Goal: Information Seeking & Learning: Learn about a topic

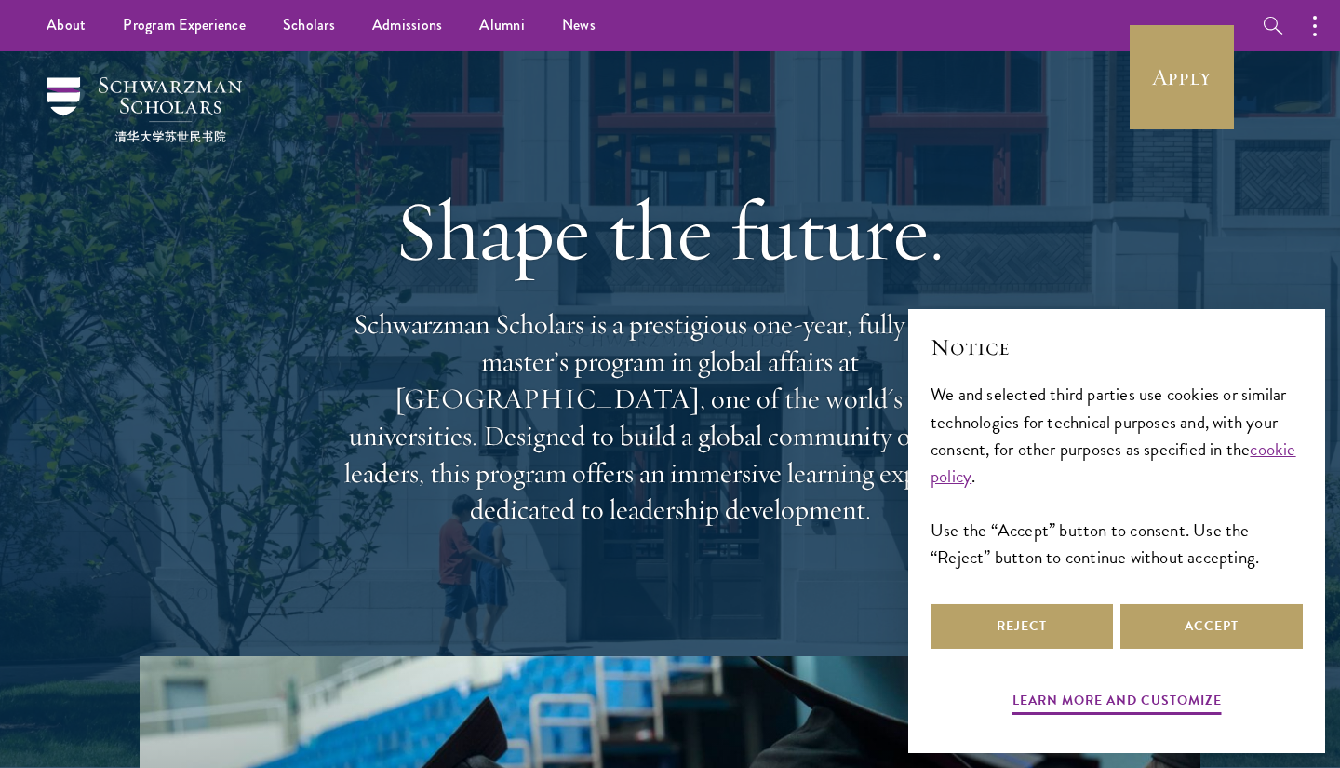
click at [1081, 636] on button "Reject" at bounding box center [1022, 626] width 182 height 45
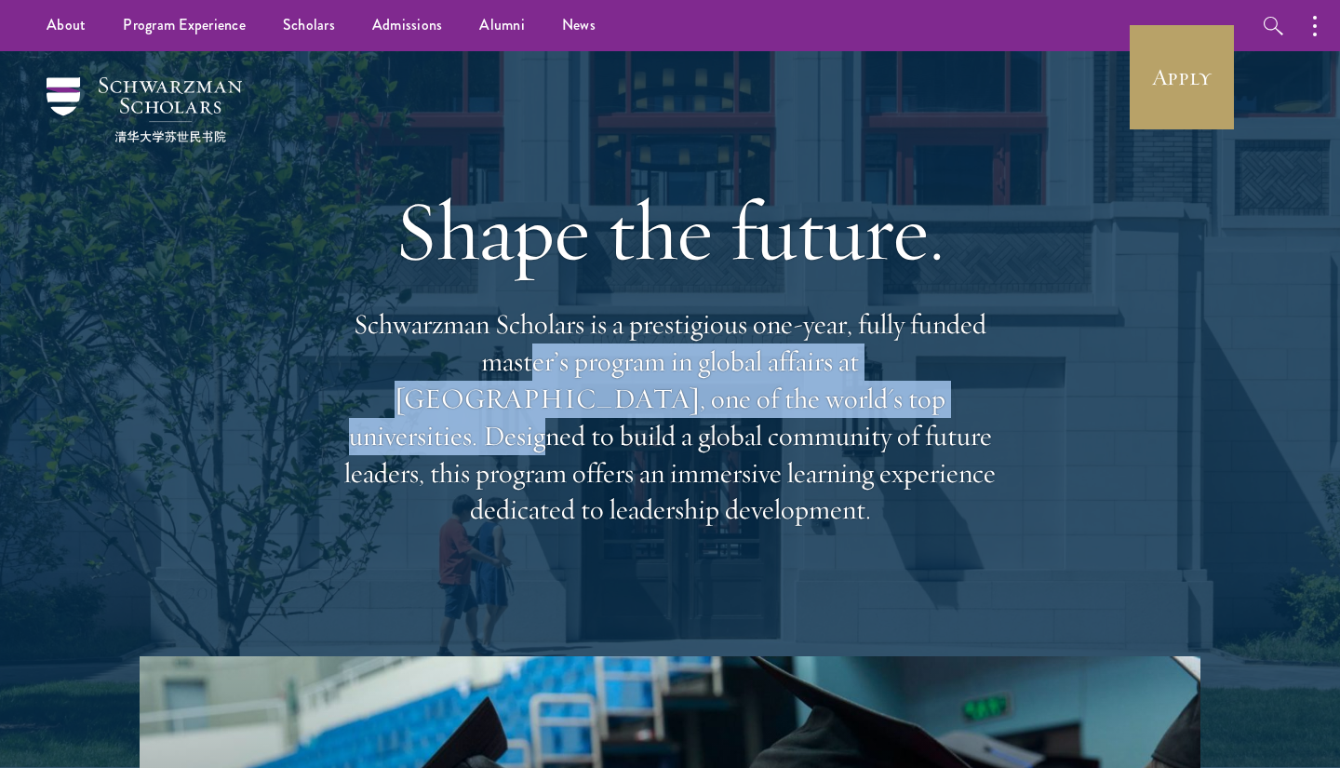
drag, startPoint x: 400, startPoint y: 371, endPoint x: 741, endPoint y: 418, distance: 343.9
click at [741, 418] on p "Schwarzman Scholars is a prestigious one-year, fully funded master’s program in…" at bounding box center [670, 417] width 670 height 222
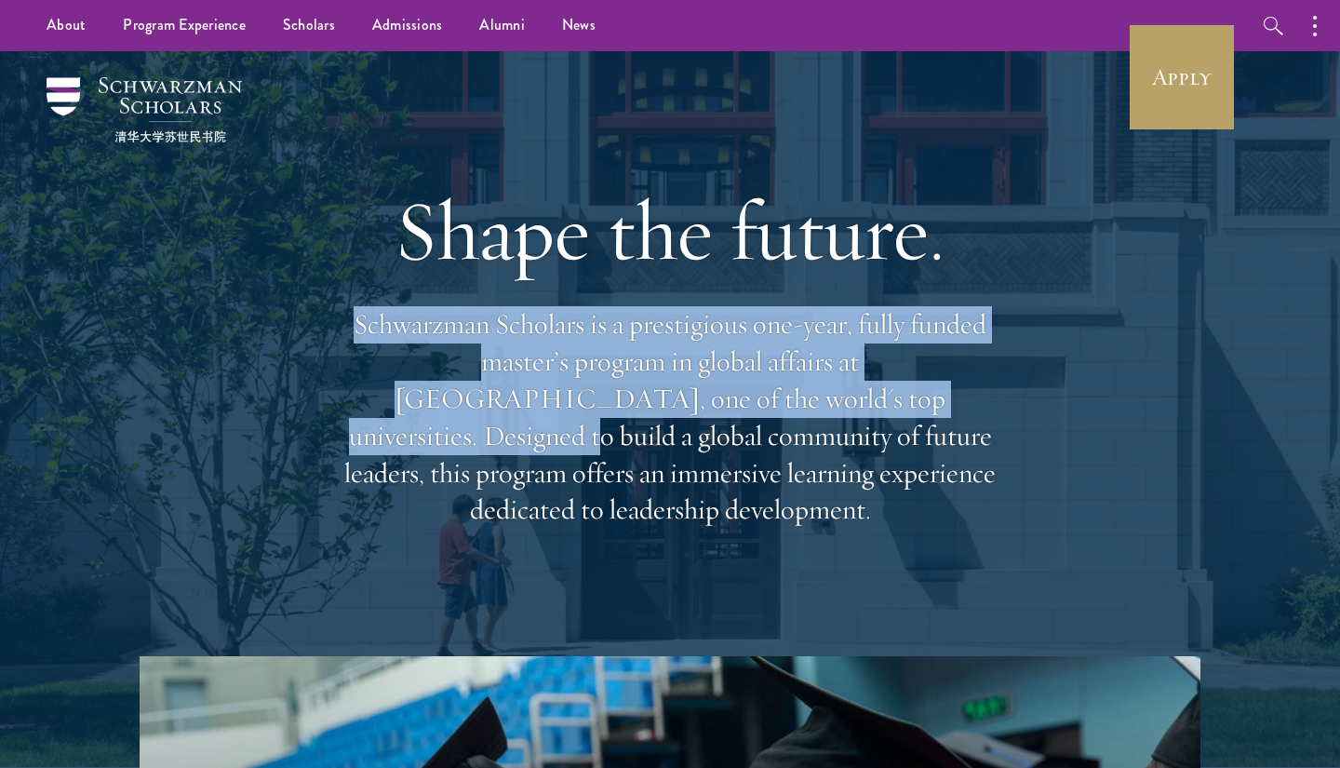
drag, startPoint x: 741, startPoint y: 418, endPoint x: 372, endPoint y: 350, distance: 374.8
click at [372, 350] on p "Schwarzman Scholars is a prestigious one-year, fully funded master’s program in…" at bounding box center [670, 417] width 670 height 222
click at [372, 349] on p "Schwarzman Scholars is a prestigious one-year, fully funded master’s program in…" at bounding box center [670, 417] width 670 height 222
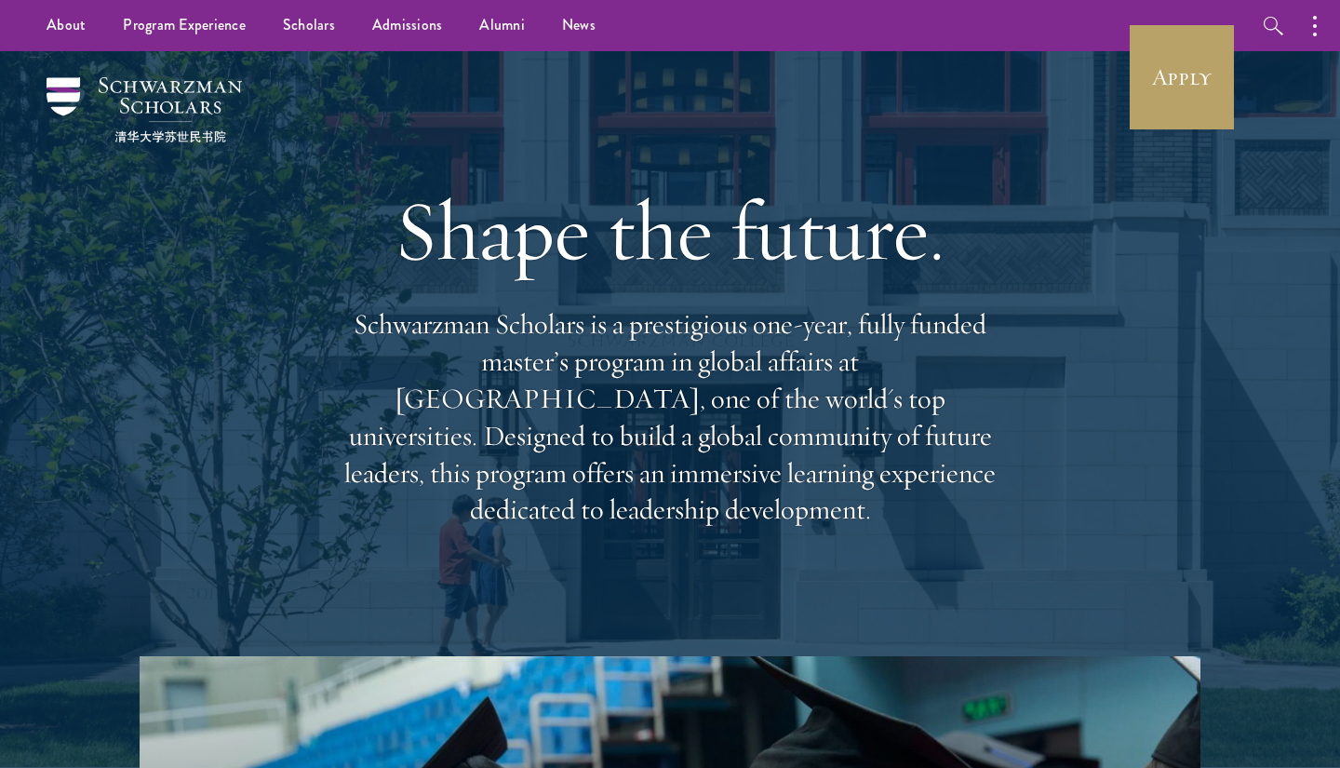
drag, startPoint x: 372, startPoint y: 349, endPoint x: 964, endPoint y: 480, distance: 606.4
click at [964, 482] on p "Schwarzman Scholars is a prestigious one-year, fully funded master’s program in…" at bounding box center [670, 417] width 670 height 222
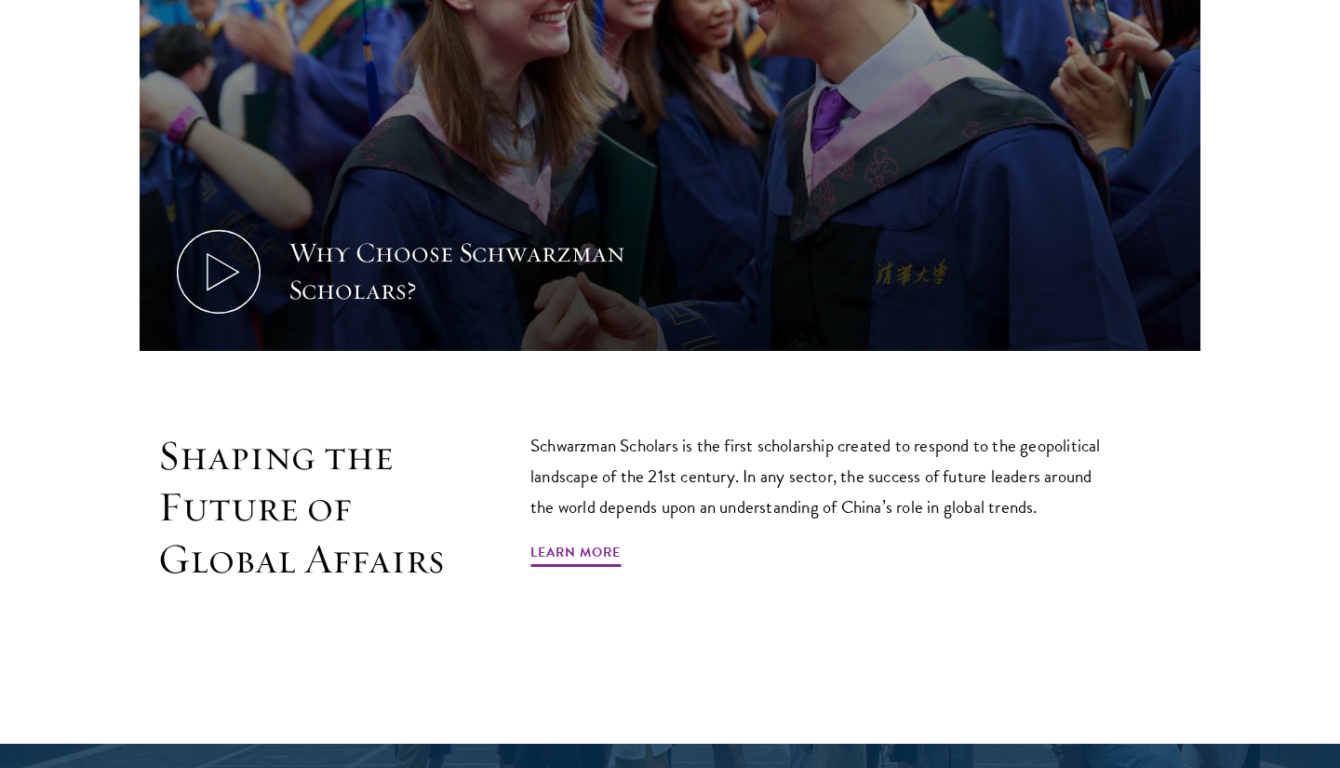
scroll to position [914, 0]
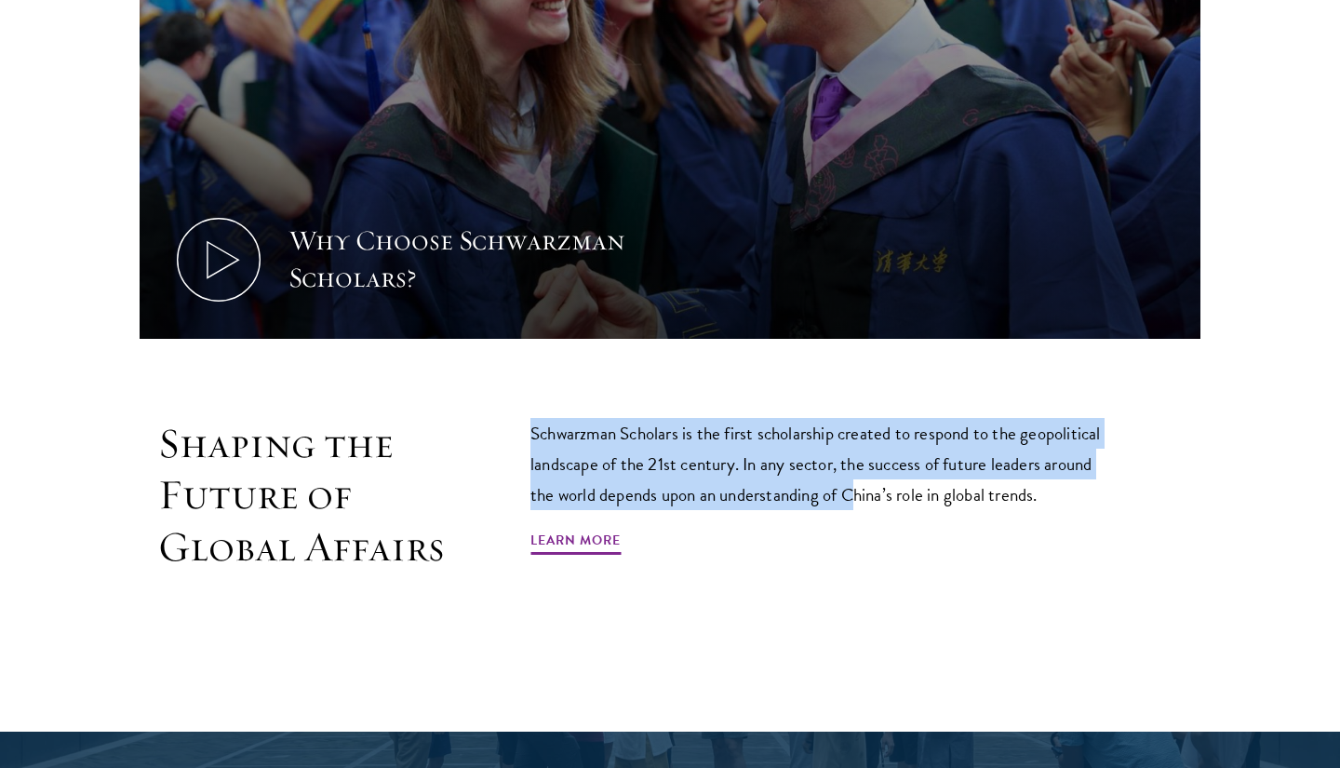
drag, startPoint x: 516, startPoint y: 415, endPoint x: 855, endPoint y: 488, distance: 346.5
click at [855, 488] on section "Why Choose Schwarzman Scholars? Shaping the Future of Global Affairs Schwarzman…" at bounding box center [670, 199] width 1340 height 915
click at [855, 488] on p "Schwarzman Scholars is the first scholarship created to respond to the geopolit…" at bounding box center [824, 464] width 586 height 92
drag, startPoint x: 855, startPoint y: 488, endPoint x: 850, endPoint y: 402, distance: 85.8
click at [850, 402] on section "Why Choose Schwarzman Scholars? Shaping the Future of Global Affairs Schwarzman…" at bounding box center [670, 199] width 1340 height 915
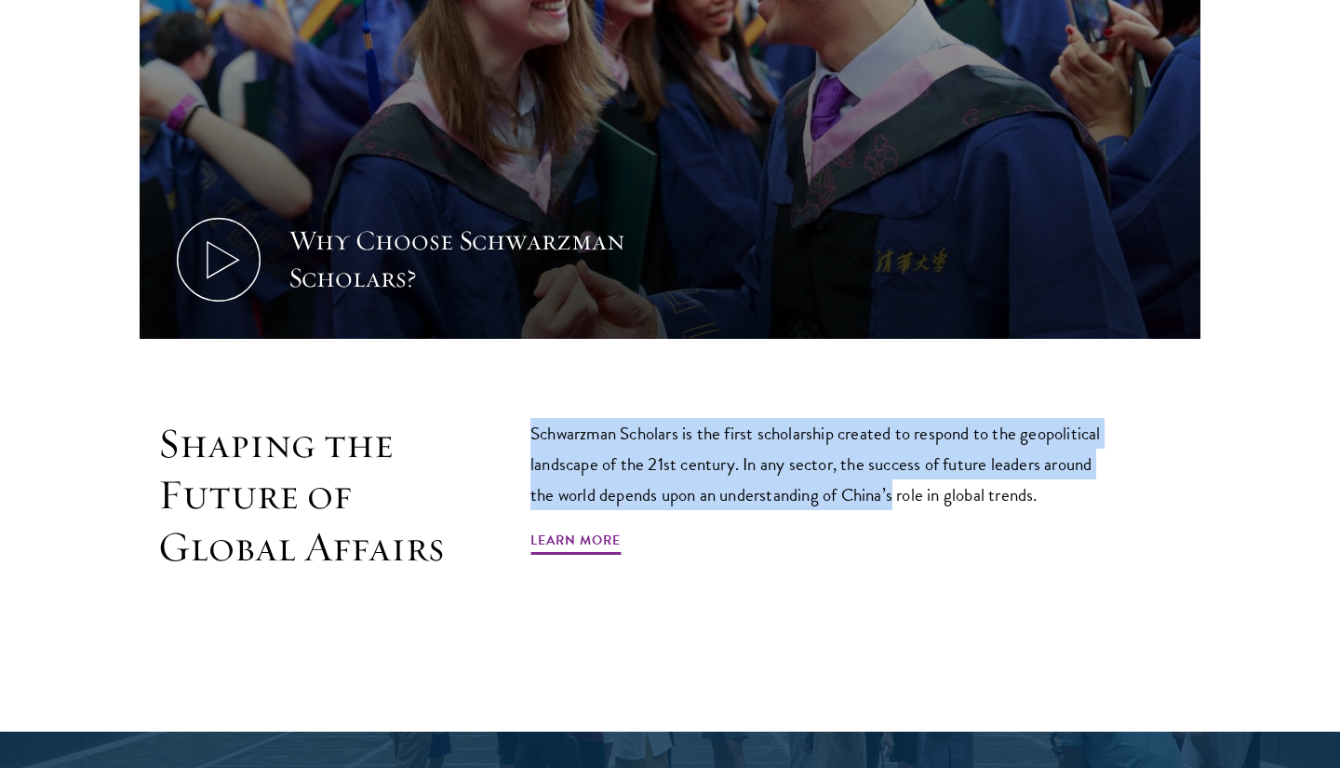
click at [850, 402] on section "Why Choose Schwarzman Scholars? Shaping the Future of Global Affairs Schwarzman…" at bounding box center [670, 199] width 1340 height 915
drag, startPoint x: 850, startPoint y: 402, endPoint x: 1056, endPoint y: 495, distance: 225.8
click at [1056, 496] on section "Why Choose Schwarzman Scholars? Shaping the Future of Global Affairs Schwarzman…" at bounding box center [670, 199] width 1340 height 915
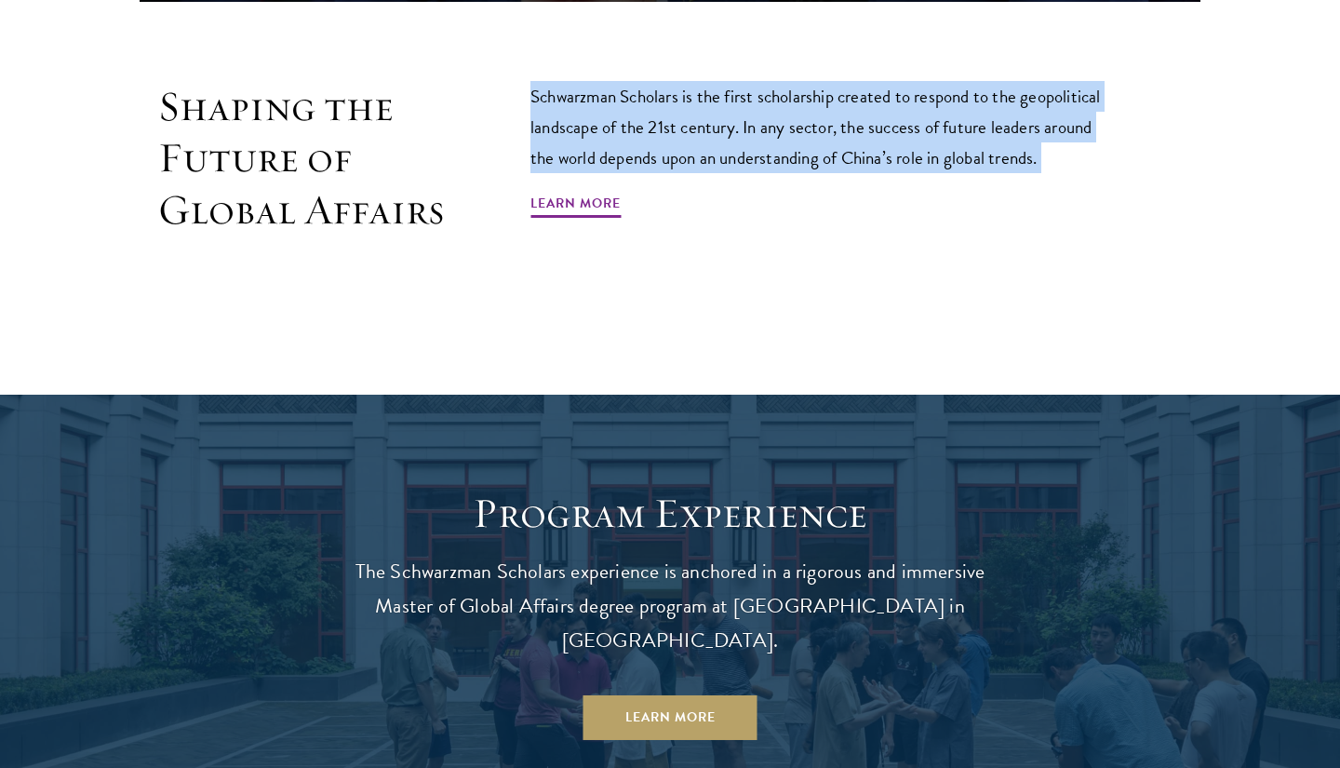
scroll to position [1568, 0]
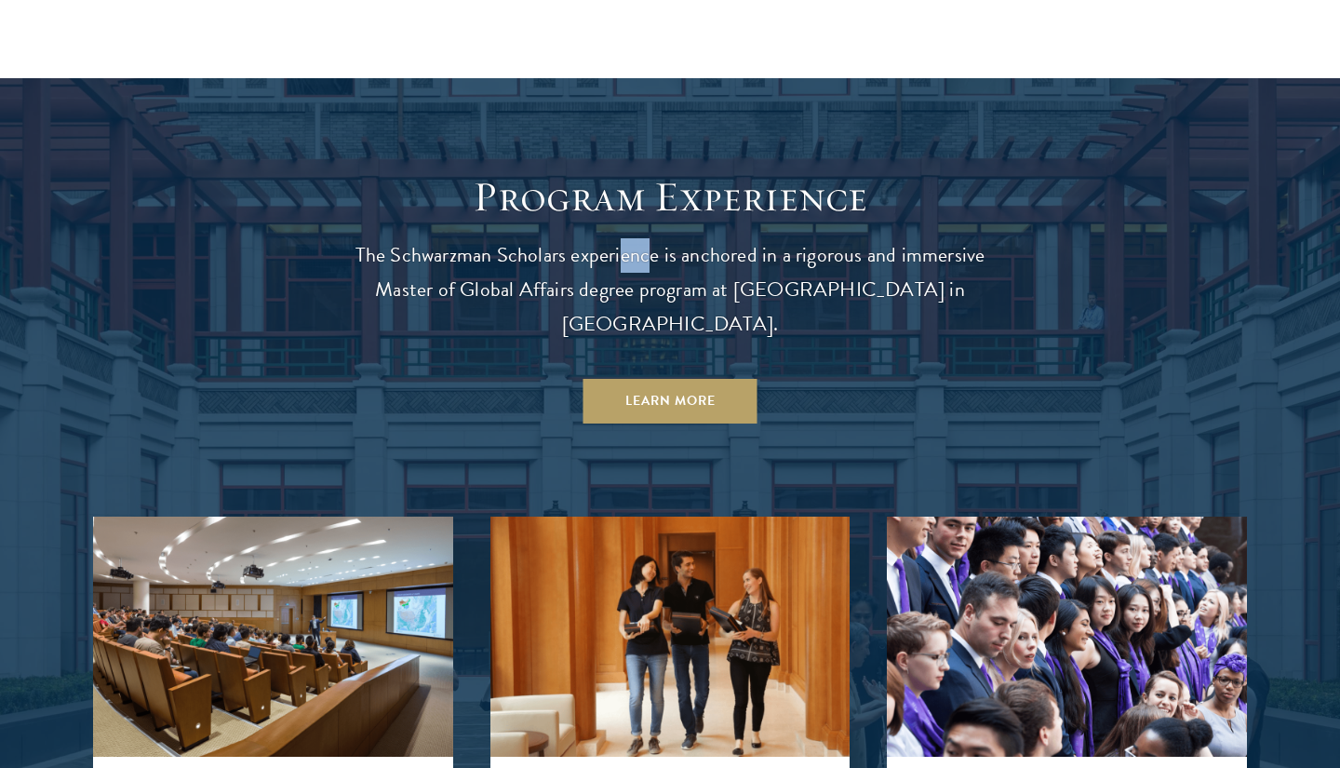
drag, startPoint x: 626, startPoint y: 237, endPoint x: 715, endPoint y: 286, distance: 101.6
click at [676, 269] on p "The Schwarzman Scholars experience is anchored in a rigorous and immersive Mast…" at bounding box center [670, 289] width 670 height 103
click at [715, 286] on p "The Schwarzman Scholars experience is anchored in a rigorous and immersive Mast…" at bounding box center [670, 289] width 670 height 103
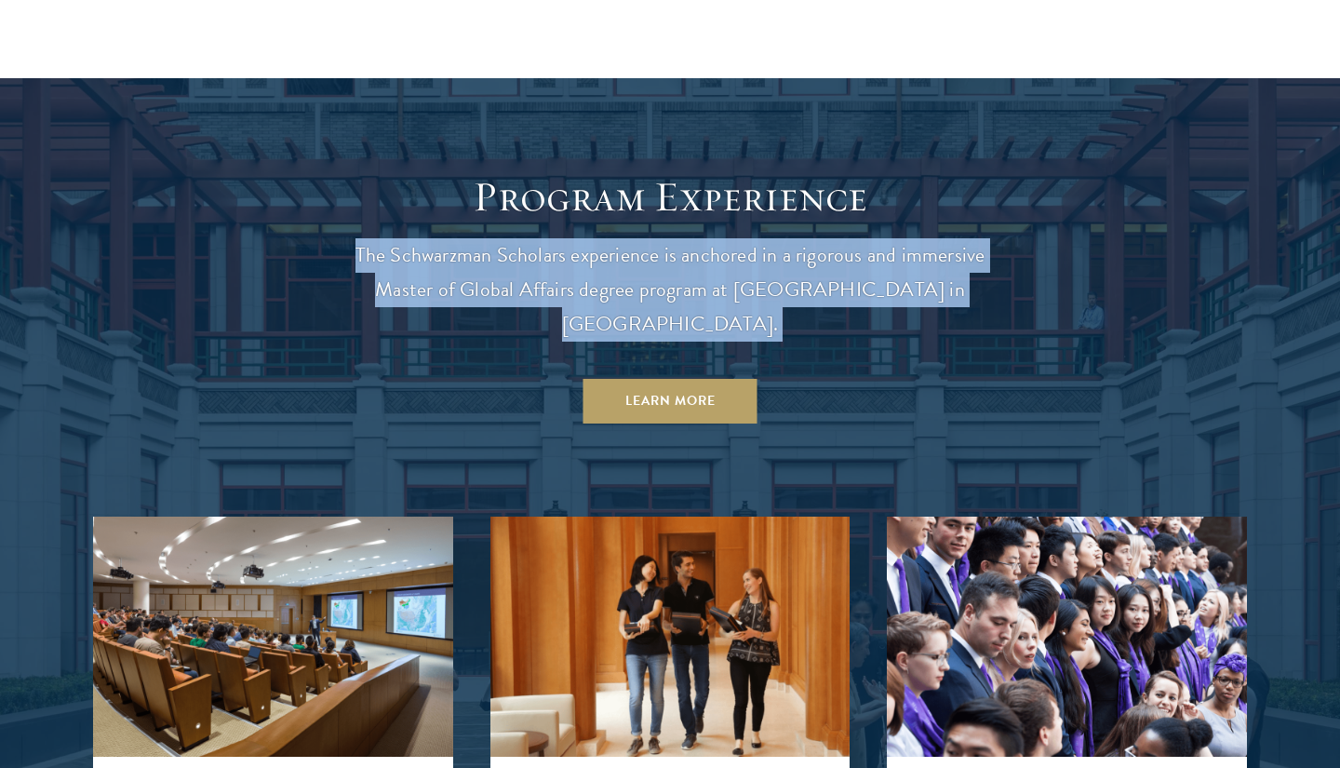
drag, startPoint x: 728, startPoint y: 303, endPoint x: 708, endPoint y: 231, distance: 75.2
click at [708, 231] on header "Program Experience The Schwarzman Scholars experience is anchored in a rigorous…" at bounding box center [670, 297] width 670 height 252
drag, startPoint x: 708, startPoint y: 231, endPoint x: 937, endPoint y: 284, distance: 235.1
click at [937, 284] on header "Program Experience The Schwarzman Scholars experience is anchored in a rigorous…" at bounding box center [670, 297] width 670 height 252
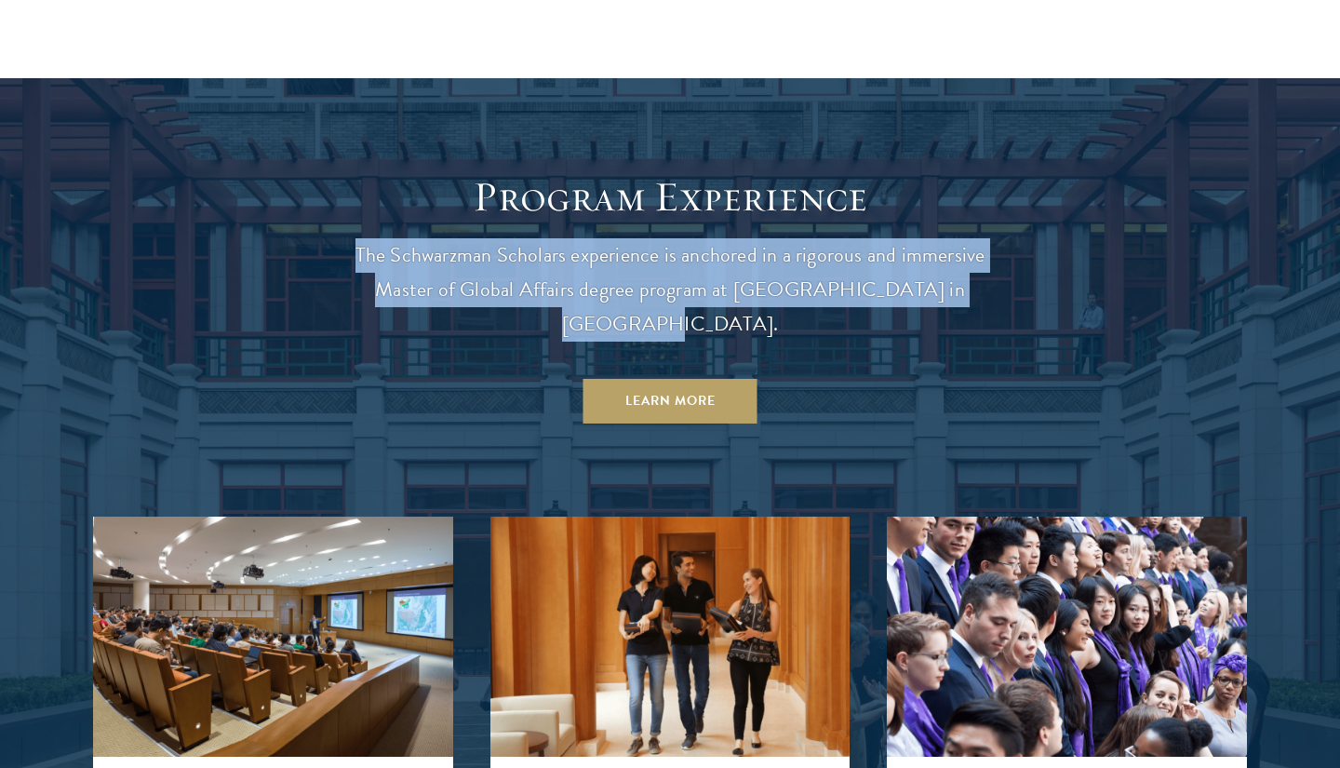
click at [937, 284] on p "The Schwarzman Scholars experience is anchored in a rigorous and immersive Mast…" at bounding box center [670, 289] width 670 height 103
drag, startPoint x: 937, startPoint y: 284, endPoint x: 323, endPoint y: 262, distance: 614.8
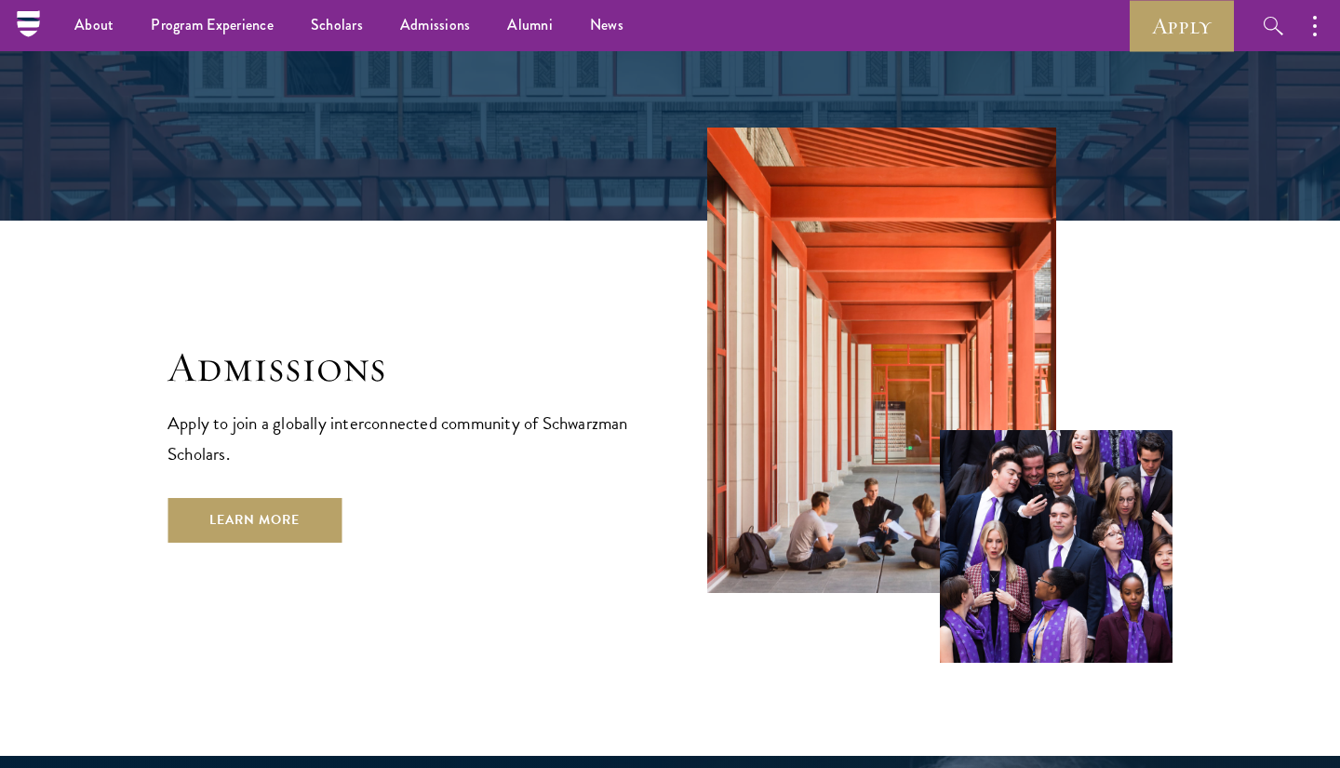
scroll to position [2919, 0]
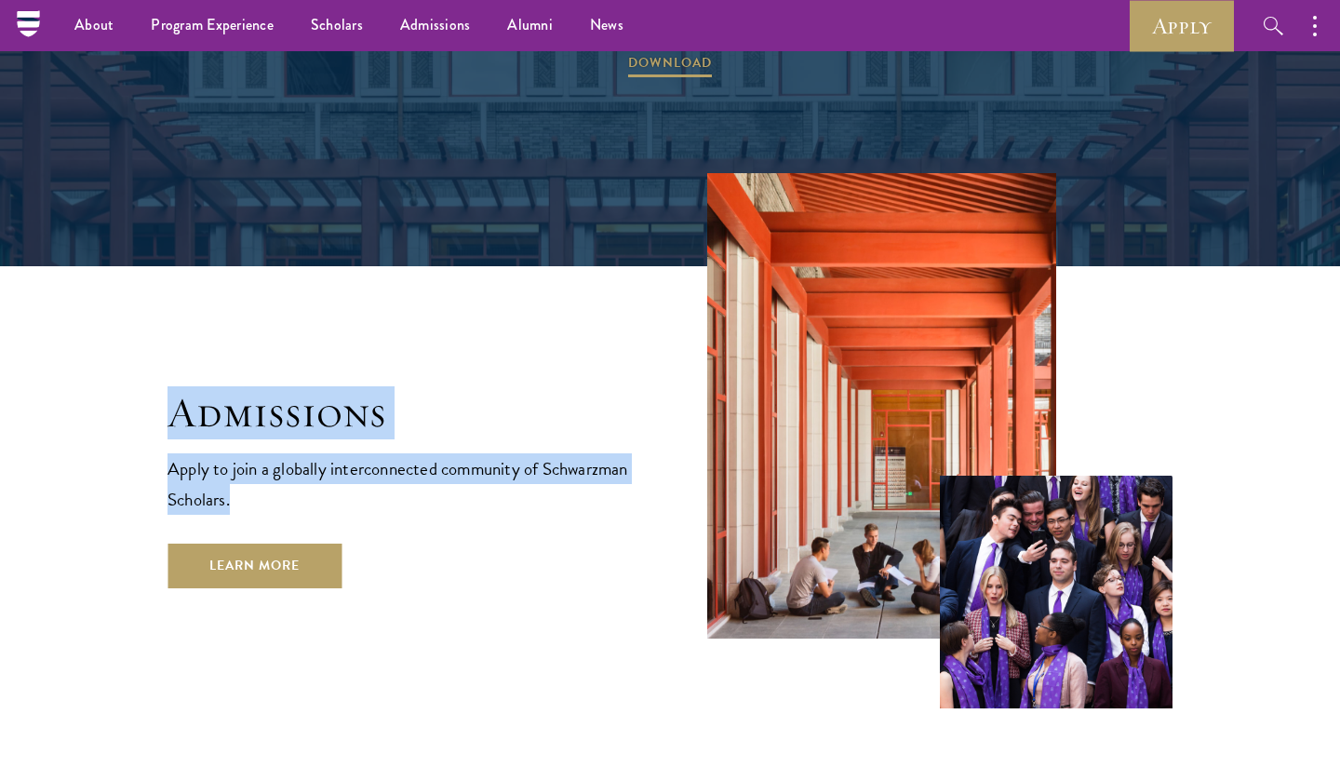
drag, startPoint x: 441, startPoint y: 447, endPoint x: 267, endPoint y: 305, distance: 224.3
click at [267, 305] on div "Admissions Apply to join a globally interconnected community of Schwarzman Scho…" at bounding box center [670, 440] width 1005 height 535
click at [266, 303] on div "Admissions Apply to join a globally interconnected community of Schwarzman Scho…" at bounding box center [670, 440] width 1005 height 535
drag, startPoint x: 266, startPoint y: 303, endPoint x: 362, endPoint y: 425, distance: 155.1
click at [362, 425] on div "Admissions Apply to join a globally interconnected community of Schwarzman Scho…" at bounding box center [670, 440] width 1005 height 535
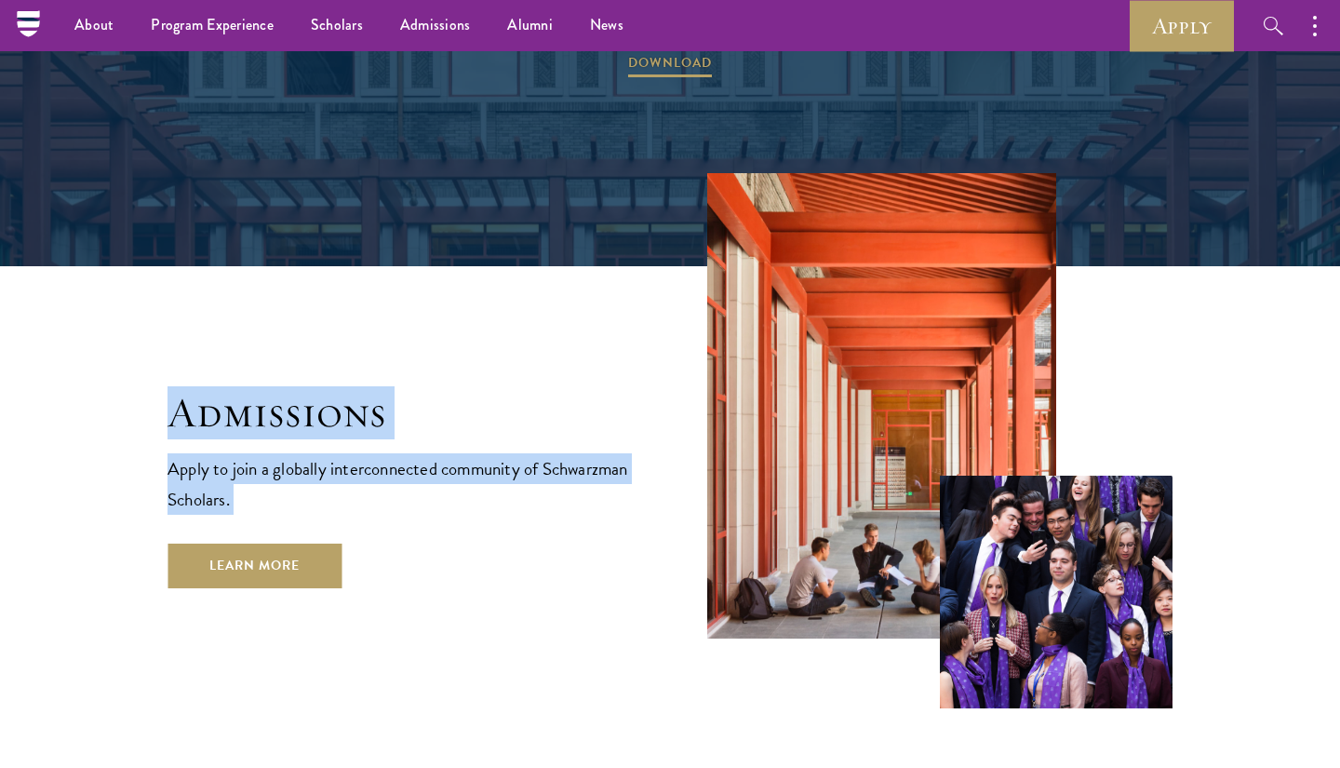
click at [363, 453] on p "Apply to join a globally interconnected community of Schwarzman Scholars." at bounding box center [400, 483] width 465 height 61
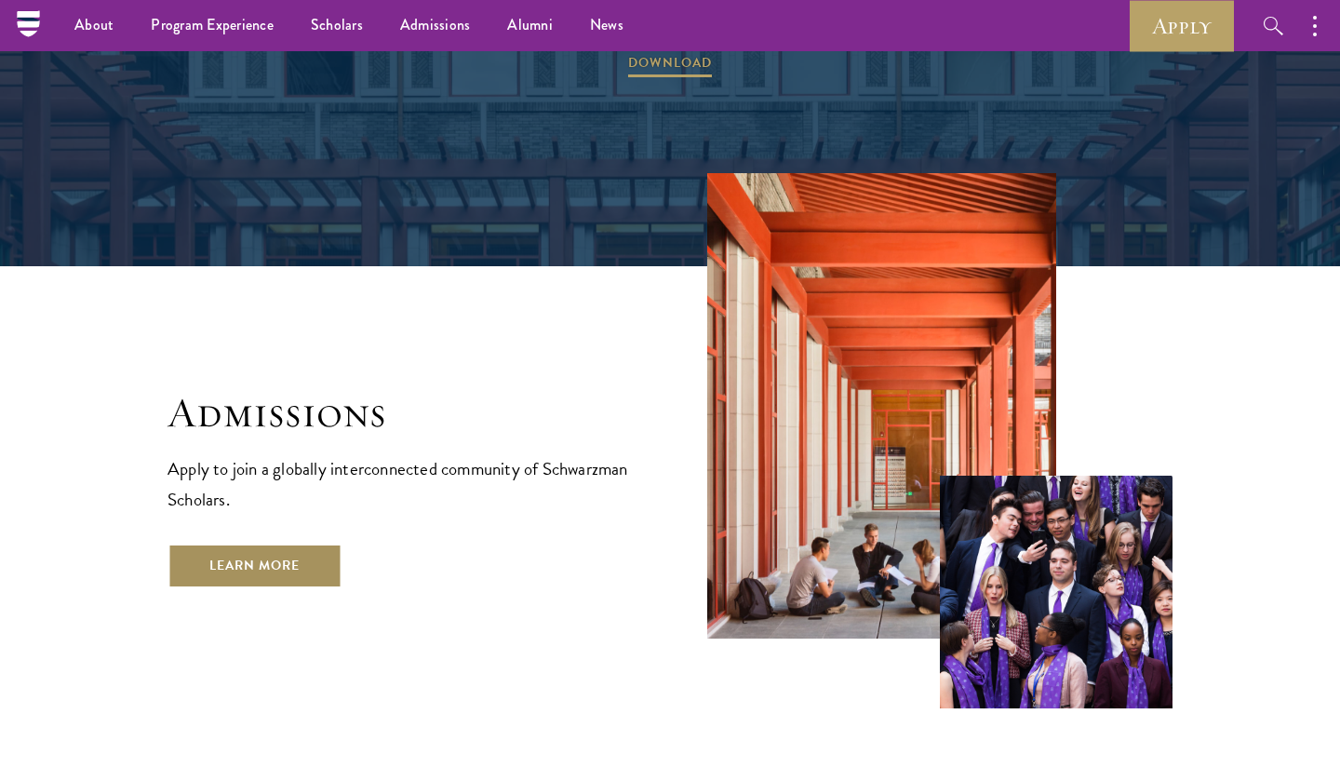
click at [307, 544] on link "Learn More" at bounding box center [255, 566] width 174 height 45
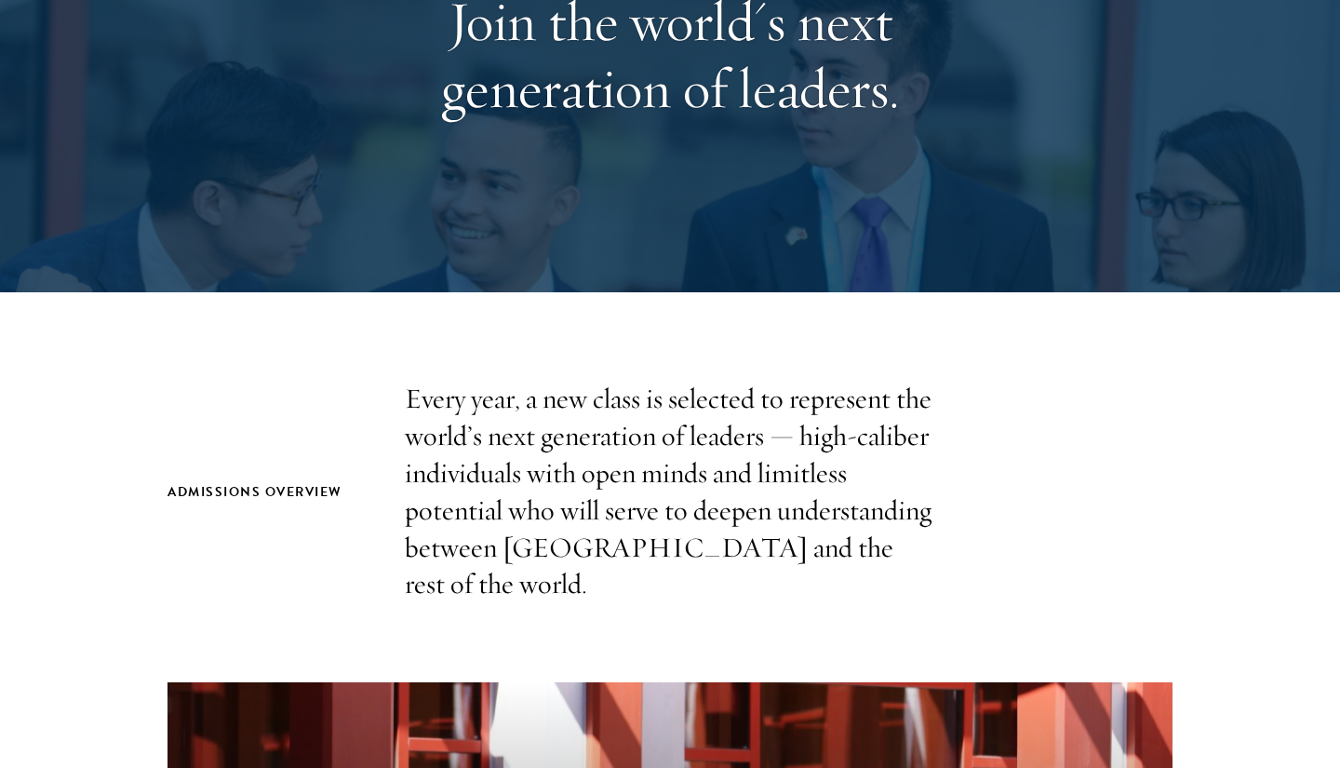
scroll to position [318, 0]
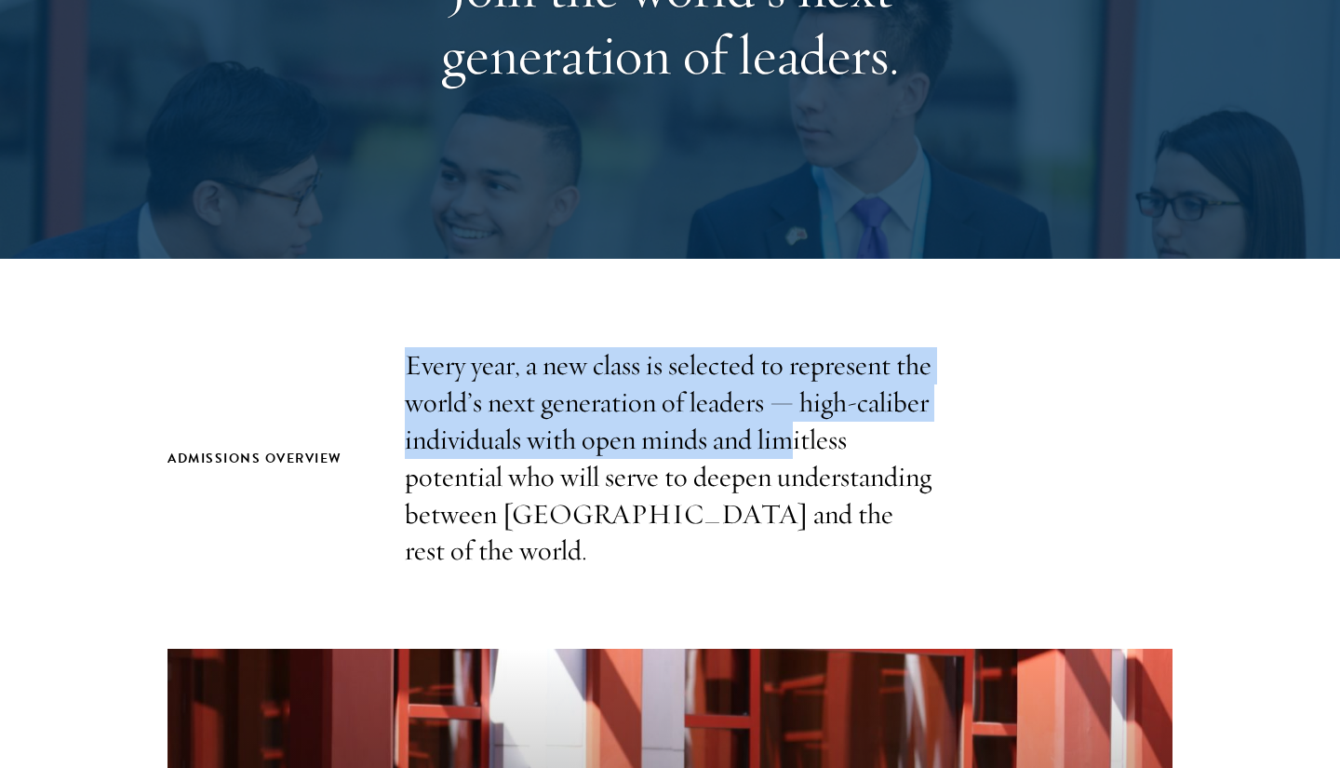
drag, startPoint x: 399, startPoint y: 330, endPoint x: 792, endPoint y: 445, distance: 409.2
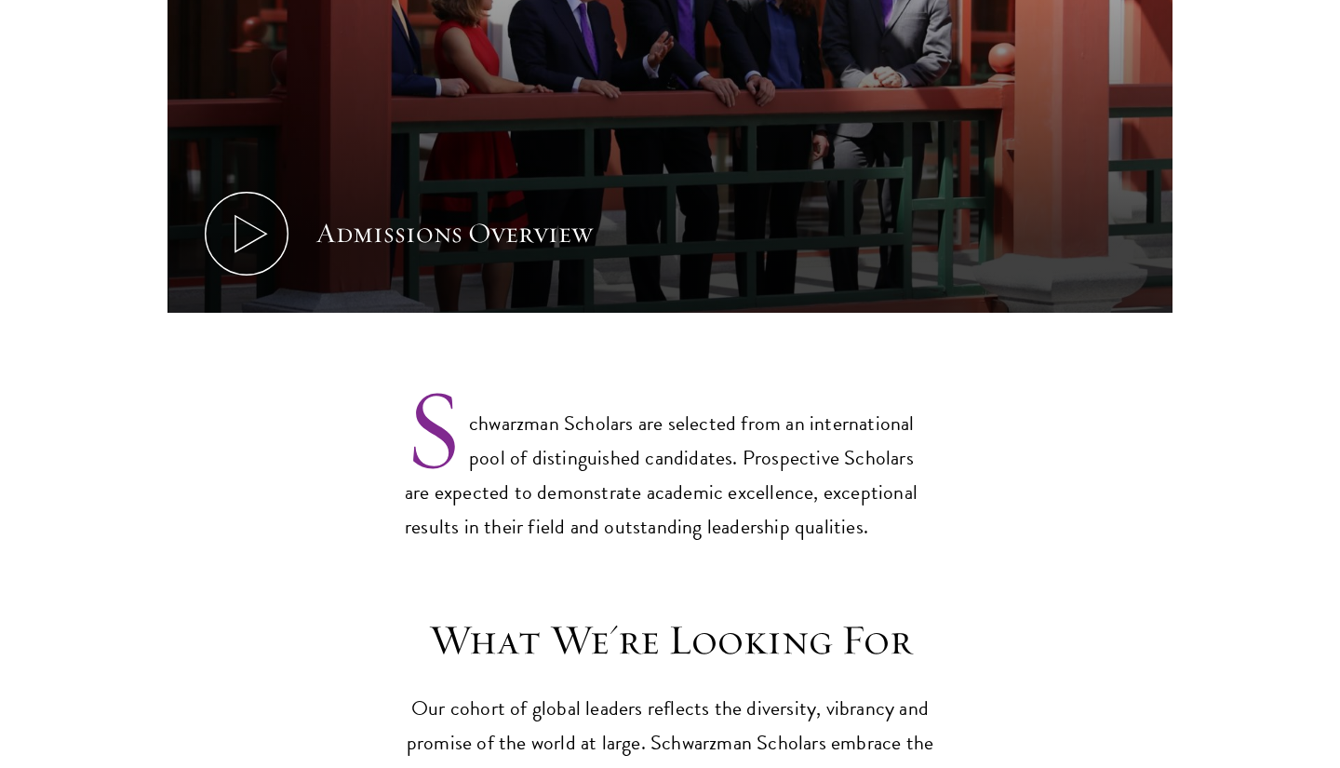
scroll to position [1276, 0]
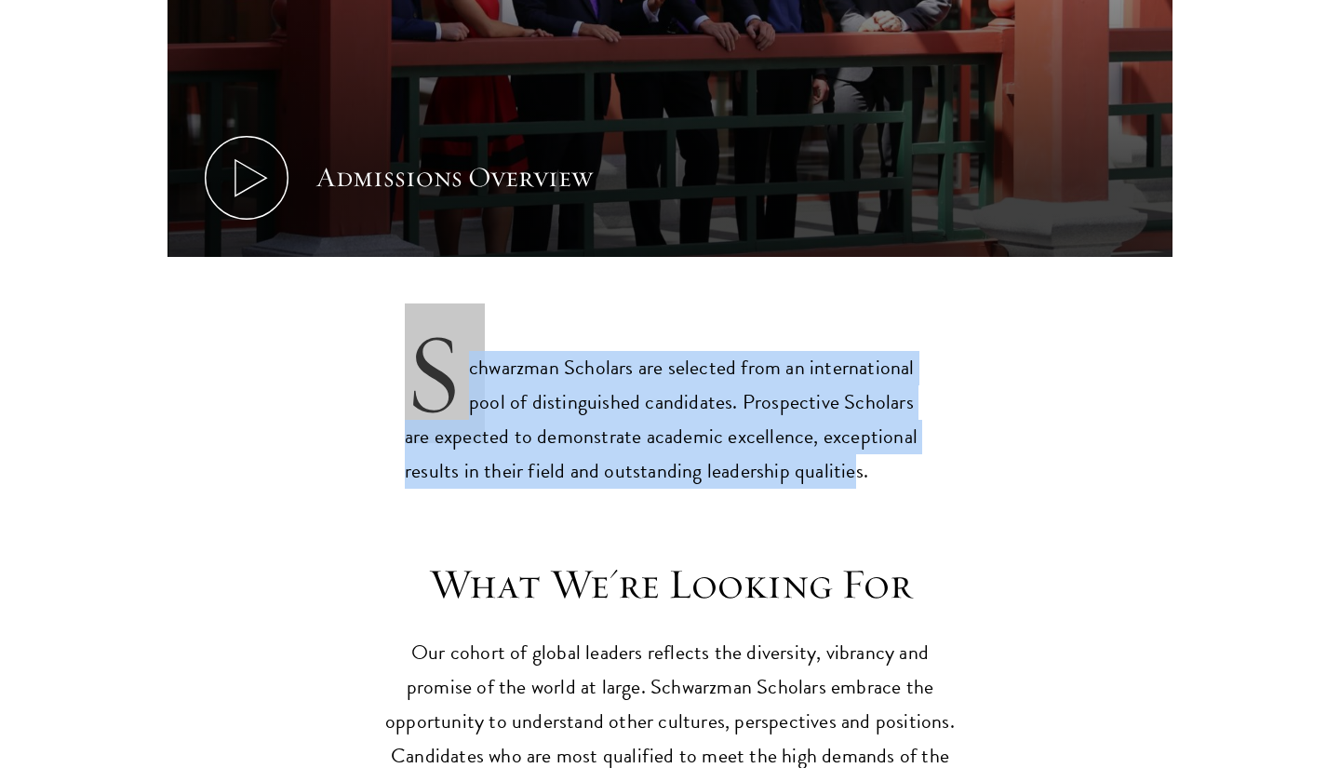
drag, startPoint x: 445, startPoint y: 303, endPoint x: 855, endPoint y: 424, distance: 427.7
click at [855, 424] on p "Schwarzman Scholars are selected from an international pool of distinguished ca…" at bounding box center [670, 404] width 531 height 168
drag, startPoint x: 855, startPoint y: 424, endPoint x: 485, endPoint y: 304, distance: 389.2
click at [485, 320] on p "Schwarzman Scholars are selected from an international pool of distinguished ca…" at bounding box center [670, 404] width 531 height 168
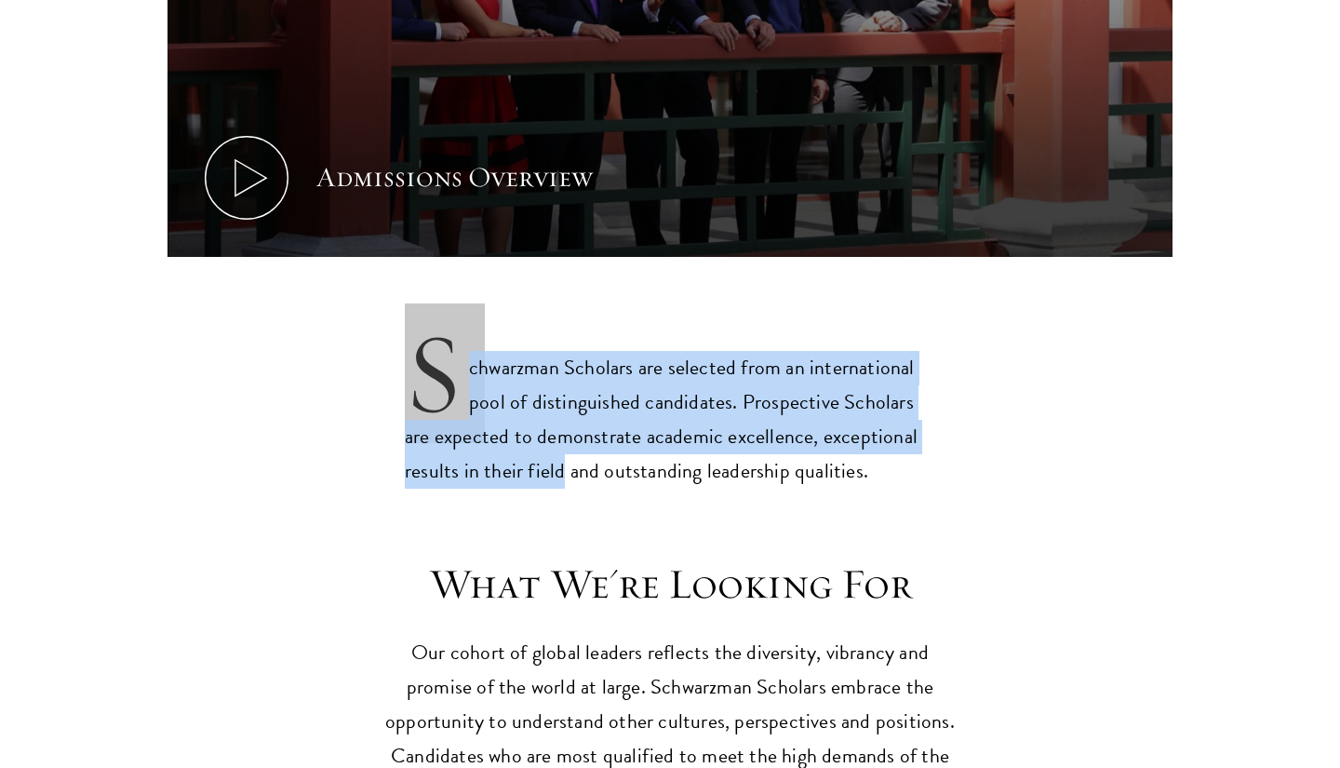
click at [485, 320] on p "Schwarzman Scholars are selected from an international pool of distinguished ca…" at bounding box center [670, 404] width 531 height 168
drag, startPoint x: 485, startPoint y: 304, endPoint x: 996, endPoint y: 435, distance: 527.4
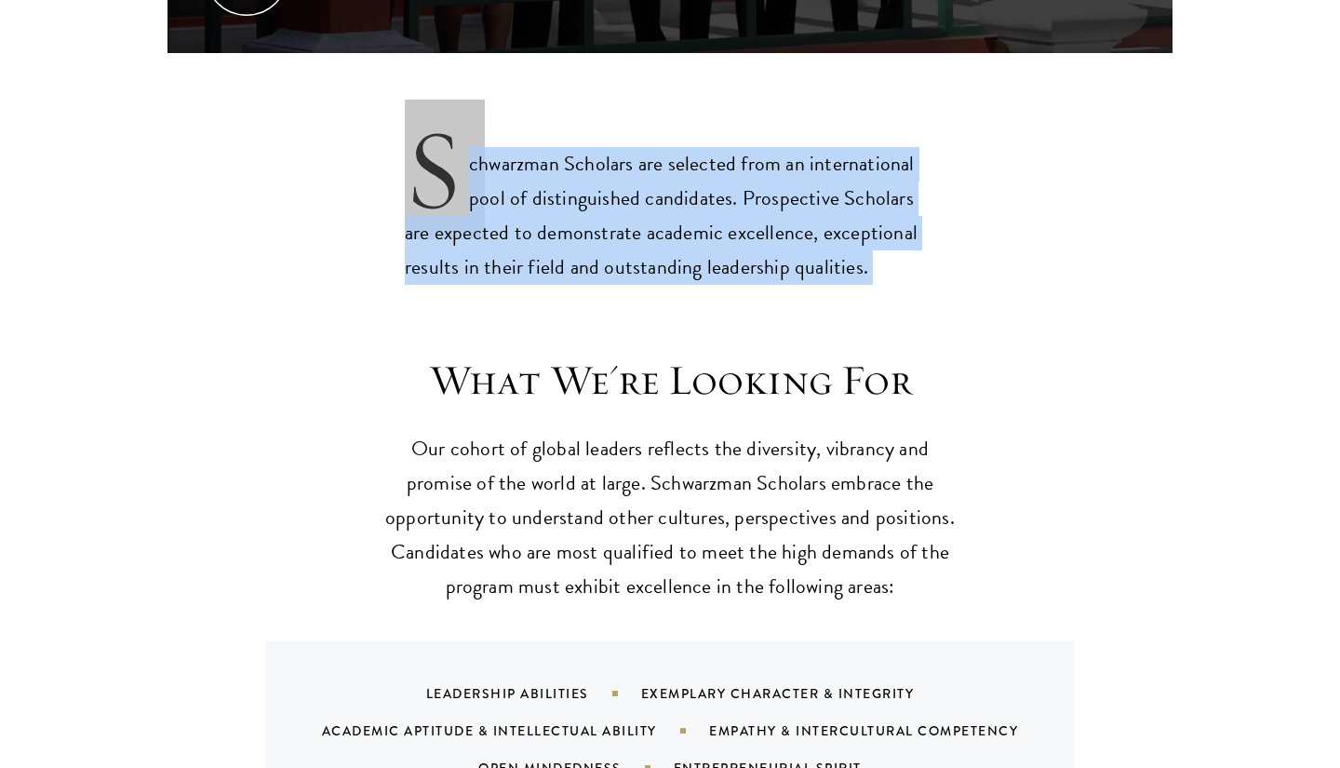
scroll to position [1488, 0]
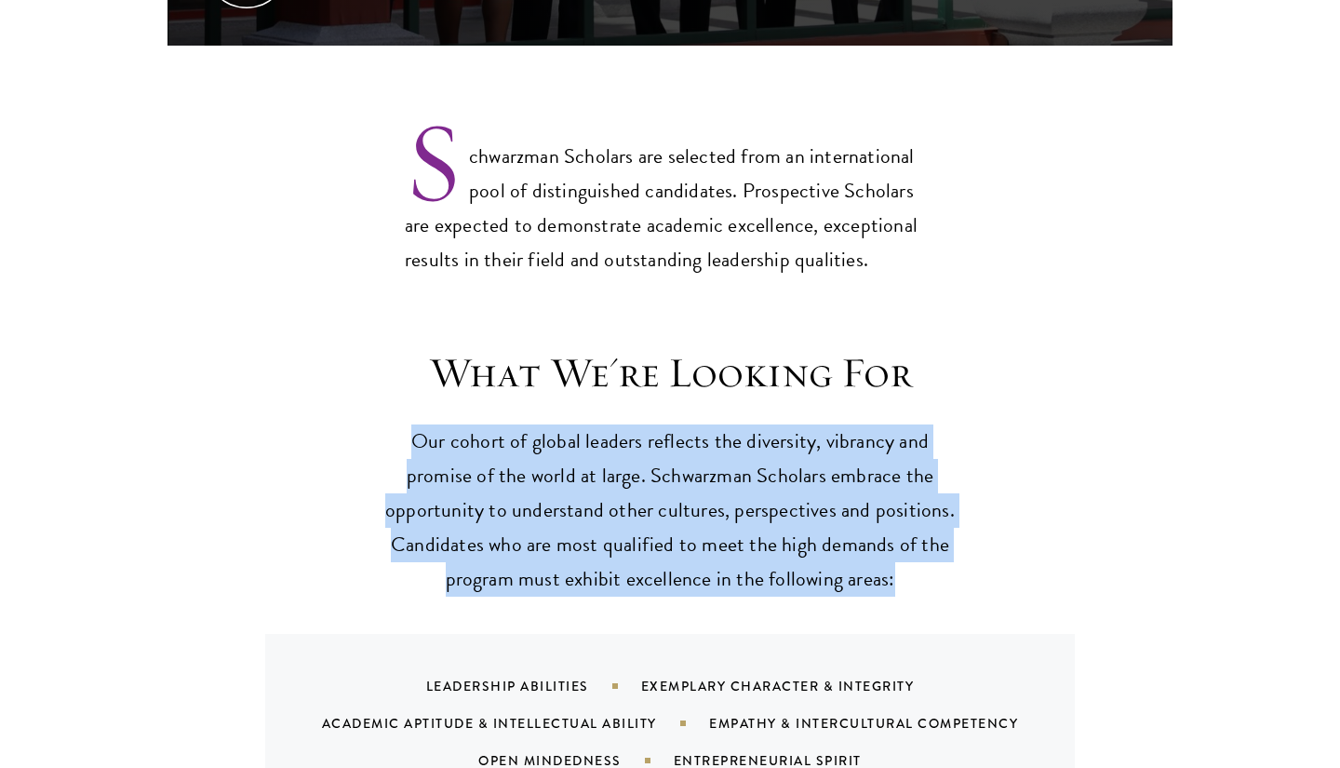
drag, startPoint x: 883, startPoint y: 371, endPoint x: 950, endPoint y: 526, distance: 168.1
click at [950, 526] on header "What We're Looking For Our cohort of global leaders reflects the diversity, vib…" at bounding box center [670, 471] width 577 height 249
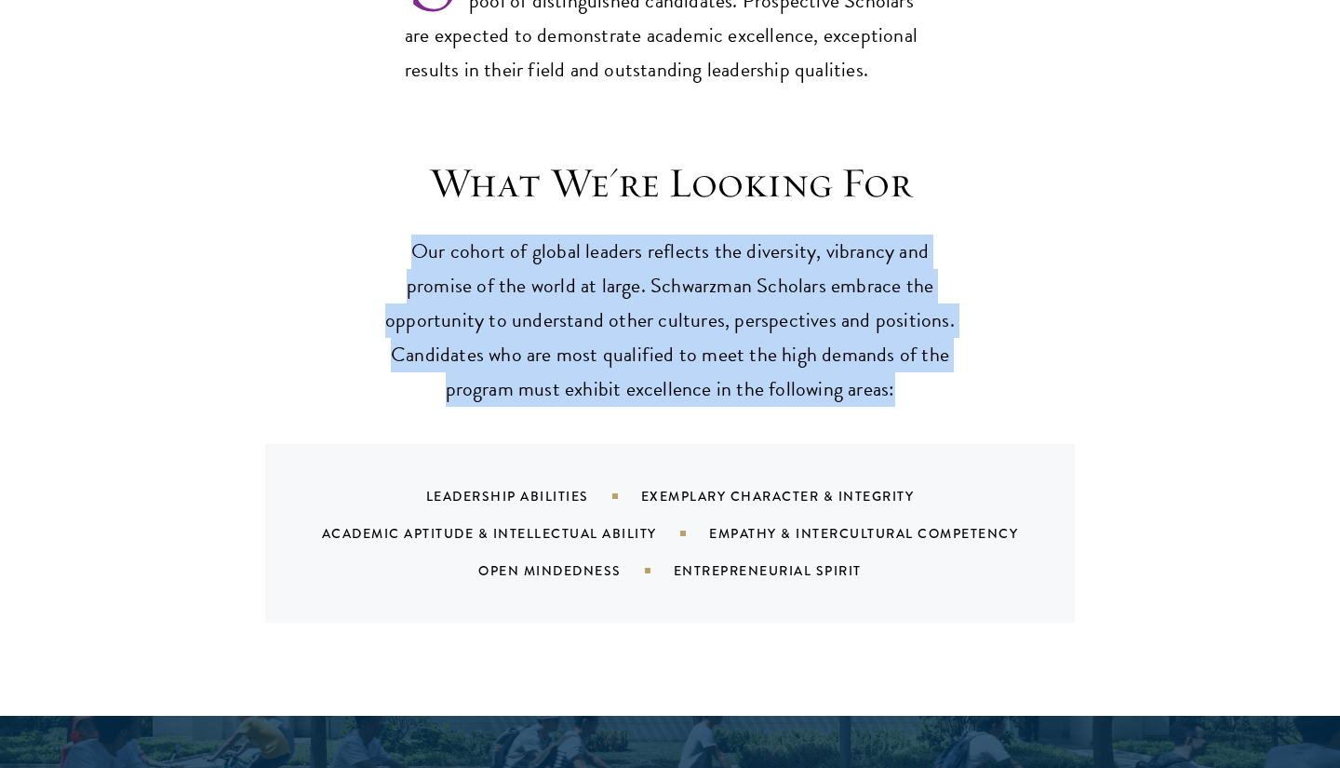
scroll to position [1708, 0]
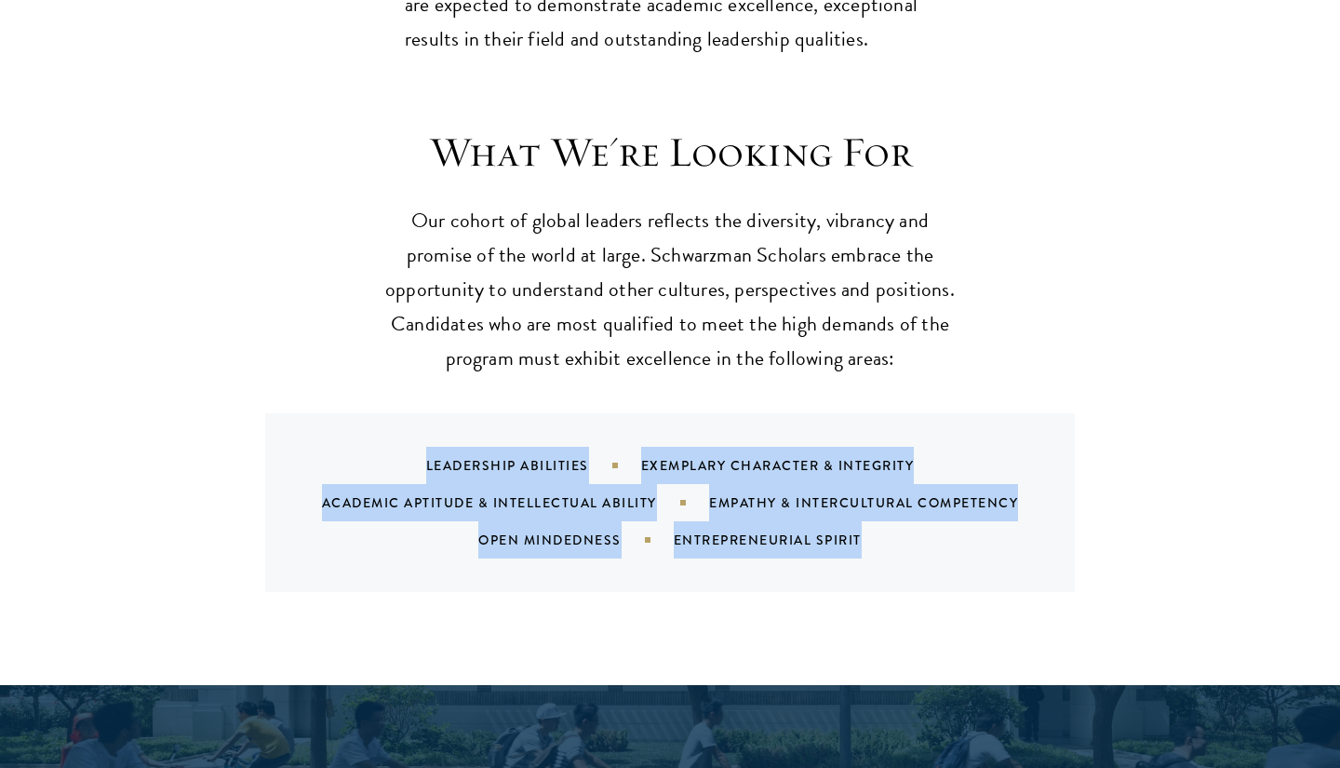
drag, startPoint x: 640, startPoint y: 397, endPoint x: 950, endPoint y: 504, distance: 328.0
click at [950, 505] on div "Leadership Abilities Exemplary Character & Integrity Academic Aptitude & Intell…" at bounding box center [670, 502] width 810 height 179
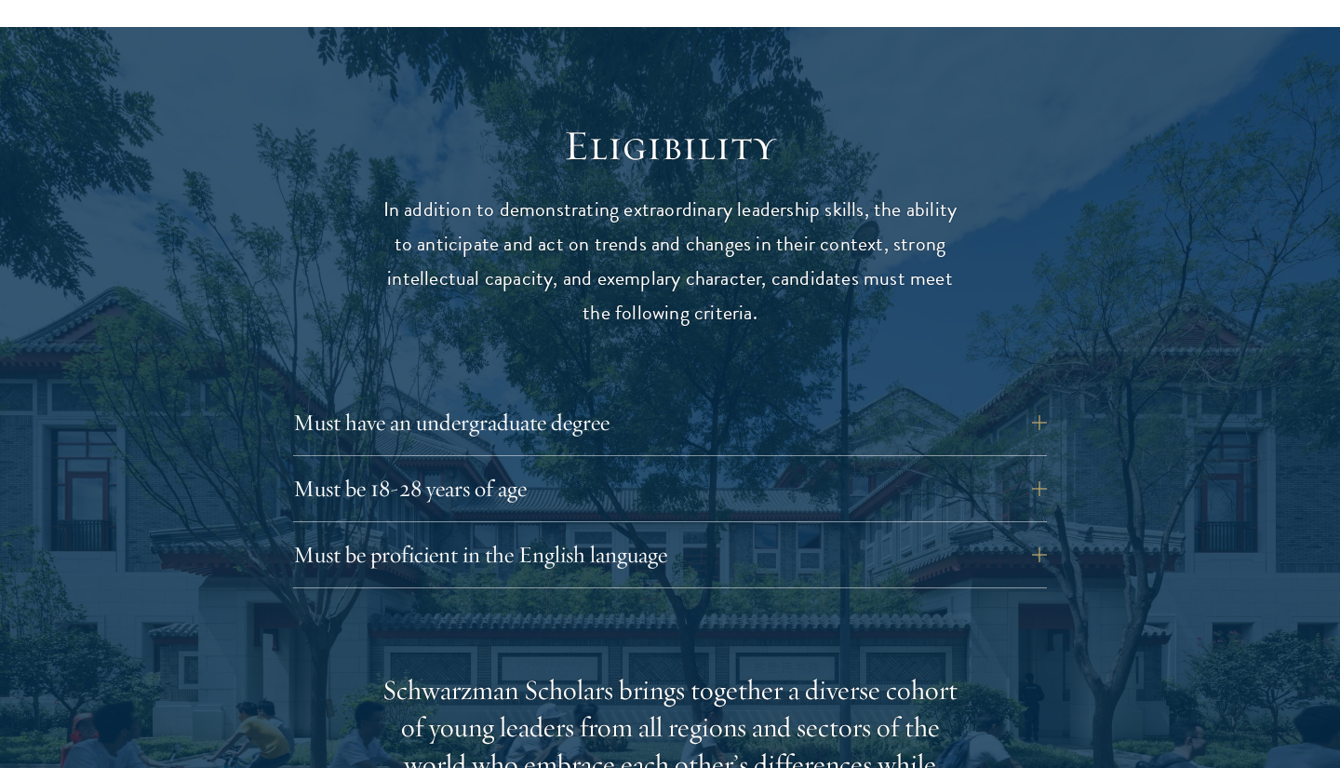
scroll to position [2367, 0]
click at [1027, 465] on button "Must be 18-28 years of age" at bounding box center [684, 487] width 754 height 45
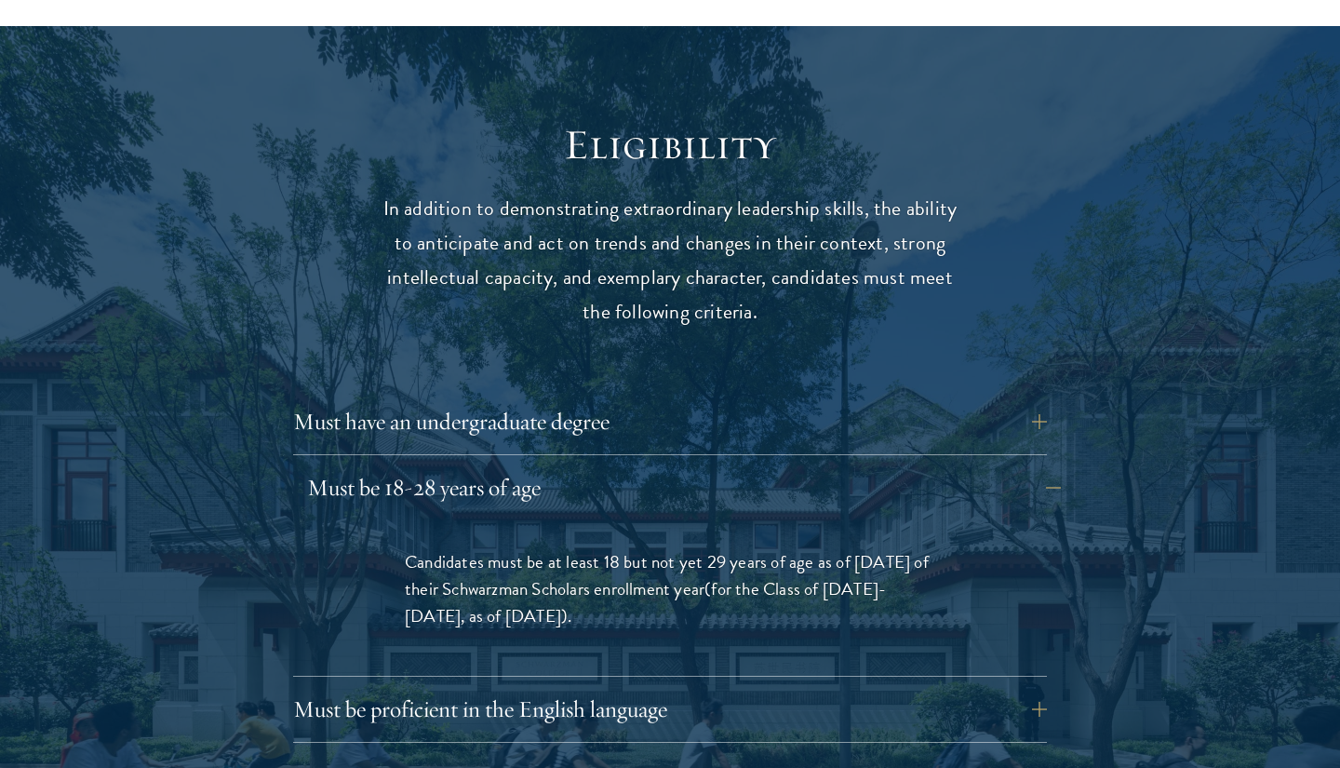
click at [1027, 465] on button "Must be 18-28 years of age" at bounding box center [684, 487] width 754 height 45
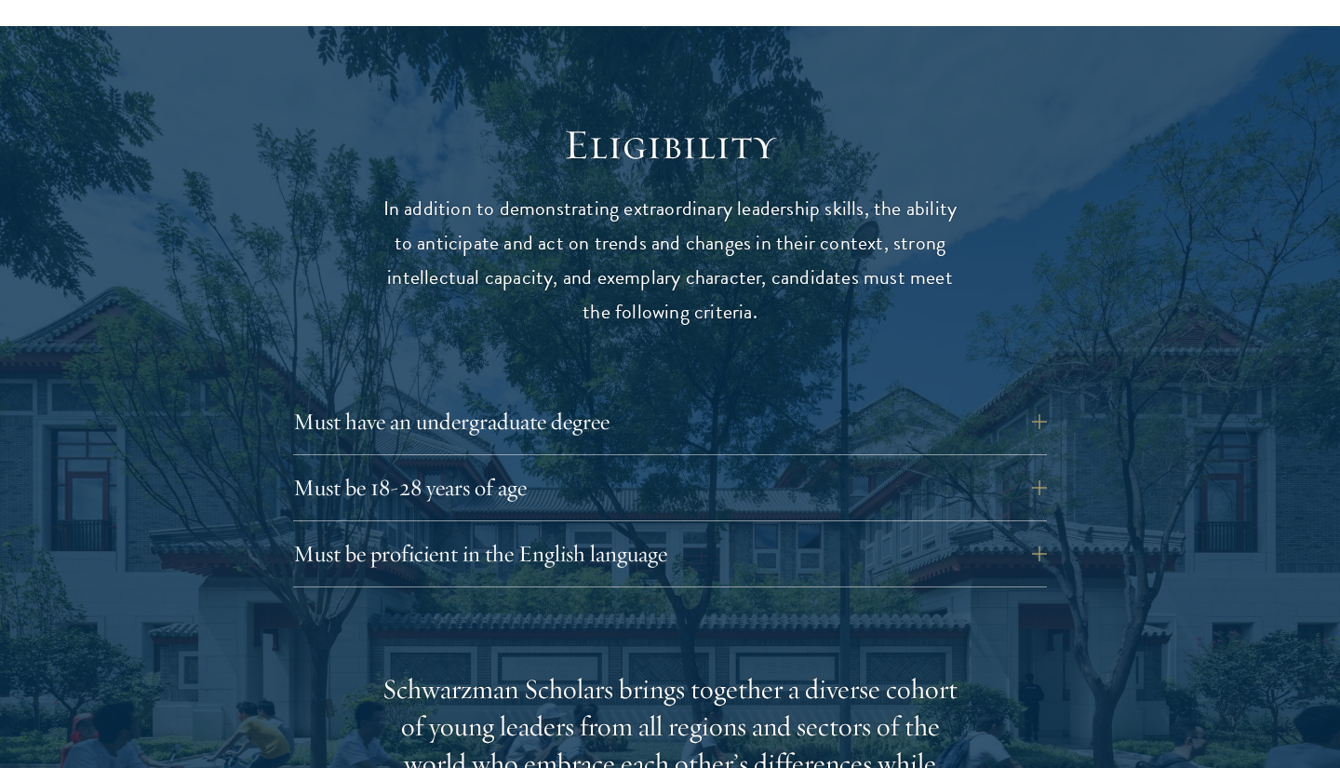
click at [1007, 468] on div "Must have an undergraduate degree Applicants who are currently enrolled in unde…" at bounding box center [670, 493] width 754 height 188
click at [1002, 532] on button "Must be proficient in the English language" at bounding box center [684, 554] width 754 height 45
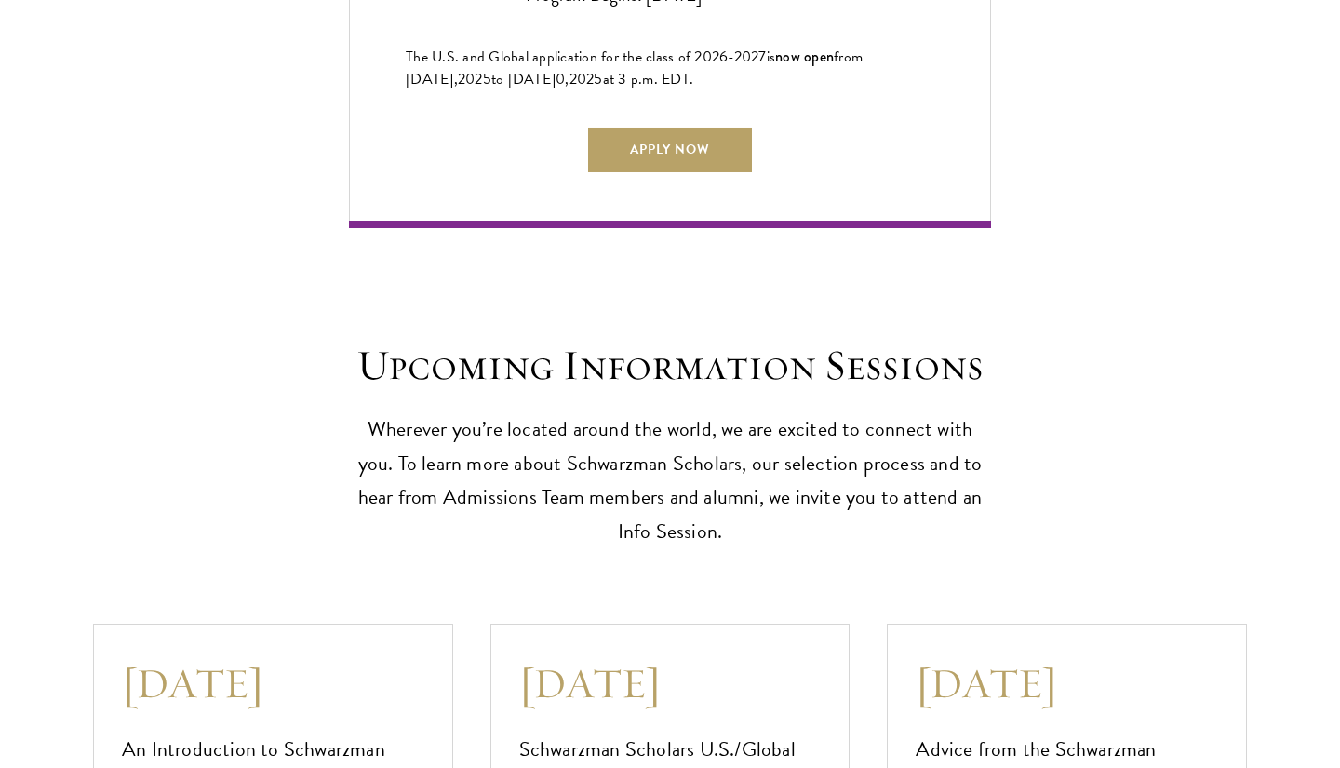
scroll to position [5103, 0]
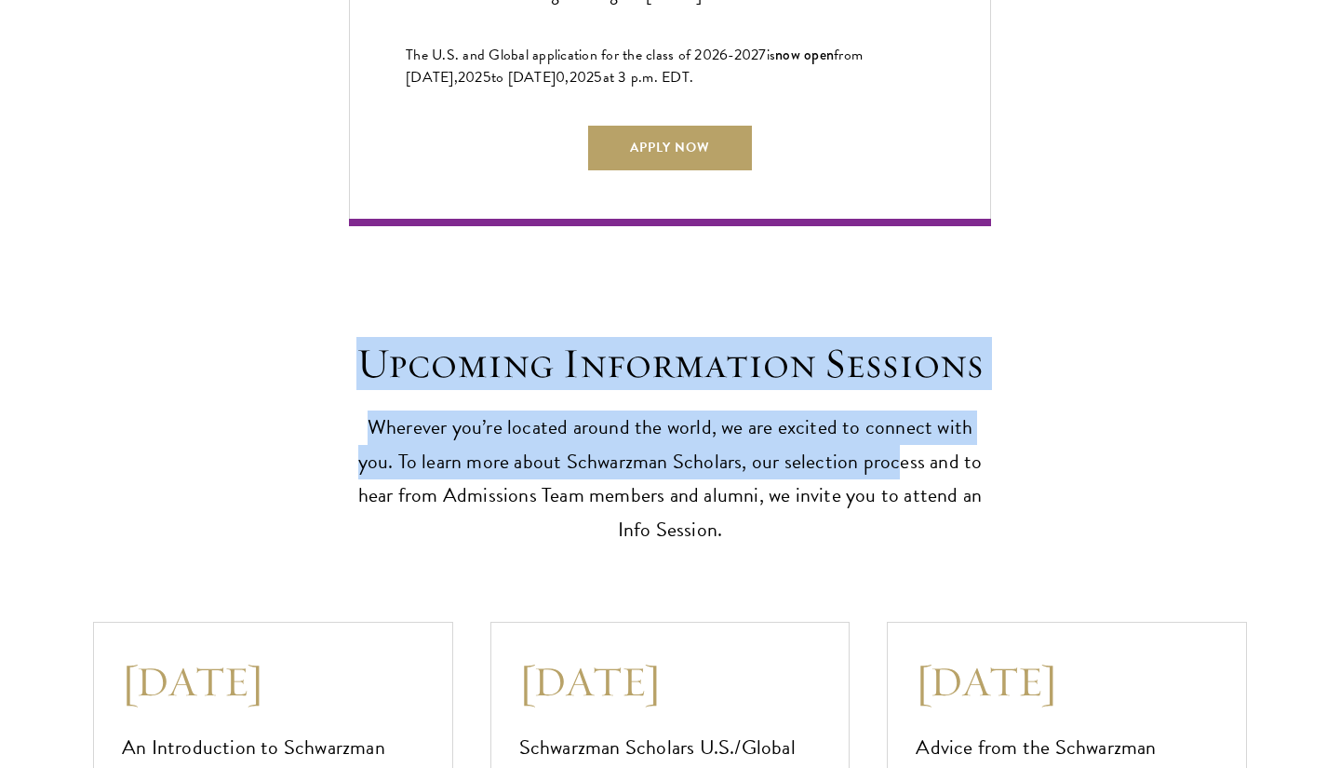
drag, startPoint x: 801, startPoint y: 297, endPoint x: 854, endPoint y: 420, distance: 133.5
click at [855, 422] on div "Upcoming Information Sessions Wherever you’re located around the world, we are …" at bounding box center [670, 656] width 1340 height 861
click at [854, 420] on p "Wherever you’re located around the world, we are excited to connect with you. T…" at bounding box center [670, 480] width 642 height 138
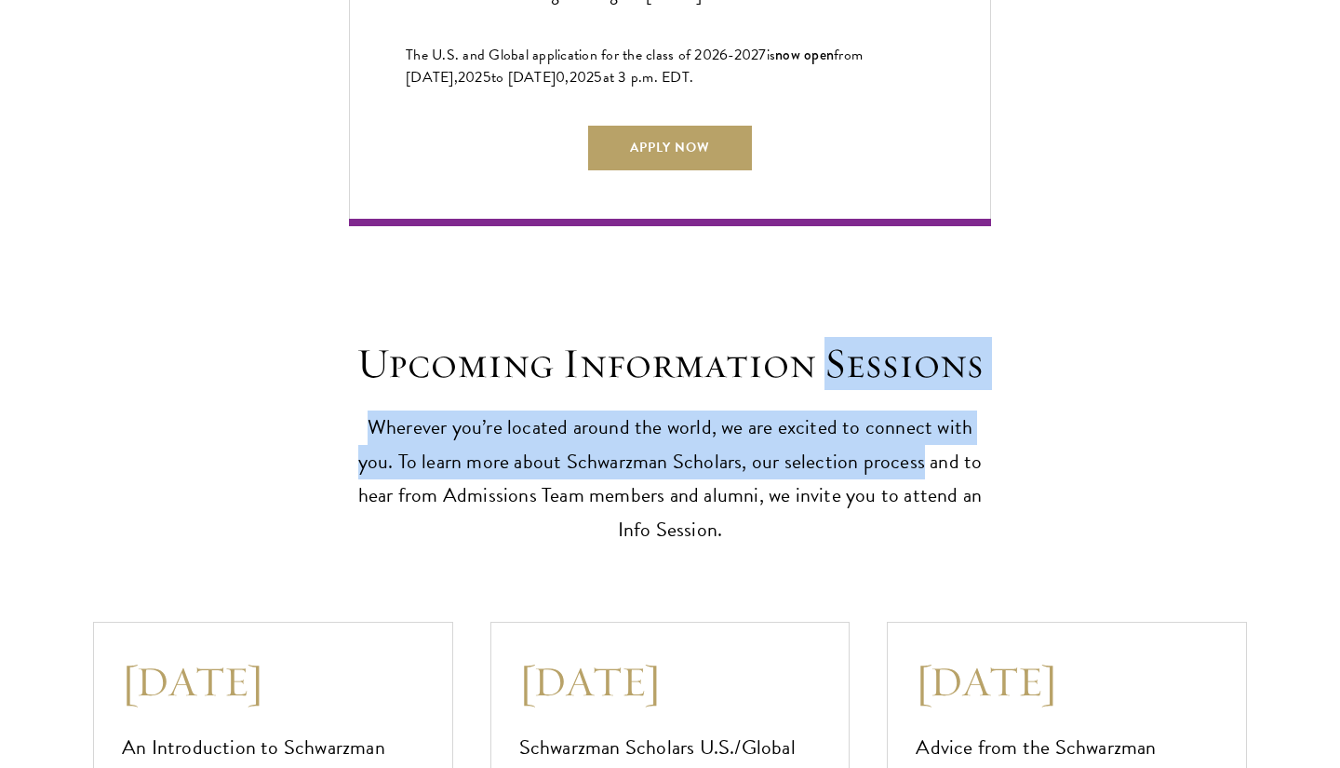
drag, startPoint x: 854, startPoint y: 420, endPoint x: 854, endPoint y: 314, distance: 106.1
click at [854, 338] on header "Upcoming Information Sessions Wherever you’re located around the world, we are …" at bounding box center [670, 443] width 642 height 210
click at [854, 338] on h2 "Upcoming Information Sessions" at bounding box center [670, 364] width 642 height 52
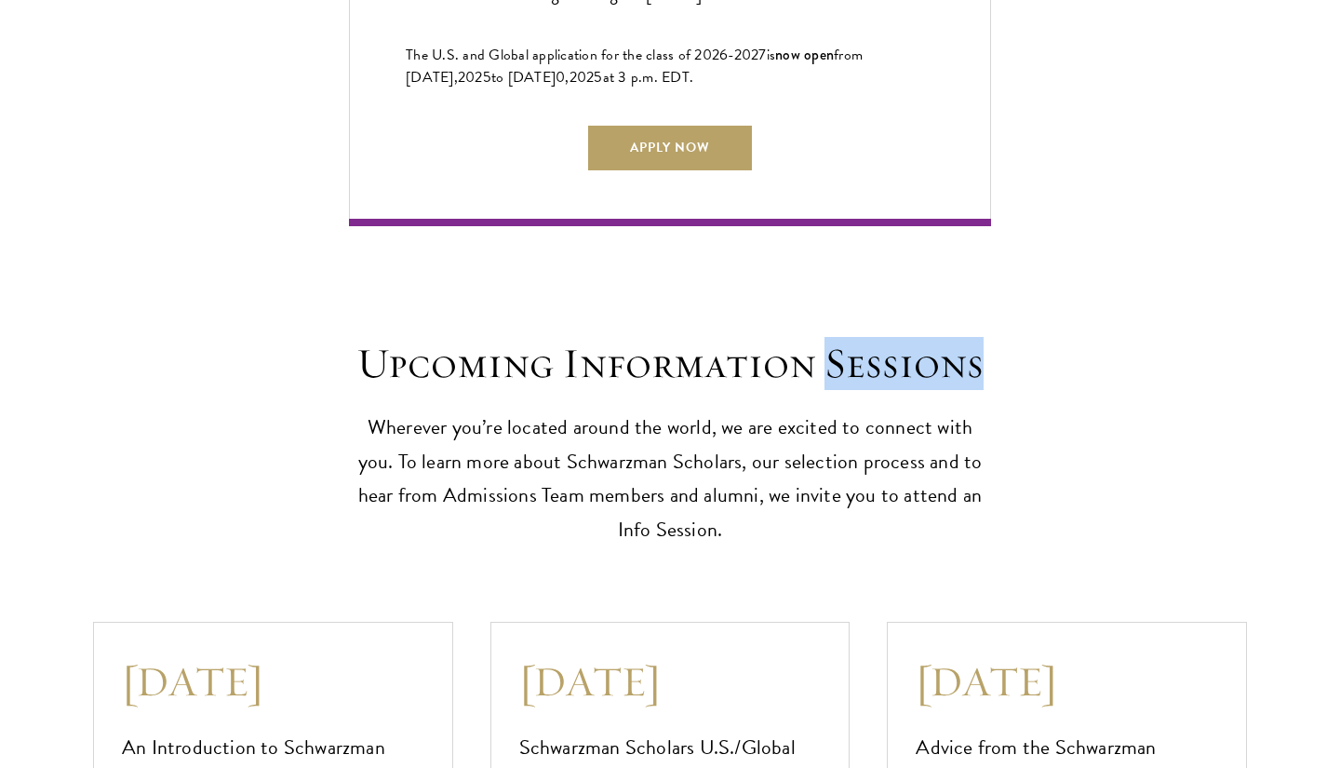
click at [854, 338] on h2 "Upcoming Information Sessions" at bounding box center [670, 364] width 642 height 52
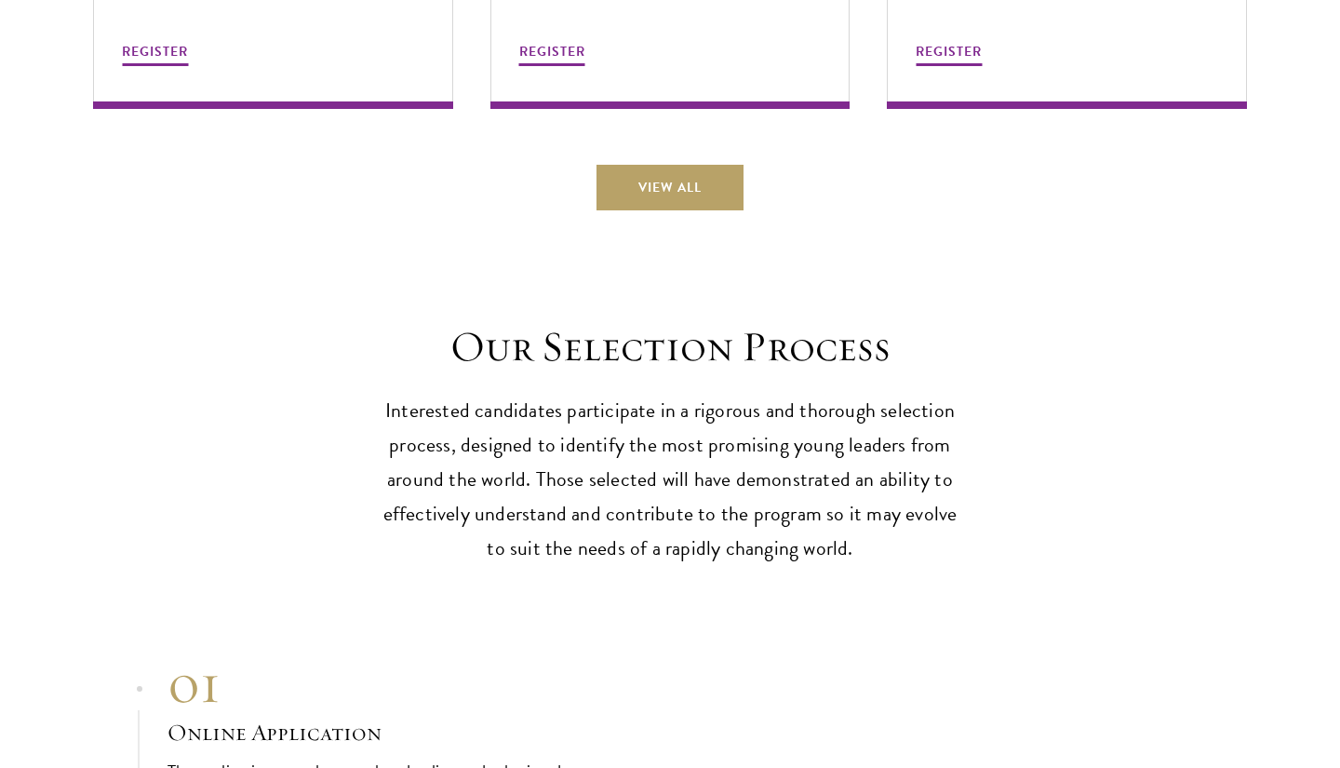
scroll to position [5981, 0]
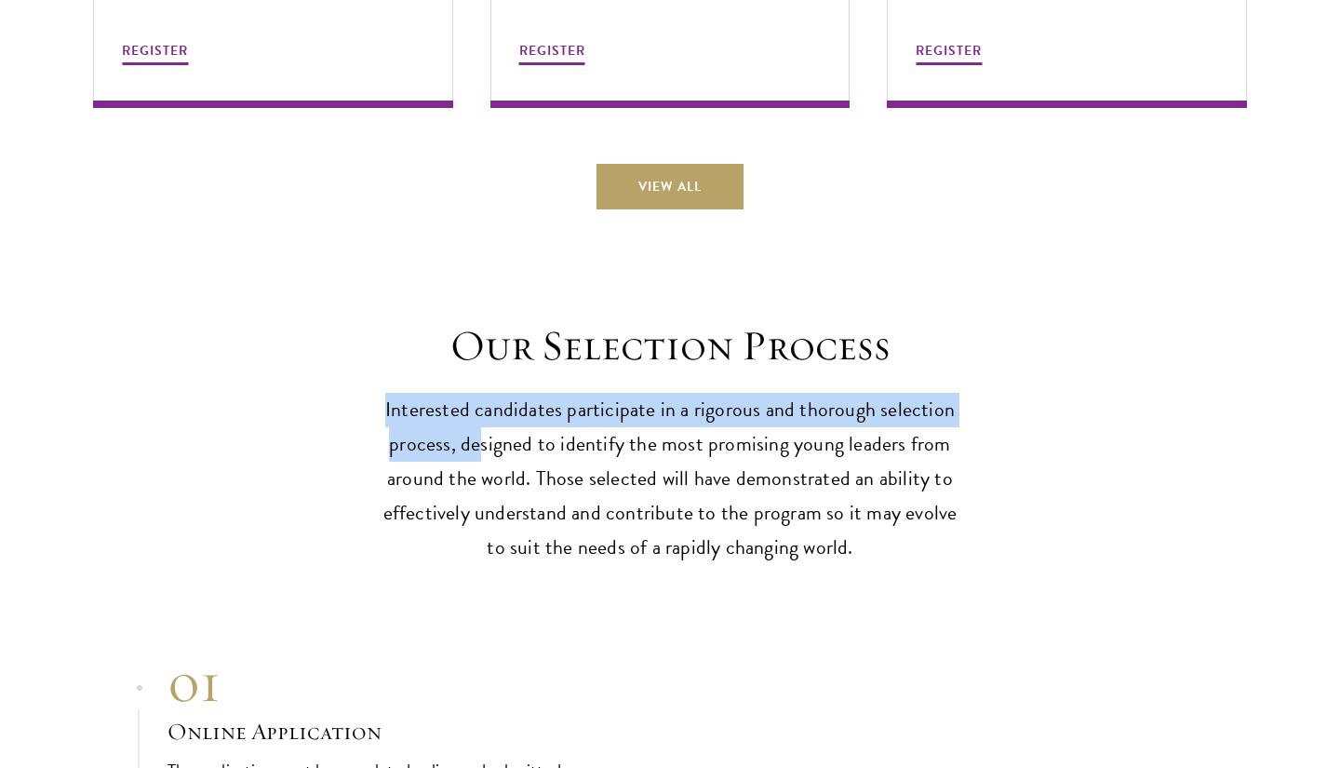
drag, startPoint x: 411, startPoint y: 354, endPoint x: 484, endPoint y: 415, distance: 95.8
click at [487, 418] on header "Our Selection Process Interested candidates participate in a rigorous and thoro…" at bounding box center [670, 442] width 577 height 245
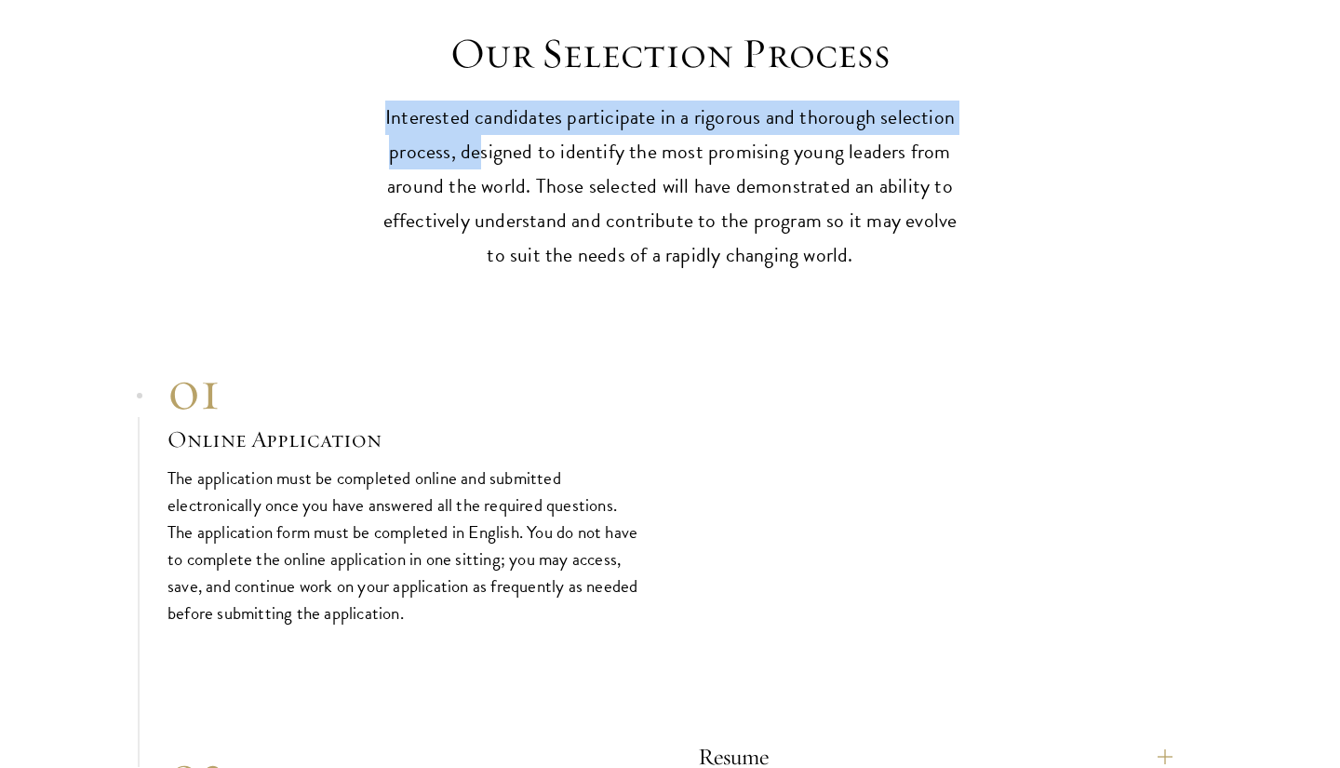
scroll to position [6289, 0]
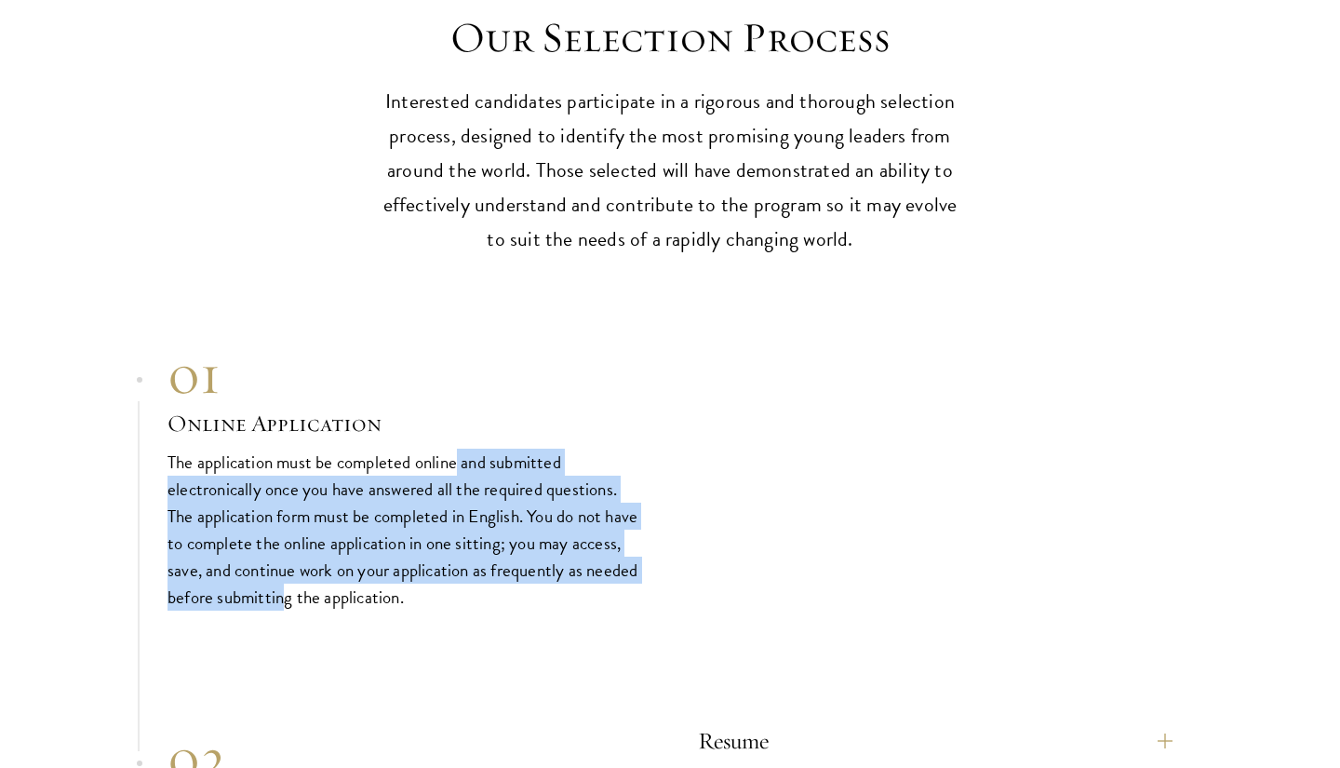
drag, startPoint x: 456, startPoint y: 413, endPoint x: 342, endPoint y: 555, distance: 182.0
click at [342, 555] on p "The application must be completed online and submitted electronically once you …" at bounding box center [405, 530] width 475 height 162
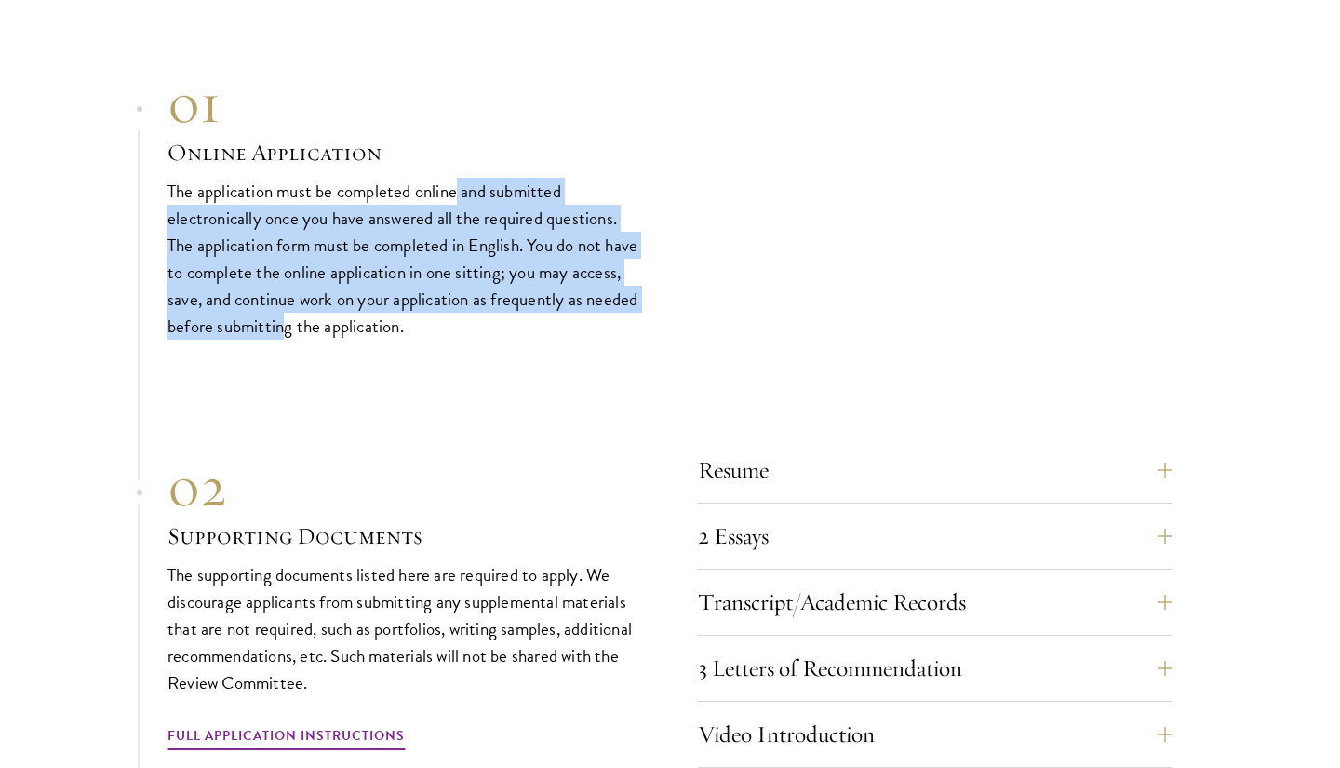
scroll to position [6582, 0]
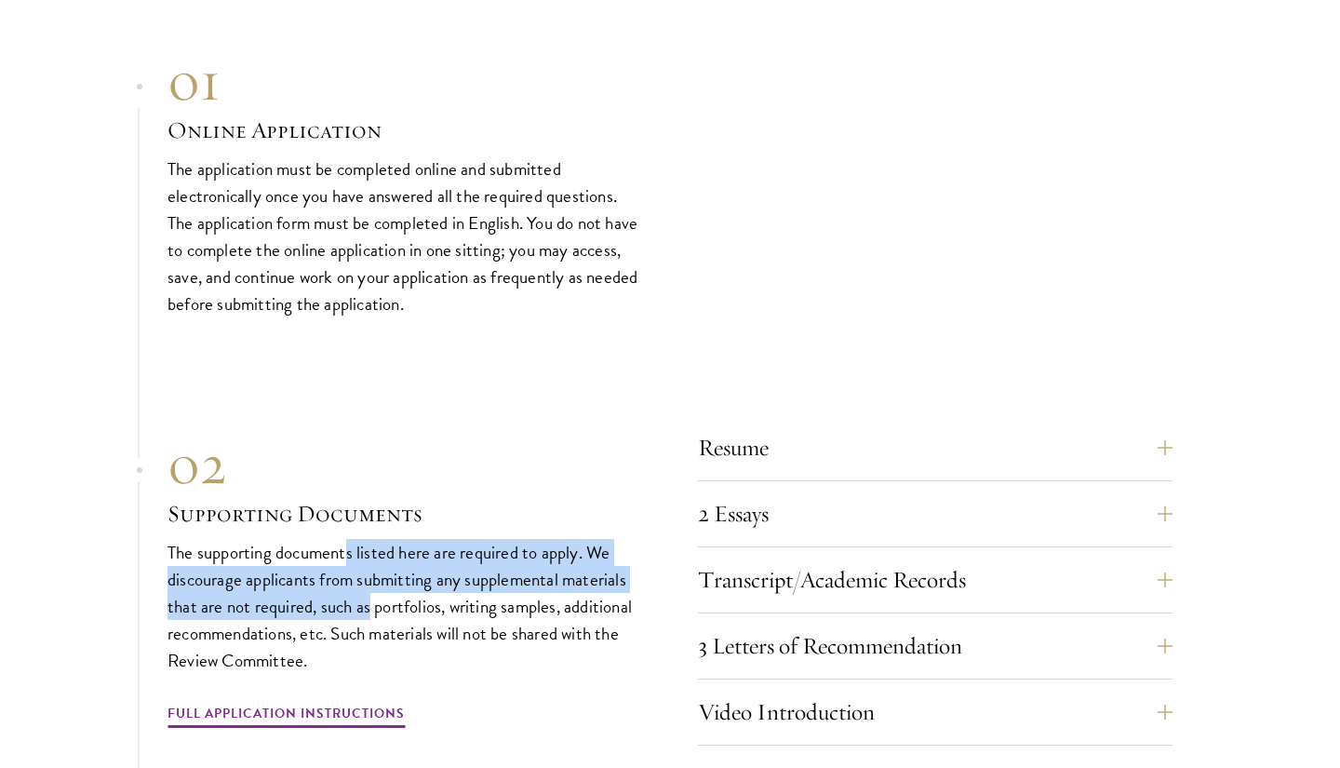
drag, startPoint x: 347, startPoint y: 508, endPoint x: 370, endPoint y: 567, distance: 63.1
click at [370, 567] on p "The supporting documents listed here are required to apply. We discourage appli…" at bounding box center [405, 606] width 475 height 135
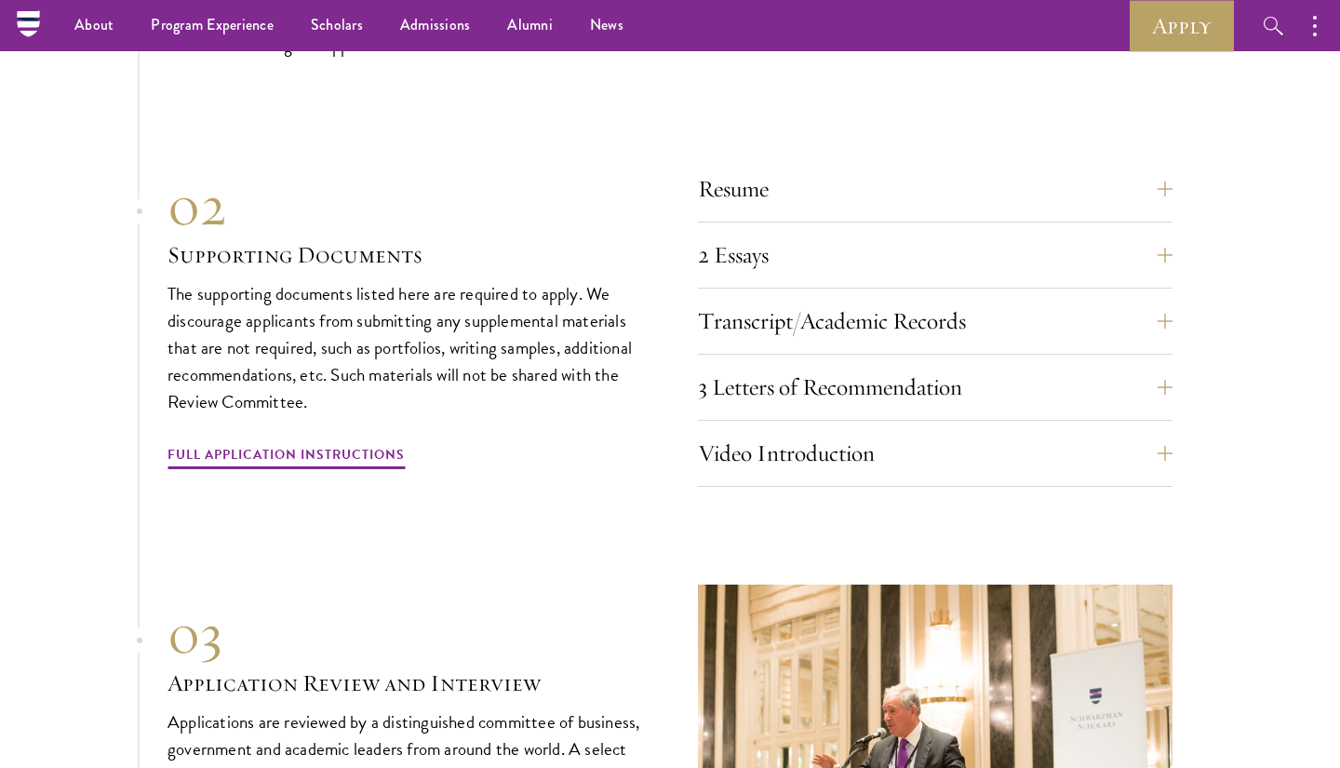
scroll to position [6840, 0]
click at [977, 234] on button "2 Essays" at bounding box center [949, 256] width 475 height 45
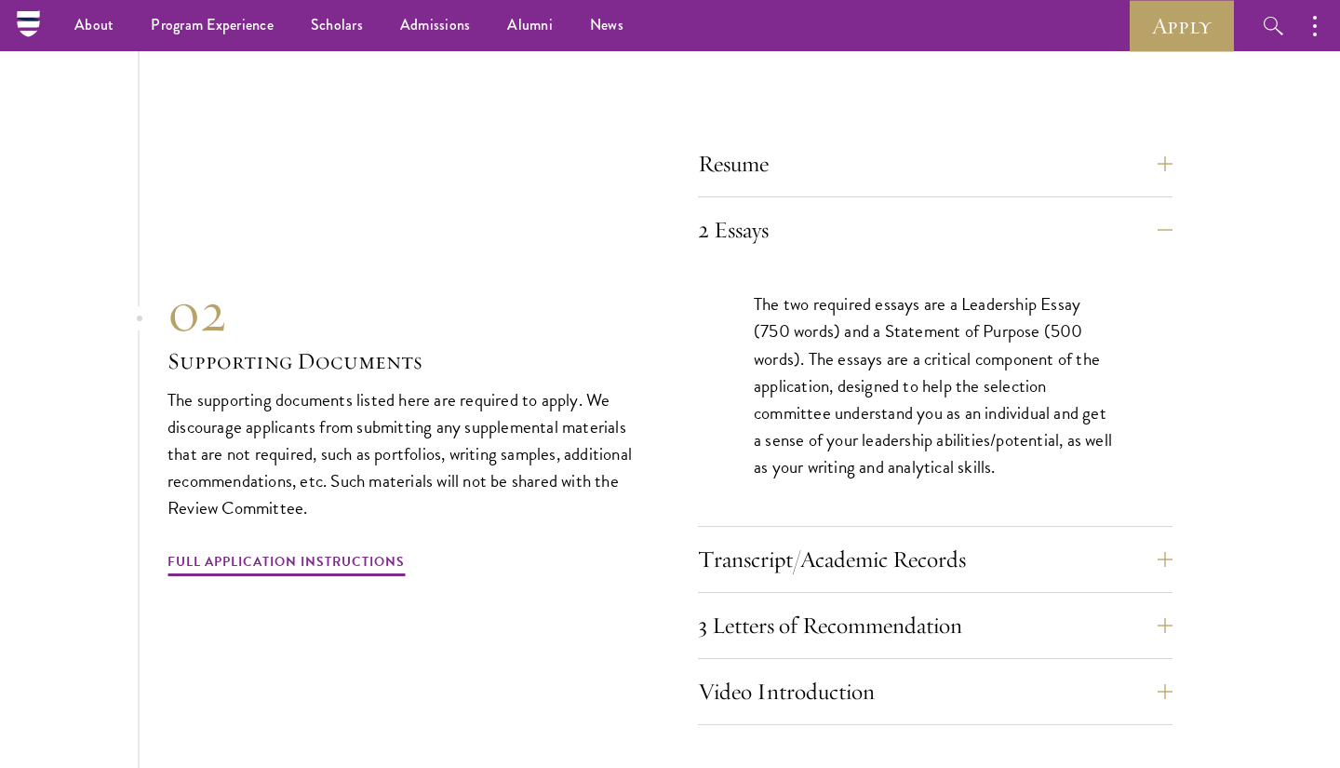
scroll to position [6361, 0]
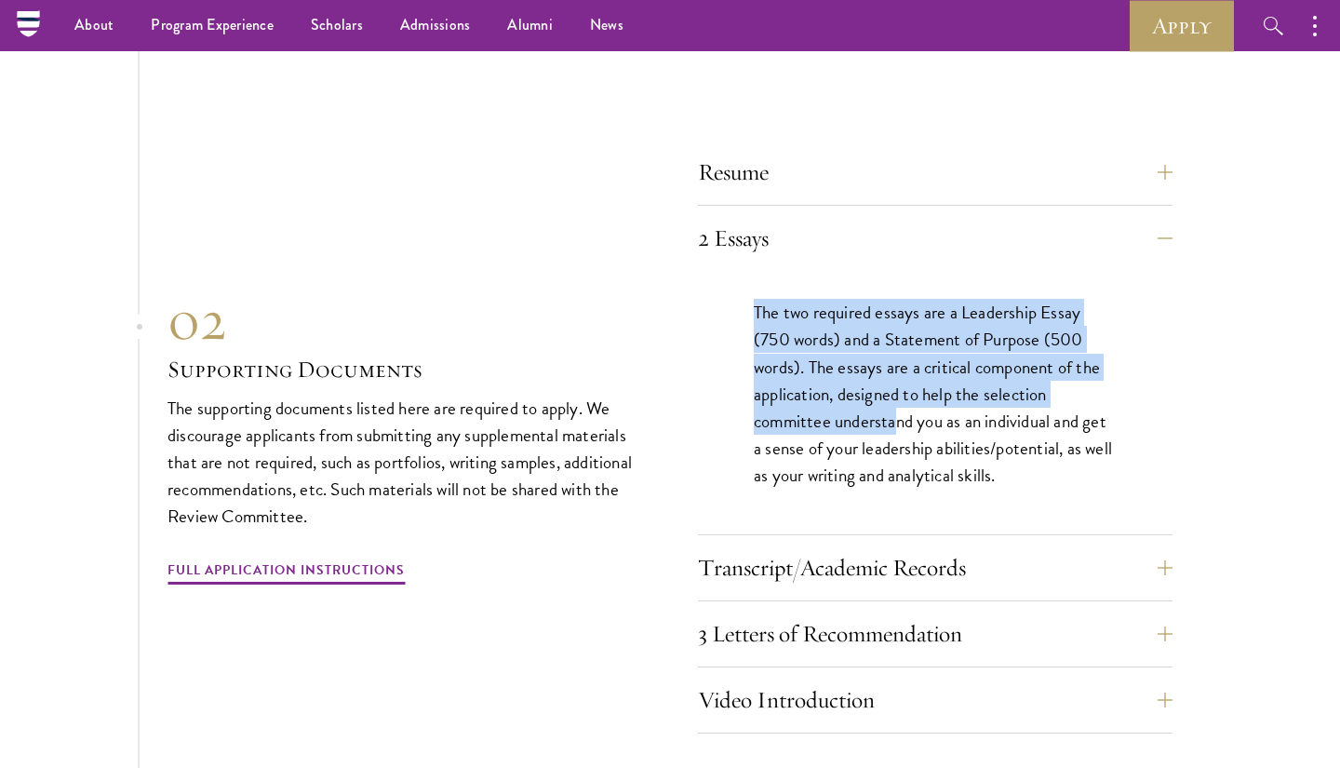
drag, startPoint x: 728, startPoint y: 258, endPoint x: 898, endPoint y: 376, distance: 207.4
click at [897, 375] on div "The two required essays are a Leadership Essay (750 words) and a Statement of P…" at bounding box center [935, 402] width 475 height 263
click at [898, 376] on p "The two required essays are a Leadership Essay (750 words) and a Statement of P…" at bounding box center [935, 393] width 363 height 189
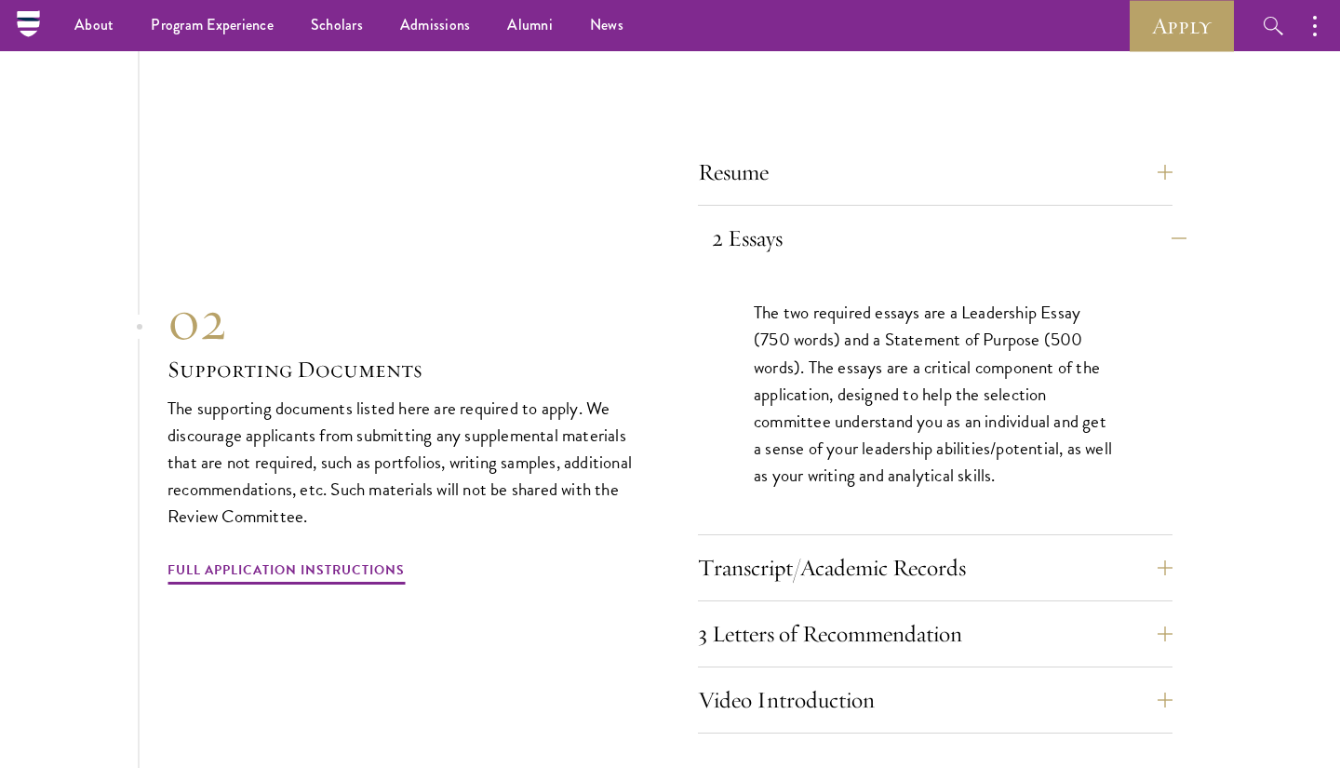
click at [981, 216] on button "2 Essays" at bounding box center [949, 238] width 475 height 45
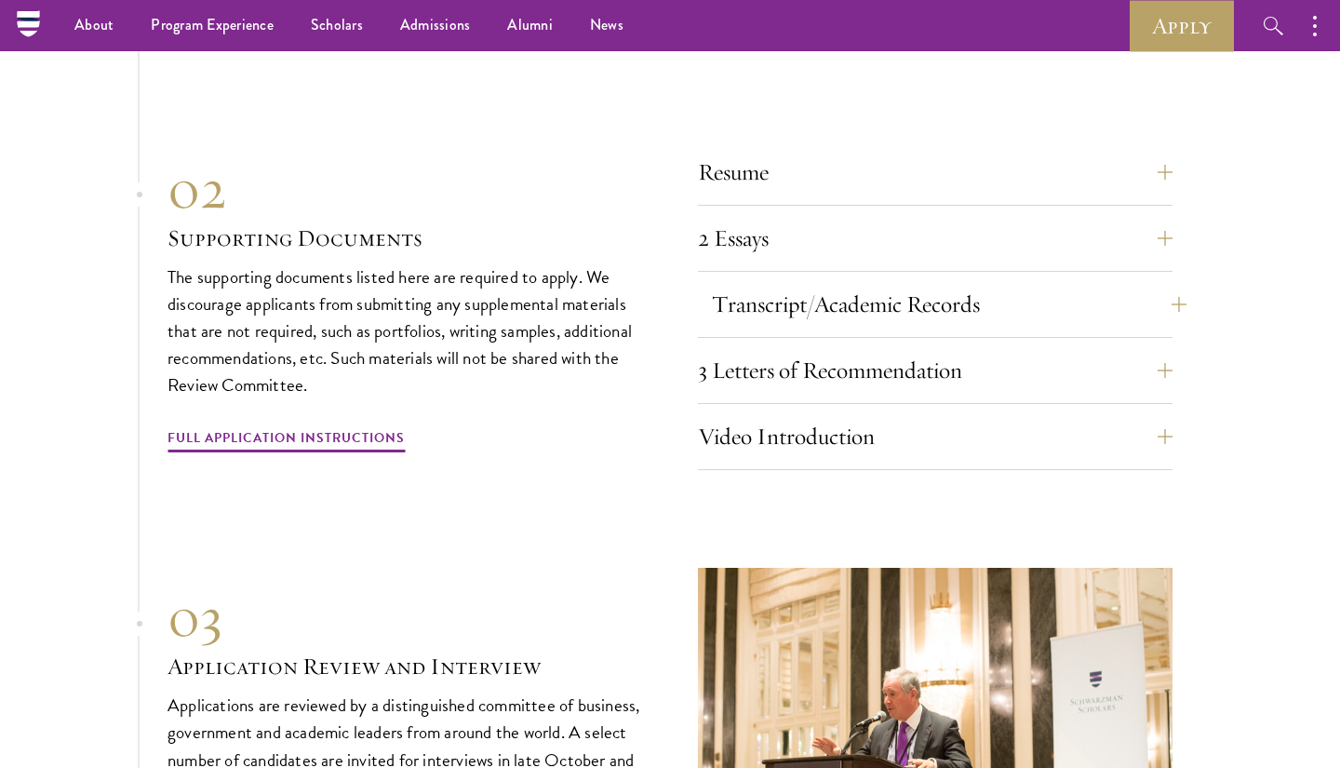
click at [980, 282] on button "Transcript/Academic Records" at bounding box center [949, 304] width 475 height 45
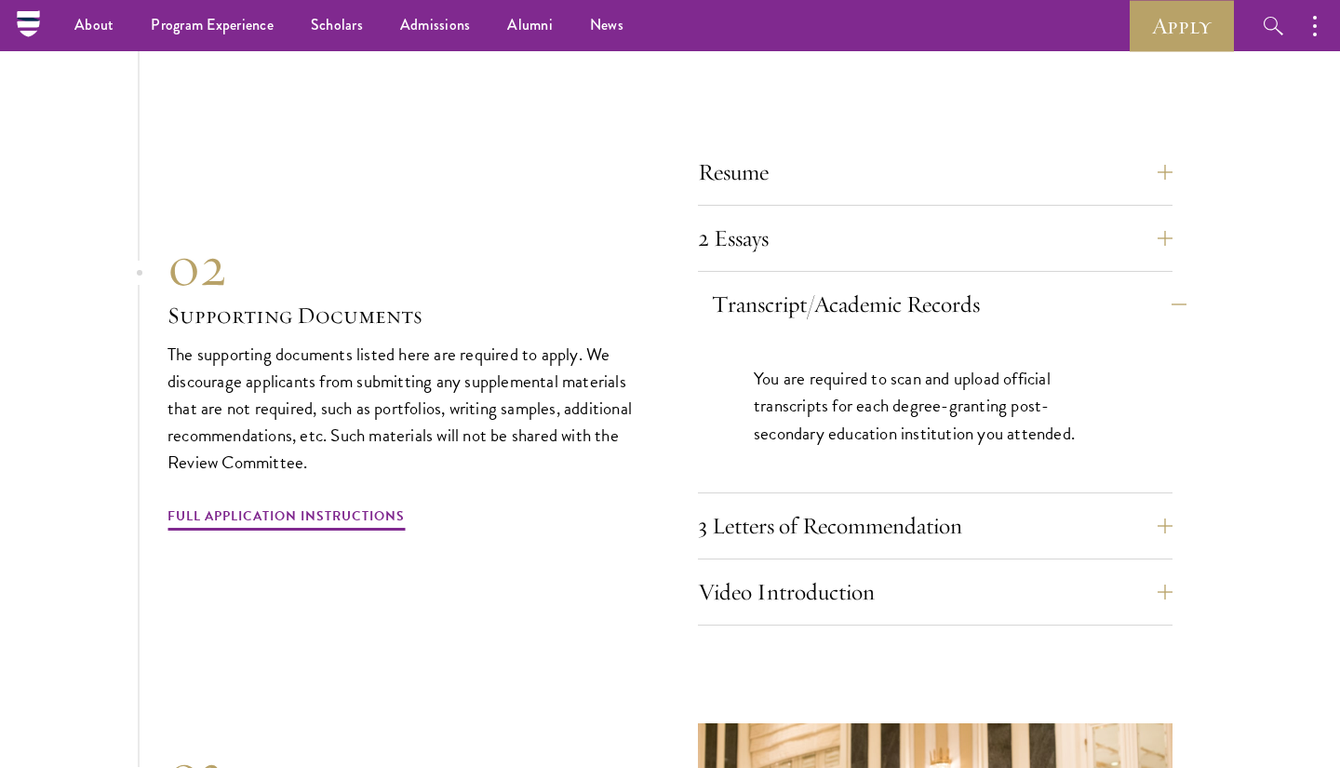
click at [978, 282] on button "Transcript/Academic Records" at bounding box center [949, 304] width 475 height 45
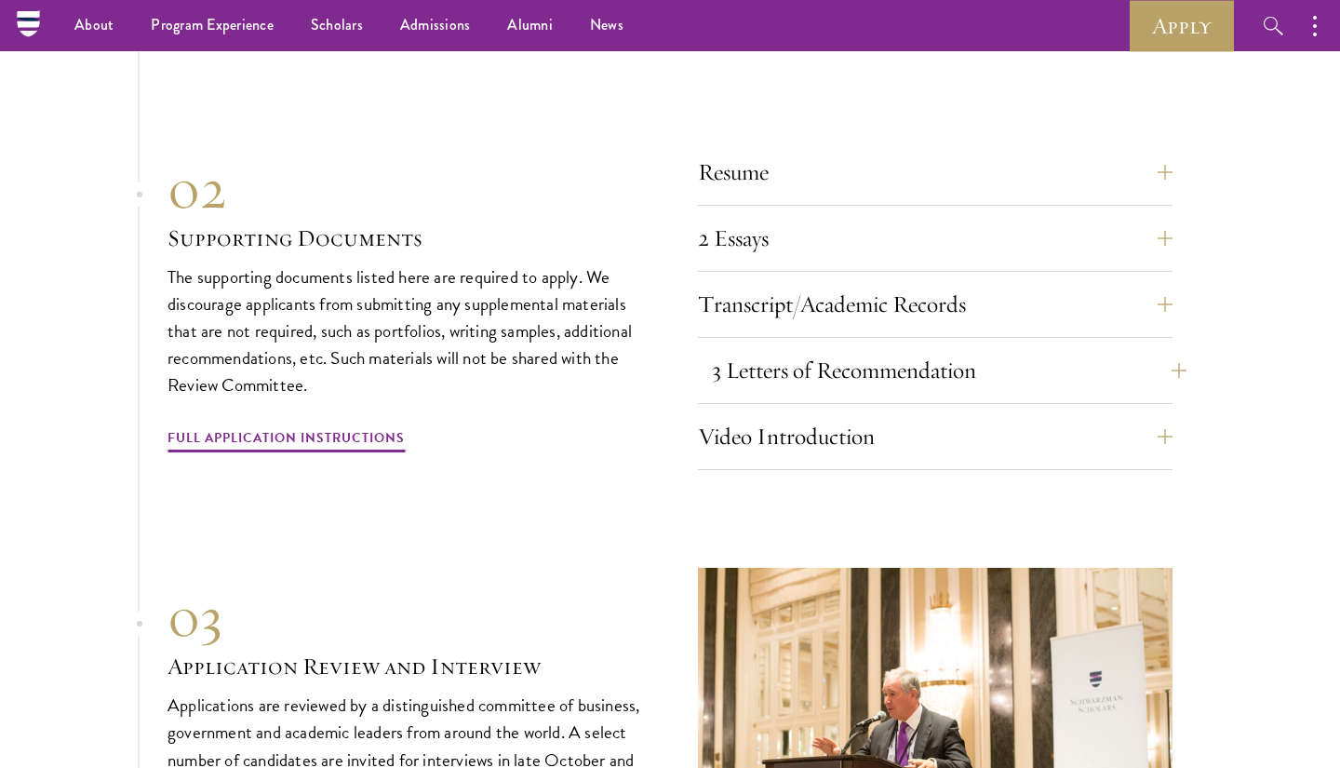
click at [964, 348] on button "3 Letters of Recommendation" at bounding box center [949, 370] width 475 height 45
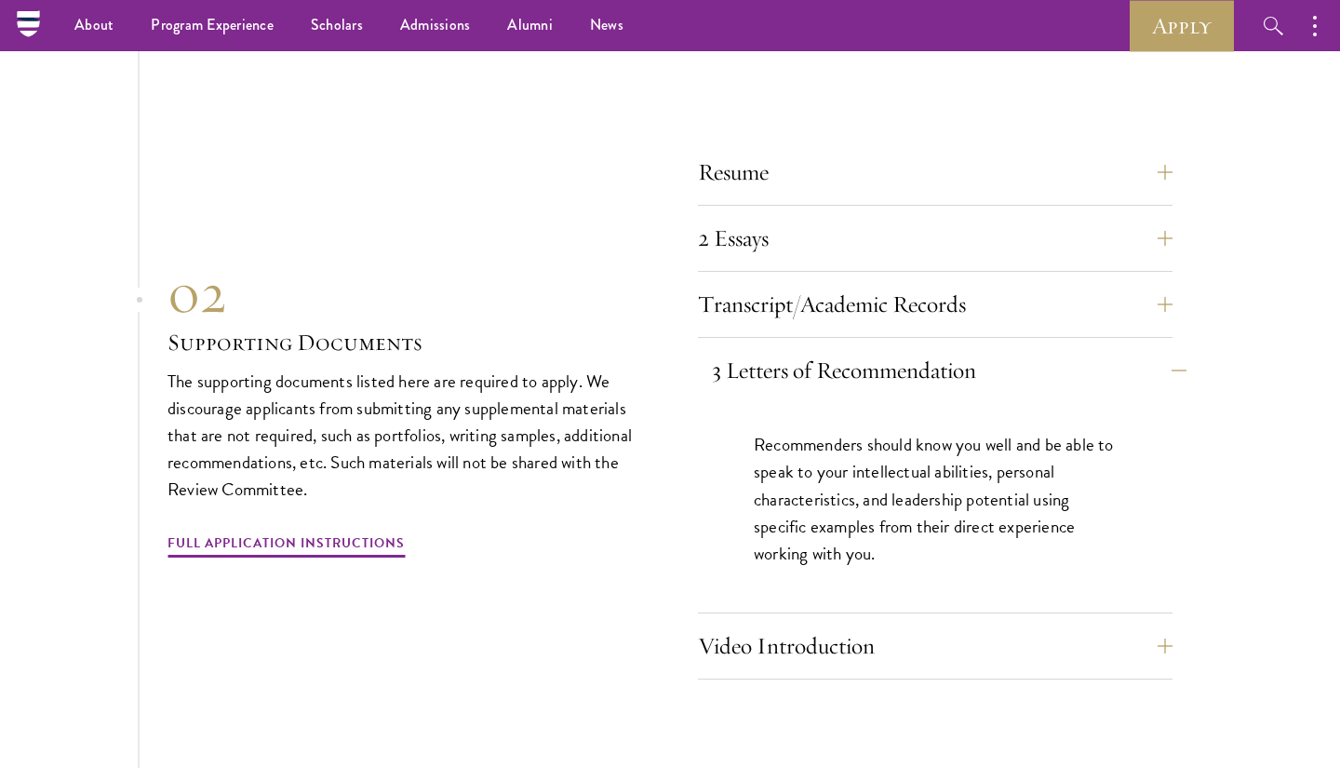
click at [964, 348] on button "3 Letters of Recommendation" at bounding box center [949, 370] width 475 height 45
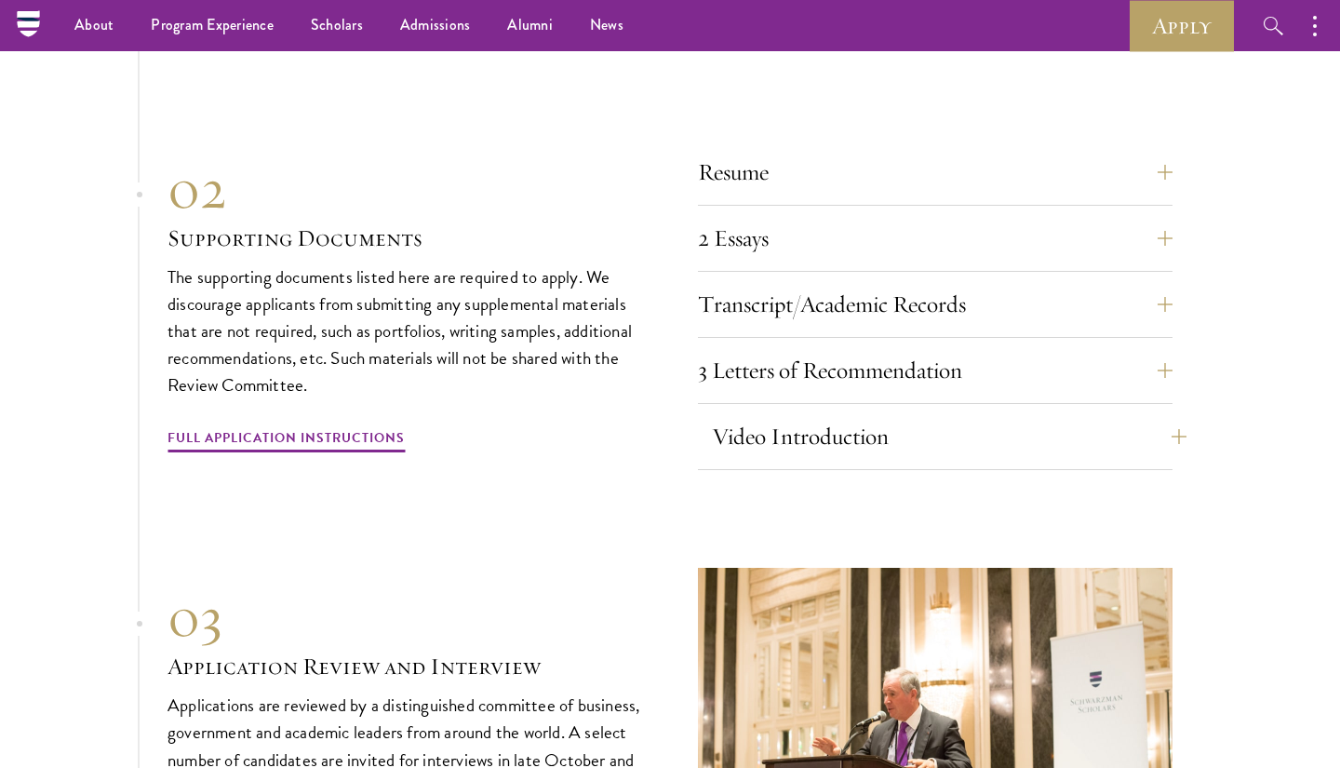
click at [952, 414] on button "Video Introduction" at bounding box center [949, 436] width 475 height 45
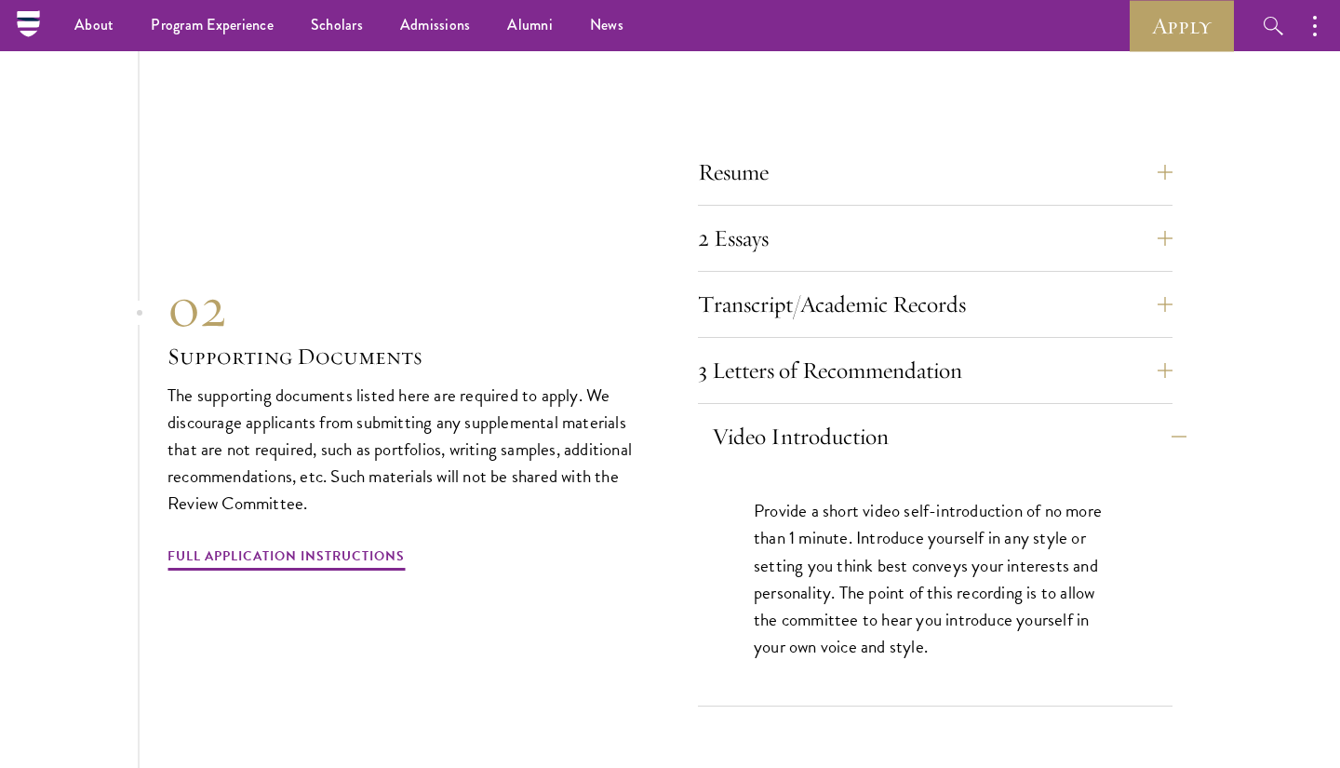
click at [951, 414] on button "Video Introduction" at bounding box center [949, 436] width 475 height 45
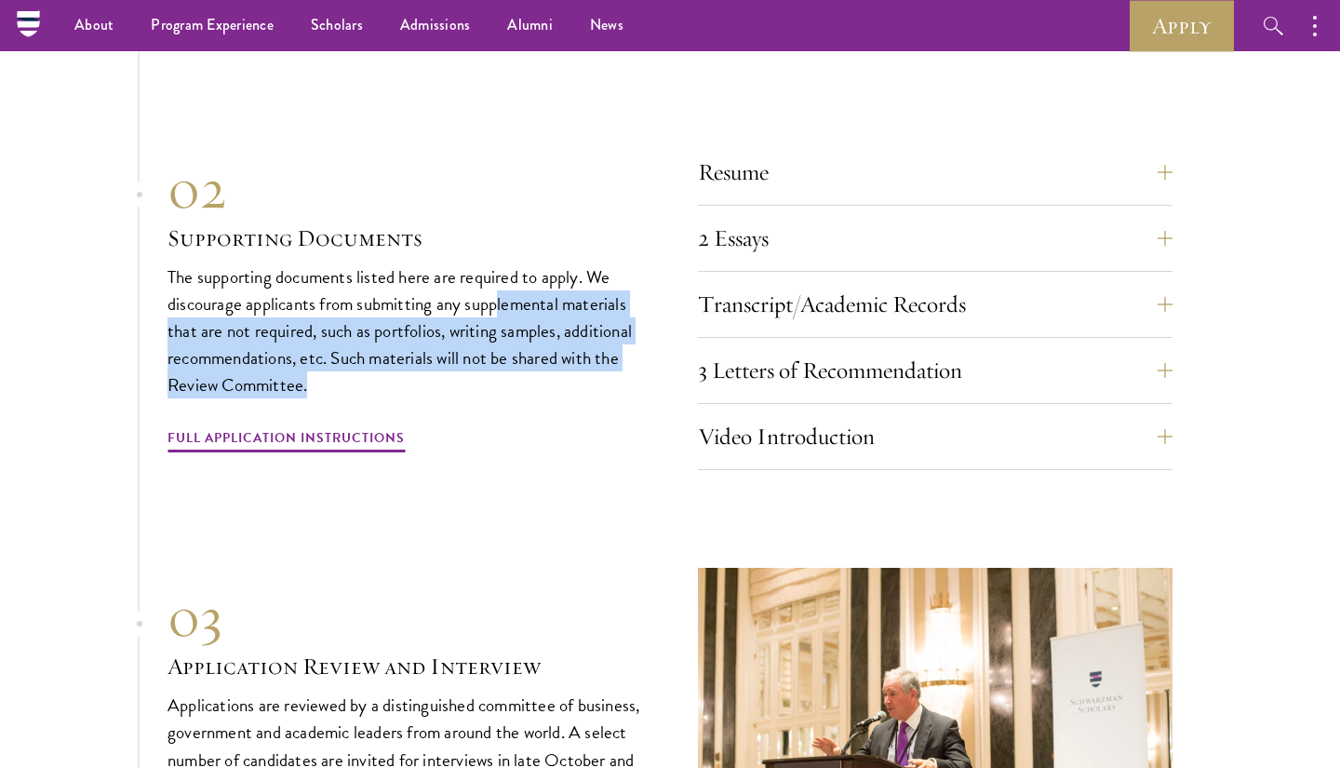
drag, startPoint x: 496, startPoint y: 254, endPoint x: 519, endPoint y: 330, distance: 79.5
click at [519, 330] on p "The supporting documents listed here are required to apply. We discourage appli…" at bounding box center [405, 330] width 475 height 135
click at [517, 333] on p "The supporting documents listed here are required to apply. We discourage appli…" at bounding box center [405, 330] width 475 height 135
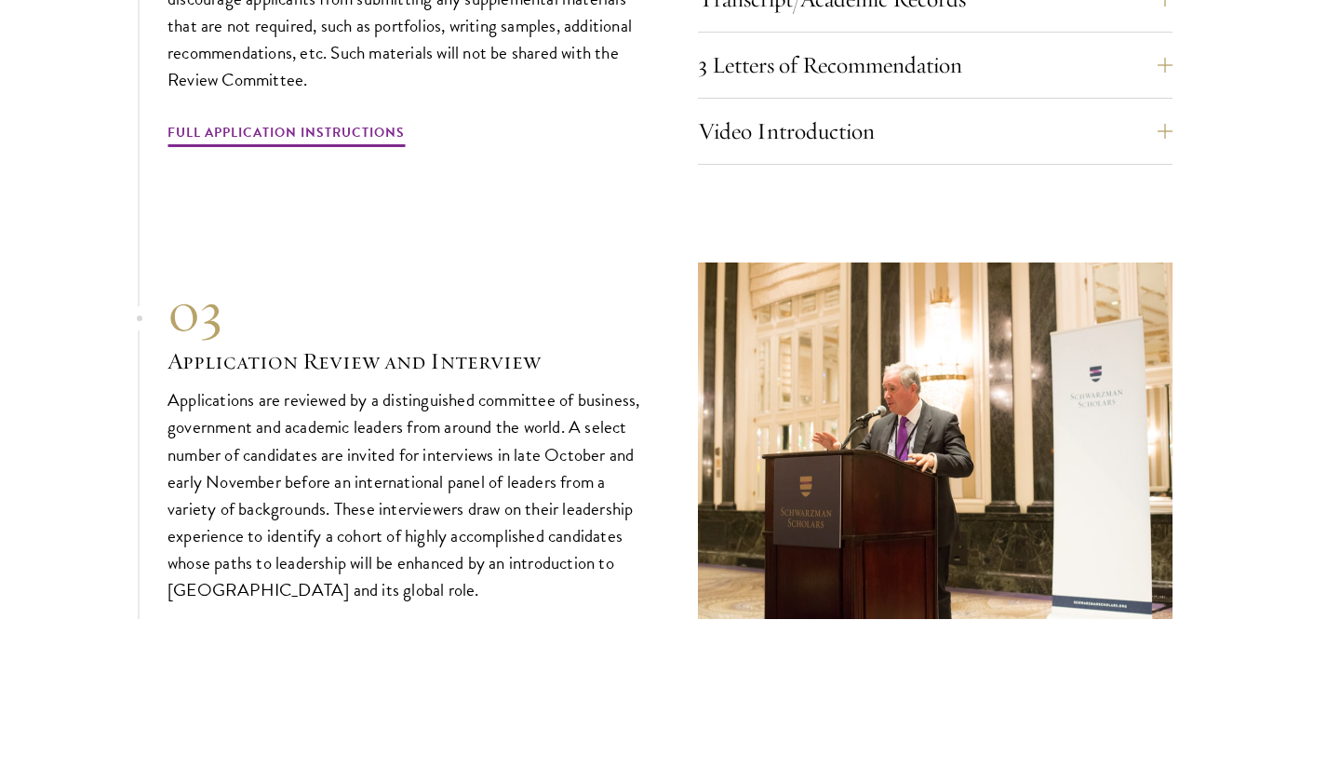
scroll to position [6669, 0]
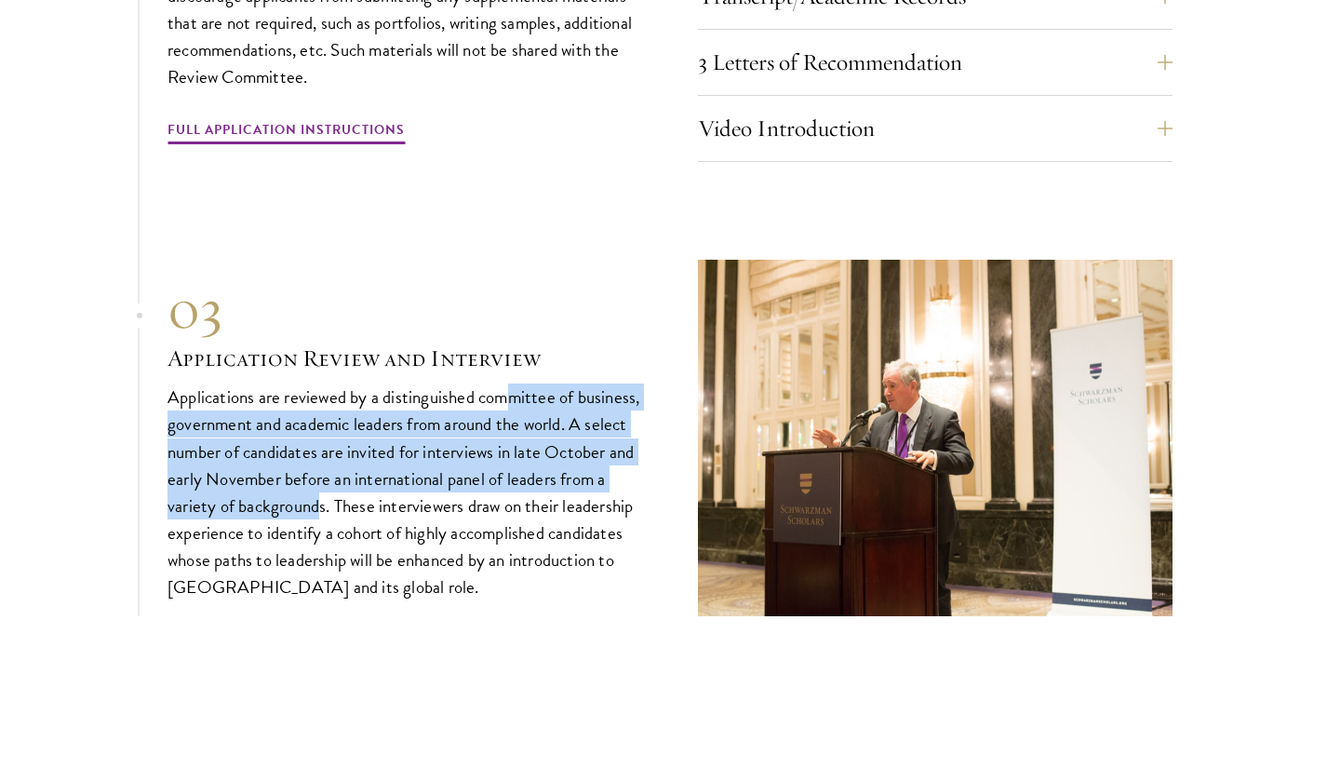
drag, startPoint x: 505, startPoint y: 343, endPoint x: 320, endPoint y: 457, distance: 216.5
click at [320, 457] on p "Applications are reviewed by a distinguished committee of business, government …" at bounding box center [405, 492] width 475 height 217
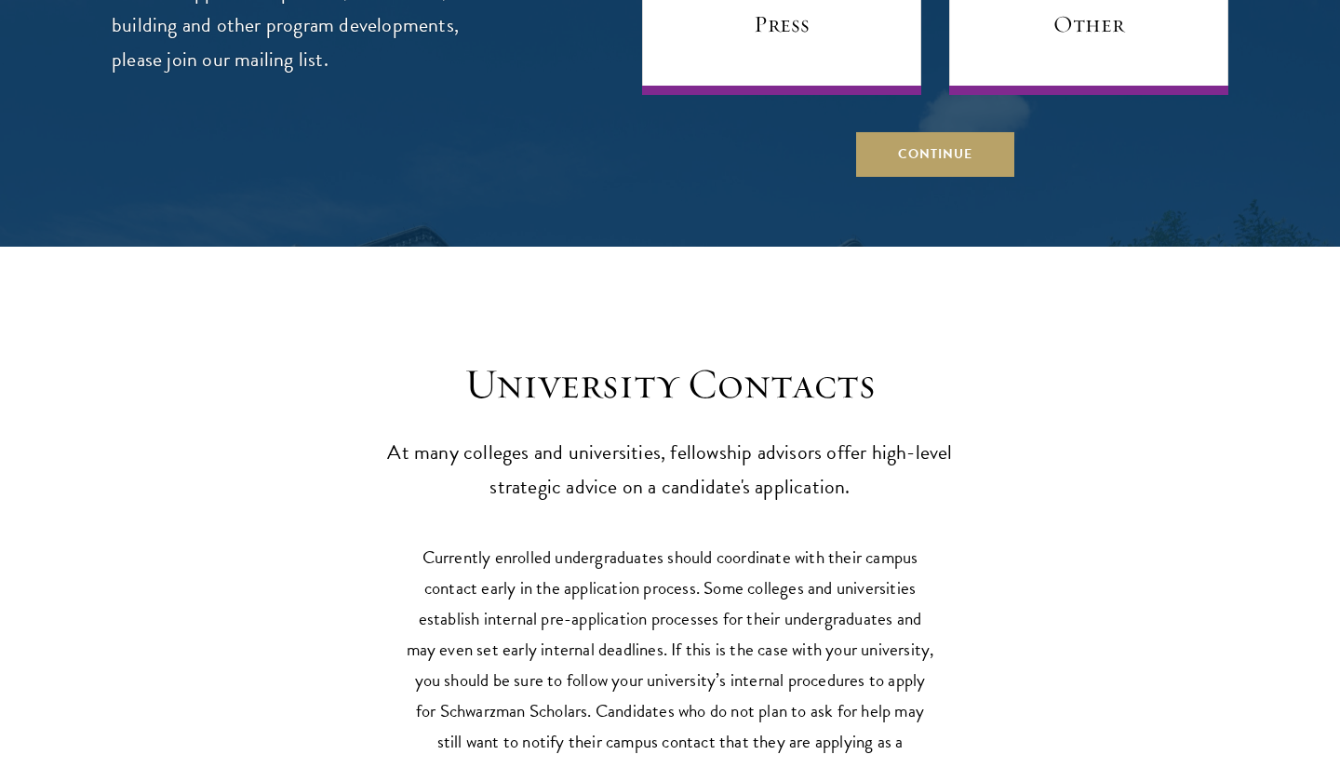
scroll to position [8254, 0]
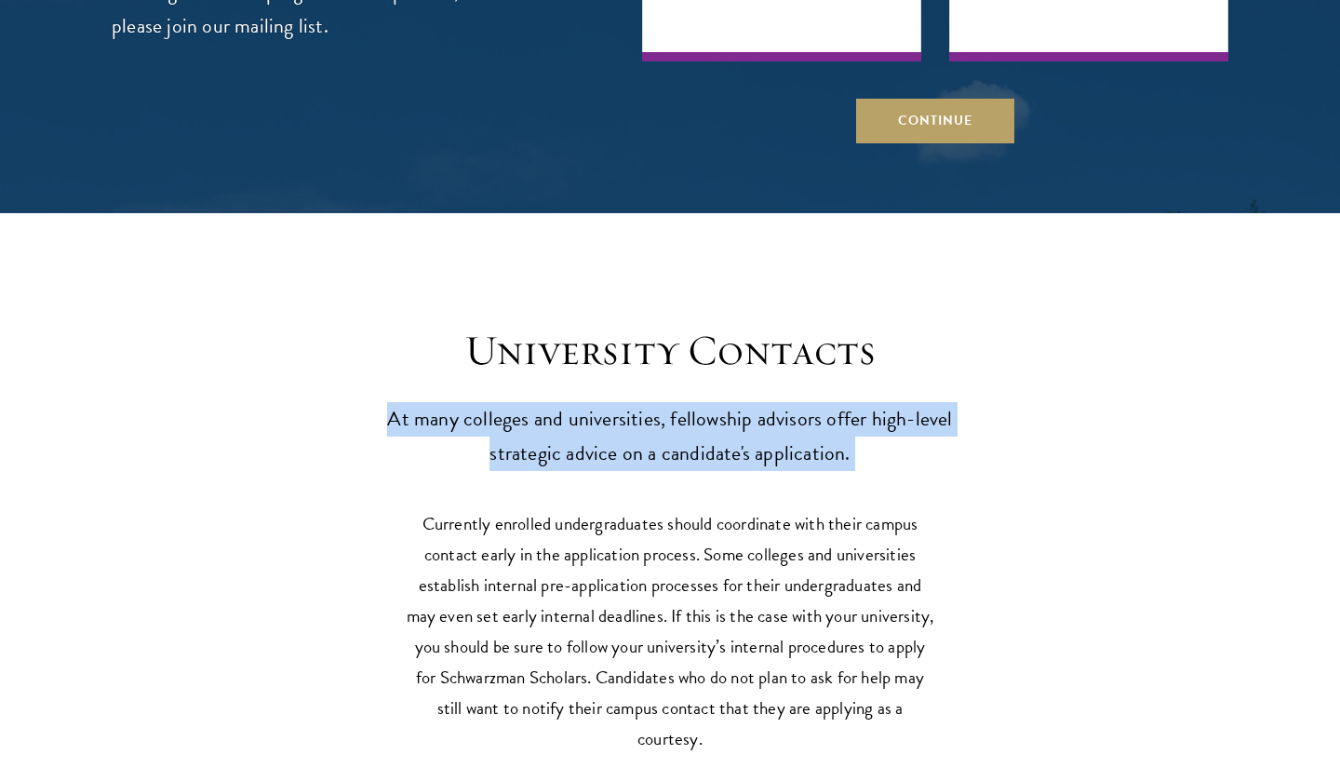
drag, startPoint x: 653, startPoint y: 349, endPoint x: 791, endPoint y: 427, distance: 158.4
click at [791, 427] on div "University Contacts At many colleges and universities, fellowship advisors offe…" at bounding box center [670, 696] width 1340 height 855
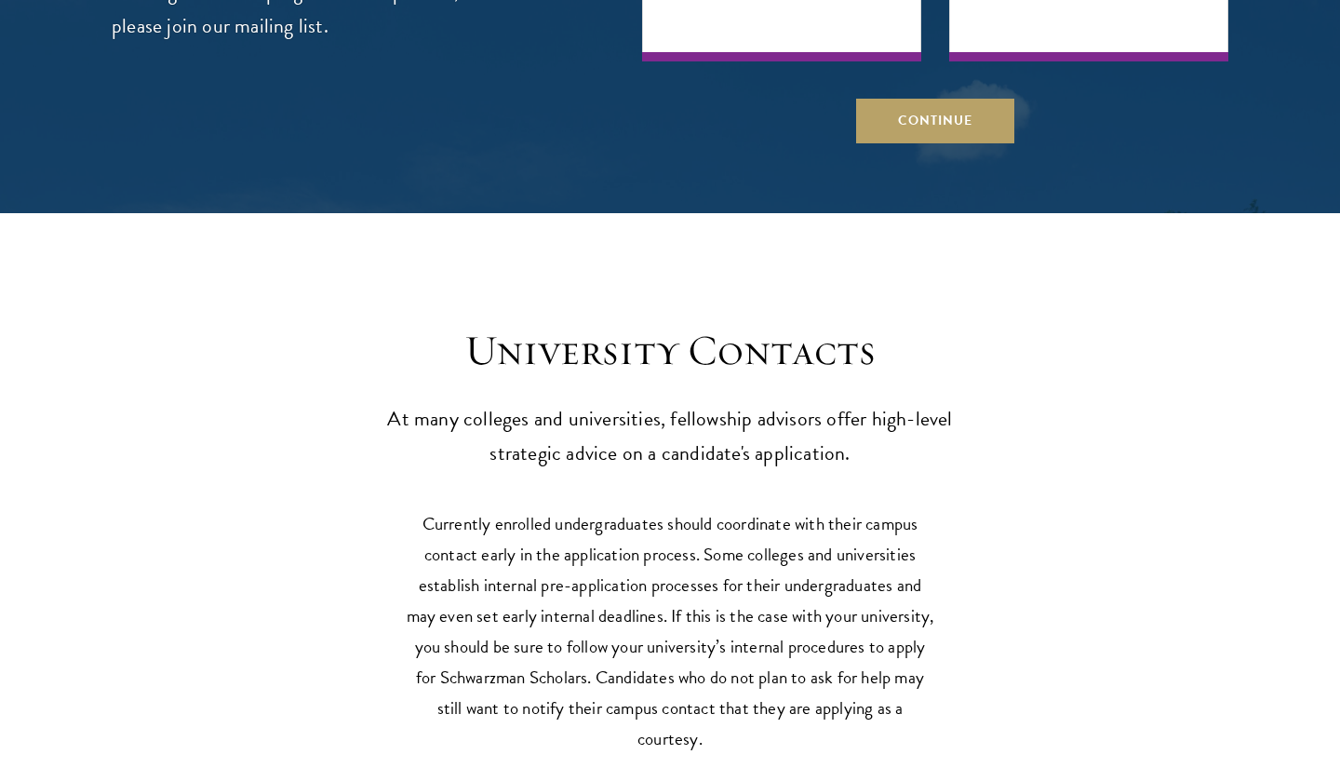
click at [791, 427] on div "University Contacts At many colleges and universities, fellowship advisors offe…" at bounding box center [670, 696] width 1340 height 855
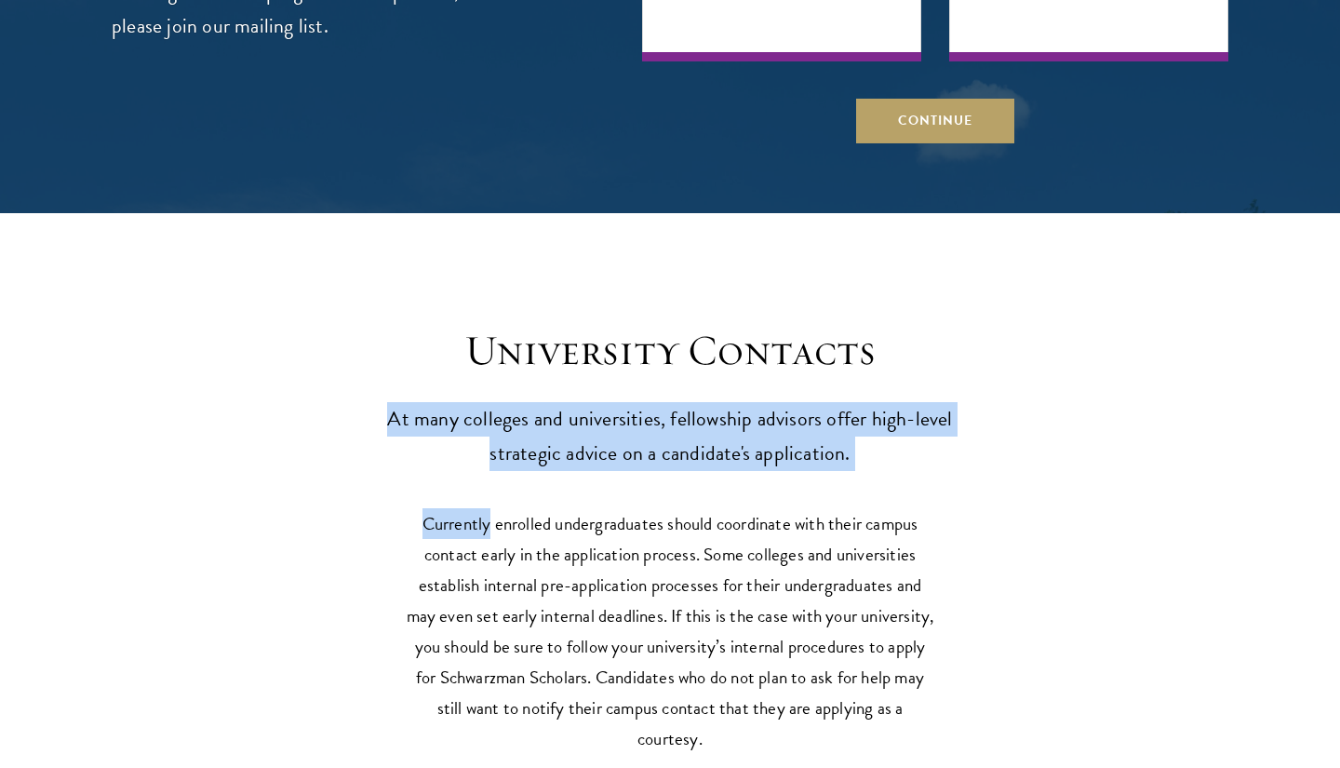
drag, startPoint x: 791, startPoint y: 427, endPoint x: 789, endPoint y: 348, distance: 79.1
click at [789, 348] on div "University Contacts At many colleges and universities, fellowship advisors offe…" at bounding box center [670, 696] width 1340 height 855
click at [789, 347] on header "University Contacts At many colleges and universities, fellowship advisors offe…" at bounding box center [670, 398] width 577 height 146
drag, startPoint x: 789, startPoint y: 347, endPoint x: 843, endPoint y: 407, distance: 80.4
click at [844, 407] on header "University Contacts At many colleges and universities, fellowship advisors offe…" at bounding box center [670, 398] width 577 height 146
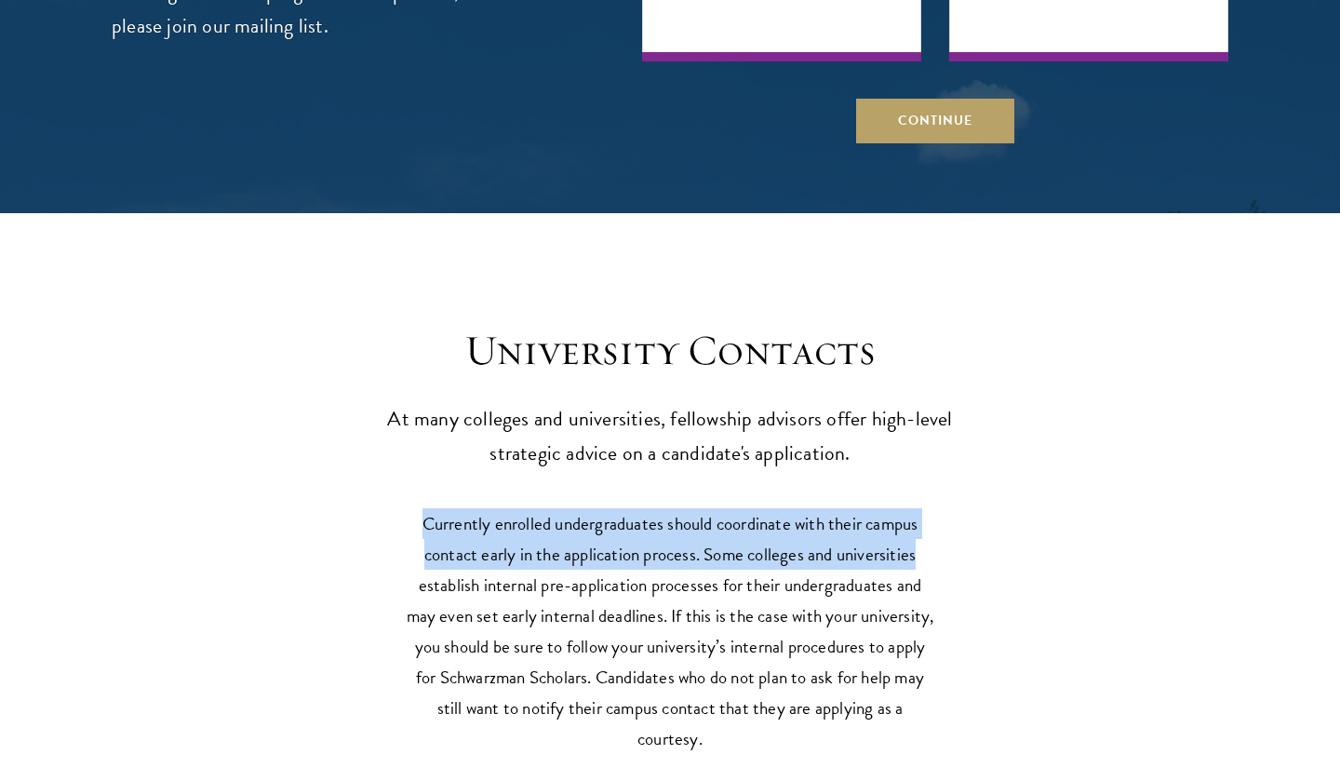
drag, startPoint x: 826, startPoint y: 449, endPoint x: 927, endPoint y: 515, distance: 121.1
click at [927, 515] on div "University Contacts At many colleges and universities, fellowship advisors offe…" at bounding box center [670, 696] width 1340 height 855
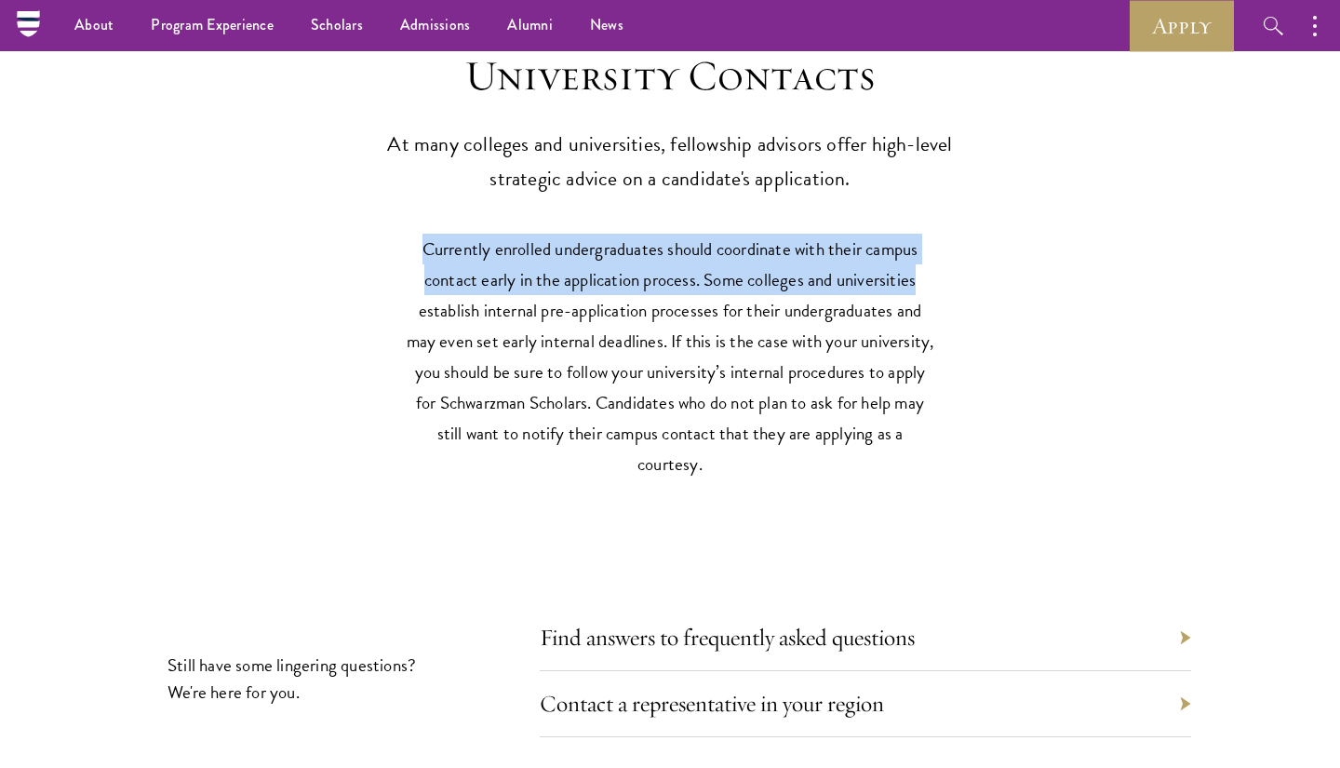
scroll to position [8525, 0]
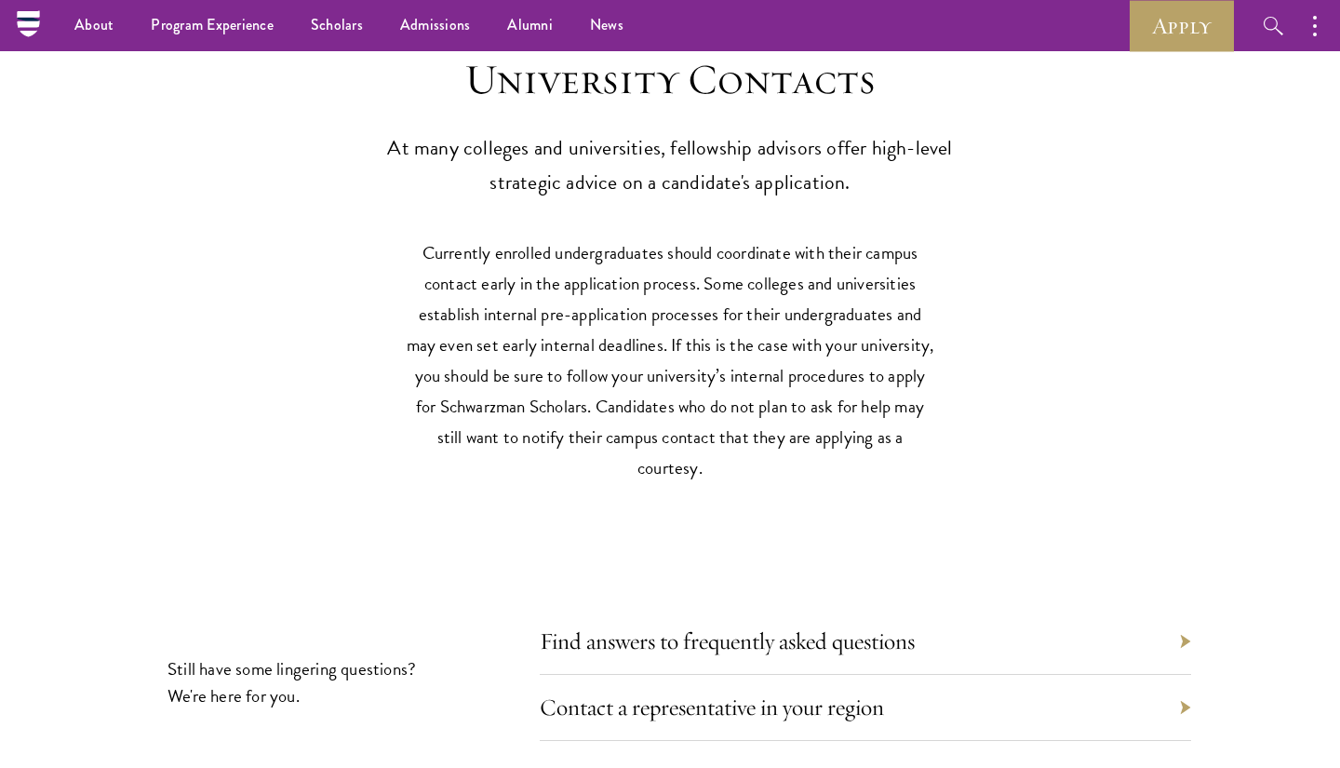
click at [1186, 609] on div "Find answers to frequently asked questions" at bounding box center [866, 642] width 652 height 66
click at [1178, 609] on div "Find answers to frequently asked questions" at bounding box center [866, 642] width 652 height 66
click at [855, 626] on link "Find answers to frequently asked questions" at bounding box center [741, 640] width 375 height 29
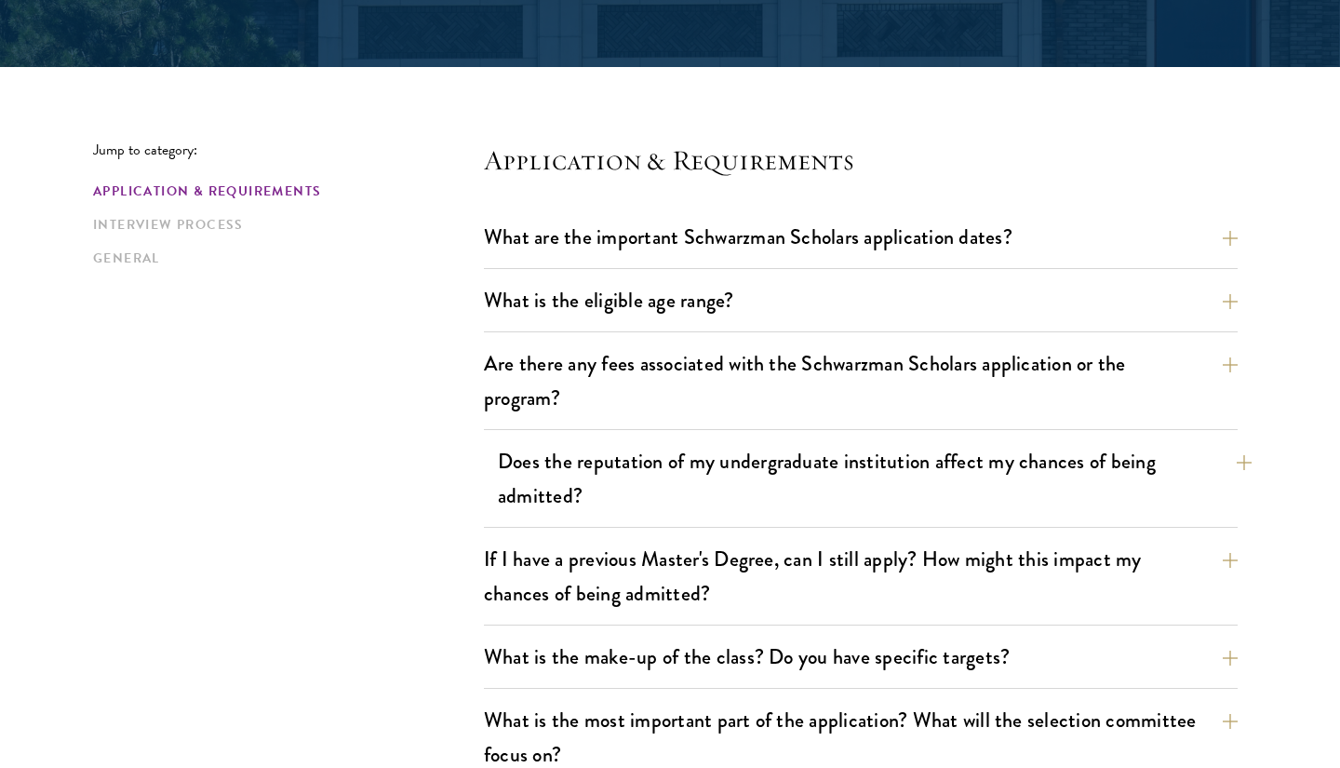
scroll to position [414, 0]
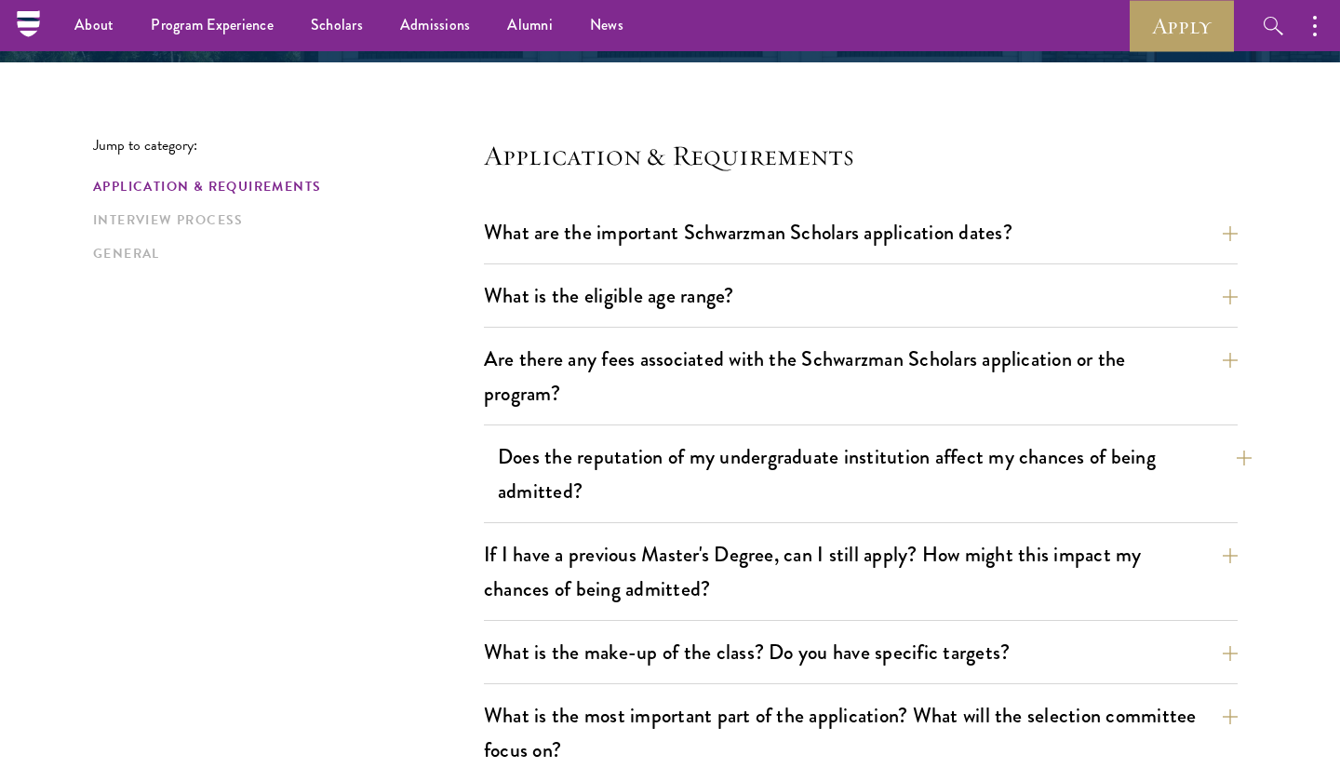
click at [896, 511] on button "Does the reputation of my undergraduate institution affect my chances of being …" at bounding box center [875, 474] width 754 height 76
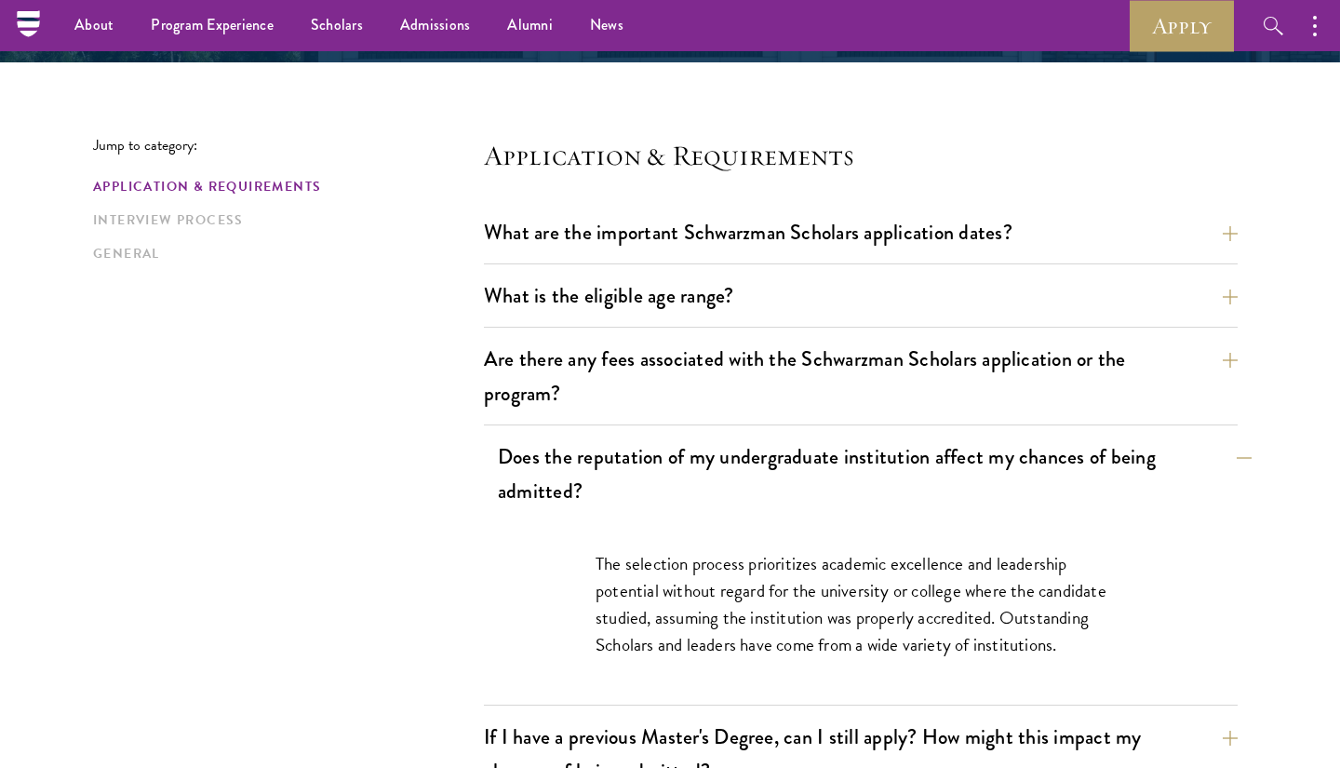
click at [896, 508] on button "Does the reputation of my undergraduate institution affect my chances of being …" at bounding box center [875, 474] width 754 height 76
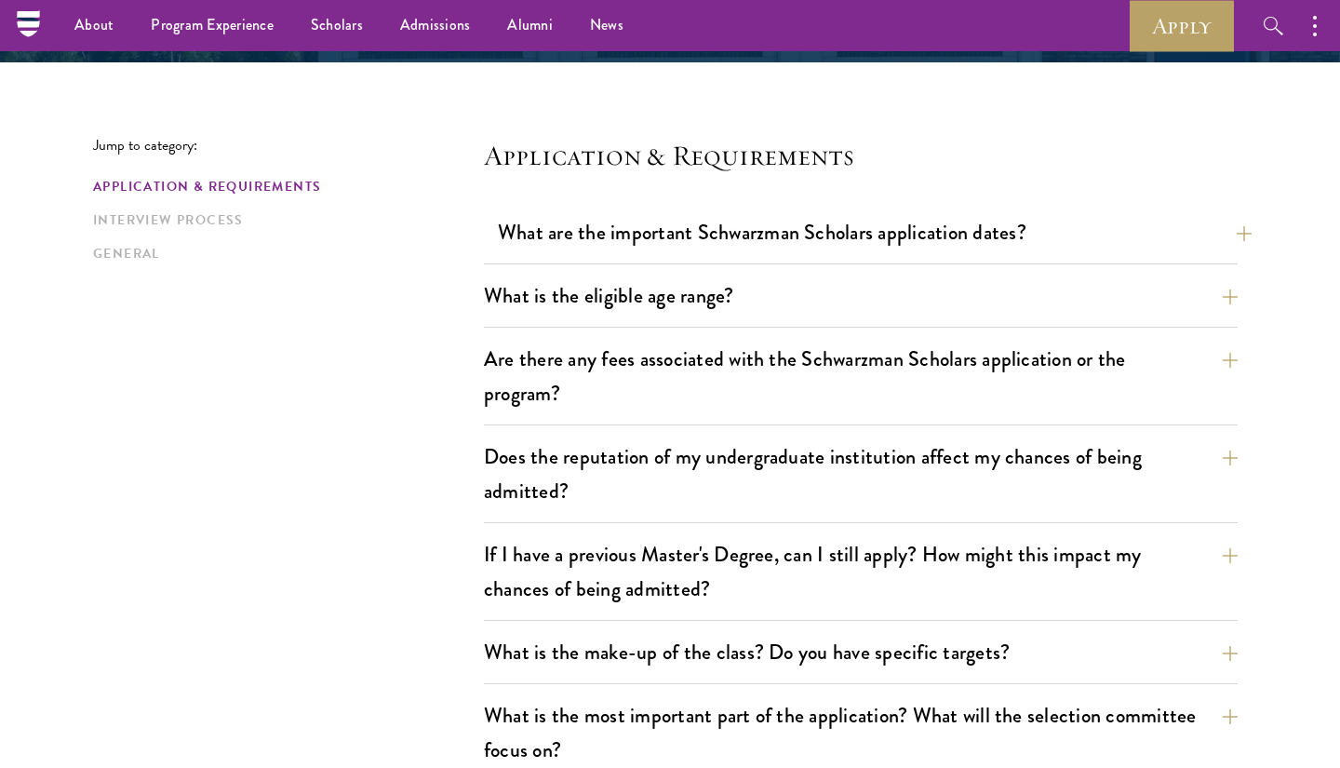
click at [974, 235] on button "What are the important Schwarzman Scholars application dates?" at bounding box center [875, 232] width 754 height 42
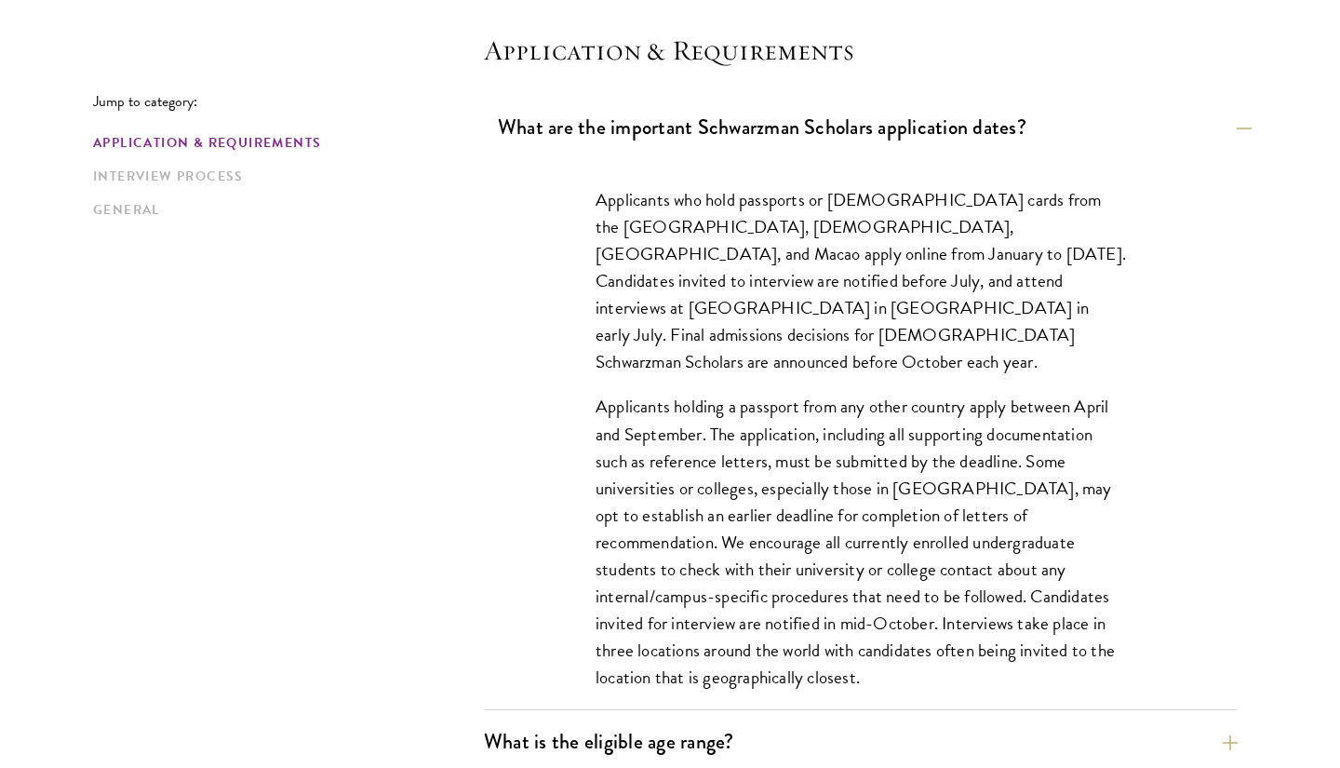
scroll to position [528, 0]
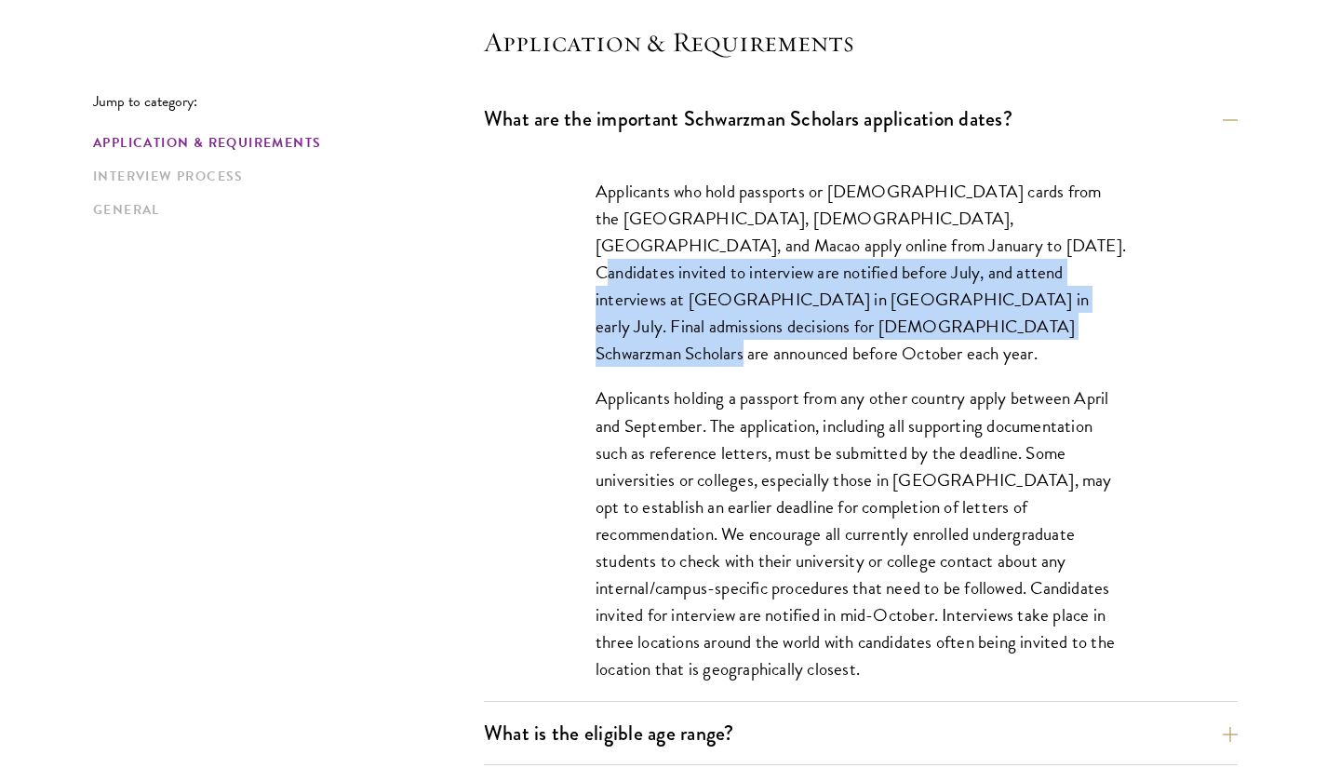
drag, startPoint x: 892, startPoint y: 246, endPoint x: 1097, endPoint y: 323, distance: 218.9
click at [1097, 323] on p "Applicants who hold passports or permanent resident cards from the Chinese main…" at bounding box center [861, 272] width 531 height 189
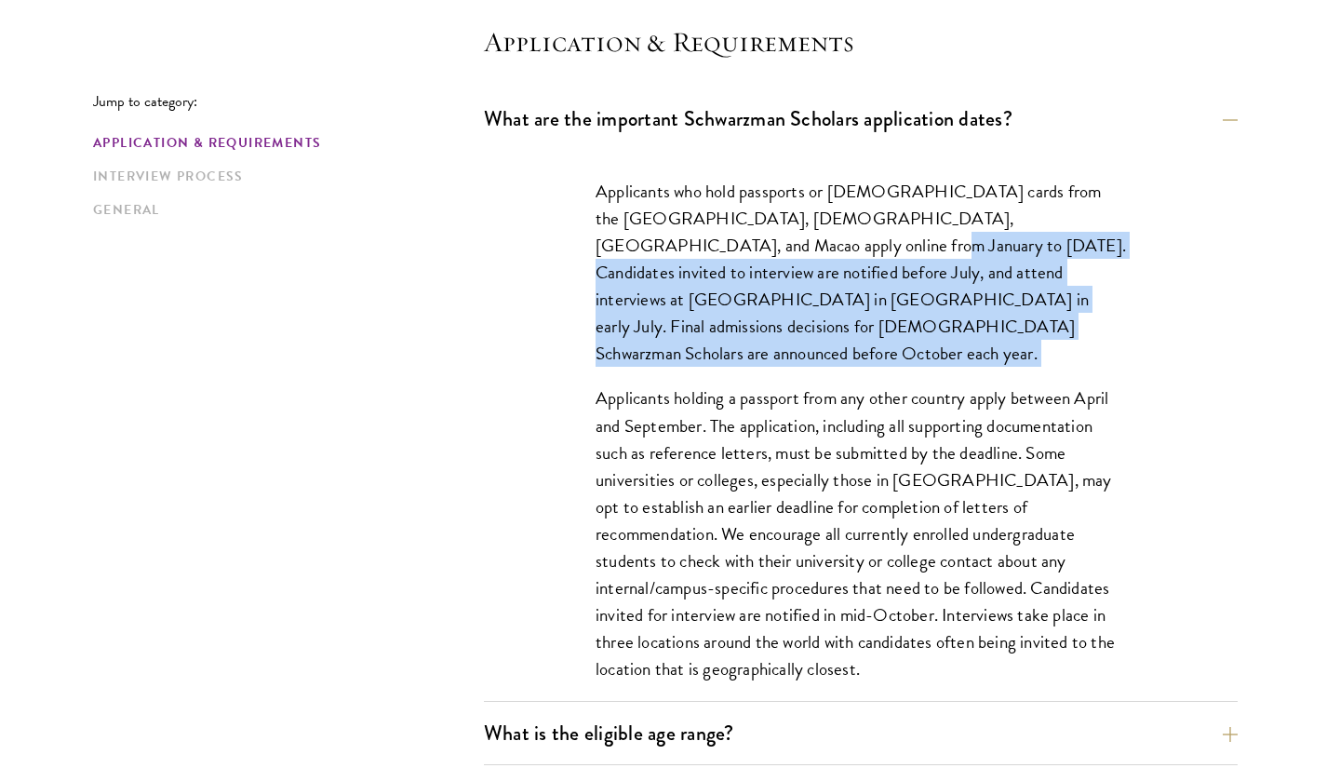
drag, startPoint x: 1097, startPoint y: 323, endPoint x: 748, endPoint y: 252, distance: 355.3
click at [748, 252] on p "Applicants who hold passports or permanent resident cards from the Chinese main…" at bounding box center [861, 272] width 531 height 189
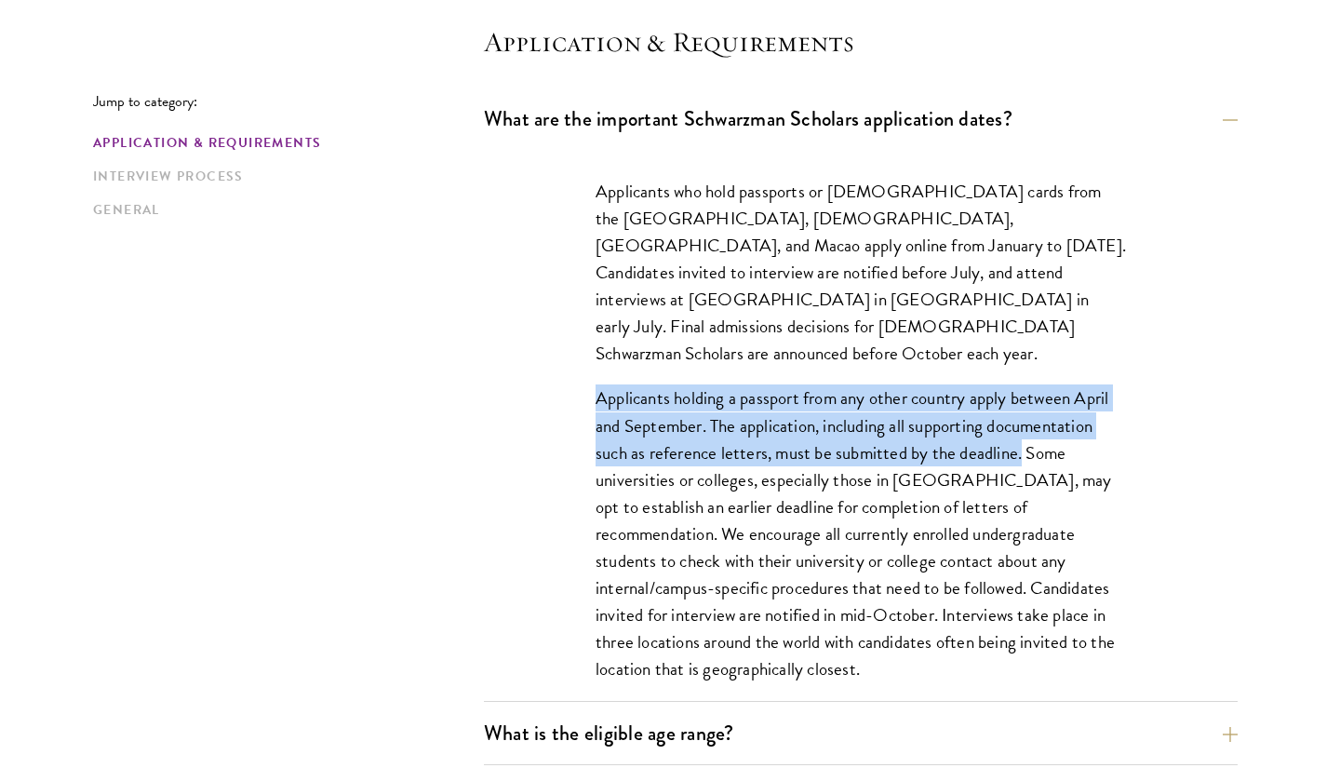
drag, startPoint x: 741, startPoint y: 343, endPoint x: 1024, endPoint y: 424, distance: 294.4
click at [1024, 424] on div "Applicants who hold passports or permanent resident cards from the Chinese main…" at bounding box center [861, 439] width 642 height 579
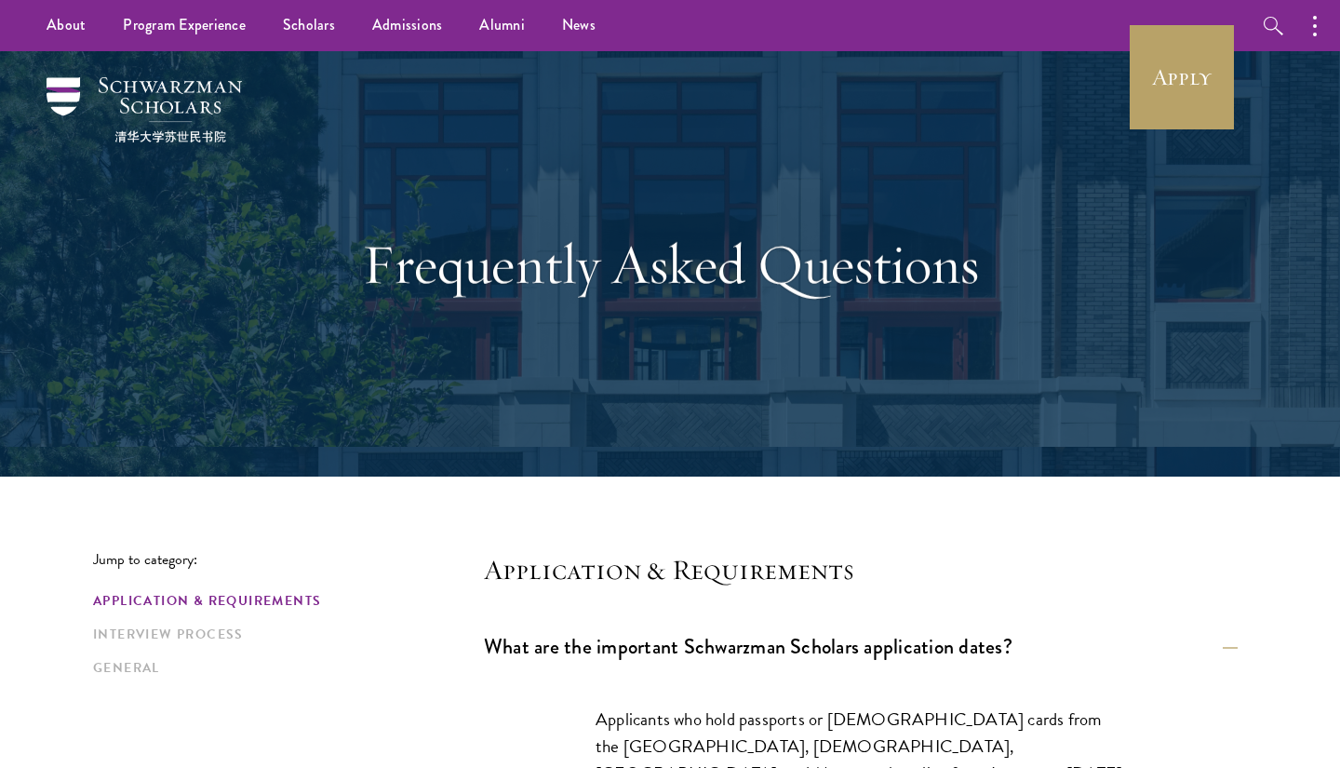
scroll to position [0, 0]
click at [316, 21] on link "Scholars" at bounding box center [308, 25] width 89 height 51
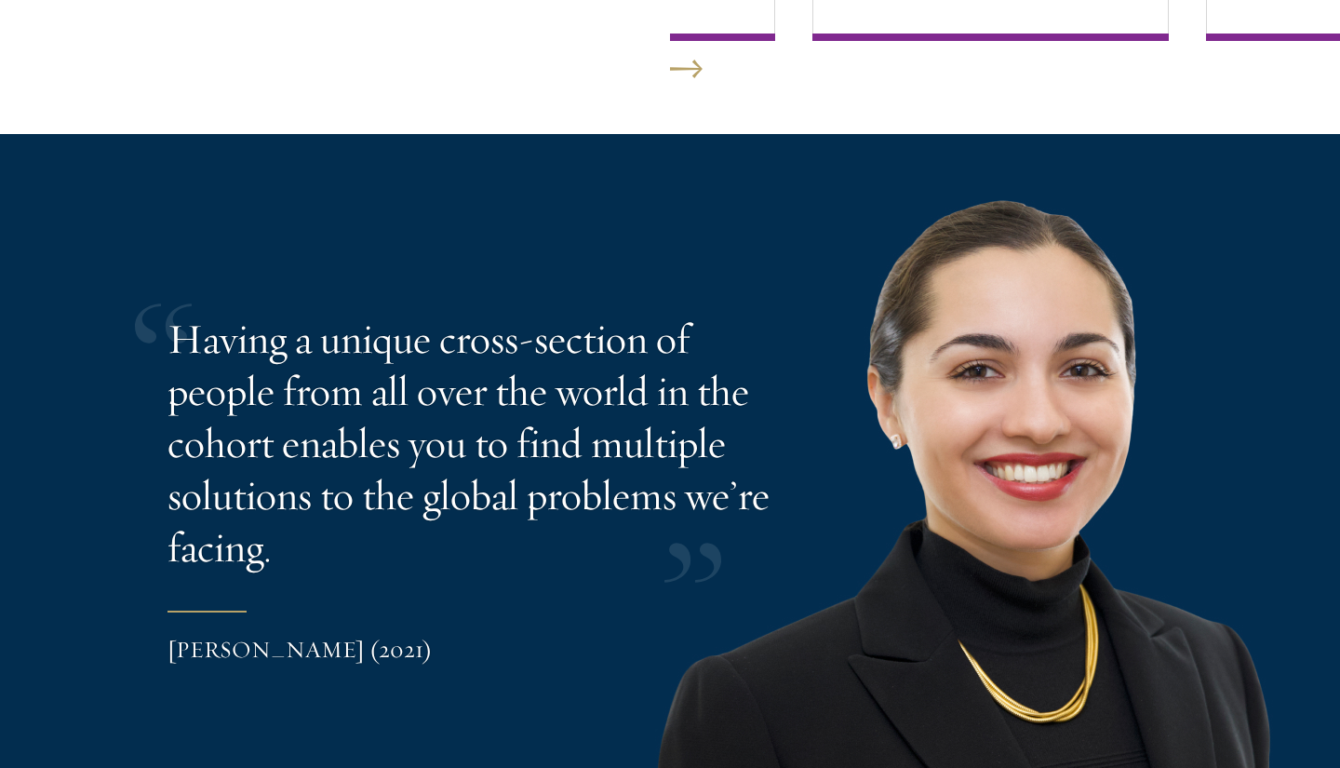
scroll to position [3689, 0]
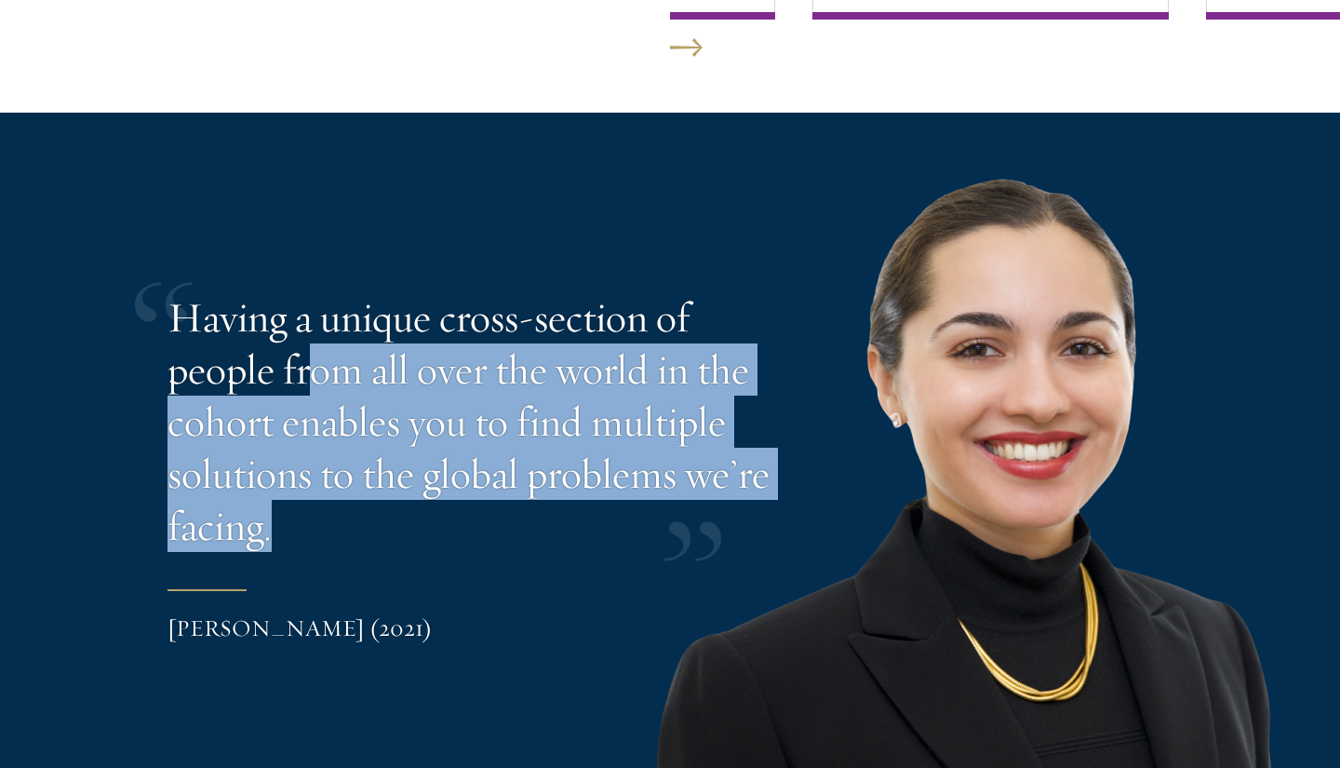
drag, startPoint x: 313, startPoint y: 370, endPoint x: 392, endPoint y: 509, distance: 159.7
click at [402, 504] on p "Having a unique cross-section of people from all over the world in the cohort e…" at bounding box center [470, 421] width 605 height 261
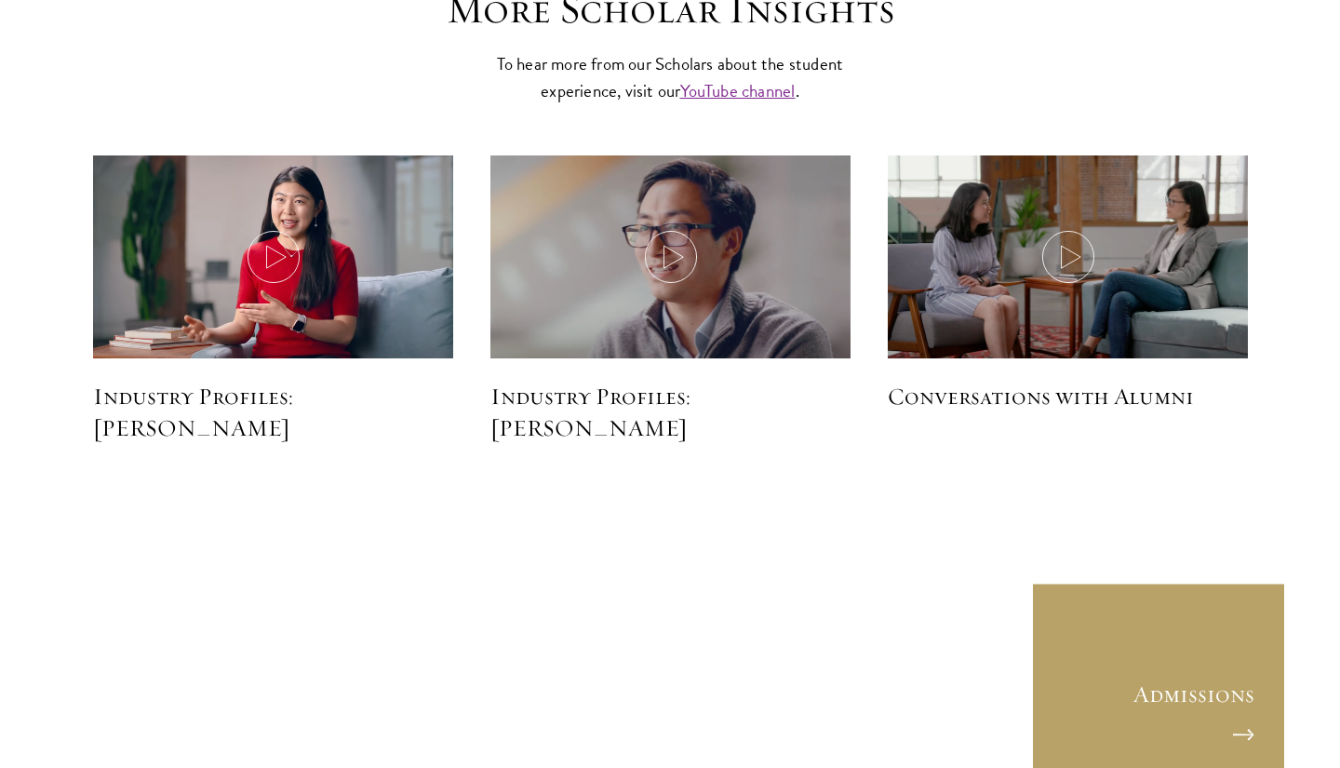
scroll to position [4630, 0]
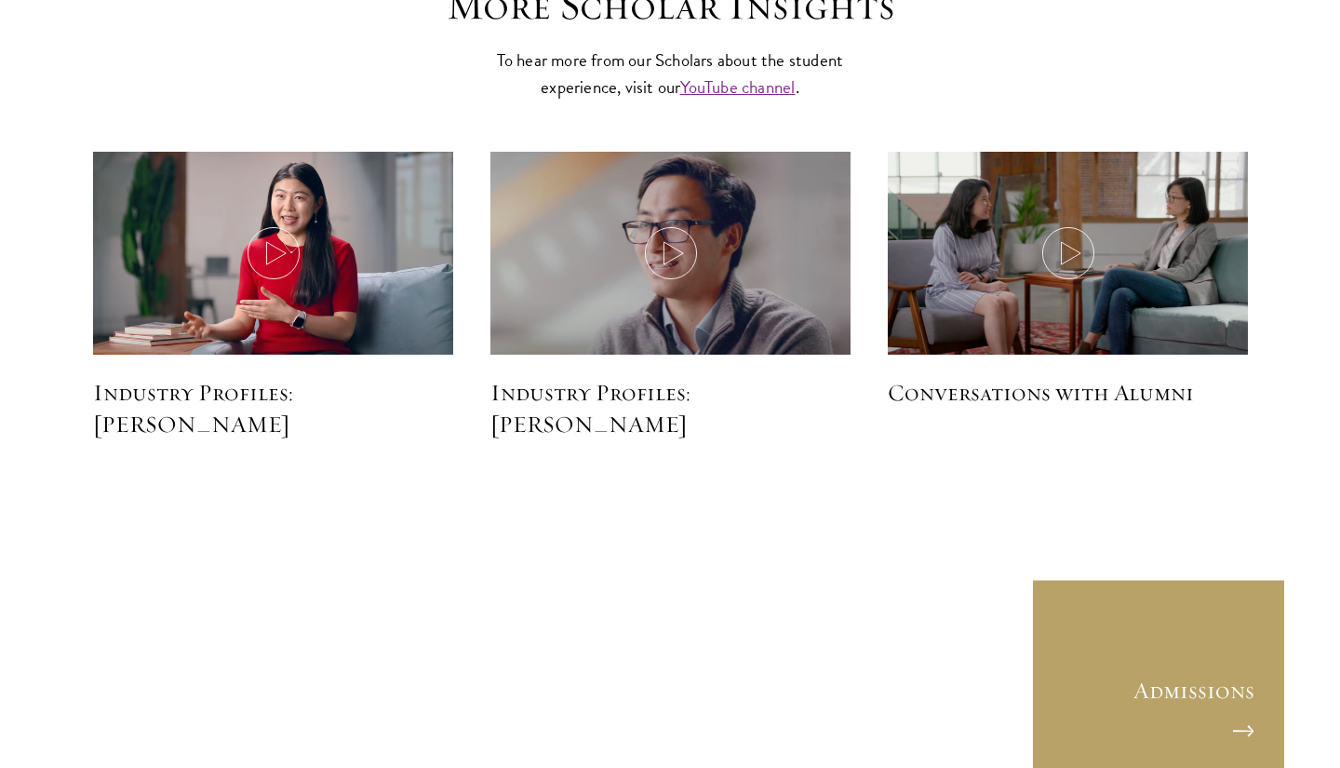
click at [476, 346] on div "Industry Profiles: Sietse Goffard" at bounding box center [670, 286] width 397 height 307
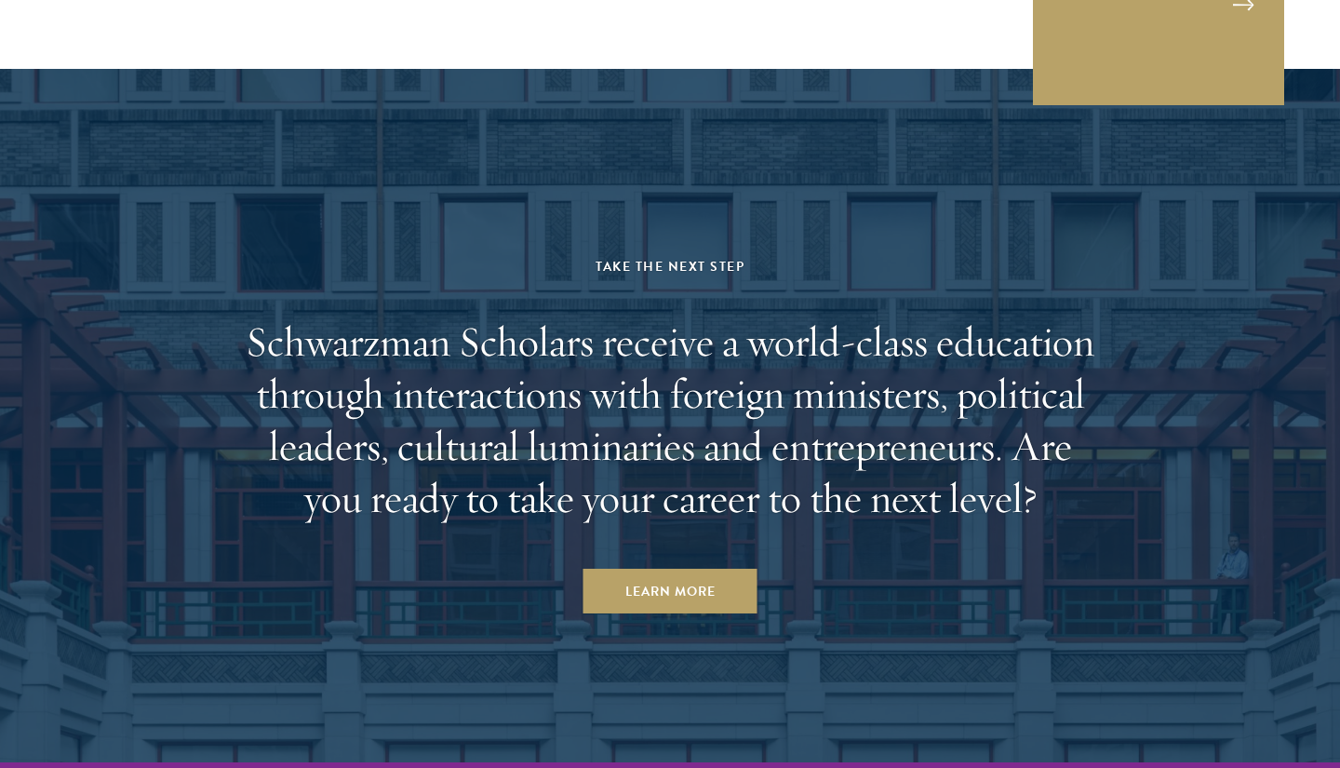
scroll to position [5364, 0]
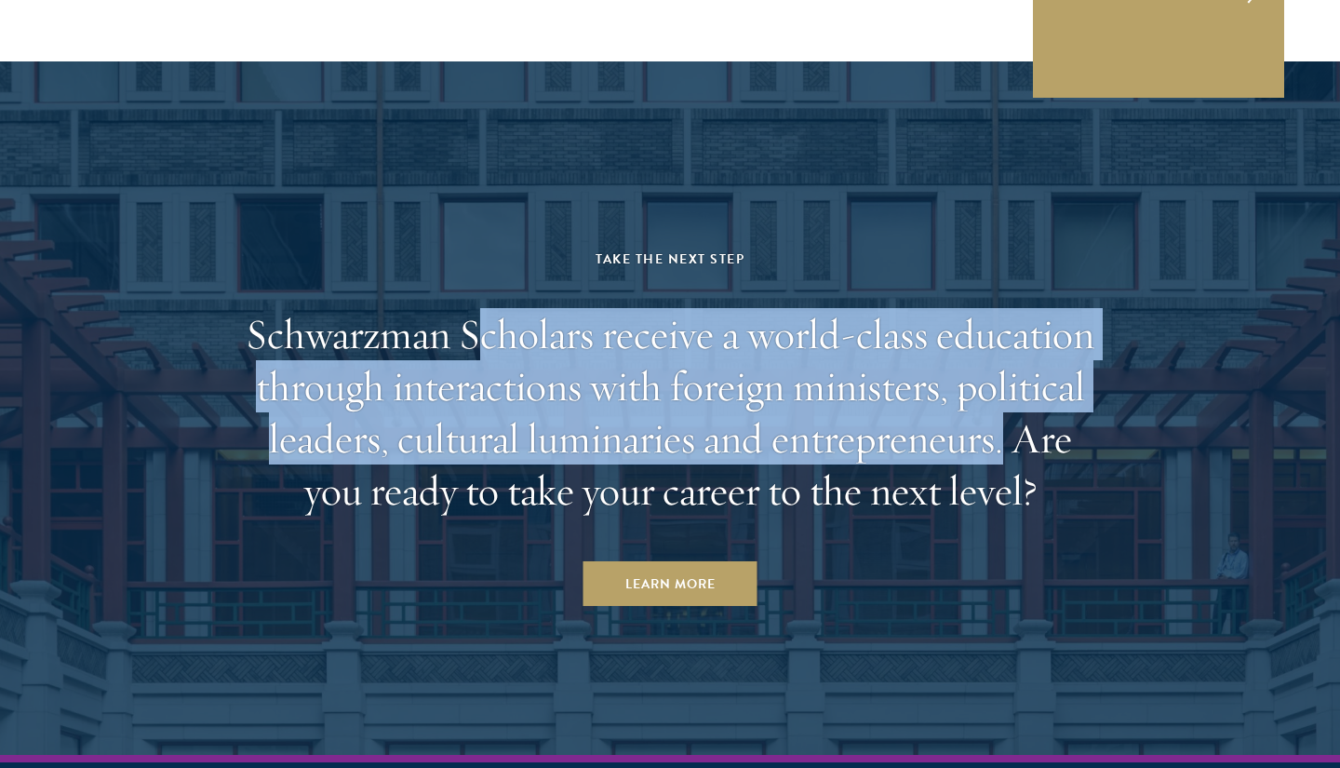
drag, startPoint x: 486, startPoint y: 335, endPoint x: 1006, endPoint y: 441, distance: 531.1
click at [1006, 441] on h2 "Schwarzman Scholars receive a world-class education through interactions with f…" at bounding box center [670, 412] width 866 height 209
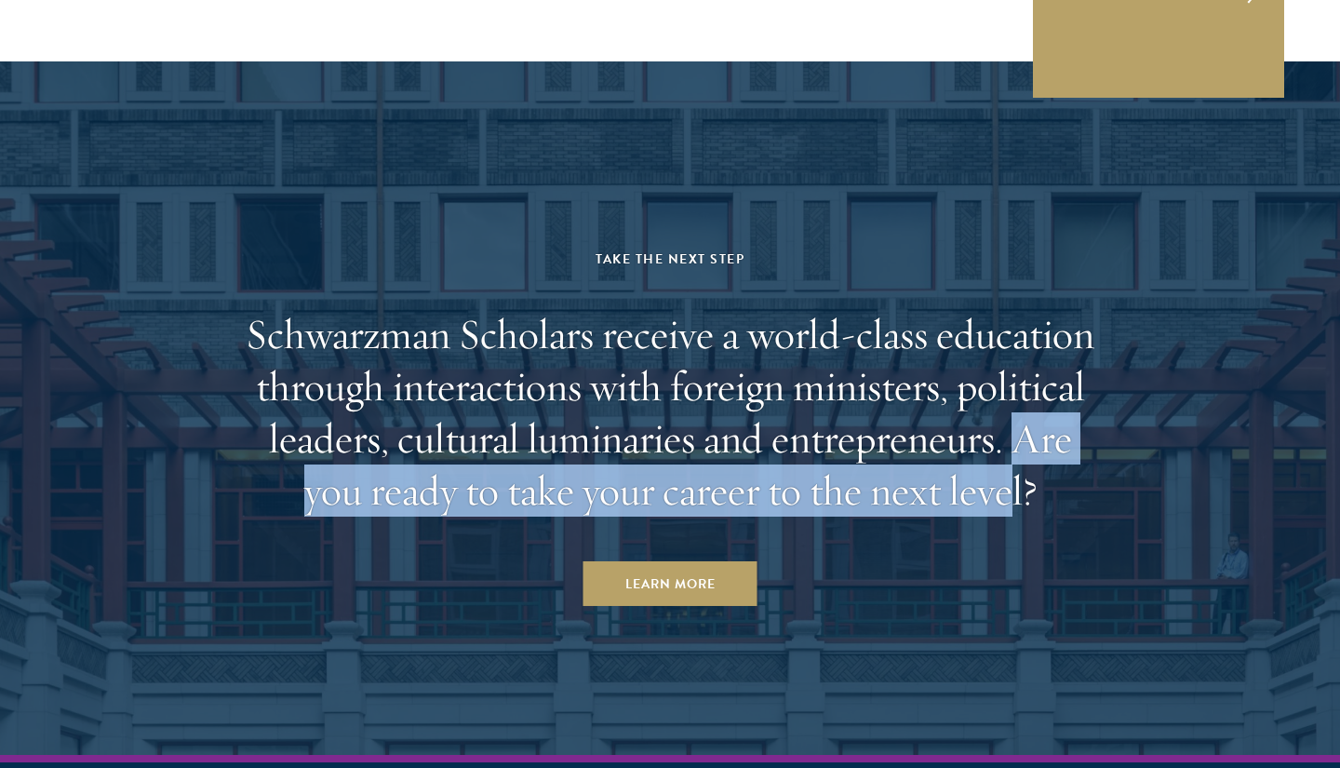
drag, startPoint x: 1011, startPoint y: 441, endPoint x: 1014, endPoint y: 480, distance: 39.2
click at [1014, 481] on h2 "Schwarzman Scholars receive a world-class education through interactions with f…" at bounding box center [670, 412] width 866 height 209
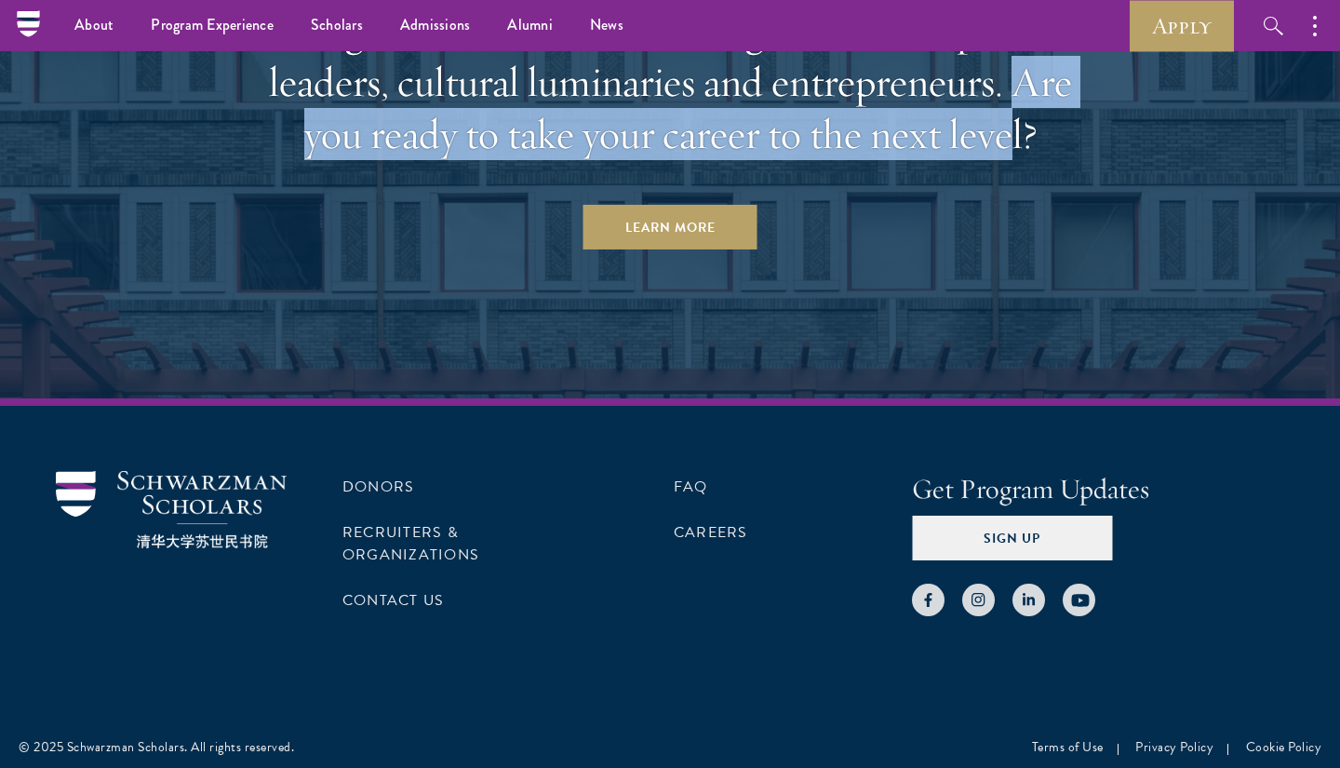
scroll to position [5719, 0]
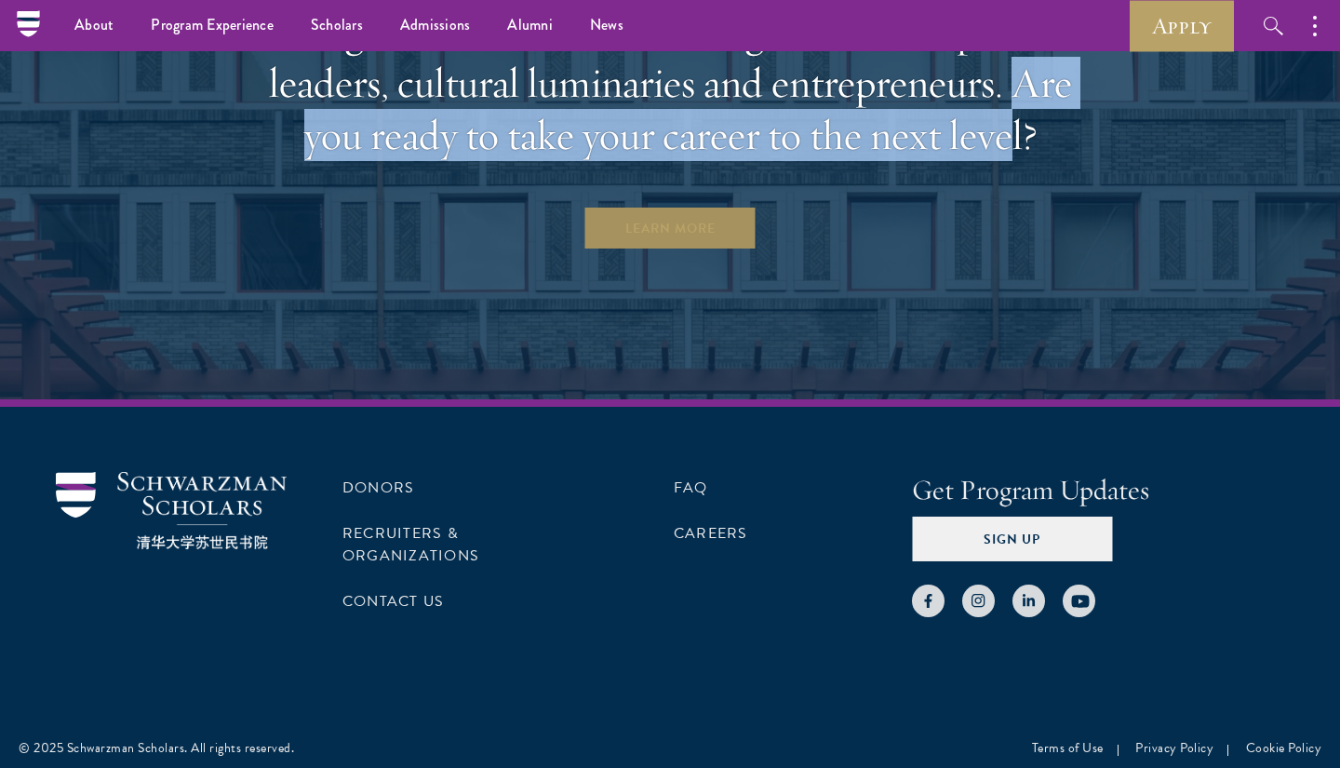
click at [684, 243] on link "Learn More" at bounding box center [671, 228] width 174 height 45
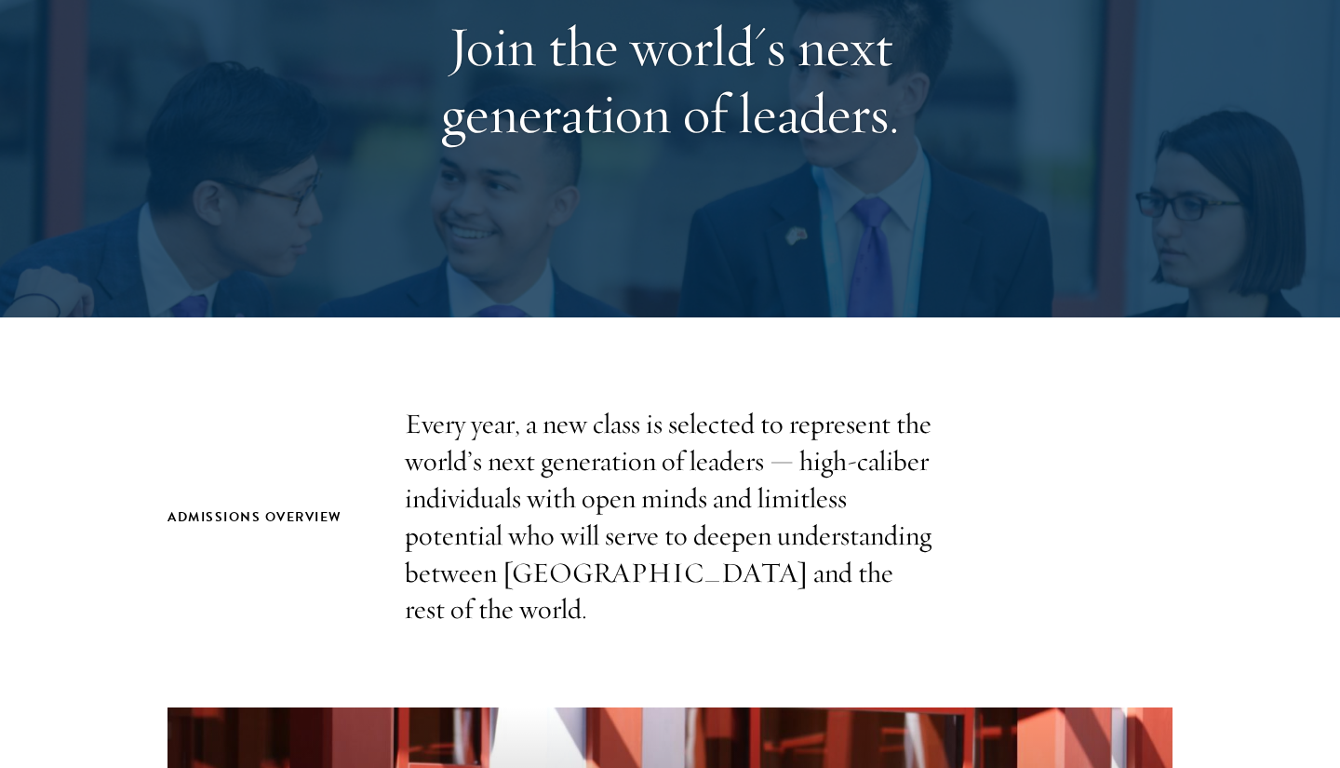
scroll to position [272, 0]
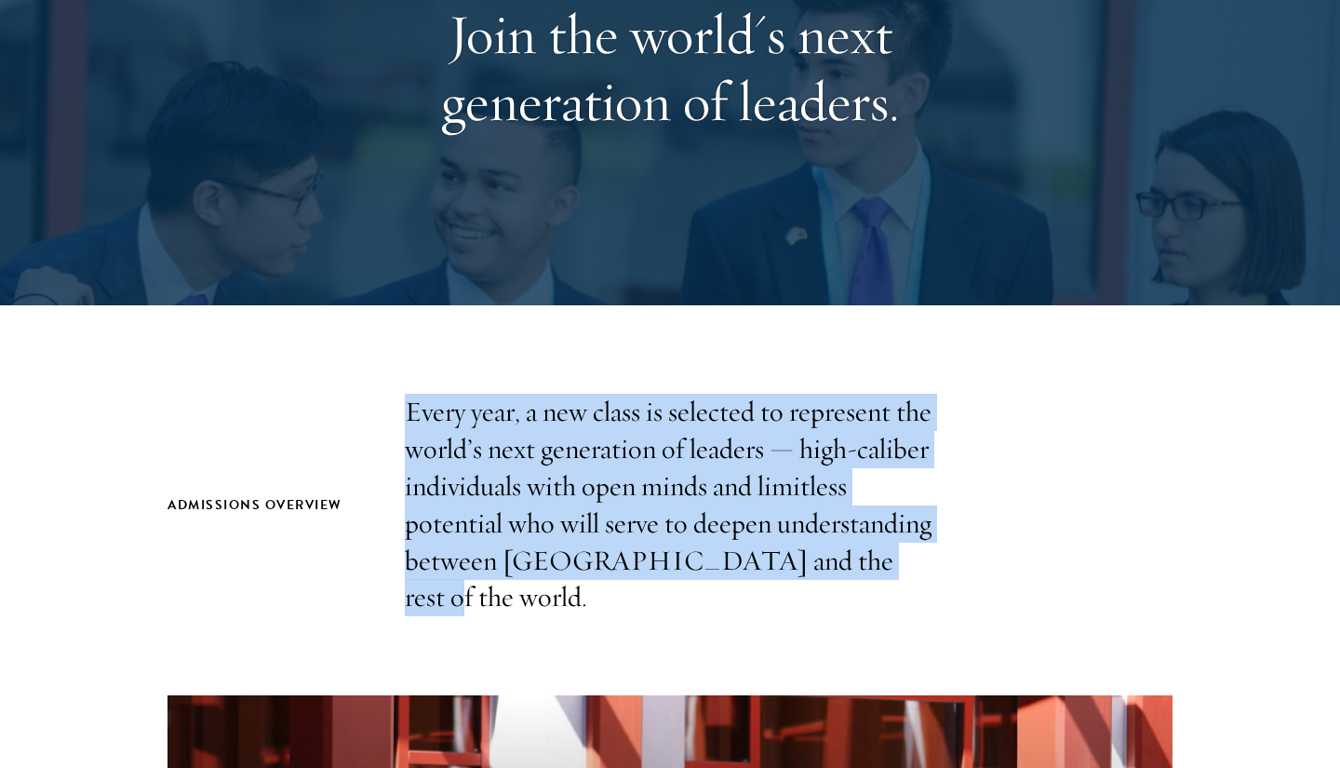
drag, startPoint x: 519, startPoint y: 365, endPoint x: 842, endPoint y: 572, distance: 384.8
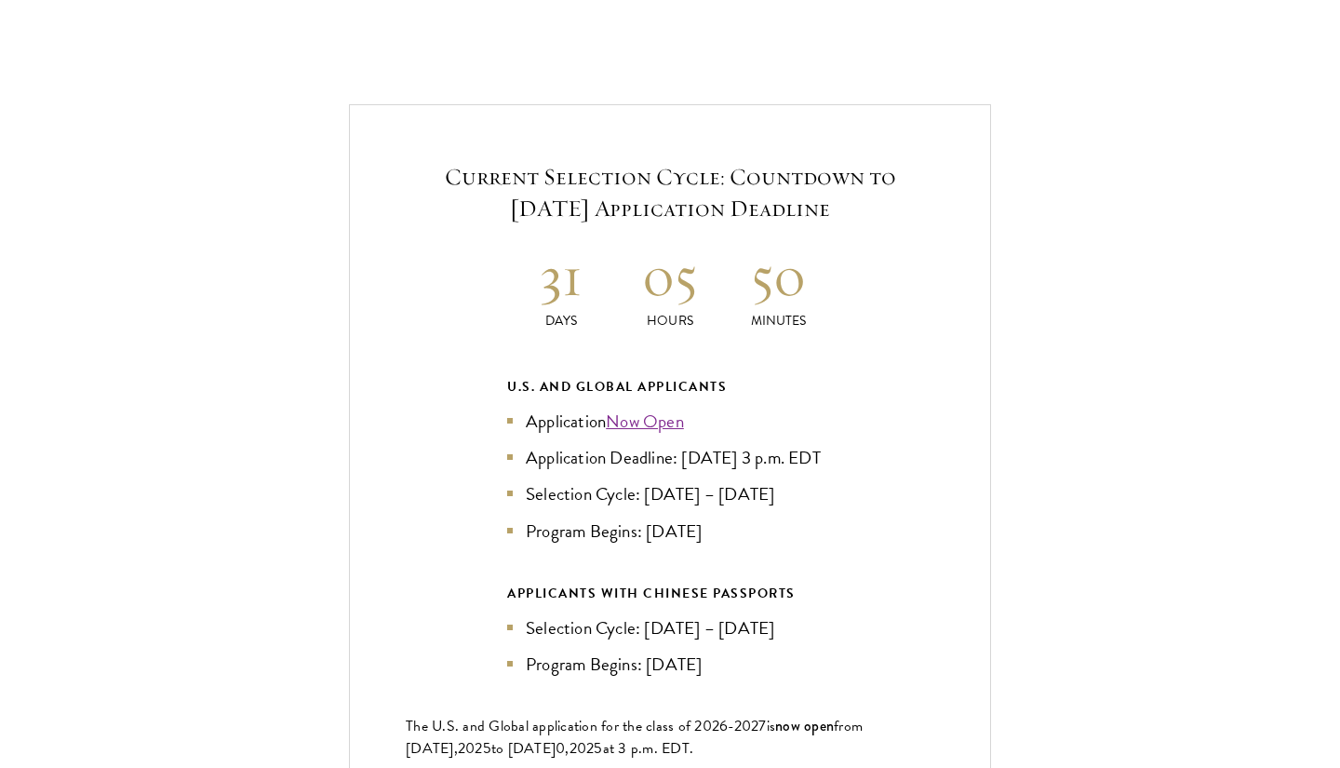
scroll to position [3935, 0]
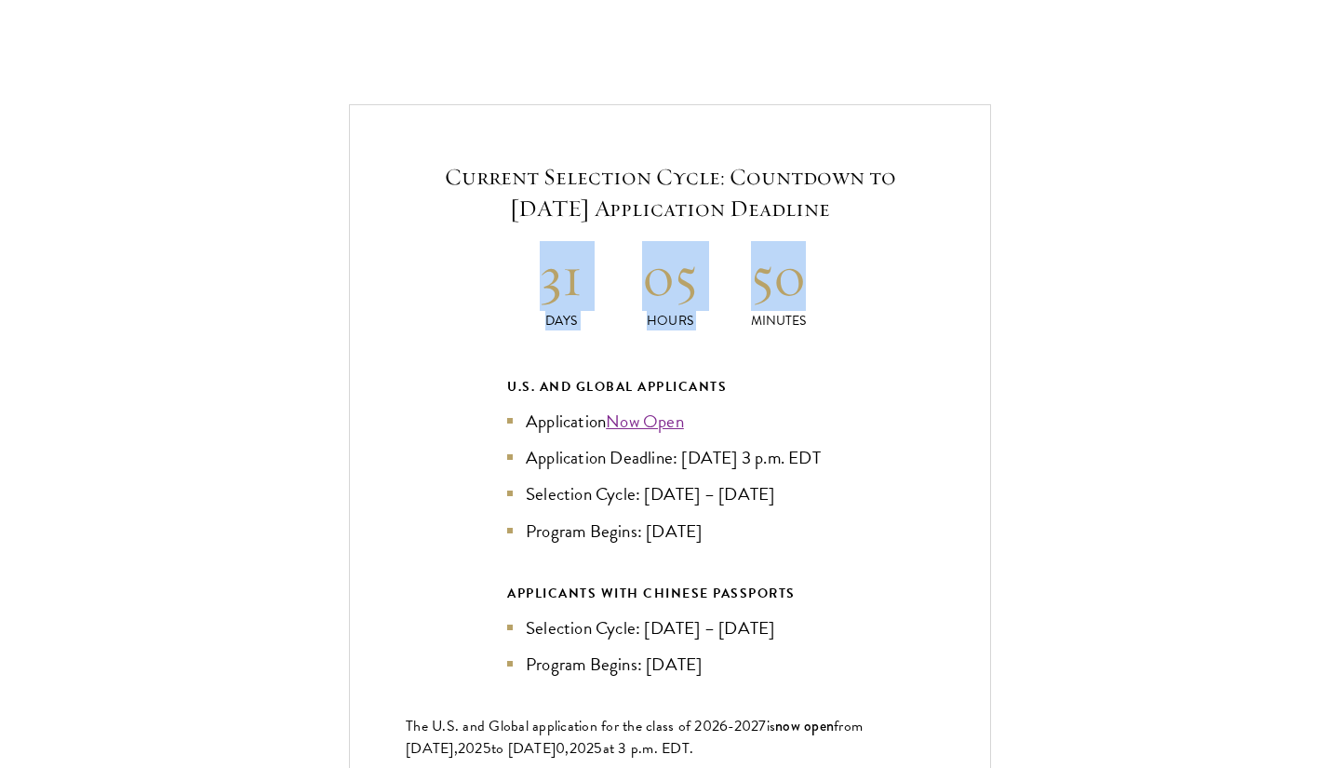
drag, startPoint x: 544, startPoint y: 248, endPoint x: 891, endPoint y: 249, distance: 347.2
click at [891, 249] on div "Current Selection Cycle: Countdown to [DATE] Application Deadline 31 Days 05 Ho…" at bounding box center [670, 500] width 642 height 792
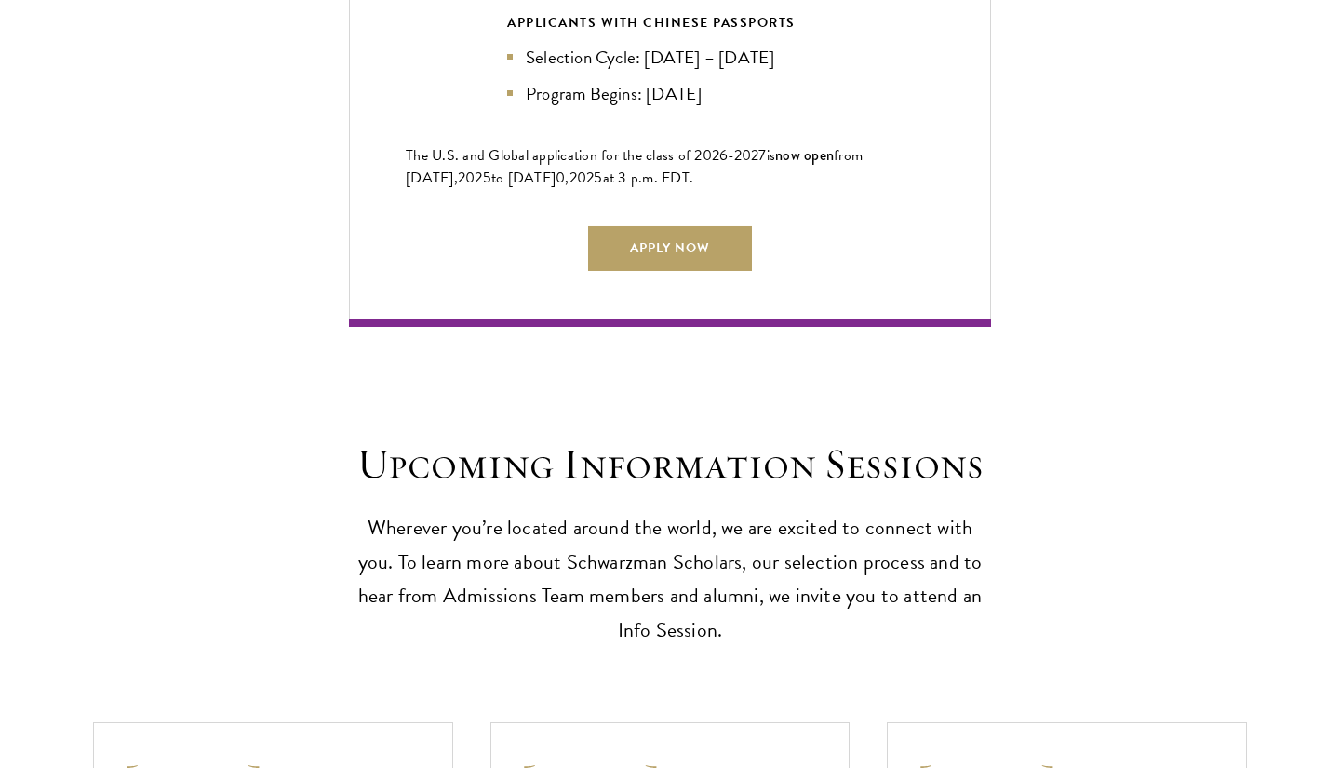
scroll to position [4728, 0]
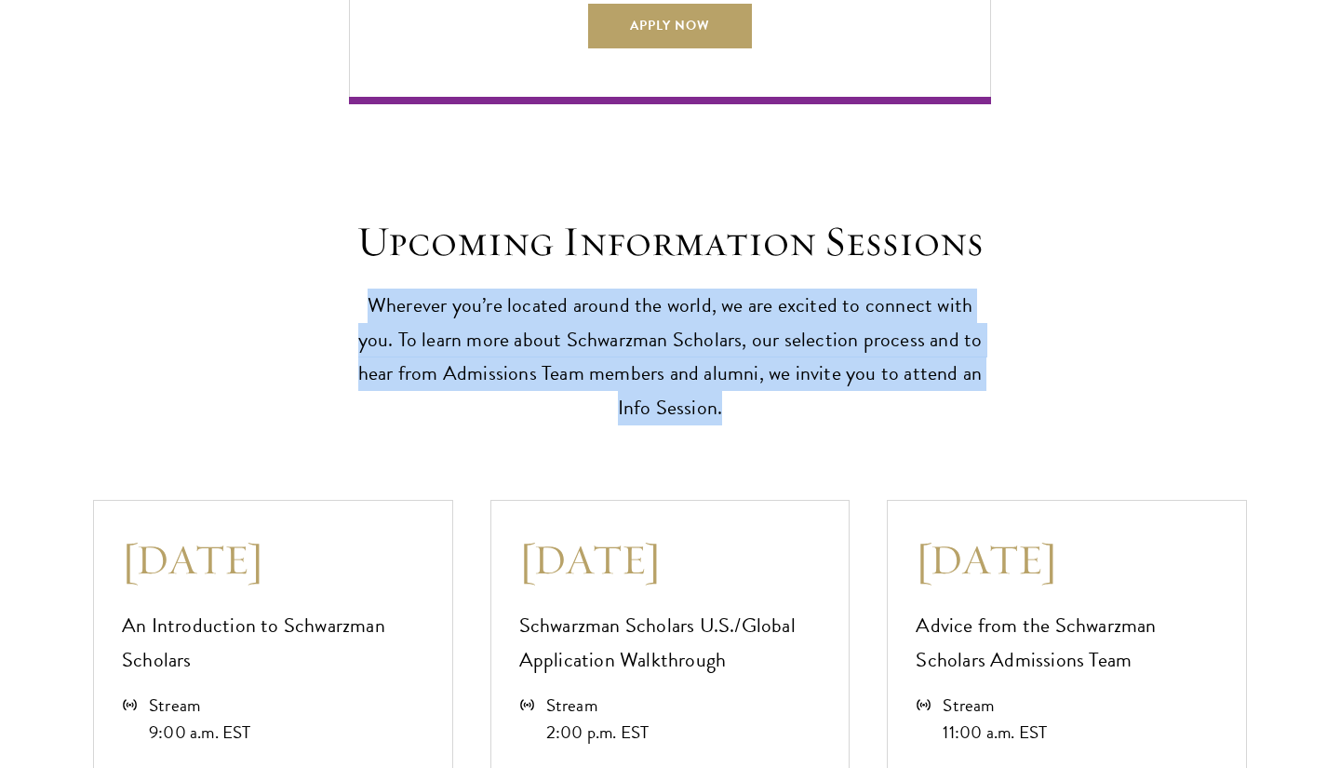
drag, startPoint x: 718, startPoint y: 375, endPoint x: 716, endPoint y: 249, distance: 126.6
click at [716, 249] on header "Upcoming Information Sessions Wherever you’re located around the world, we are …" at bounding box center [670, 321] width 642 height 210
drag, startPoint x: 716, startPoint y: 249, endPoint x: 724, endPoint y: 372, distance: 124.1
click at [724, 372] on header "Upcoming Information Sessions Wherever you’re located around the world, we are …" at bounding box center [670, 321] width 642 height 210
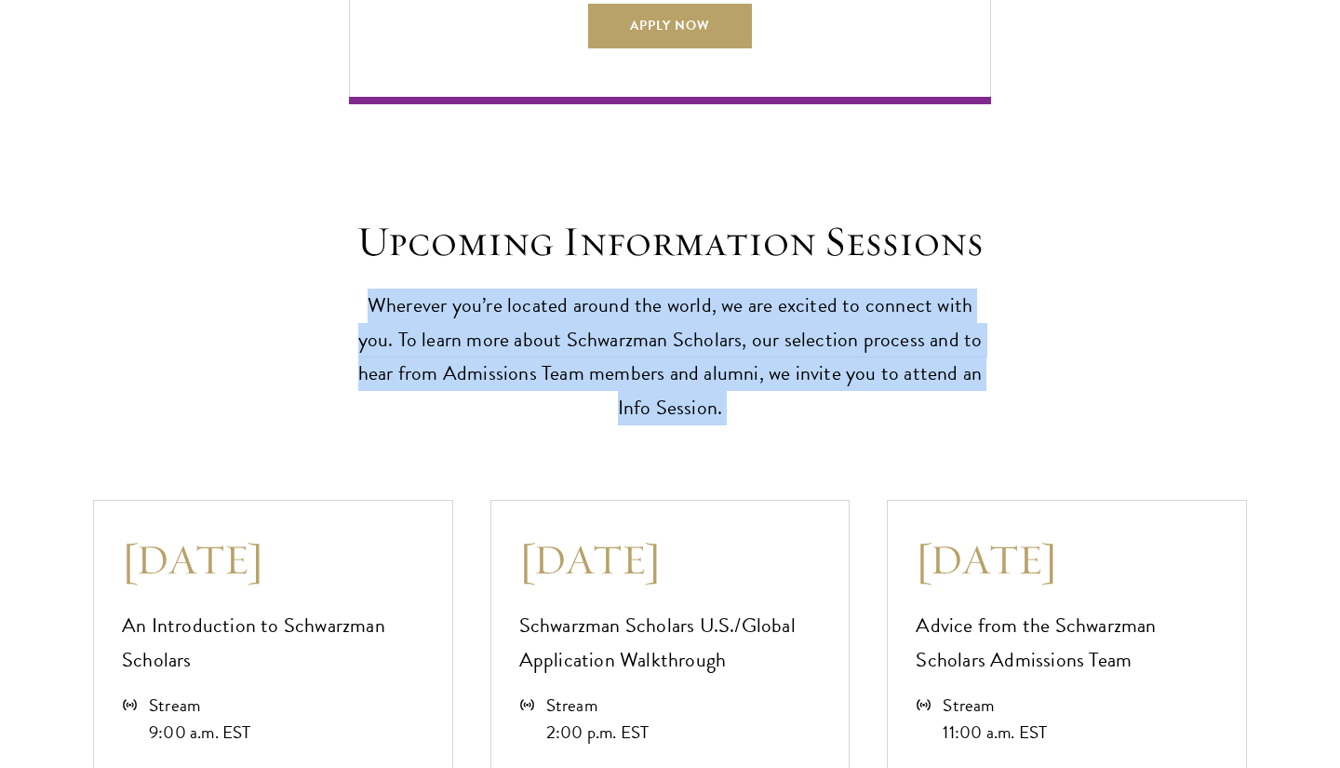
click at [725, 364] on p "Wherever you’re located around the world, we are excited to connect with you. T…" at bounding box center [670, 358] width 642 height 138
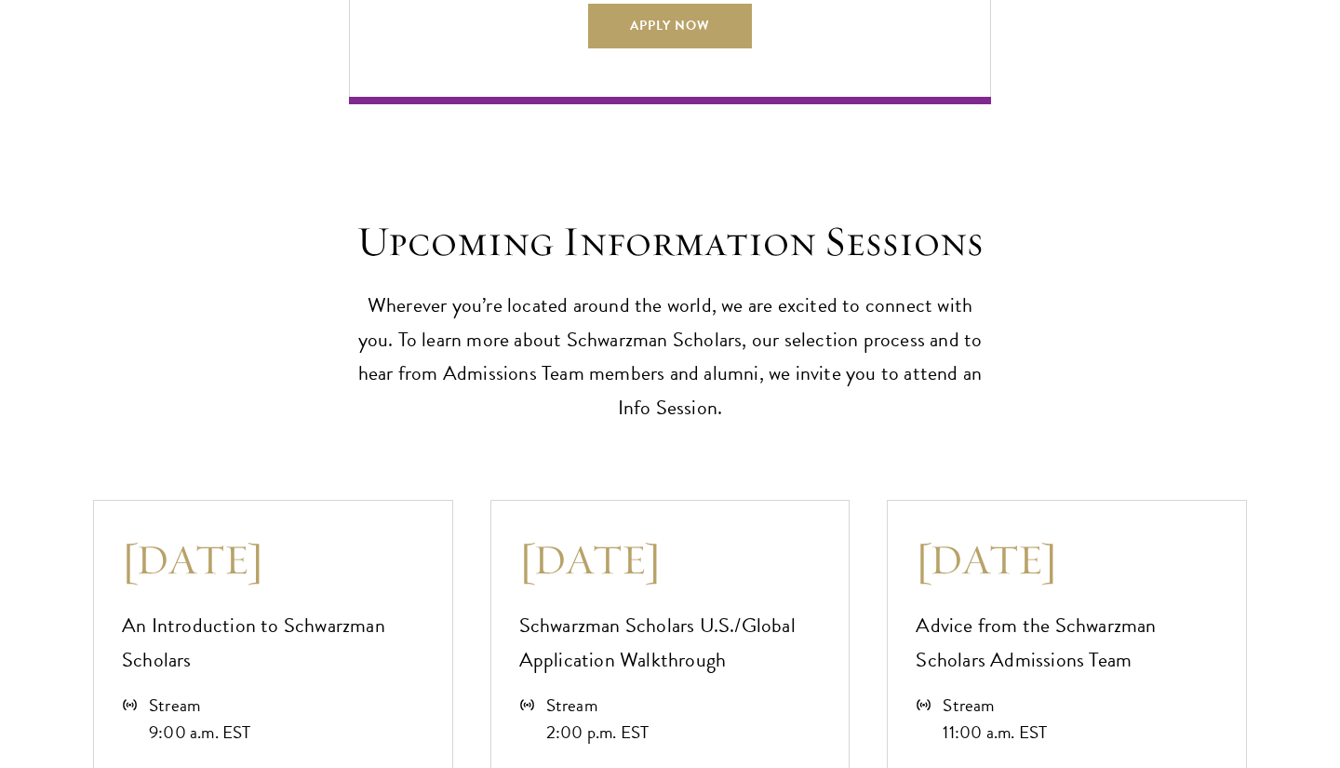
click at [725, 369] on p "Wherever you’re located around the world, we are excited to connect with you. T…" at bounding box center [670, 358] width 642 height 138
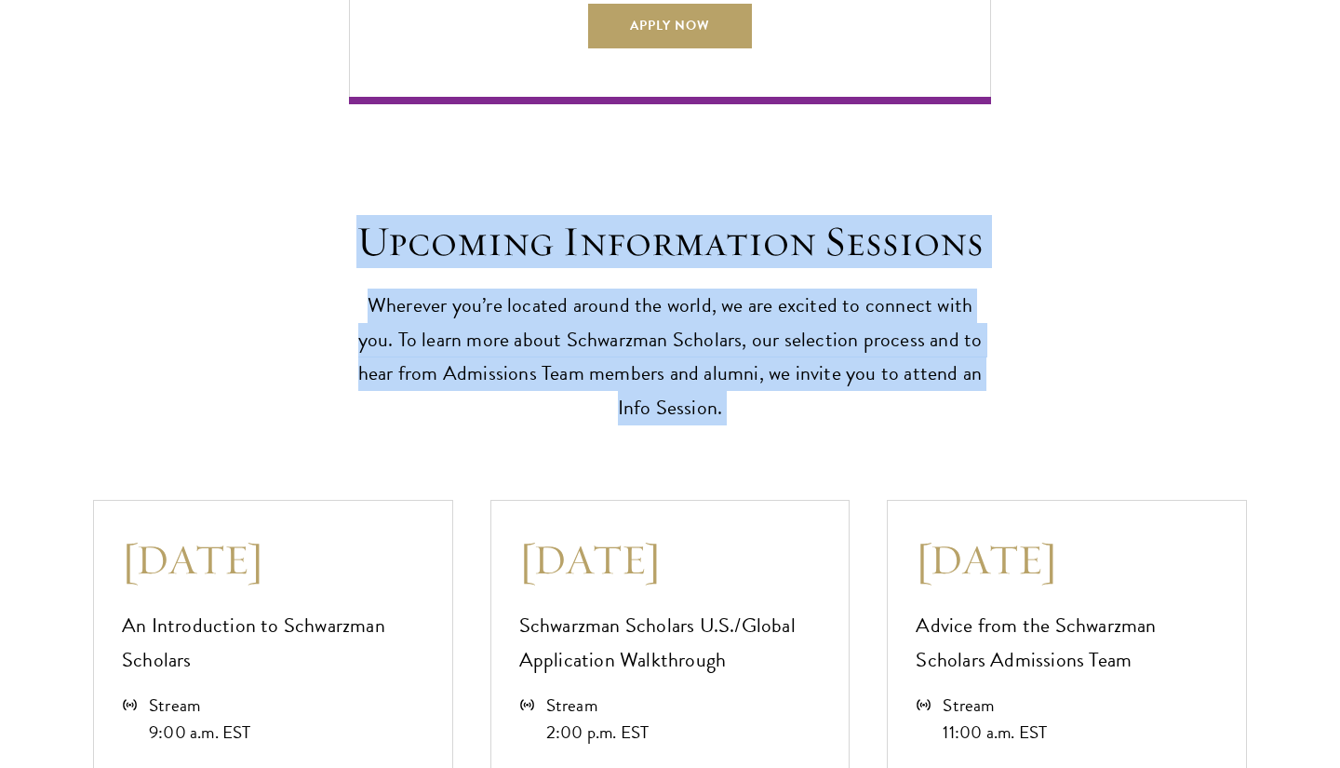
drag, startPoint x: 725, startPoint y: 369, endPoint x: 726, endPoint y: 169, distance: 199.2
click at [726, 168] on div "Upcoming Information Sessions Wherever you’re located around the world, we are …" at bounding box center [670, 534] width 1340 height 861
click at [726, 169] on div "Upcoming Information Sessions Wherever you’re located around the world, we are …" at bounding box center [670, 534] width 1340 height 861
drag, startPoint x: 726, startPoint y: 169, endPoint x: 755, endPoint y: 368, distance: 200.4
click at [756, 368] on div "Upcoming Information Sessions Wherever you’re located around the world, we are …" at bounding box center [670, 534] width 1340 height 861
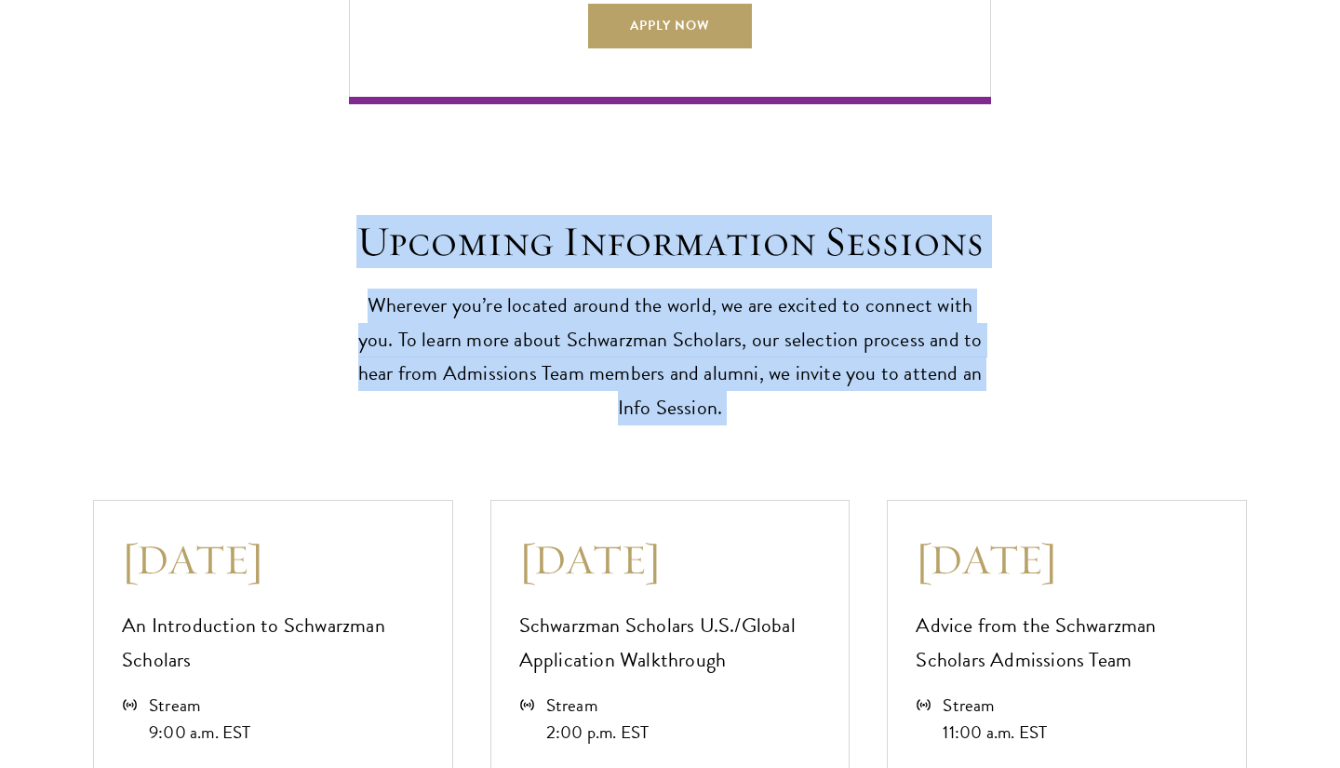
click at [755, 368] on p "Wherever you’re located around the world, we are excited to connect with you. T…" at bounding box center [670, 358] width 642 height 138
drag, startPoint x: 755, startPoint y: 368, endPoint x: 613, endPoint y: 63, distance: 336.1
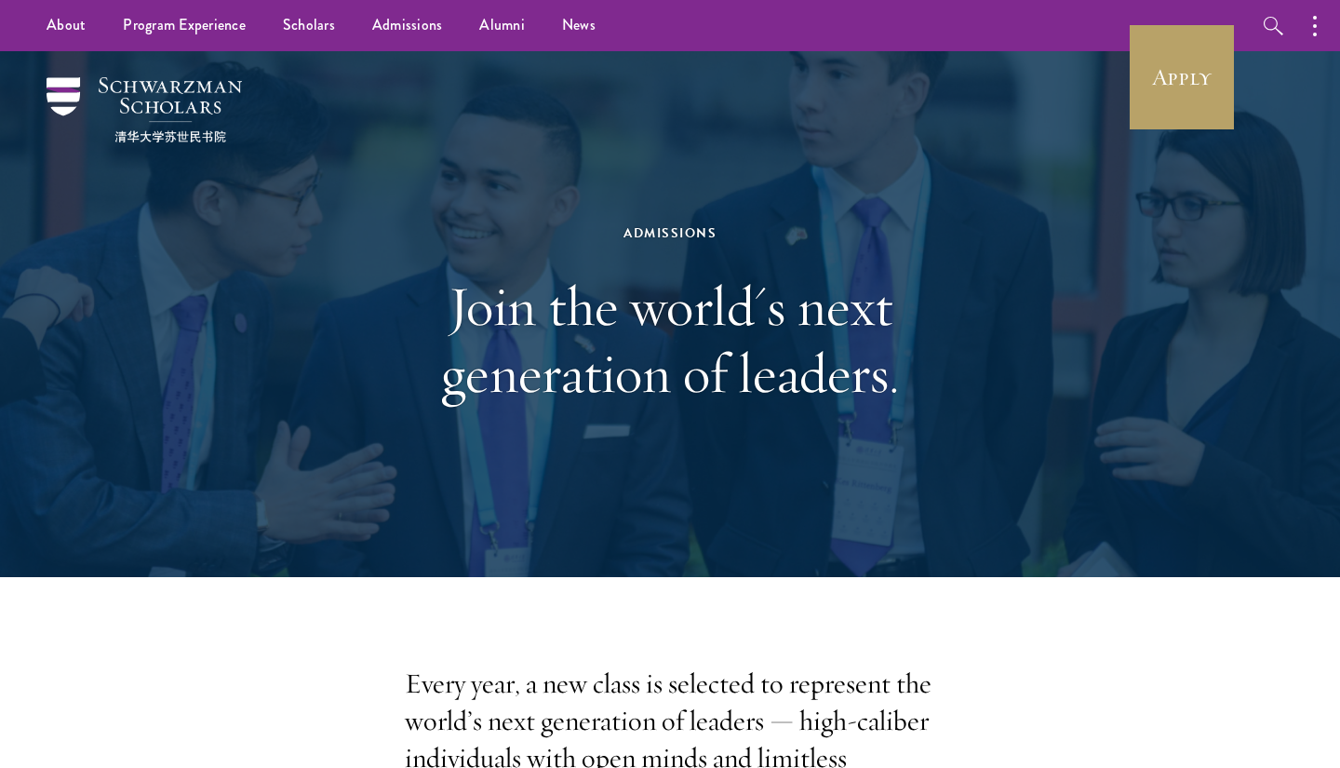
scroll to position [0, 0]
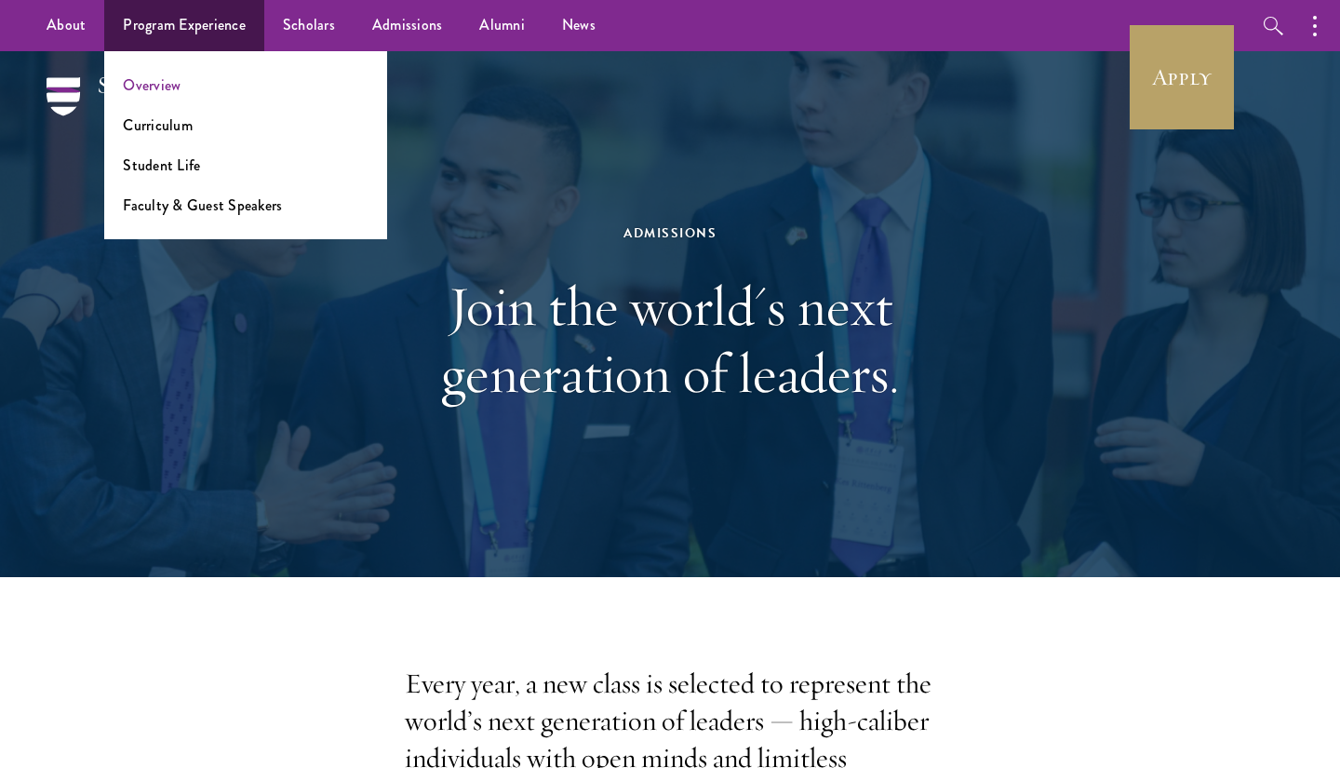
click at [167, 86] on link "Overview" at bounding box center [152, 84] width 58 height 21
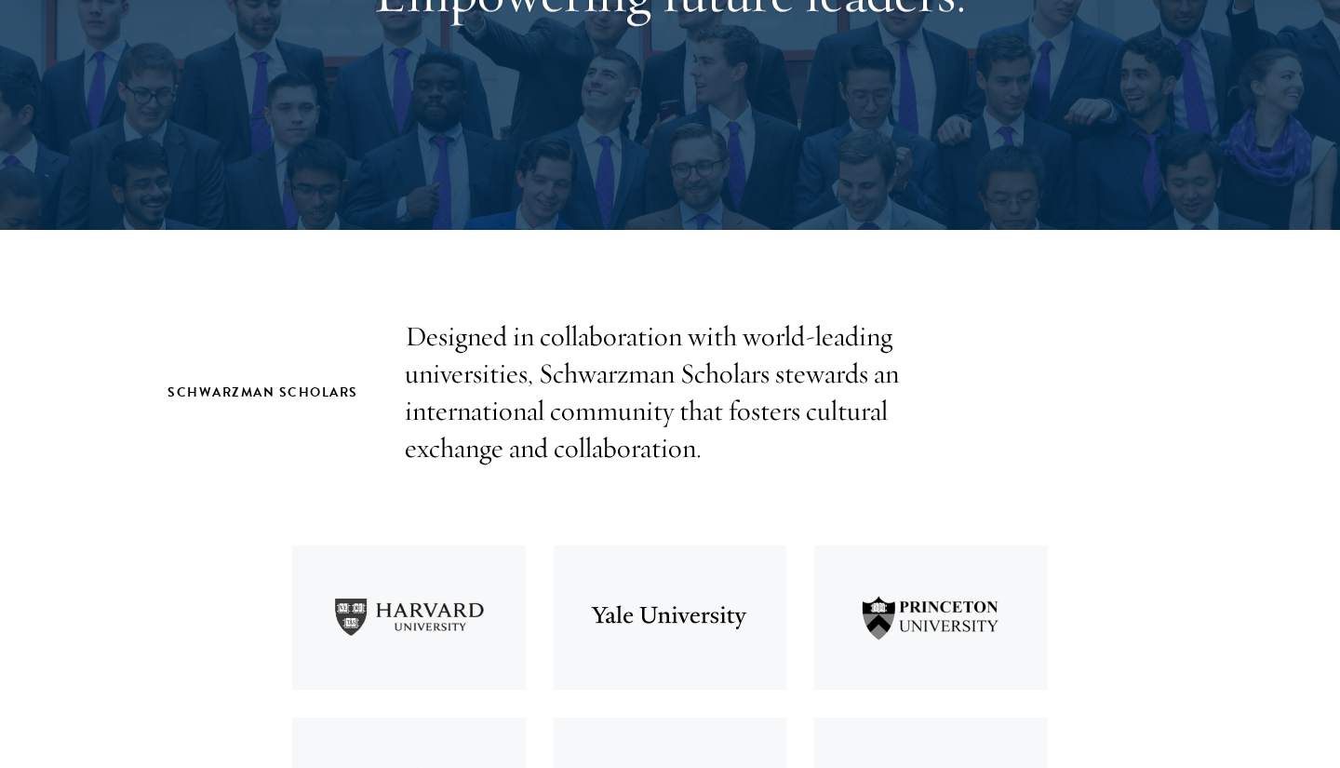
scroll to position [350, 0]
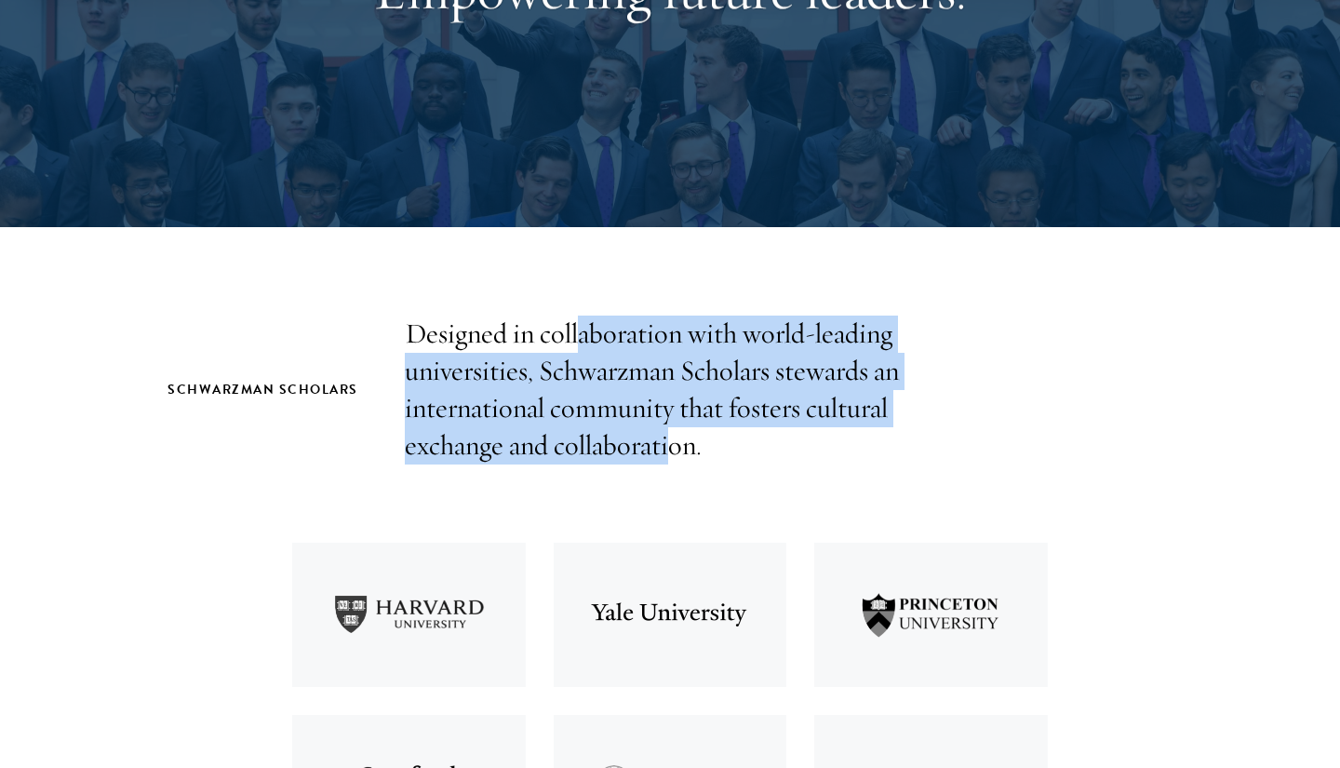
drag, startPoint x: 580, startPoint y: 332, endPoint x: 674, endPoint y: 449, distance: 149.6
click at [668, 440] on p "Designed in collaboration with world-leading universities, Schwarzman Scholars …" at bounding box center [670, 390] width 531 height 149
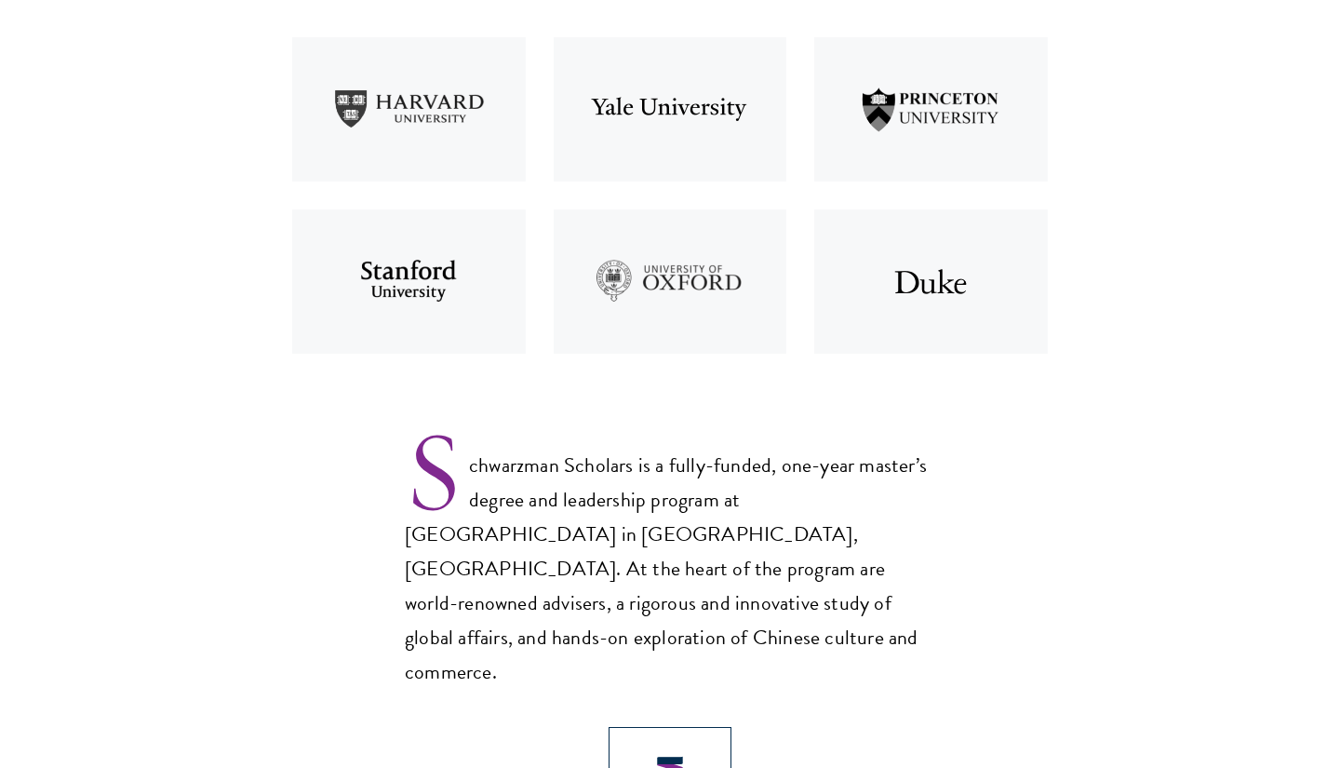
scroll to position [859, 0]
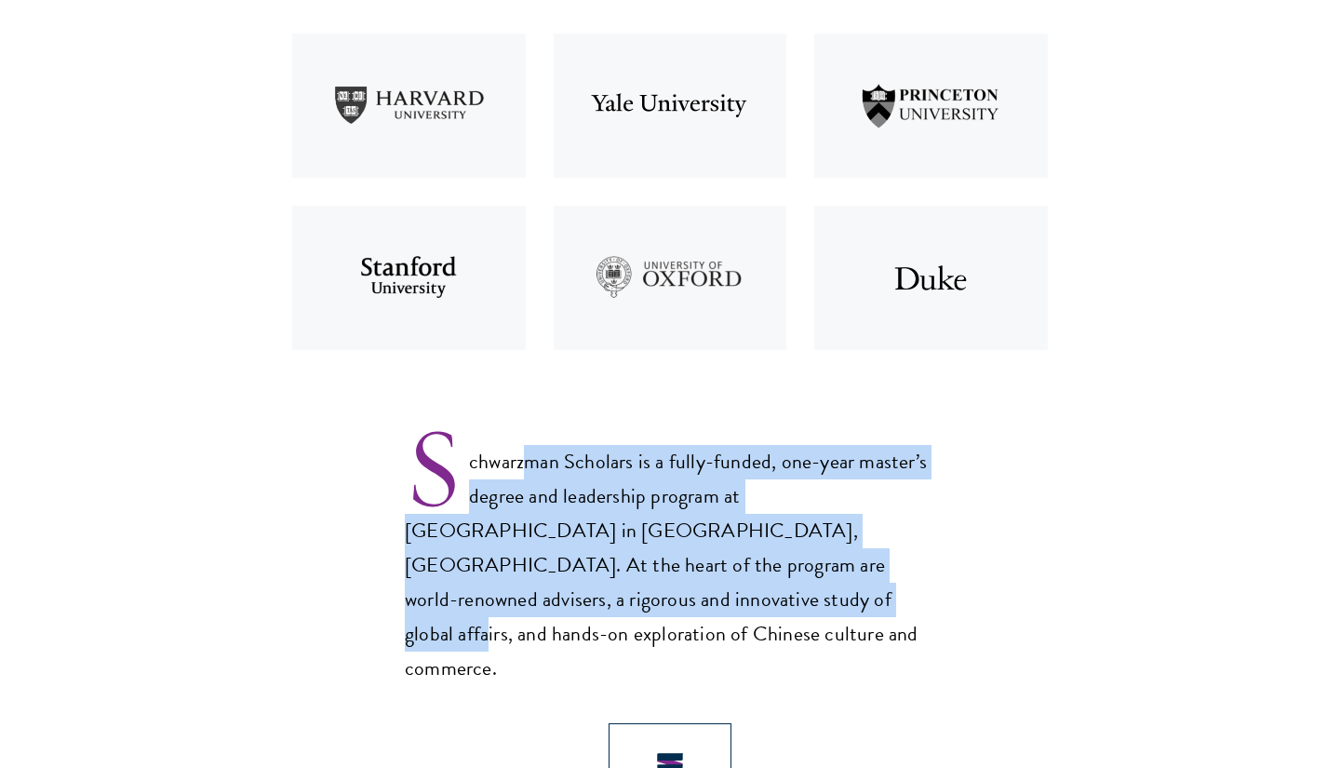
drag, startPoint x: 544, startPoint y: 454, endPoint x: 512, endPoint y: 595, distance: 144.1
click at [512, 595] on p "Schwarzman Scholars is a fully-funded, one-year master’s degree and leadership …" at bounding box center [670, 550] width 531 height 272
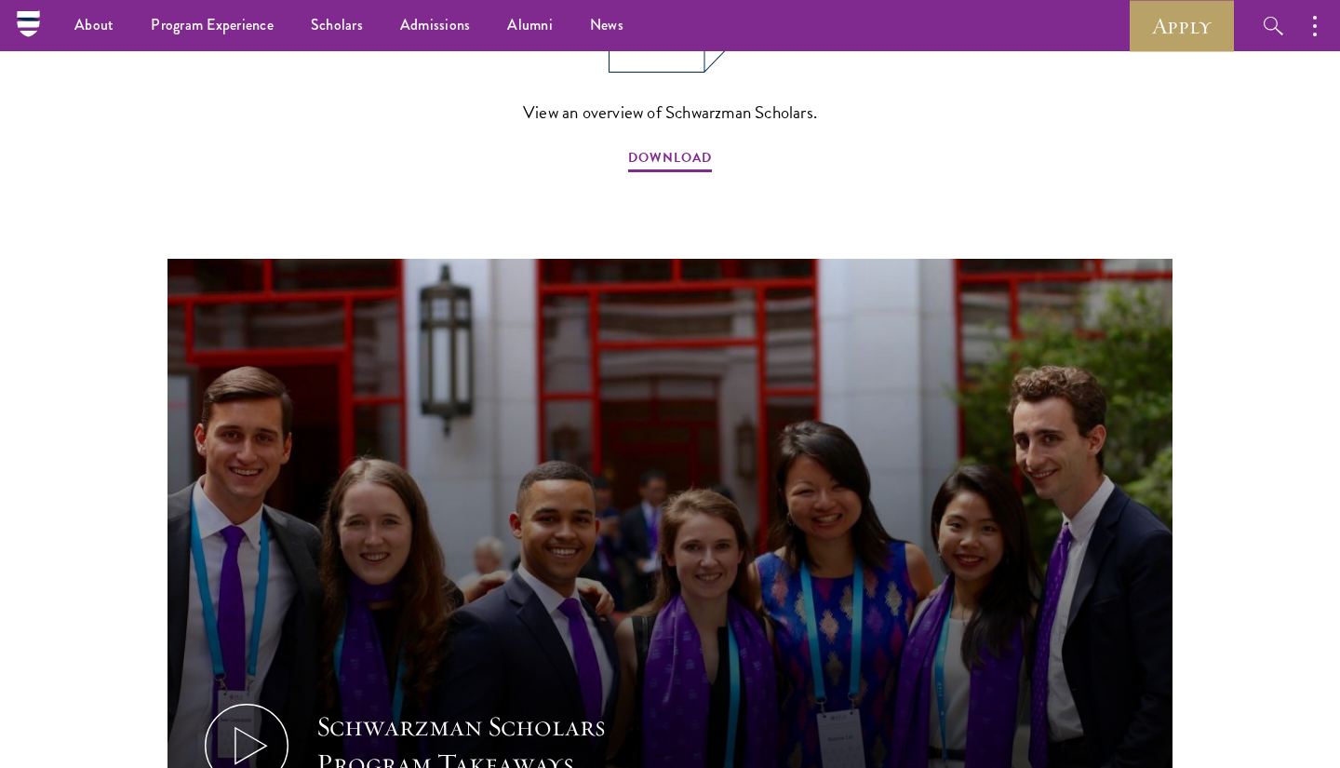
scroll to position [1148, 0]
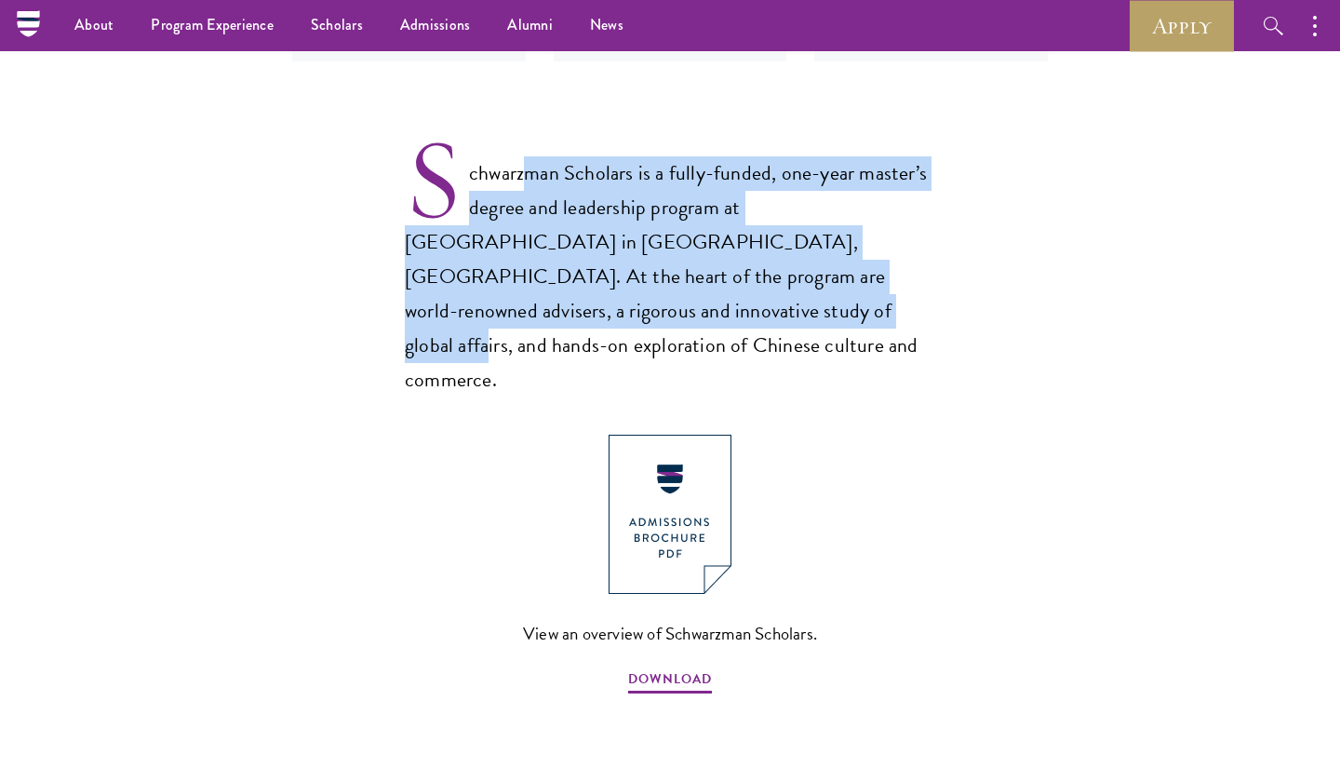
click at [691, 450] on img at bounding box center [670, 514] width 123 height 159
click at [563, 164] on p "Schwarzman Scholars is a fully-funded, one-year master’s degree and leadership …" at bounding box center [670, 262] width 531 height 272
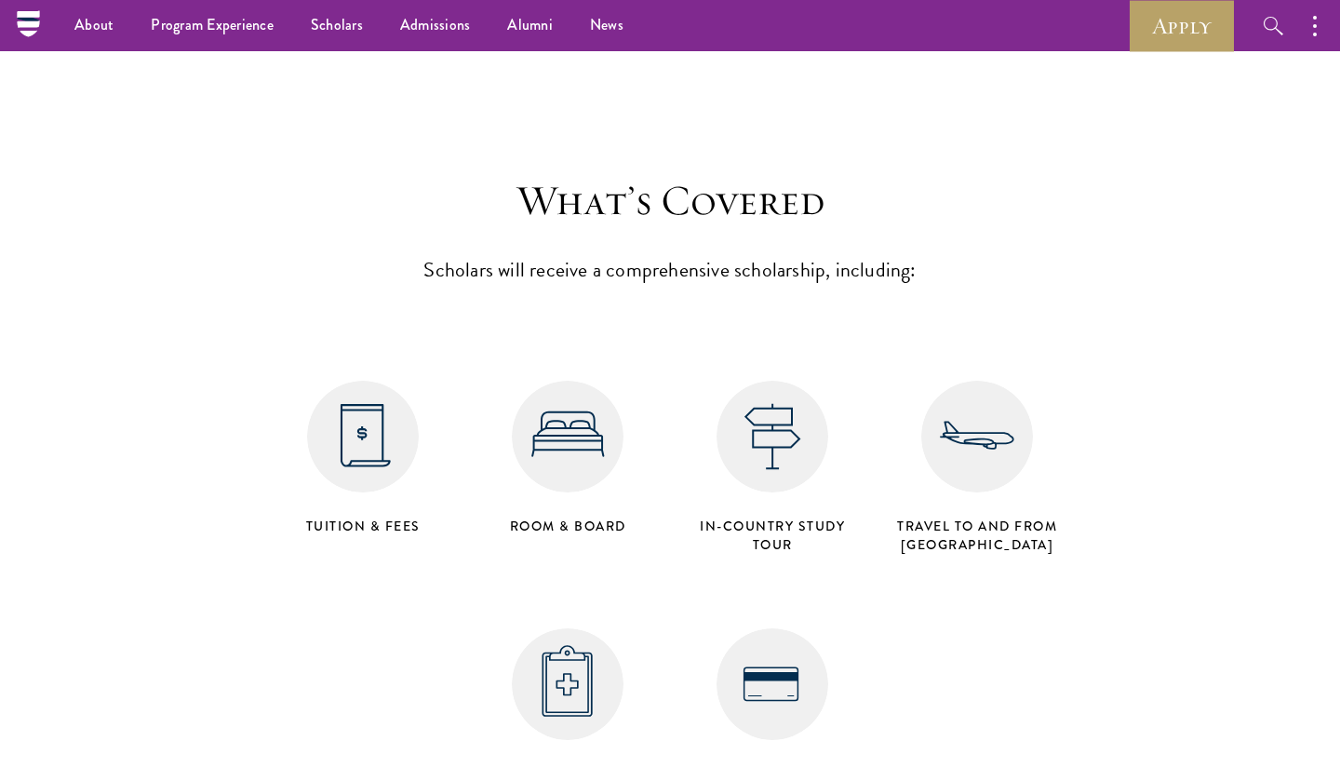
scroll to position [7307, 0]
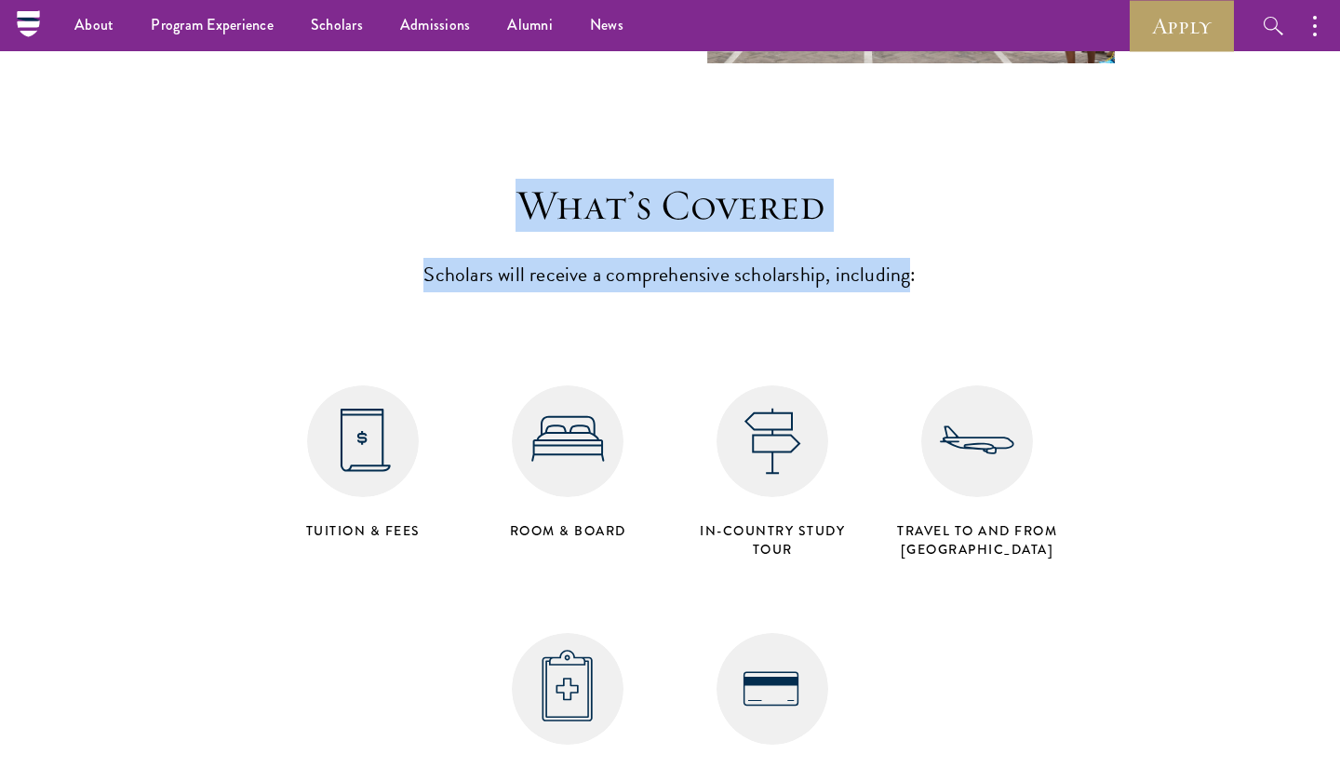
drag, startPoint x: 535, startPoint y: 122, endPoint x: 909, endPoint y: 183, distance: 379.2
click at [909, 185] on header "What’s Covered Scholars will receive a comprehensive scholarship, including:" at bounding box center [670, 236] width 577 height 112
click at [909, 258] on p "Scholars will receive a comprehensive scholarship, including:" at bounding box center [670, 275] width 577 height 34
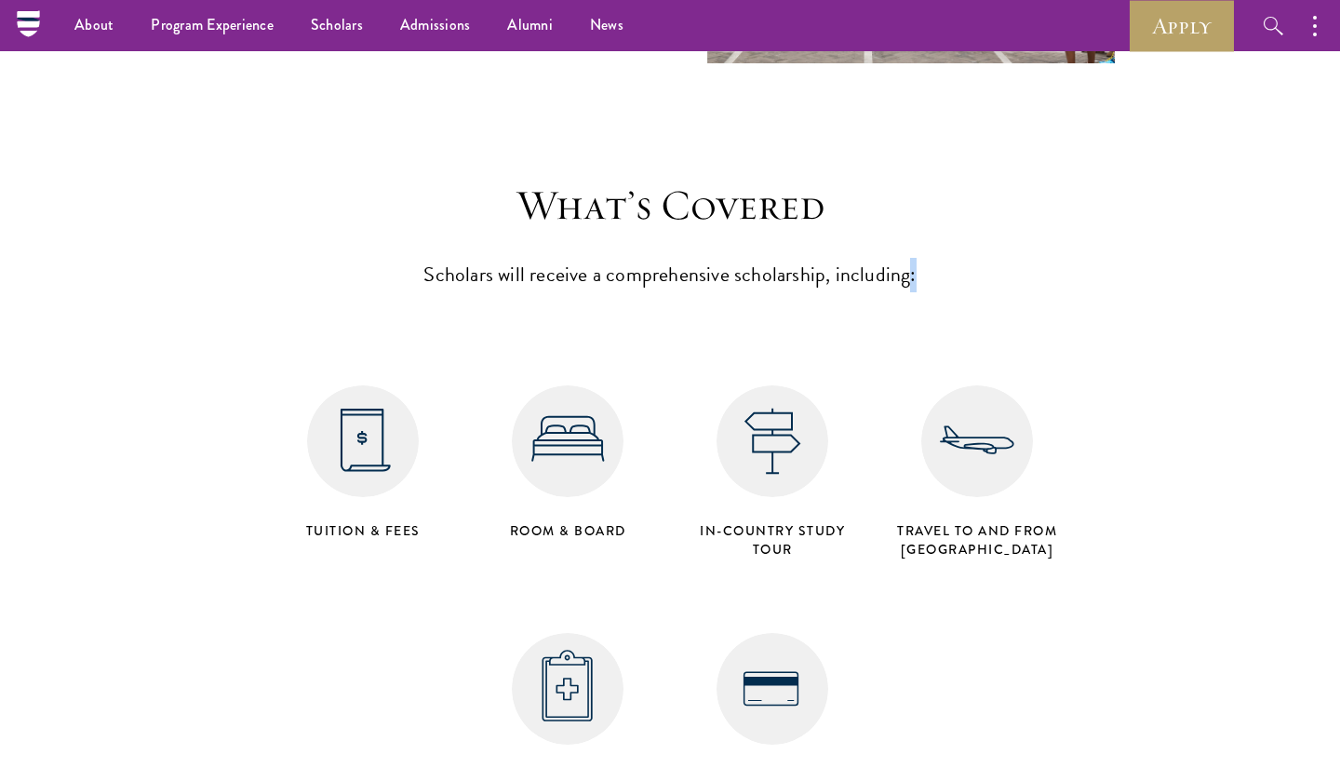
drag, startPoint x: 909, startPoint y: 183, endPoint x: 518, endPoint y: 210, distance: 392.8
click at [518, 258] on p "Scholars will receive a comprehensive scholarship, including:" at bounding box center [670, 275] width 577 height 34
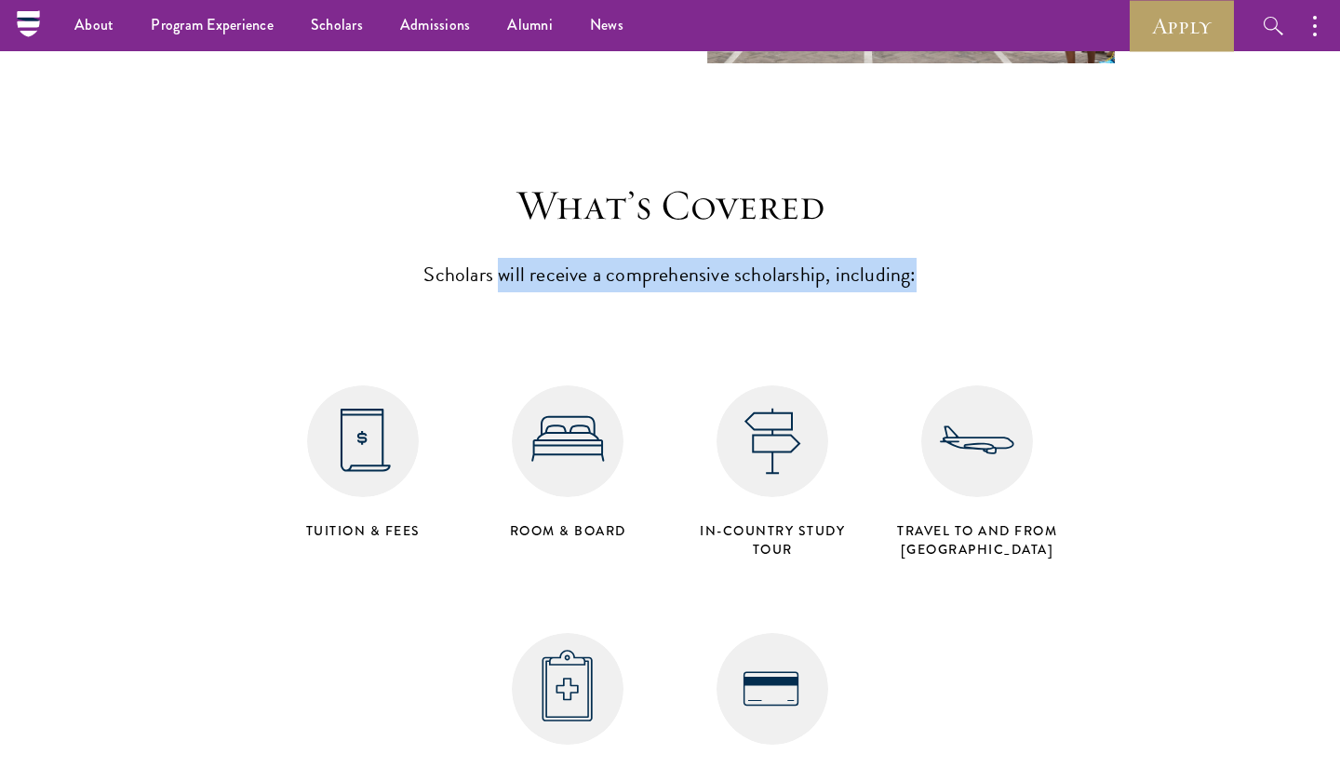
click at [518, 258] on p "Scholars will receive a comprehensive scholarship, including:" at bounding box center [670, 275] width 577 height 34
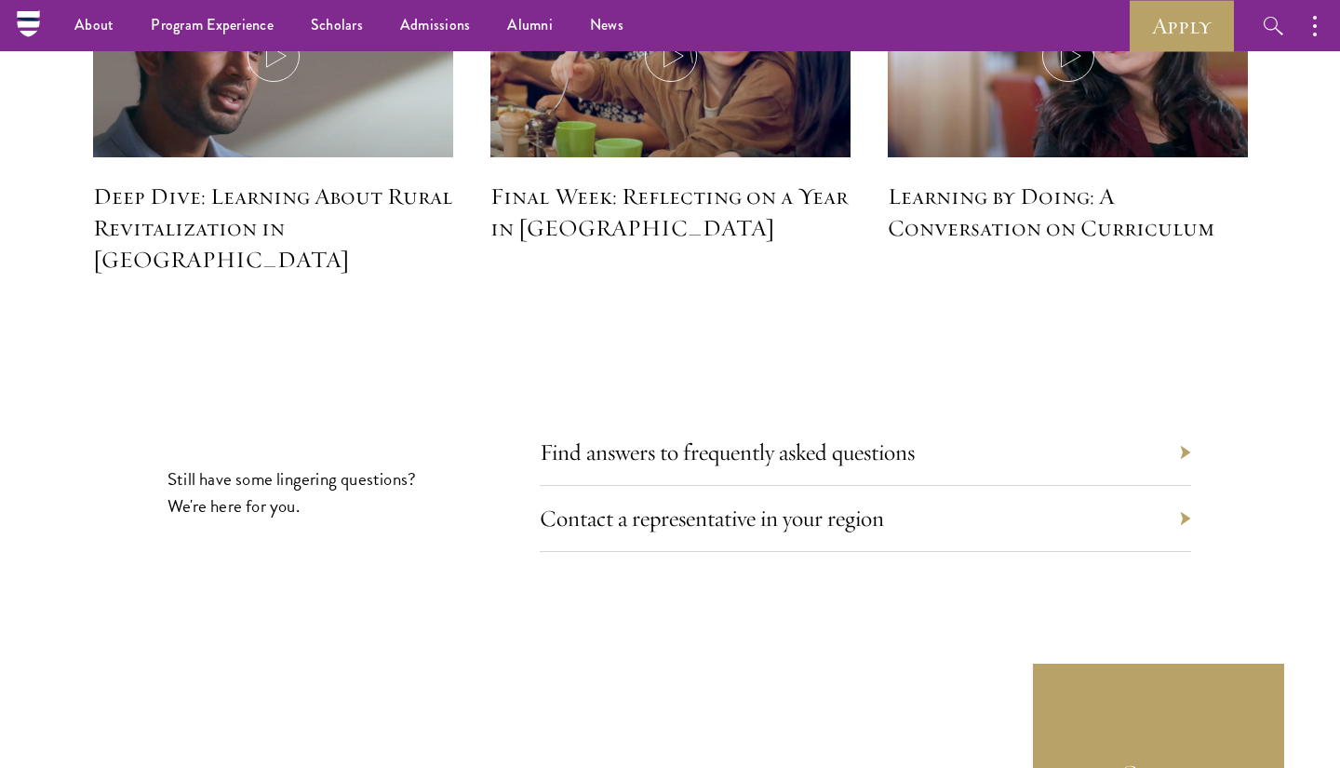
scroll to position [8452, 0]
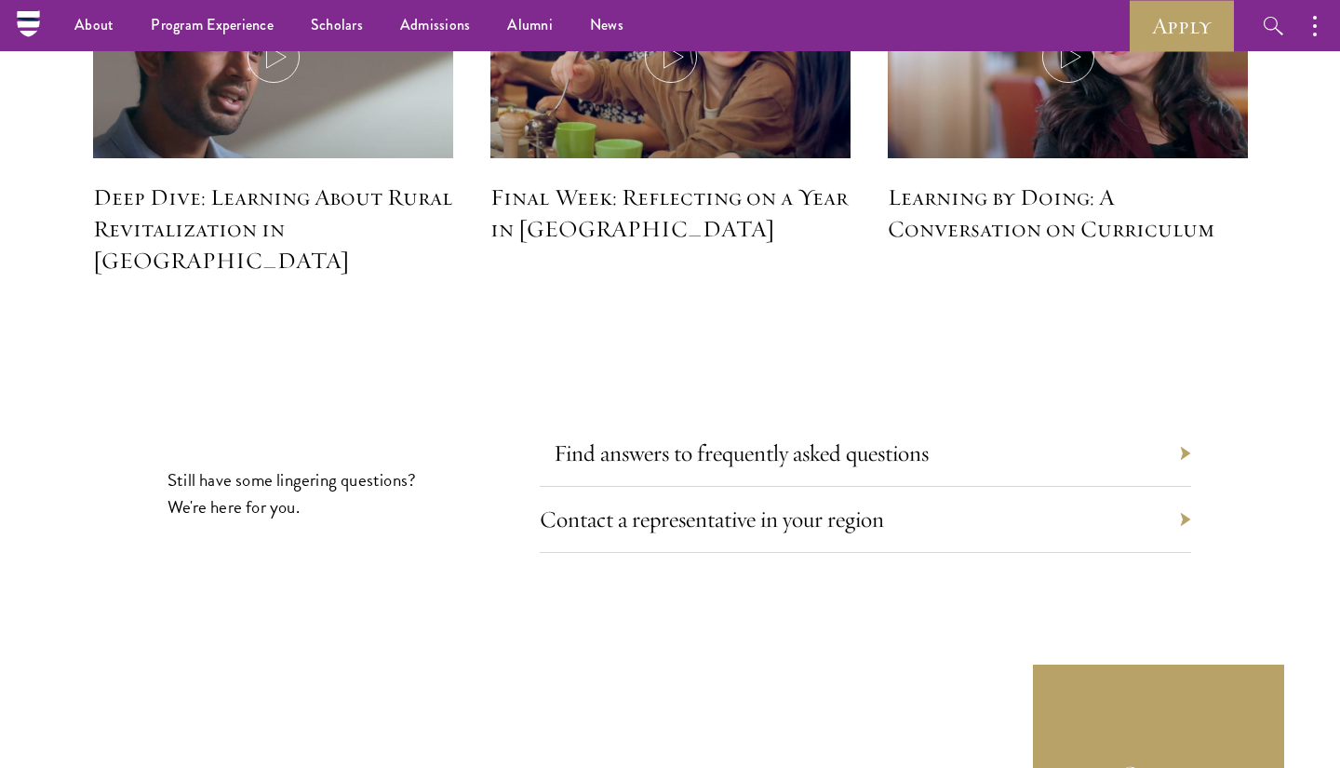
click at [754, 438] on link "Find answers to frequently asked questions" at bounding box center [741, 452] width 375 height 29
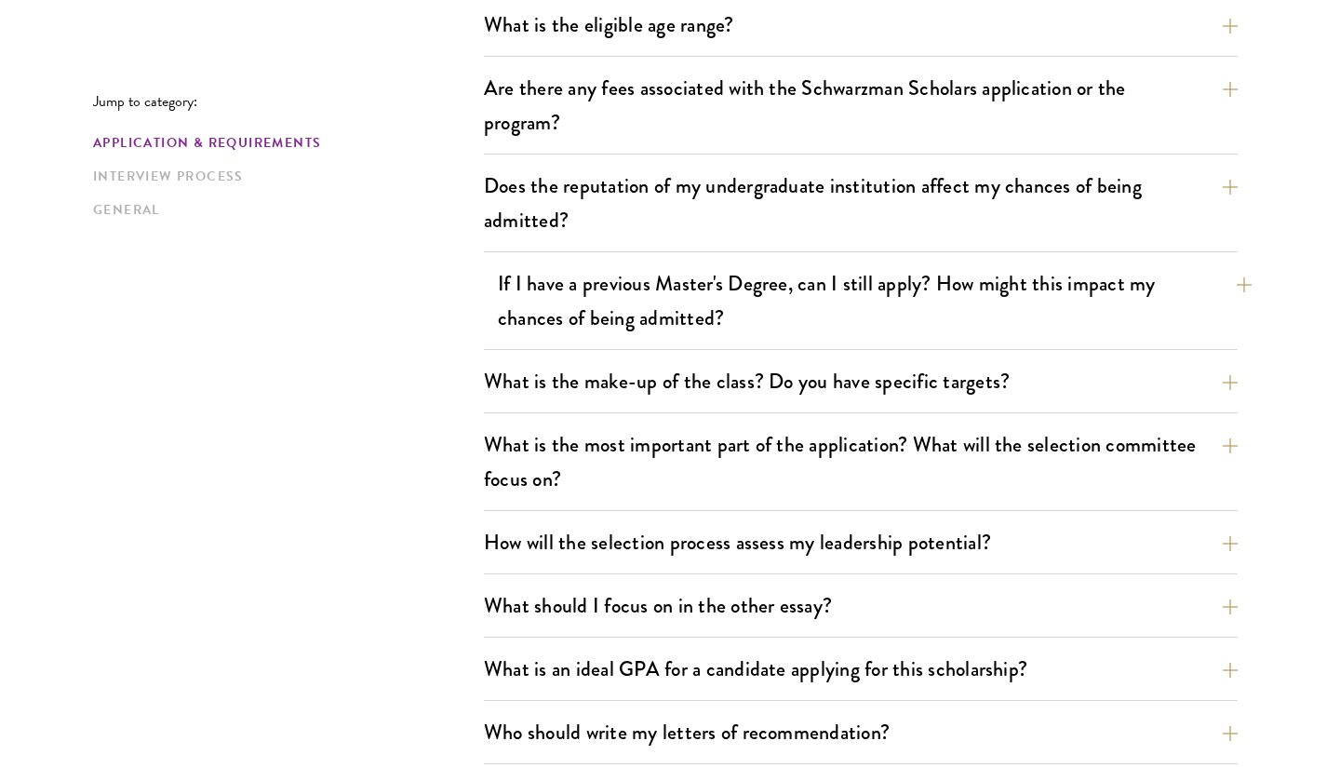
click at [818, 305] on button "If I have a previous Master's Degree, can I still apply? How might this impact …" at bounding box center [875, 301] width 754 height 76
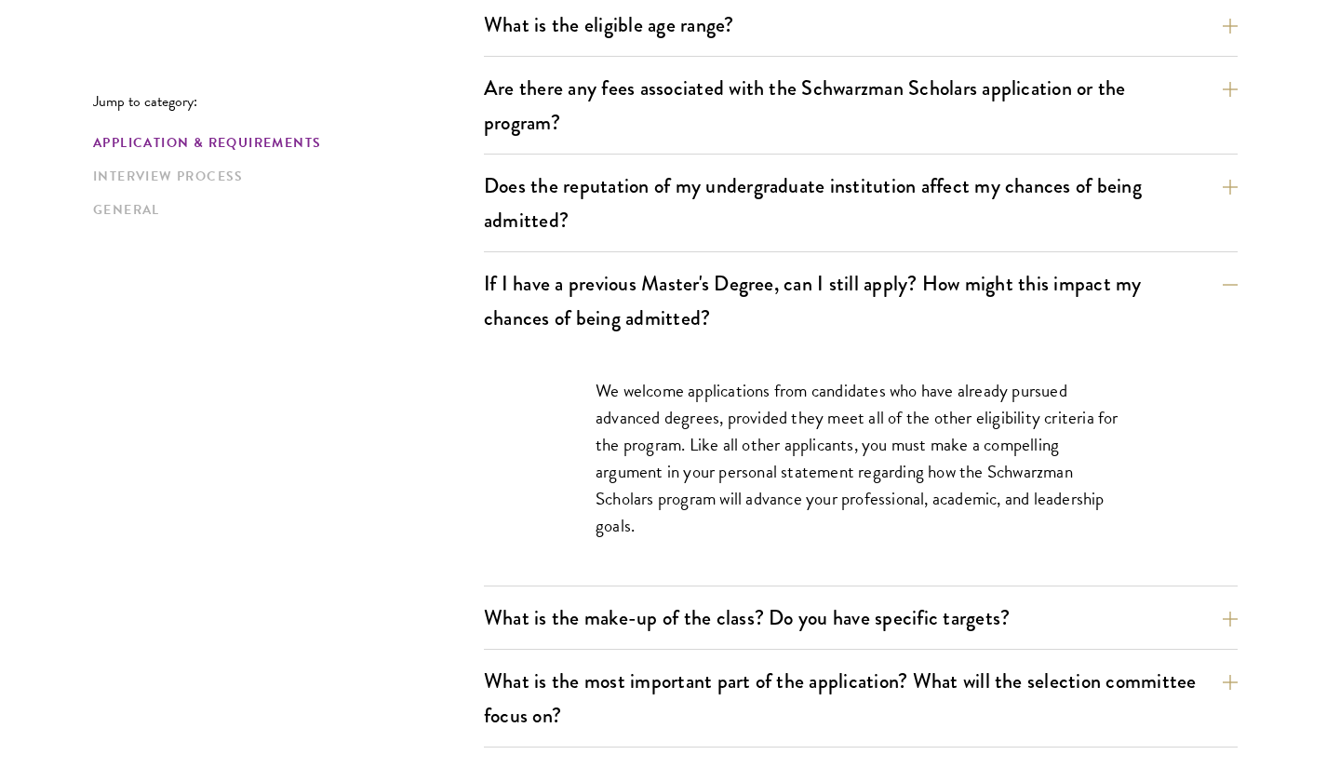
click at [617, 400] on p "We welcome applications from candidates who have already pursued advanced degre…" at bounding box center [861, 458] width 531 height 162
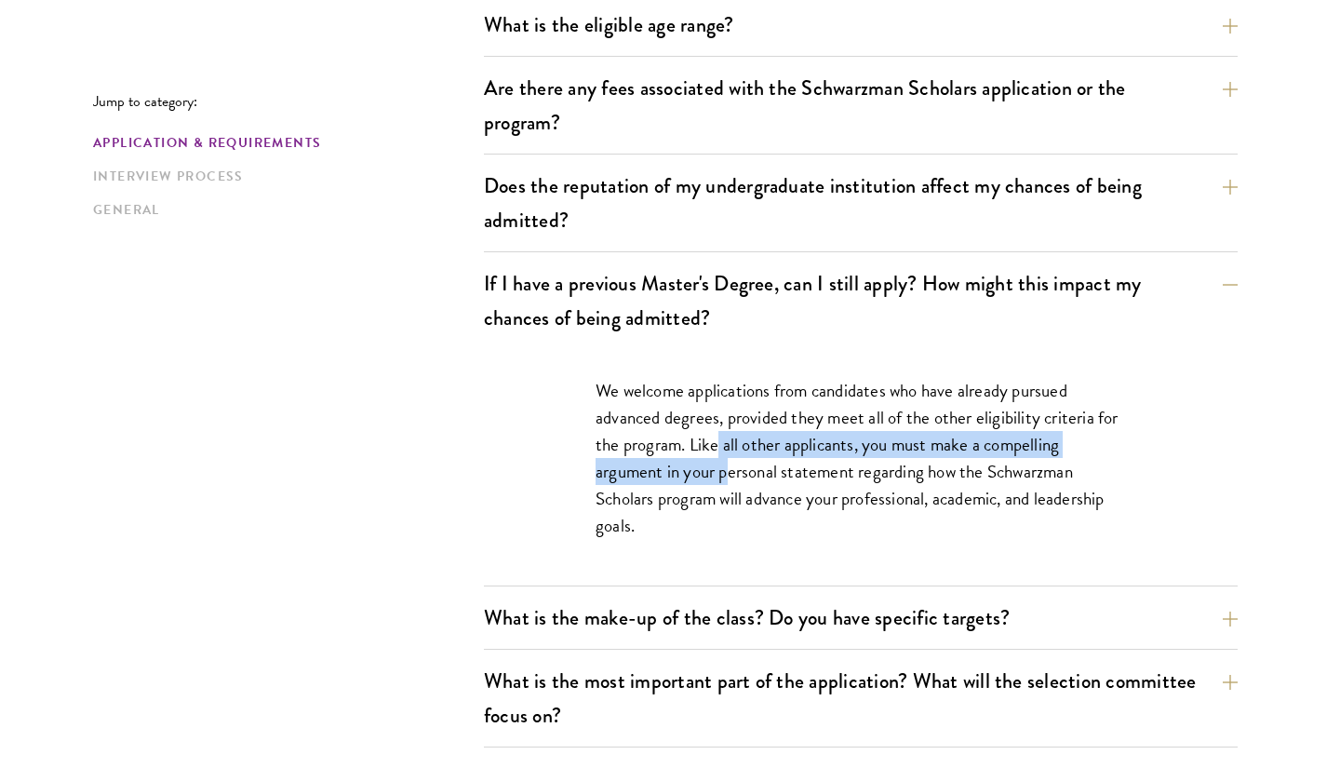
drag, startPoint x: 716, startPoint y: 435, endPoint x: 733, endPoint y: 482, distance: 50.3
click at [733, 482] on p "We welcome applications from candidates who have already pursued advanced degre…" at bounding box center [861, 458] width 531 height 162
drag, startPoint x: 733, startPoint y: 482, endPoint x: 694, endPoint y: 455, distance: 46.7
click at [694, 455] on p "We welcome applications from candidates who have already pursued advanced degre…" at bounding box center [861, 458] width 531 height 162
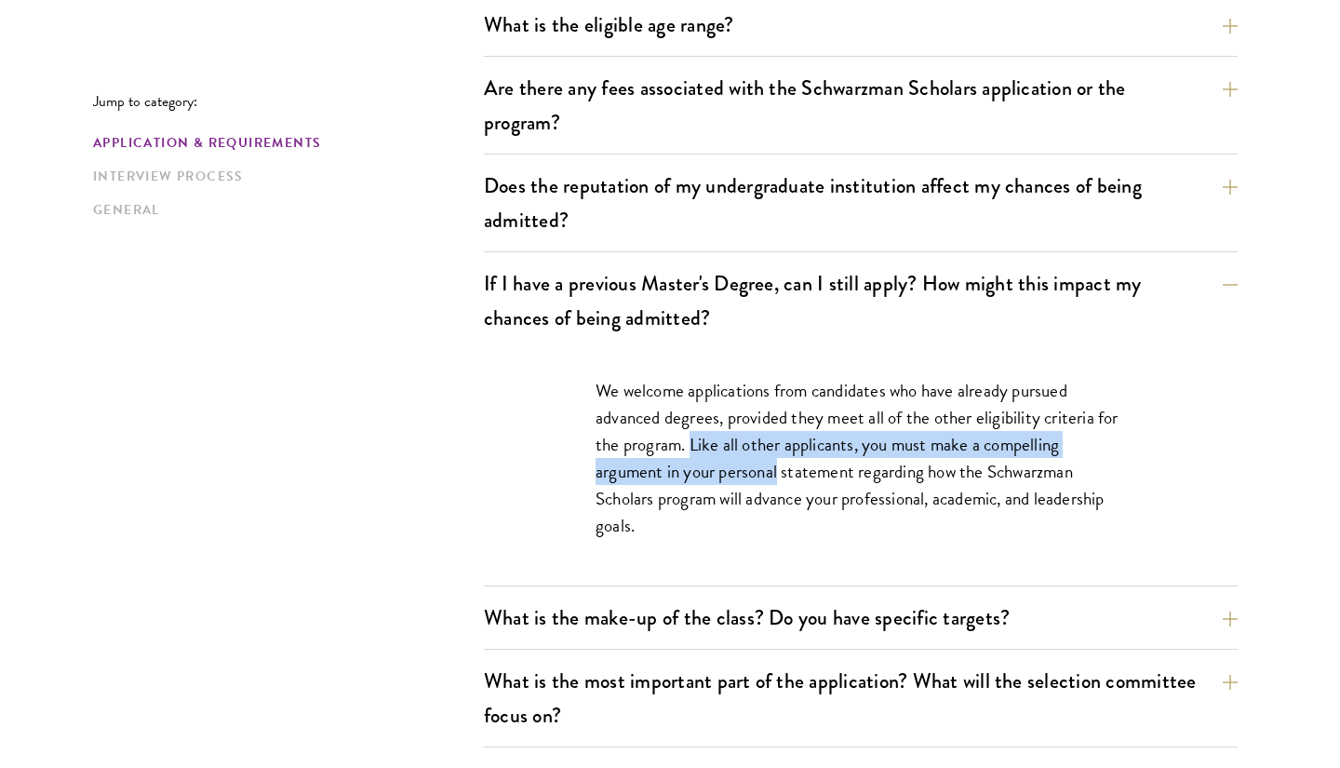
click at [694, 455] on p "We welcome applications from candidates who have already pursued advanced degre…" at bounding box center [861, 458] width 531 height 162
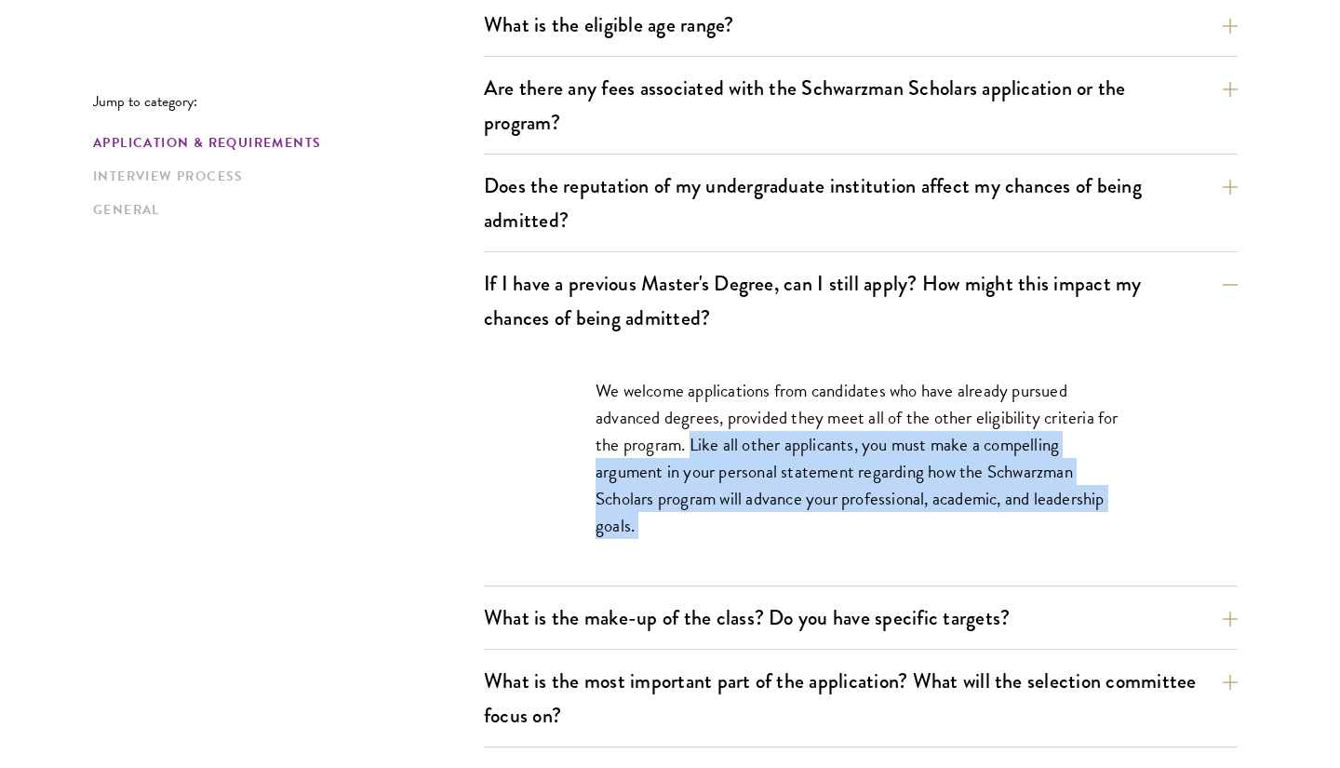
drag, startPoint x: 694, startPoint y: 455, endPoint x: 728, endPoint y: 537, distance: 88.5
click at [729, 538] on p "We welcome applications from candidates who have already pursued advanced degre…" at bounding box center [861, 458] width 531 height 162
click at [728, 537] on p "We welcome applications from candidates who have already pursued advanced degre…" at bounding box center [861, 458] width 531 height 162
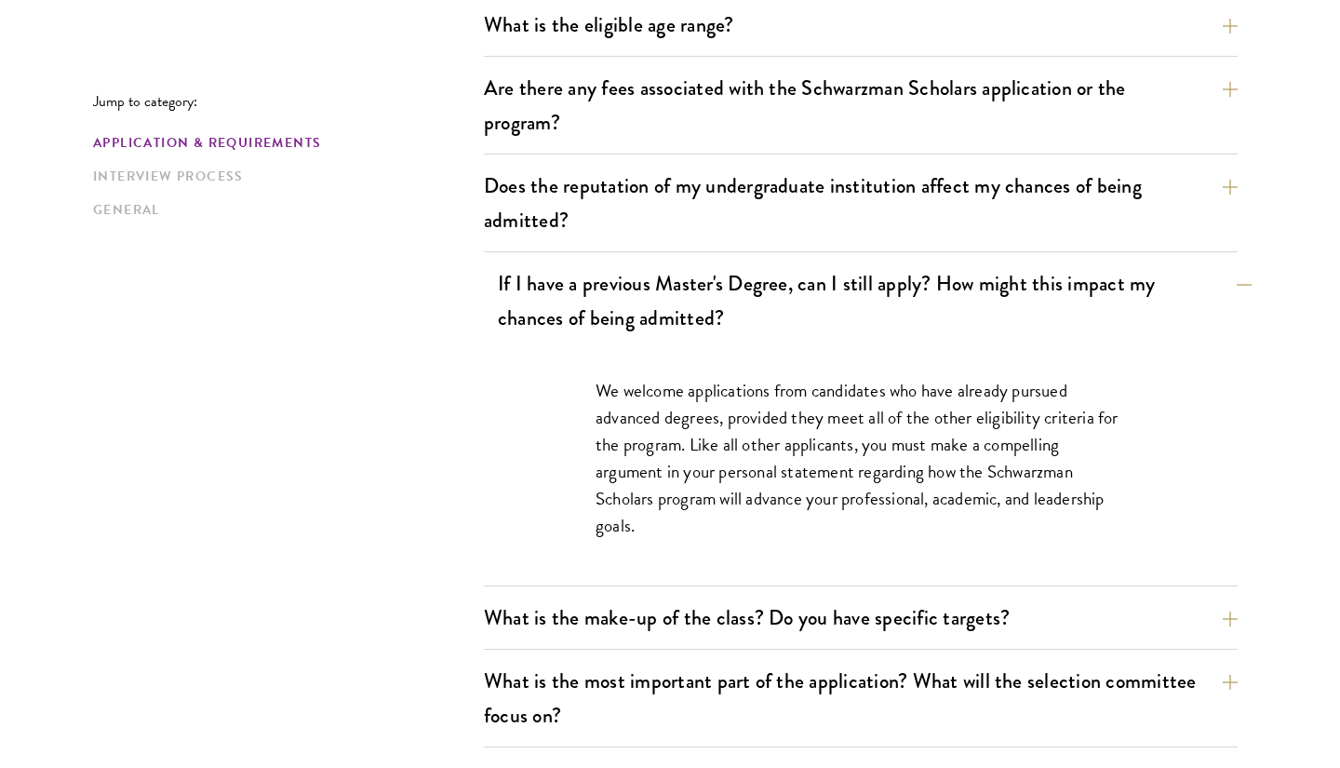
click at [801, 290] on button "If I have a previous Master's Degree, can I still apply? How might this impact …" at bounding box center [875, 301] width 754 height 76
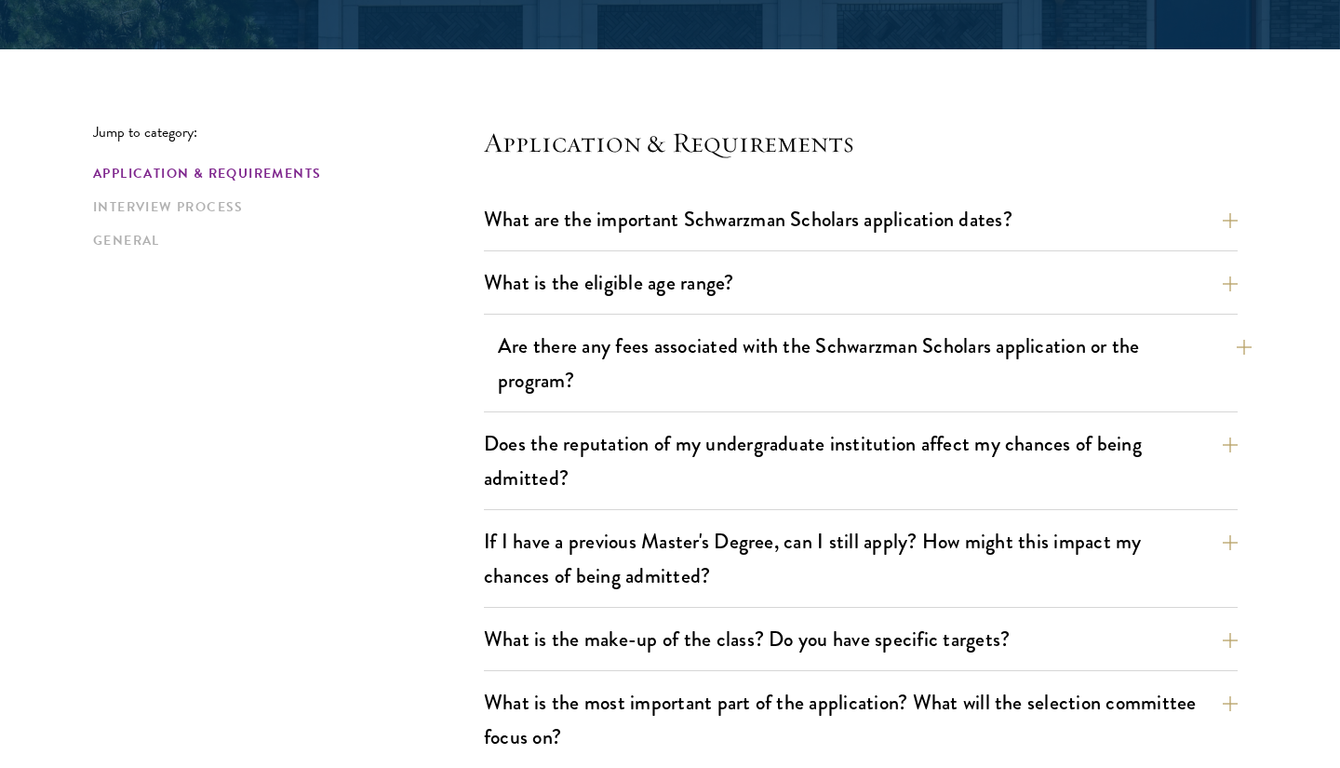
scroll to position [556, 0]
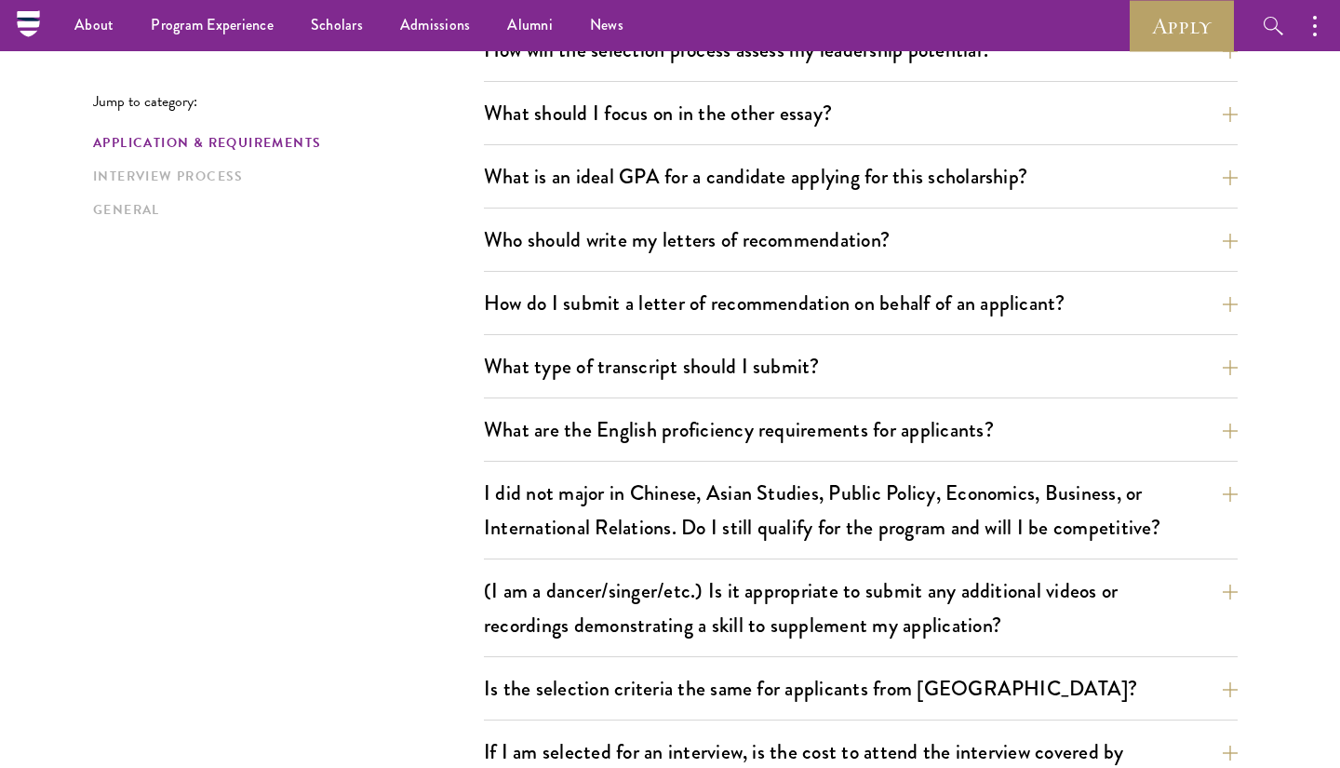
scroll to position [1177, 0]
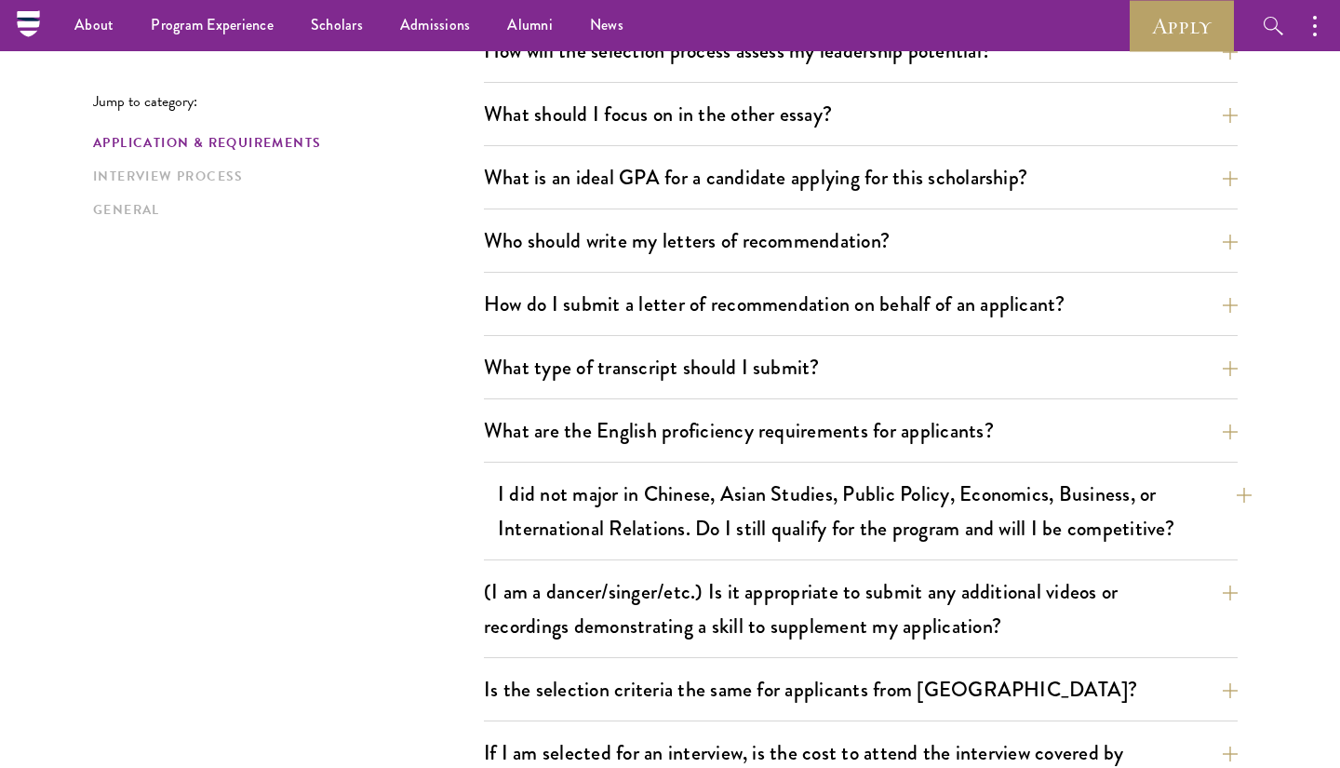
click at [1168, 486] on button "I did not major in Chinese, Asian Studies, Public Policy, Economics, Business, …" at bounding box center [875, 511] width 754 height 76
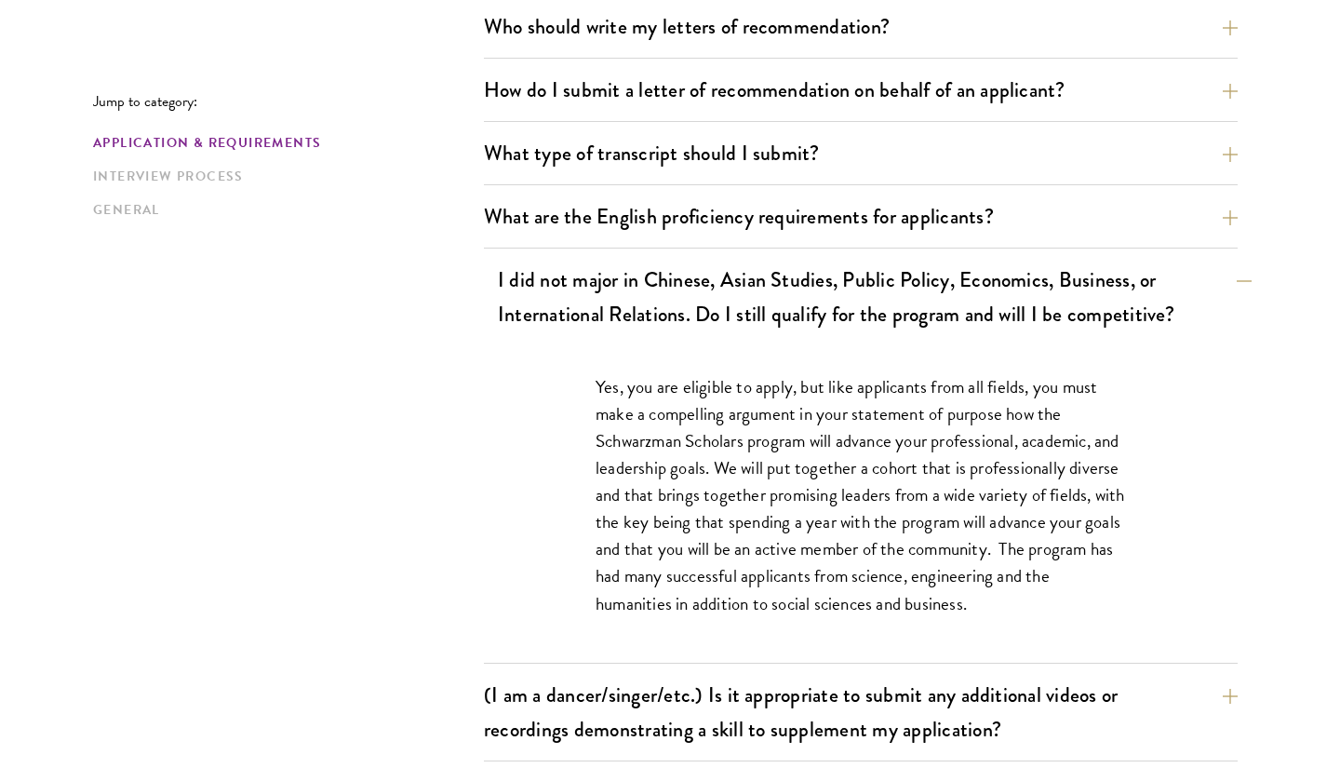
scroll to position [1401, 0]
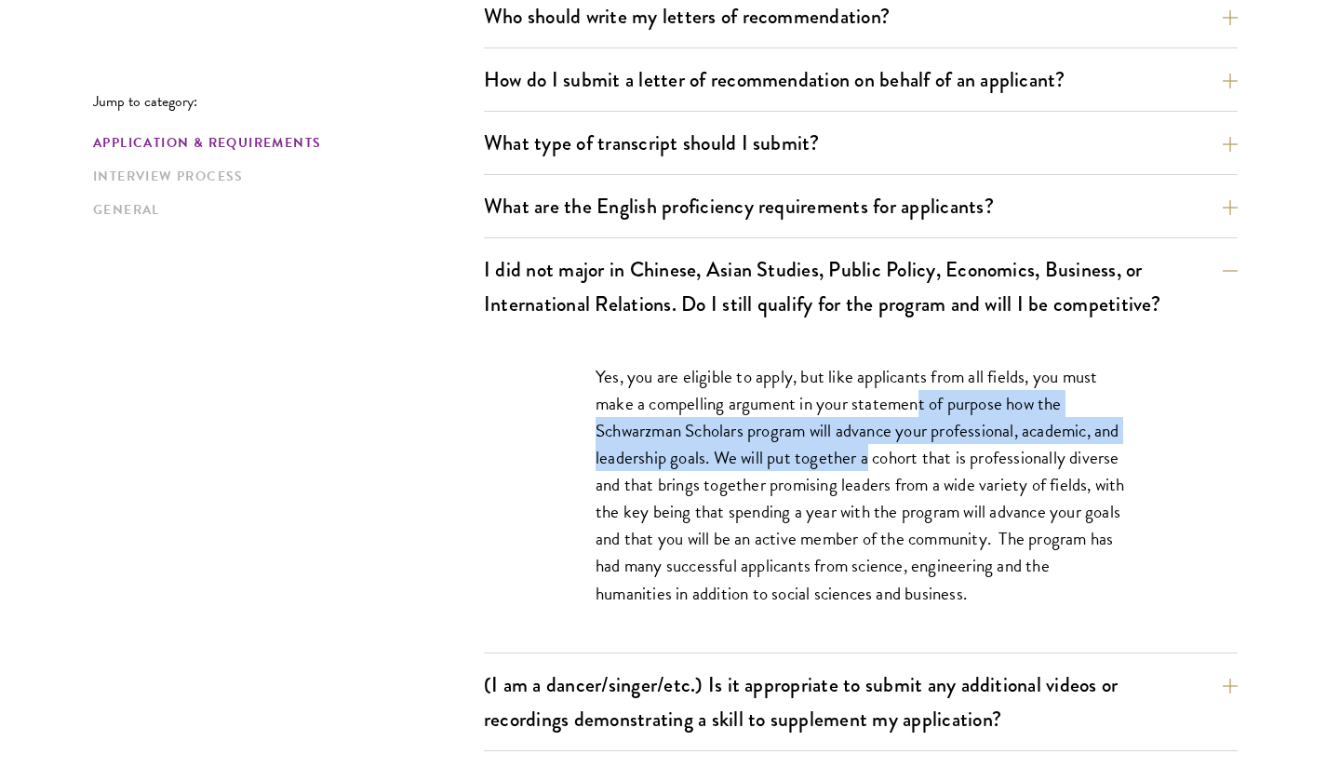
drag, startPoint x: 920, startPoint y: 394, endPoint x: 893, endPoint y: 462, distance: 73.1
click at [894, 462] on p "Yes, you are eligible to apply, but like applicants from all fields, you must m…" at bounding box center [861, 485] width 531 height 244
click at [893, 462] on p "Yes, you are eligible to apply, but like applicants from all fields, you must m…" at bounding box center [861, 485] width 531 height 244
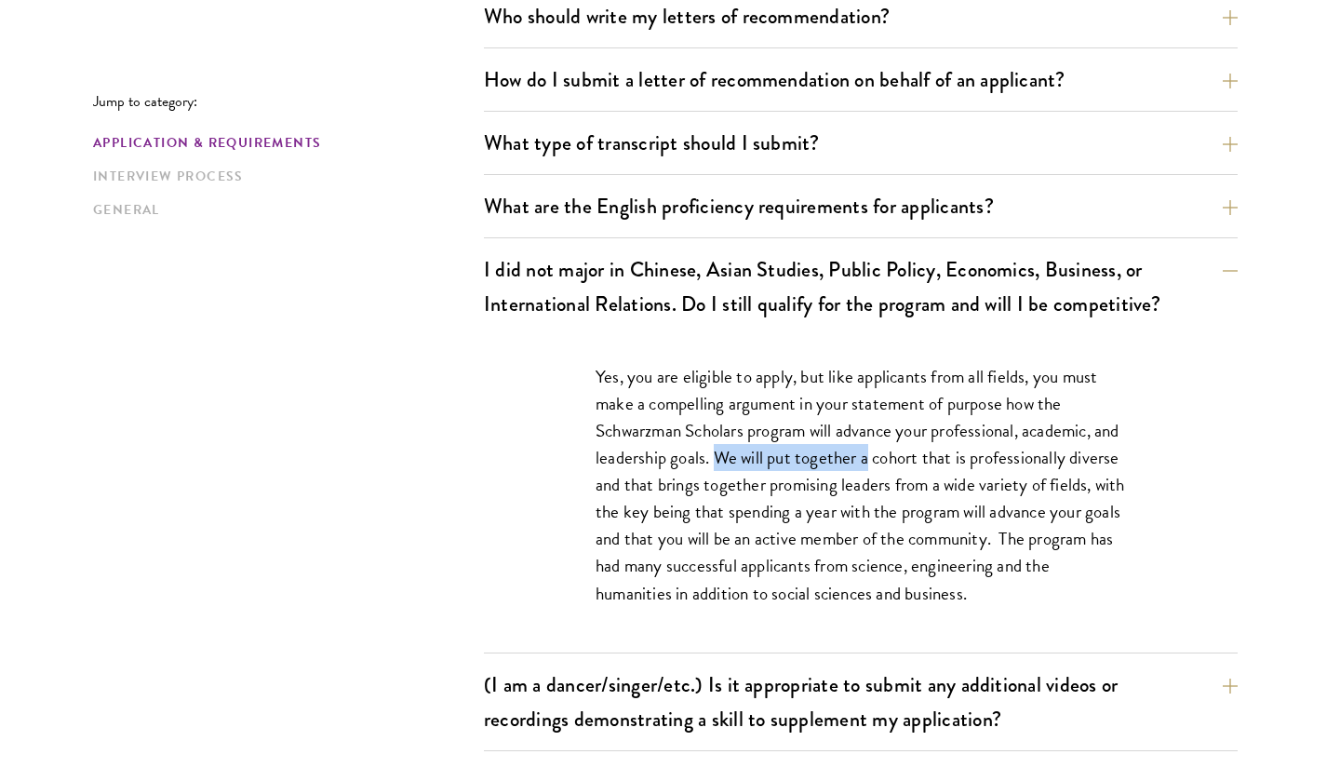
drag, startPoint x: 893, startPoint y: 462, endPoint x: 761, endPoint y: 460, distance: 131.3
click at [761, 460] on p "Yes, you are eligible to apply, but like applicants from all fields, you must m…" at bounding box center [861, 485] width 531 height 244
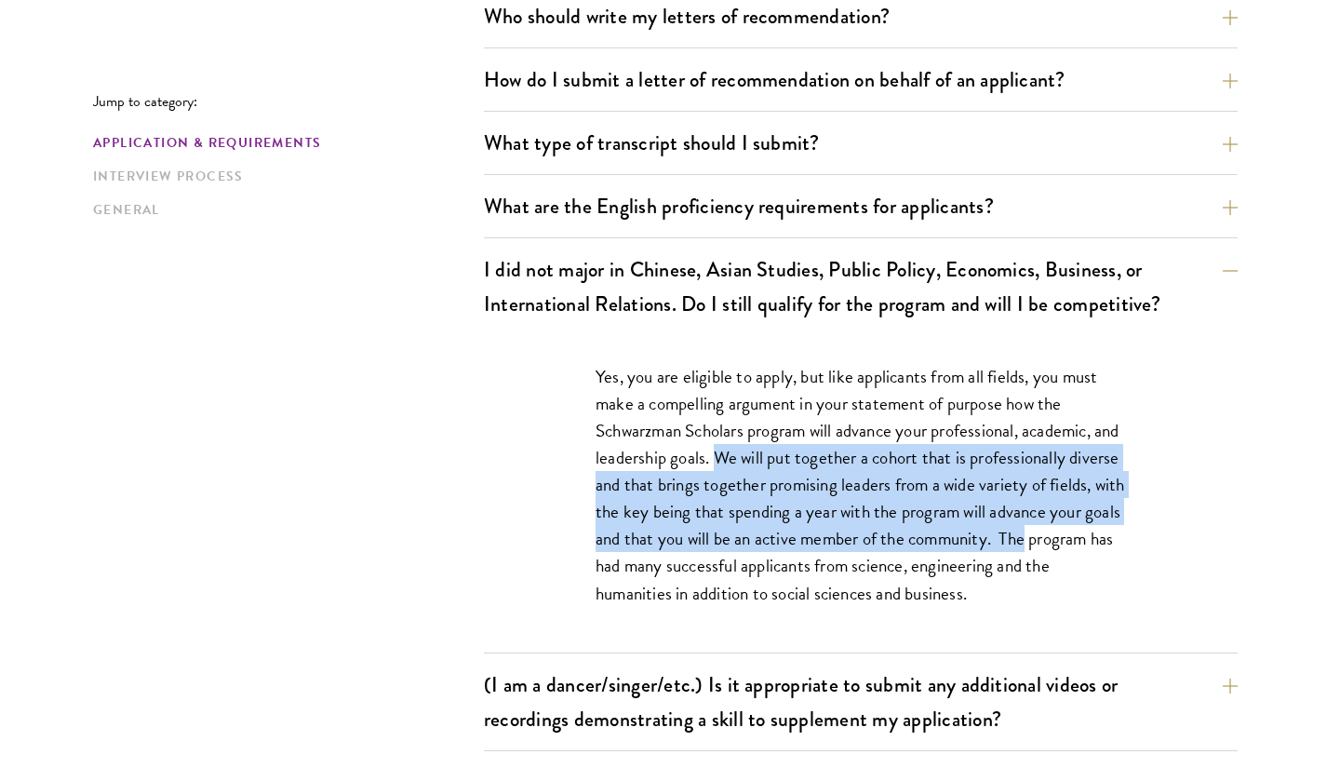
drag, startPoint x: 761, startPoint y: 460, endPoint x: 691, endPoint y: 553, distance: 116.9
click at [691, 553] on p "Yes, you are eligible to apply, but like applicants from all fields, you must m…" at bounding box center [861, 485] width 531 height 244
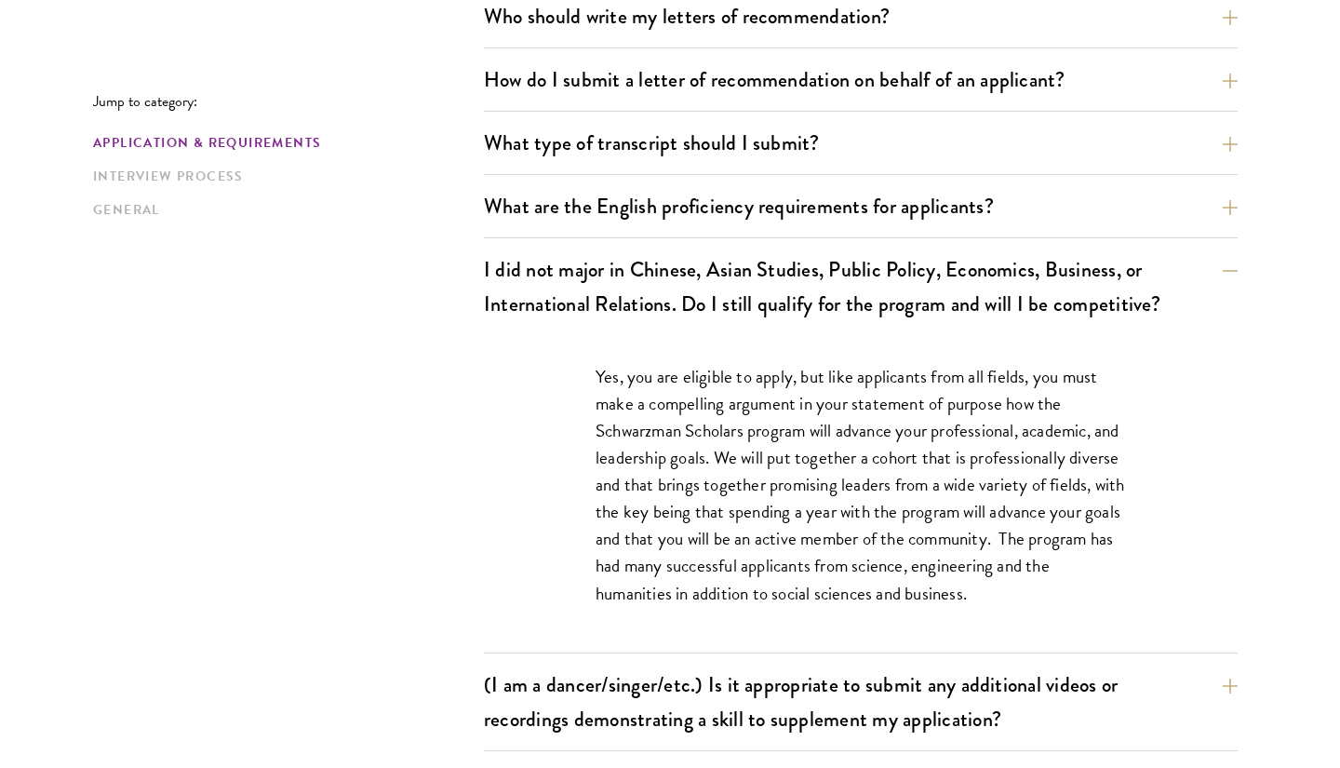
drag, startPoint x: 748, startPoint y: 365, endPoint x: 755, endPoint y: 337, distance: 28.9
click at [748, 364] on p "Yes, you are eligible to apply, but like applicants from all fields, you must m…" at bounding box center [861, 485] width 531 height 244
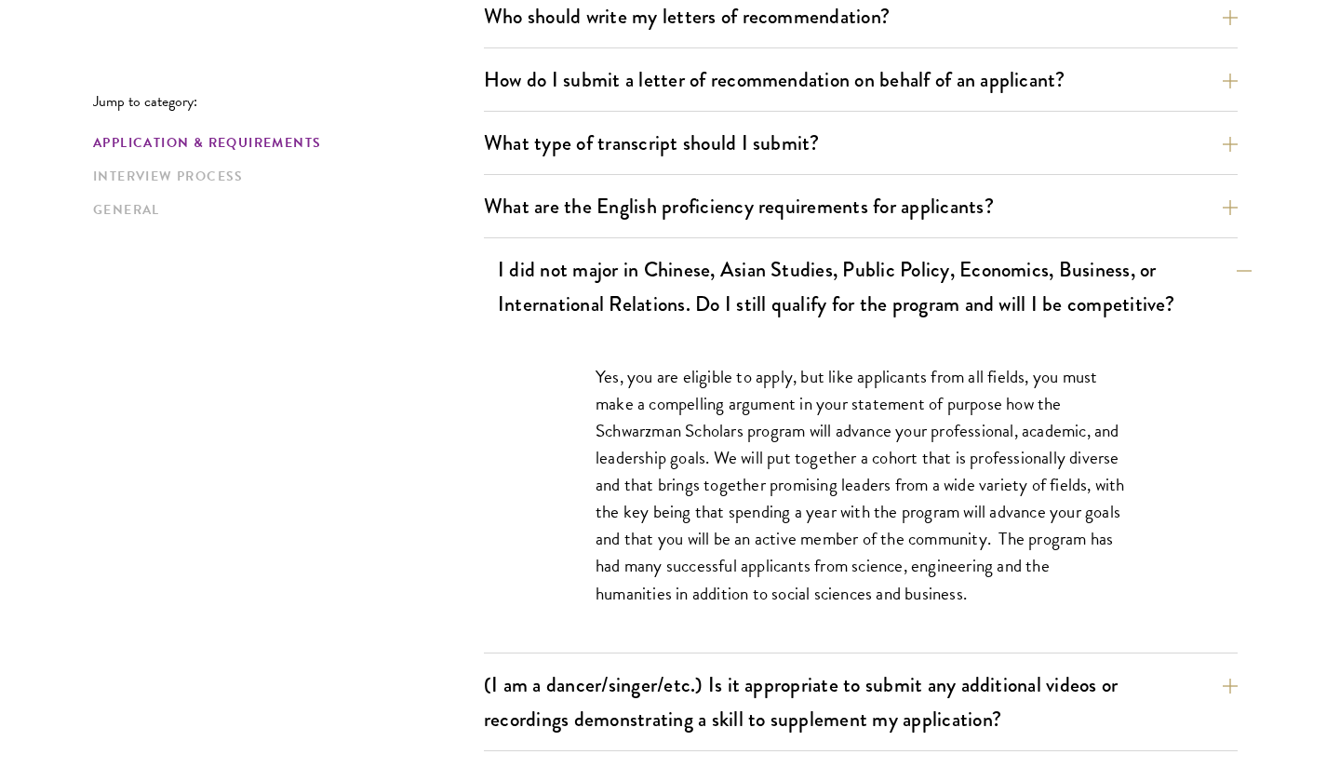
click at [769, 290] on button "I did not major in Chinese, Asian Studies, Public Policy, Economics, Business, …" at bounding box center [875, 287] width 754 height 76
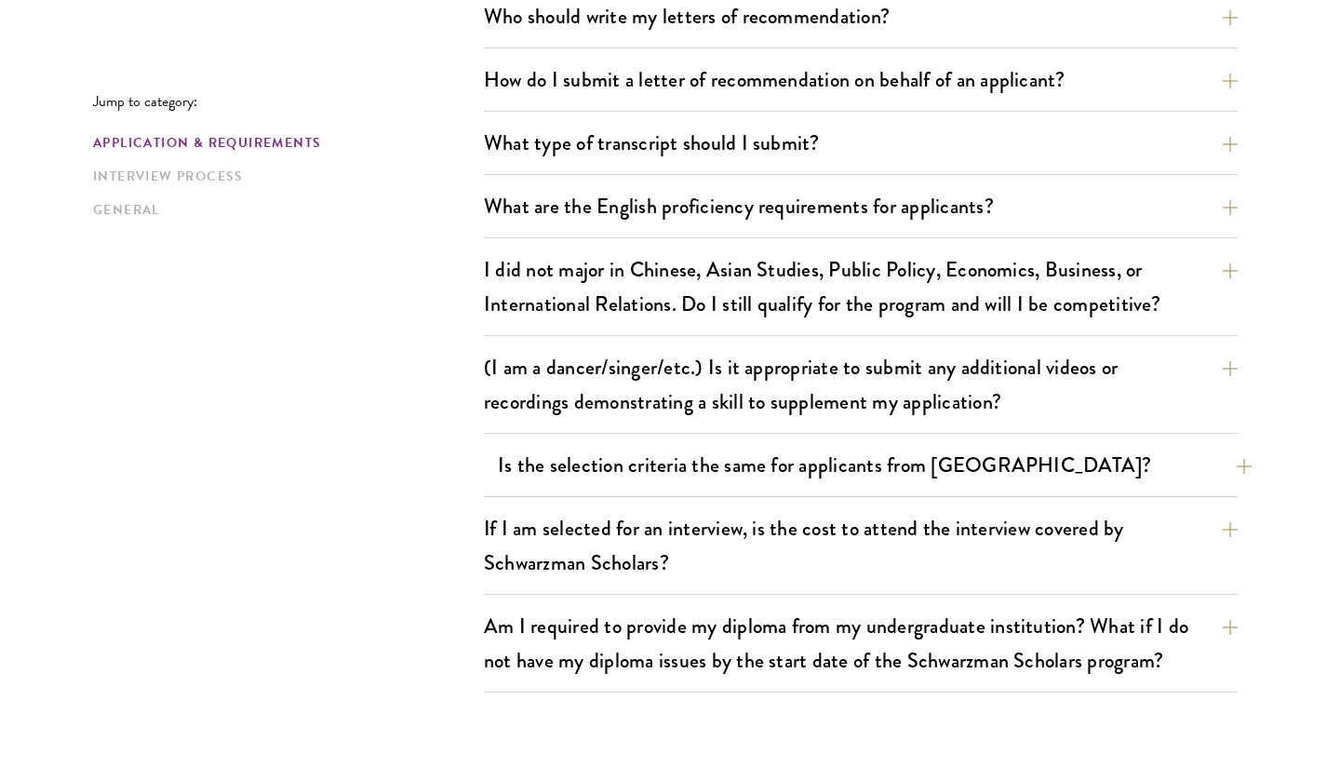
click at [1061, 457] on button "Is the selection criteria the same for applicants from China?" at bounding box center [875, 465] width 754 height 42
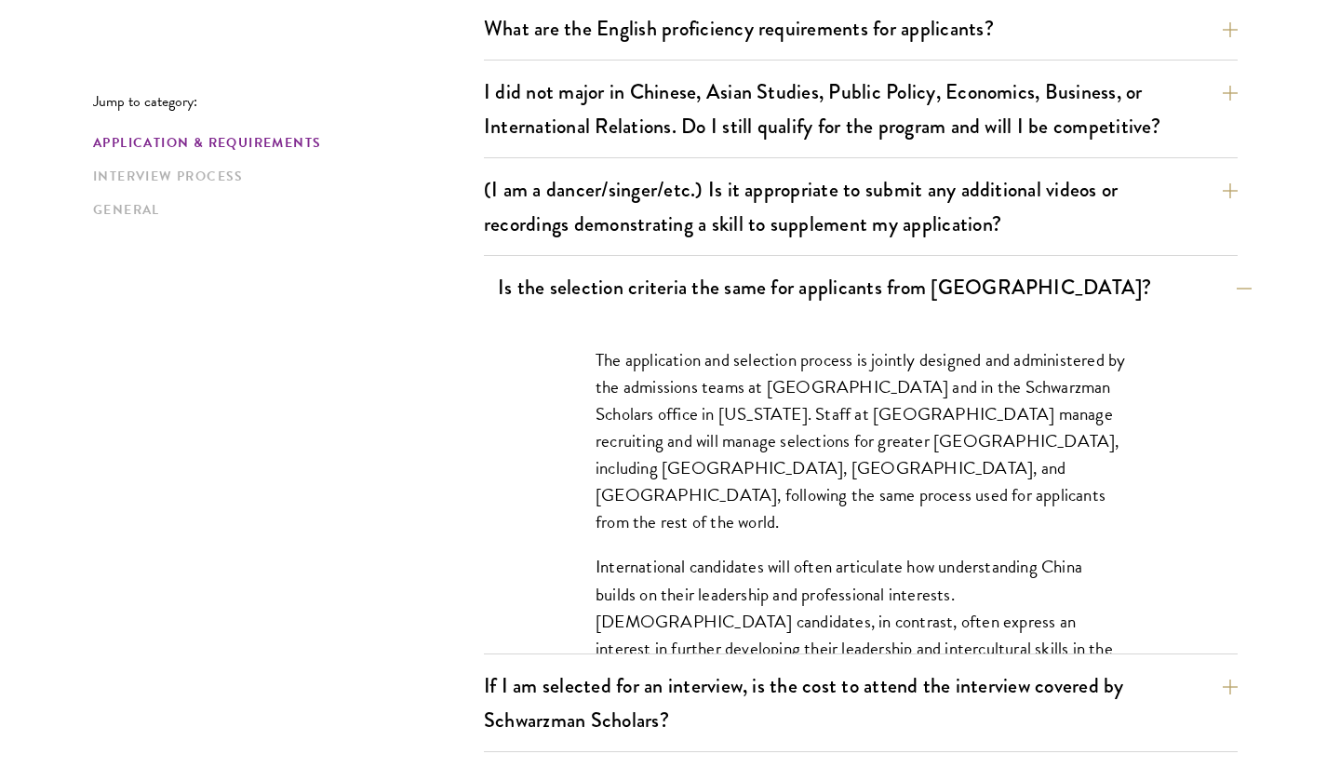
scroll to position [1584, 0]
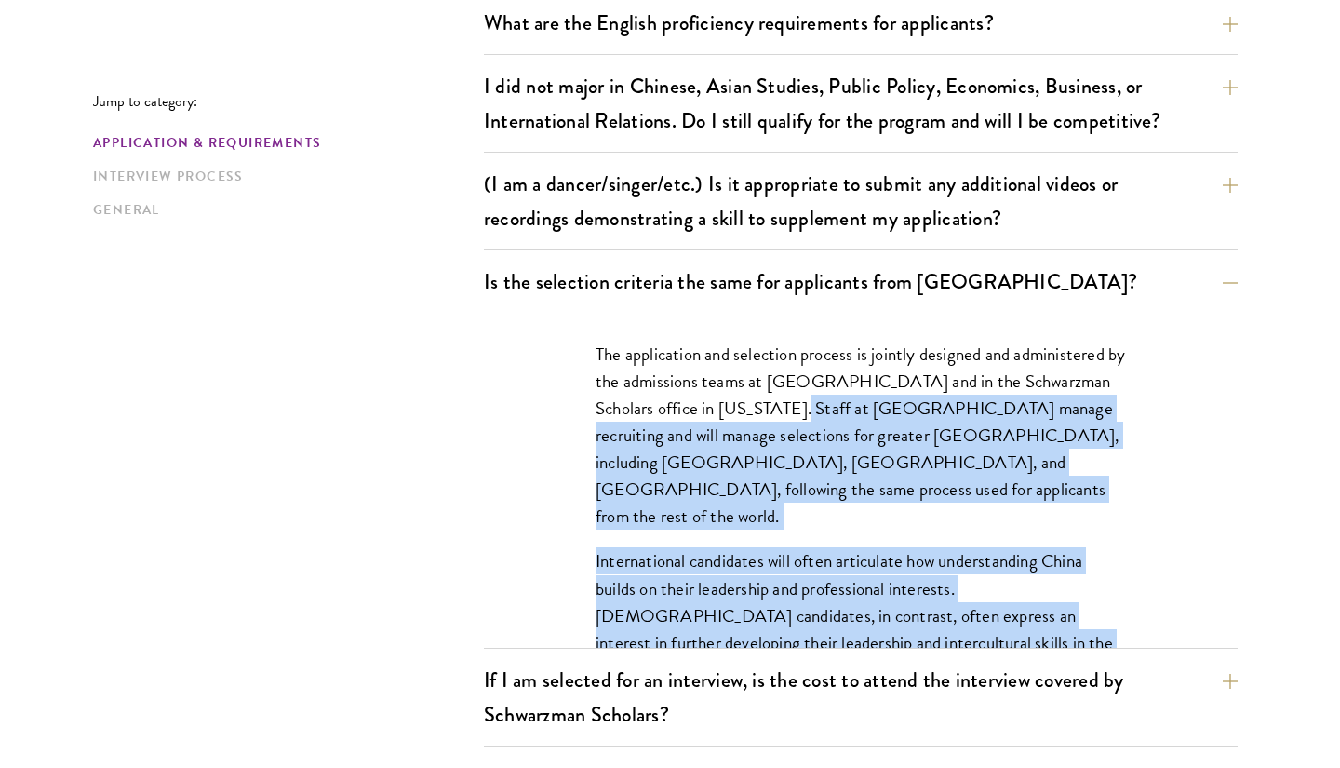
drag, startPoint x: 755, startPoint y: 407, endPoint x: 944, endPoint y: 583, distance: 258.2
click at [944, 583] on div "The application and selection process is jointly designed and administered by t…" at bounding box center [861, 521] width 642 height 417
click at [944, 583] on p "International candidates will often articulate how understanding China builds o…" at bounding box center [861, 614] width 531 height 135
drag, startPoint x: 944, startPoint y: 583, endPoint x: 766, endPoint y: 407, distance: 250.1
click at [765, 407] on div "The application and selection process is jointly designed and administered by t…" at bounding box center [861, 521] width 642 height 417
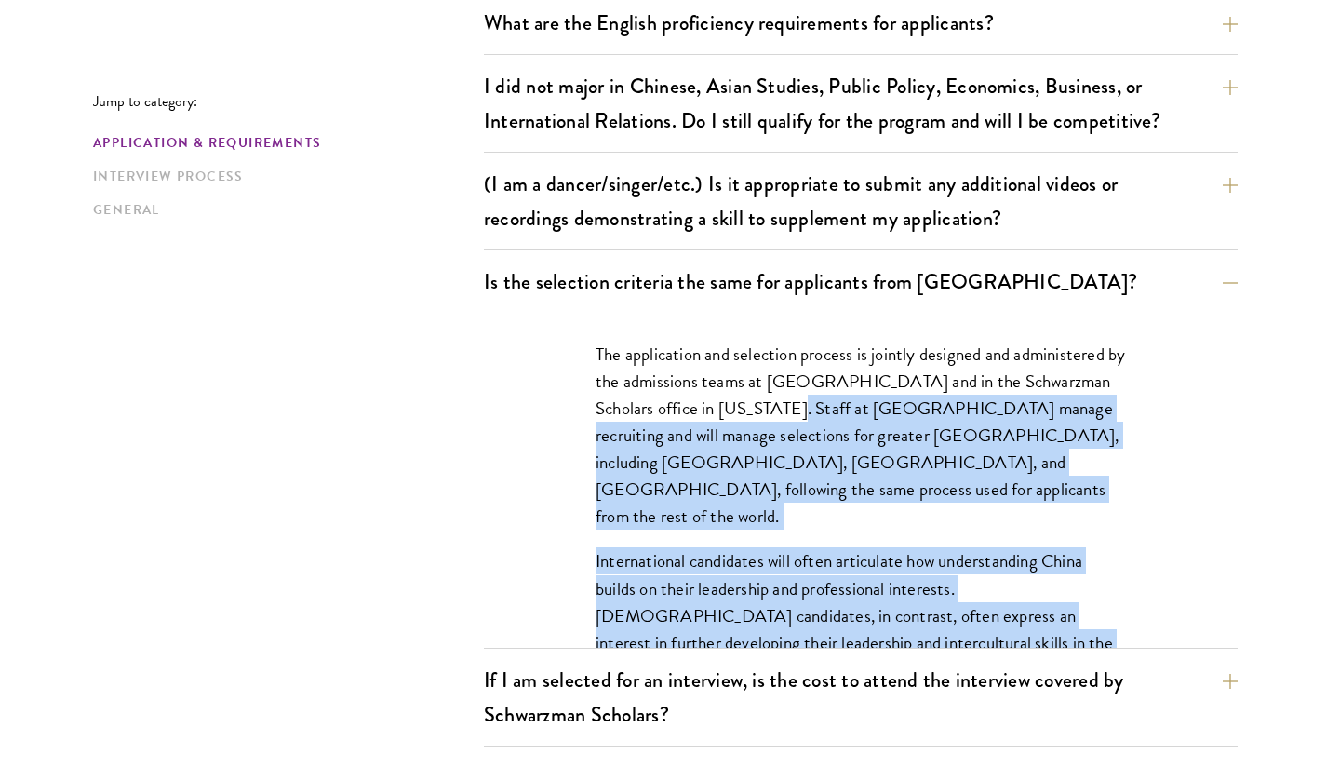
click at [766, 407] on p "The application and selection process is jointly designed and administered by t…" at bounding box center [861, 435] width 531 height 189
drag, startPoint x: 766, startPoint y: 407, endPoint x: 1046, endPoint y: 582, distance: 330.4
click at [1046, 582] on div "The application and selection process is jointly designed and administered by t…" at bounding box center [861, 521] width 642 height 417
click at [1108, 302] on button "Is the selection criteria the same for applicants from China?" at bounding box center [875, 282] width 754 height 42
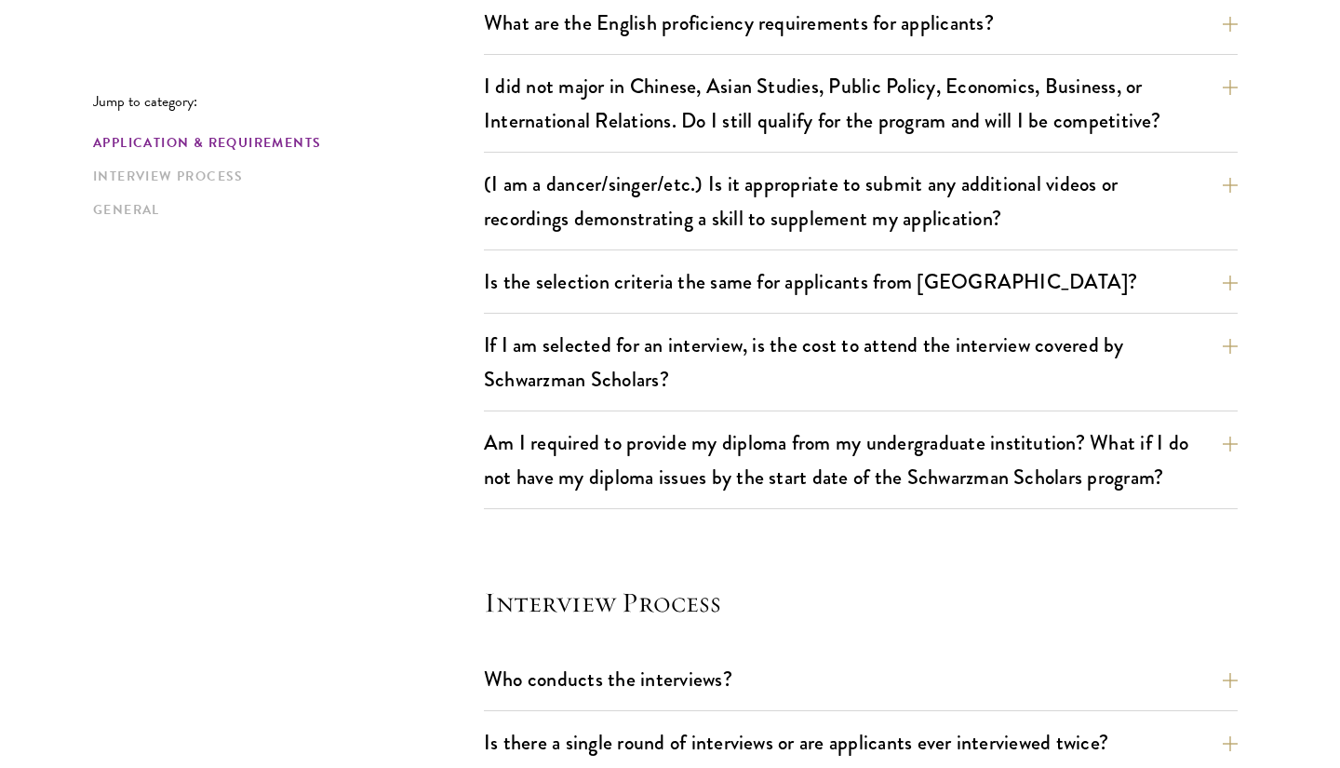
click at [1296, 405] on section "Jump to category: Application & Requirements Interview Process General Applicat…" at bounding box center [670, 385] width 1340 height 2987
click at [1223, 370] on button "If I am selected for an interview, is the cost to attend the interview covered …" at bounding box center [875, 362] width 754 height 76
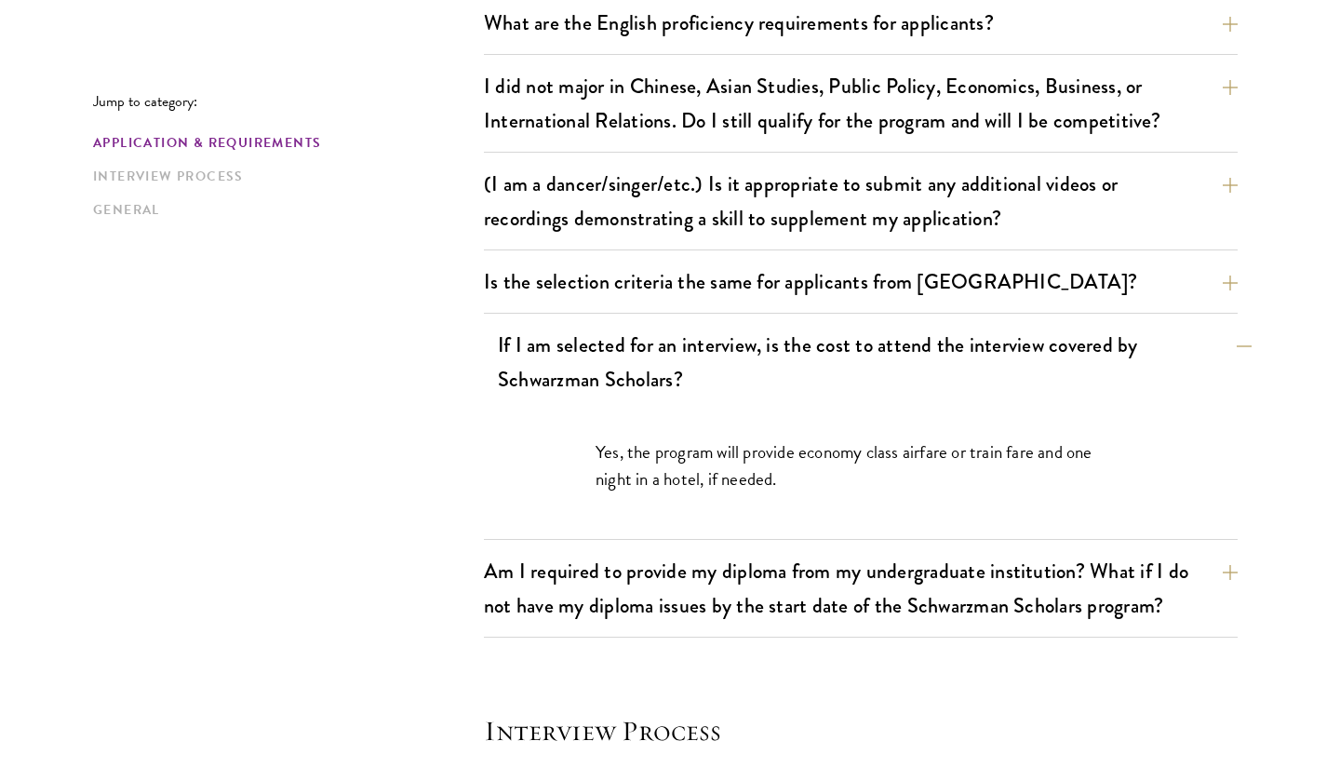
click at [1223, 370] on button "If I am selected for an interview, is the cost to attend the interview covered …" at bounding box center [875, 362] width 754 height 76
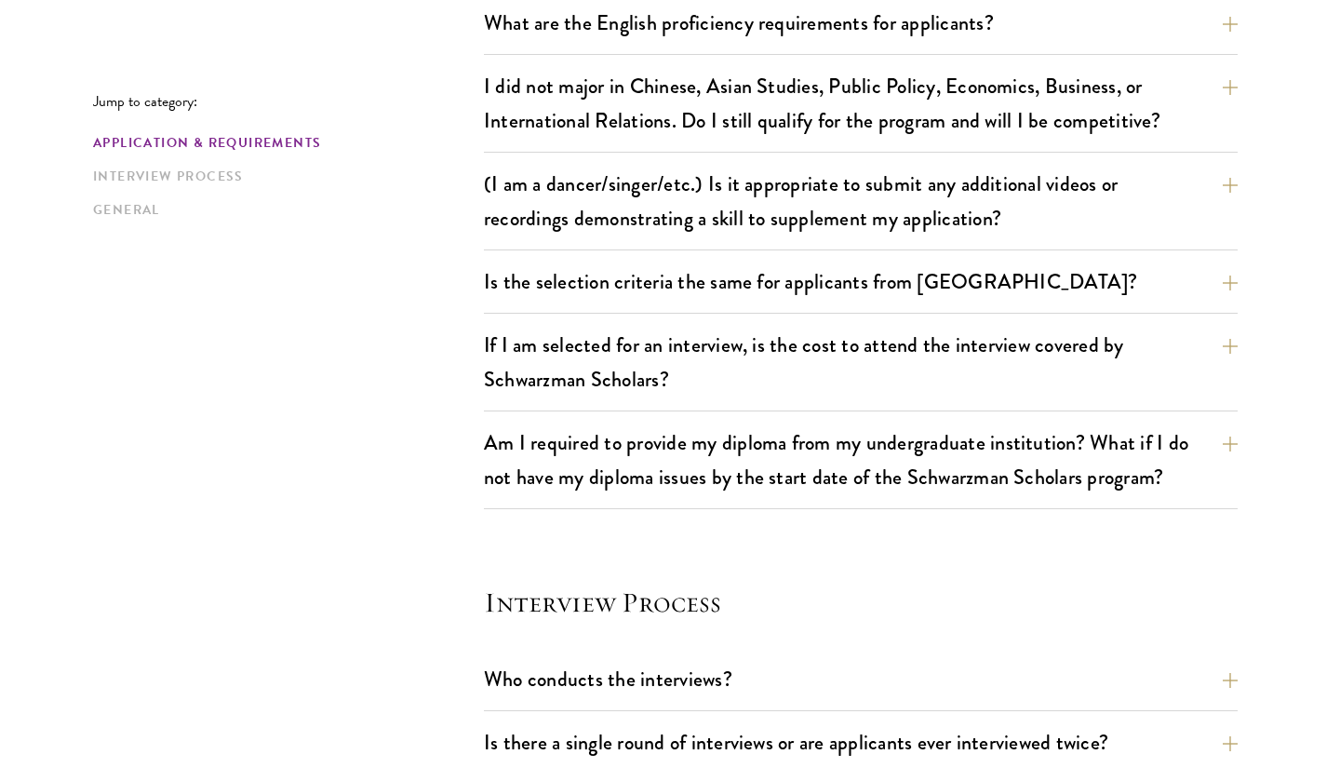
click at [1084, 400] on div "If I am selected for an interview, is the cost to attend the interview covered …" at bounding box center [861, 368] width 754 height 88
click at [955, 673] on button "Who conducts the interviews?" at bounding box center [875, 679] width 754 height 42
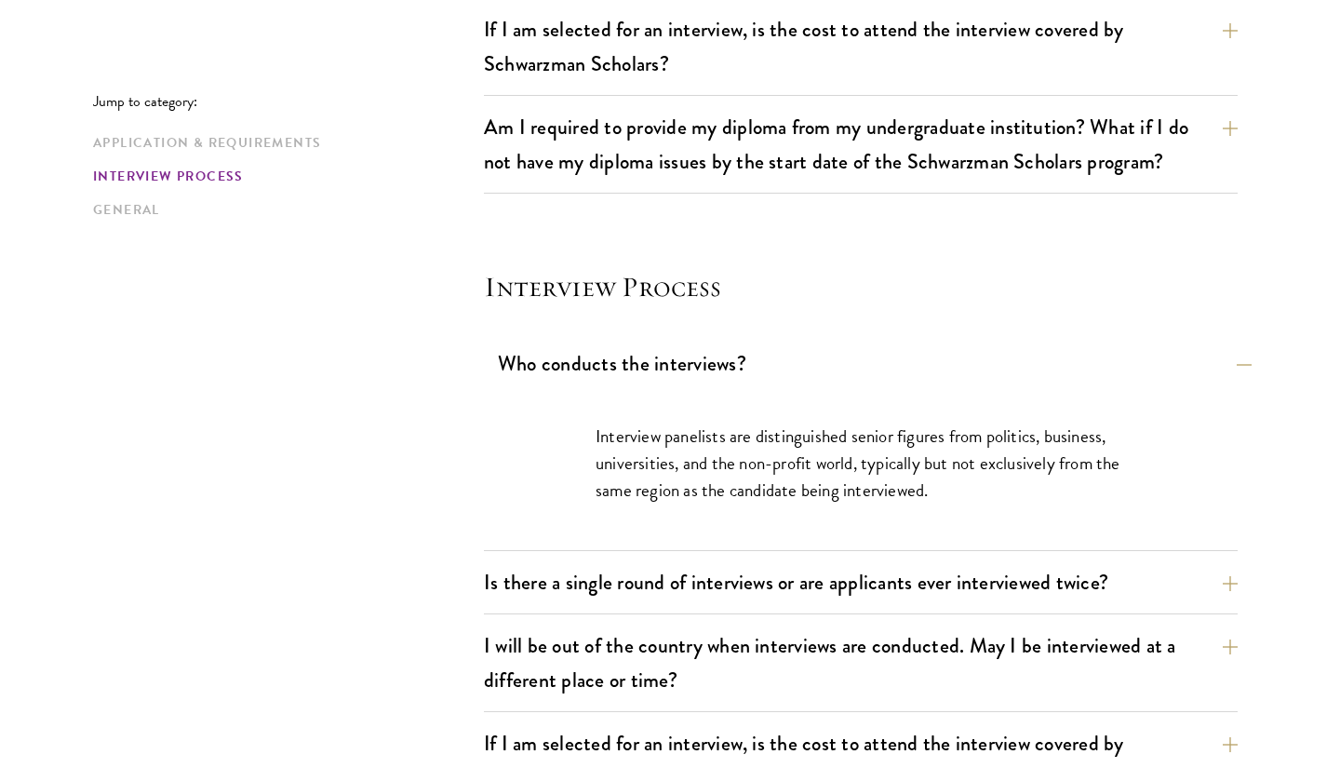
scroll to position [1906, 0]
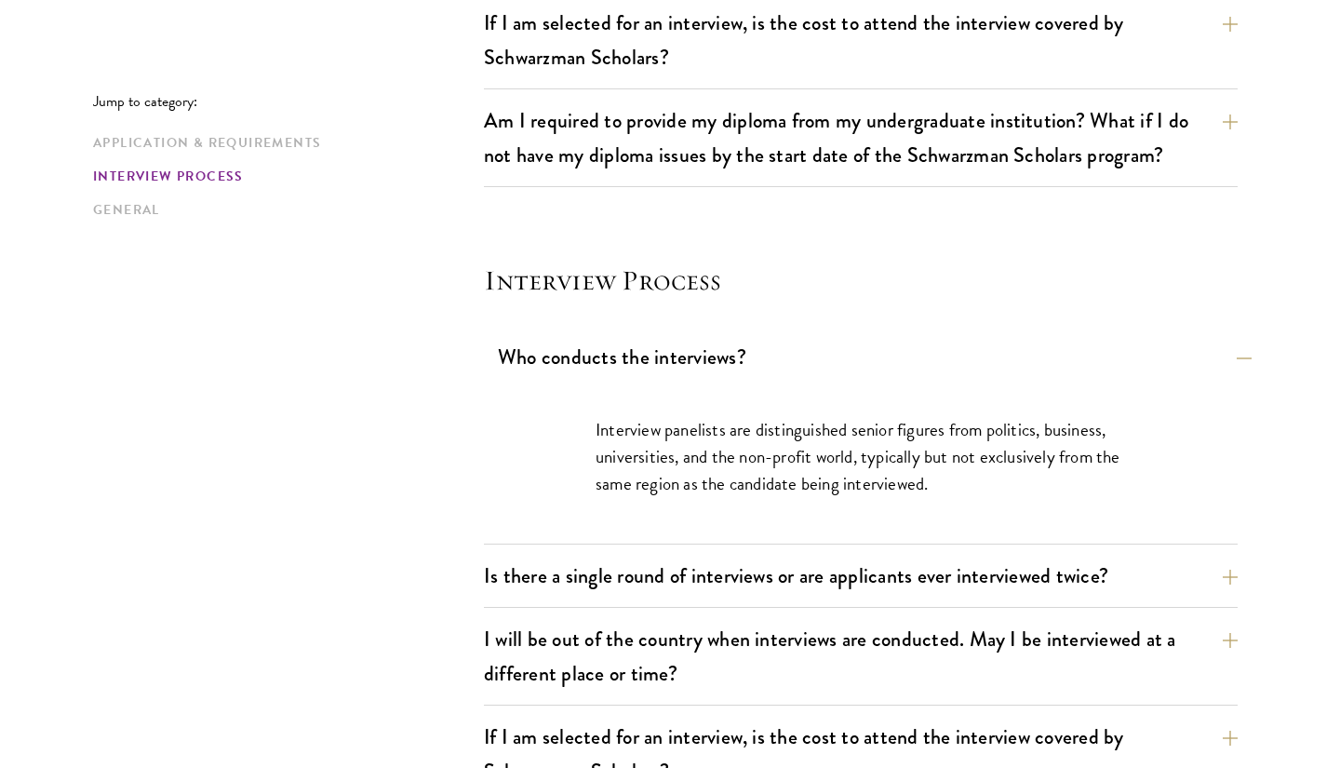
click at [973, 368] on button "Who conducts the interviews?" at bounding box center [875, 357] width 754 height 42
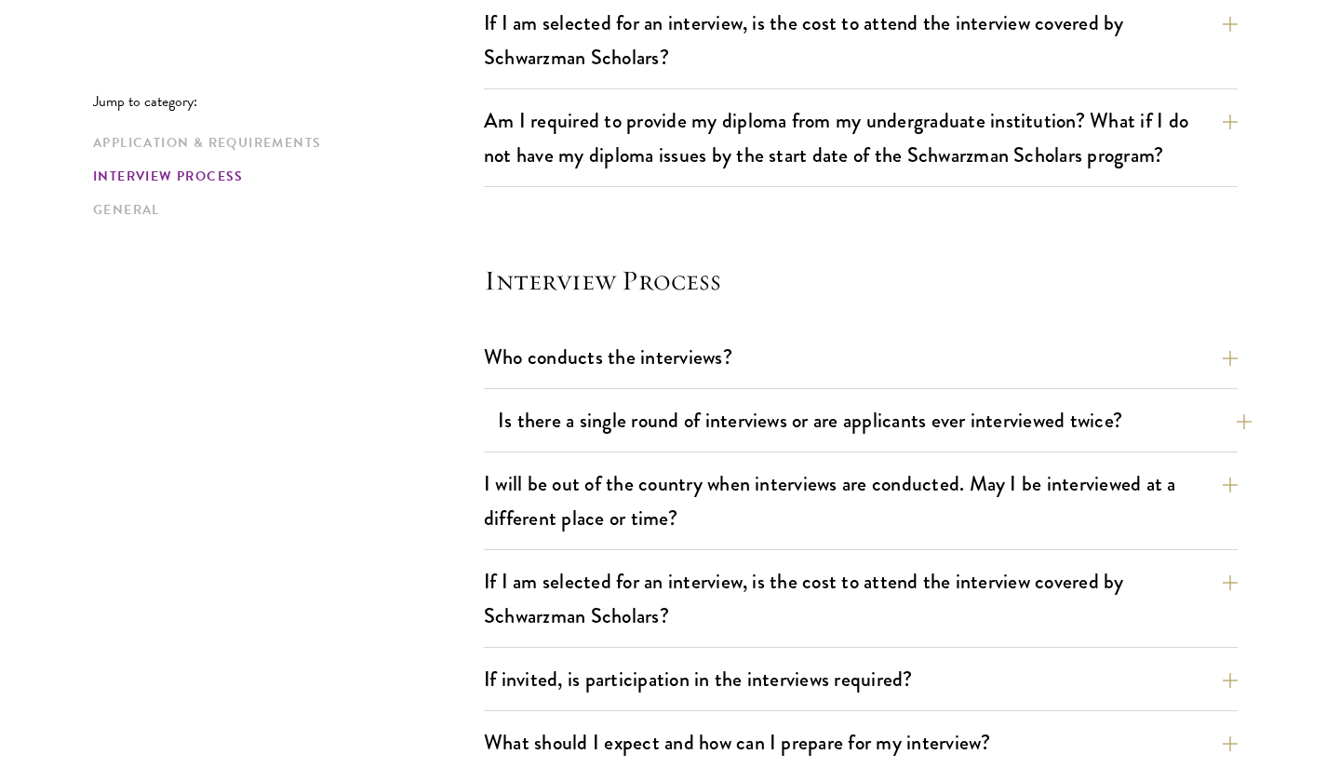
click at [963, 412] on button "Is there a single round of interviews or are applicants ever interviewed twice?" at bounding box center [875, 420] width 754 height 42
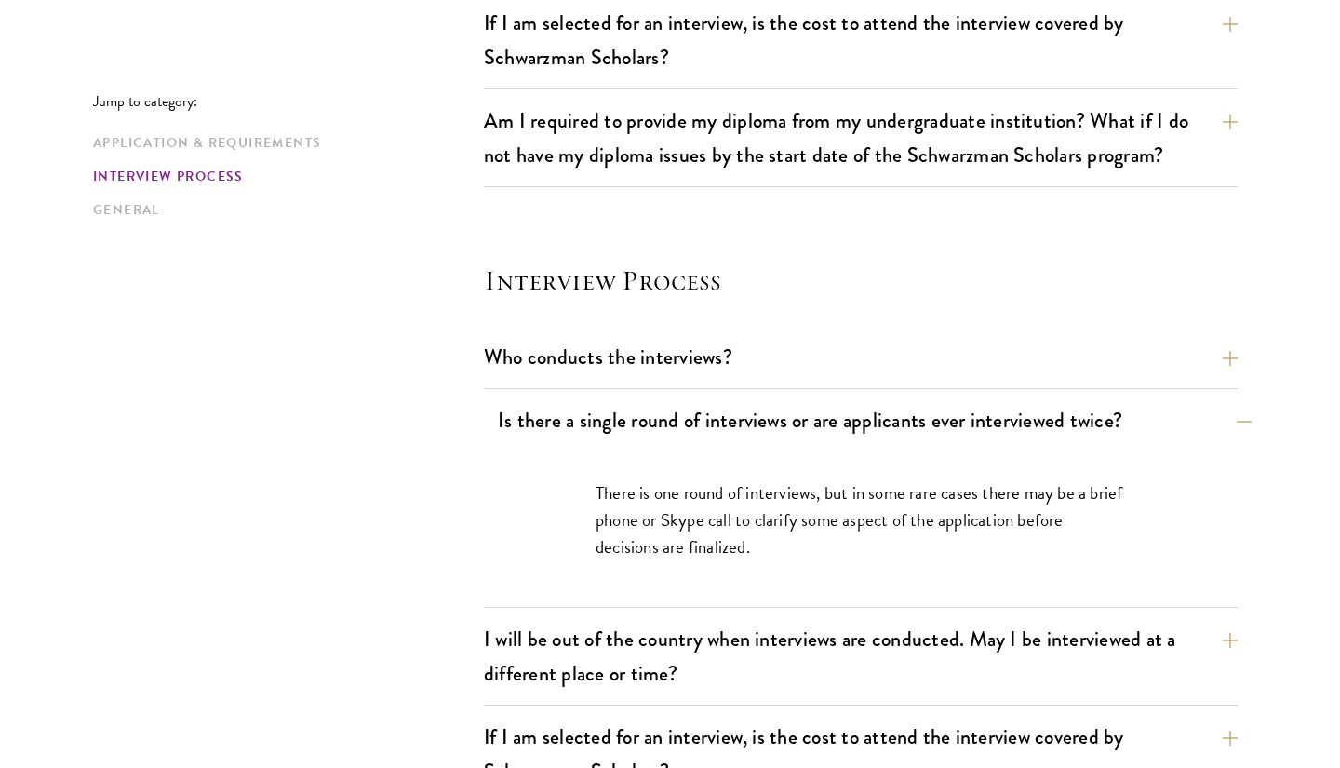
click at [999, 407] on button "Is there a single round of interviews or are applicants ever interviewed twice?" at bounding box center [875, 420] width 754 height 42
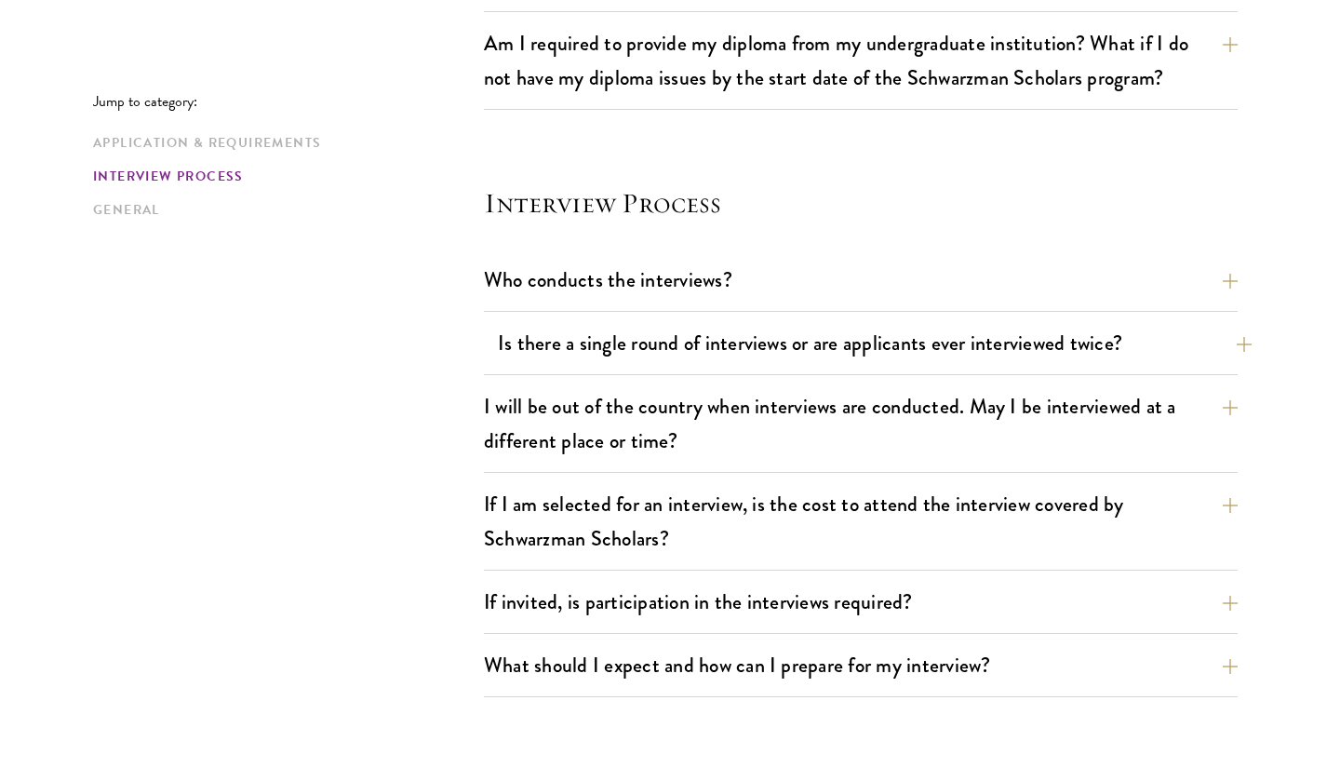
scroll to position [2000, 0]
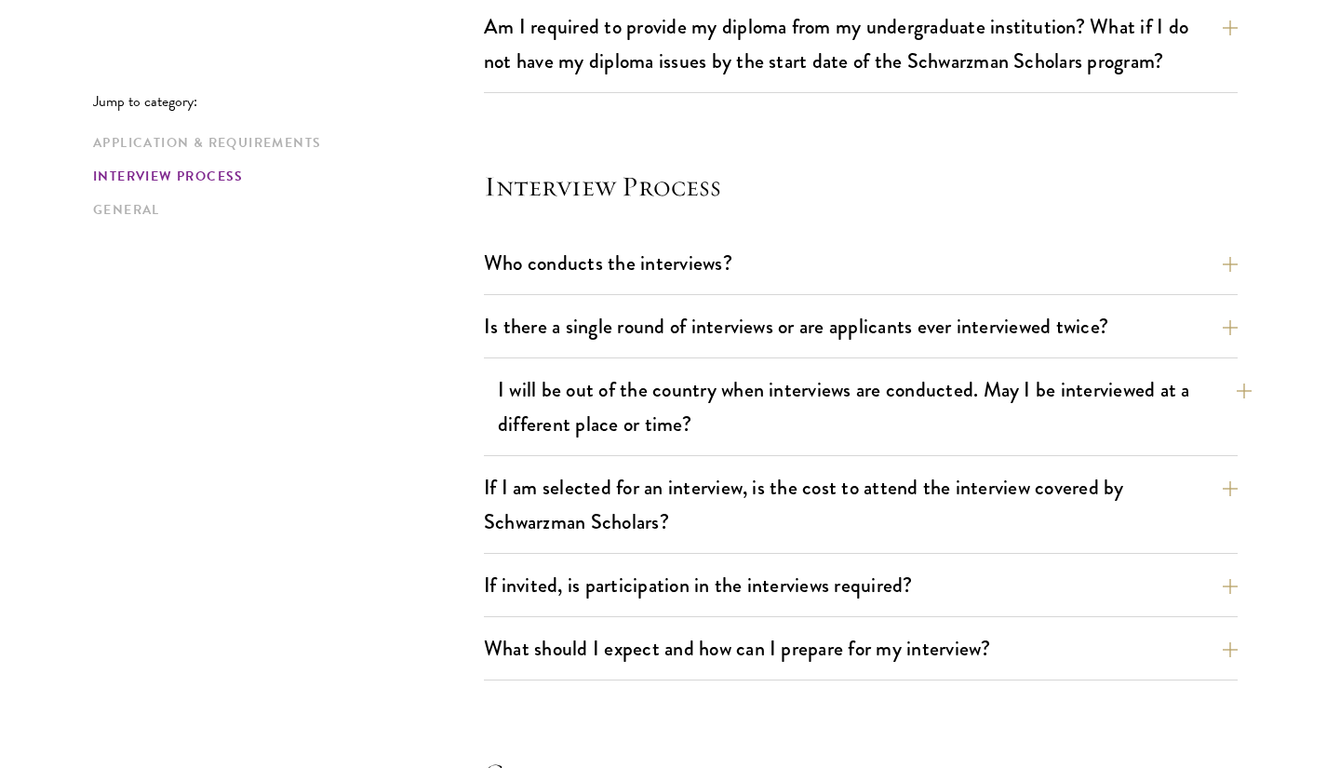
click at [973, 431] on button "I will be out of the country when interviews are conducted. May I be interviewe…" at bounding box center [875, 407] width 754 height 76
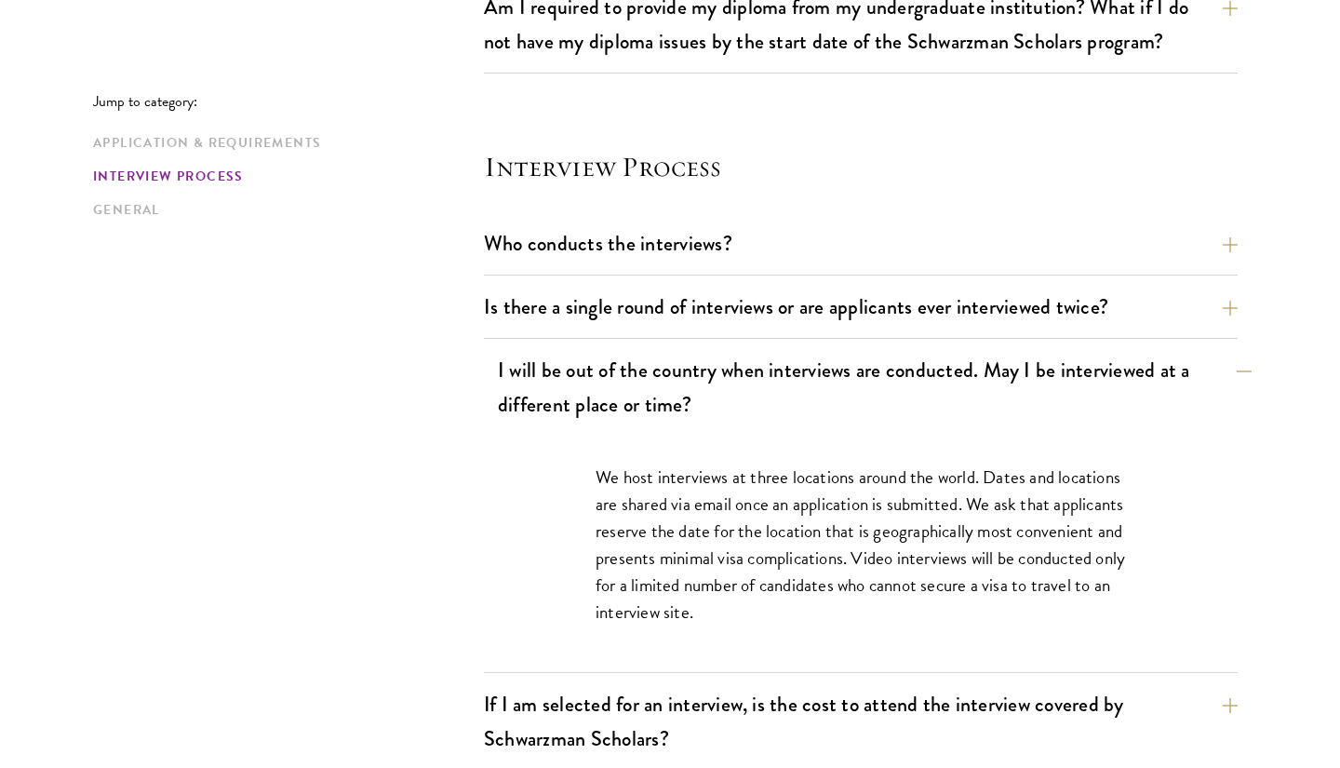
scroll to position [2022, 0]
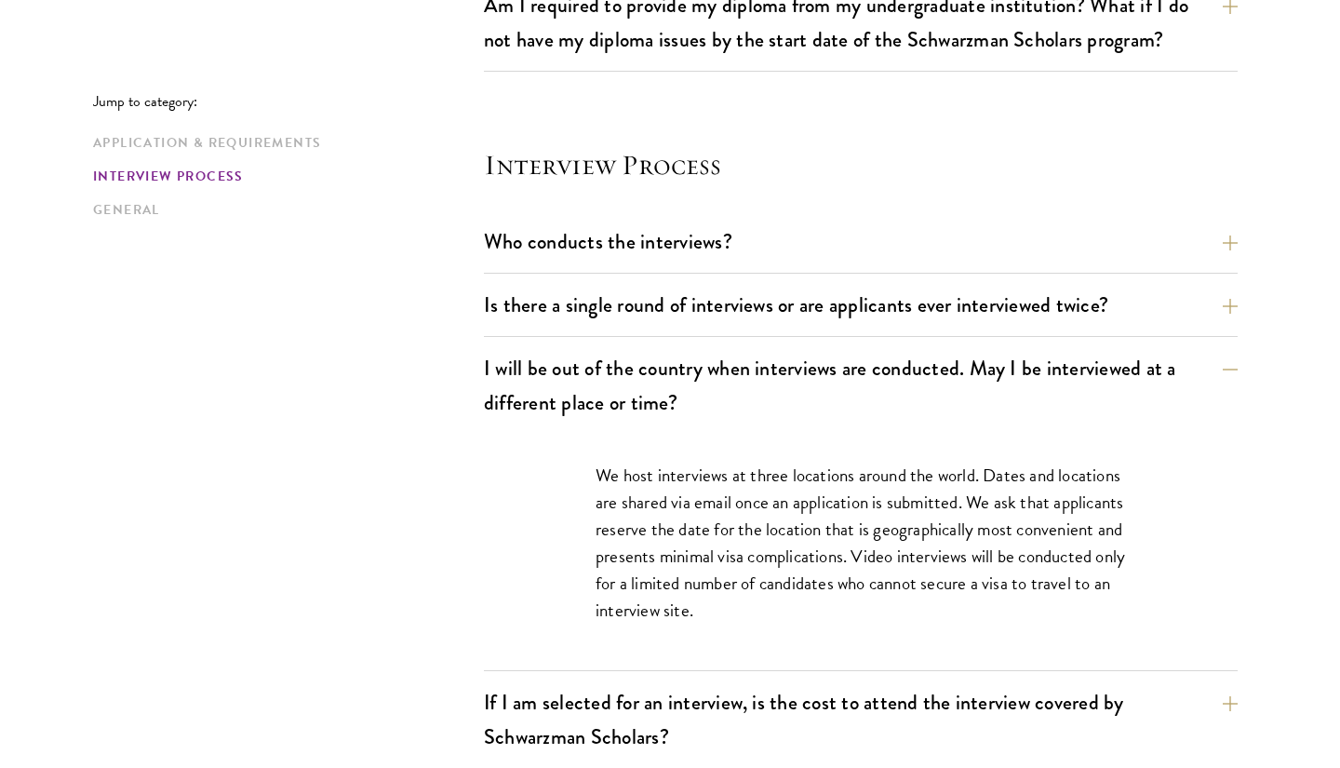
click at [967, 432] on div "I will be out of the country when interviews are conducted. May I be interviewe…" at bounding box center [861, 509] width 754 height 324
click at [968, 400] on button "I will be out of the country when interviews are conducted. May I be interviewe…" at bounding box center [875, 385] width 754 height 76
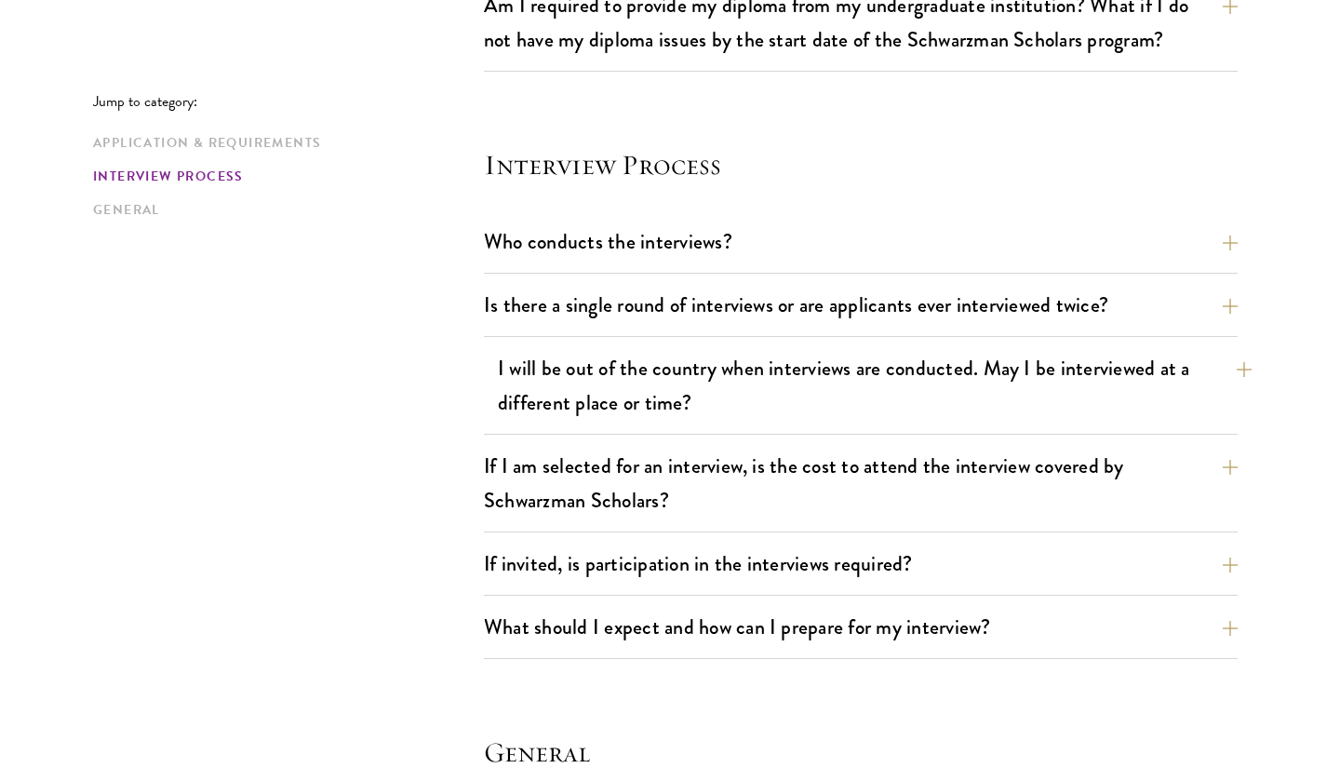
click at [966, 401] on button "I will be out of the country when interviews are conducted. May I be interviewe…" at bounding box center [875, 385] width 754 height 76
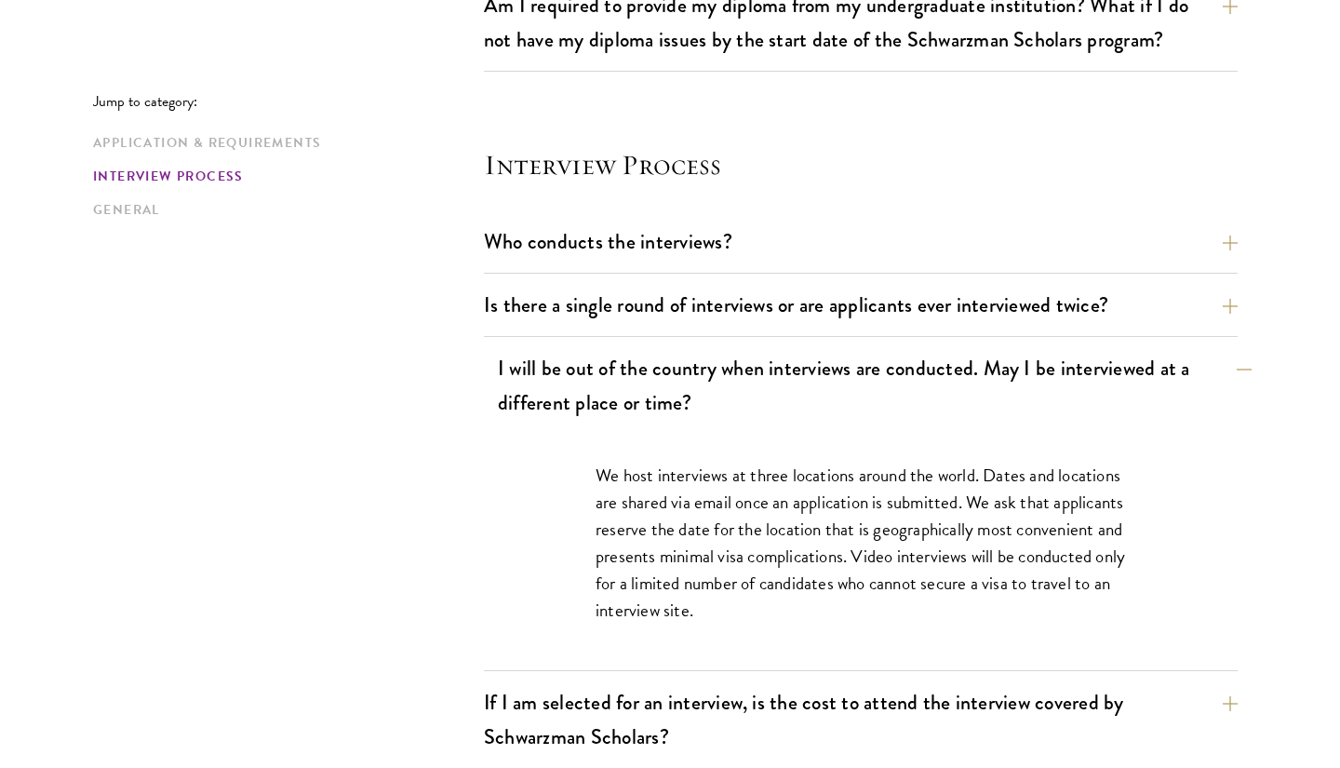
click at [968, 392] on button "I will be out of the country when interviews are conducted. May I be interviewe…" at bounding box center [875, 385] width 754 height 76
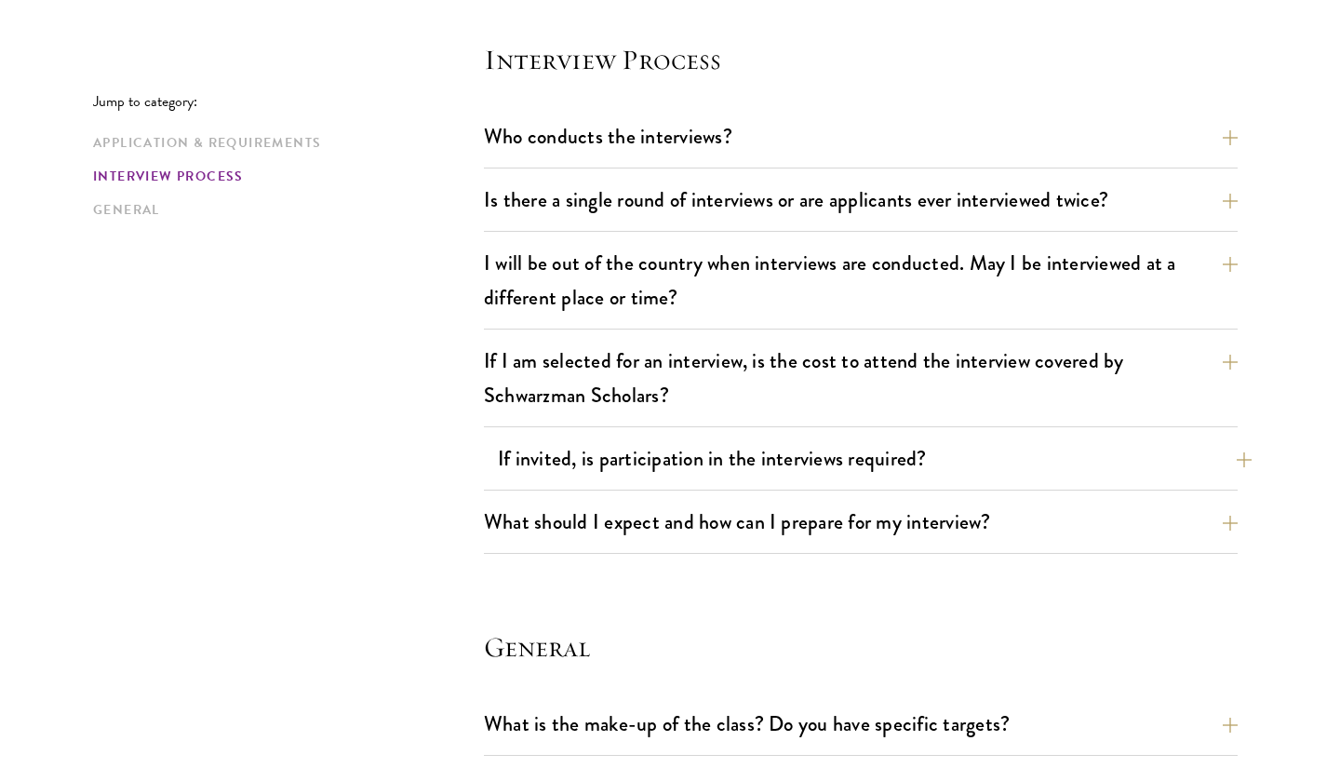
scroll to position [2128, 0]
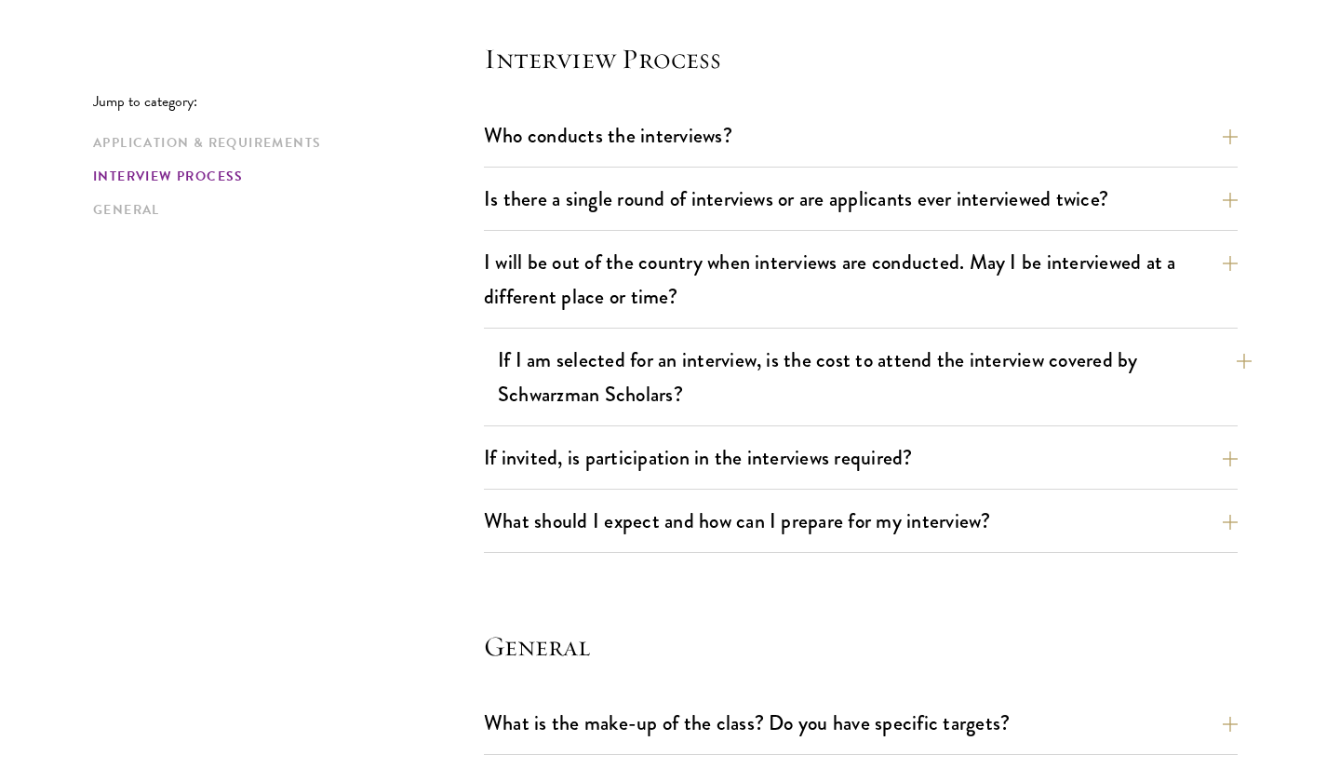
click at [962, 402] on button "If I am selected for an interview, is the cost to attend the interview covered …" at bounding box center [875, 377] width 754 height 76
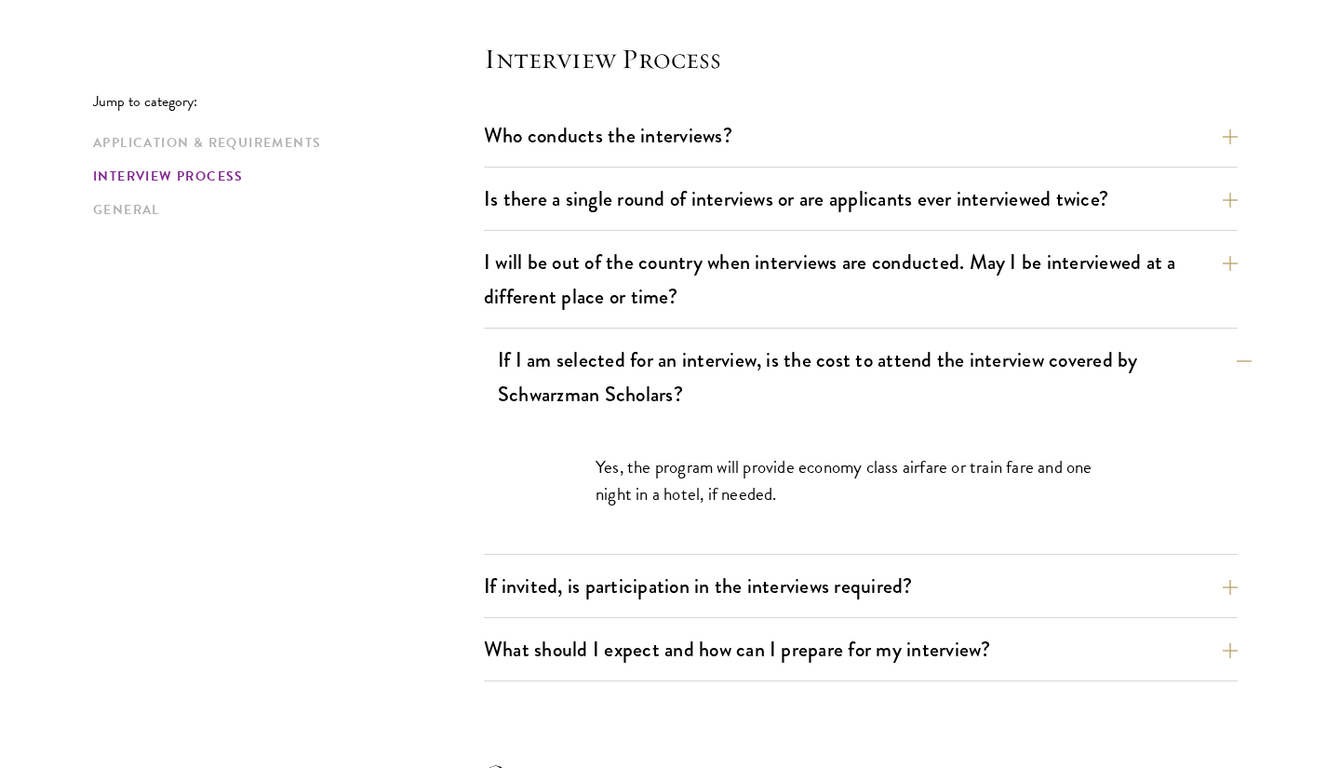
click at [960, 403] on button "If I am selected for an interview, is the cost to attend the interview covered …" at bounding box center [875, 377] width 754 height 76
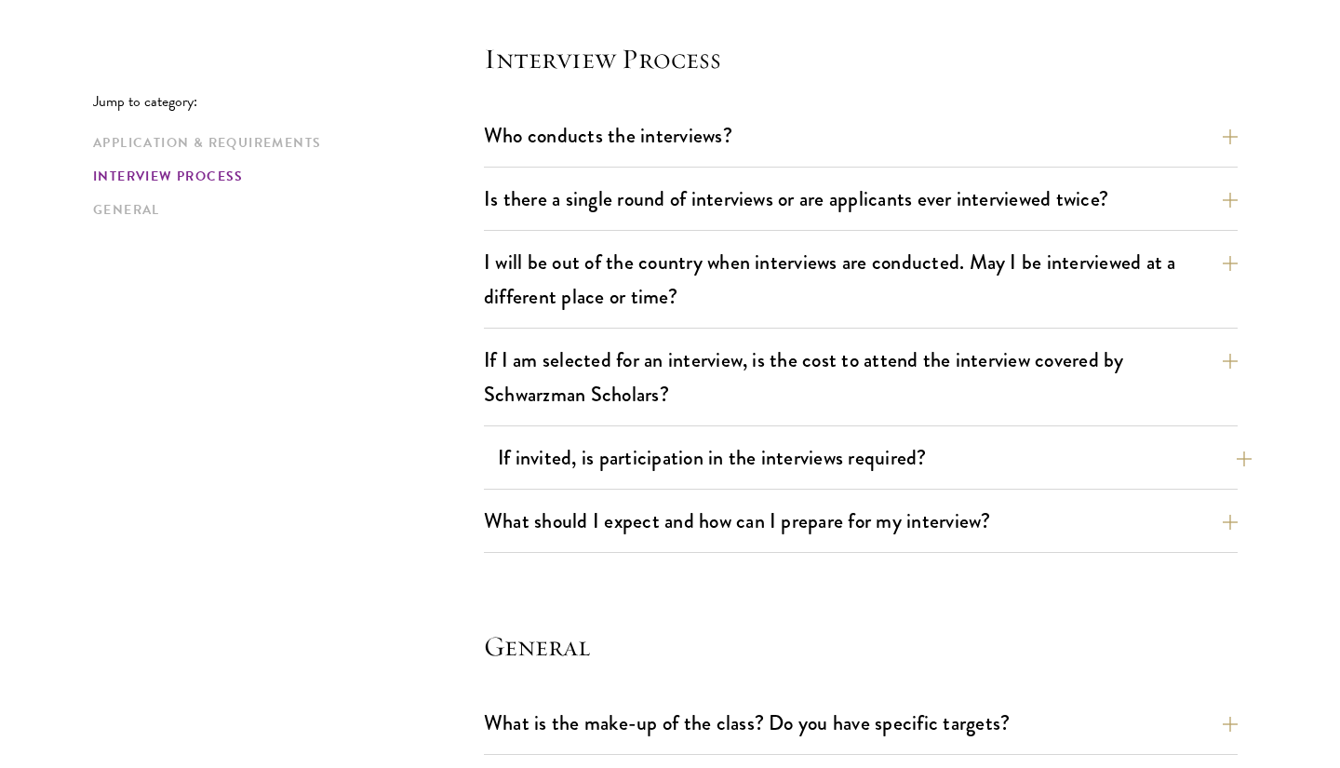
click at [921, 451] on button "If invited, is participation in the interviews required?" at bounding box center [875, 458] width 754 height 42
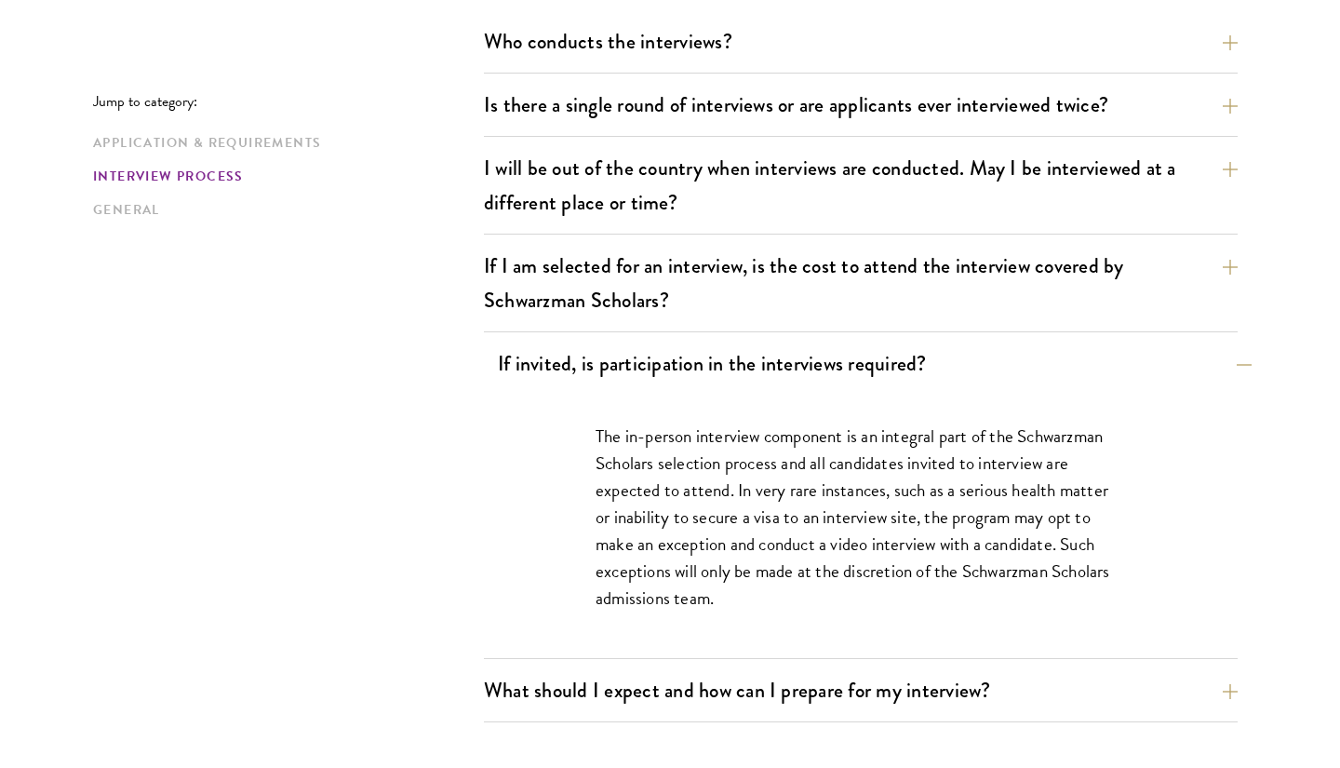
scroll to position [2225, 0]
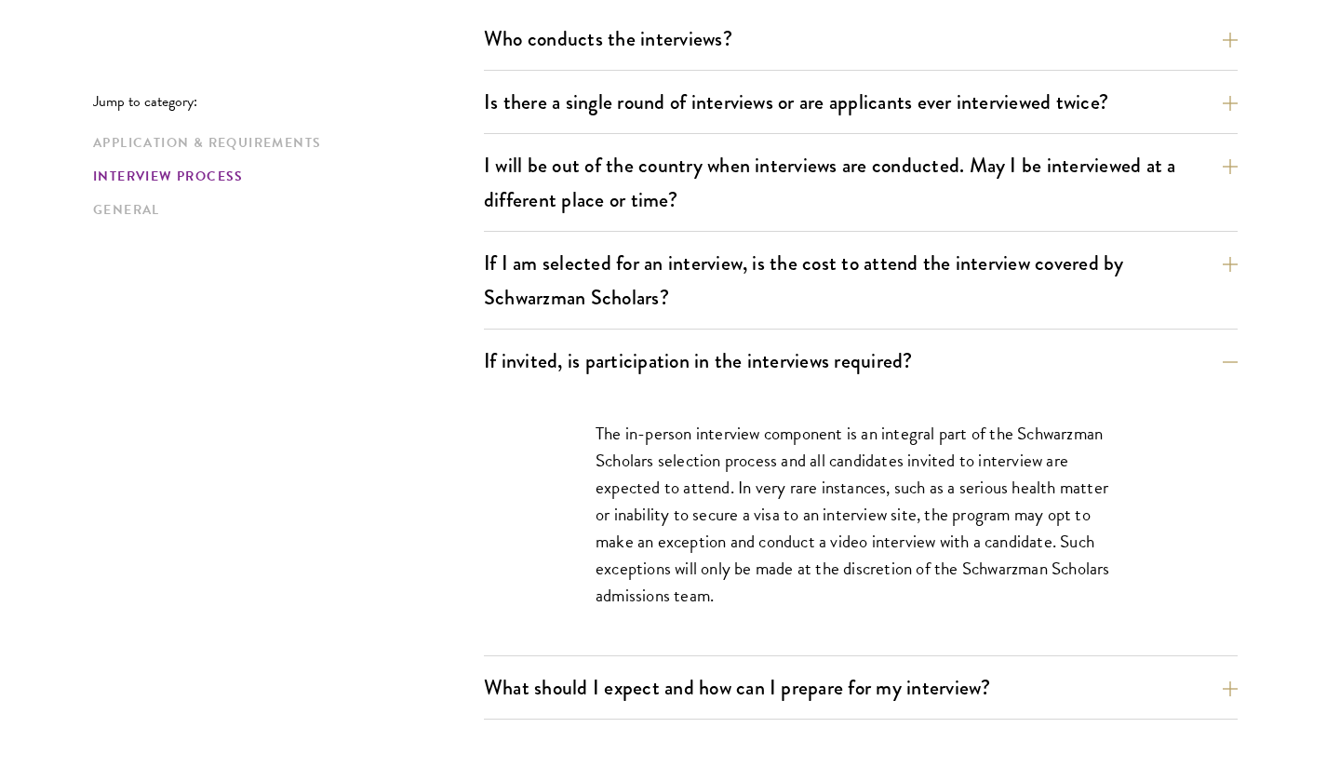
click at [923, 407] on div "The in-person interview component is an integral part of the Schwarzman Scholar…" at bounding box center [861, 523] width 642 height 263
click at [923, 395] on div "The in-person interview component is an integral part of the Schwarzman Scholar…" at bounding box center [861, 523] width 642 height 263
click at [927, 384] on div "If invited, is participation in the interviews required? The in-person intervie…" at bounding box center [861, 498] width 754 height 317
click at [929, 364] on button "If invited, is participation in the interviews required?" at bounding box center [875, 361] width 754 height 42
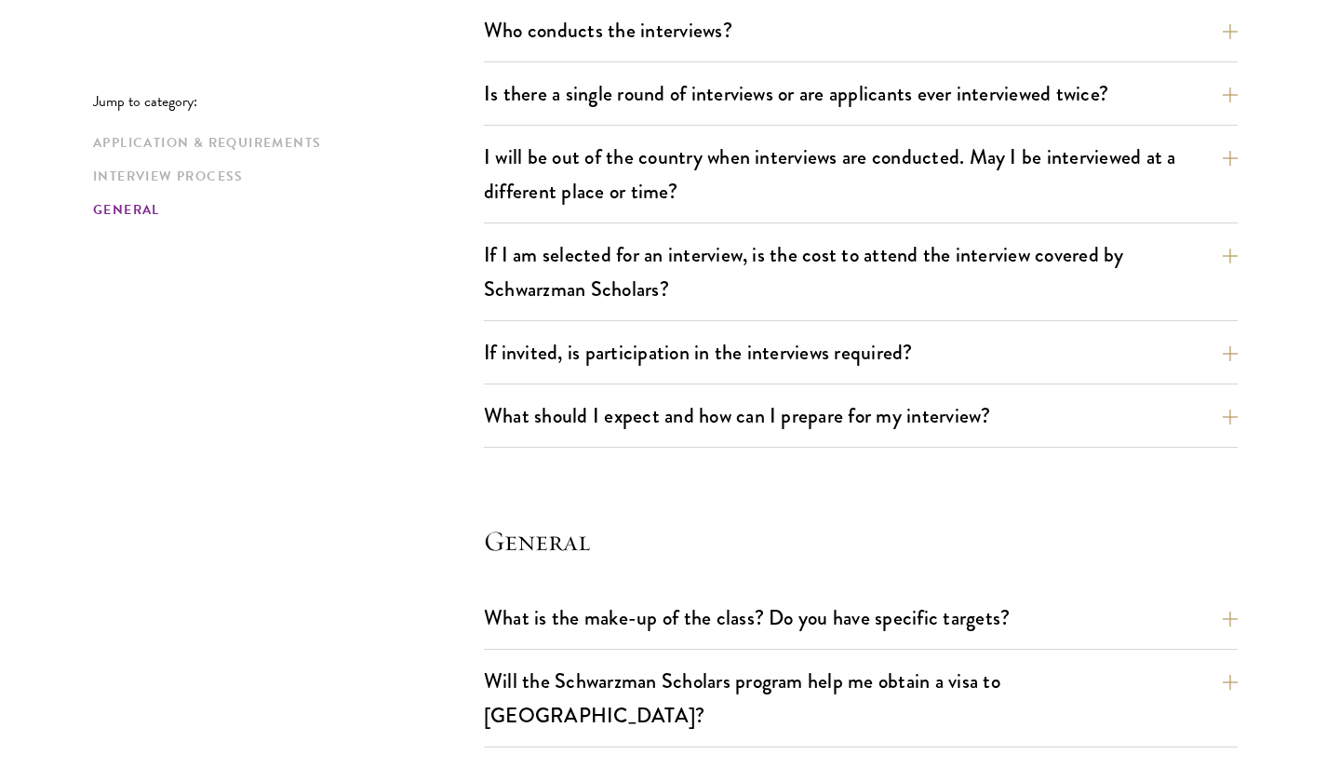
scroll to position [2237, 0]
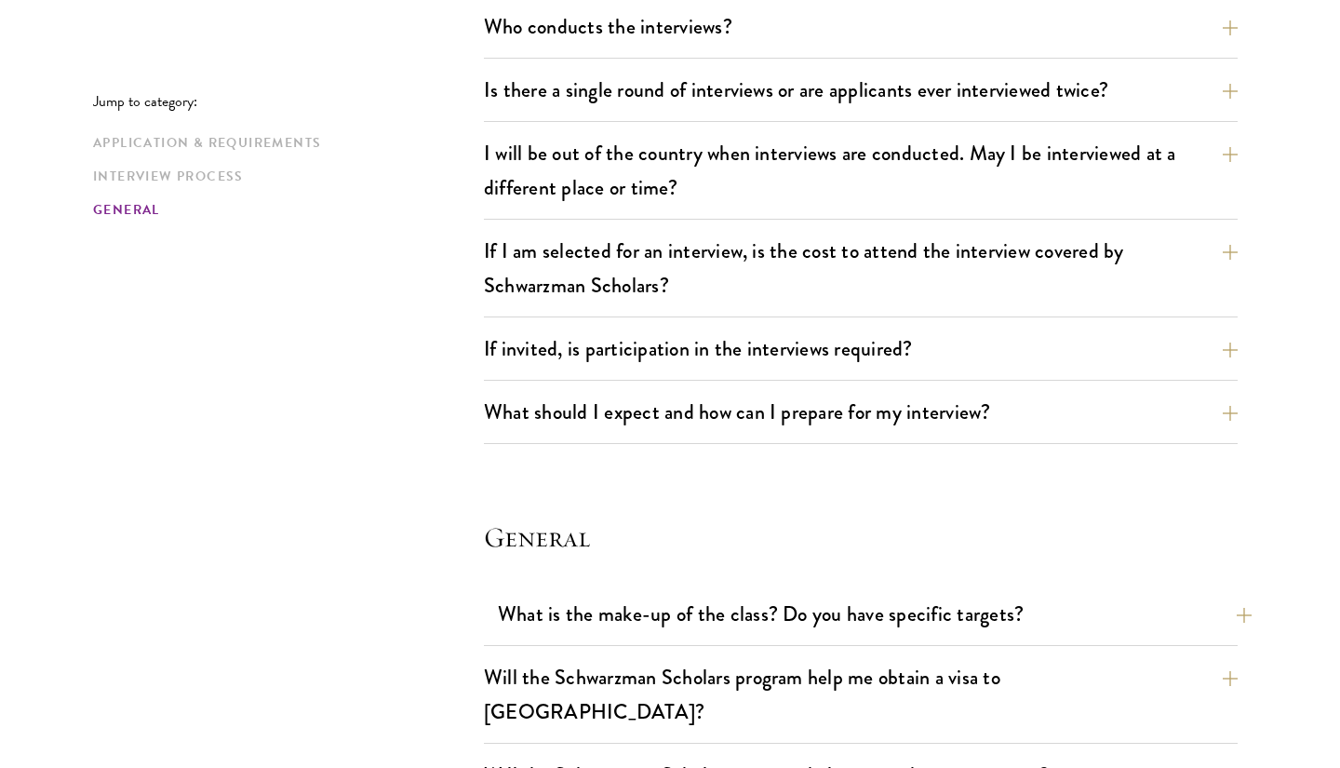
click at [902, 596] on button "What is the make-up of the class? Do you have specific targets?" at bounding box center [875, 614] width 754 height 42
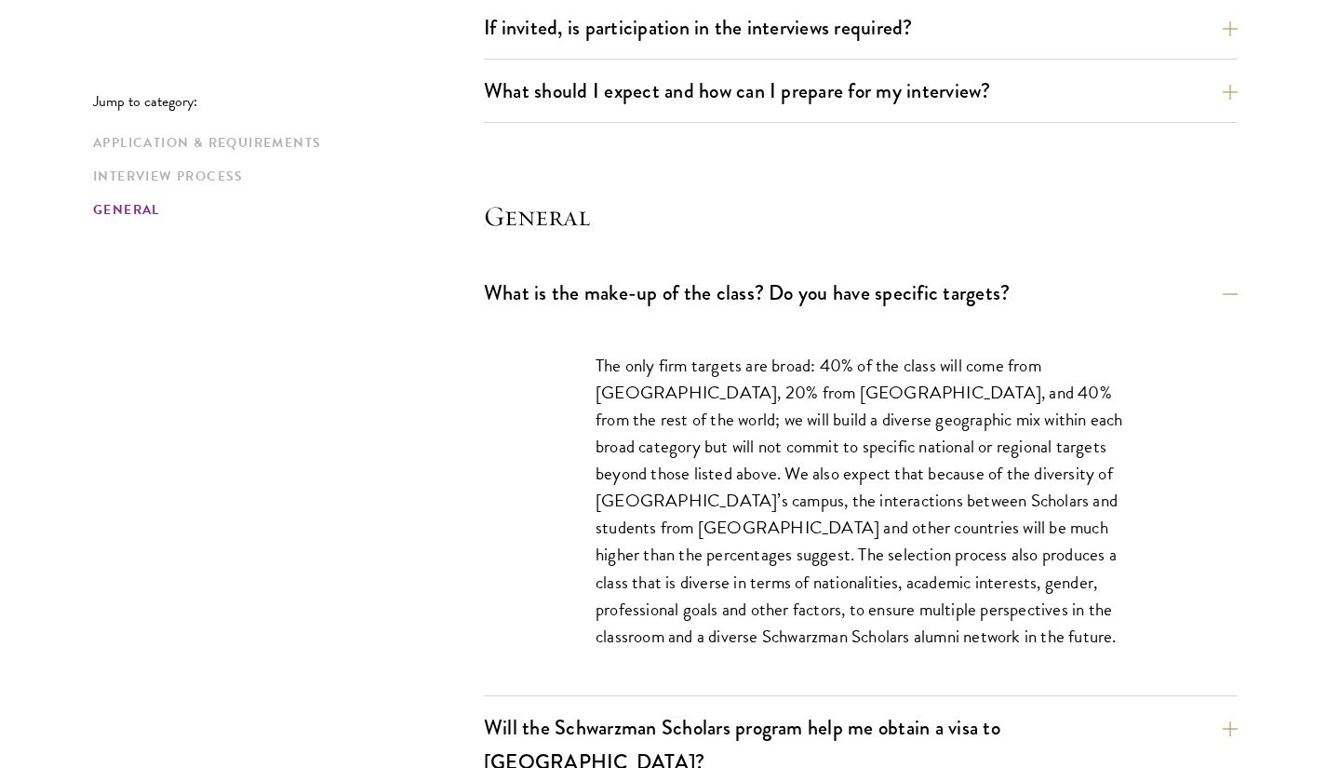
scroll to position [2560, 0]
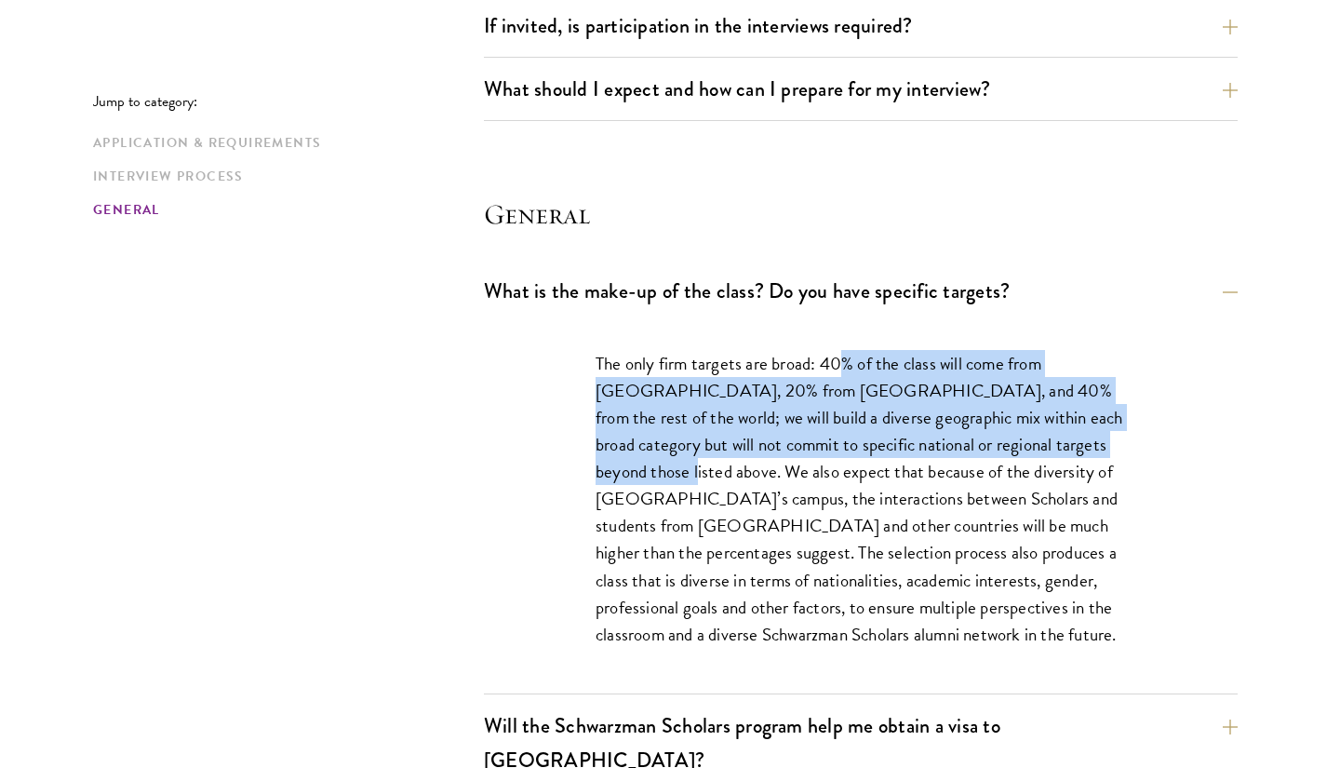
drag, startPoint x: 839, startPoint y: 362, endPoint x: 1155, endPoint y: 452, distance: 329.1
click at [1155, 452] on div "The only firm targets are broad: 40% of the class will come from the United Sta…" at bounding box center [861, 508] width 642 height 372
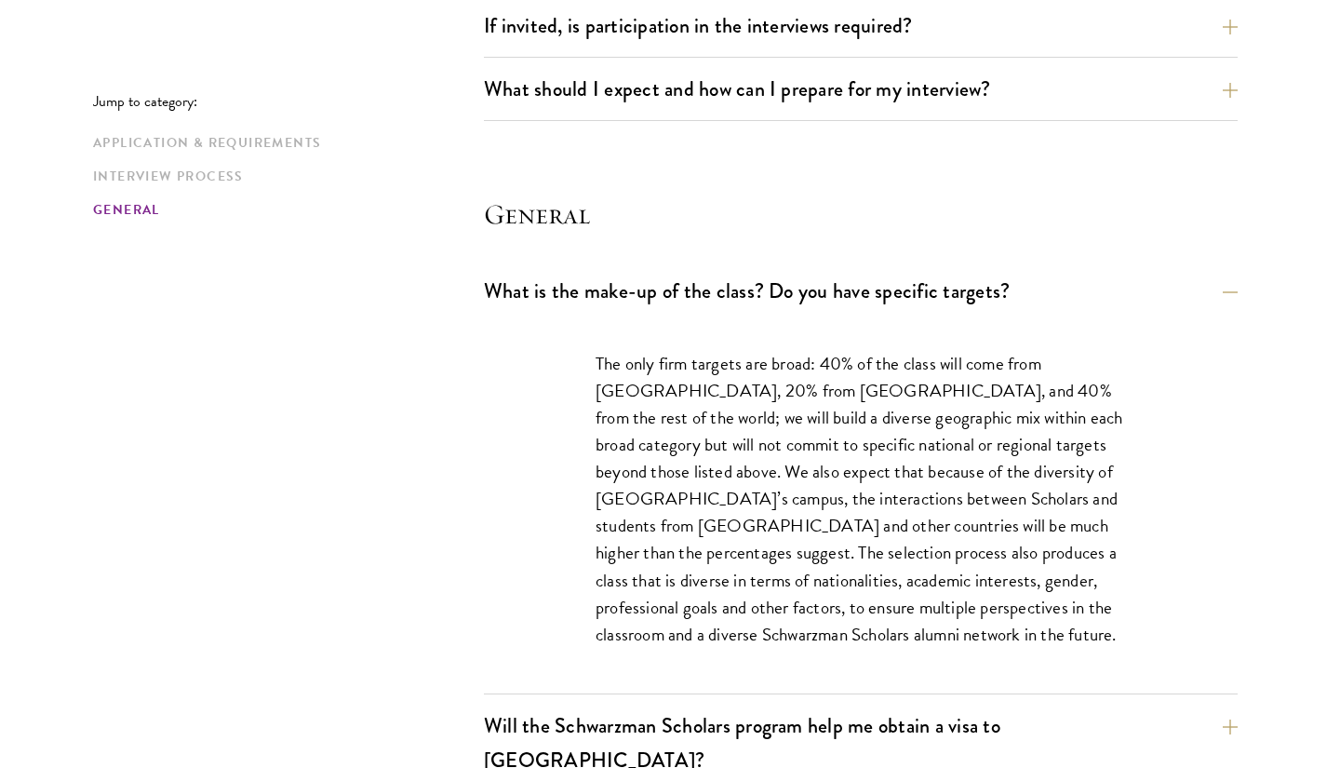
click at [1154, 455] on div "The only firm targets are broad: 40% of the class will come from the United Sta…" at bounding box center [861, 508] width 642 height 372
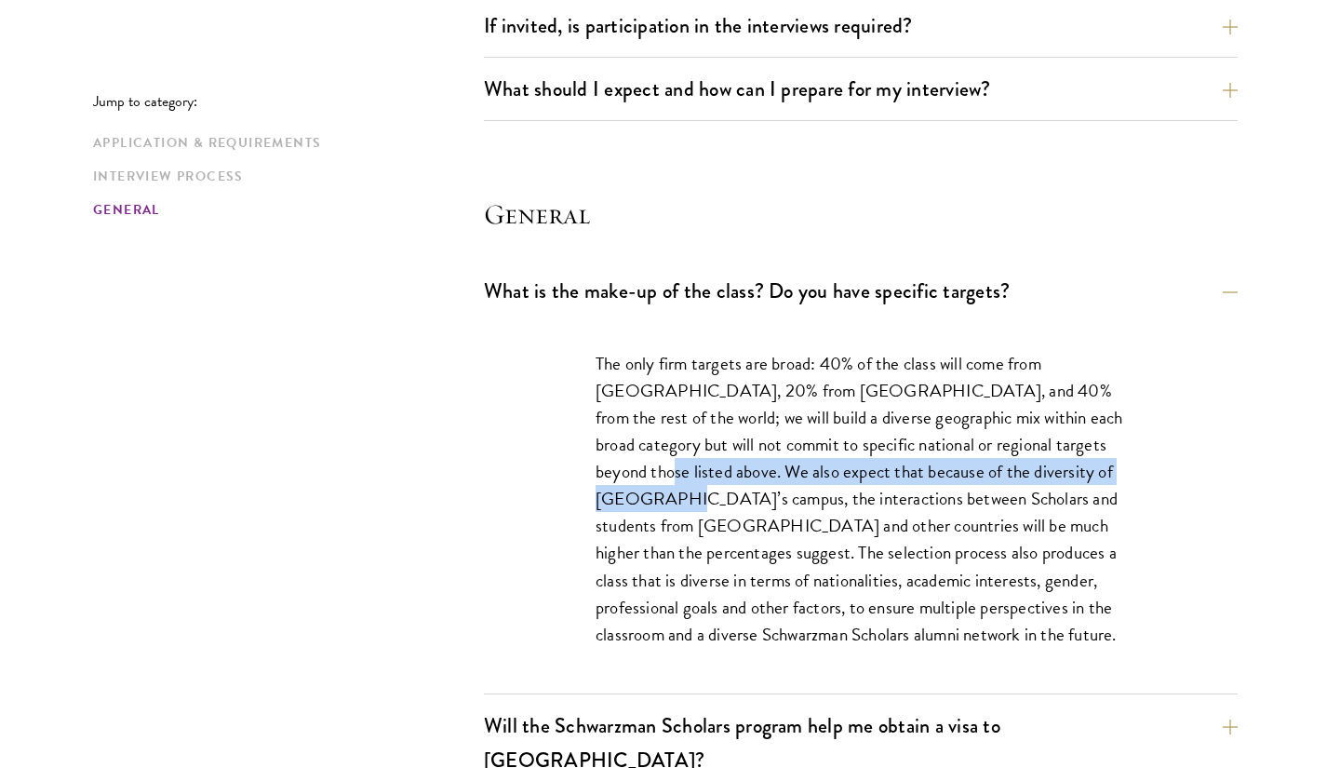
drag, startPoint x: 1145, startPoint y: 459, endPoint x: 1076, endPoint y: 451, distance: 69.3
click at [1076, 450] on div "The only firm targets are broad: 40% of the class will come from the United Sta…" at bounding box center [861, 508] width 642 height 372
click at [606, 473] on p "The only firm targets are broad: 40% of the class will come from the United Sta…" at bounding box center [861, 499] width 531 height 298
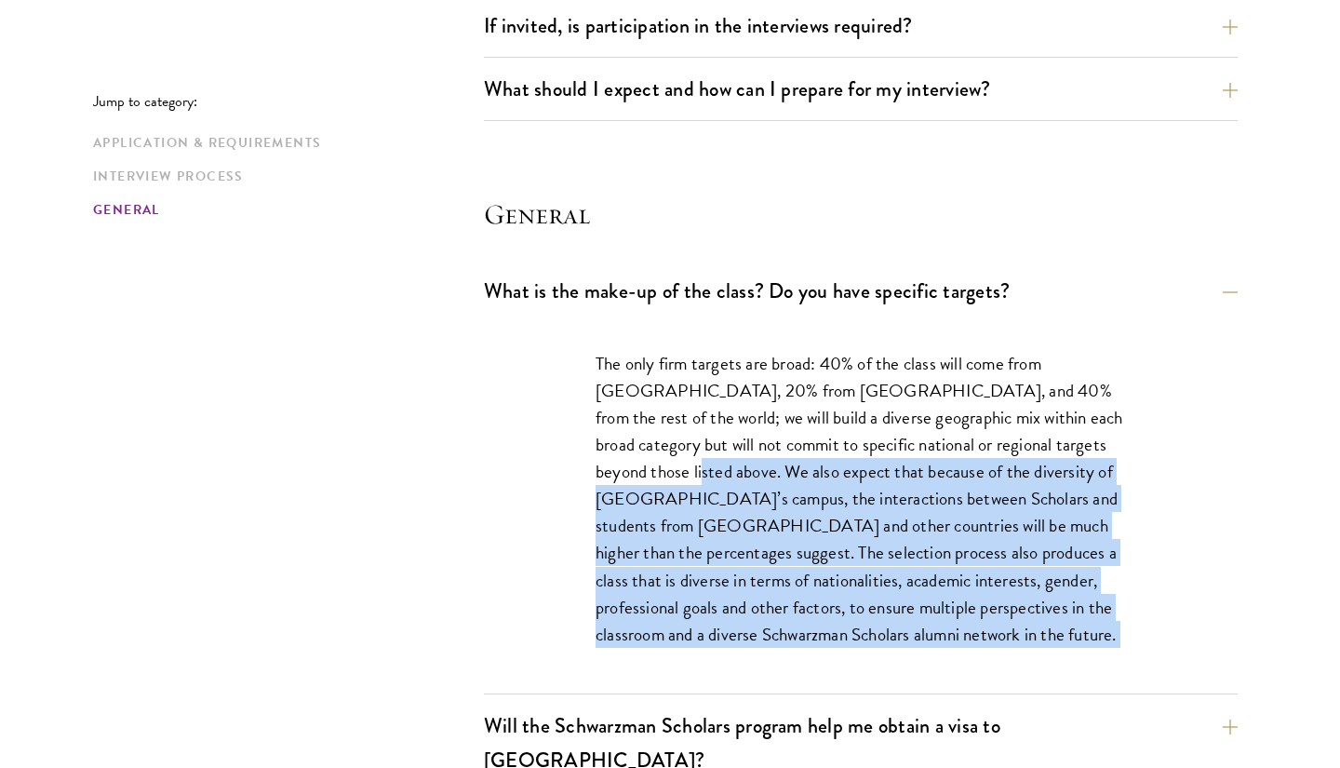
drag, startPoint x: 606, startPoint y: 473, endPoint x: 835, endPoint y: 631, distance: 278.4
click at [835, 631] on p "The only firm targets are broad: 40% of the class will come from the United Sta…" at bounding box center [861, 499] width 531 height 298
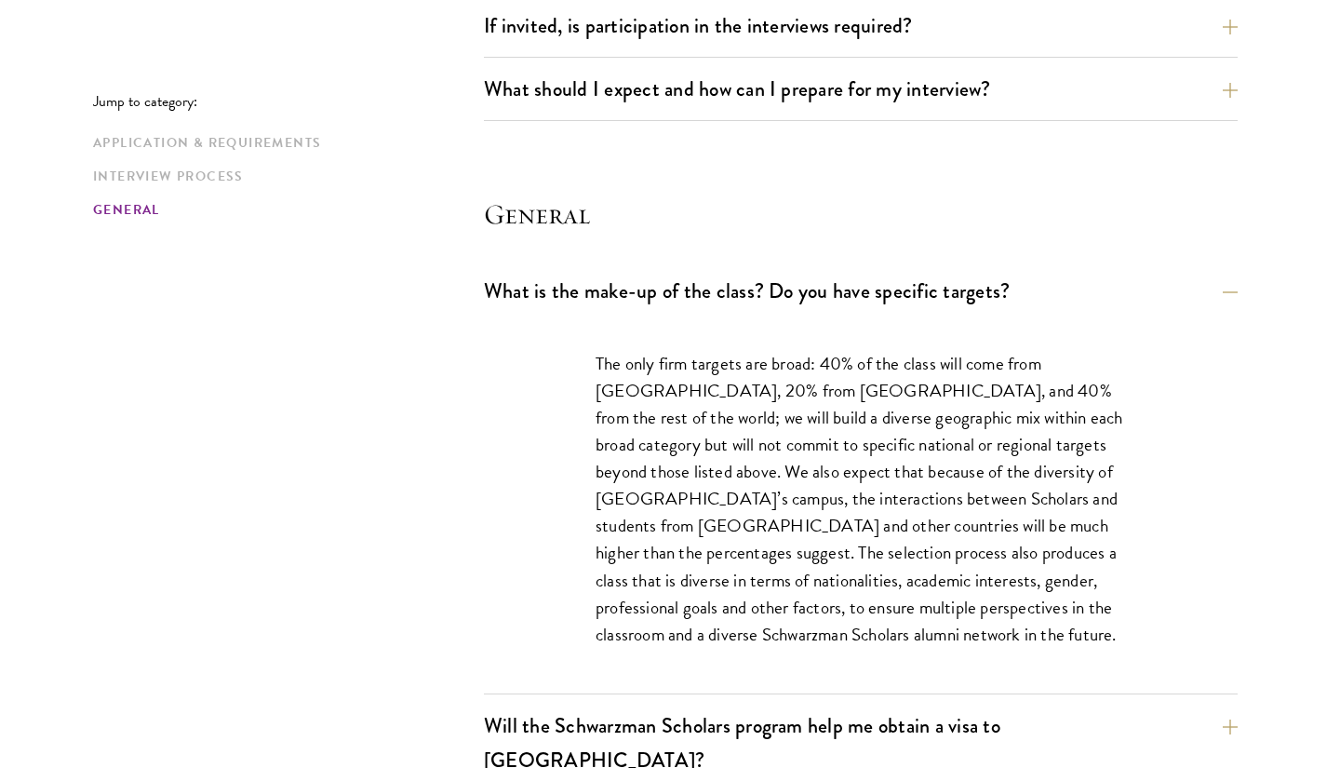
click at [869, 260] on section "General What is the make-up of the class? Do you have specific targets? The onl…" at bounding box center [861, 735] width 754 height 1080
click at [867, 271] on button "What is the make-up of the class? Do you have specific targets?" at bounding box center [875, 291] width 754 height 42
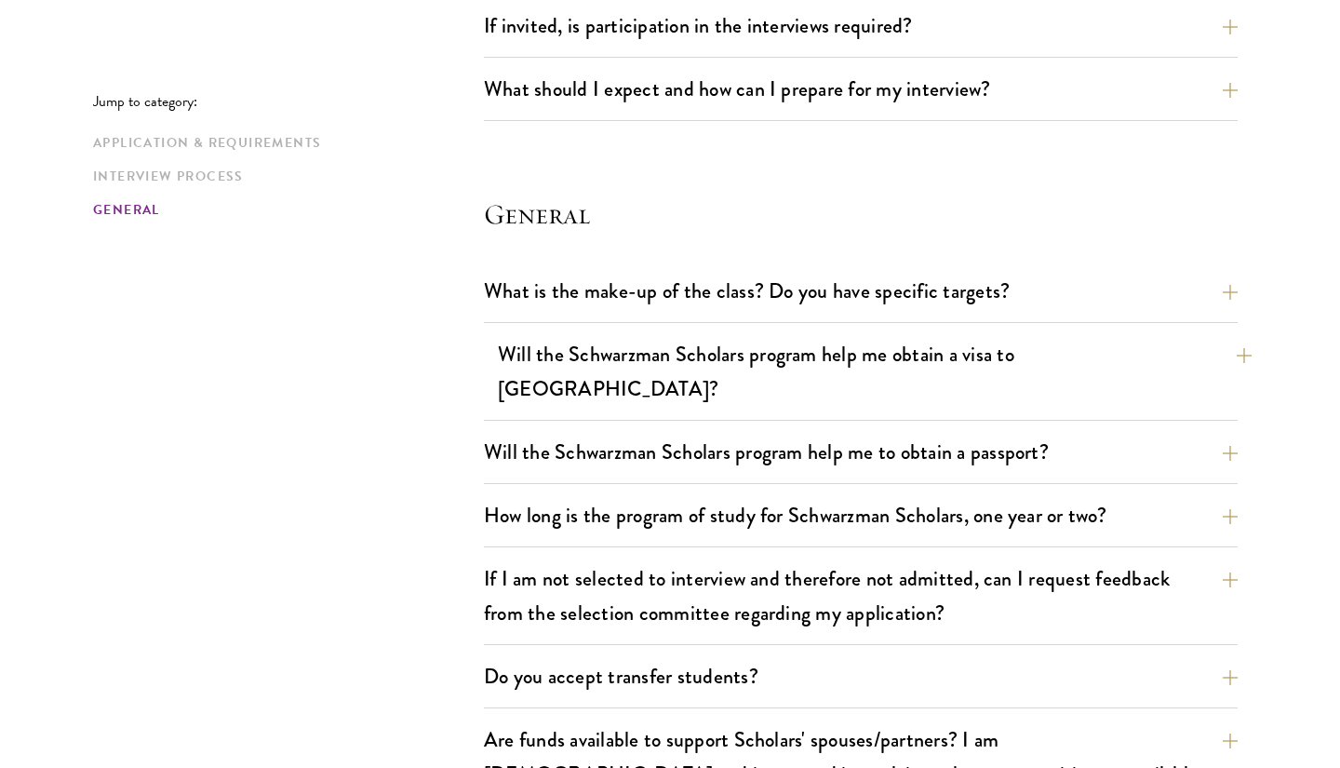
click at [826, 370] on button "Will the Schwarzman Scholars program help me obtain a visa to China?" at bounding box center [875, 371] width 754 height 76
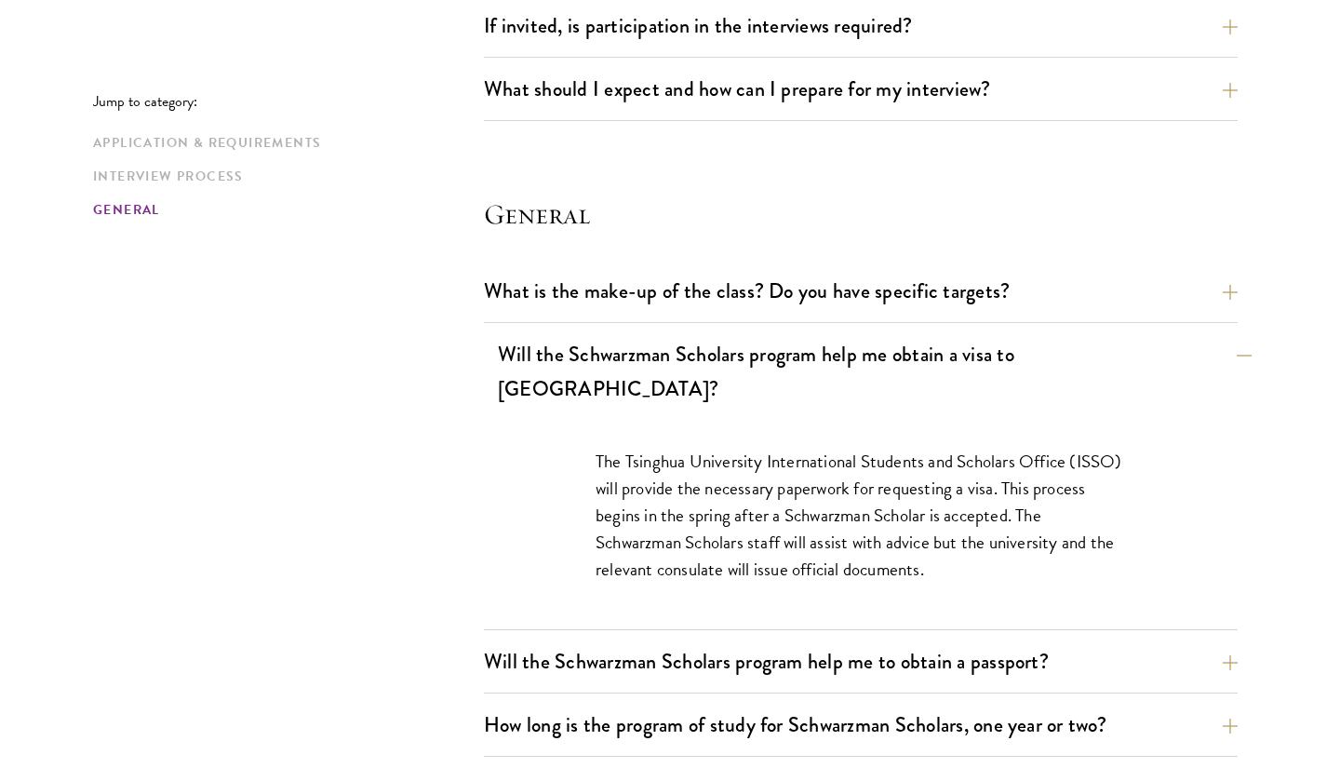
click at [824, 369] on button "Will the Schwarzman Scholars program help me obtain a visa to China?" at bounding box center [875, 371] width 754 height 76
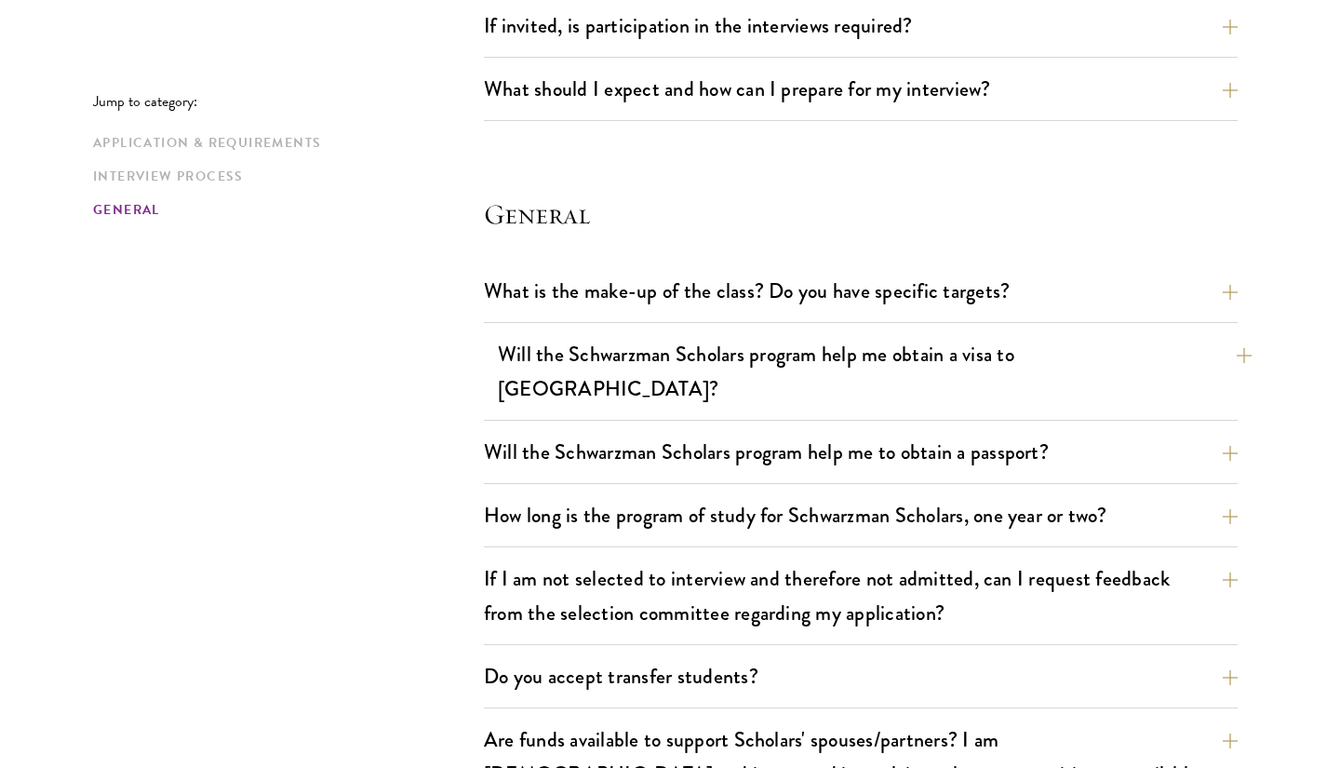
drag, startPoint x: 824, startPoint y: 369, endPoint x: 789, endPoint y: 357, distance: 36.5
click at [791, 358] on button "Will the Schwarzman Scholars program help me obtain a visa to China?" at bounding box center [875, 371] width 754 height 76
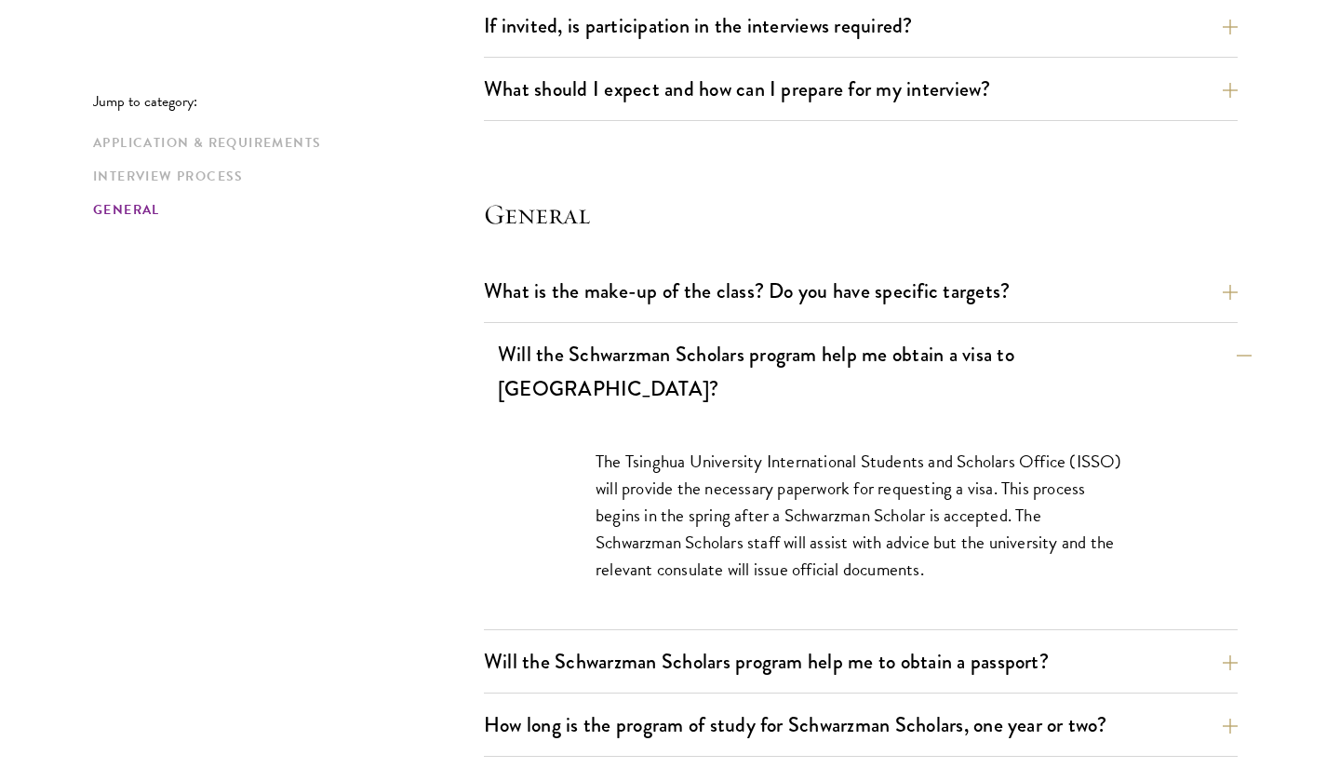
click at [789, 357] on button "Will the Schwarzman Scholars program help me obtain a visa to China?" at bounding box center [875, 371] width 754 height 76
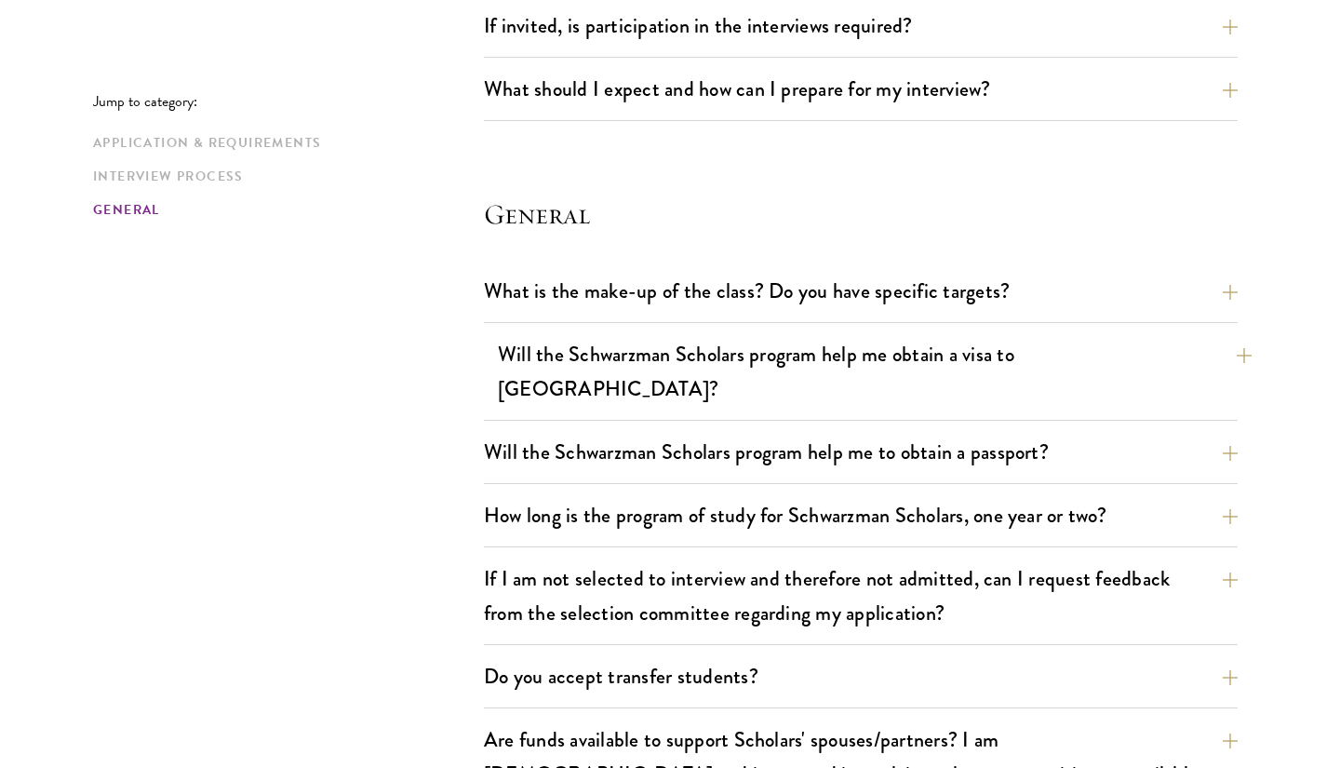
click at [789, 357] on button "Will the Schwarzman Scholars program help me obtain a visa to China?" at bounding box center [875, 371] width 754 height 76
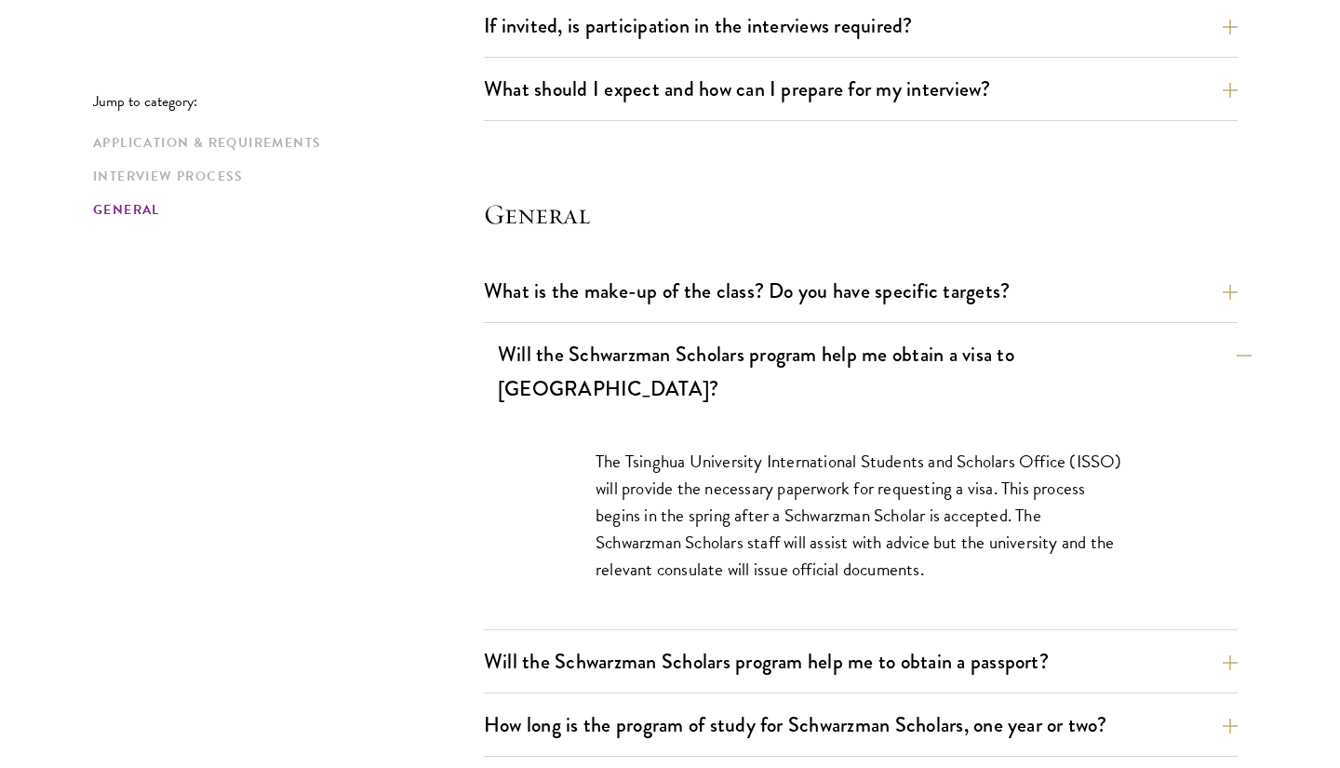
click at [788, 357] on button "Will the Schwarzman Scholars program help me obtain a visa to China?" at bounding box center [875, 371] width 754 height 76
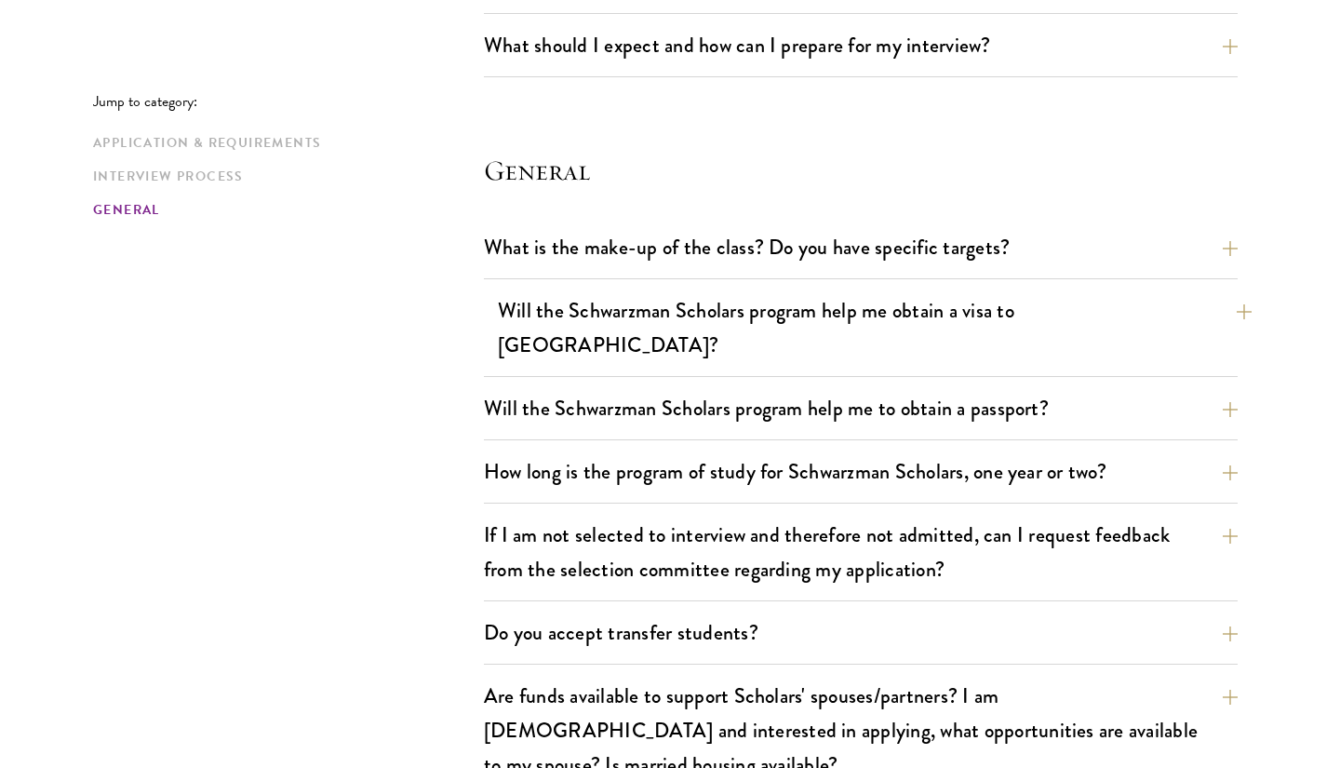
scroll to position [2615, 0]
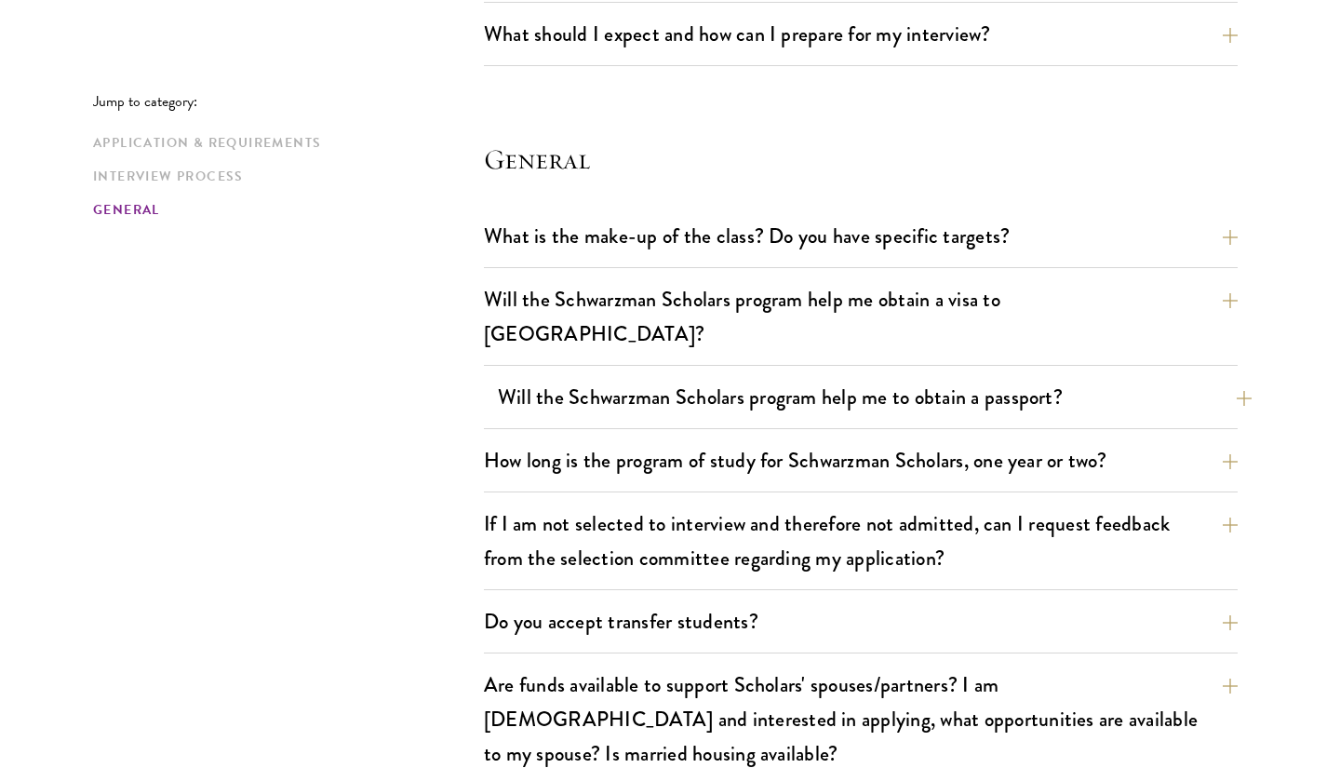
click at [788, 376] on button "Will the Schwarzman Scholars program help me to obtain a passport?" at bounding box center [875, 397] width 754 height 42
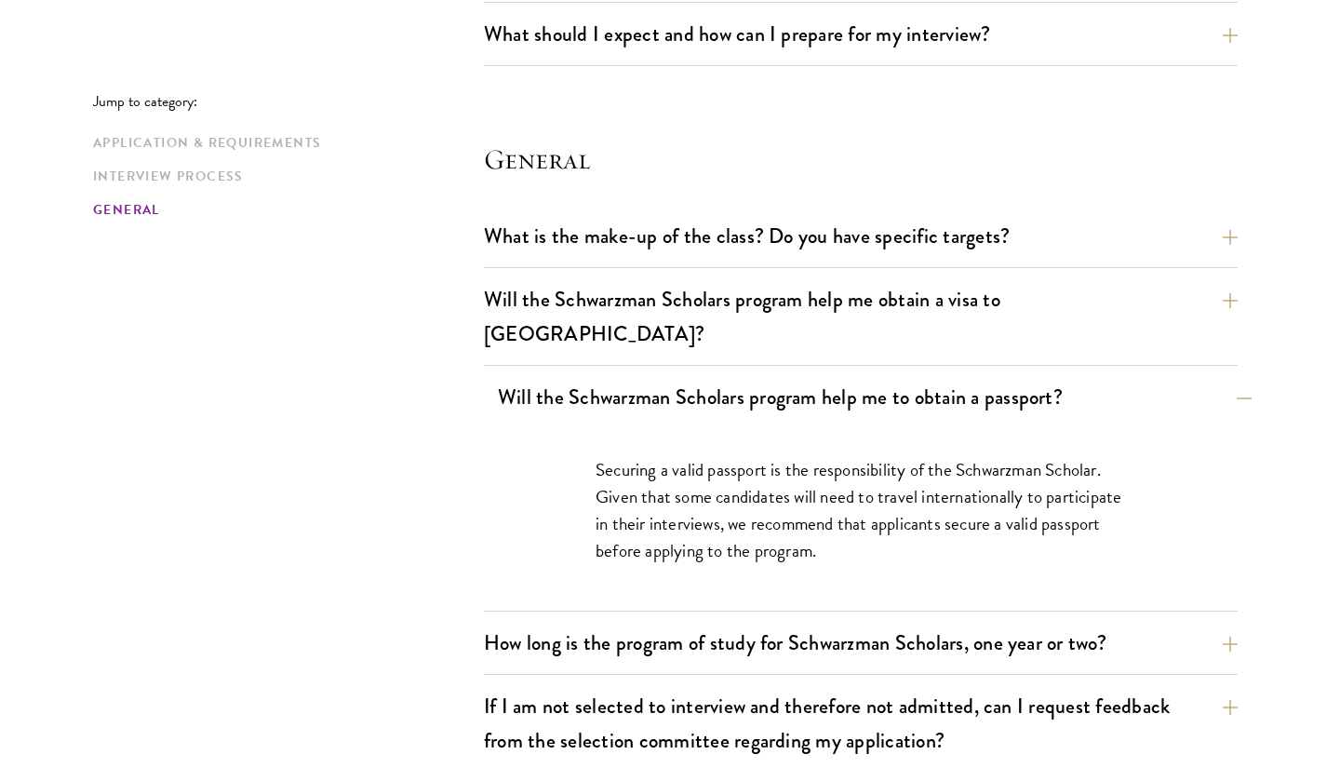
click at [788, 376] on button "Will the Schwarzman Scholars program help me to obtain a passport?" at bounding box center [875, 397] width 754 height 42
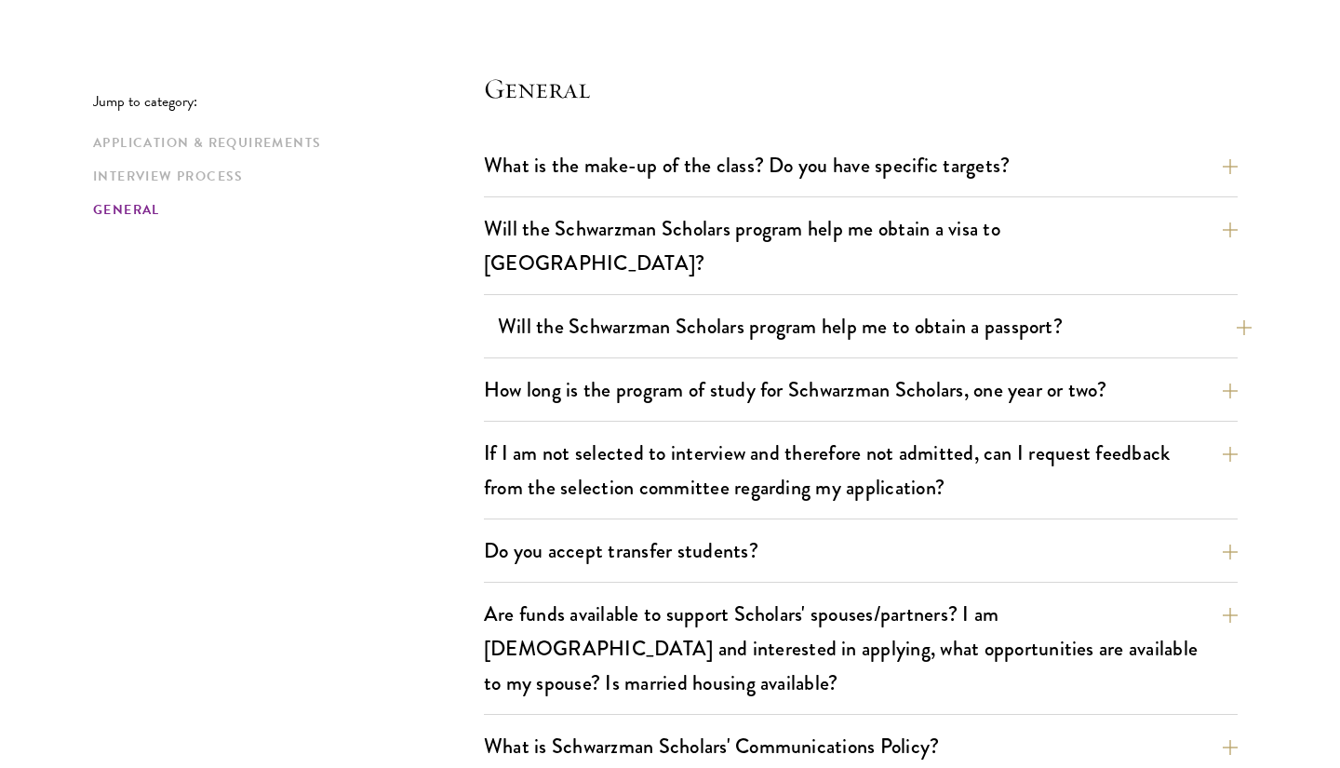
scroll to position [2688, 0]
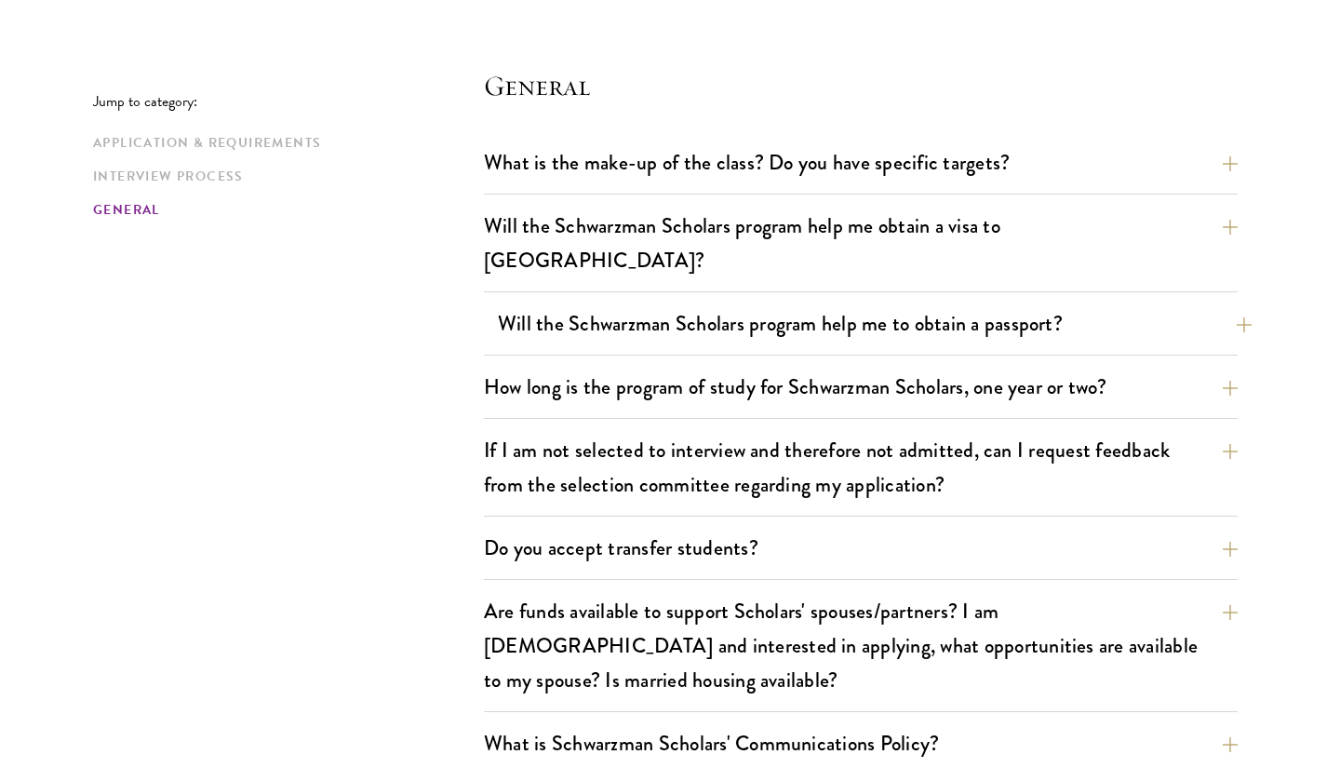
click at [788, 366] on button "How long is the program of study for Schwarzman Scholars, one year or two?" at bounding box center [861, 387] width 754 height 42
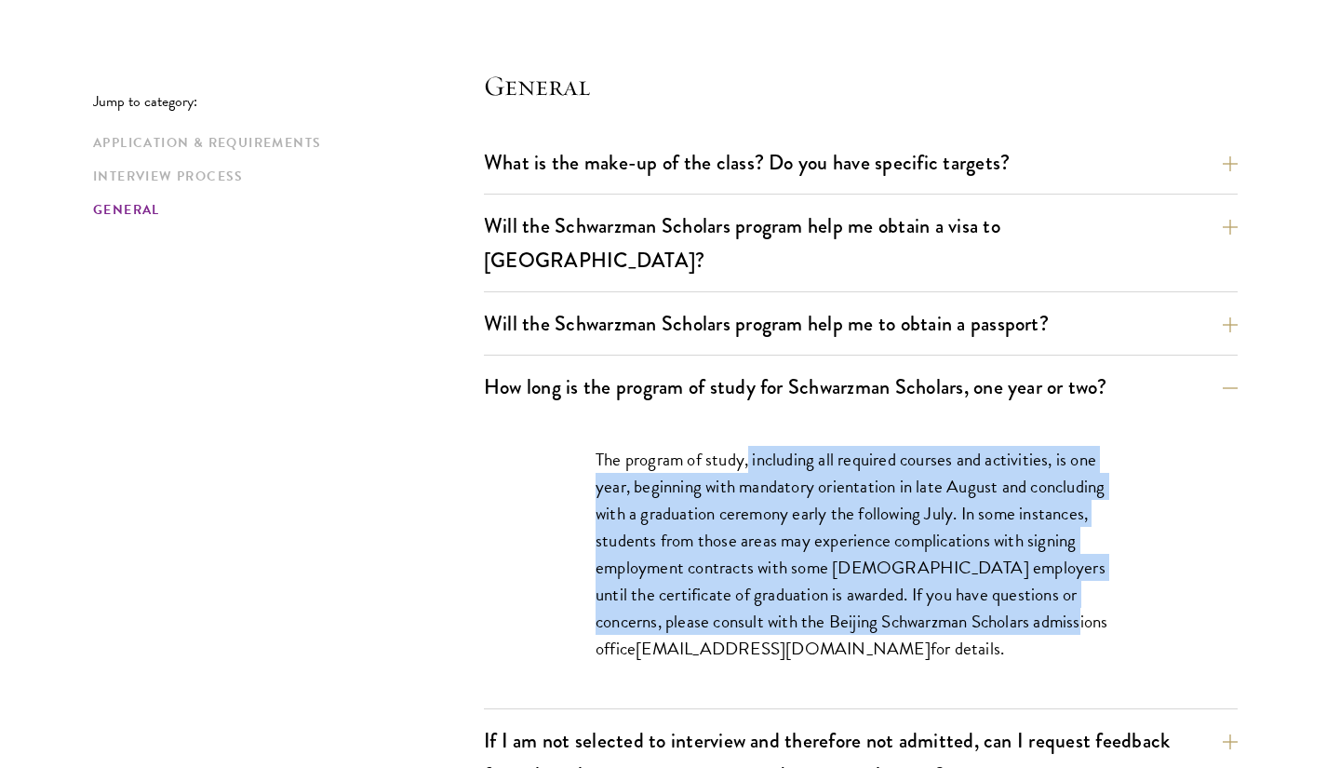
drag, startPoint x: 752, startPoint y: 427, endPoint x: 1144, endPoint y: 572, distance: 417.6
click at [1144, 572] on div "The program of study, including all required courses and activities, is one yea…" at bounding box center [861, 563] width 642 height 291
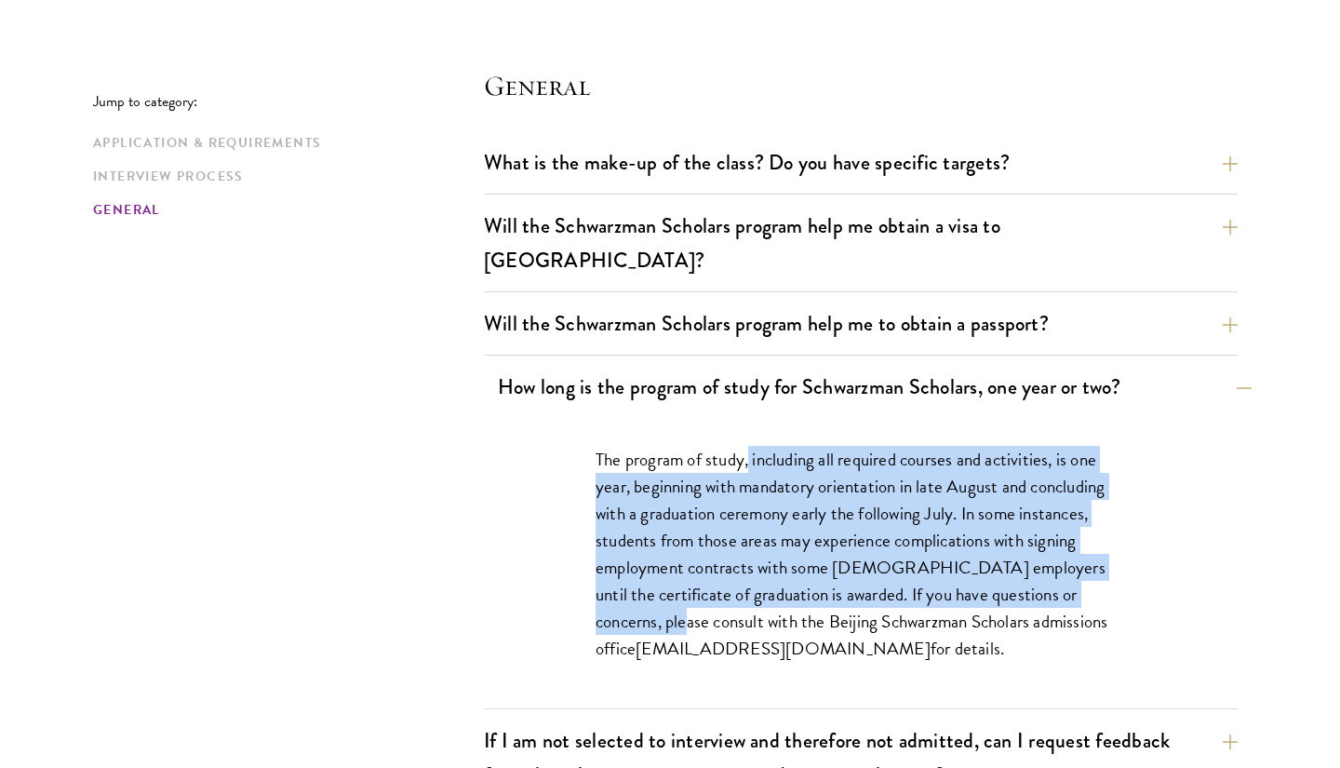
click at [1165, 366] on button "How long is the program of study for Schwarzman Scholars, one year or two?" at bounding box center [875, 387] width 754 height 42
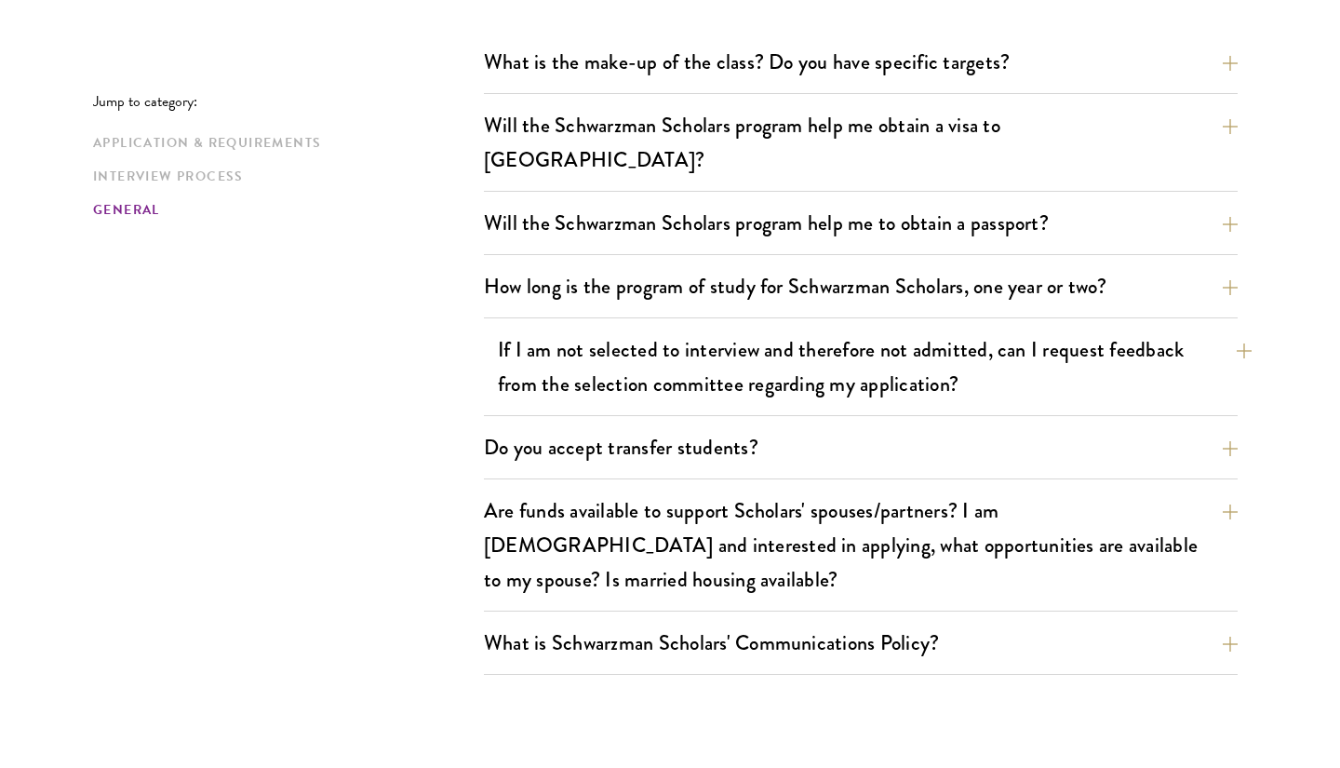
scroll to position [2791, 0]
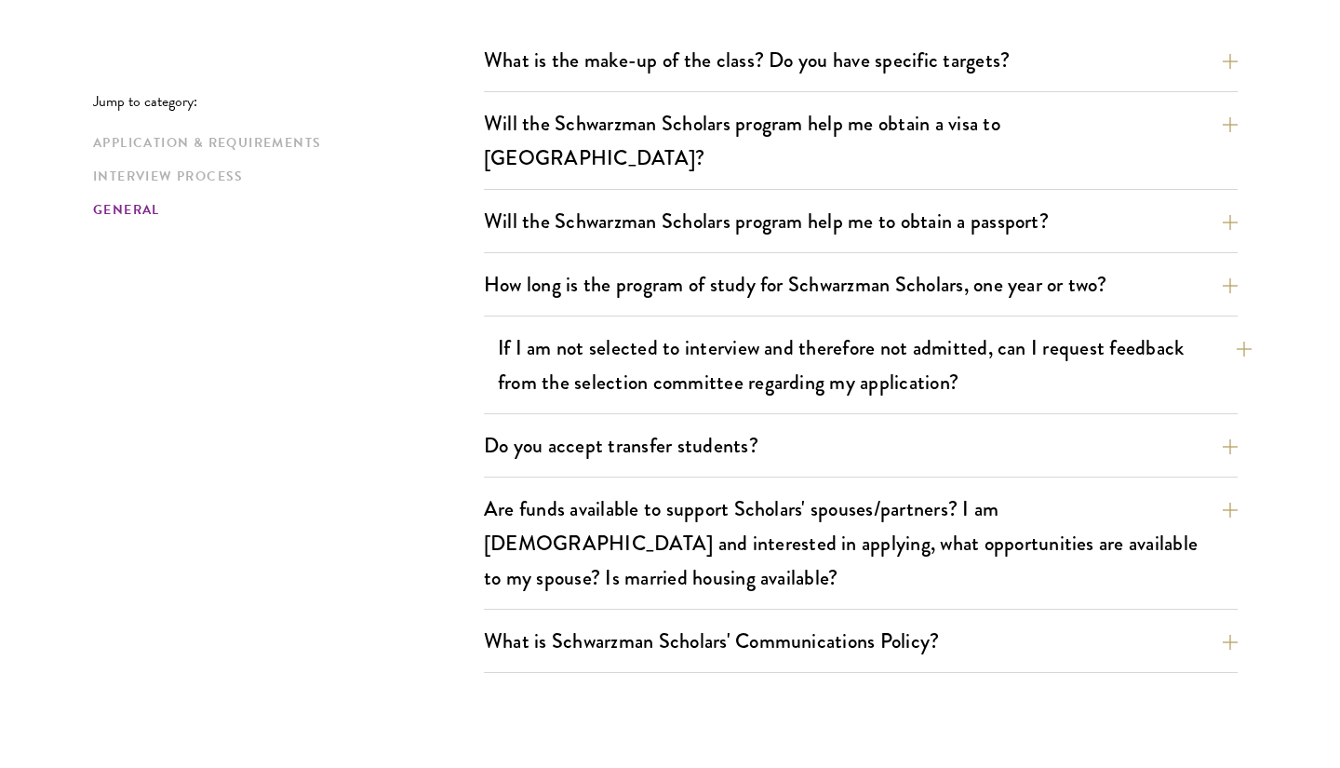
click at [773, 357] on button "If I am not selected to interview and therefore not admitted, can I request fee…" at bounding box center [875, 365] width 754 height 76
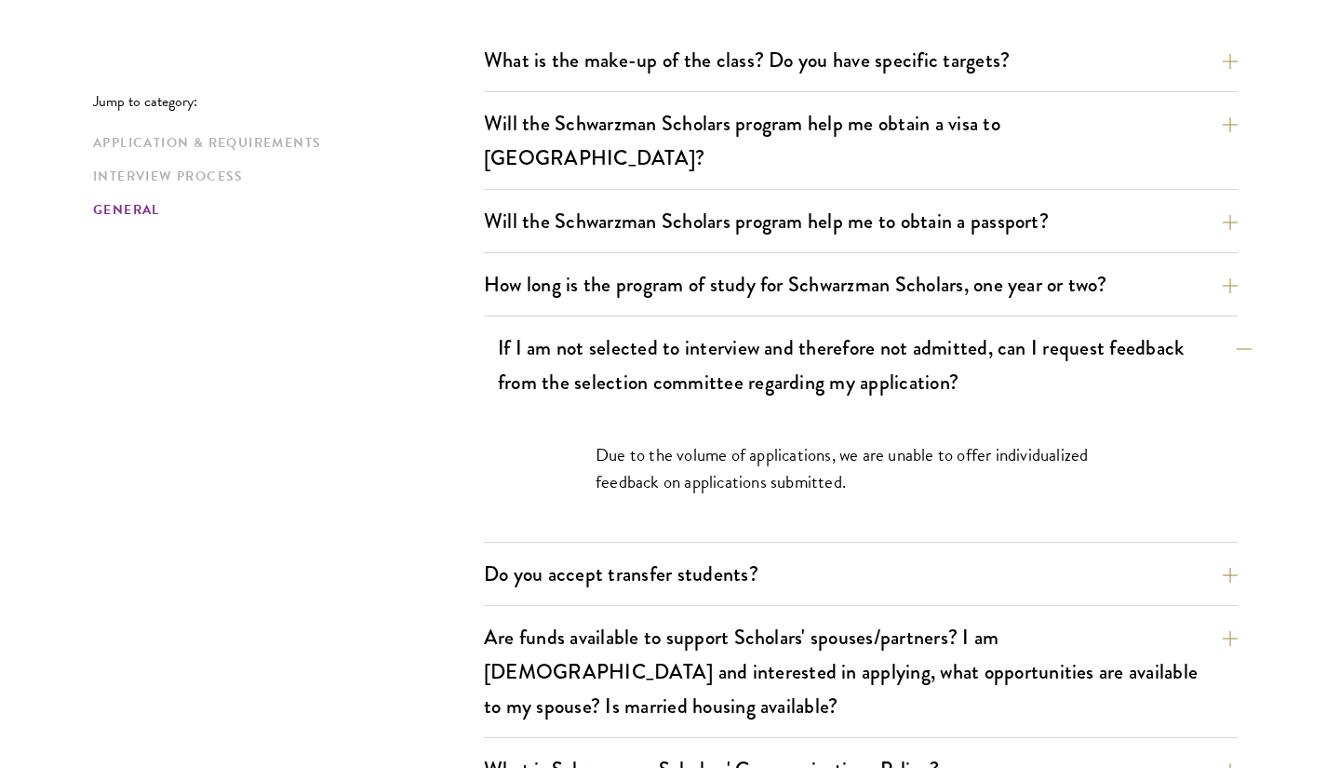
click at [772, 357] on button "If I am not selected to interview and therefore not admitted, can I request fee…" at bounding box center [875, 365] width 754 height 76
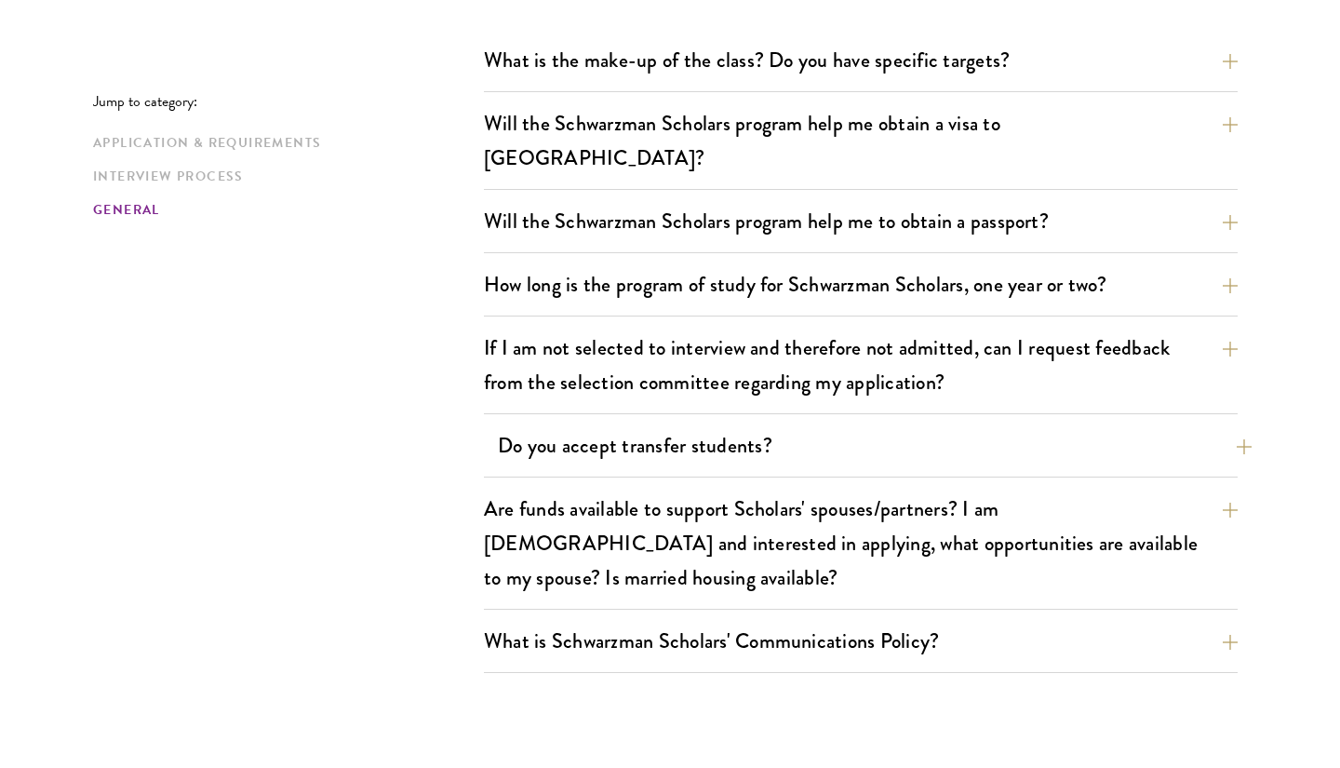
click at [763, 424] on button "Do you accept transfer students?" at bounding box center [875, 445] width 754 height 42
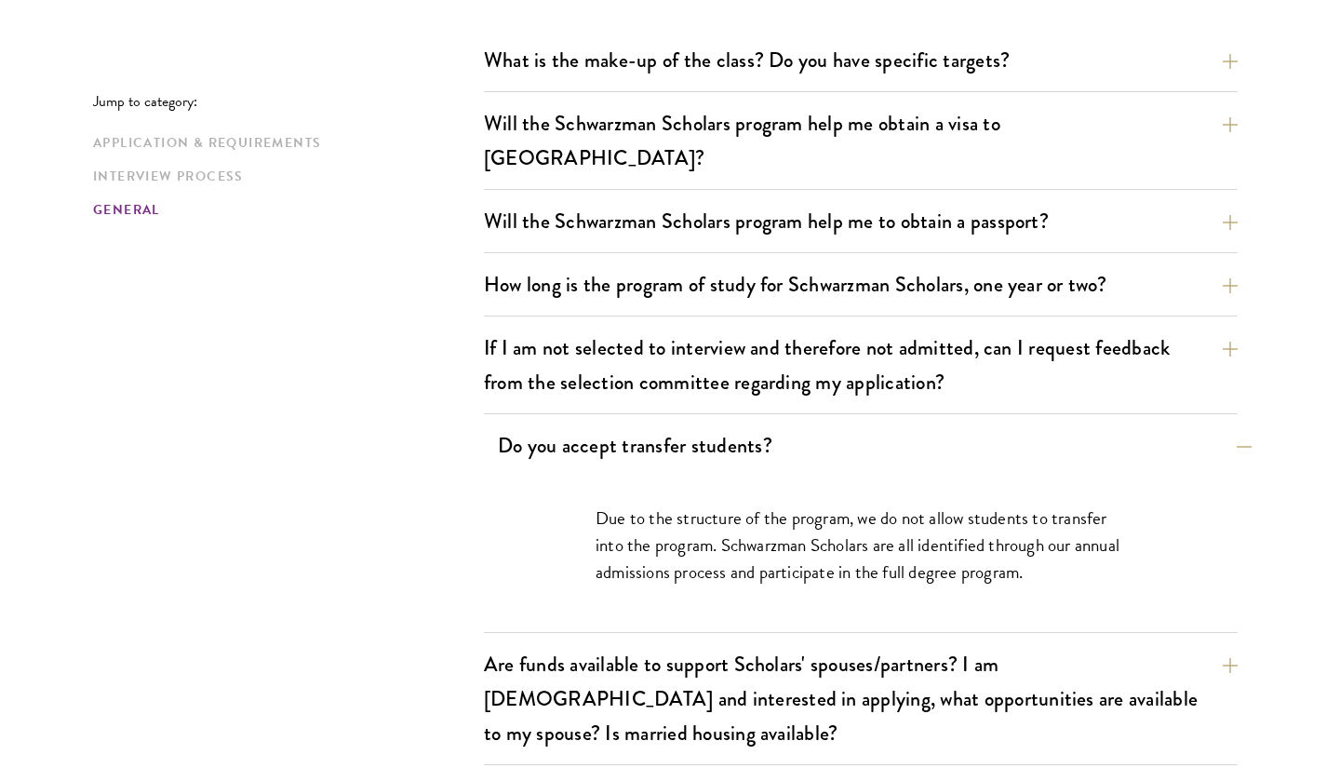
click at [763, 424] on button "Do you accept transfer students?" at bounding box center [875, 445] width 754 height 42
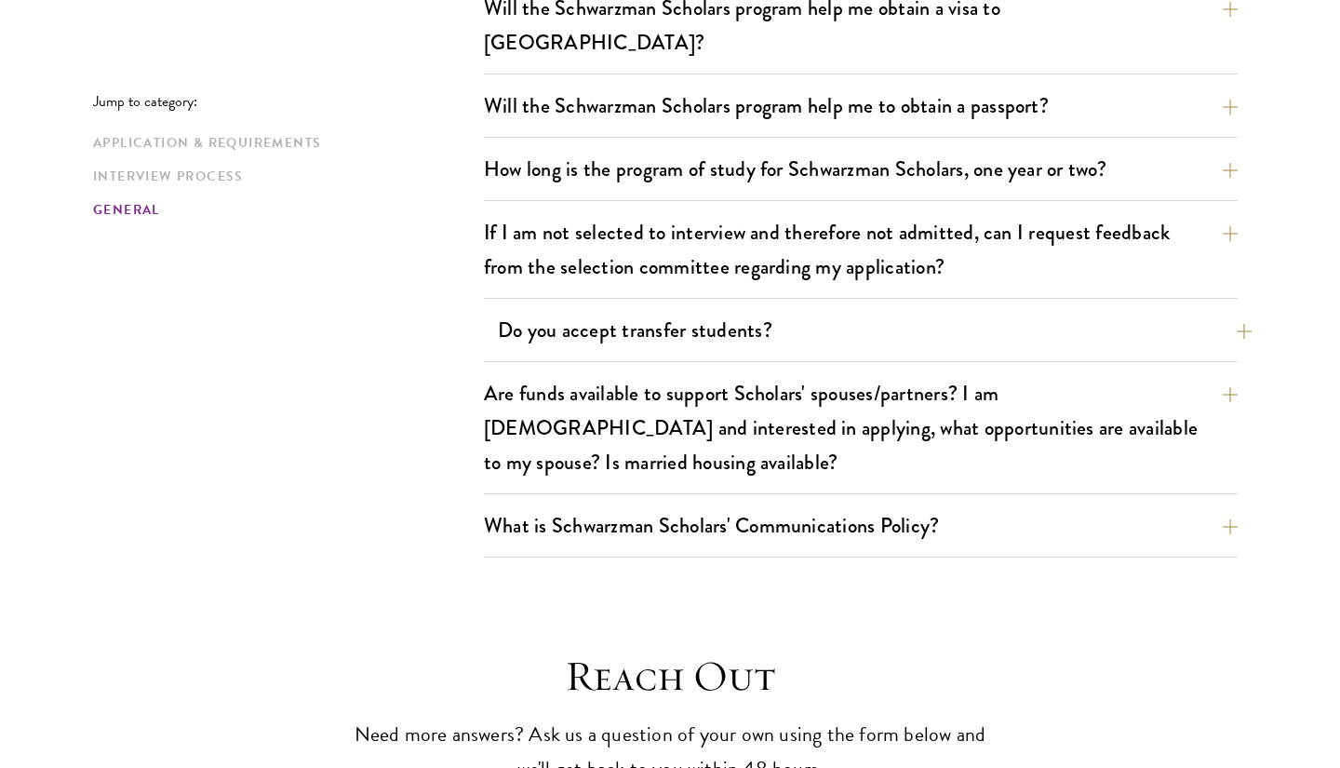
scroll to position [2908, 0]
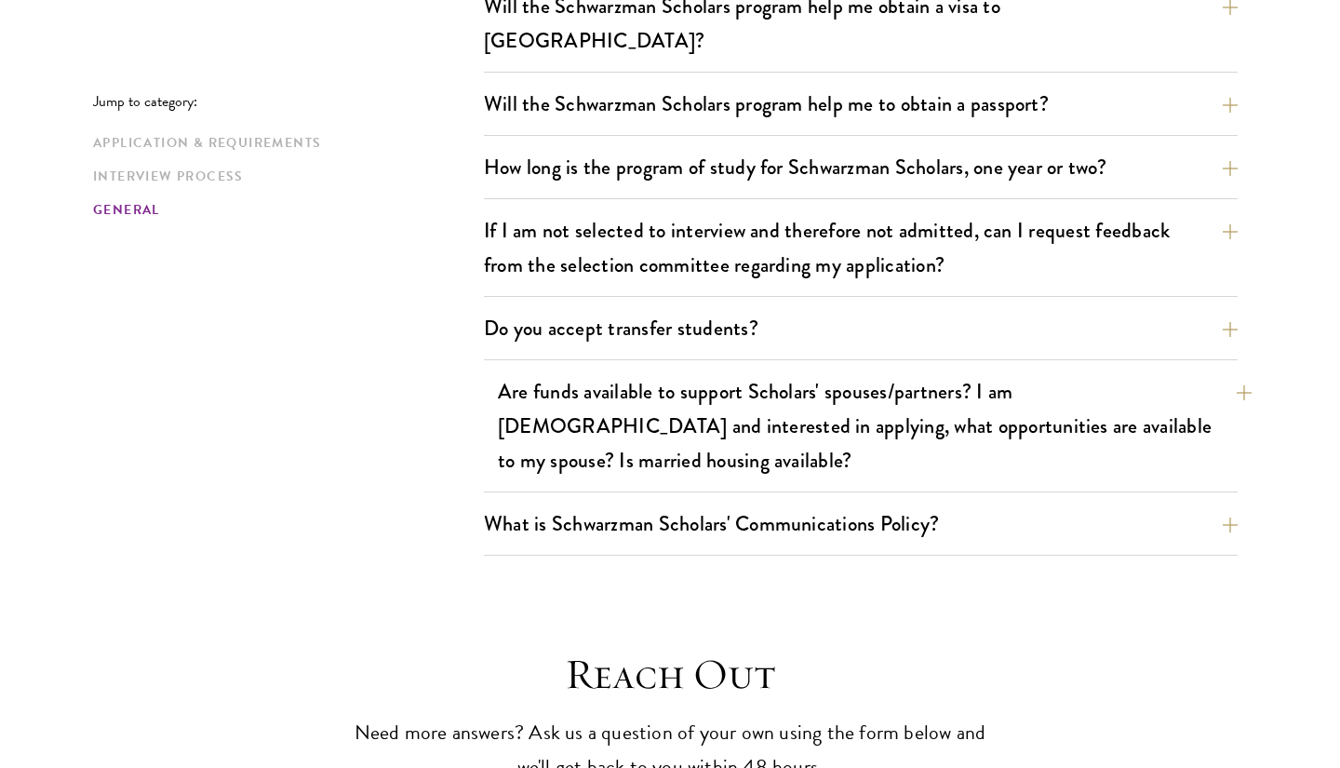
click at [763, 399] on button "Are funds available to support Scholars' spouses/partners? I am married and int…" at bounding box center [875, 425] width 754 height 111
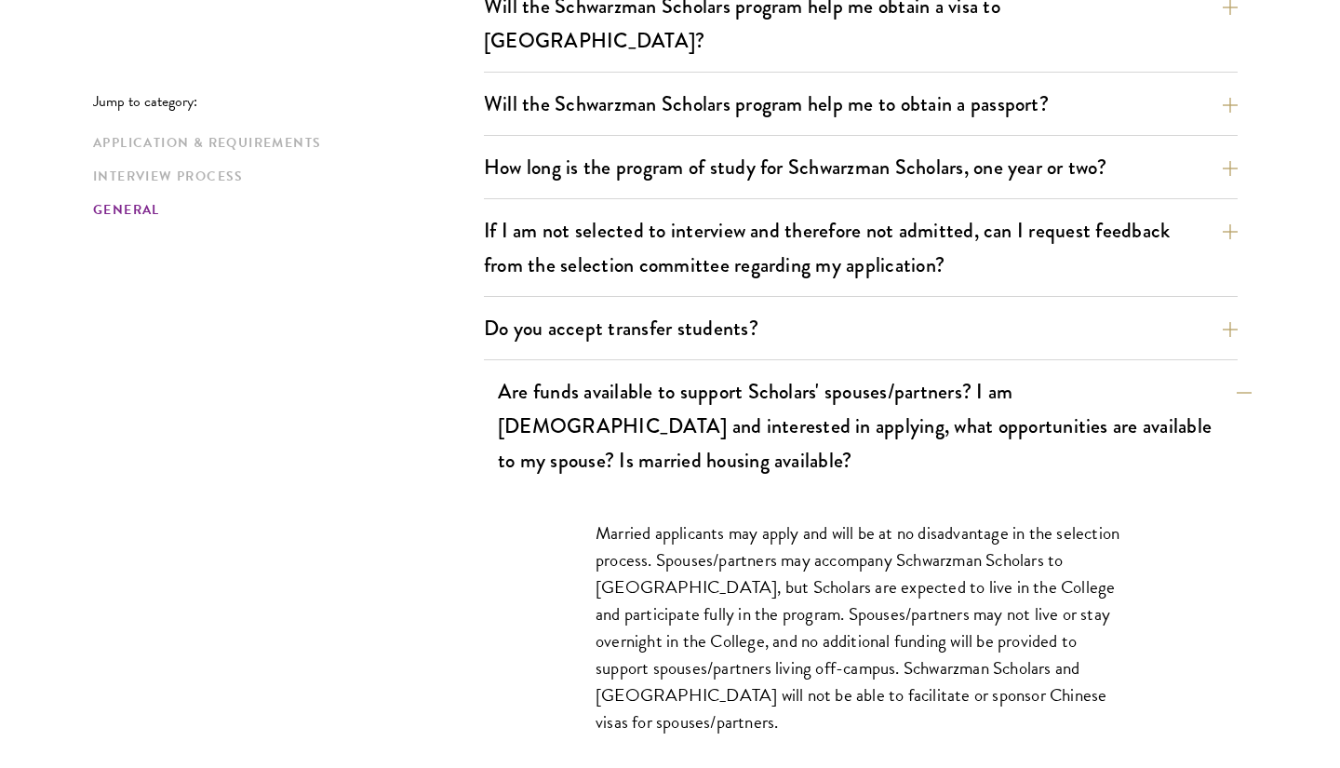
click at [762, 399] on button "Are funds available to support Scholars' spouses/partners? I am married and int…" at bounding box center [875, 425] width 754 height 111
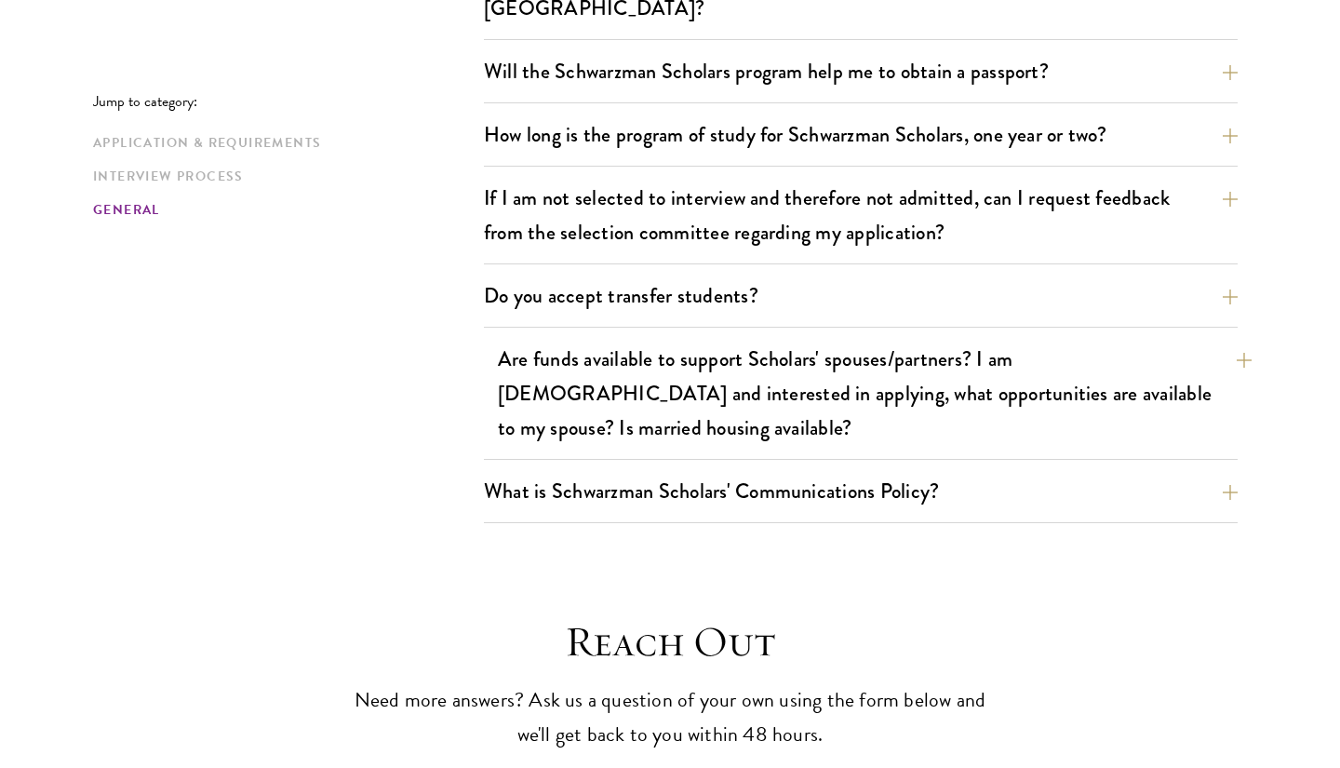
scroll to position [2943, 0]
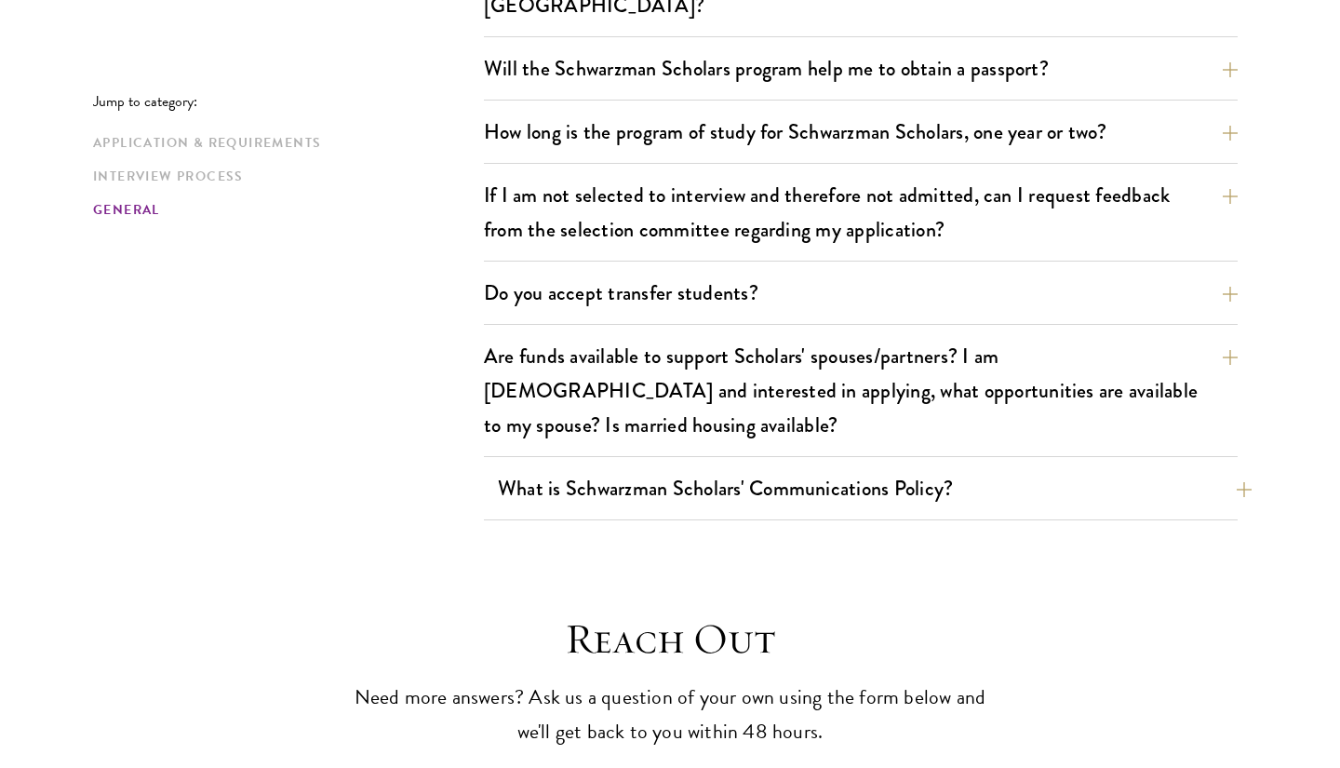
click at [761, 467] on button "What is Schwarzman Scholars' Communications Policy?" at bounding box center [875, 488] width 754 height 42
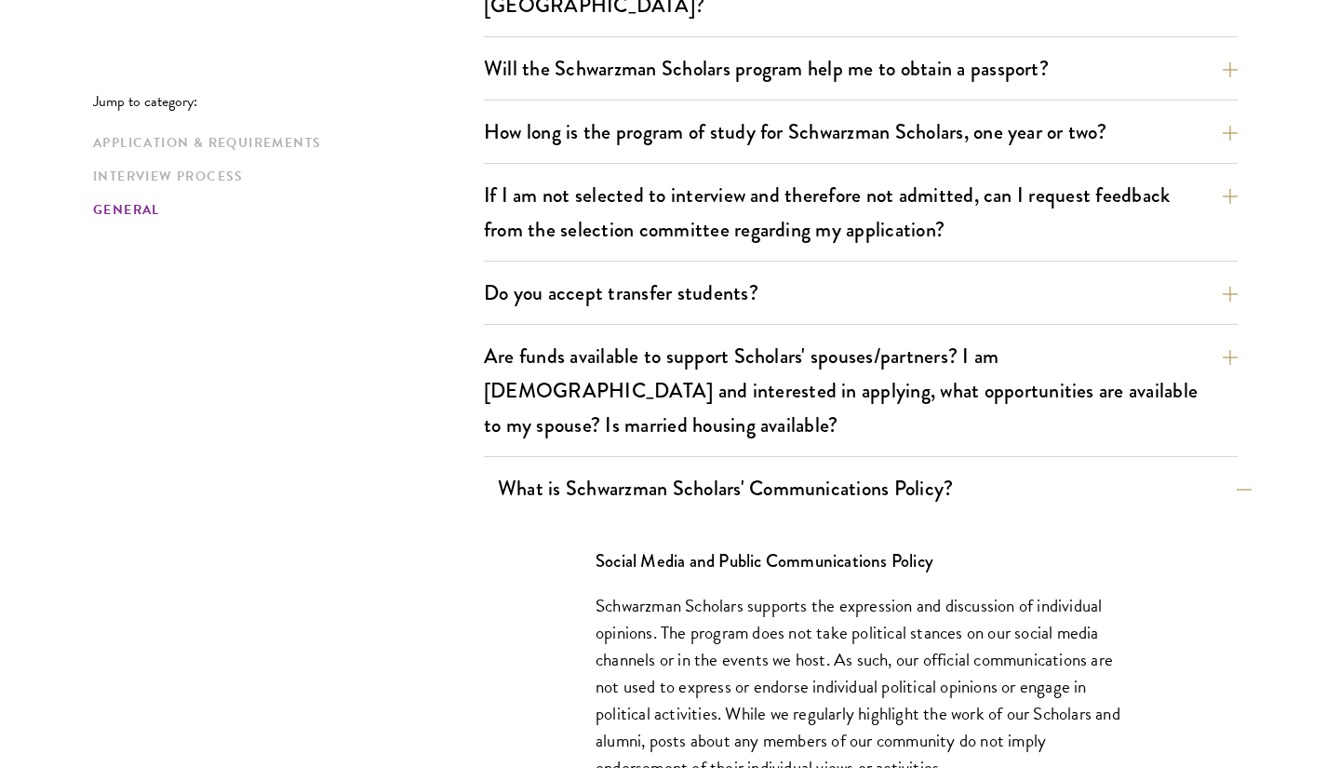
click at [759, 467] on button "What is Schwarzman Scholars' Communications Policy?" at bounding box center [875, 488] width 754 height 42
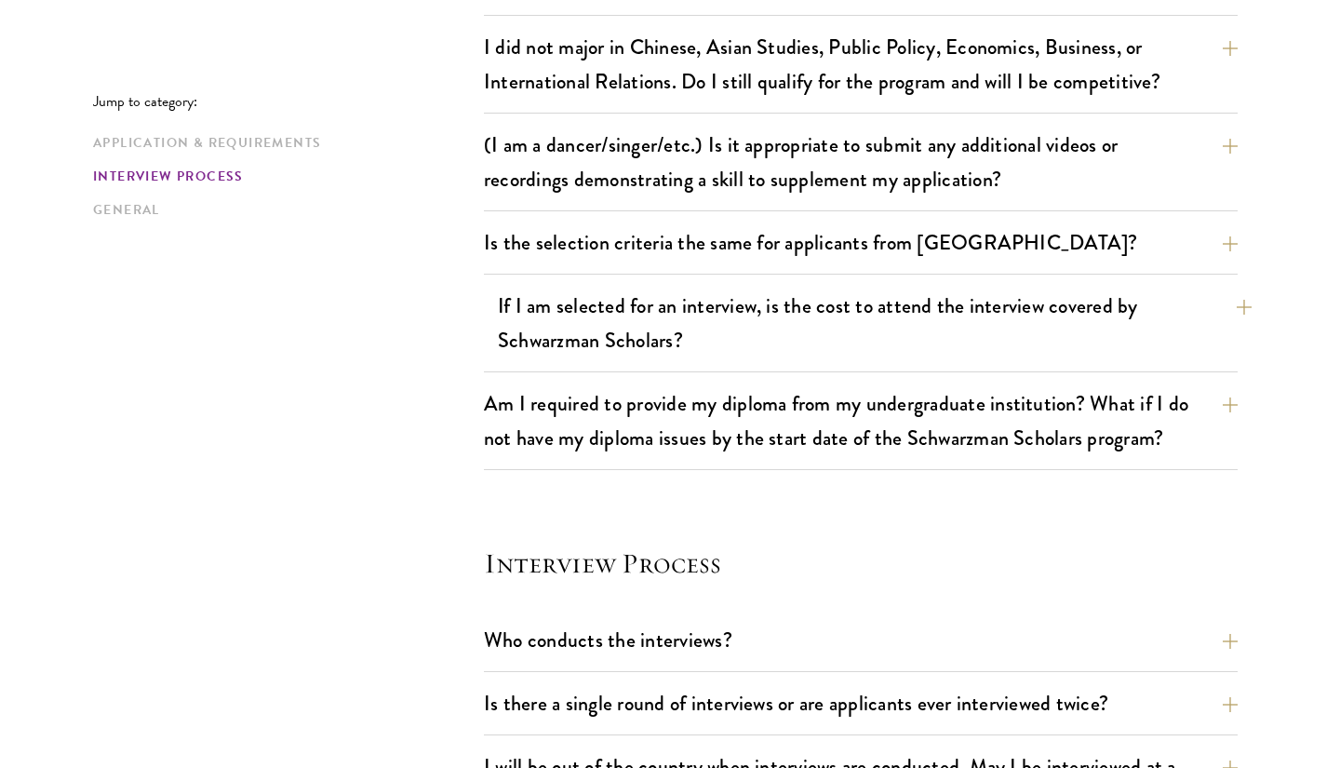
scroll to position [1674, 1]
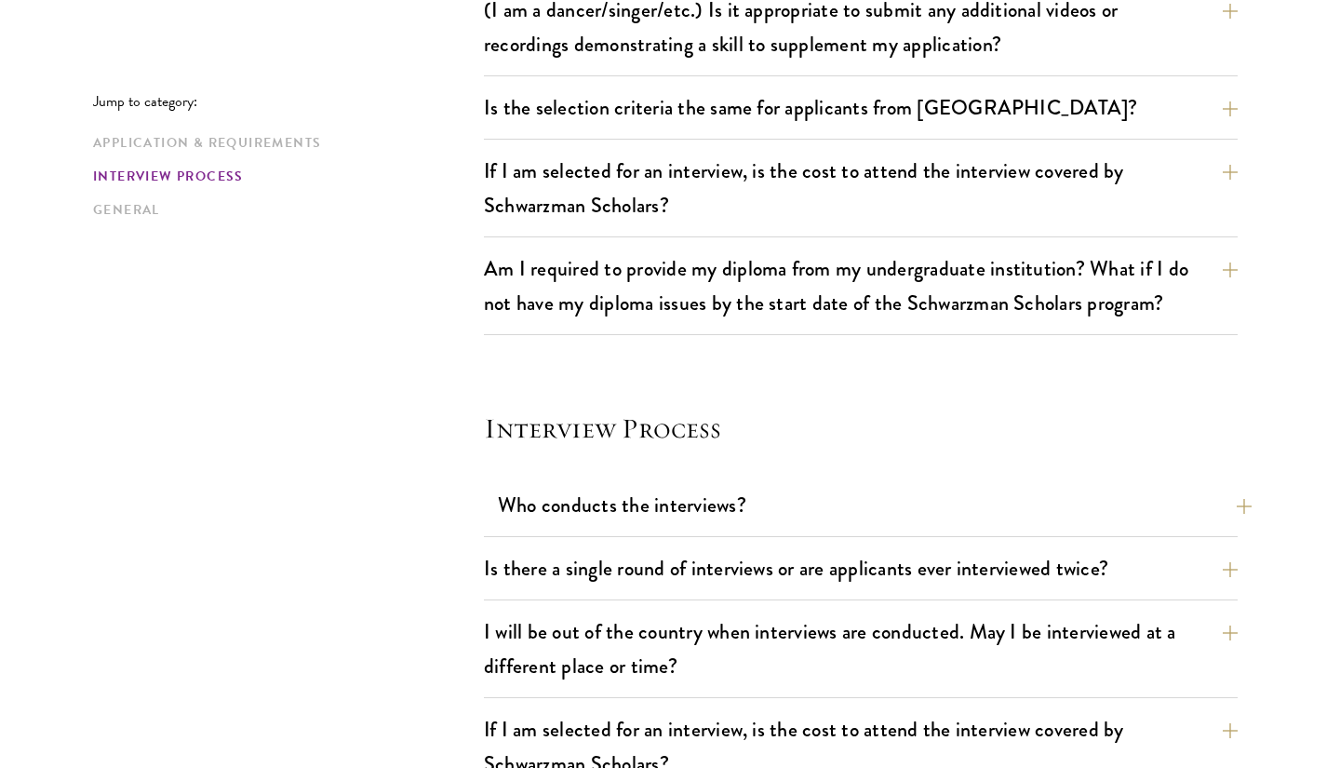
click at [724, 522] on button "Who conducts the interviews?" at bounding box center [875, 505] width 754 height 42
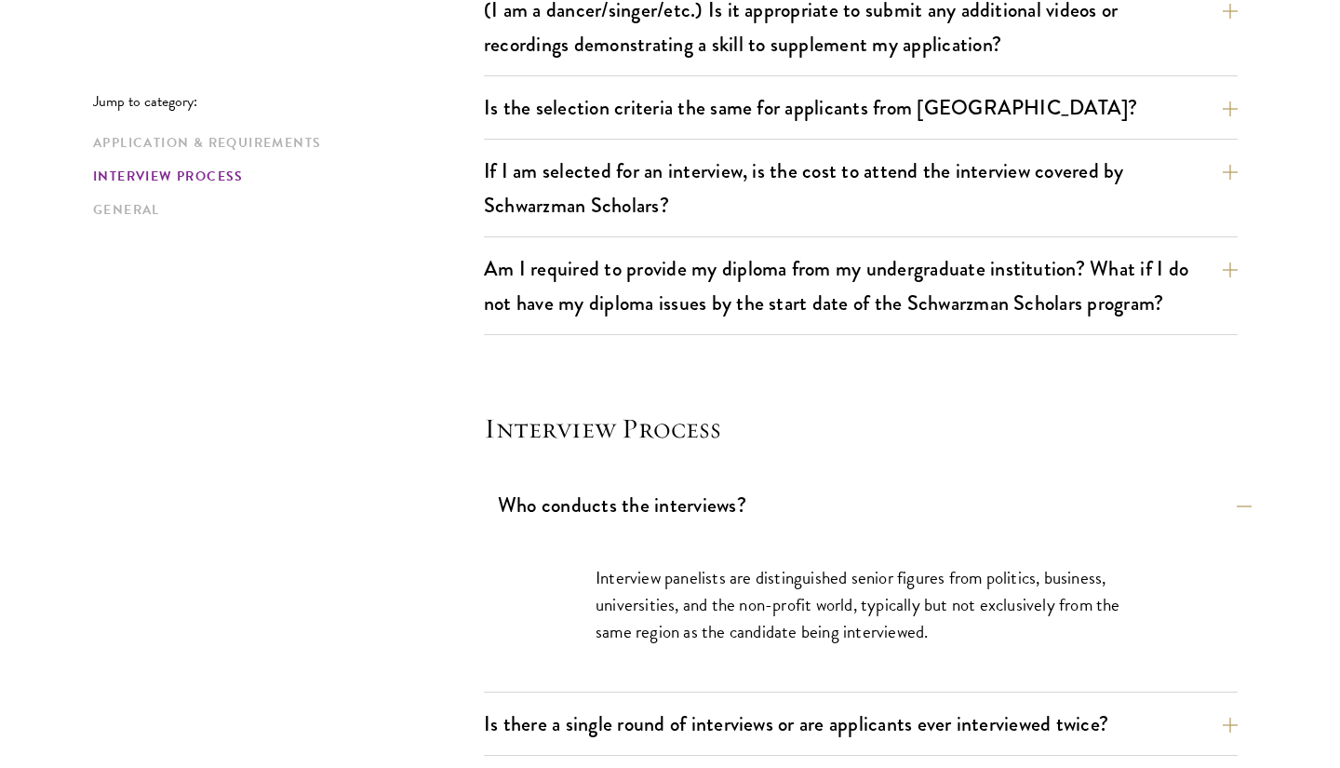
scroll to position [1759, 0]
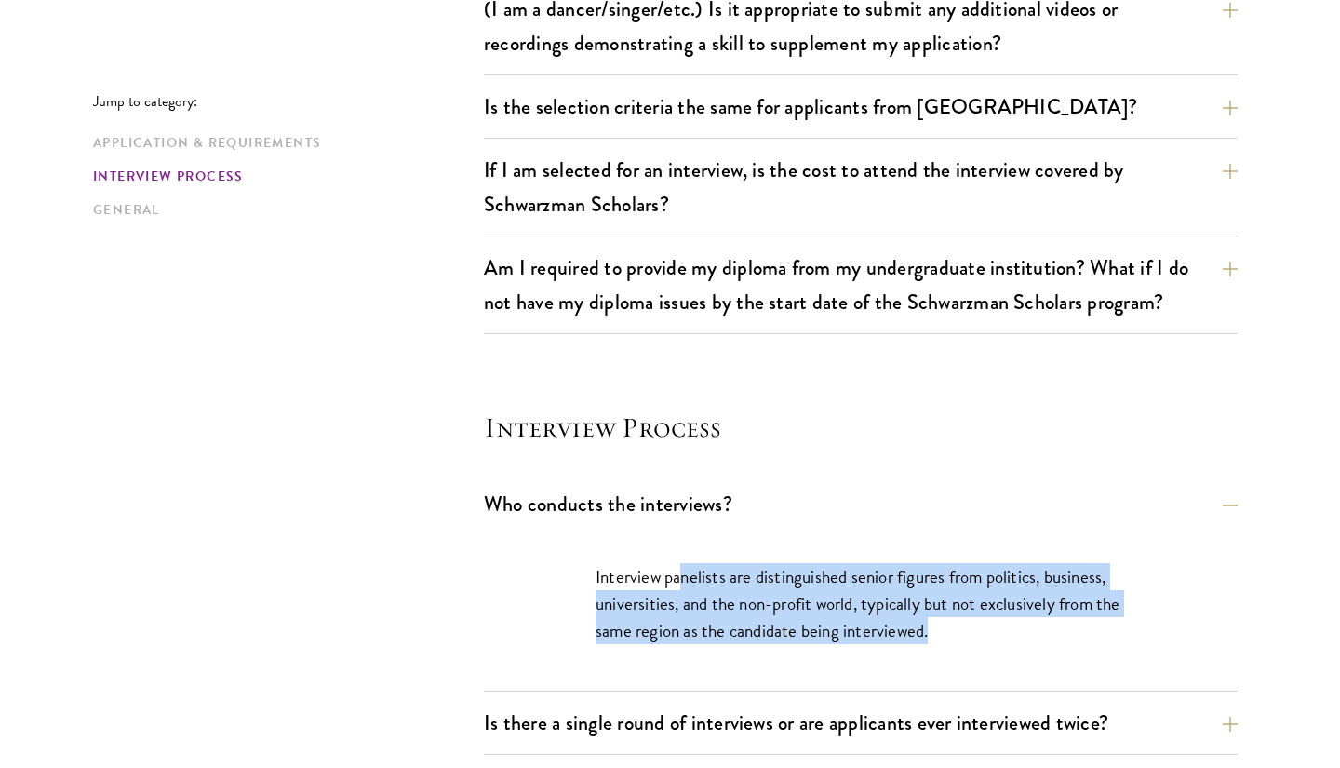
drag, startPoint x: 678, startPoint y: 573, endPoint x: 928, endPoint y: 622, distance: 255.0
click at [928, 622] on p "Interview panelists are distinguished senior figures from politics, business, u…" at bounding box center [861, 603] width 531 height 81
click at [929, 622] on p "Interview panelists are distinguished senior figures from politics, business, u…" at bounding box center [861, 603] width 531 height 81
drag, startPoint x: 929, startPoint y: 622, endPoint x: 614, endPoint y: 567, distance: 319.4
click at [613, 567] on p "Interview panelists are distinguished senior figures from politics, business, u…" at bounding box center [861, 603] width 531 height 81
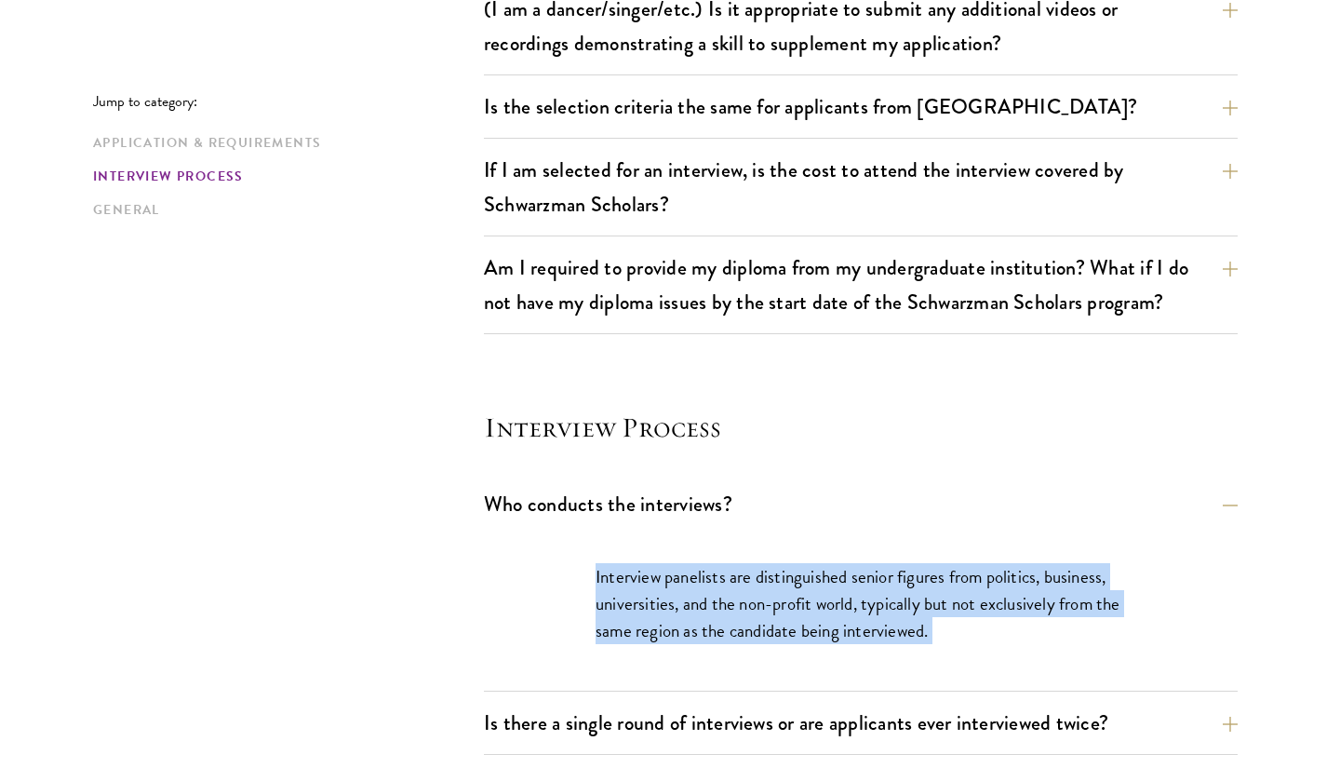
click at [614, 567] on p "Interview panelists are distinguished senior figures from politics, business, u…" at bounding box center [861, 603] width 531 height 81
drag, startPoint x: 614, startPoint y: 567, endPoint x: 928, endPoint y: 622, distance: 318.5
click at [928, 621] on p "Interview panelists are distinguished senior figures from politics, business, u…" at bounding box center [861, 603] width 531 height 81
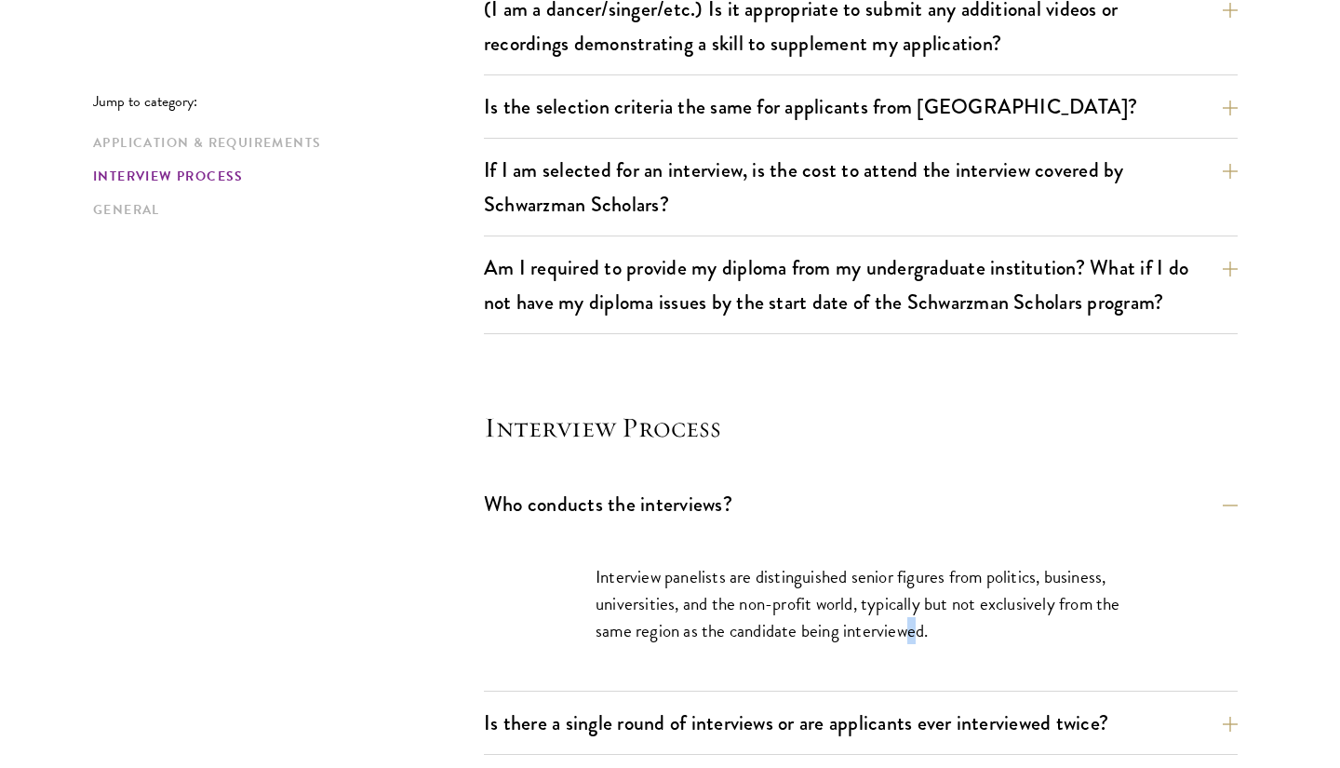
click at [912, 626] on p "Interview panelists are distinguished senior figures from politics, business, u…" at bounding box center [861, 603] width 531 height 81
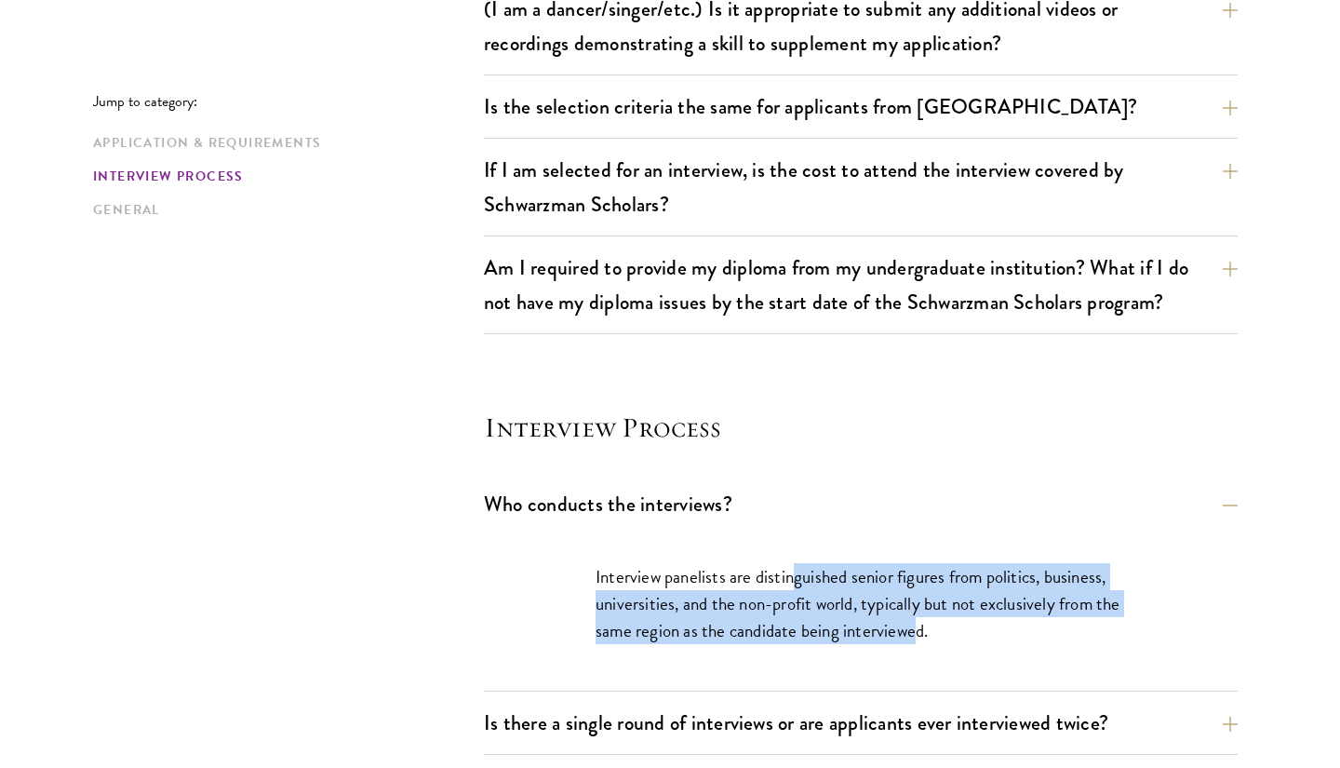
drag, startPoint x: 911, startPoint y: 626, endPoint x: 792, endPoint y: 569, distance: 132.0
click at [792, 569] on p "Interview panelists are distinguished senior figures from politics, business, u…" at bounding box center [861, 603] width 531 height 81
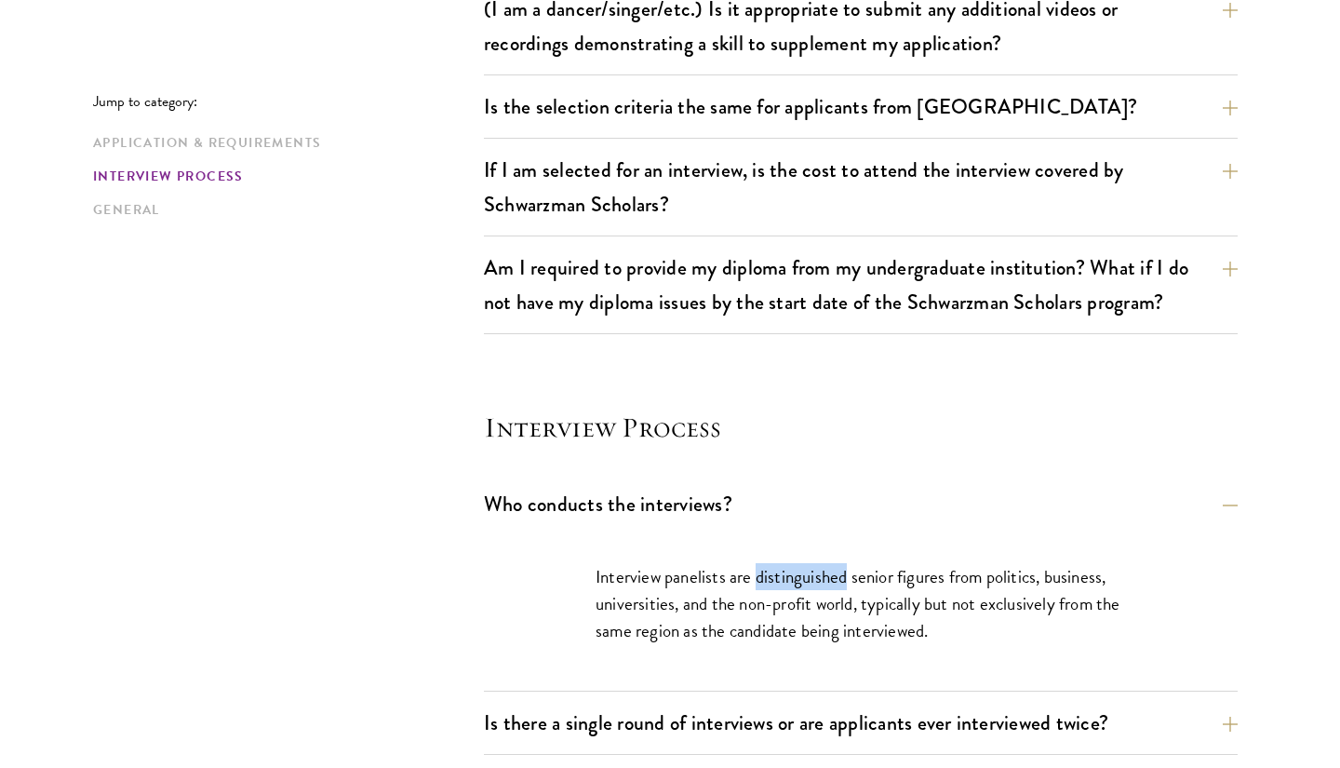
click at [792, 569] on p "Interview panelists are distinguished senior figures from politics, business, u…" at bounding box center [861, 603] width 531 height 81
click at [792, 564] on p "Interview panelists are distinguished senior figures from politics, business, u…" at bounding box center [861, 603] width 531 height 81
click at [829, 497] on button "Who conducts the interviews?" at bounding box center [875, 504] width 754 height 42
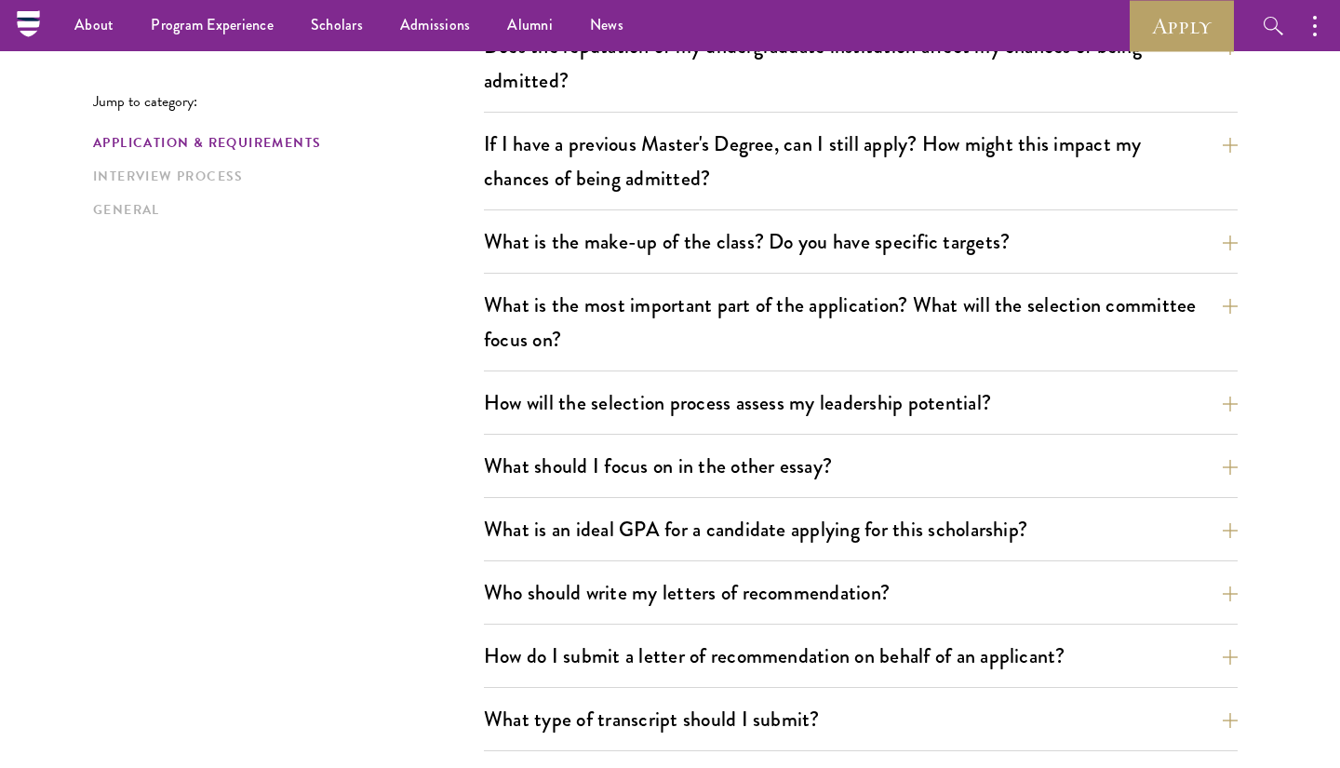
scroll to position [808, 0]
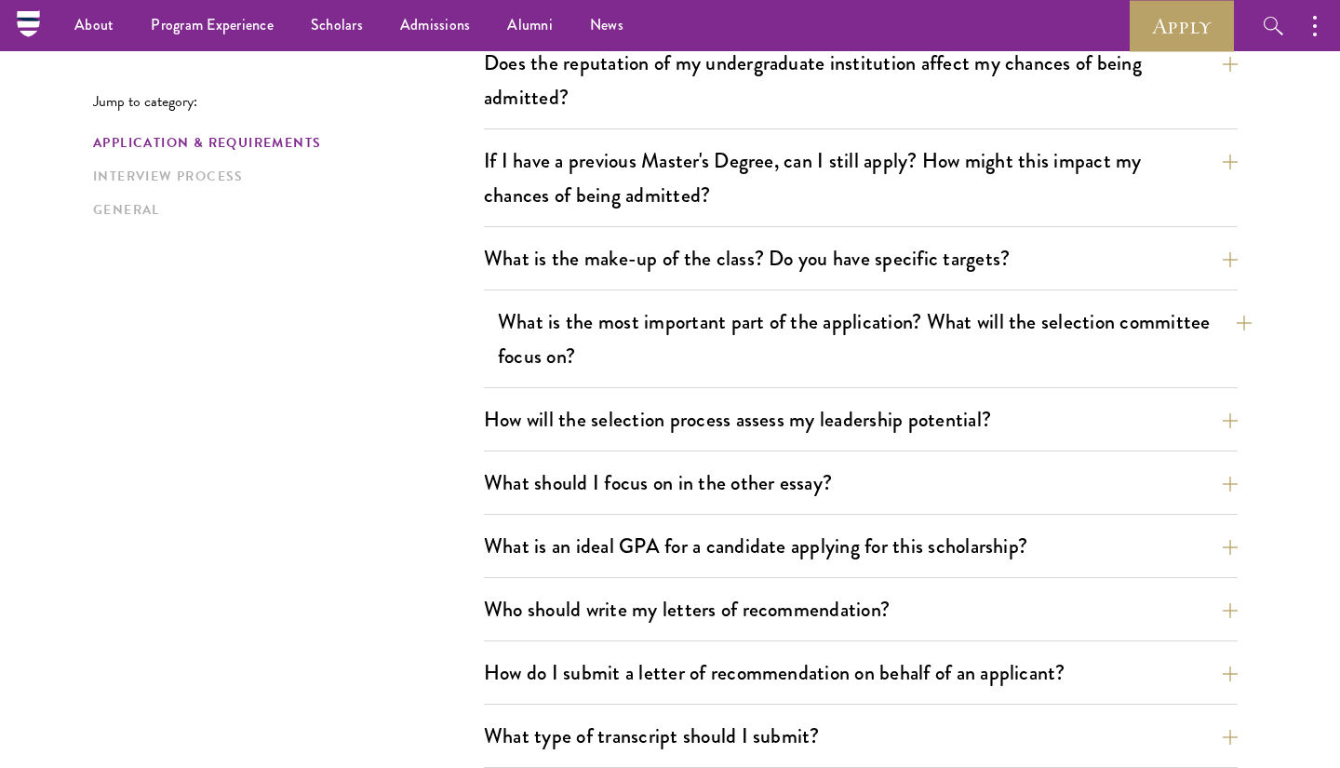
click at [820, 360] on button "What is the most important part of the application? What will the selection com…" at bounding box center [875, 339] width 754 height 76
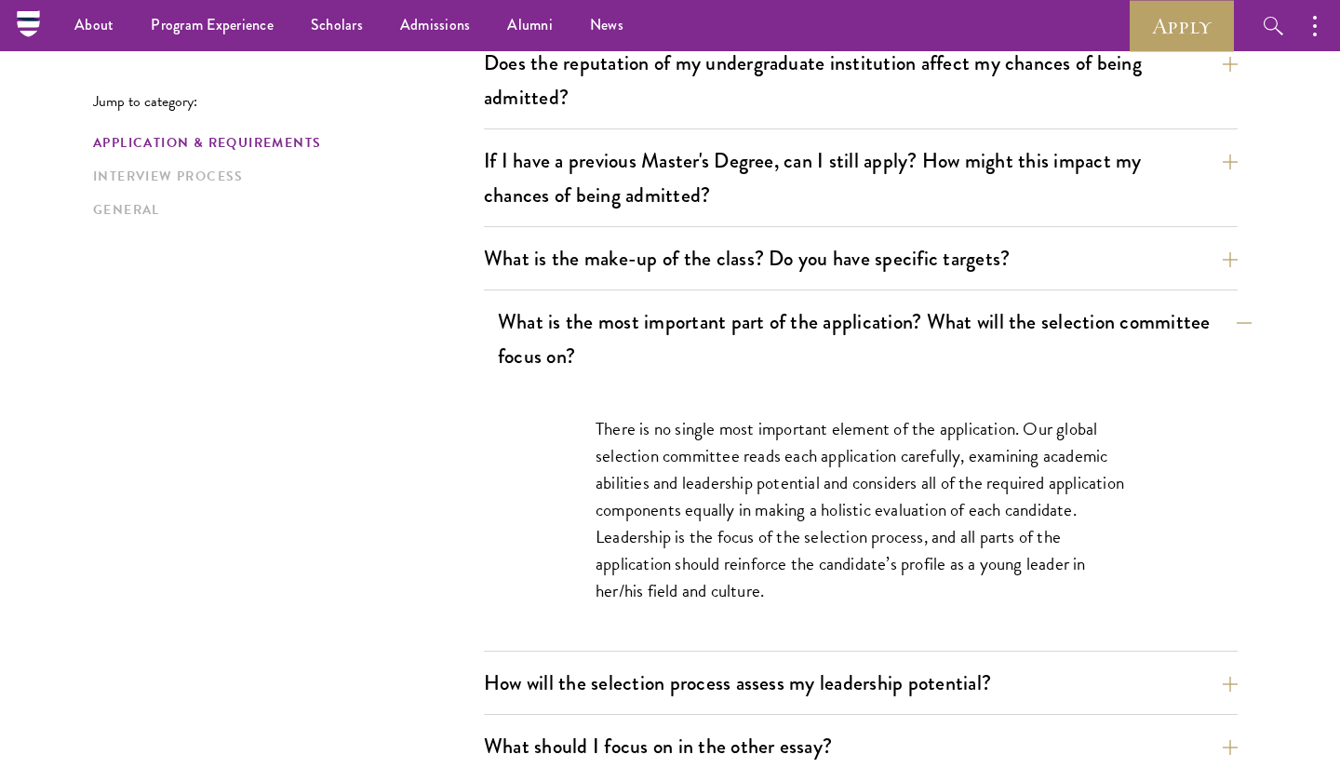
click at [820, 361] on button "What is the most important part of the application? What will the selection com…" at bounding box center [875, 339] width 754 height 76
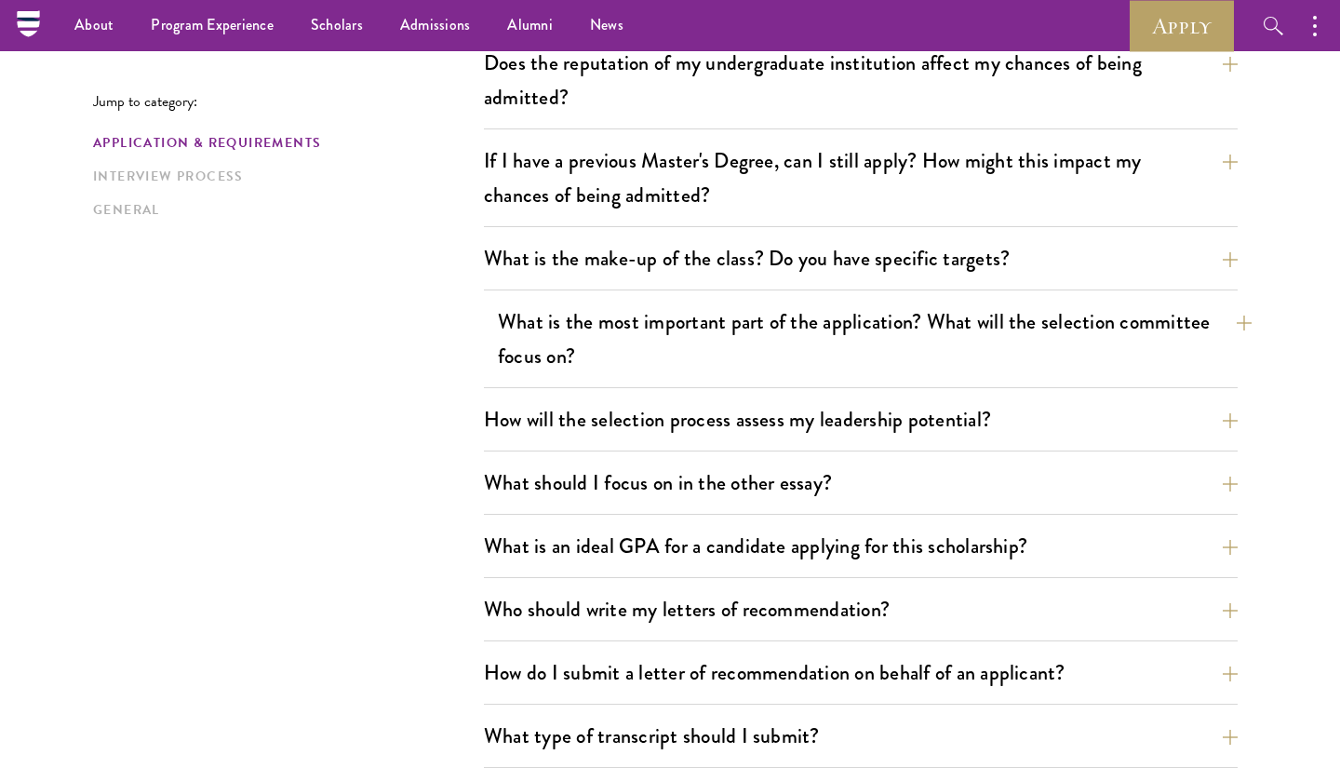
click at [820, 361] on button "What is the most important part of the application? What will the selection com…" at bounding box center [875, 339] width 754 height 76
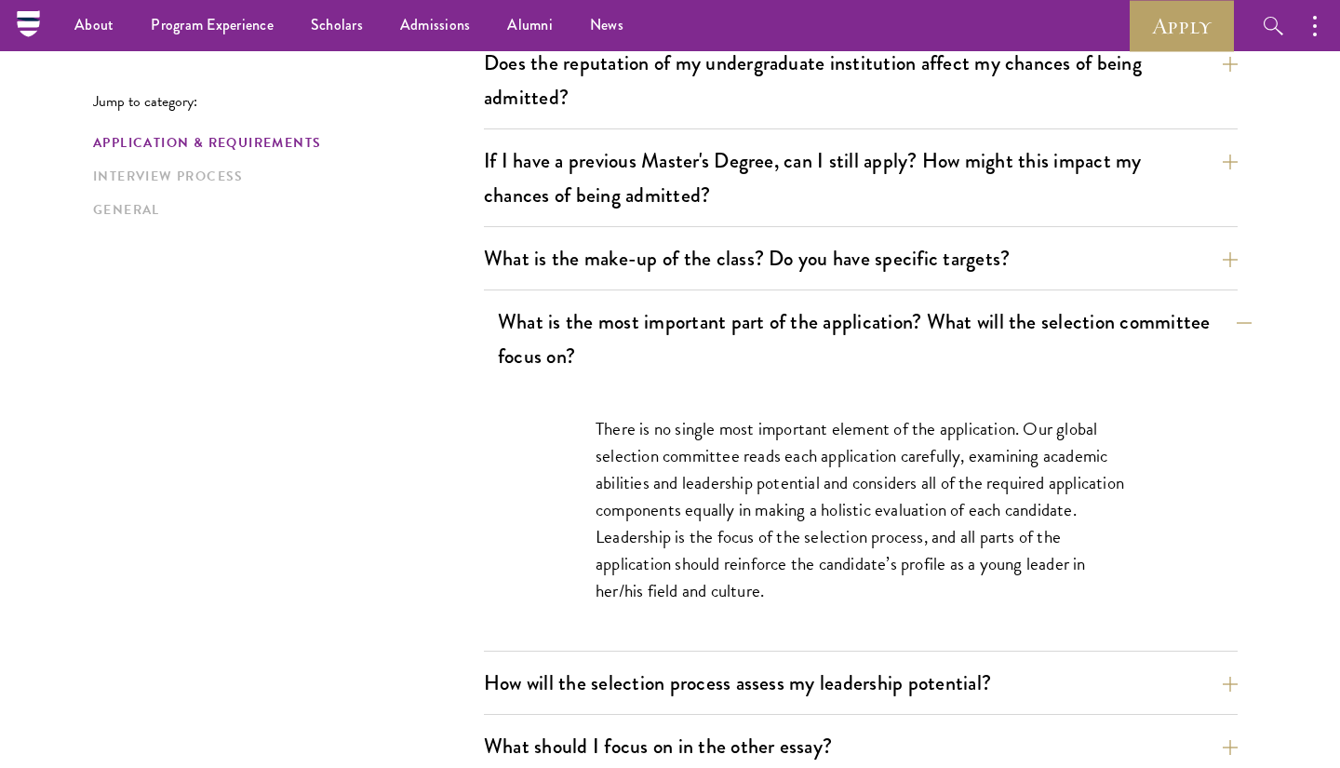
click at [820, 361] on button "What is the most important part of the application? What will the selection com…" at bounding box center [875, 339] width 754 height 76
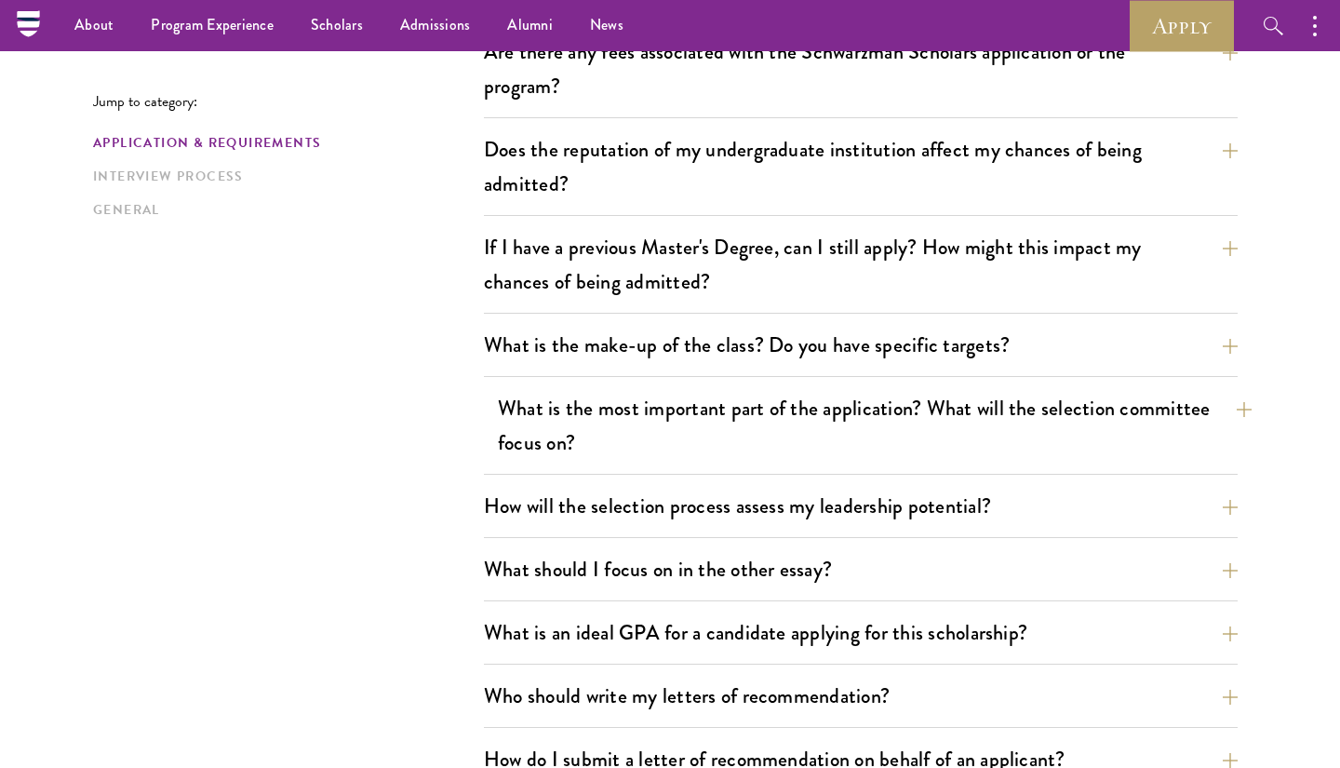
scroll to position [718, 0]
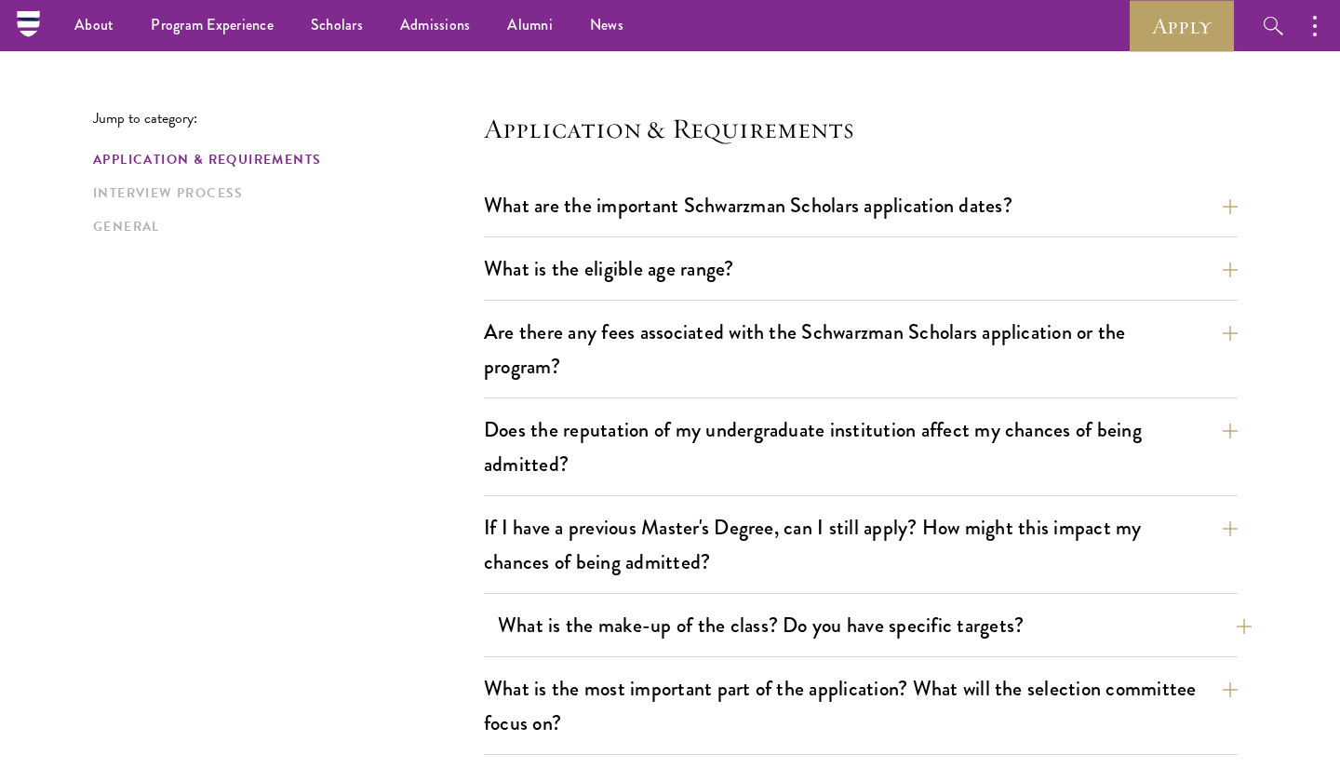
scroll to position [438, 0]
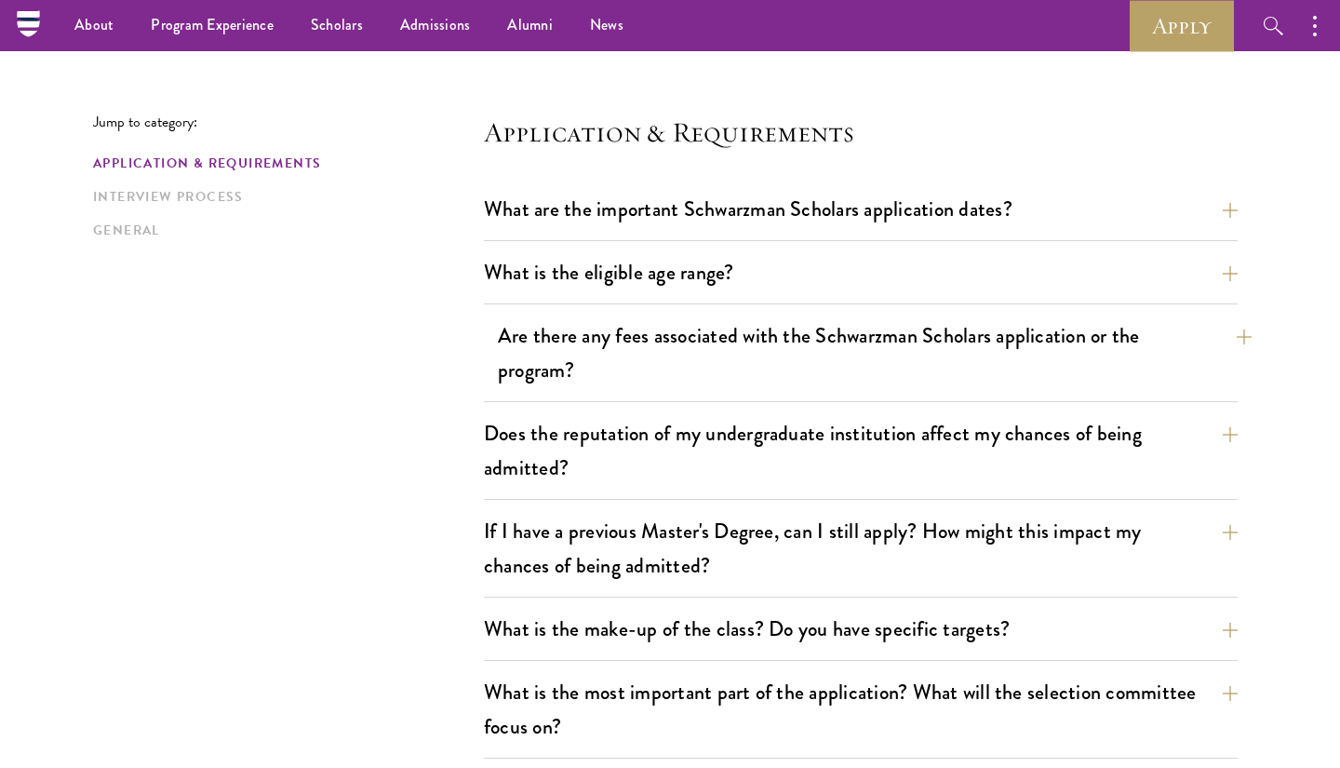
click at [803, 371] on button "Are there any fees associated with the Schwarzman Scholars application or the p…" at bounding box center [875, 353] width 754 height 76
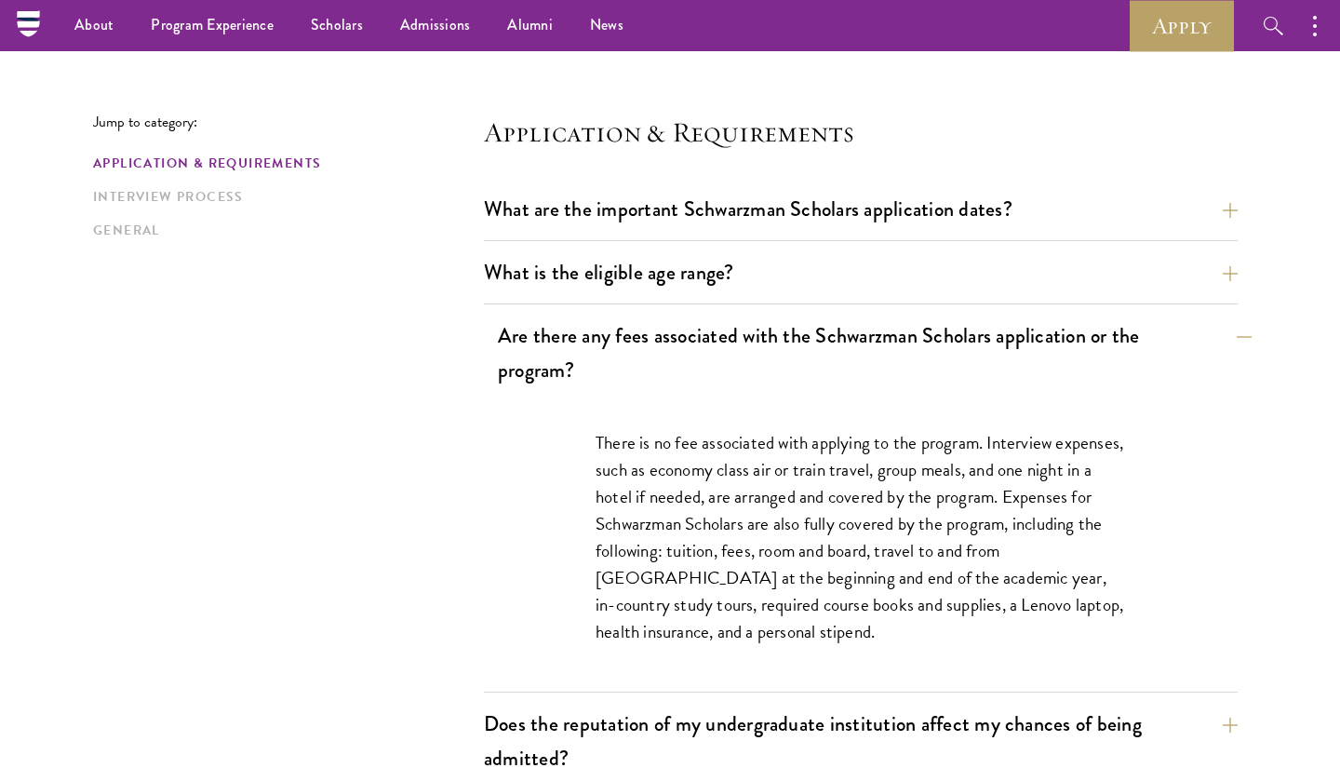
click at [803, 372] on button "Are there any fees associated with the Schwarzman Scholars application or the p…" at bounding box center [875, 353] width 754 height 76
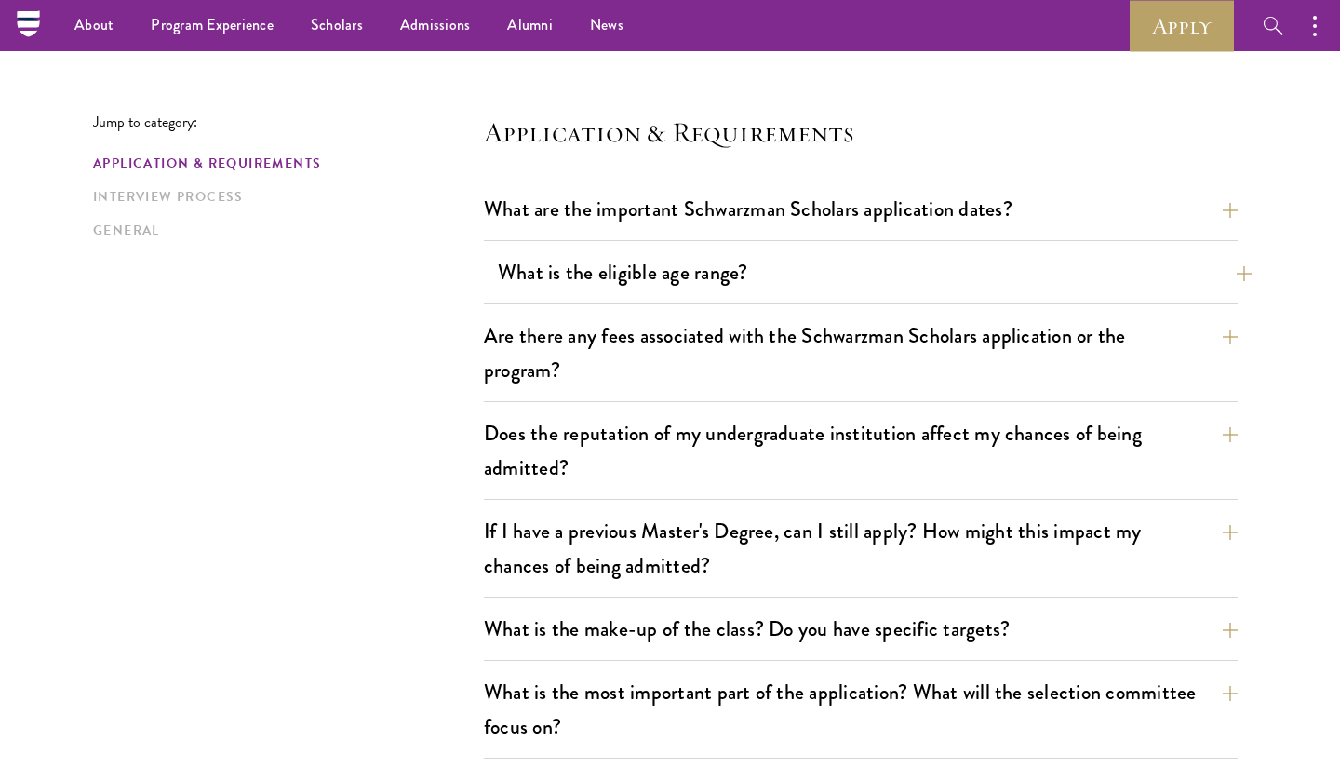
click at [830, 257] on button "What is the eligible age range?" at bounding box center [875, 272] width 754 height 42
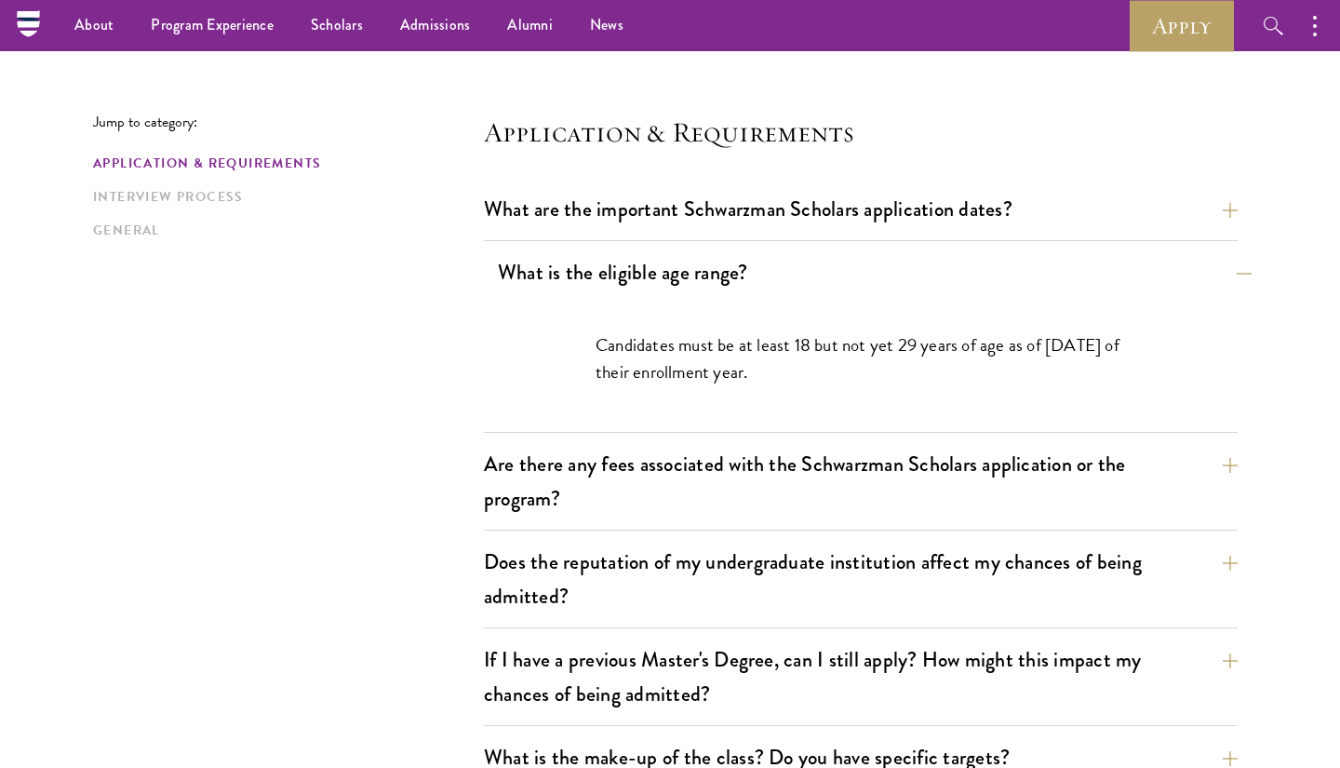
click at [830, 257] on button "What is the eligible age range?" at bounding box center [875, 272] width 754 height 42
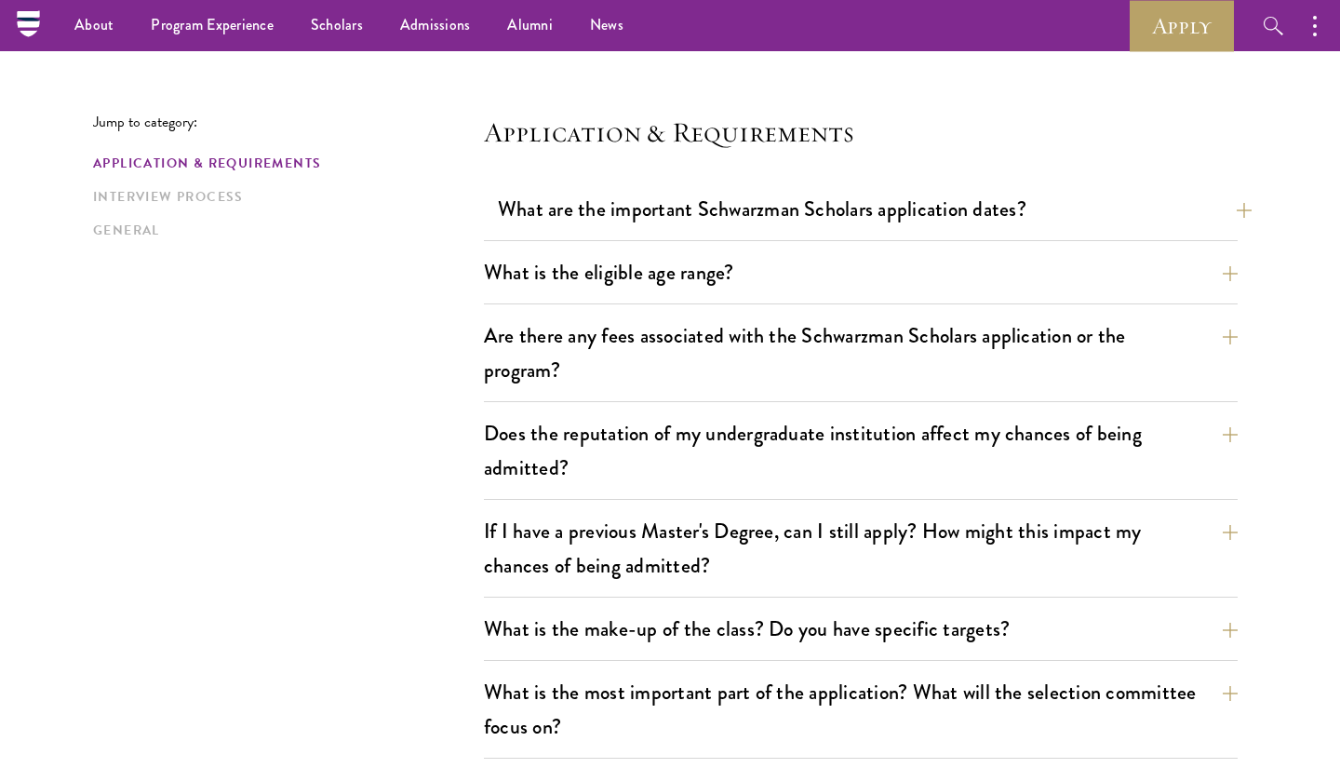
click at [834, 223] on button "What are the important Schwarzman Scholars application dates?" at bounding box center [875, 209] width 754 height 42
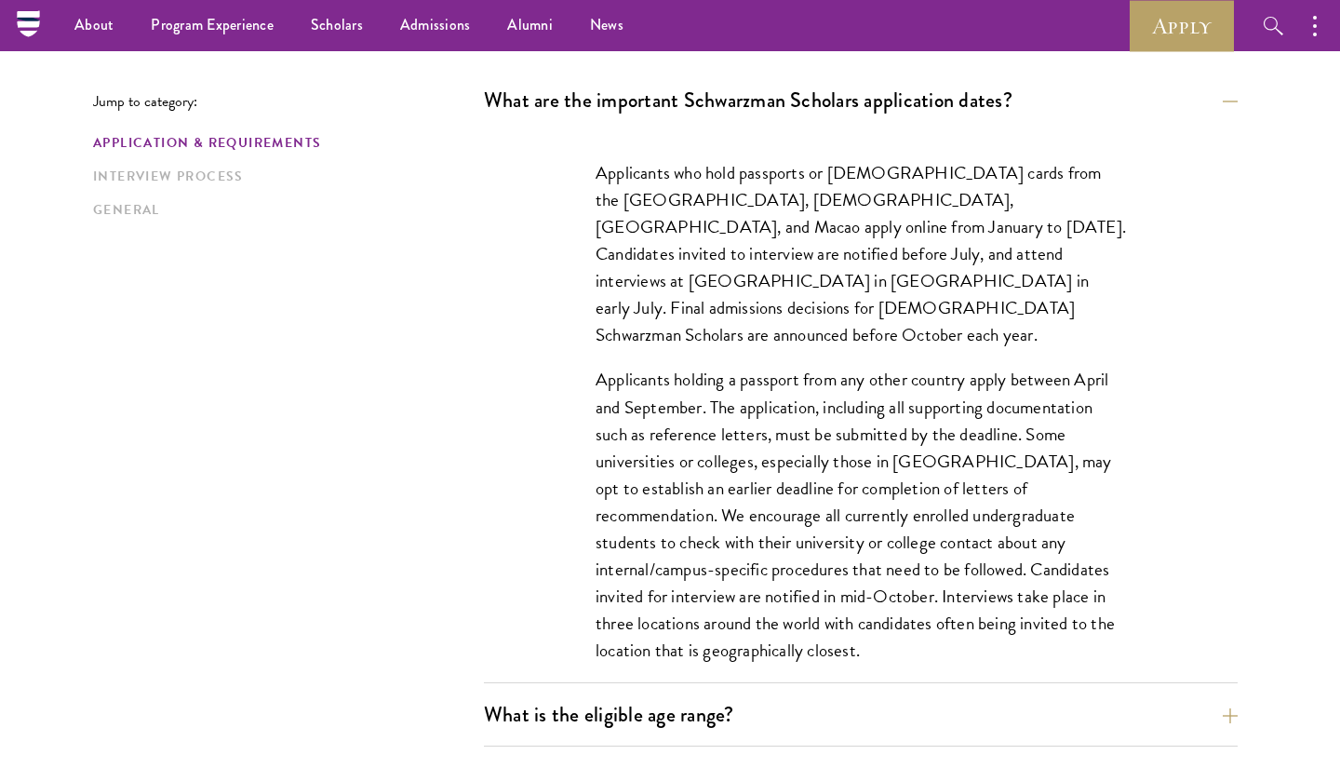
scroll to position [514, 0]
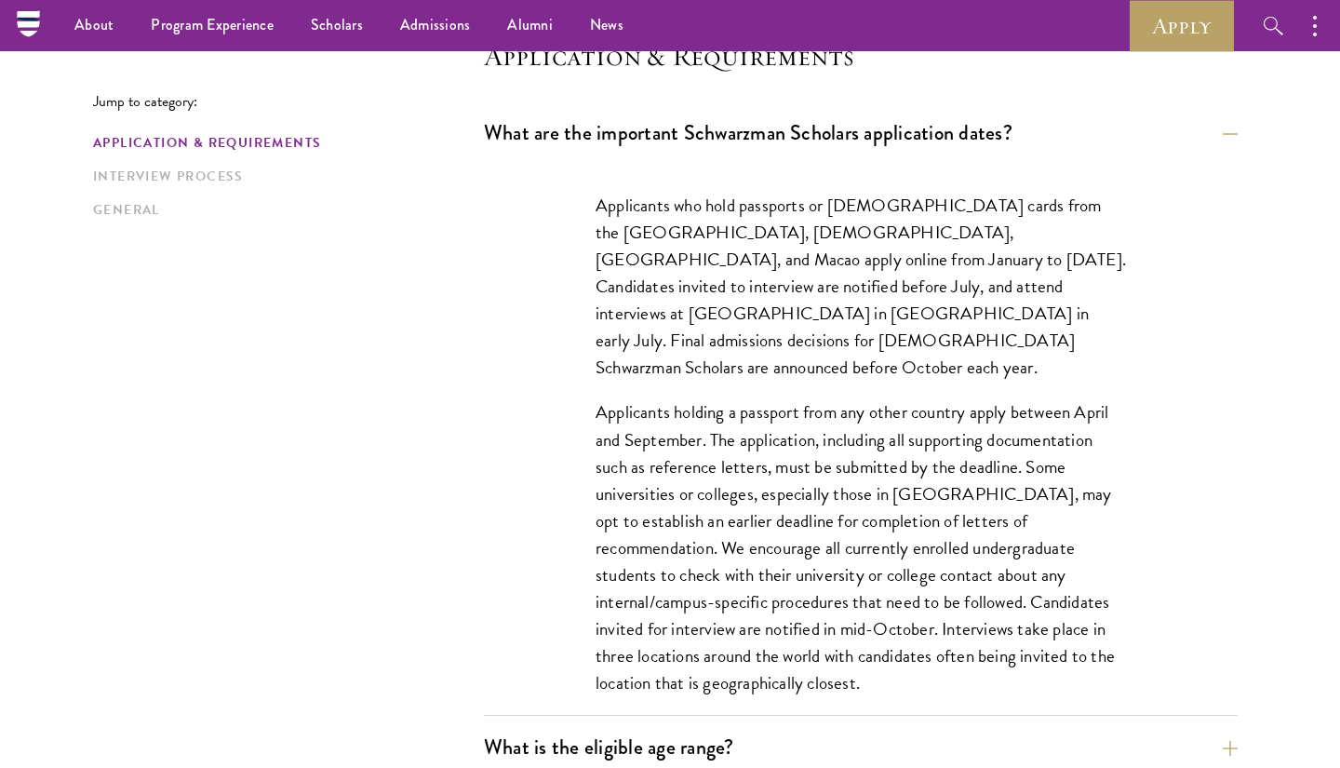
click at [847, 168] on div "Applicants who hold passports or permanent resident cards from the Chinese main…" at bounding box center [861, 453] width 642 height 579
click at [853, 151] on button "What are the important Schwarzman Scholars application dates?" at bounding box center [875, 133] width 754 height 42
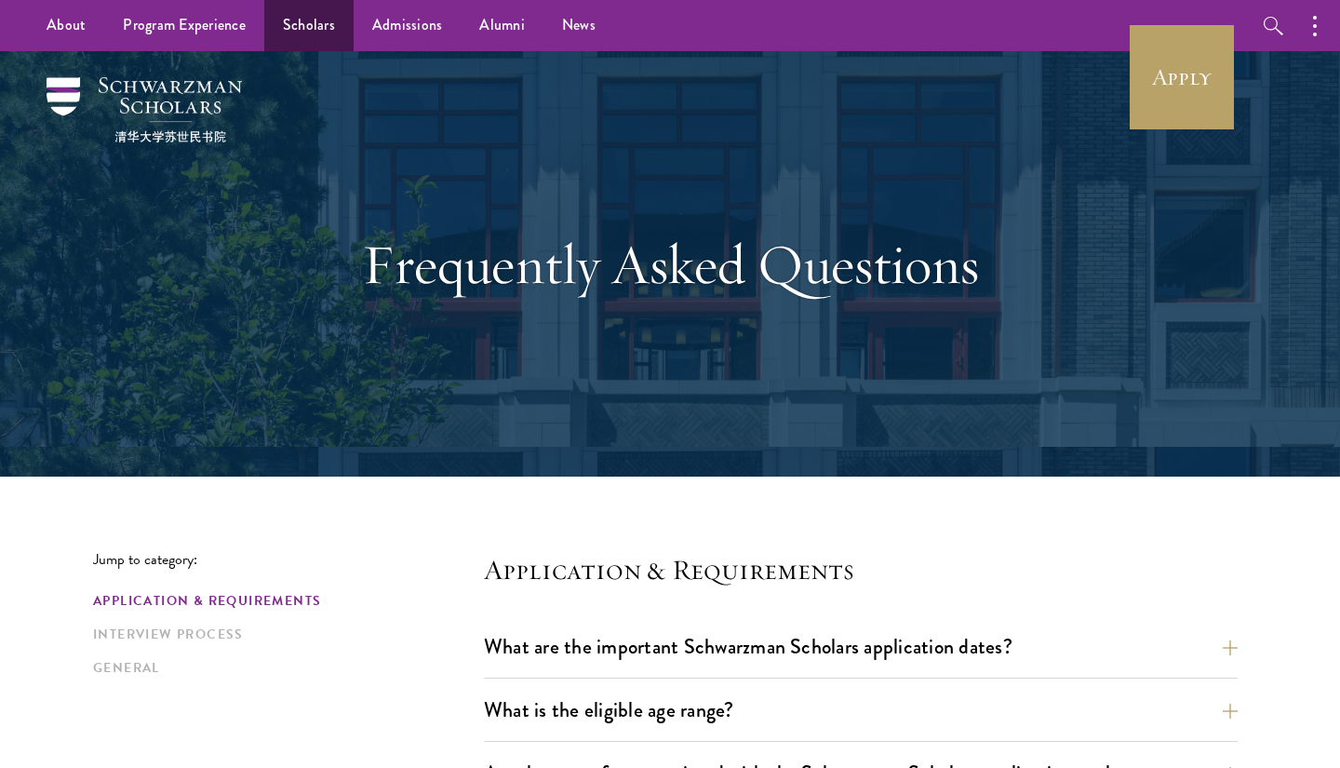
scroll to position [0, 0]
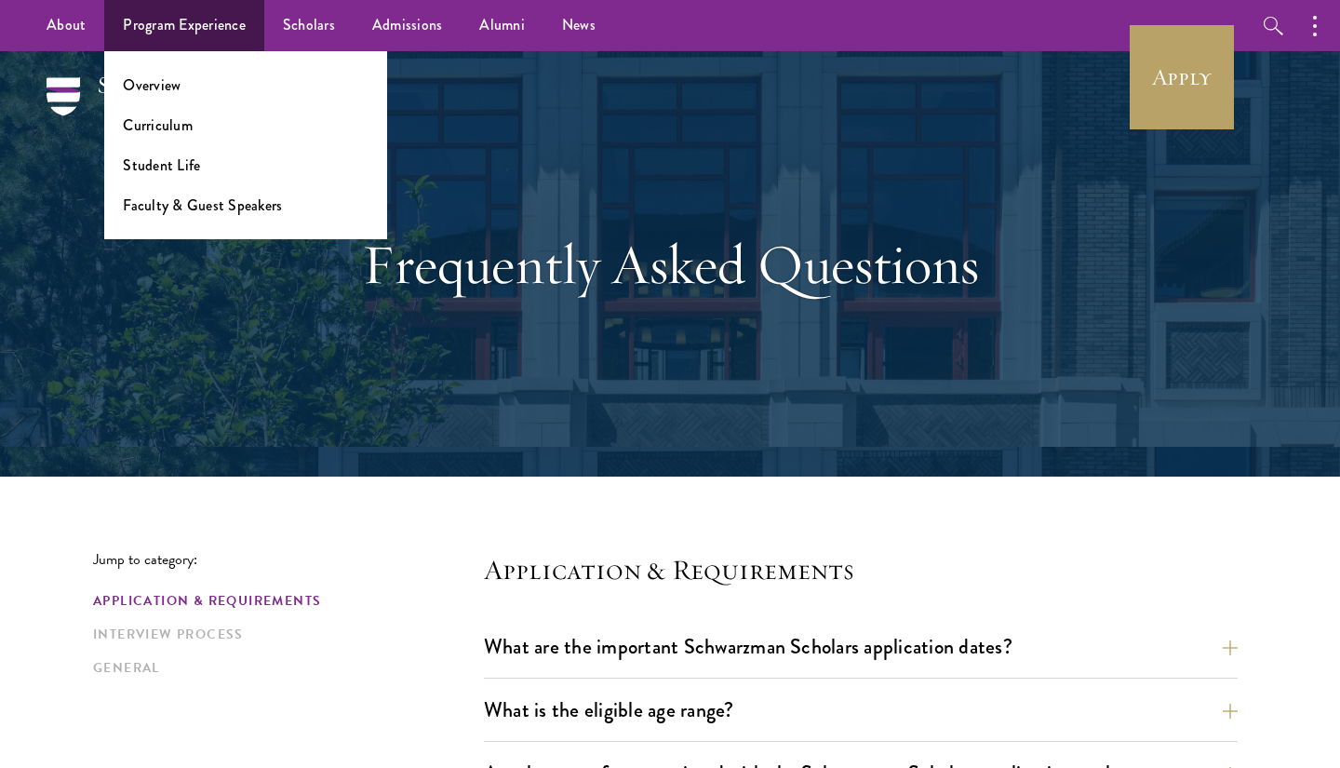
click at [169, 15] on link "Program Experience" at bounding box center [184, 25] width 160 height 51
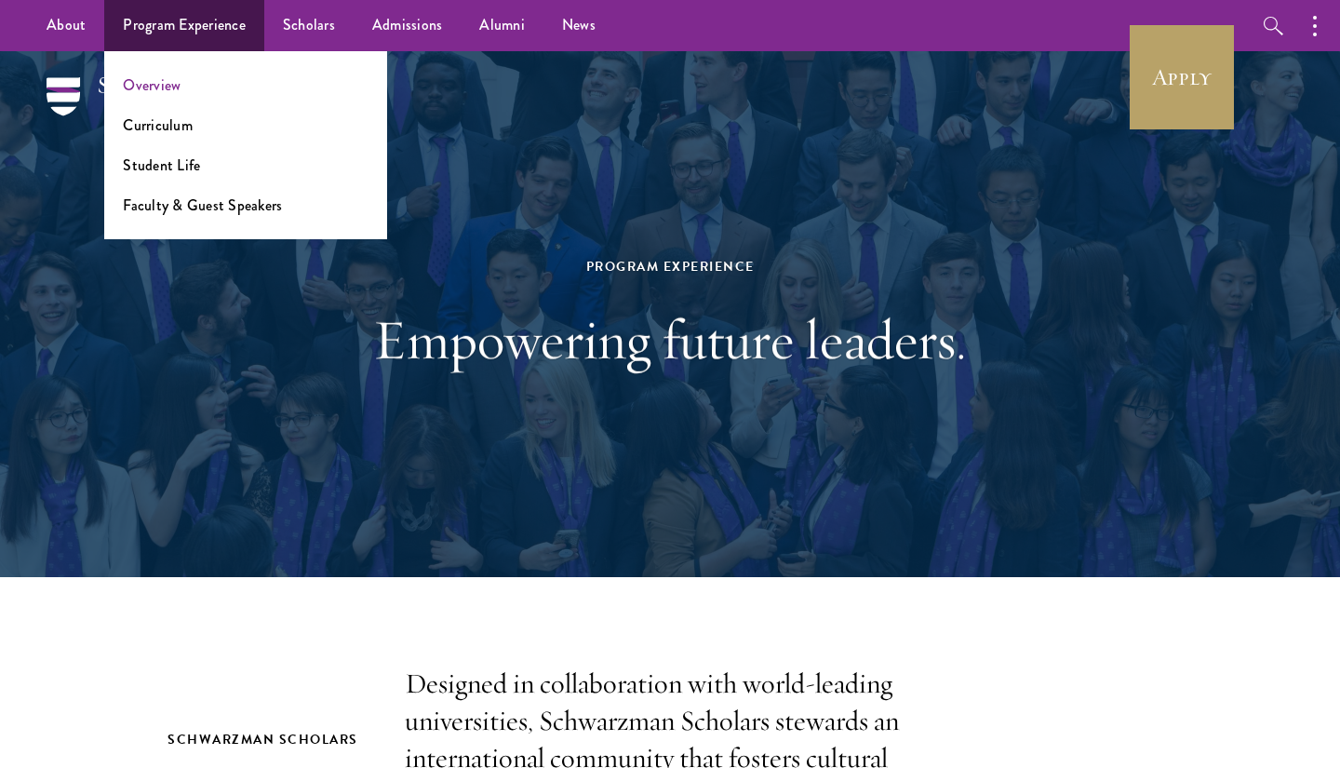
click at [175, 91] on link "Overview" at bounding box center [152, 84] width 58 height 21
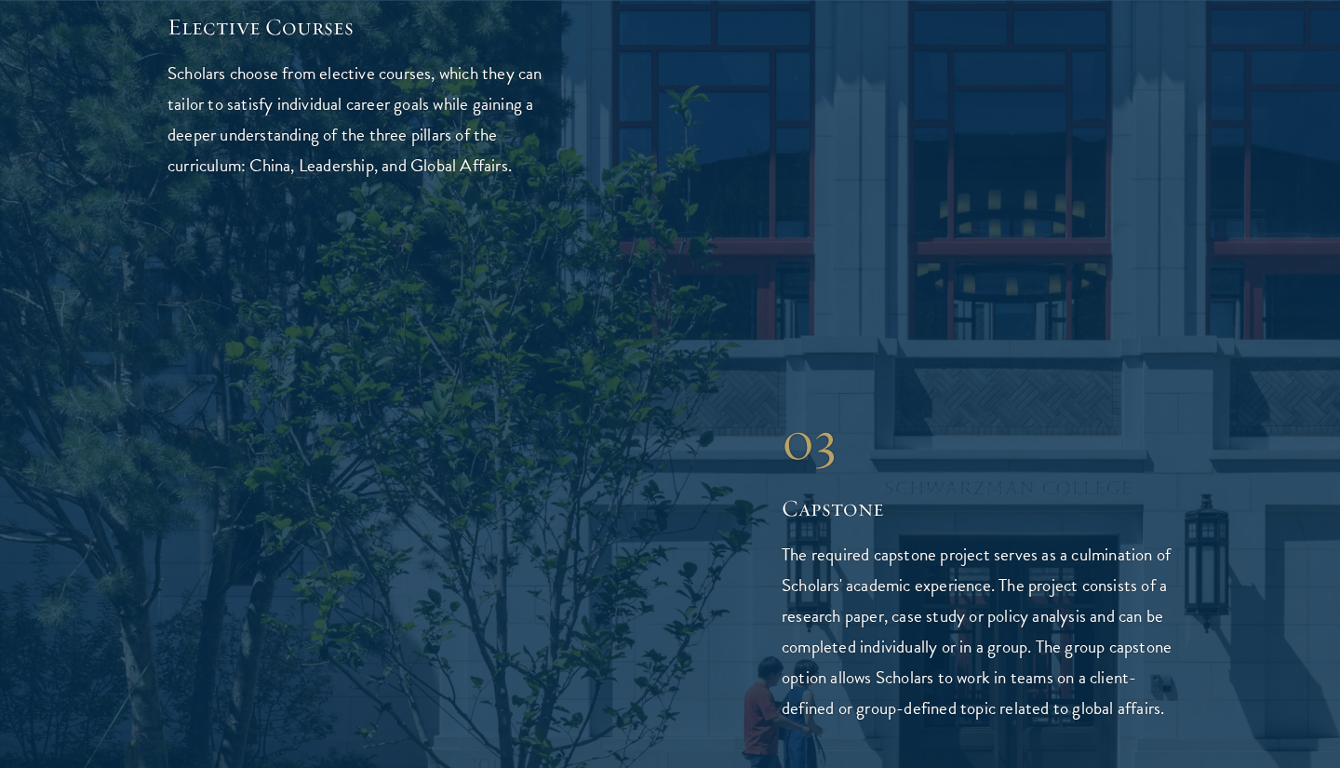
scroll to position [3583, 0]
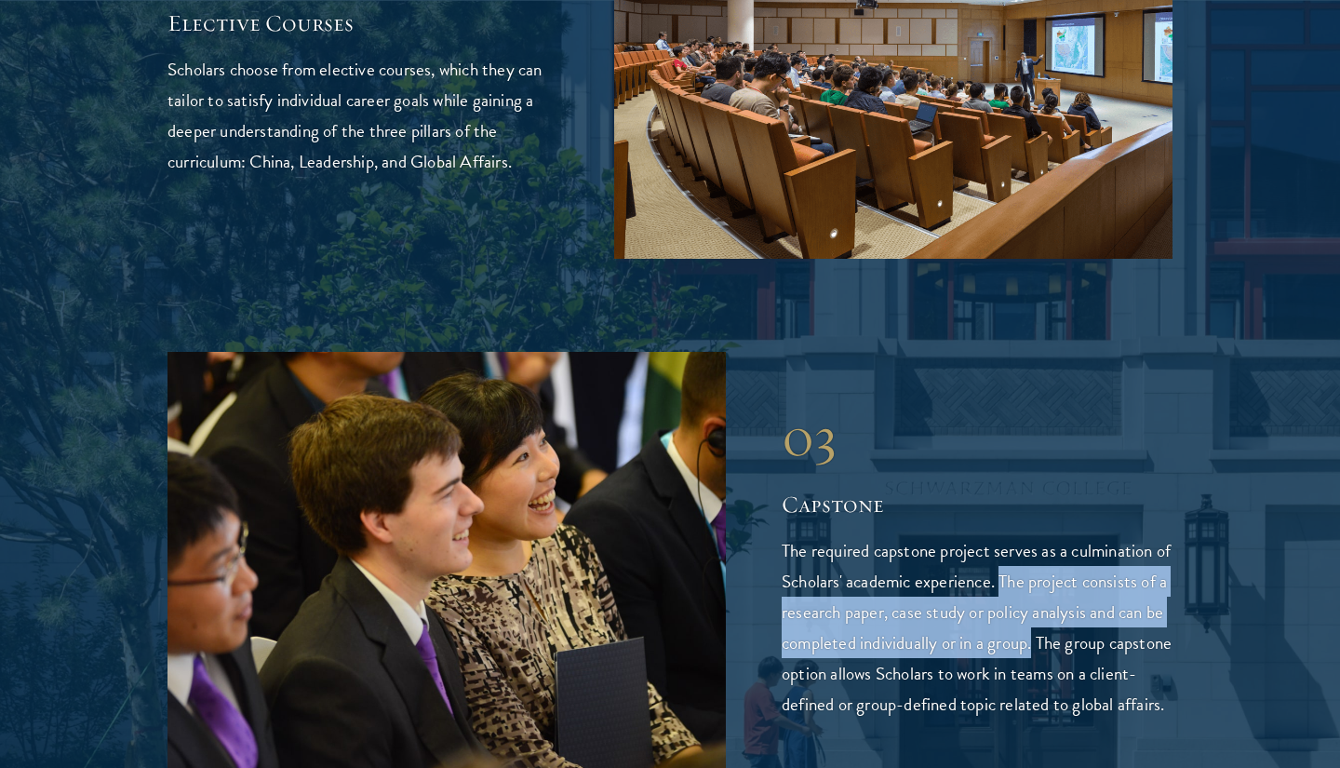
drag, startPoint x: 1023, startPoint y: 488, endPoint x: 1086, endPoint y: 557, distance: 93.6
click at [1086, 557] on p "The required capstone project serves as a culmination of Scholars' academic exp…" at bounding box center [977, 627] width 391 height 184
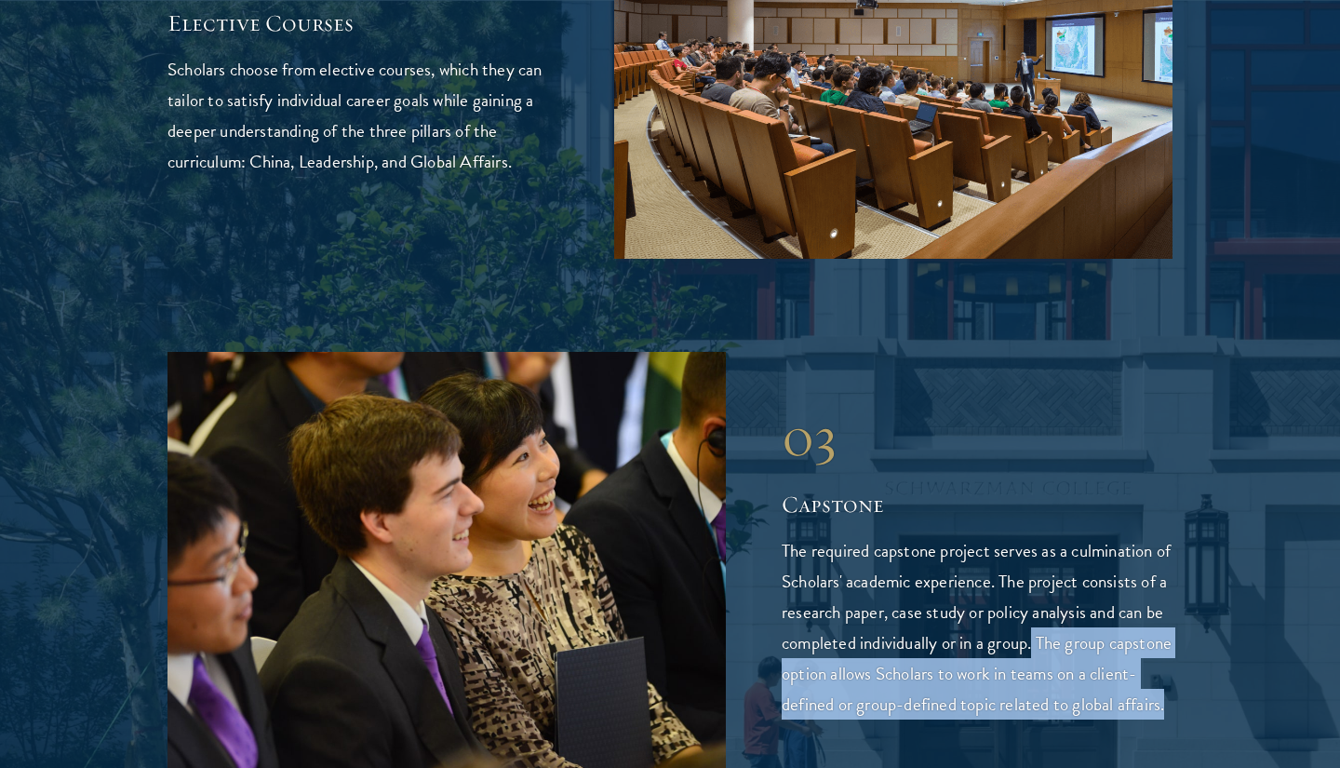
drag, startPoint x: 1086, startPoint y: 557, endPoint x: 1084, endPoint y: 631, distance: 74.5
click at [1084, 631] on p "The required capstone project serves as a culmination of Scholars' academic exp…" at bounding box center [977, 627] width 391 height 184
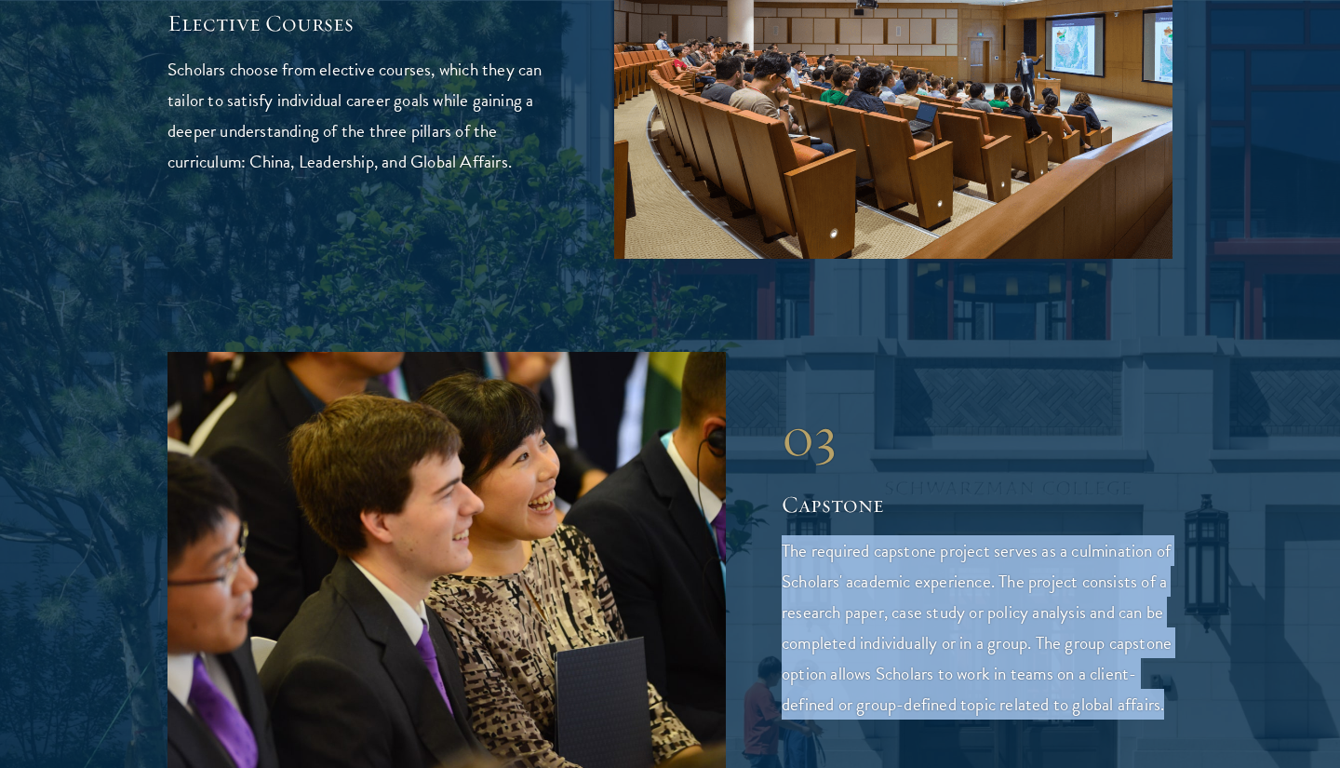
drag, startPoint x: 1084, startPoint y: 631, endPoint x: 981, endPoint y: 438, distance: 218.6
click at [981, 438] on div "03 Capstone The required capstone project serves as a culmination of Scholars' …" at bounding box center [977, 561] width 391 height 317
click at [982, 438] on div "03 Capstone The required capstone project serves as a culmination of Scholars' …" at bounding box center [977, 561] width 391 height 317
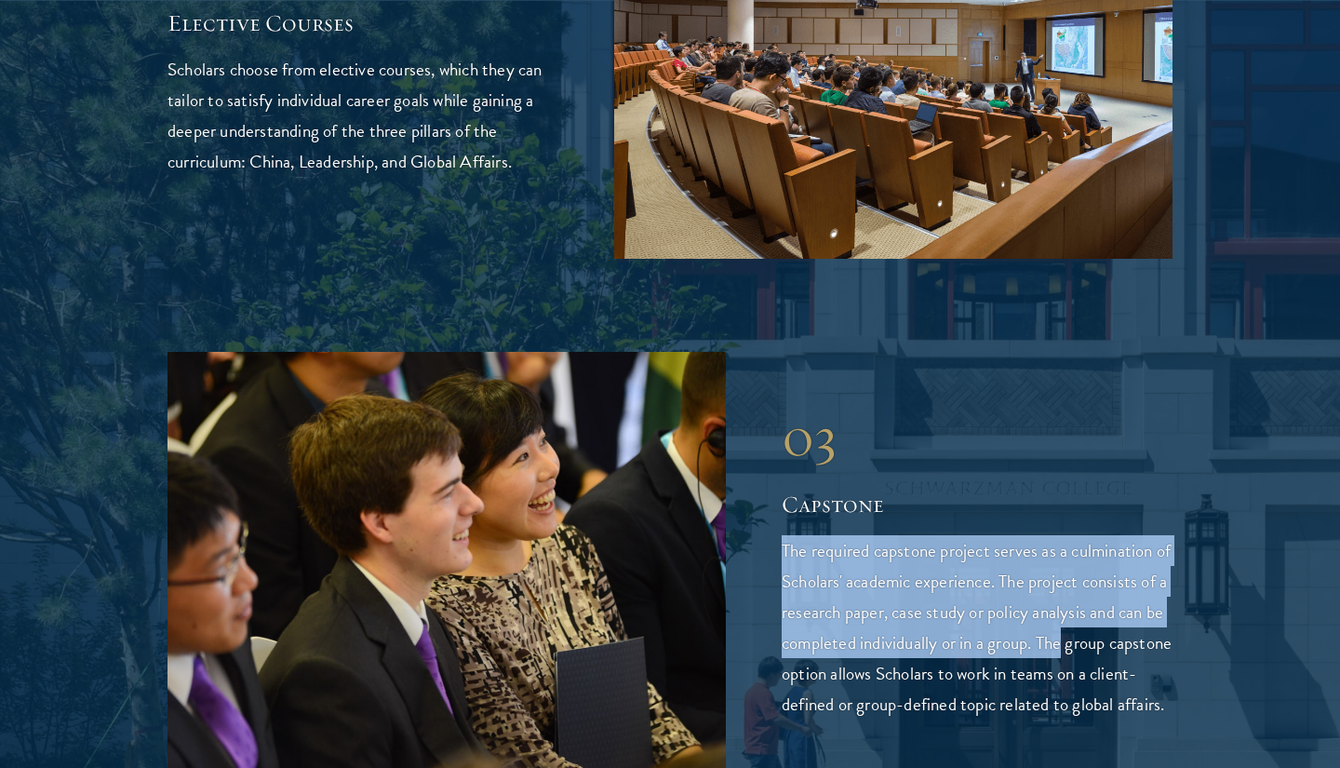
drag, startPoint x: 982, startPoint y: 438, endPoint x: 1087, endPoint y: 552, distance: 154.8
click at [1087, 552] on div "03 Capstone The required capstone project serves as a culmination of Scholars' …" at bounding box center [977, 561] width 391 height 317
click at [1087, 552] on p "The required capstone project serves as a culmination of Scholars' academic exp…" at bounding box center [977, 627] width 391 height 184
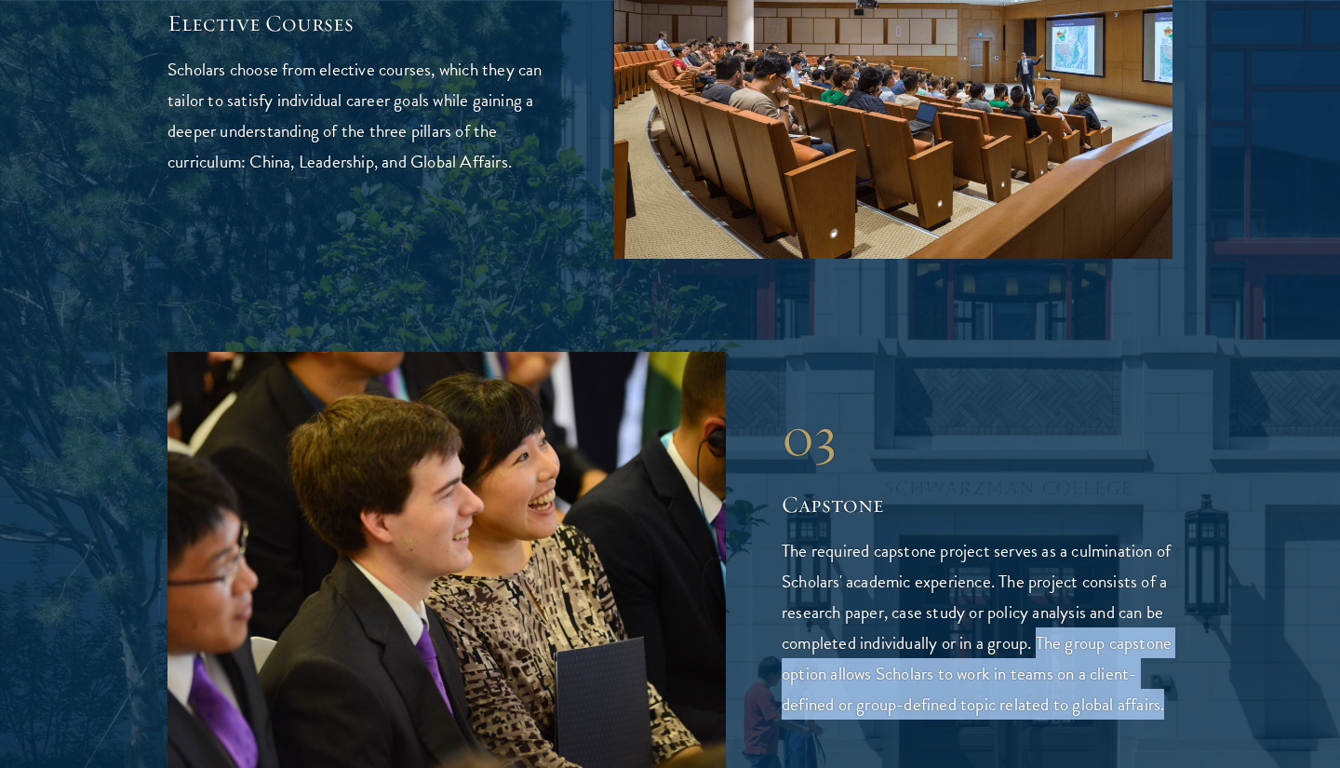
drag, startPoint x: 1087, startPoint y: 552, endPoint x: 1088, endPoint y: 629, distance: 77.3
click at [1088, 627] on p "The required capstone project serves as a culmination of Scholars' academic exp…" at bounding box center [977, 627] width 391 height 184
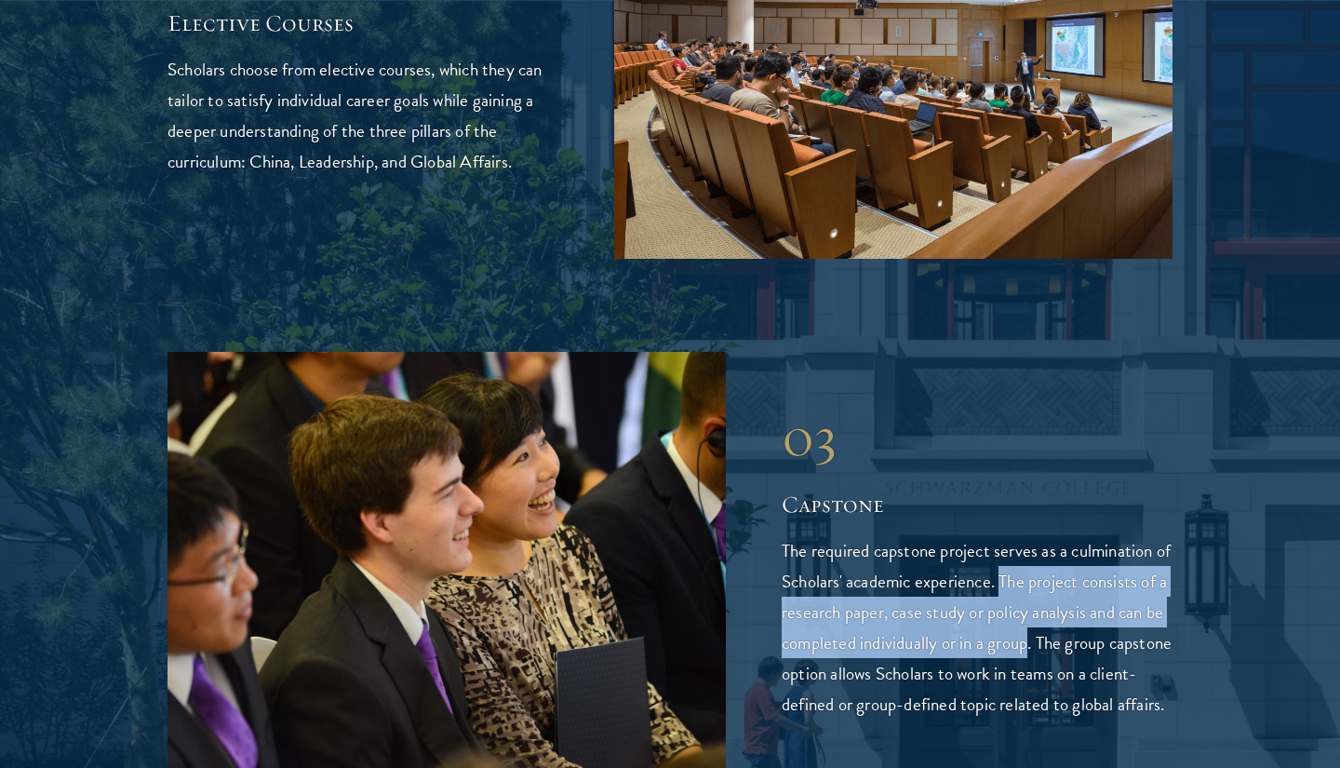
drag, startPoint x: 1081, startPoint y: 556, endPoint x: 1021, endPoint y: 487, distance: 91.1
click at [1021, 535] on p "The required capstone project serves as a culmination of Scholars' academic exp…" at bounding box center [977, 627] width 391 height 184
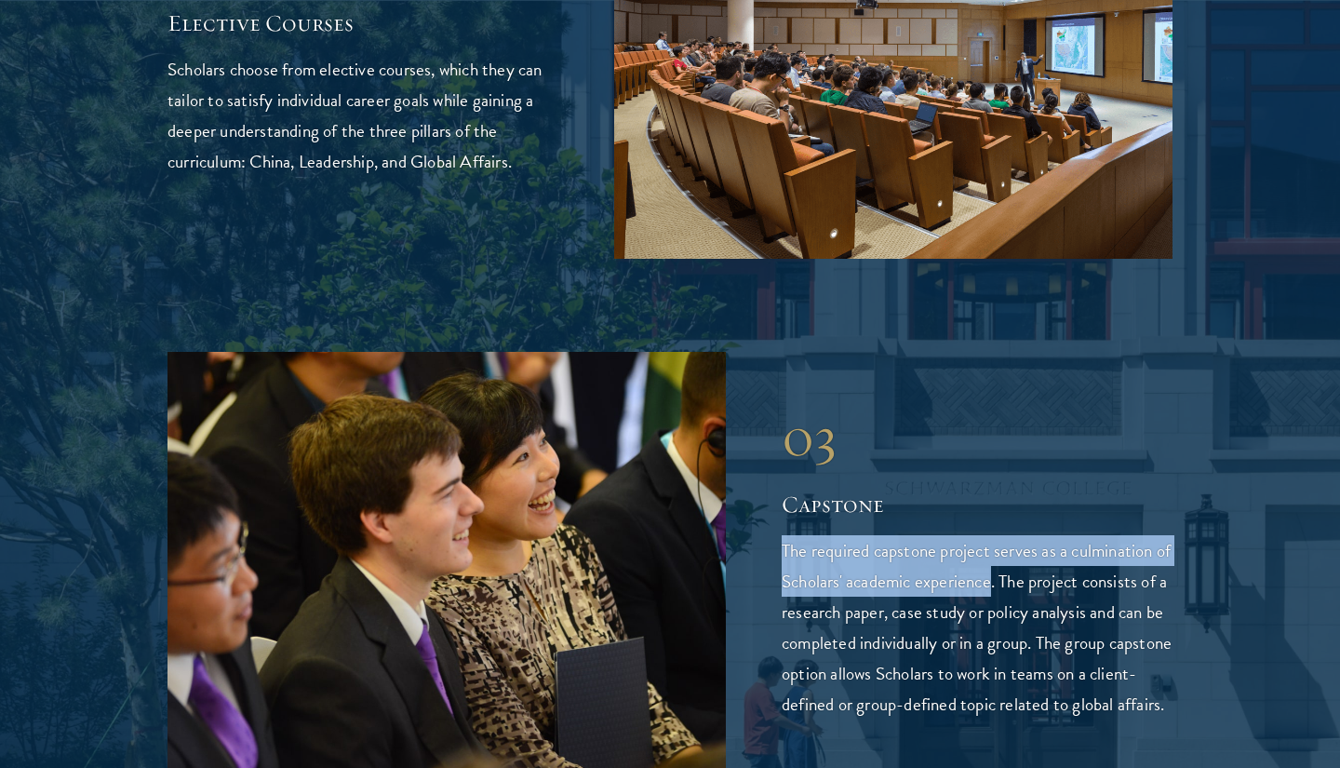
drag, startPoint x: 1012, startPoint y: 484, endPoint x: 999, endPoint y: 435, distance: 51.0
click at [999, 435] on div "03 Capstone The required capstone project serves as a culmination of Scholars' …" at bounding box center [977, 561] width 391 height 317
drag, startPoint x: 999, startPoint y: 435, endPoint x: 1013, endPoint y: 476, distance: 43.3
click at [1014, 478] on div "03 Capstone The required capstone project serves as a culmination of Scholars' …" at bounding box center [977, 561] width 391 height 317
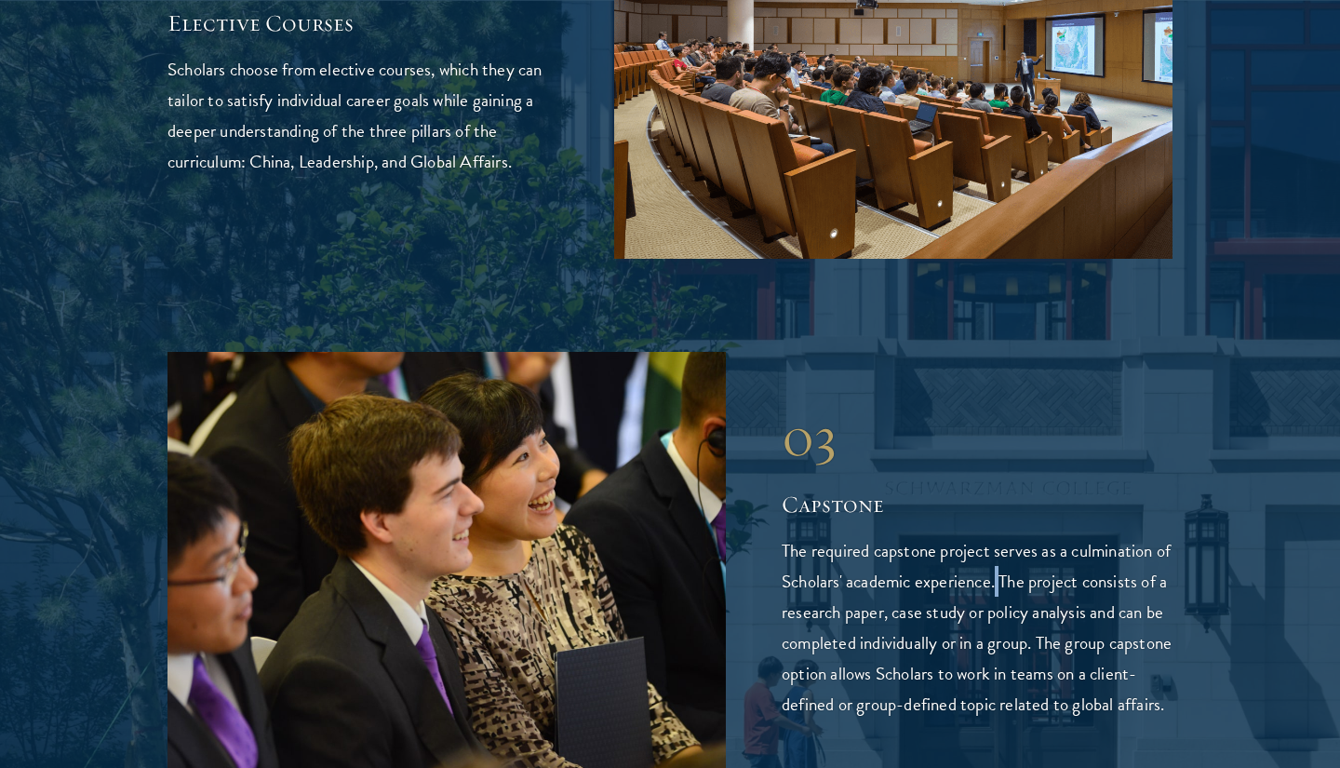
click at [1018, 535] on p "The required capstone project serves as a culmination of Scholars' academic exp…" at bounding box center [977, 627] width 391 height 184
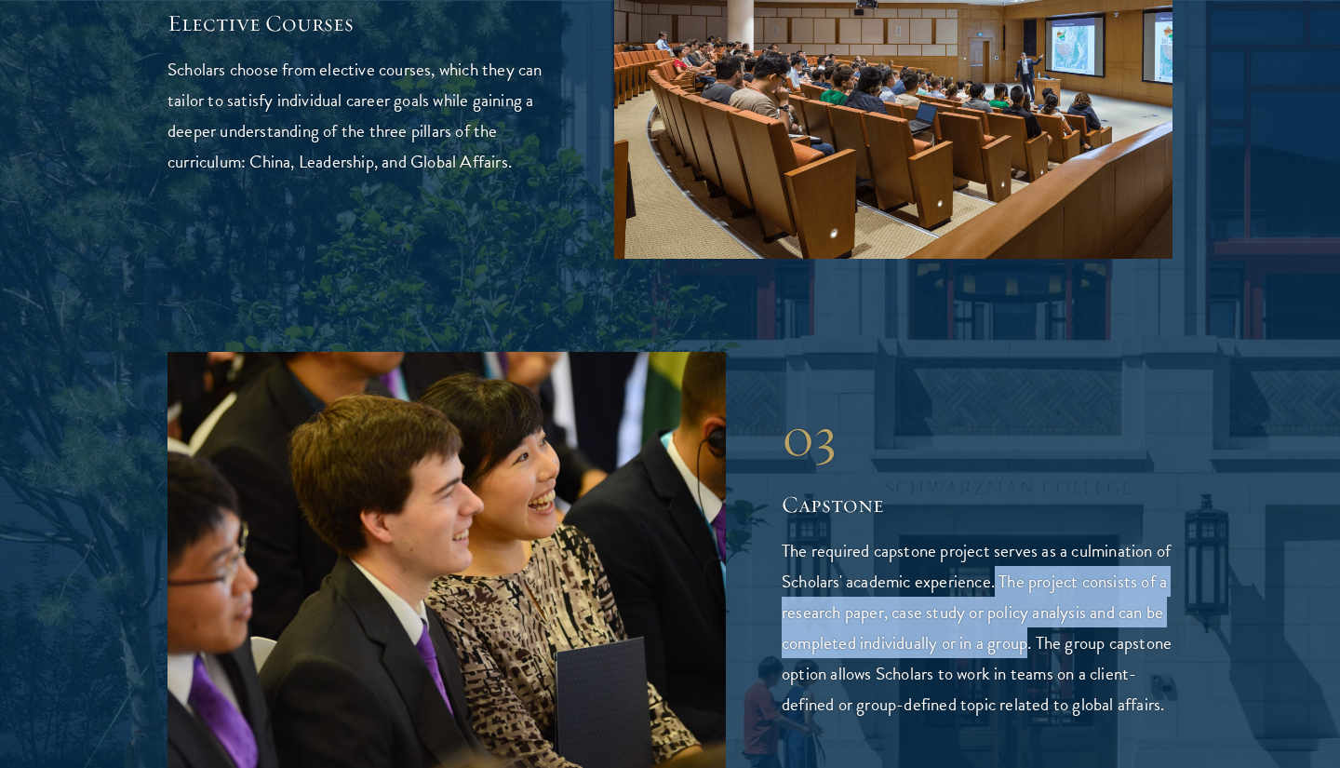
drag, startPoint x: 1018, startPoint y: 480, endPoint x: 1074, endPoint y: 556, distance: 93.8
click at [1075, 557] on p "The required capstone project serves as a culmination of Scholars' academic exp…" at bounding box center [977, 627] width 391 height 184
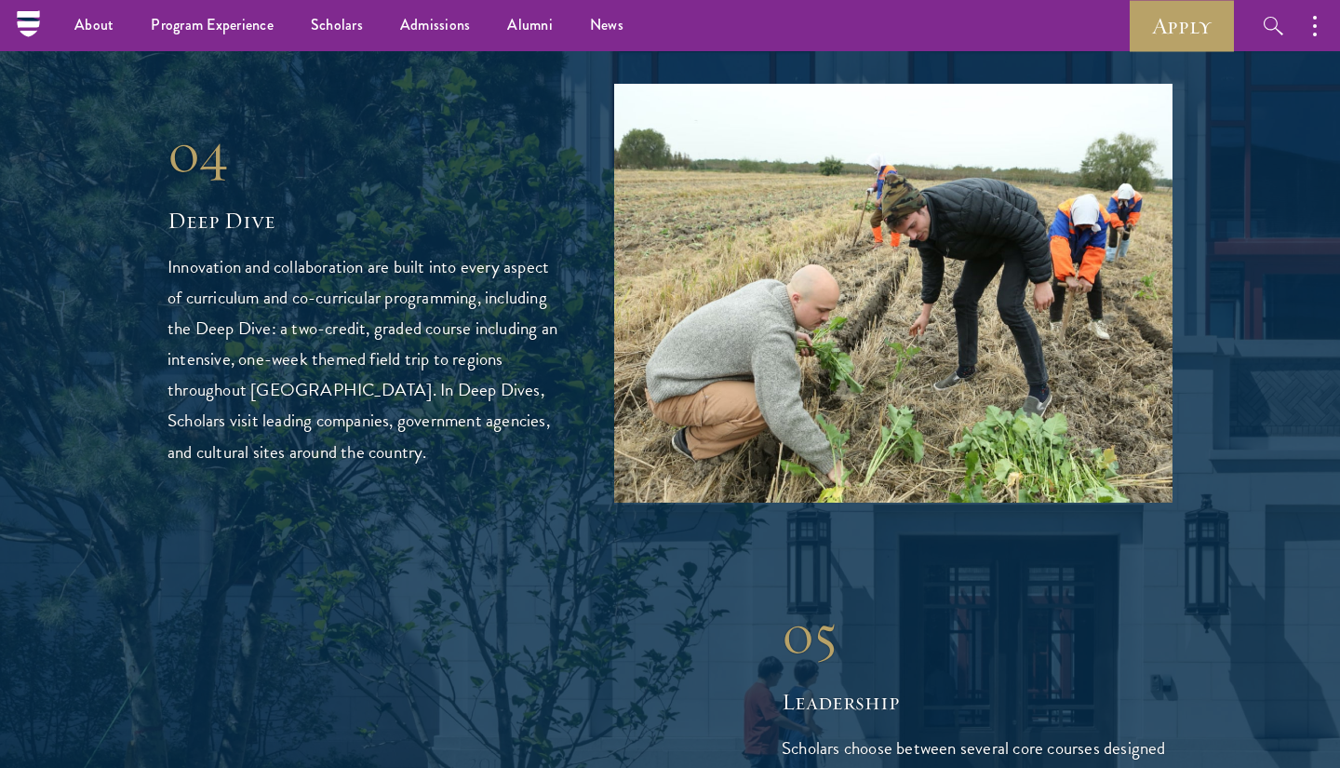
scroll to position [4347, 0]
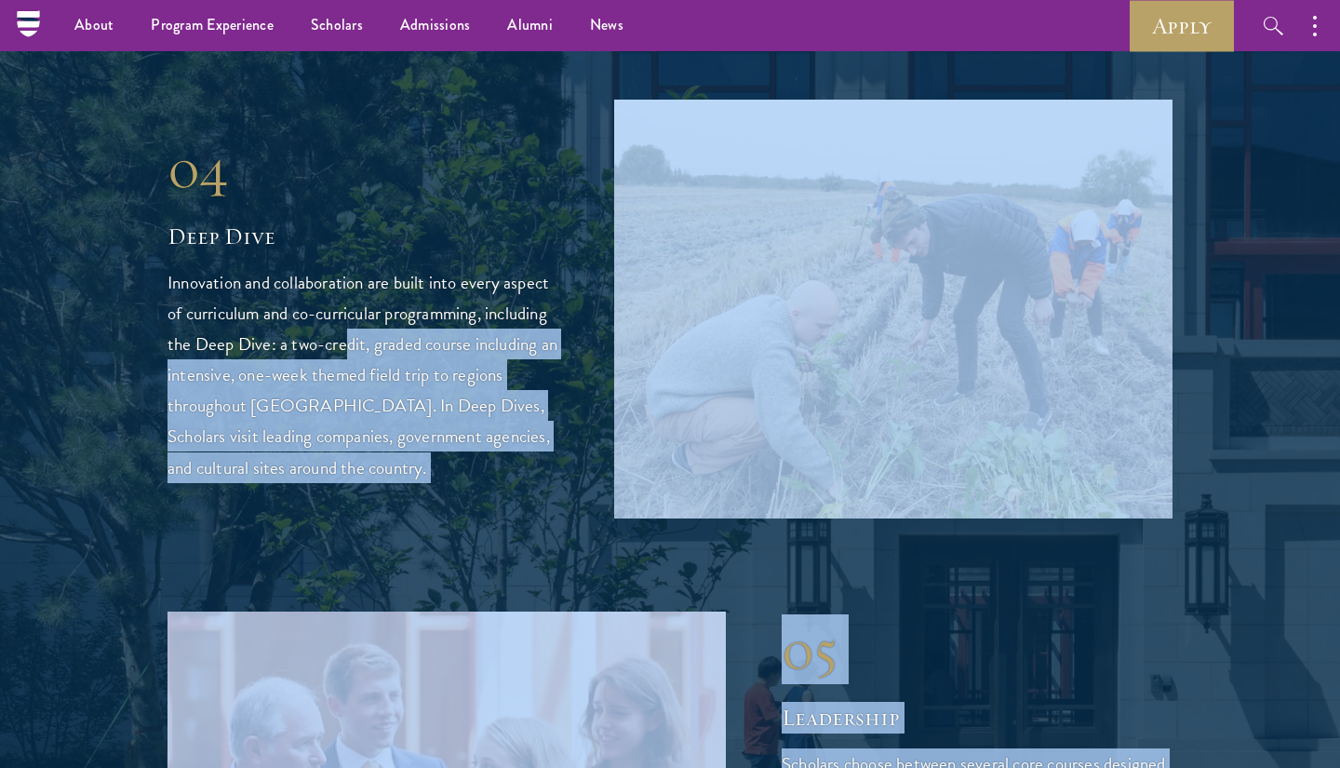
drag, startPoint x: 157, startPoint y: 202, endPoint x: 349, endPoint y: 262, distance: 200.8
click at [349, 267] on p "Innovation and collaboration are built into every aspect of curriculum and co-c…" at bounding box center [363, 374] width 391 height 215
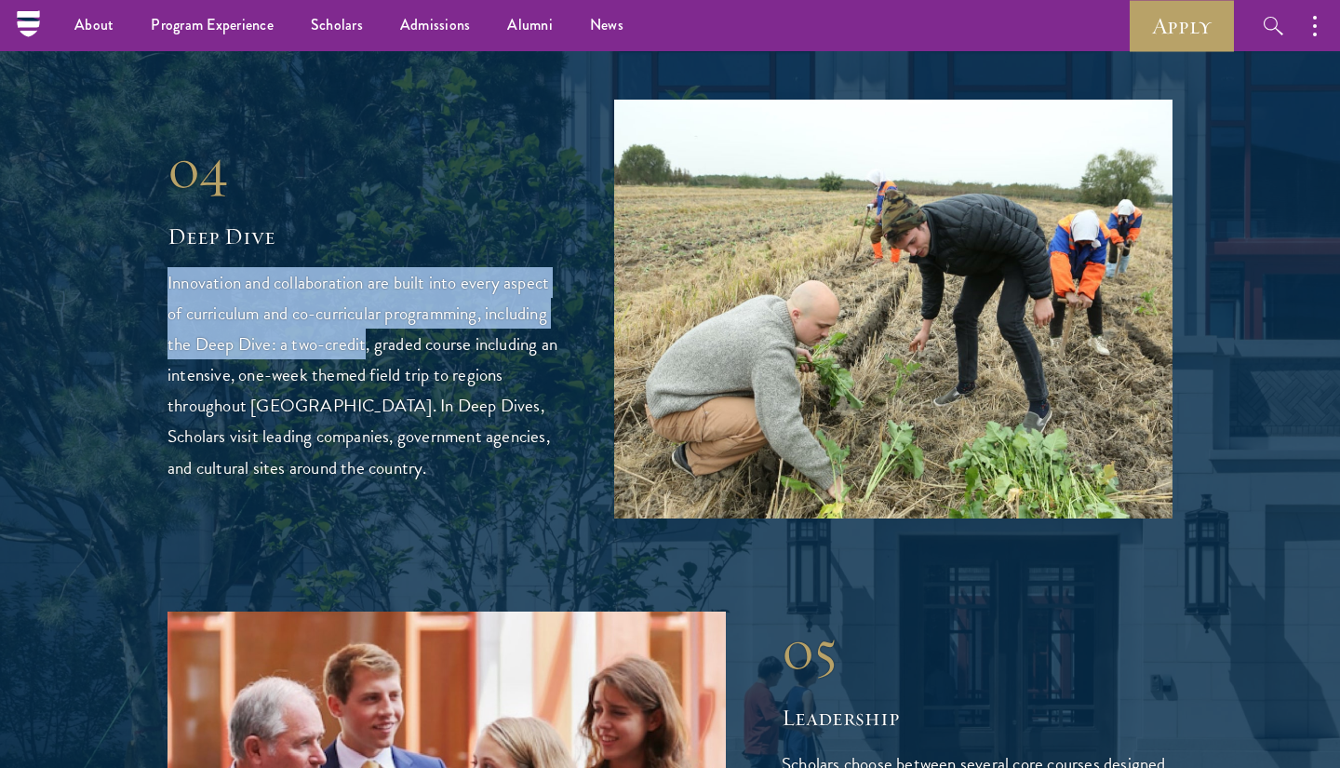
drag, startPoint x: 349, startPoint y: 262, endPoint x: 176, endPoint y: 213, distance: 179.8
click at [176, 267] on p "Innovation and collaboration are built into every aspect of curriculum and co-c…" at bounding box center [363, 374] width 391 height 215
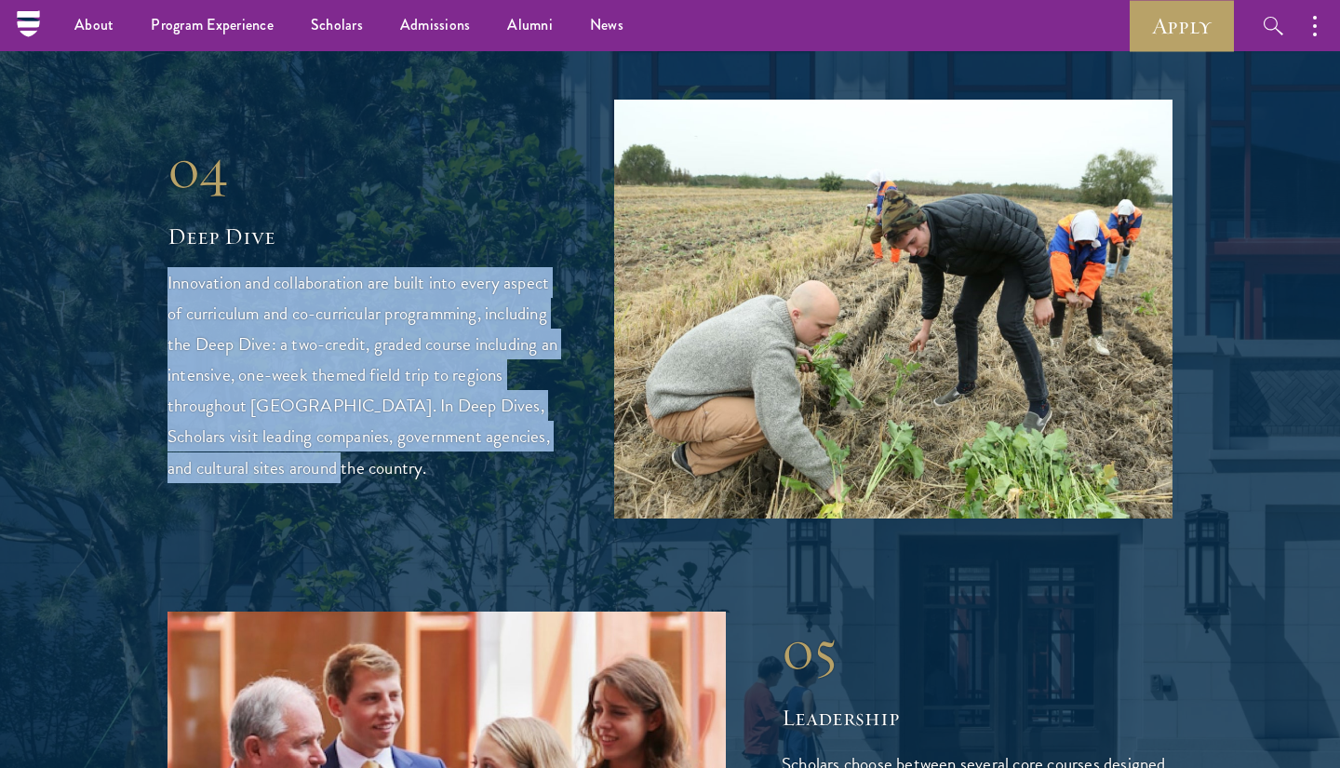
drag, startPoint x: 176, startPoint y: 213, endPoint x: 303, endPoint y: 384, distance: 212.2
click at [303, 384] on p "Innovation and collaboration are built into every aspect of curriculum and co-c…" at bounding box center [363, 374] width 391 height 215
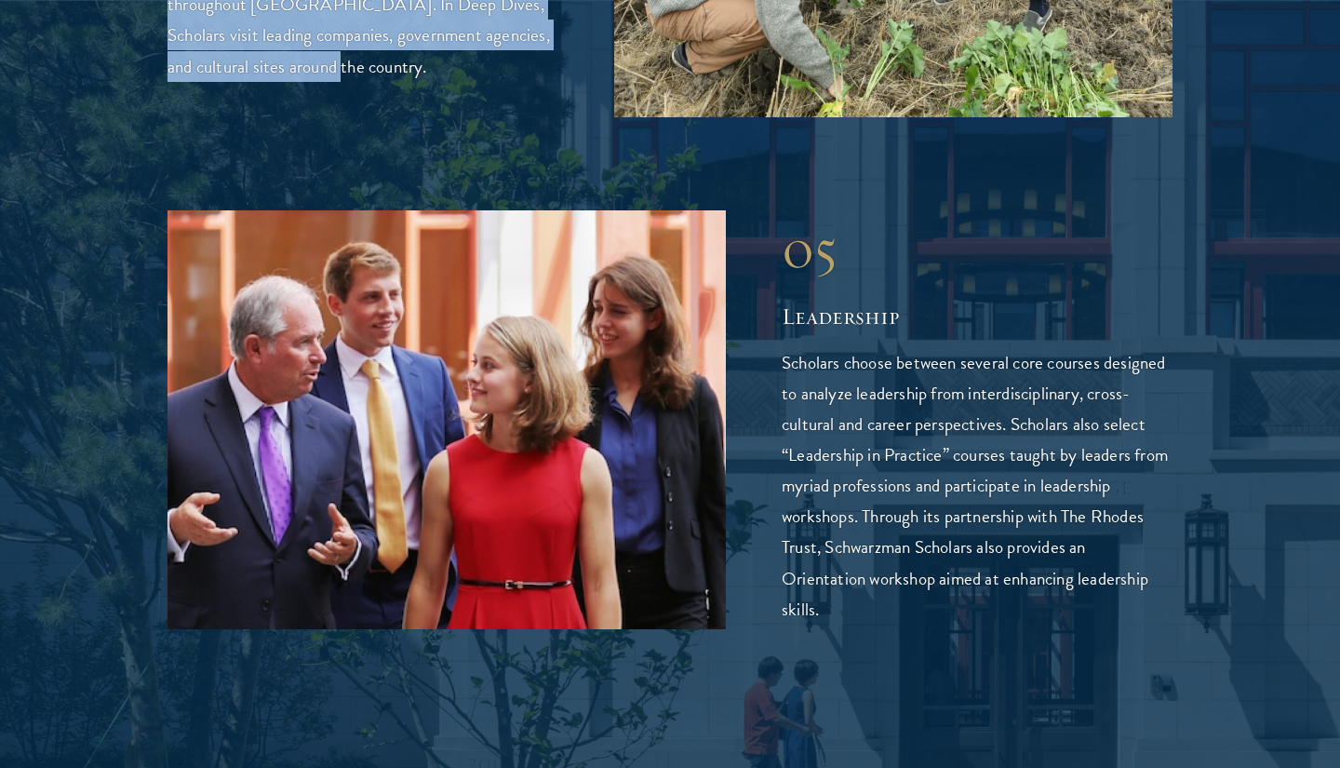
scroll to position [4752, 0]
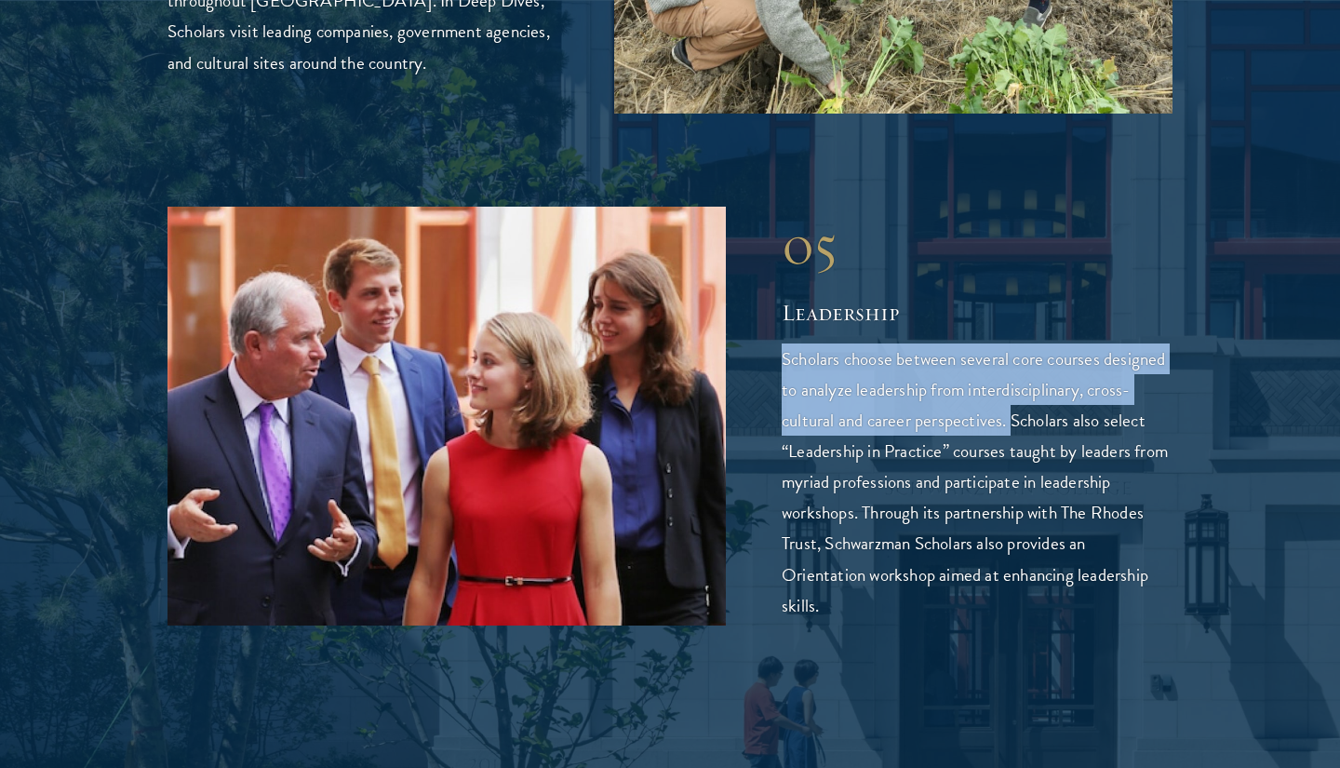
drag, startPoint x: 783, startPoint y: 282, endPoint x: 1011, endPoint y: 347, distance: 237.2
click at [1011, 347] on p "Scholars choose between several core courses designed to analyze leadership fro…" at bounding box center [977, 481] width 391 height 276
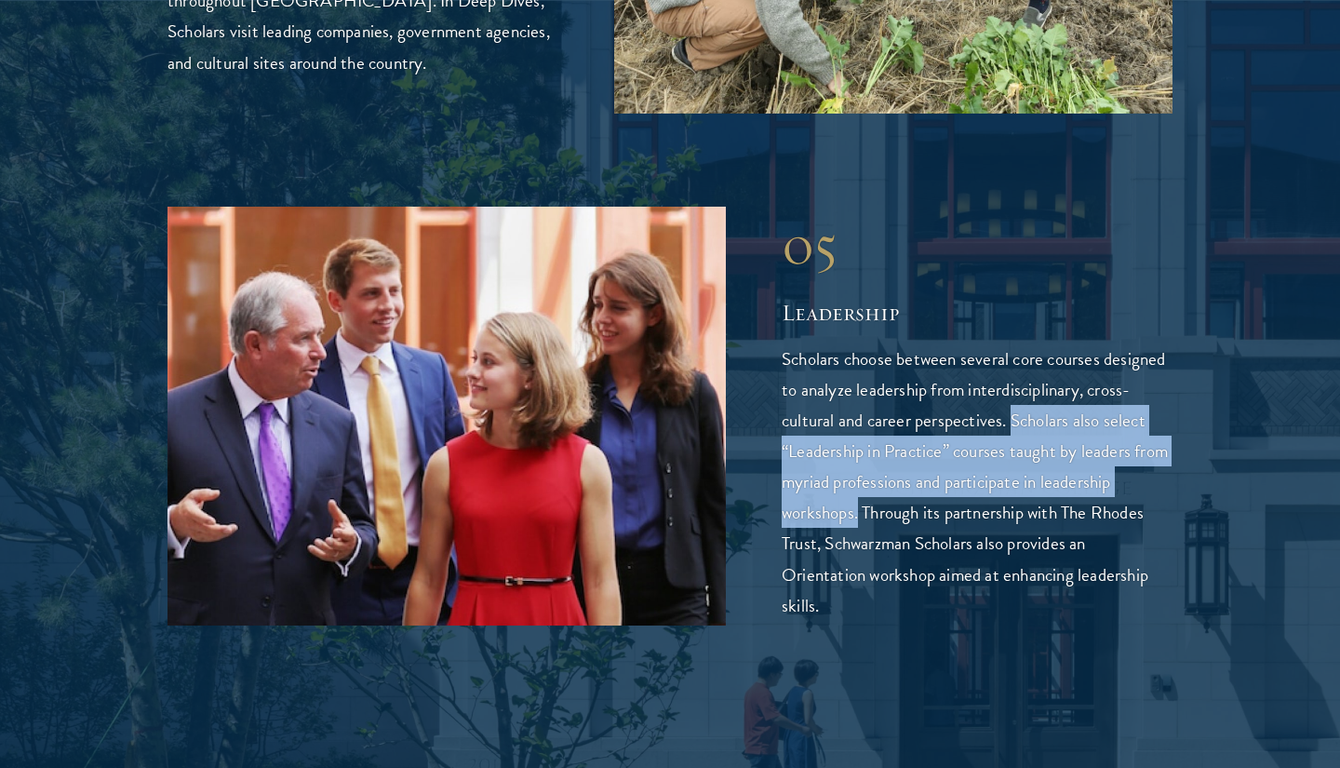
drag, startPoint x: 1011, startPoint y: 347, endPoint x: 855, endPoint y: 438, distance: 181.1
click at [855, 438] on p "Scholars choose between several core courses designed to analyze leadership fro…" at bounding box center [977, 481] width 391 height 276
click at [860, 435] on p "Scholars choose between several core courses designed to analyze leadership fro…" at bounding box center [977, 481] width 391 height 276
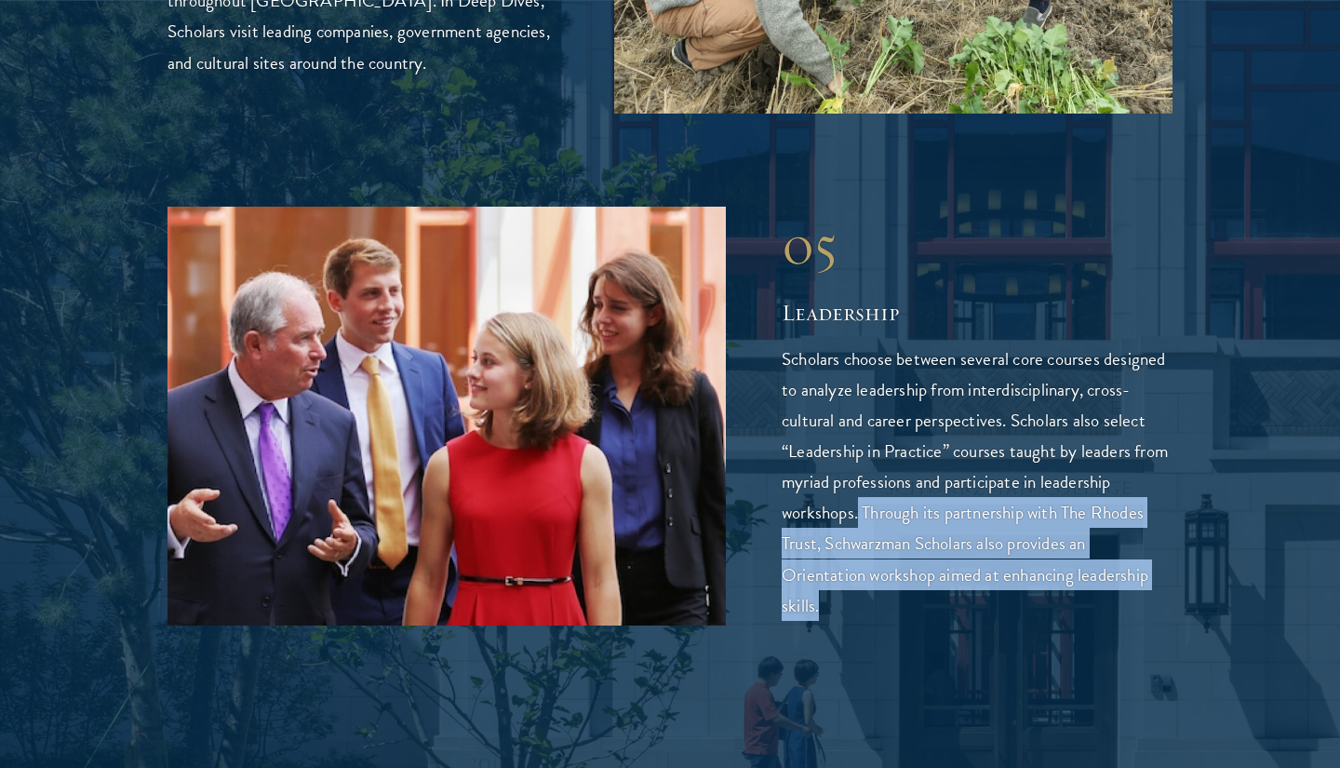
drag, startPoint x: 860, startPoint y: 435, endPoint x: 1056, endPoint y: 519, distance: 212.7
click at [1056, 519] on p "Scholars choose between several core courses designed to analyze leadership fro…" at bounding box center [977, 481] width 391 height 276
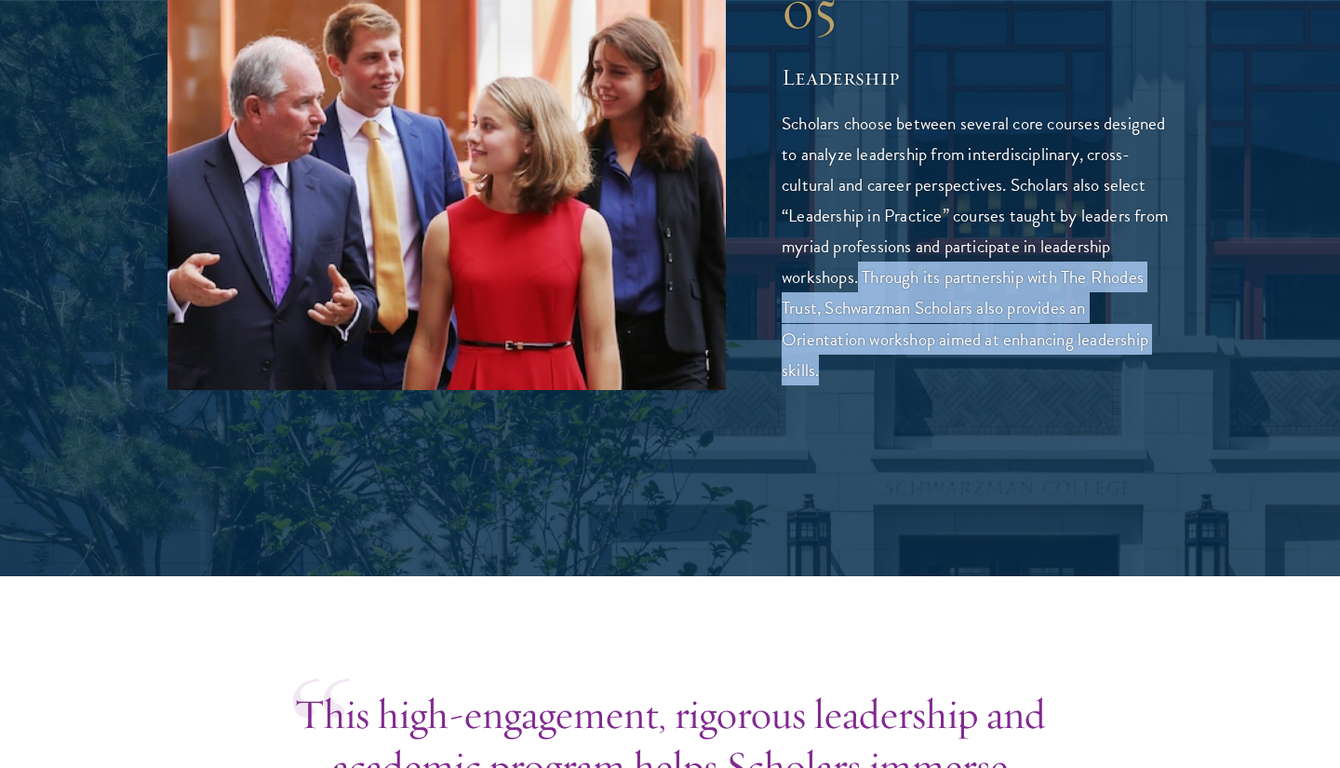
scroll to position [5314, 0]
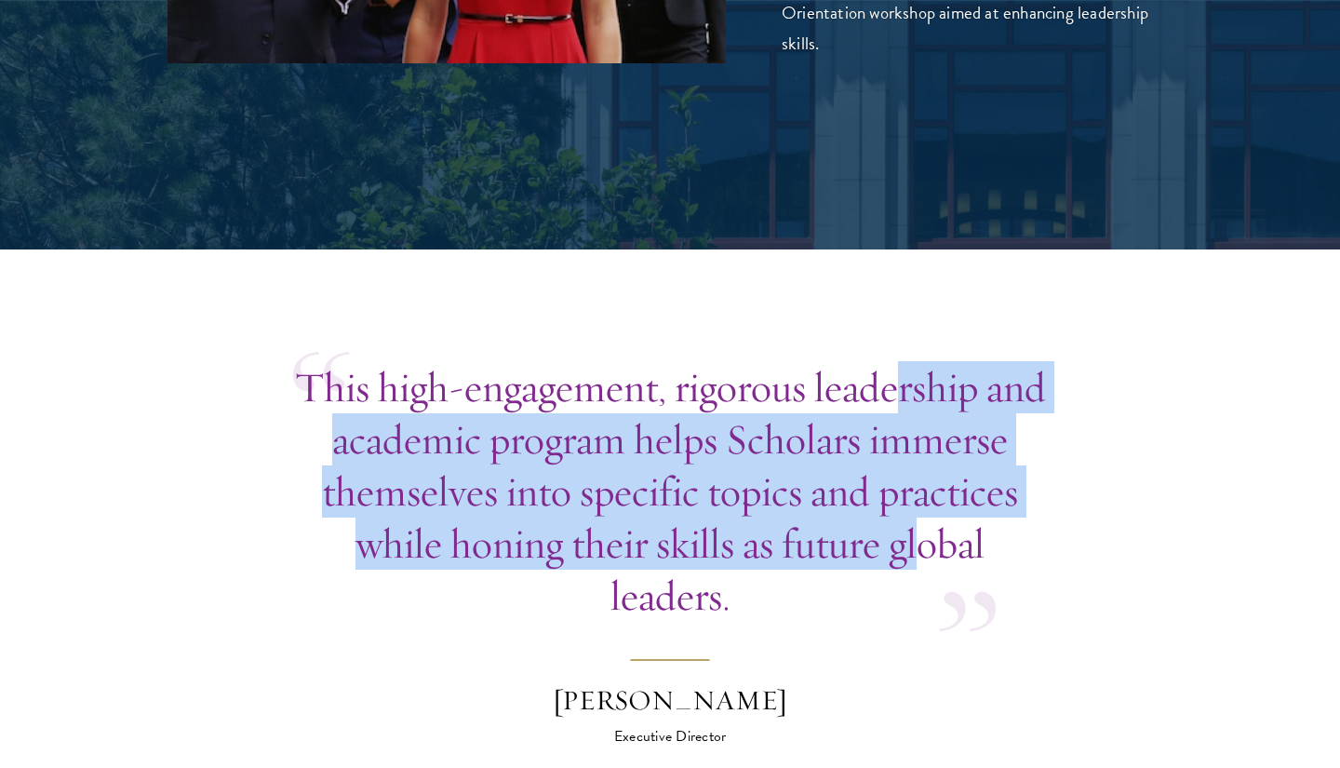
drag, startPoint x: 930, startPoint y: 326, endPoint x: 923, endPoint y: 456, distance: 130.5
click at [923, 456] on p "This high-engagement, rigorous leadership and academic program helps Scholars i…" at bounding box center [670, 491] width 754 height 261
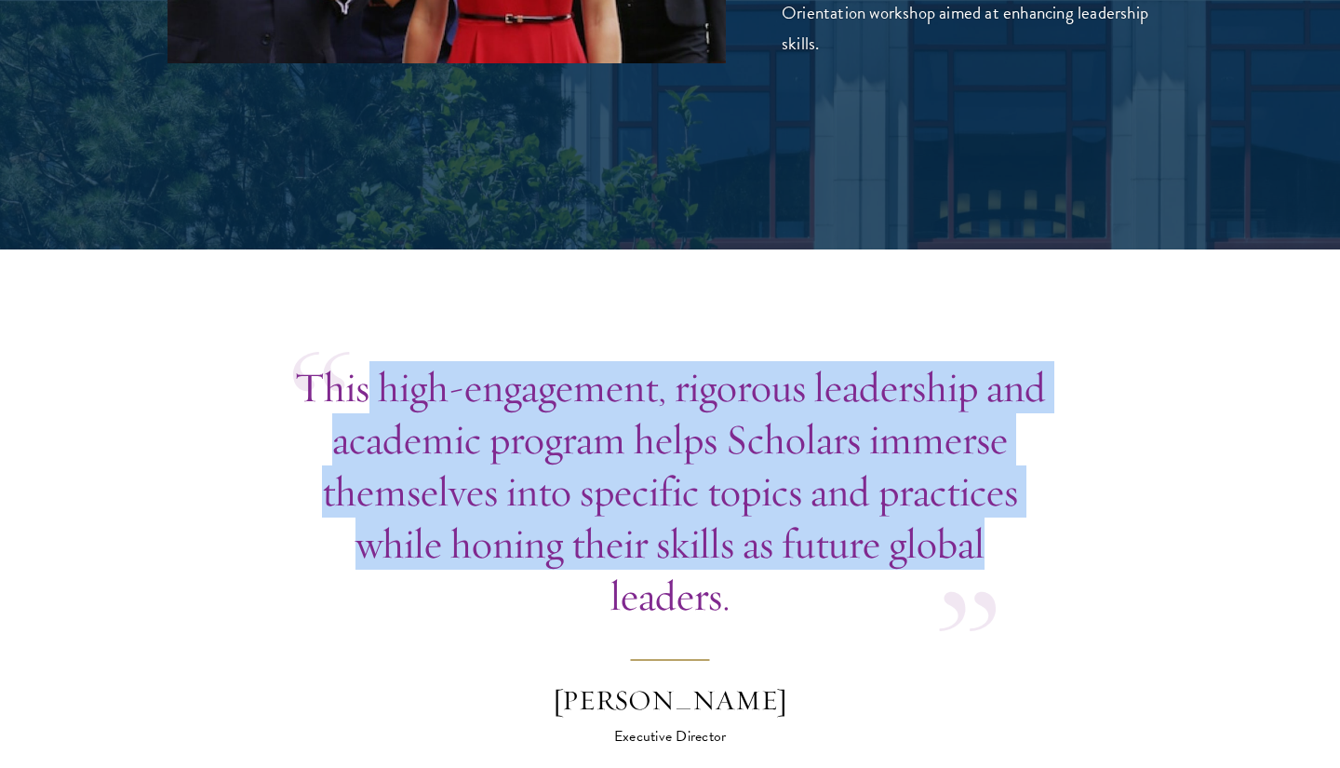
drag, startPoint x: 923, startPoint y: 456, endPoint x: 403, endPoint y: 329, distance: 535.8
click at [403, 361] on p "This high-engagement, rigorous leadership and academic program helps Scholars i…" at bounding box center [670, 491] width 754 height 261
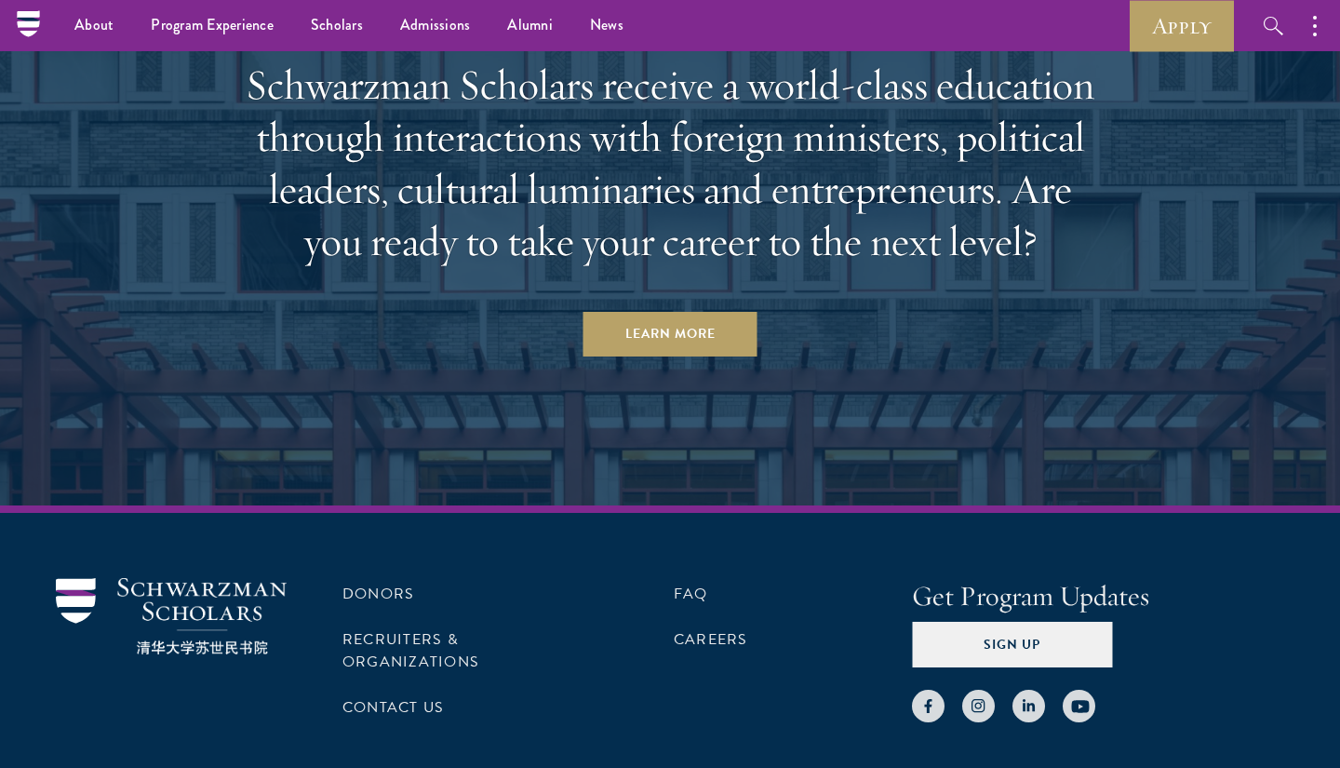
scroll to position [9518, 0]
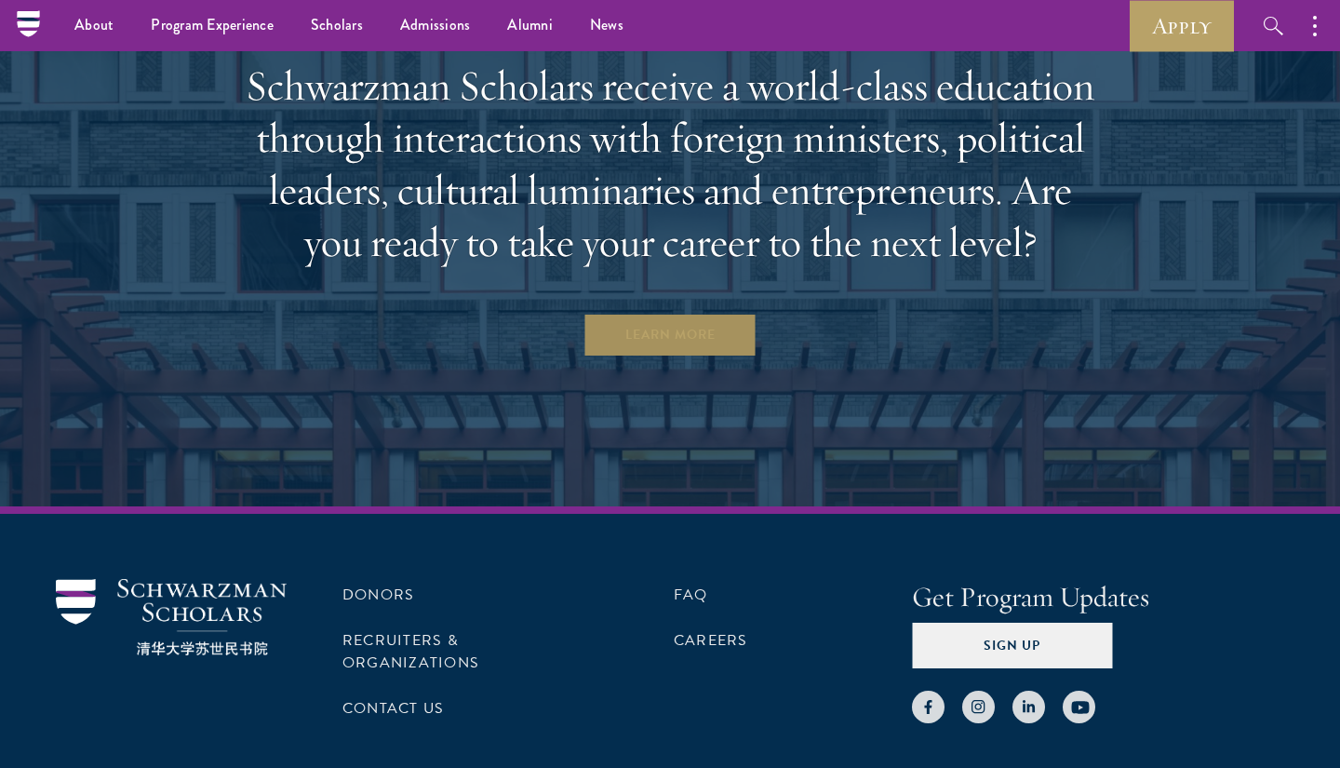
click at [713, 313] on link "Learn More" at bounding box center [671, 335] width 174 height 45
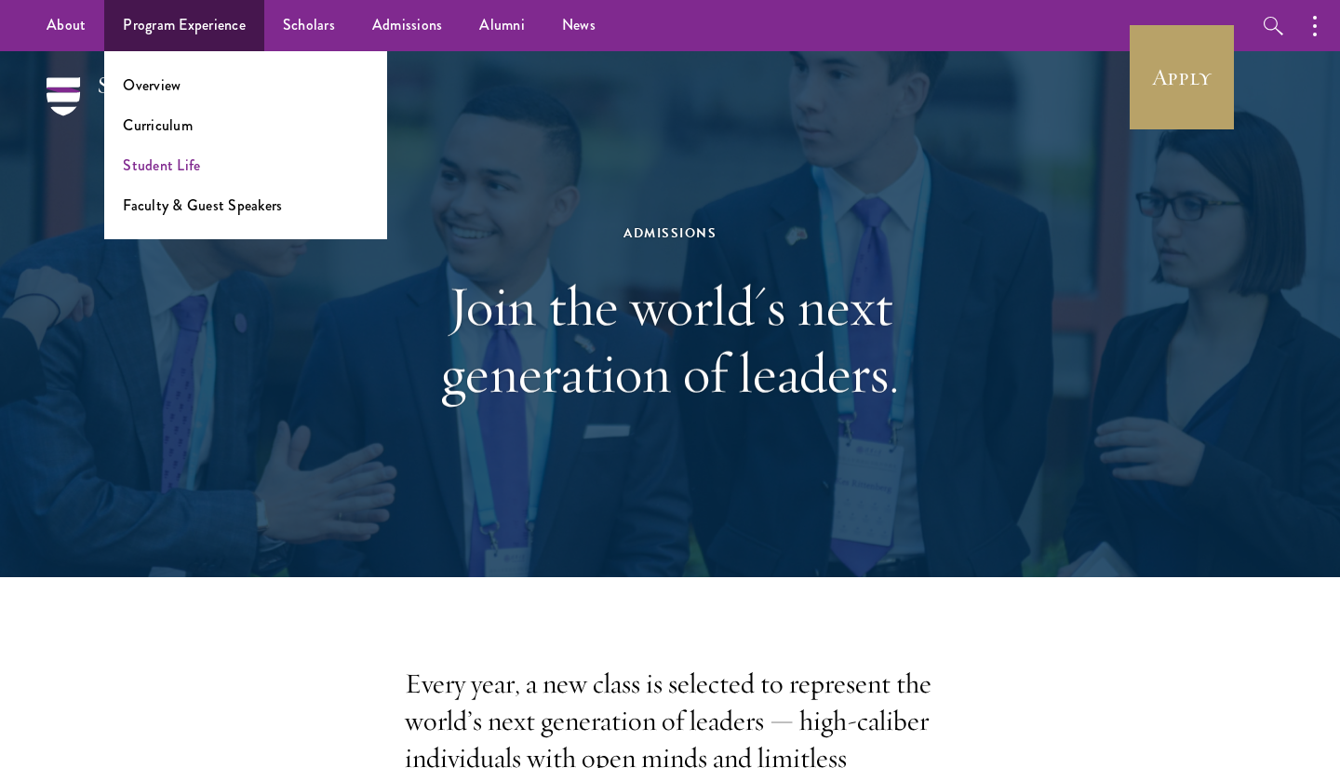
click at [189, 165] on link "Student Life" at bounding box center [161, 165] width 77 height 21
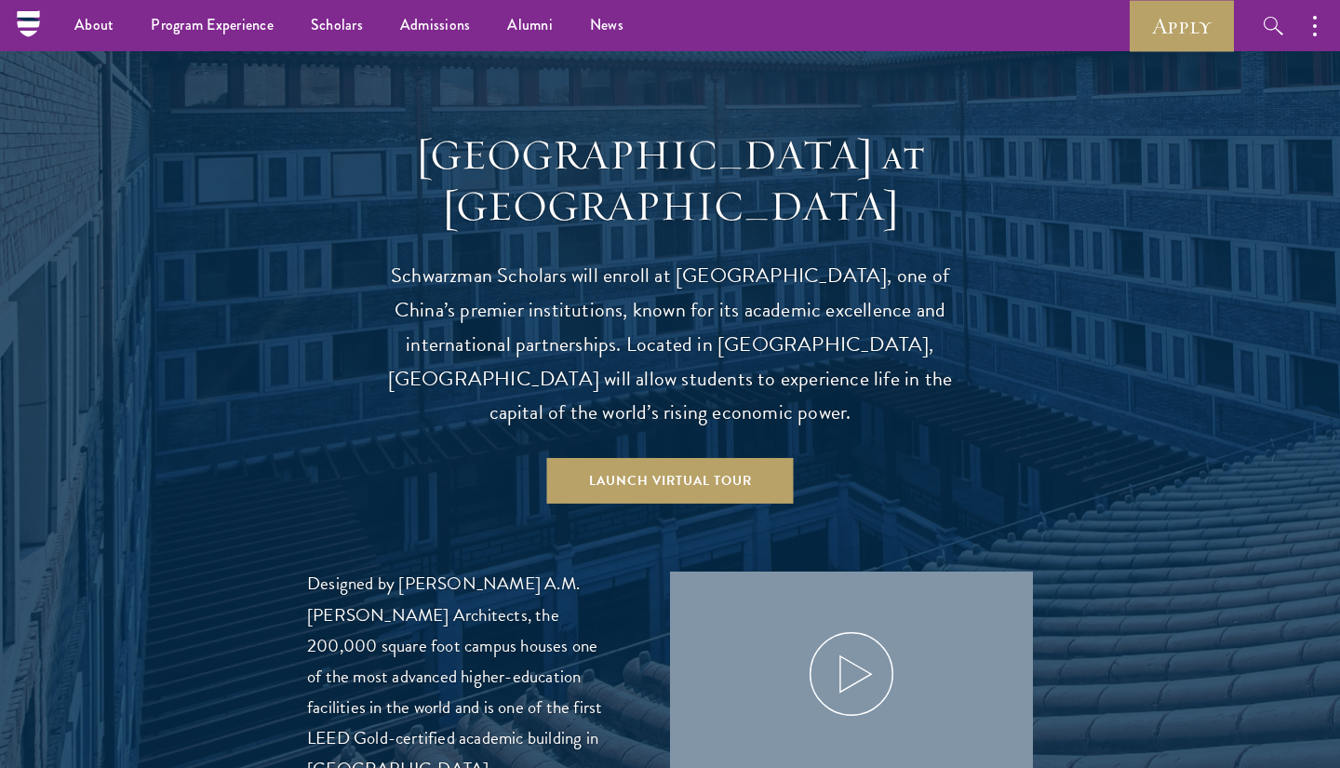
scroll to position [1731, 0]
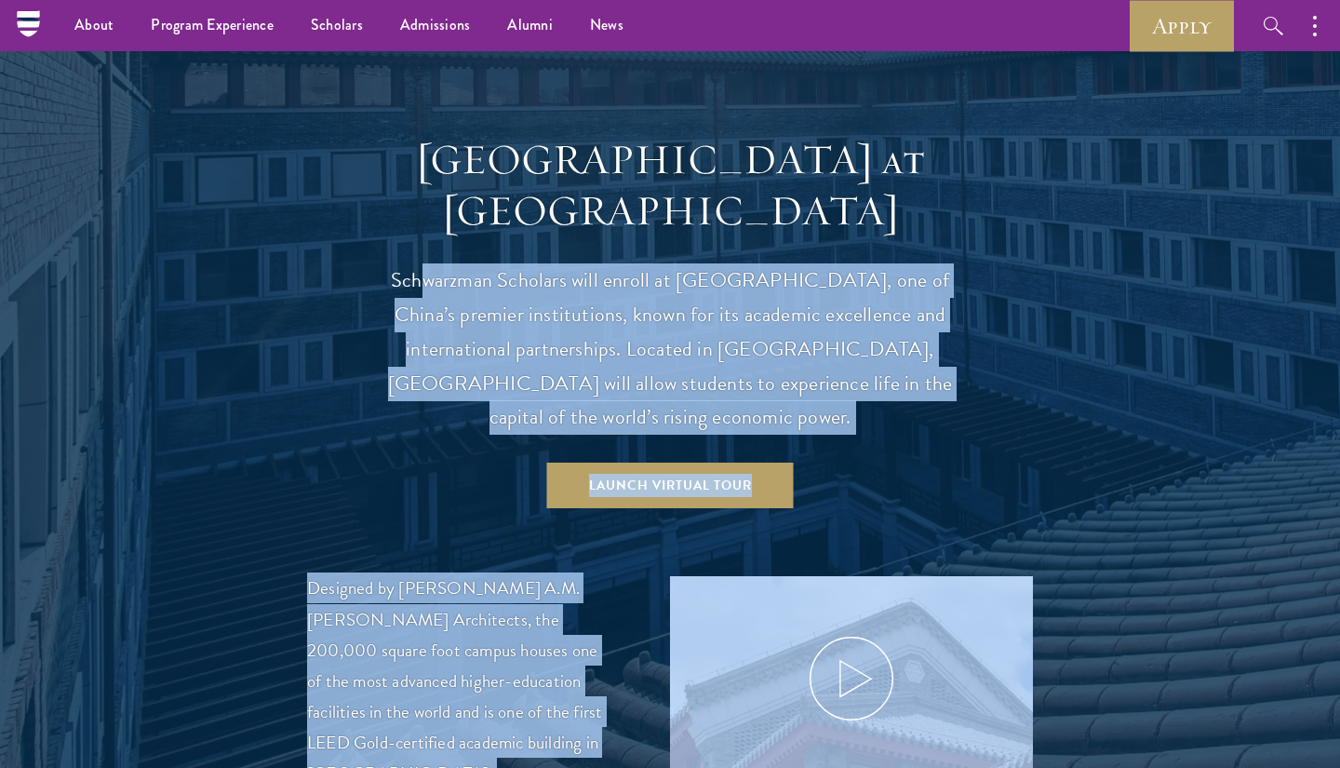
drag, startPoint x: 380, startPoint y: 240, endPoint x: 416, endPoint y: 217, distance: 43.1
click at [416, 217] on section "[GEOGRAPHIC_DATA] at [GEOGRAPHIC_DATA] Schwarzman Scholars will enroll at [GEOG…" at bounding box center [670, 461] width 1340 height 841
click at [416, 263] on p "Schwarzman Scholars will enroll at [GEOGRAPHIC_DATA], one of China’s premier in…" at bounding box center [670, 349] width 577 height 172
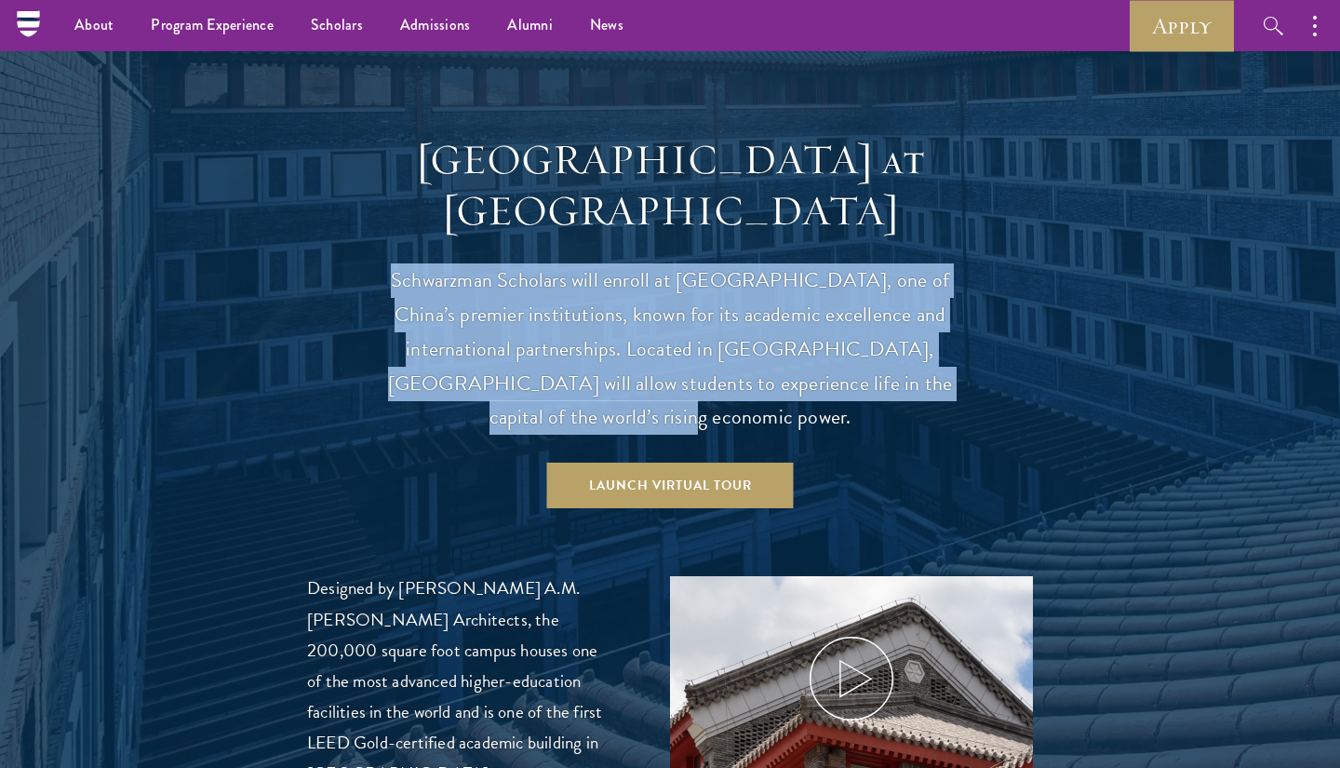
drag, startPoint x: 416, startPoint y: 217, endPoint x: 694, endPoint y: 367, distance: 315.3
click at [694, 367] on p "Schwarzman Scholars will enroll at [GEOGRAPHIC_DATA], one of China’s premier in…" at bounding box center [670, 349] width 577 height 172
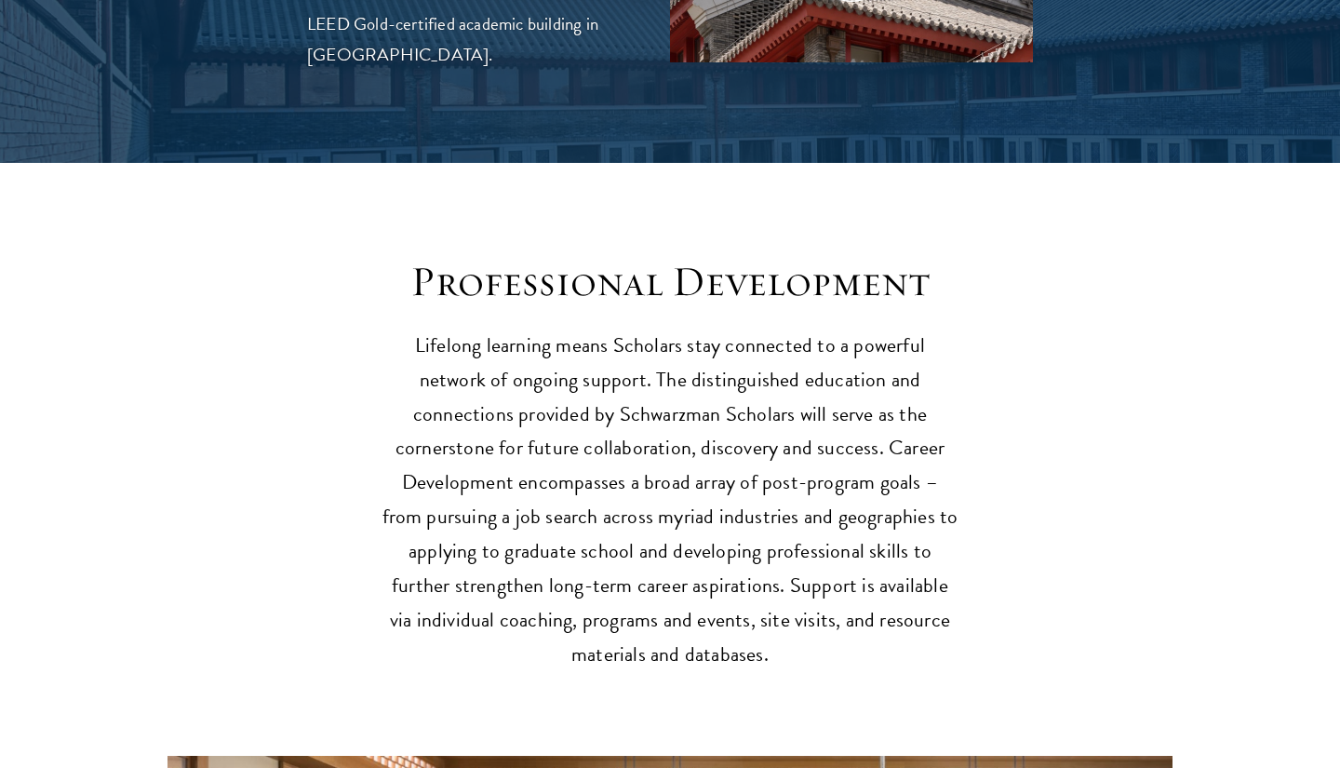
scroll to position [2450, 0]
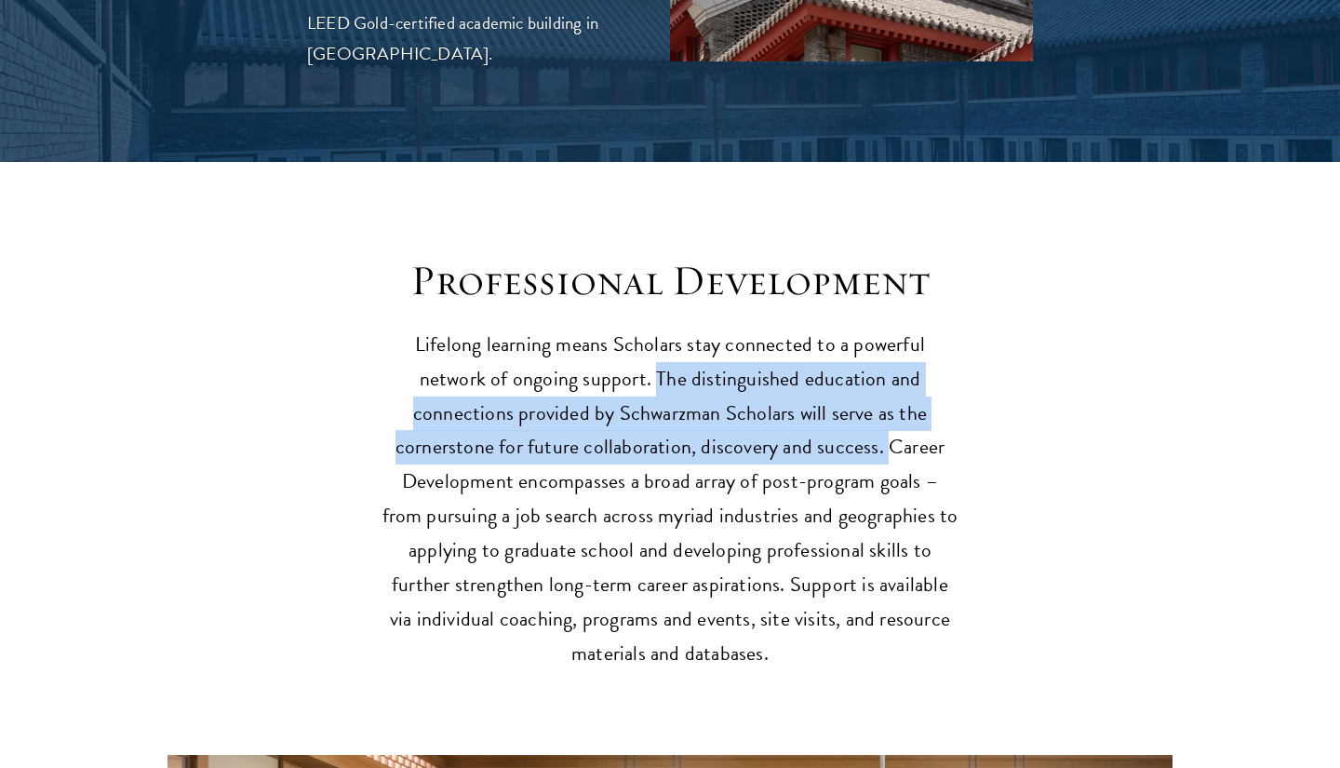
drag, startPoint x: 575, startPoint y: 317, endPoint x: 767, endPoint y: 391, distance: 205.7
click at [767, 391] on p "Lifelong learning means Scholars stay connected to a powerful network of ongoin…" at bounding box center [670, 500] width 577 height 344
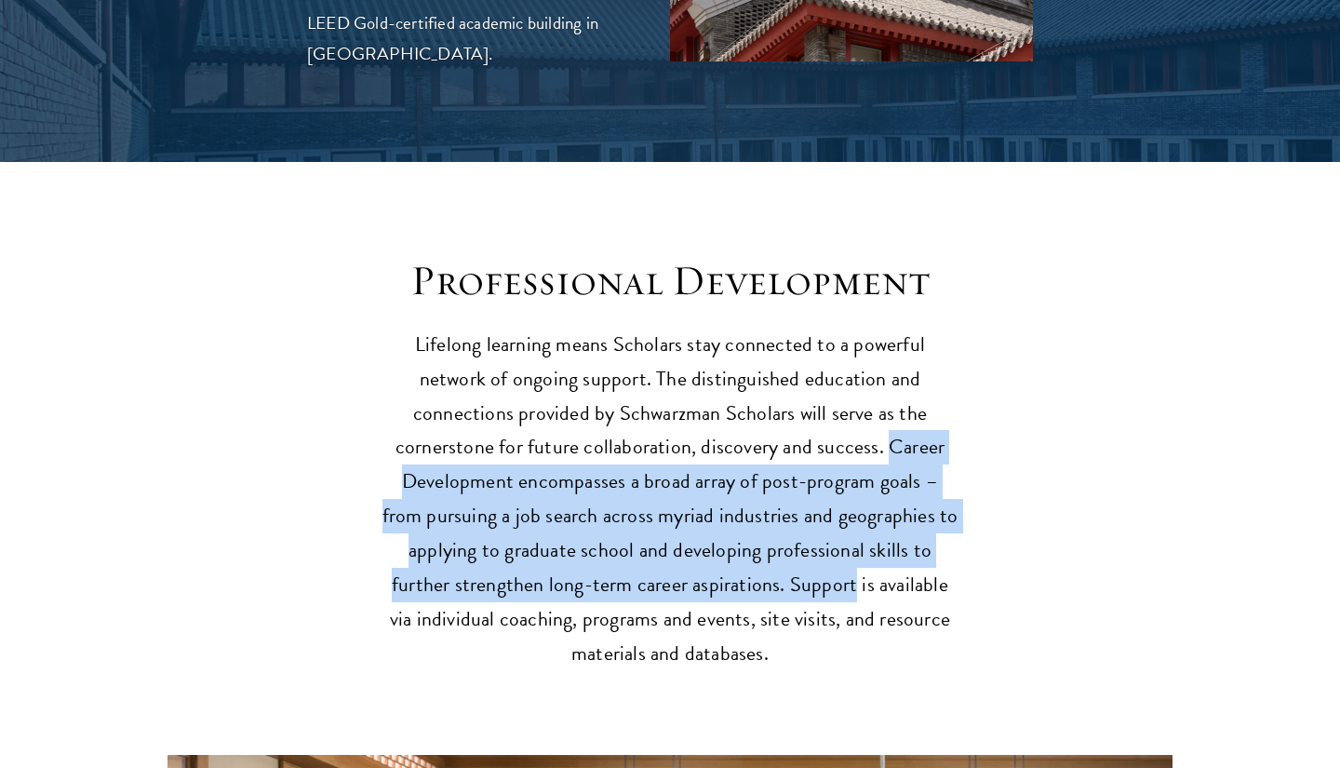
drag, startPoint x: 767, startPoint y: 391, endPoint x: 661, endPoint y: 526, distance: 171.7
click at [661, 526] on p "Lifelong learning means Scholars stay connected to a powerful network of ongoin…" at bounding box center [670, 500] width 577 height 344
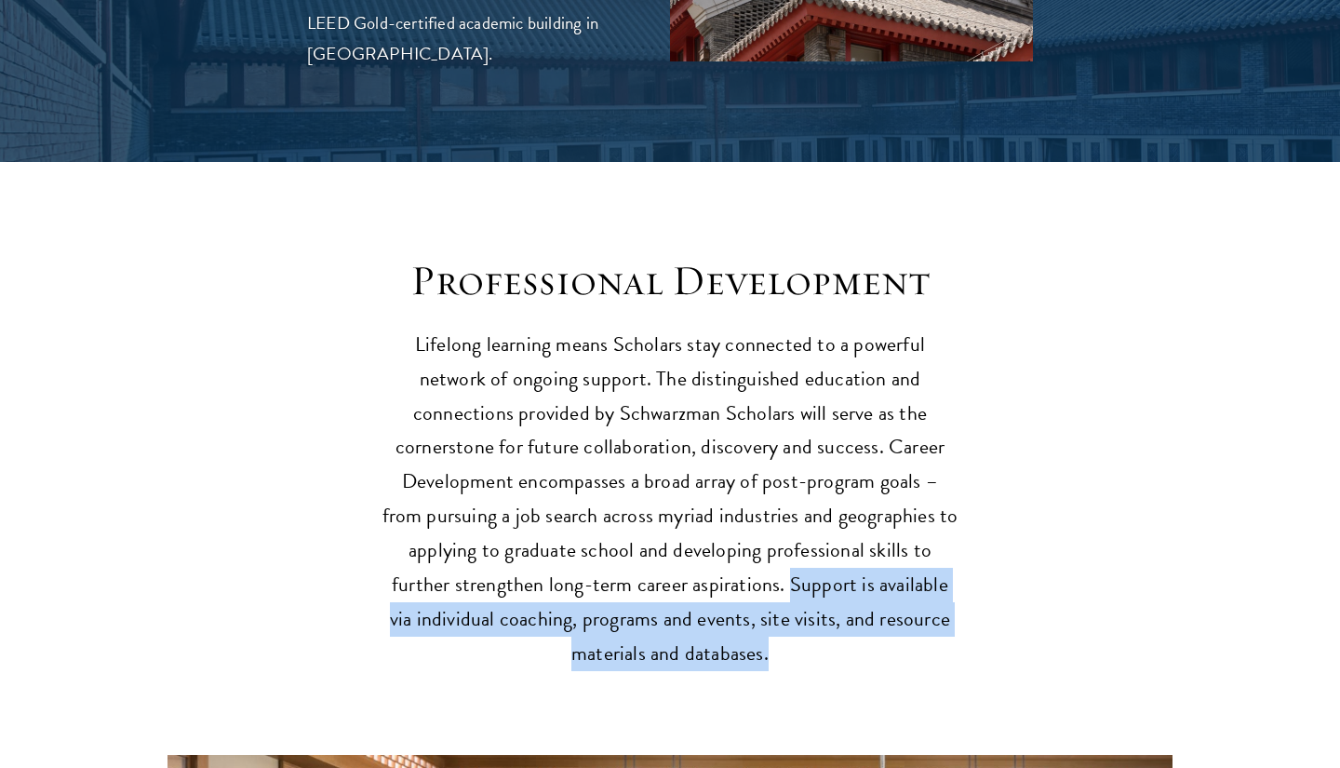
drag, startPoint x: 661, startPoint y: 526, endPoint x: 727, endPoint y: 575, distance: 82.5
click at [727, 575] on p "Lifelong learning means Scholars stay connected to a powerful network of ongoin…" at bounding box center [670, 500] width 577 height 344
drag, startPoint x: 704, startPoint y: 577, endPoint x: 661, endPoint y: 516, distance: 74.9
click at [661, 516] on p "Lifelong learning means Scholars stay connected to a powerful network of ongoin…" at bounding box center [670, 500] width 577 height 344
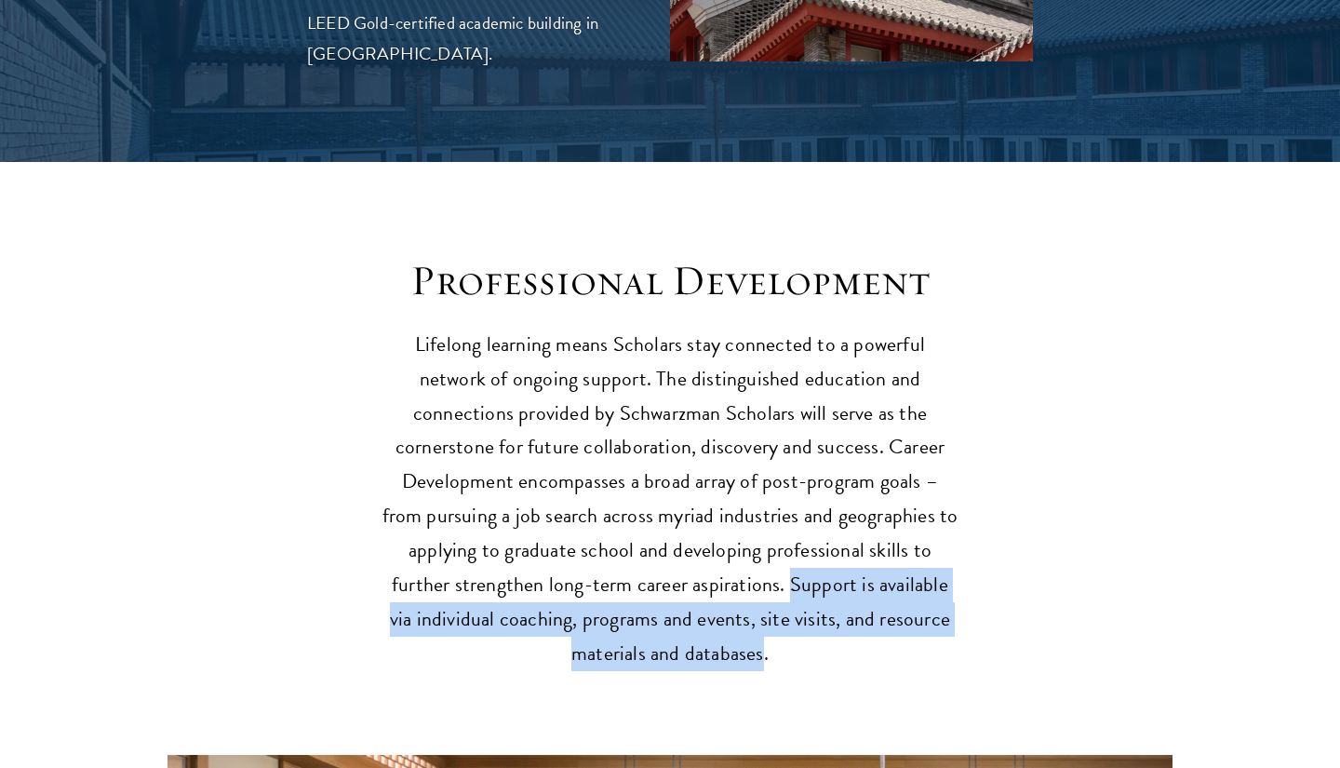
click at [661, 516] on p "Lifelong learning means Scholars stay connected to a powerful network of ongoin…" at bounding box center [670, 500] width 577 height 344
drag, startPoint x: 661, startPoint y: 516, endPoint x: 682, endPoint y: 579, distance: 66.8
click at [683, 580] on p "Lifelong learning means Scholars stay connected to a powerful network of ongoin…" at bounding box center [670, 500] width 577 height 344
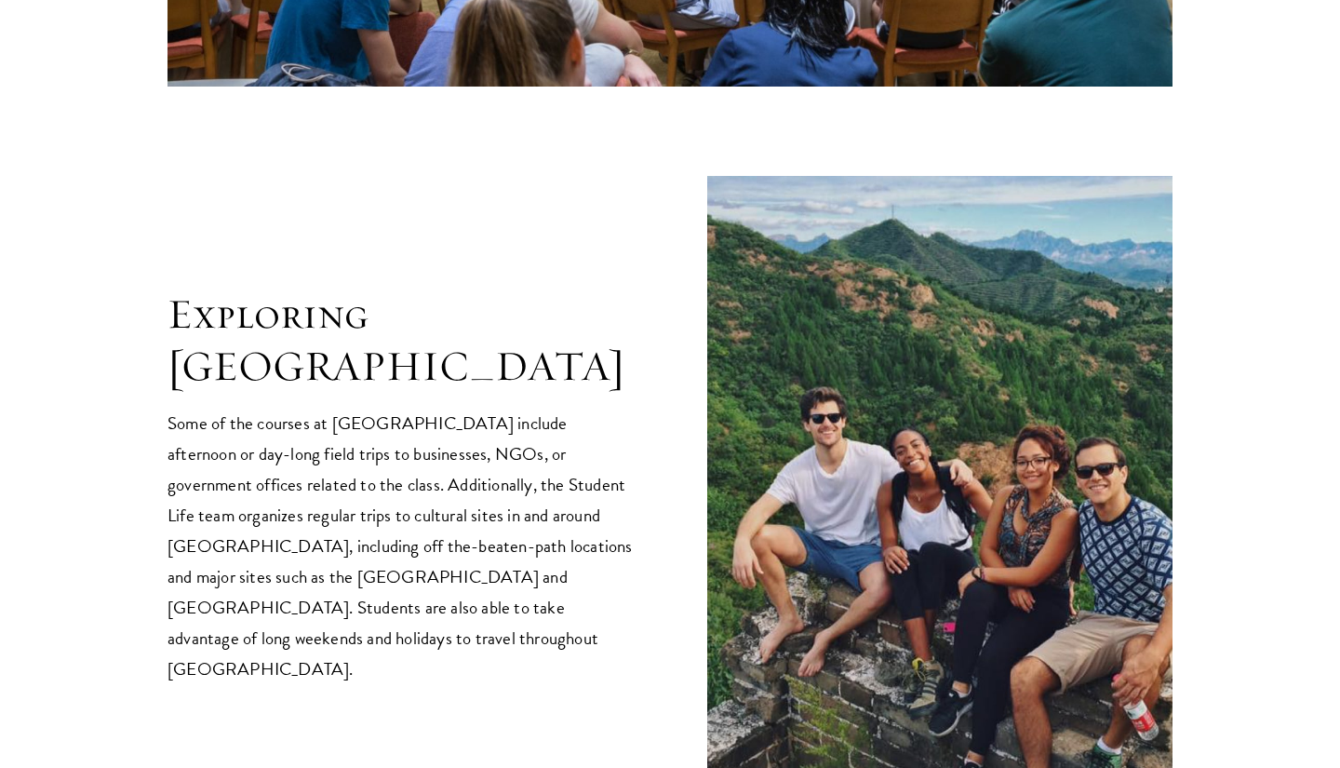
scroll to position [3624, 0]
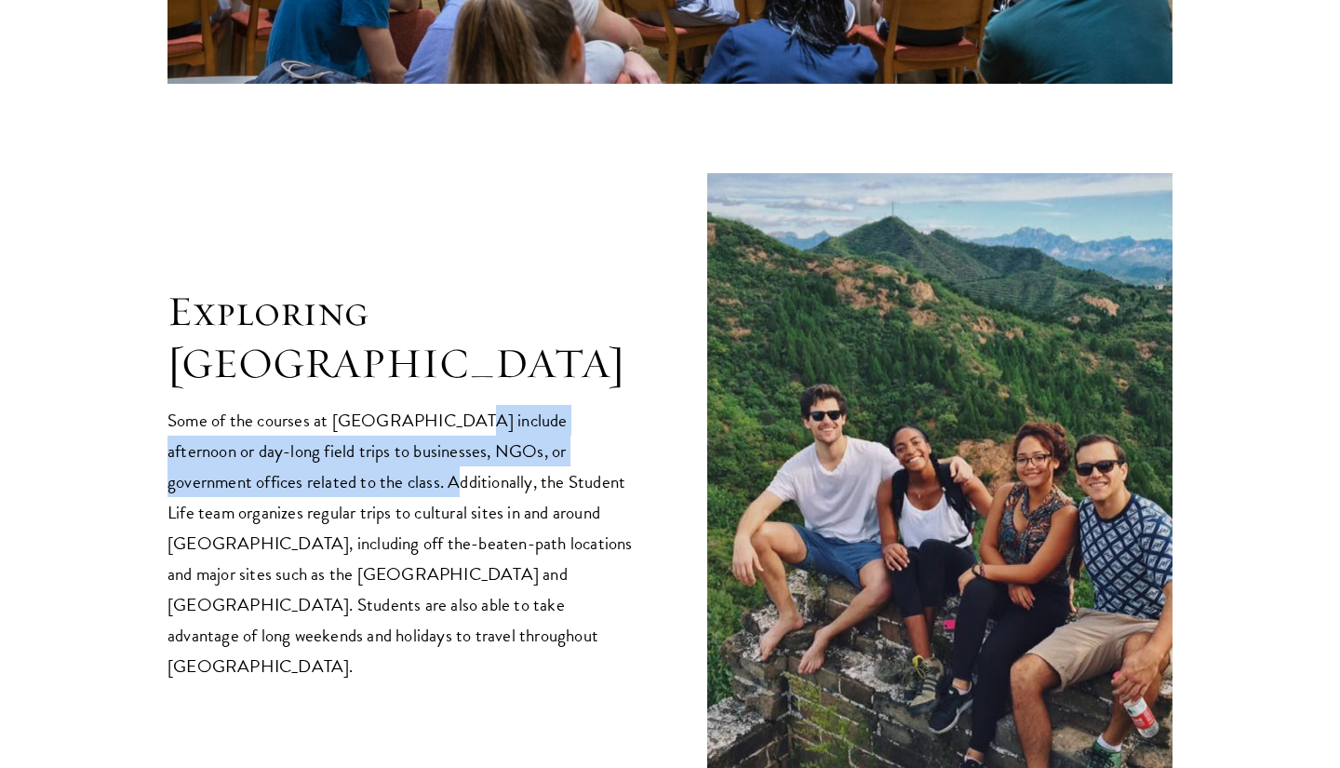
drag, startPoint x: 457, startPoint y: 344, endPoint x: 312, endPoint y: 409, distance: 158.8
click at [312, 409] on p "Some of the courses at [GEOGRAPHIC_DATA] include afternoon or day-long field tr…" at bounding box center [400, 543] width 465 height 276
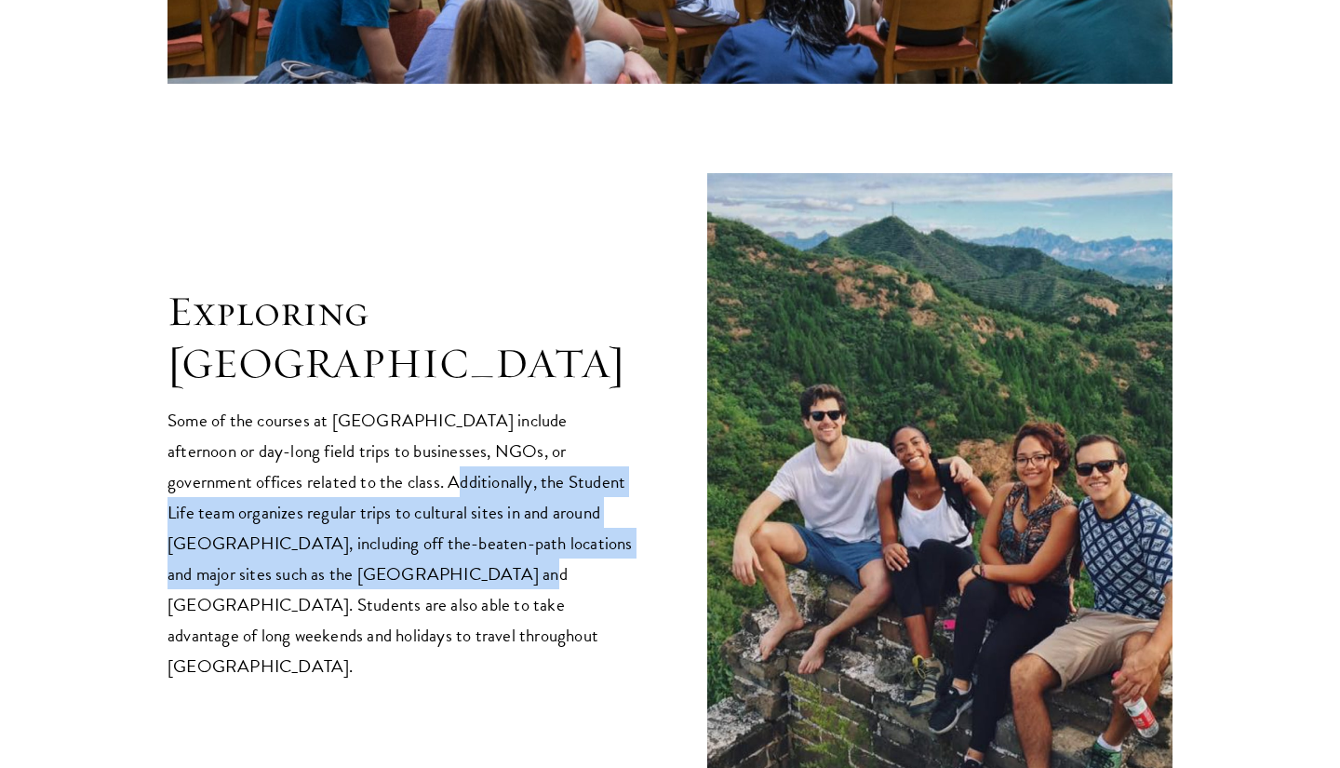
drag, startPoint x: 312, startPoint y: 409, endPoint x: 334, endPoint y: 502, distance: 95.7
click at [334, 502] on p "Some of the courses at [GEOGRAPHIC_DATA] include afternoon or day-long field tr…" at bounding box center [400, 543] width 465 height 276
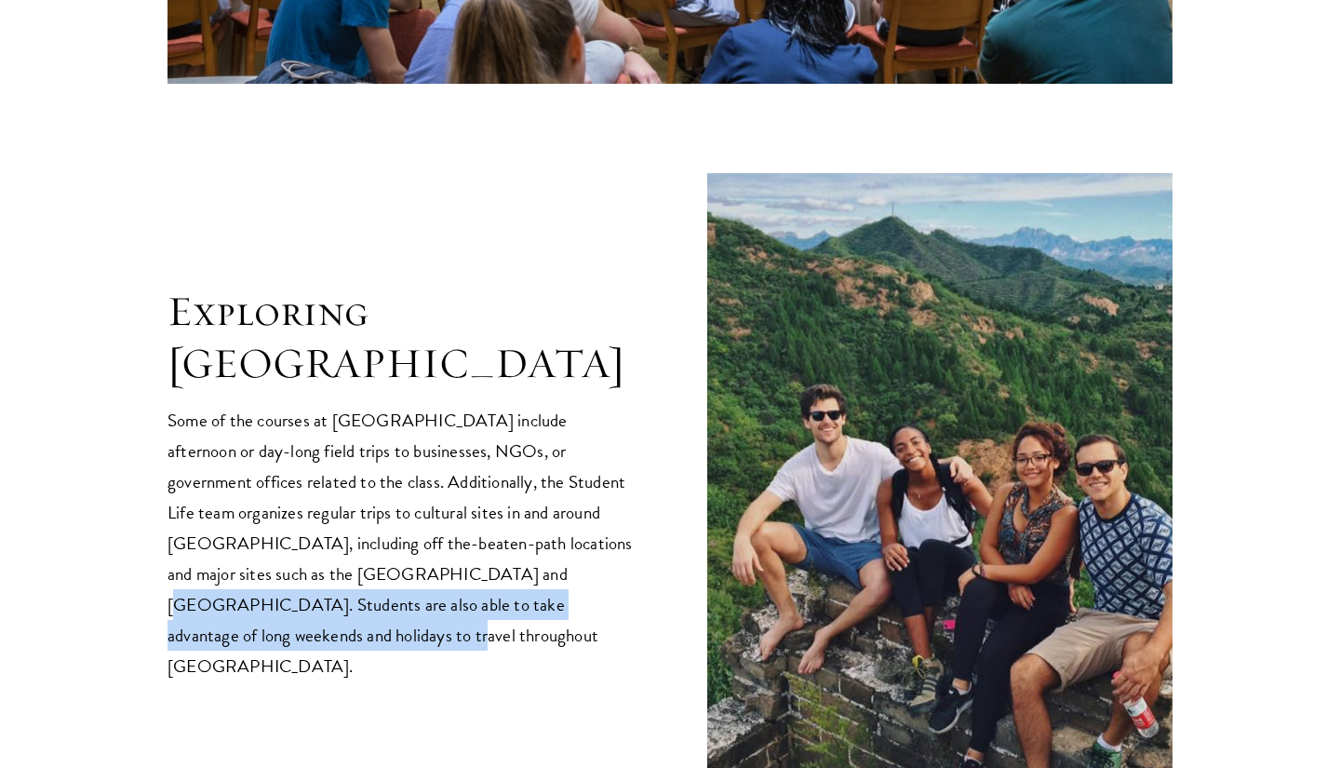
drag, startPoint x: 355, startPoint y: 505, endPoint x: 558, endPoint y: 545, distance: 206.8
click at [557, 545] on p "Some of the courses at [GEOGRAPHIC_DATA] include afternoon or day-long field tr…" at bounding box center [400, 543] width 465 height 276
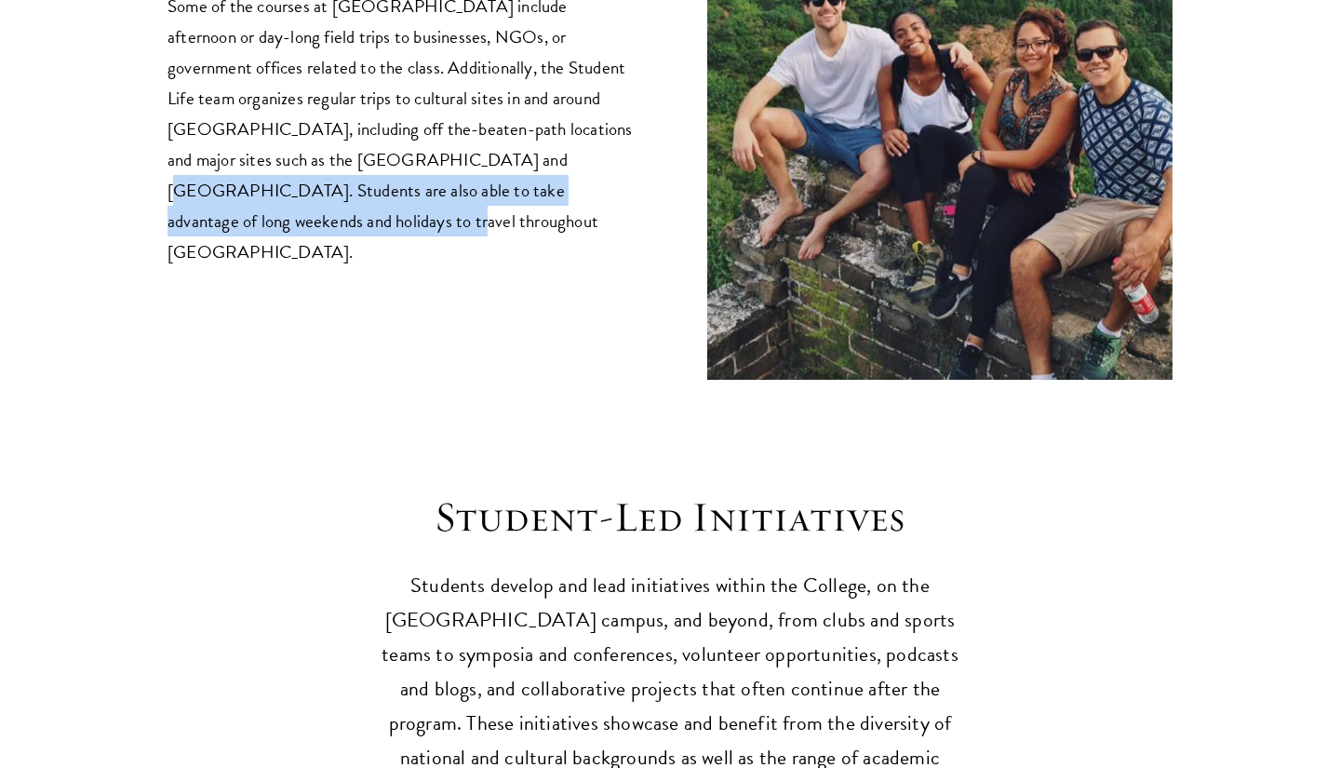
scroll to position [4040, 0]
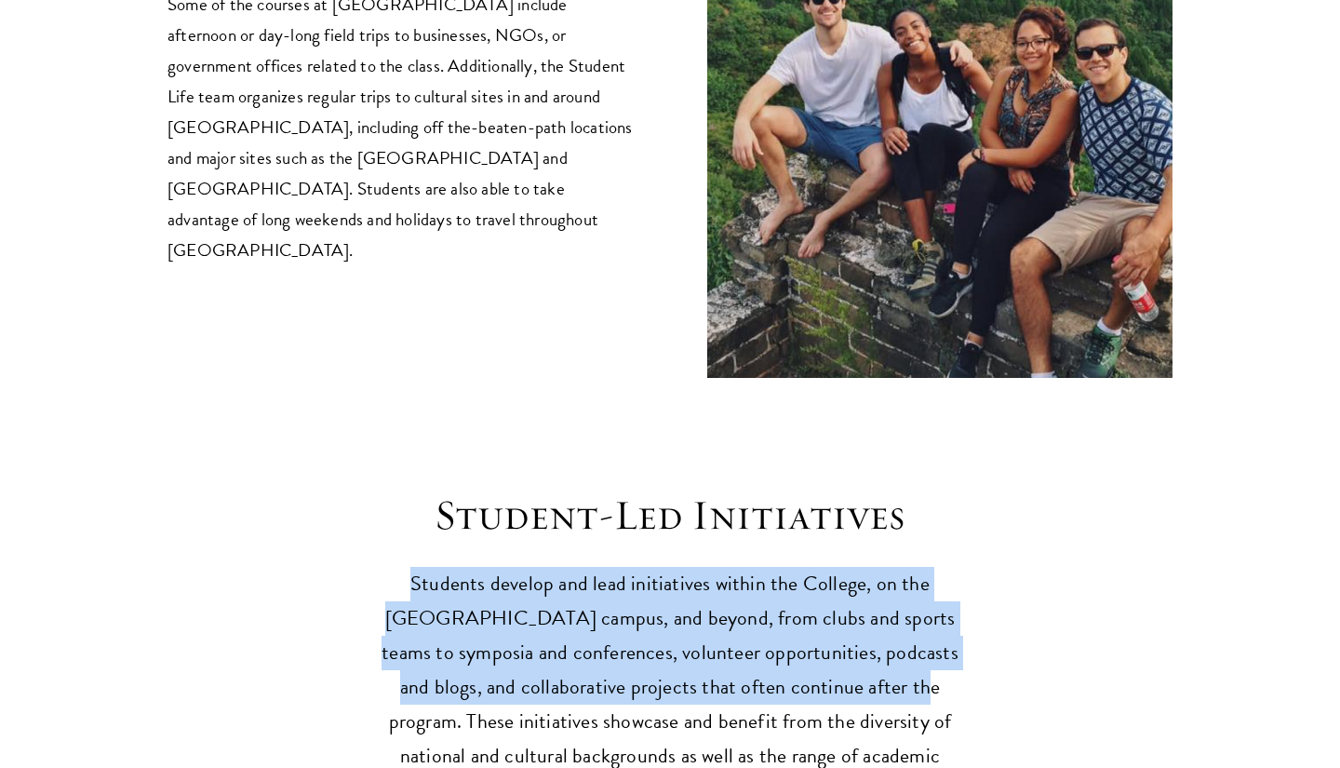
drag, startPoint x: 568, startPoint y: 484, endPoint x: 880, endPoint y: 621, distance: 340.5
click at [879, 621] on header "Student-Led Initiatives Students develop and lead initiatives within the Colleg…" at bounding box center [670, 649] width 577 height 318
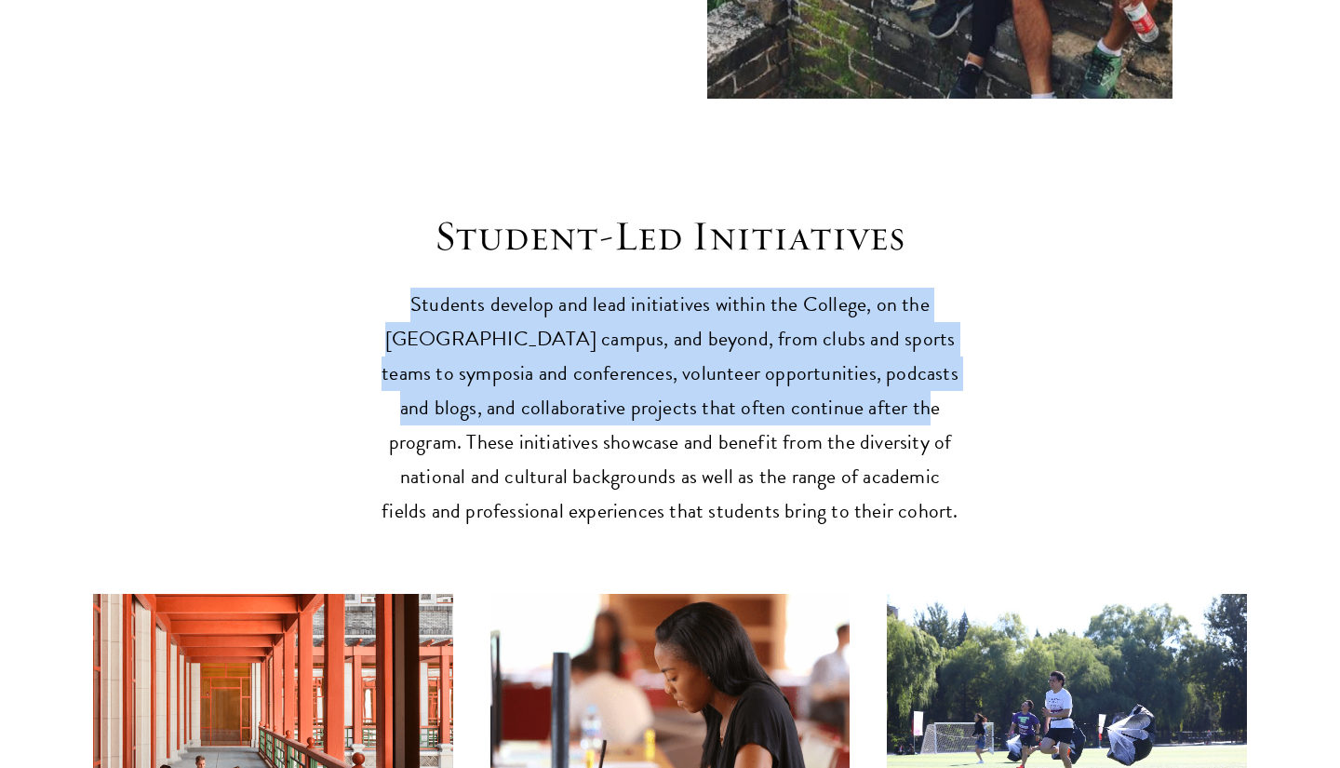
scroll to position [4326, 0]
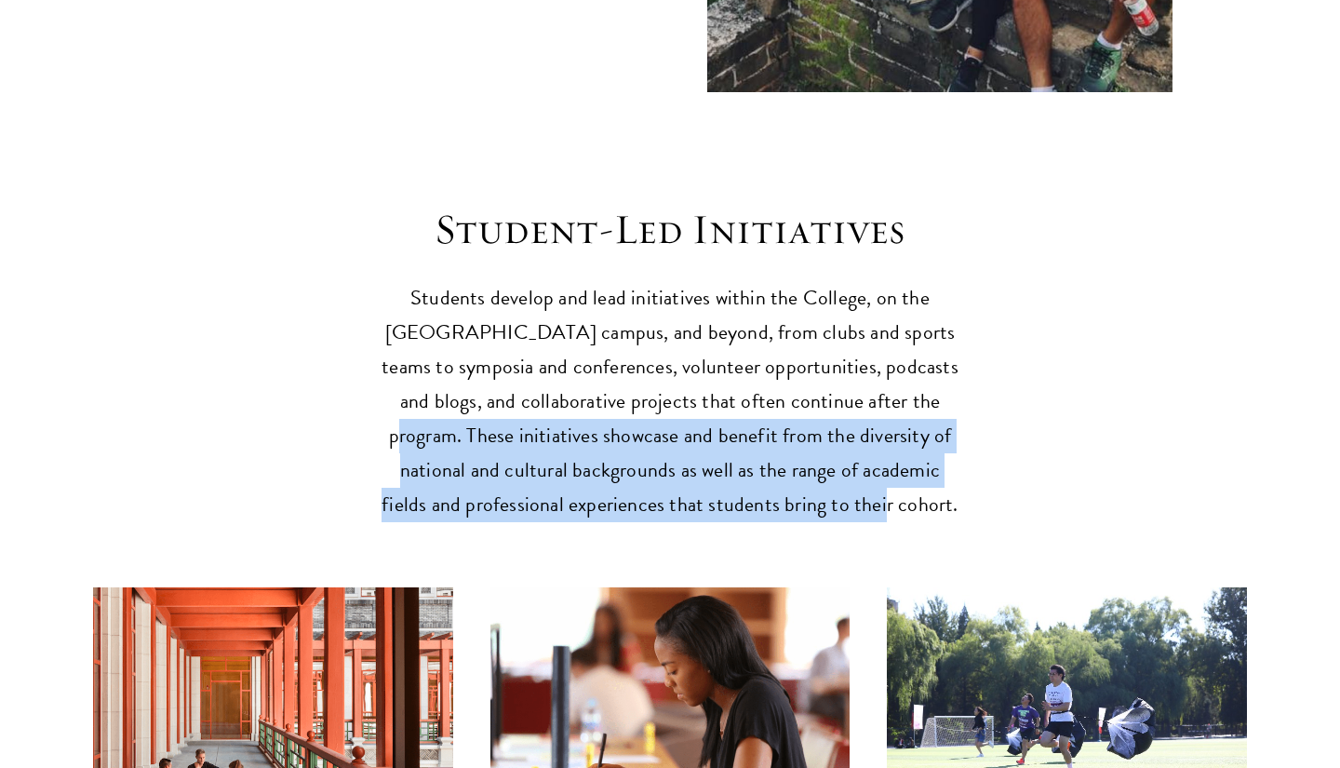
drag, startPoint x: 913, startPoint y: 421, endPoint x: 902, endPoint y: 323, distance: 98.4
click at [902, 323] on p "Students develop and lead initiatives within the College, on the [GEOGRAPHIC_DA…" at bounding box center [670, 401] width 577 height 241
click at [902, 324] on p "Students develop and lead initiatives within the College, on the [GEOGRAPHIC_DA…" at bounding box center [670, 401] width 577 height 241
drag, startPoint x: 902, startPoint y: 324, endPoint x: 897, endPoint y: 416, distance: 92.3
click at [903, 420] on p "Students develop and lead initiatives within the College, on the [GEOGRAPHIC_DA…" at bounding box center [670, 401] width 577 height 241
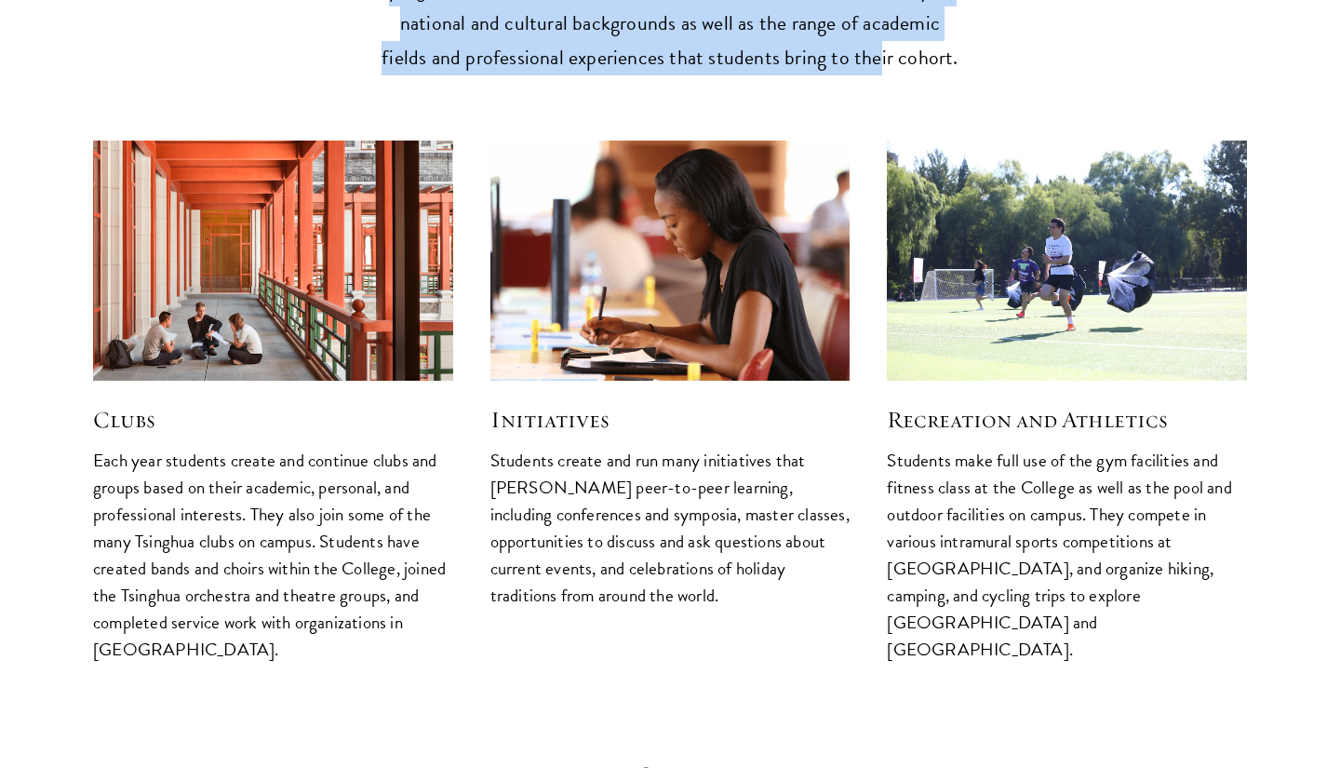
scroll to position [4776, 0]
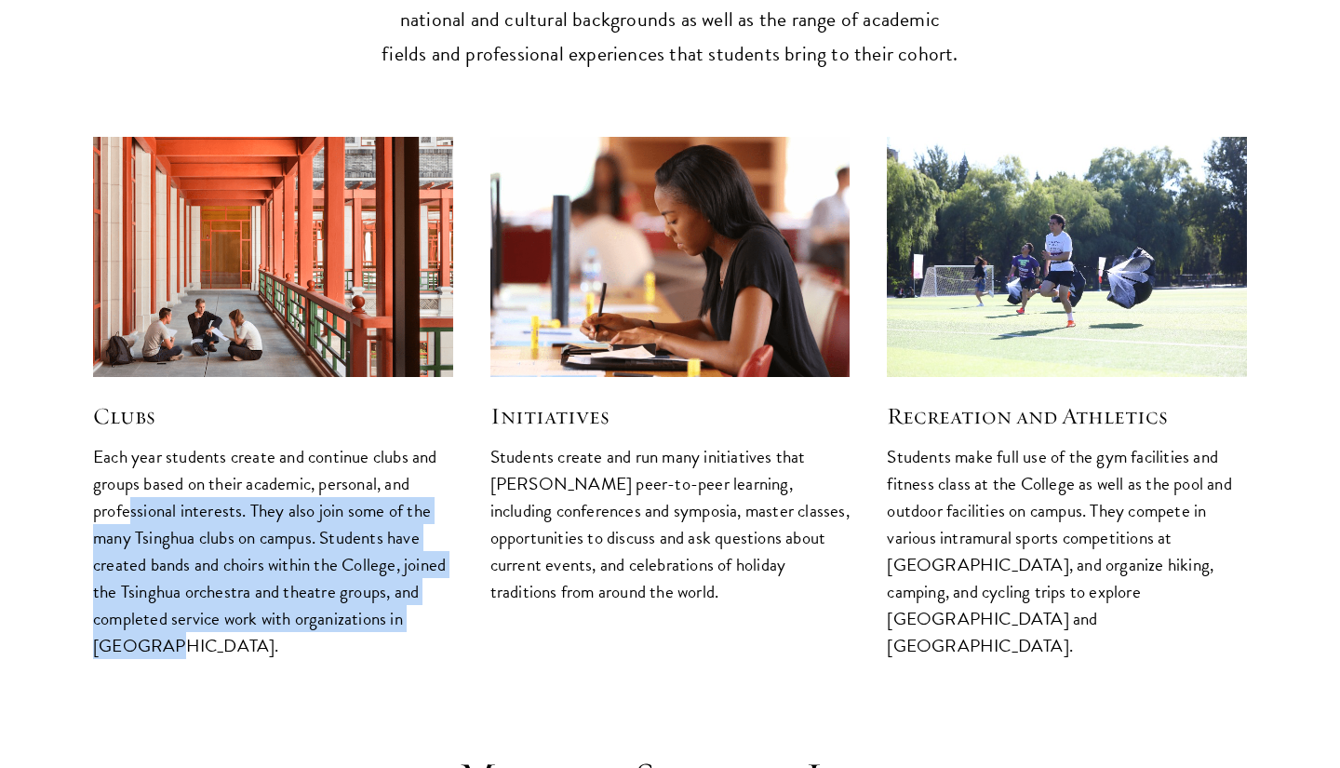
drag, startPoint x: 131, startPoint y: 446, endPoint x: 257, endPoint y: 565, distance: 173.2
click at [261, 567] on p "Each year students create and continue clubs and groups based on their academic…" at bounding box center [273, 551] width 360 height 217
click at [257, 565] on p "Each year students create and continue clubs and groups based on their academic…" at bounding box center [273, 551] width 360 height 217
drag, startPoint x: 257, startPoint y: 565, endPoint x: 344, endPoint y: 412, distance: 176.0
click at [344, 443] on p "Each year students create and continue clubs and groups based on their academic…" at bounding box center [273, 551] width 360 height 217
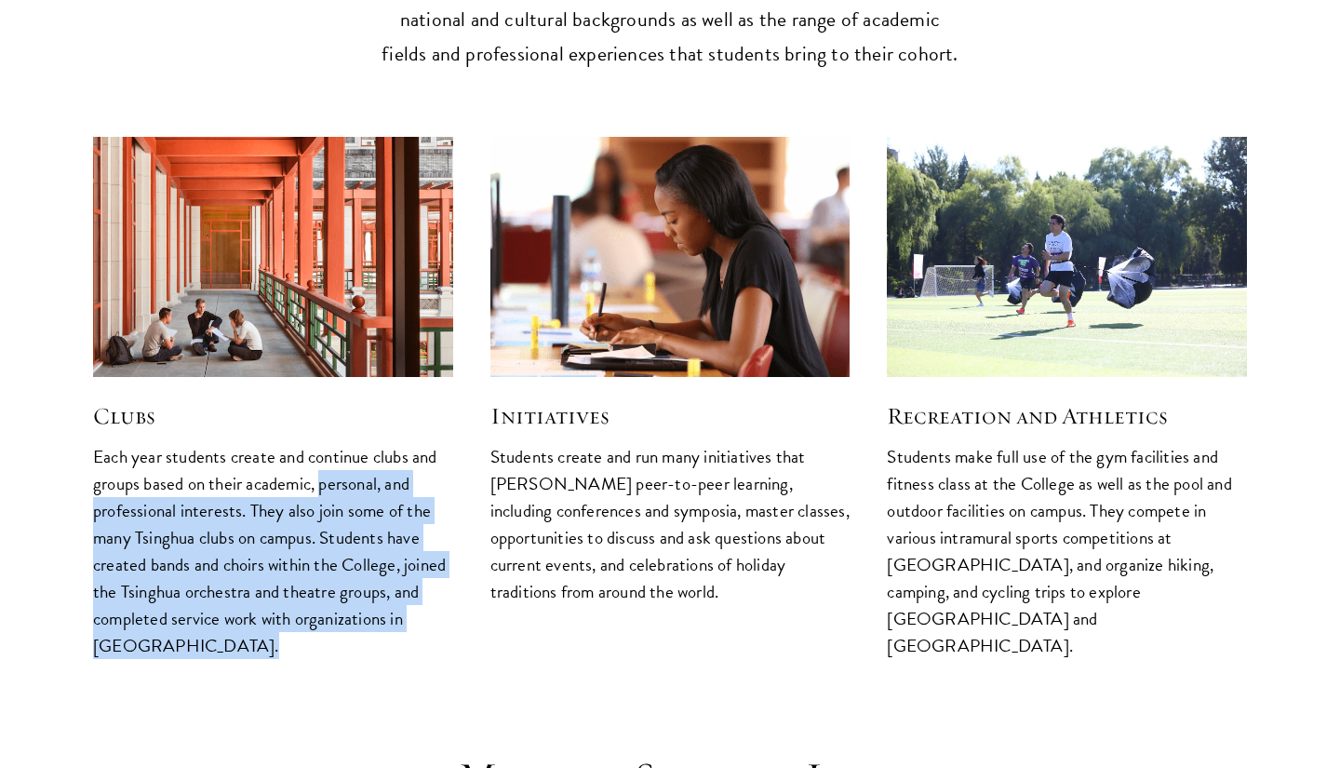
click at [259, 444] on p "Each year students create and continue clubs and groups based on their academic…" at bounding box center [273, 551] width 360 height 217
drag, startPoint x: 259, startPoint y: 444, endPoint x: 140, endPoint y: 567, distance: 171.2
click at [140, 567] on p "Each year students create and continue clubs and groups based on their academic…" at bounding box center [273, 551] width 360 height 217
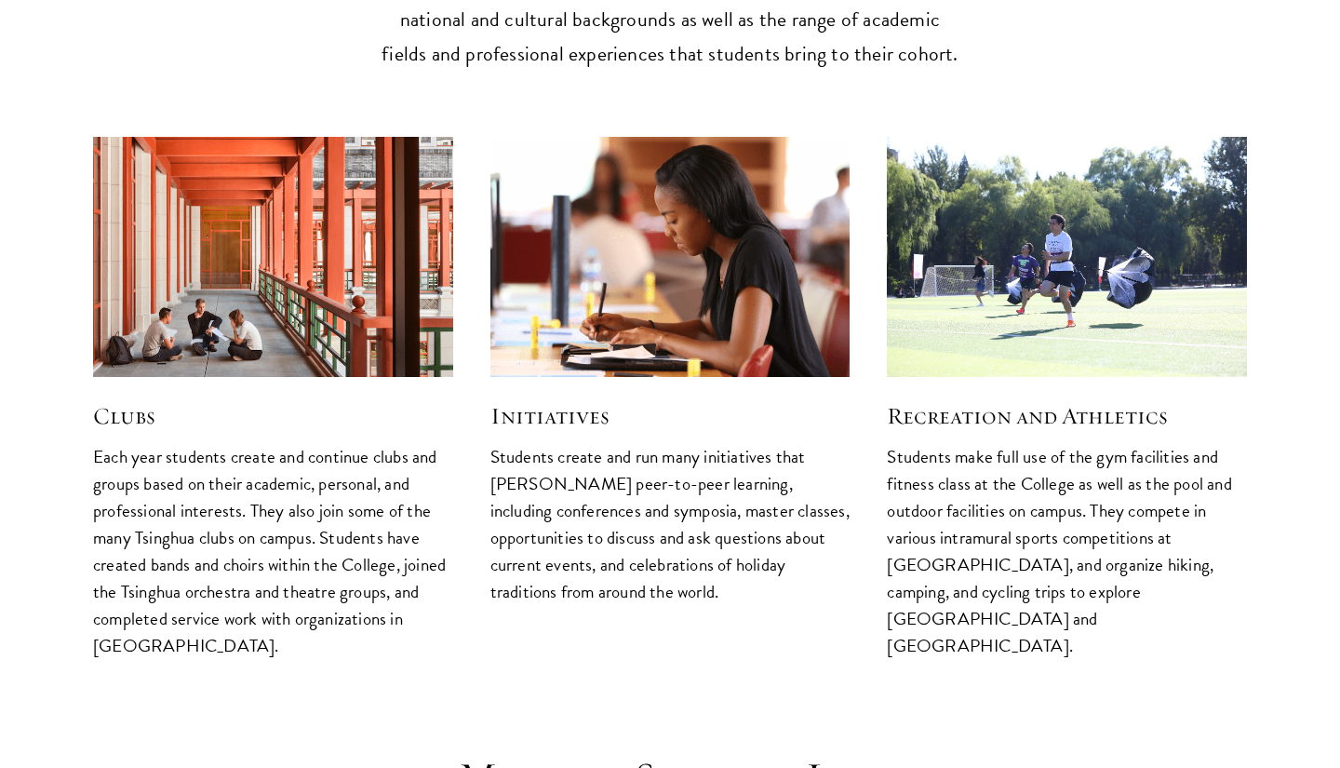
click at [516, 443] on p "Students create and run many initiatives that [PERSON_NAME] peer-to-peer learni…" at bounding box center [671, 524] width 360 height 162
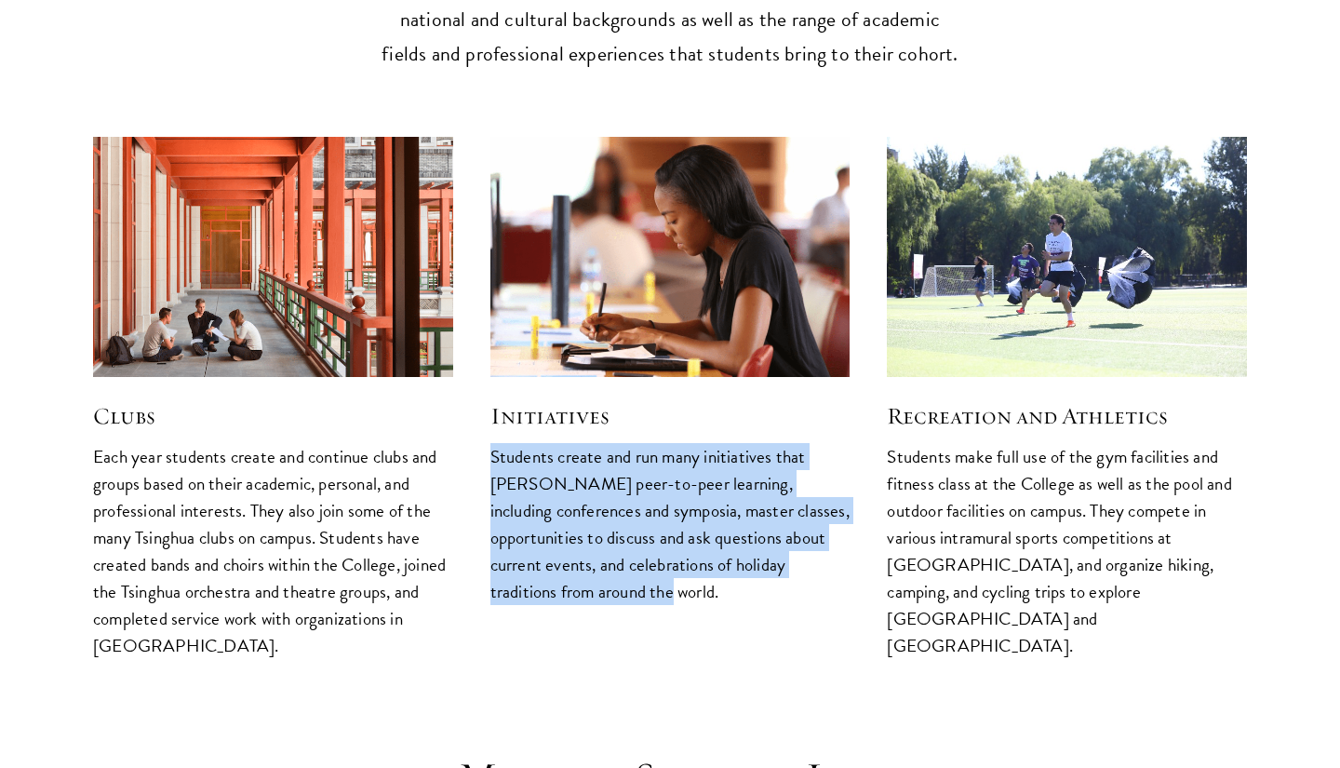
drag, startPoint x: 516, startPoint y: 380, endPoint x: 720, endPoint y: 505, distance: 239.0
click at [720, 505] on p "Students create and run many initiatives that [PERSON_NAME] peer-to-peer learni…" at bounding box center [671, 524] width 360 height 162
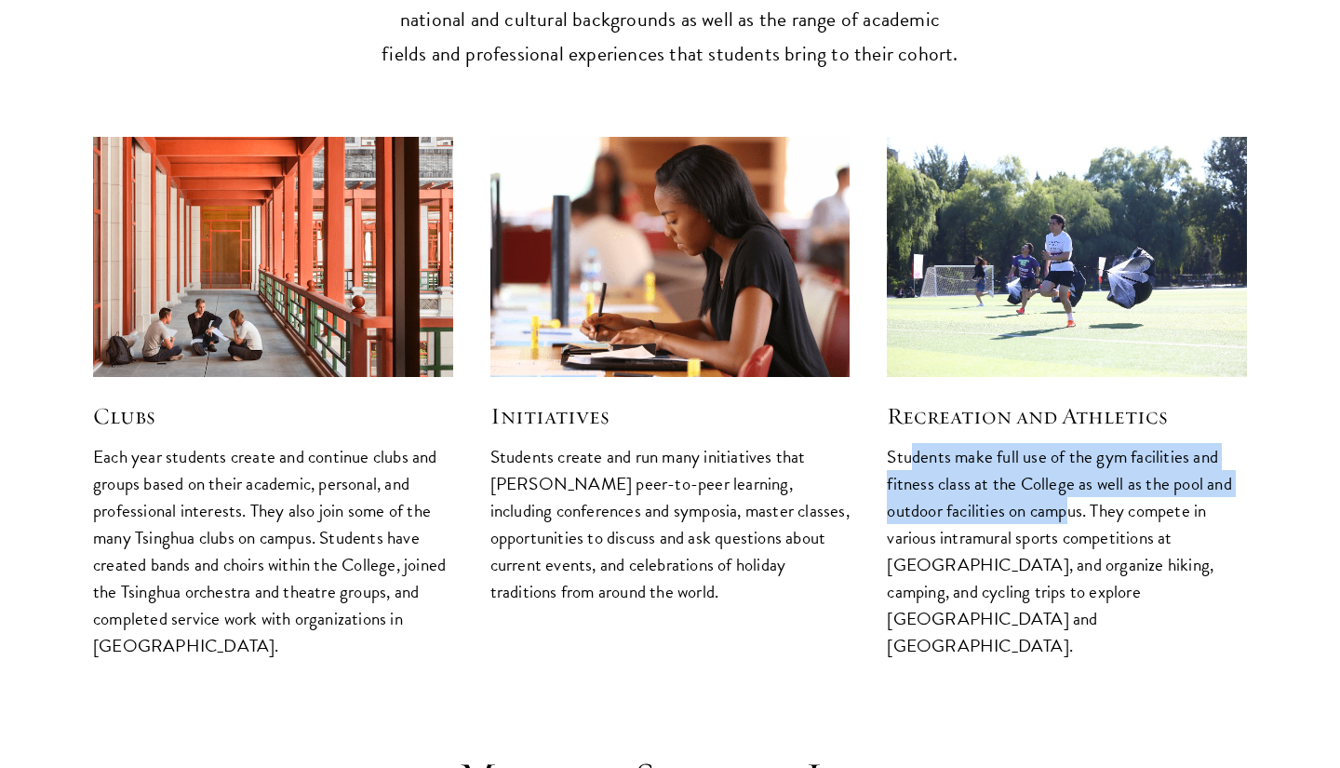
drag, startPoint x: 913, startPoint y: 392, endPoint x: 1068, endPoint y: 439, distance: 161.7
click at [1068, 443] on p "Students make full use of the gym facilities and fitness class at the College a…" at bounding box center [1067, 551] width 360 height 217
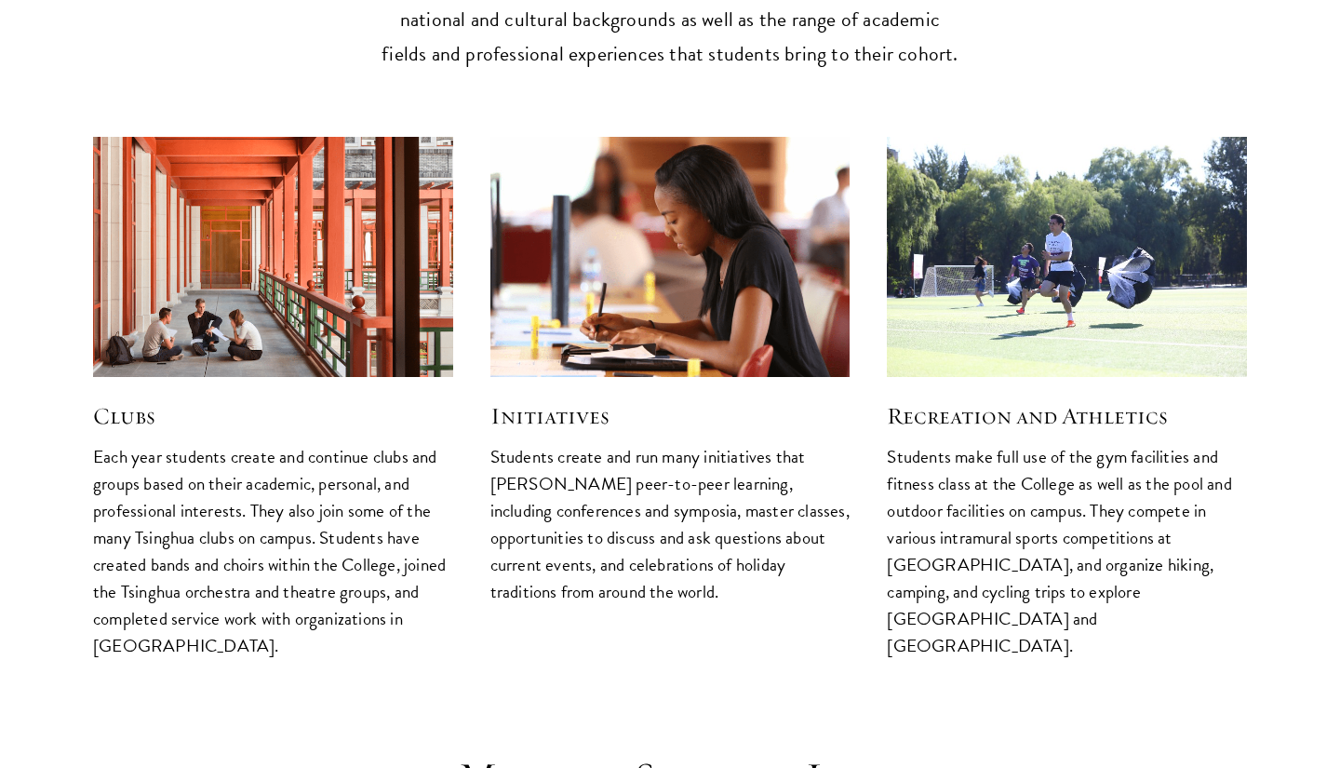
click at [1085, 443] on p "Students make full use of the gym facilities and fitness class at the College a…" at bounding box center [1067, 551] width 360 height 217
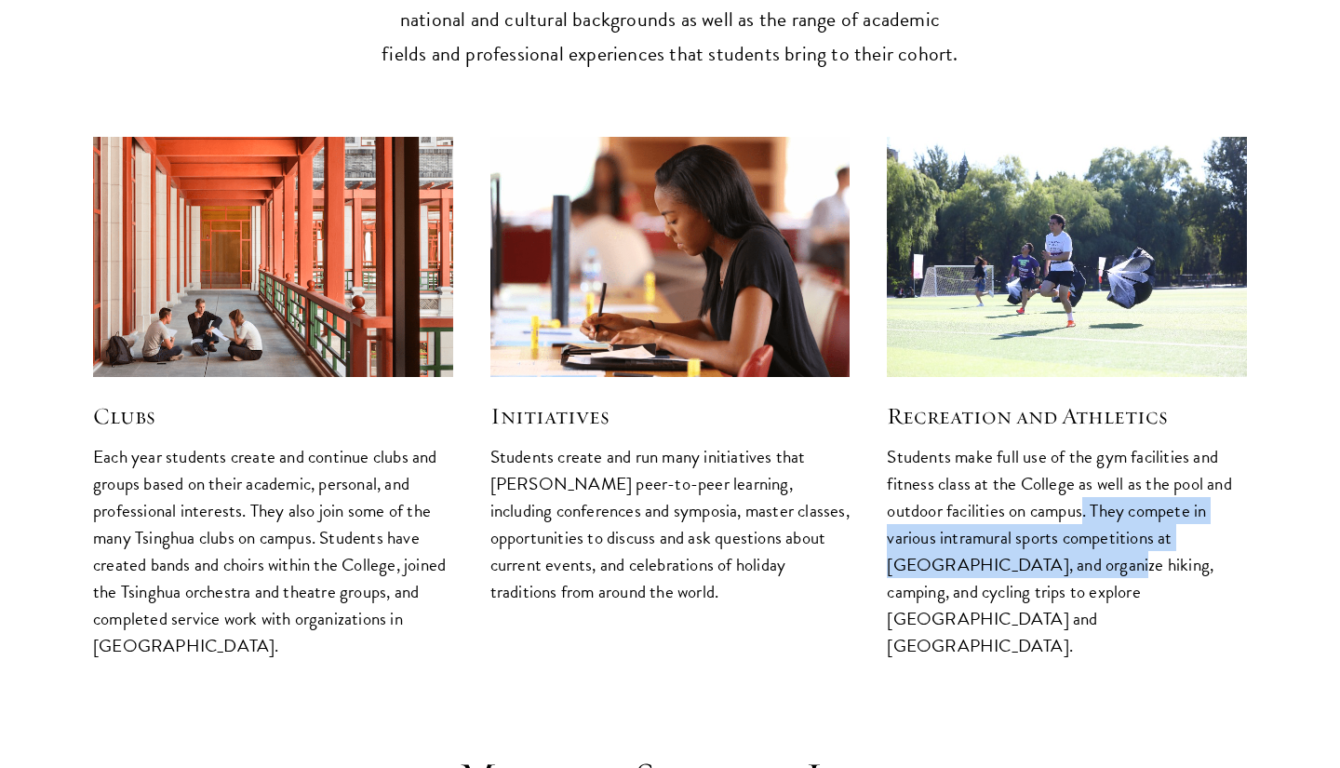
drag, startPoint x: 1086, startPoint y: 435, endPoint x: 991, endPoint y: 492, distance: 111.1
click at [991, 492] on p "Students make full use of the gym facilities and fitness class at the College a…" at bounding box center [1067, 551] width 360 height 217
drag, startPoint x: 991, startPoint y: 492, endPoint x: 1095, endPoint y: 443, distance: 114.5
click at [1095, 443] on p "Students make full use of the gym facilities and fitness class at the College a…" at bounding box center [1067, 551] width 360 height 217
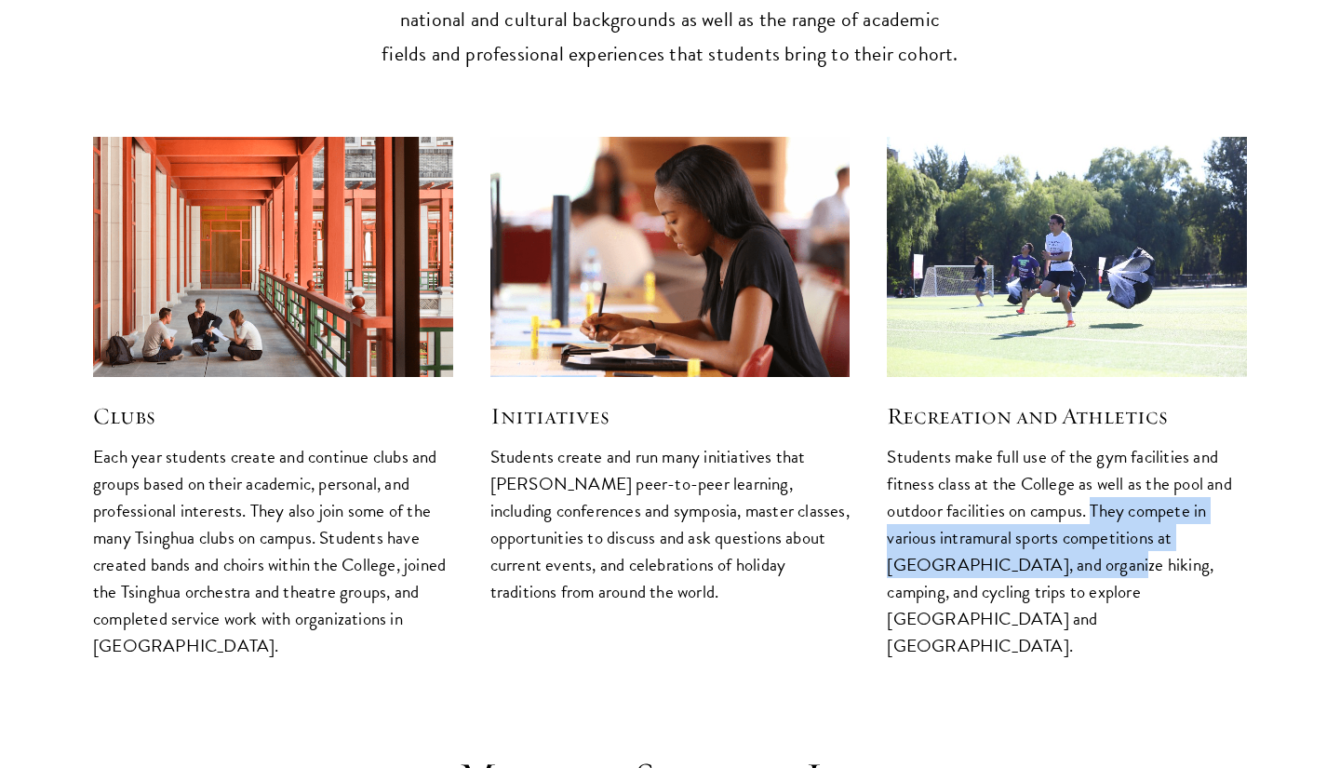
click at [1095, 443] on p "Students make full use of the gym facilities and fitness class at the College a…" at bounding box center [1067, 551] width 360 height 217
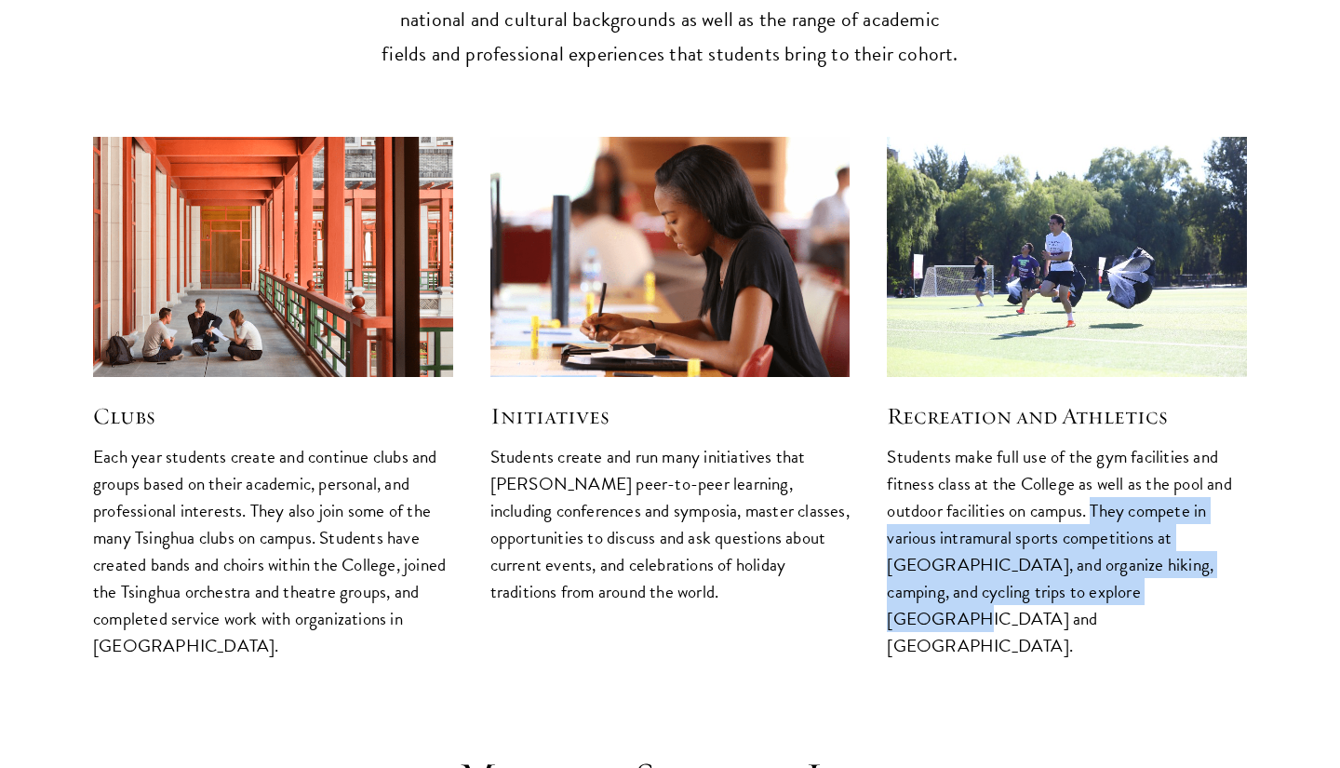
drag, startPoint x: 1095, startPoint y: 443, endPoint x: 1066, endPoint y: 509, distance: 72.1
click at [1066, 510] on p "Students make full use of the gym facilities and fitness class at the College a…" at bounding box center [1067, 551] width 360 height 217
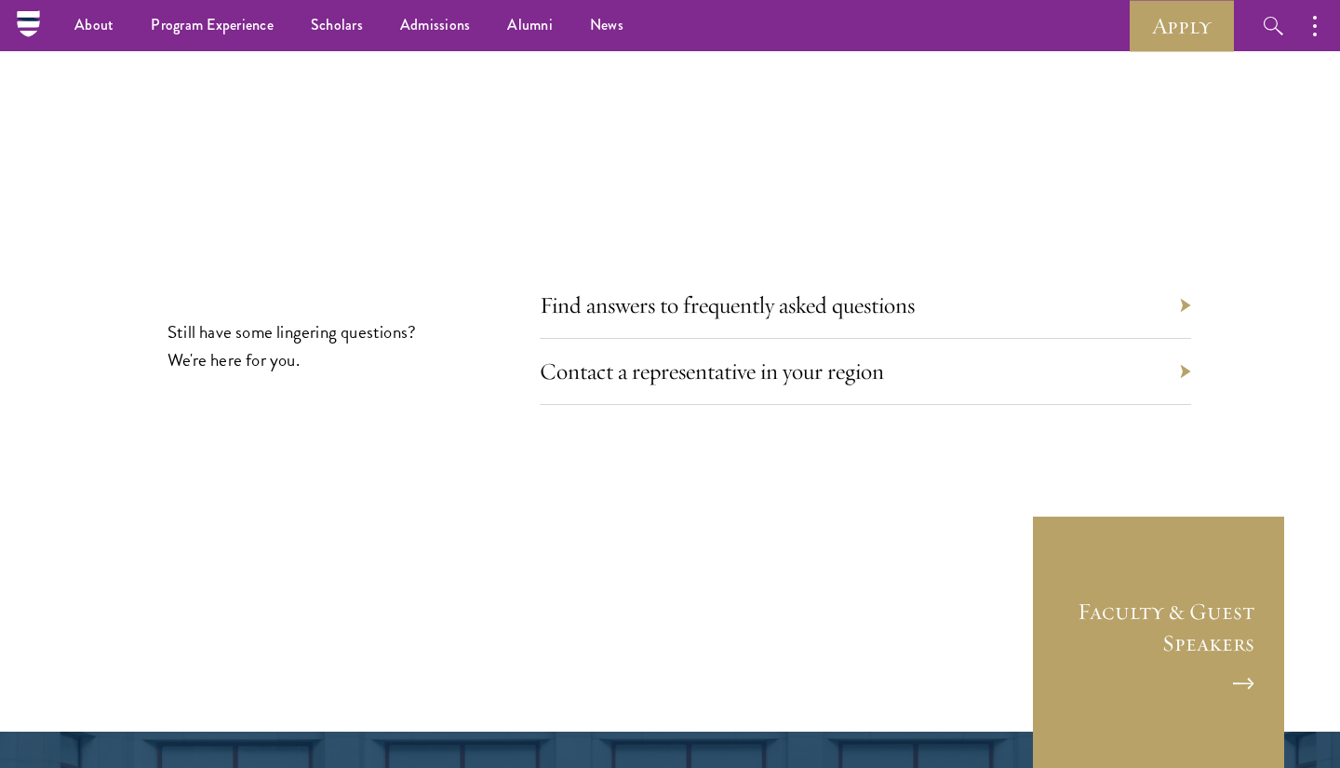
scroll to position [6046, 0]
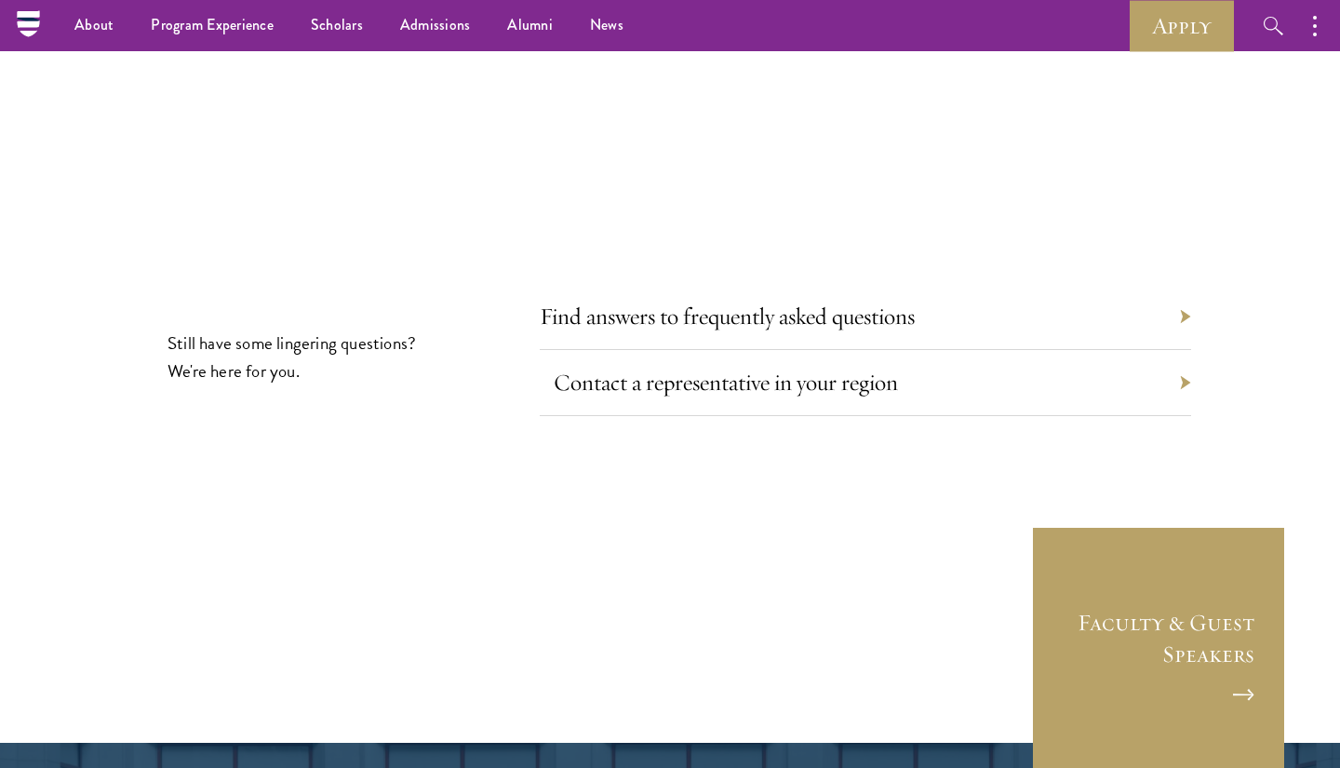
click at [860, 368] on link "Contact a representative in your region" at bounding box center [726, 382] width 344 height 29
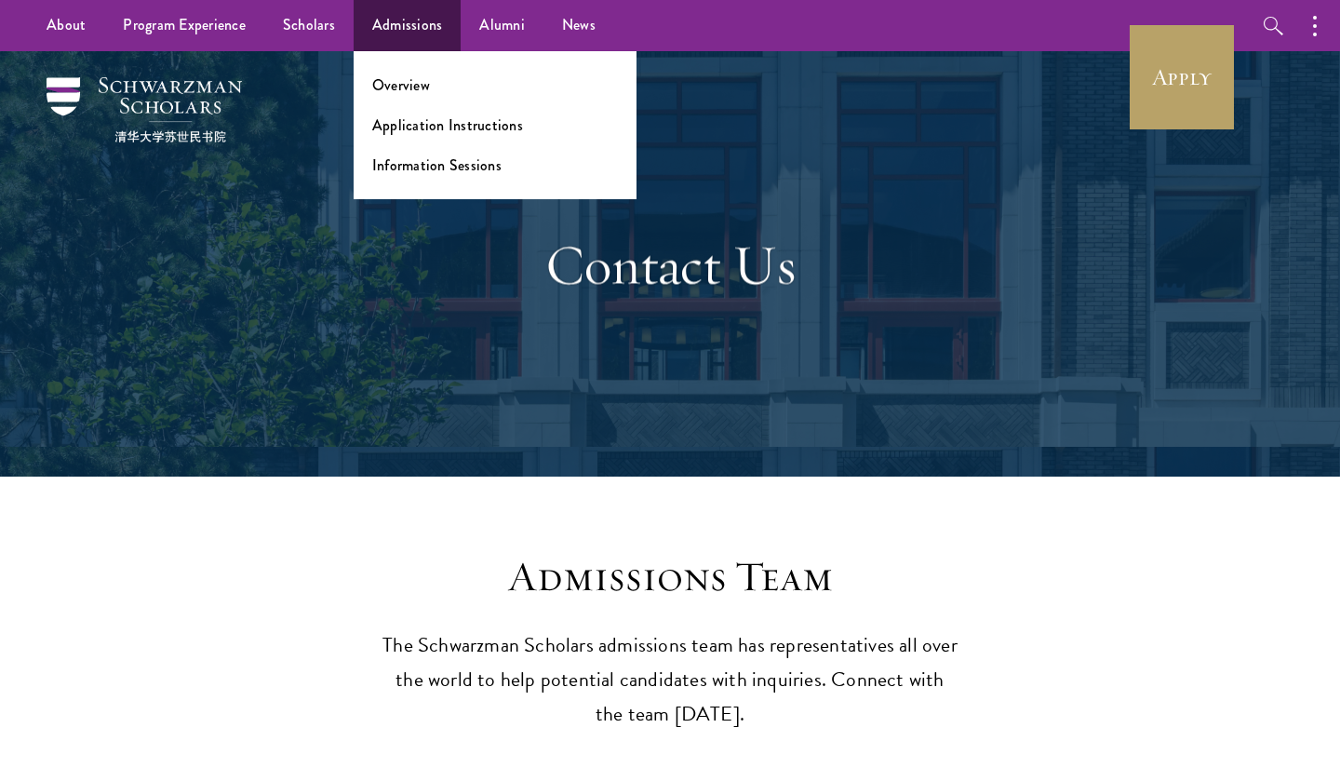
click at [411, 45] on link "Admissions" at bounding box center [408, 25] width 108 height 51
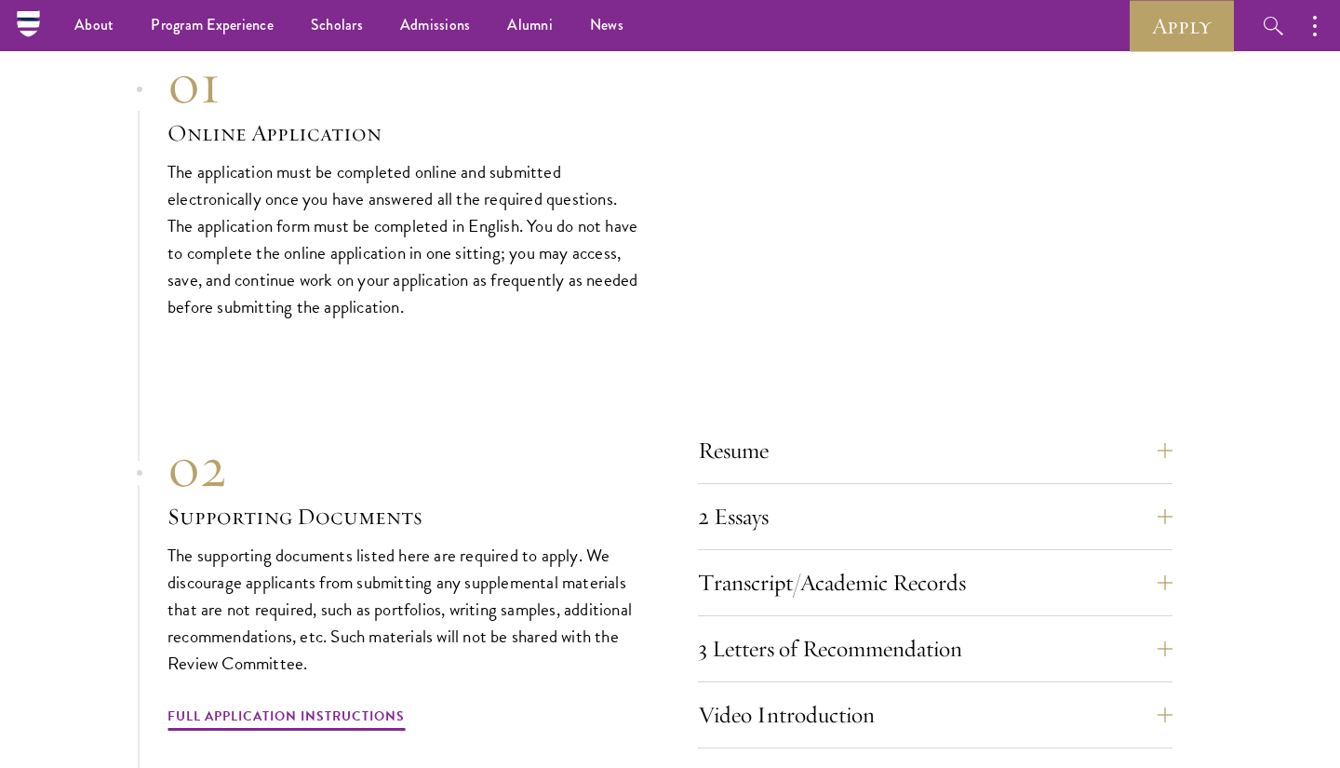
scroll to position [6076, 0]
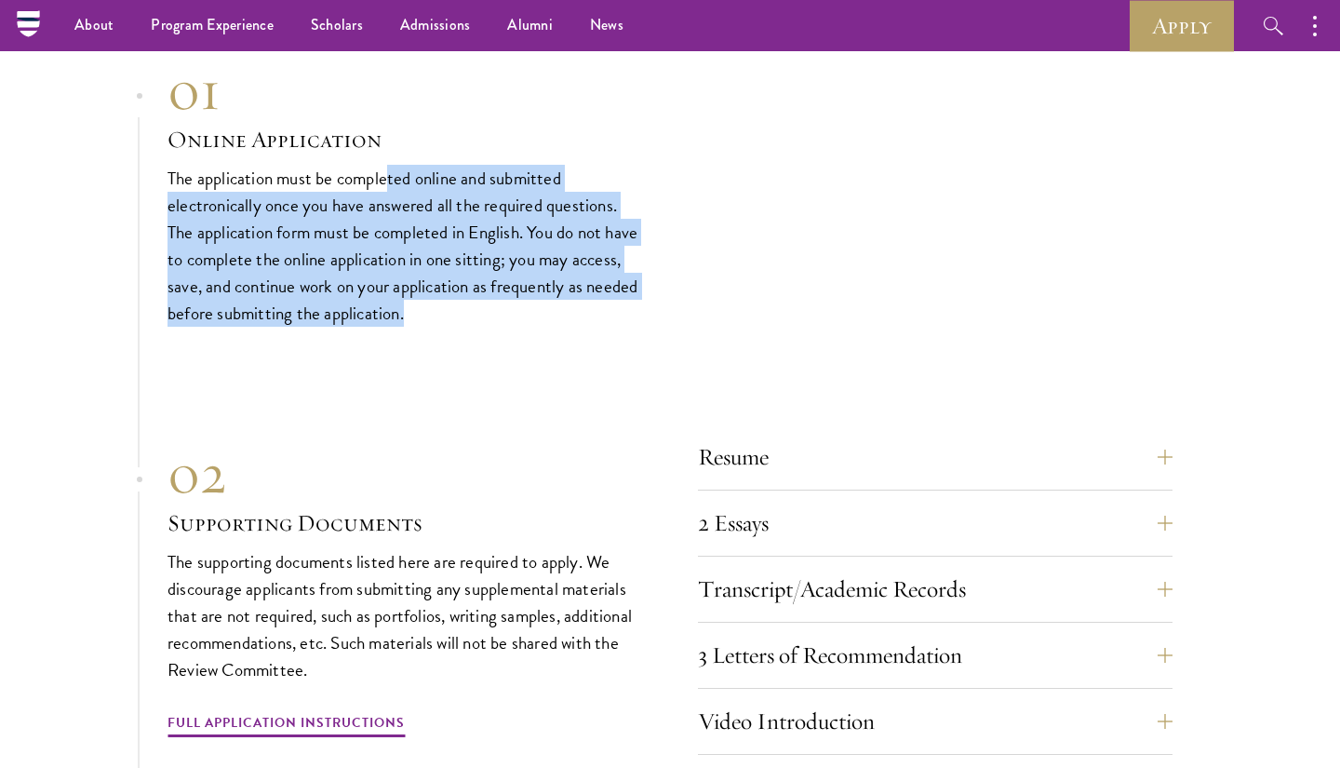
drag, startPoint x: 390, startPoint y: 125, endPoint x: 603, endPoint y: 270, distance: 257.9
click at [603, 270] on p "The application must be completed online and submitted electronically once you …" at bounding box center [405, 246] width 475 height 162
click at [603, 271] on p "The application must be completed online and submitted electronically once you …" at bounding box center [405, 246] width 475 height 162
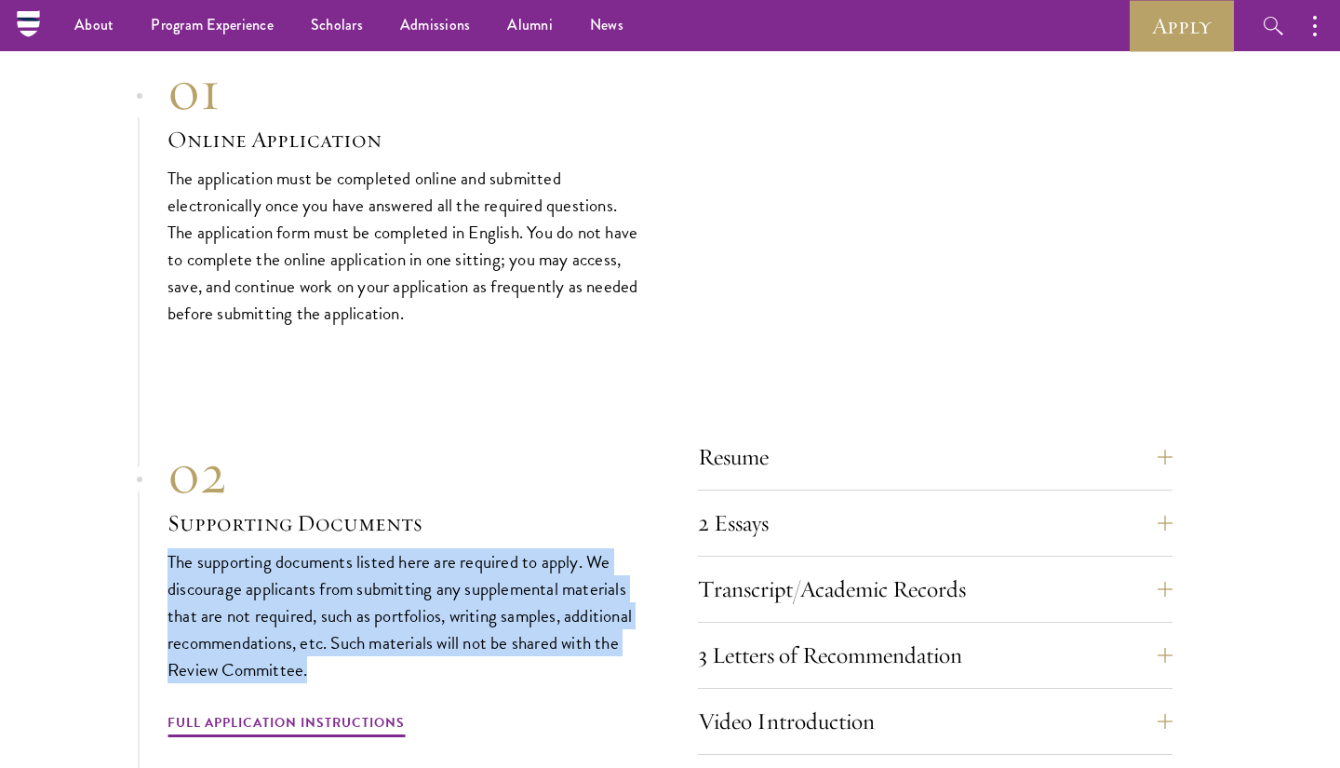
drag, startPoint x: 394, startPoint y: 637, endPoint x: 411, endPoint y: 498, distance: 139.8
click at [411, 498] on div "02 Supporting Documents The supporting documents listed here are required to ap…" at bounding box center [405, 590] width 475 height 300
click at [411, 497] on div "02 Supporting Documents The supporting documents listed here are required to ap…" at bounding box center [405, 590] width 475 height 300
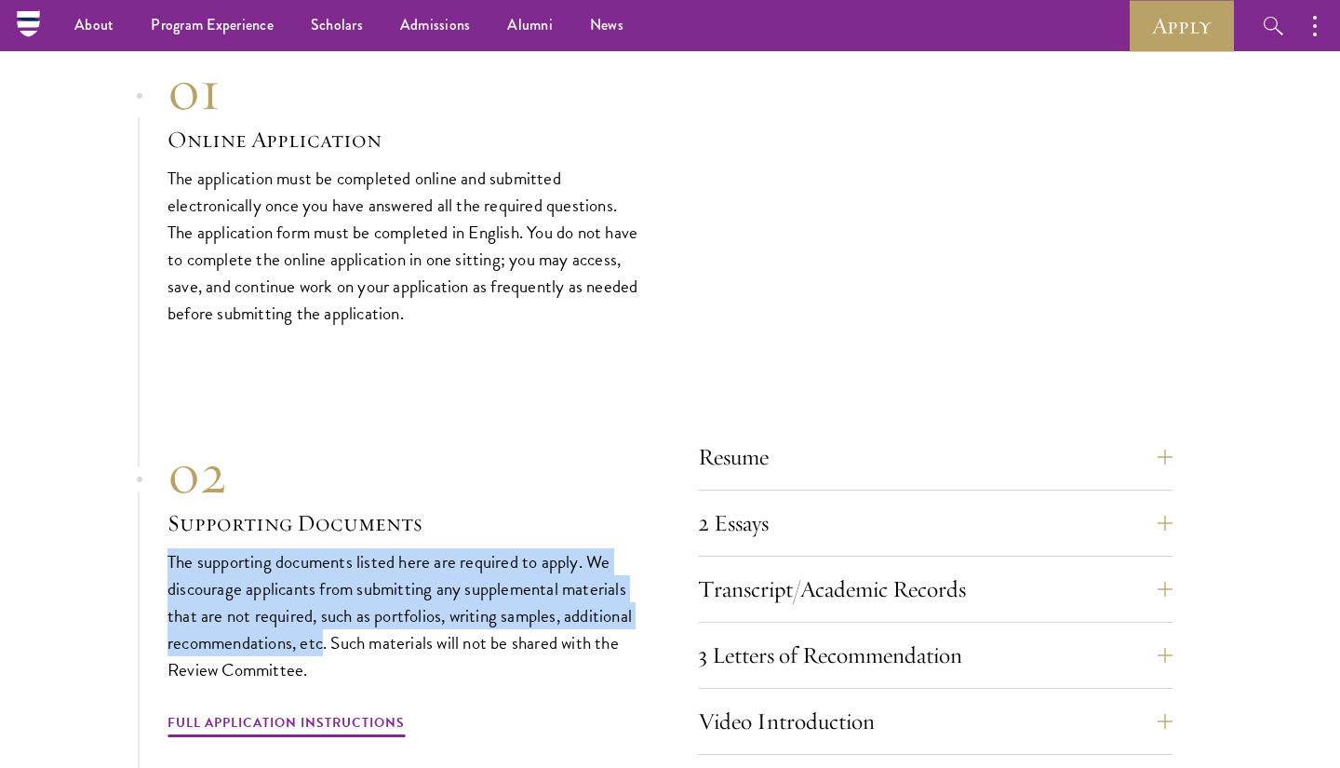
drag, startPoint x: 411, startPoint y: 497, endPoint x: 318, endPoint y: 612, distance: 147.6
click at [318, 612] on div "02 Supporting Documents The supporting documents listed here are required to ap…" at bounding box center [405, 590] width 475 height 300
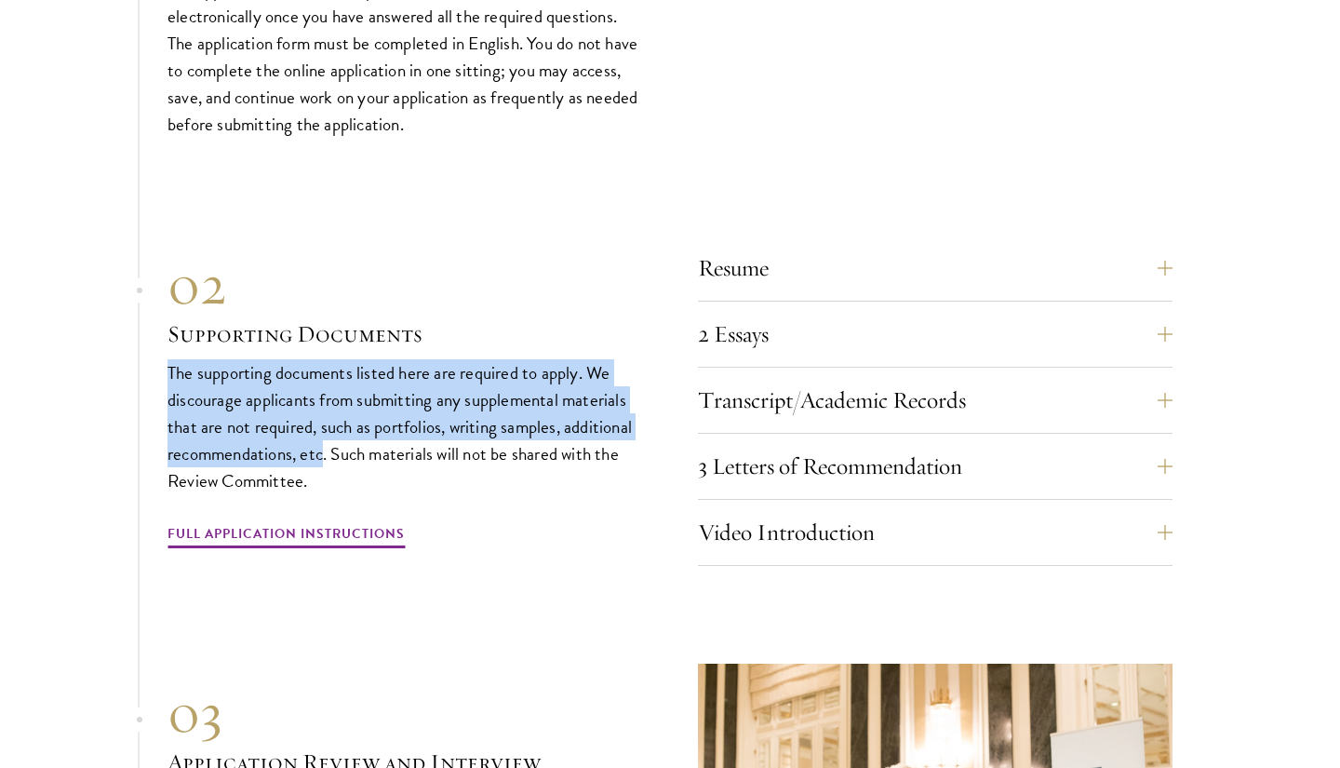
scroll to position [6291, 0]
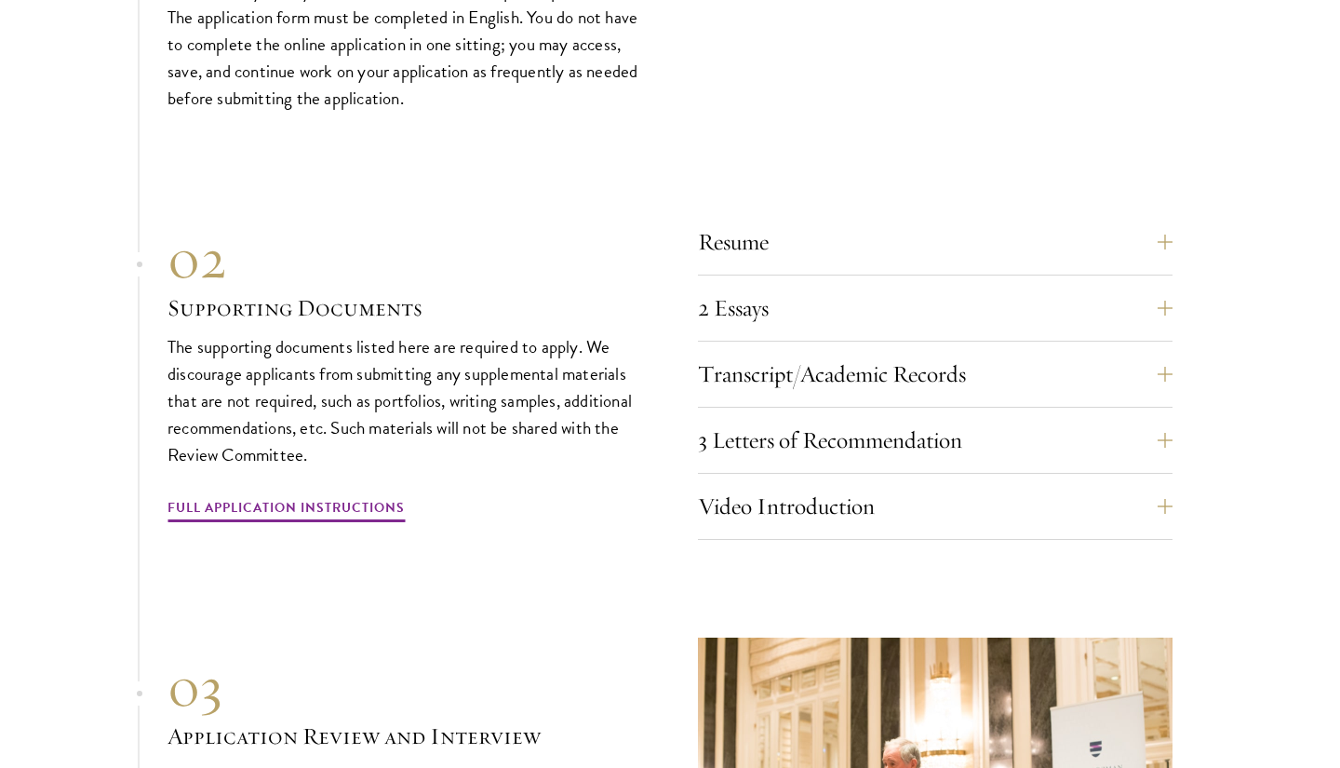
click at [345, 486] on div "Resume A current version of your resume or CV (maximum 2 pages). 2 Essays The t…" at bounding box center [670, 374] width 1005 height 330
click at [345, 496] on link "Full Application Instructions" at bounding box center [286, 510] width 237 height 29
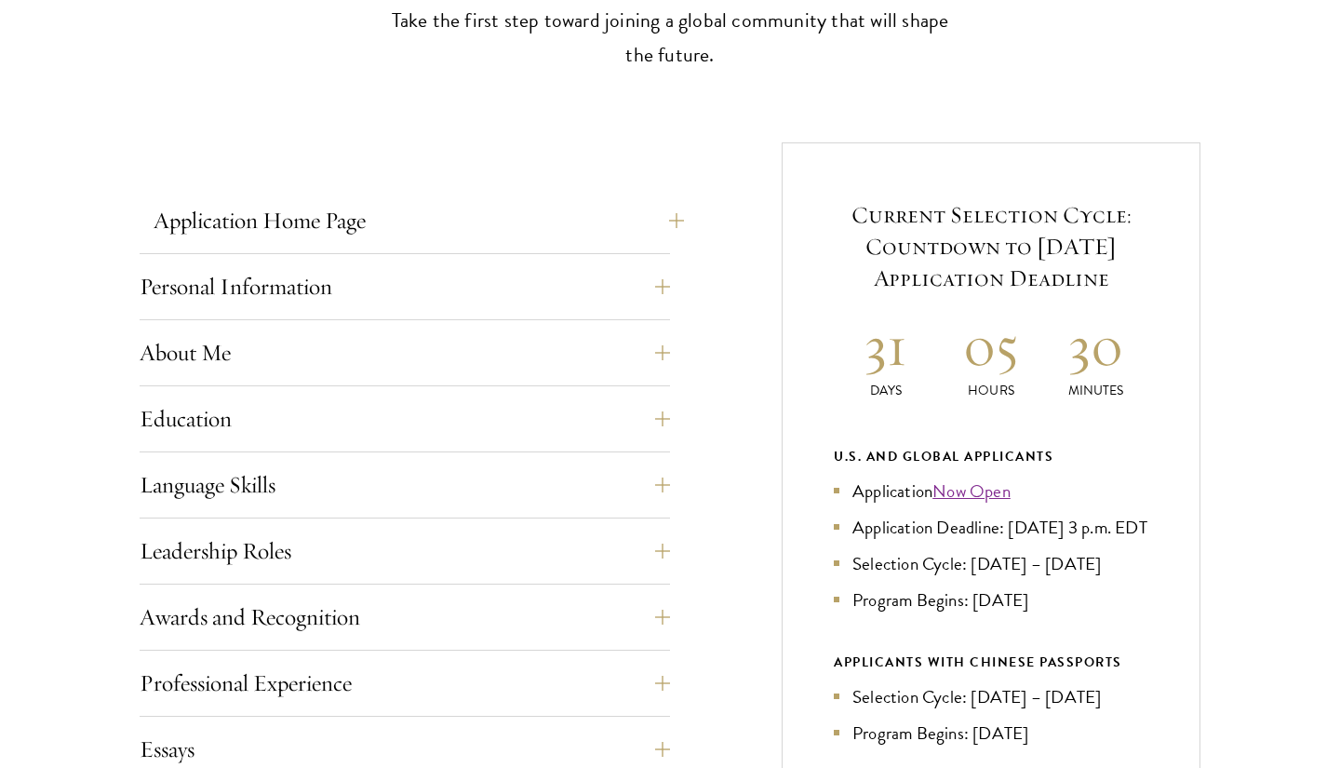
scroll to position [628, 0]
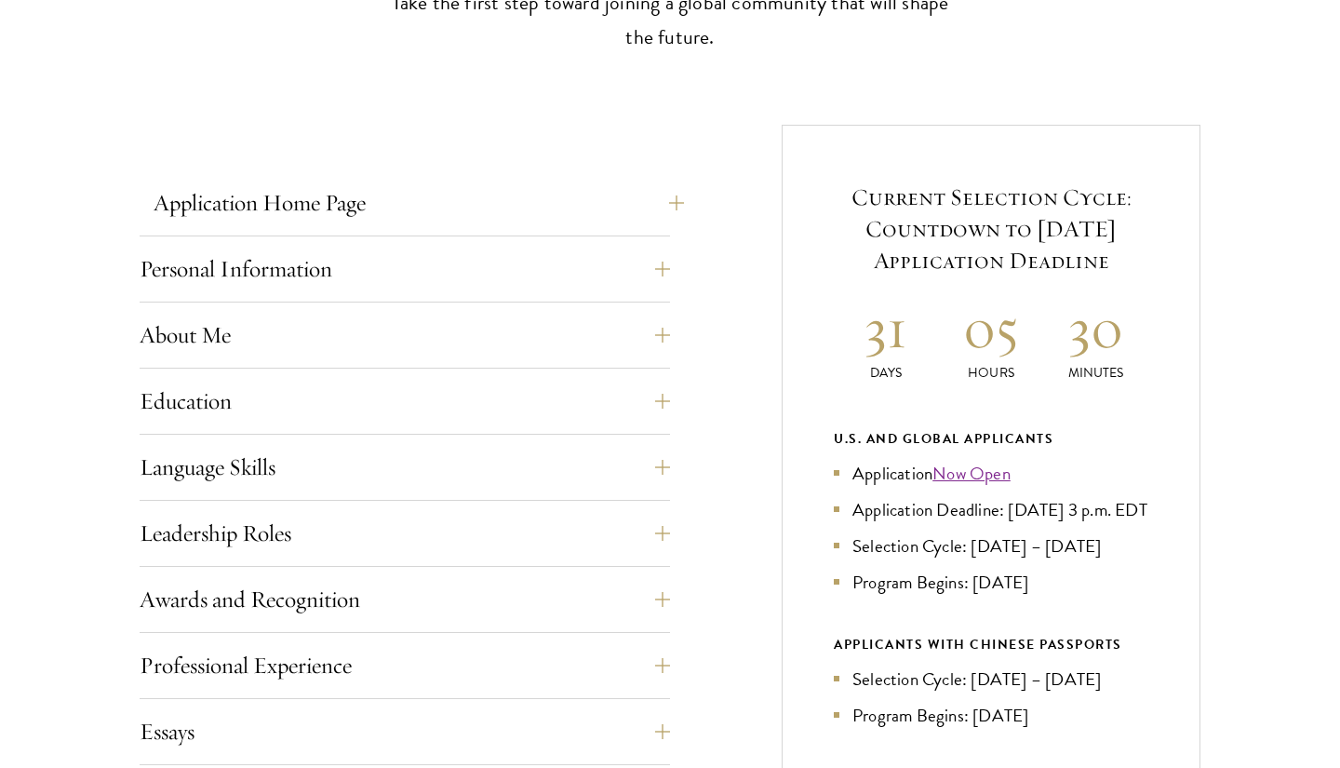
click at [461, 191] on button "Application Home Page" at bounding box center [419, 203] width 531 height 45
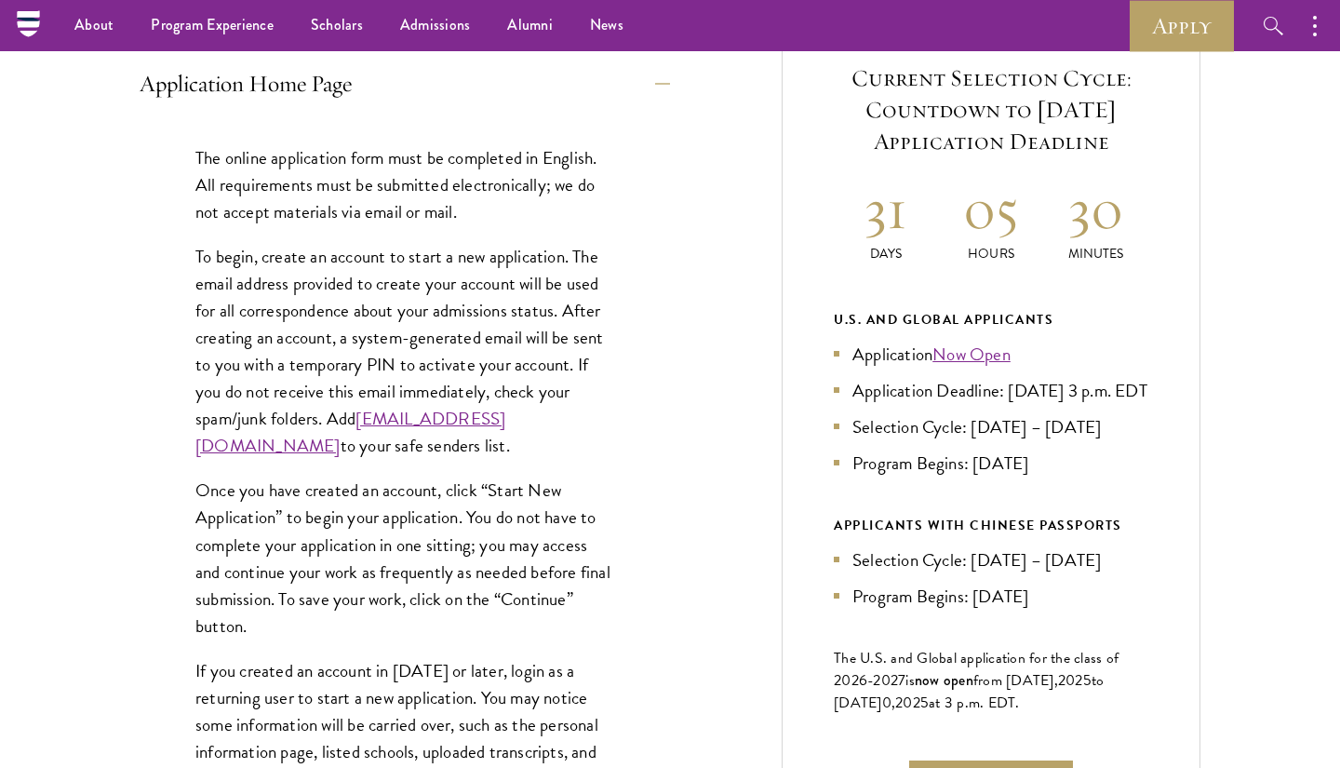
scroll to position [741, 0]
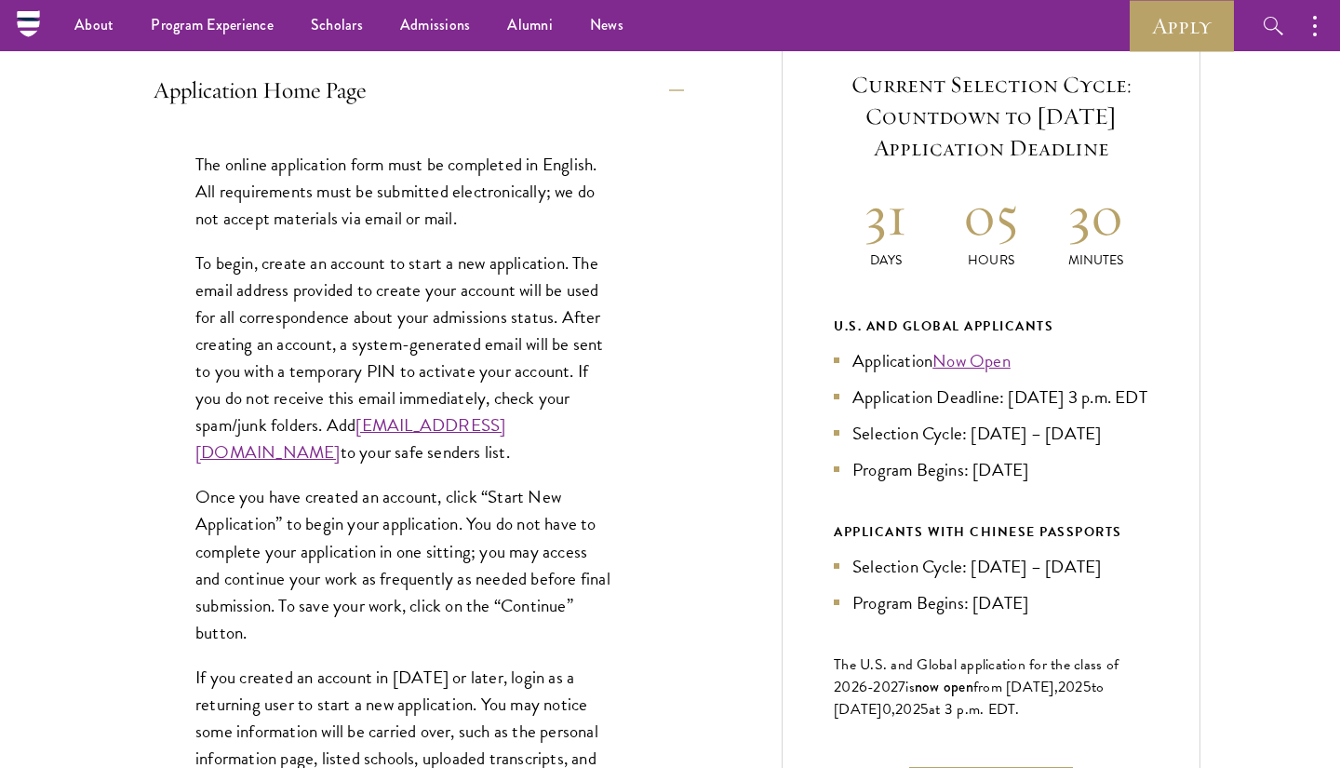
click at [477, 101] on button "Application Home Page" at bounding box center [419, 90] width 531 height 45
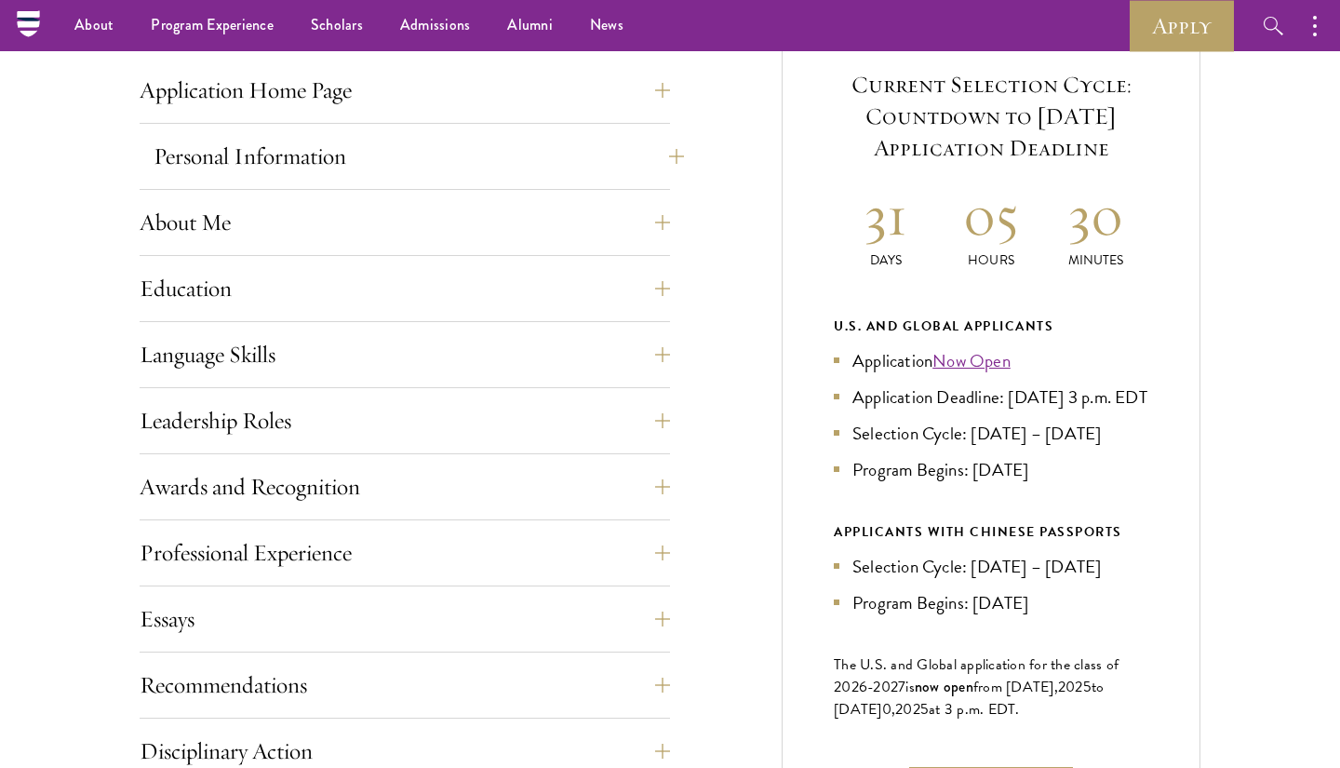
click at [470, 167] on button "Personal Information" at bounding box center [419, 156] width 531 height 45
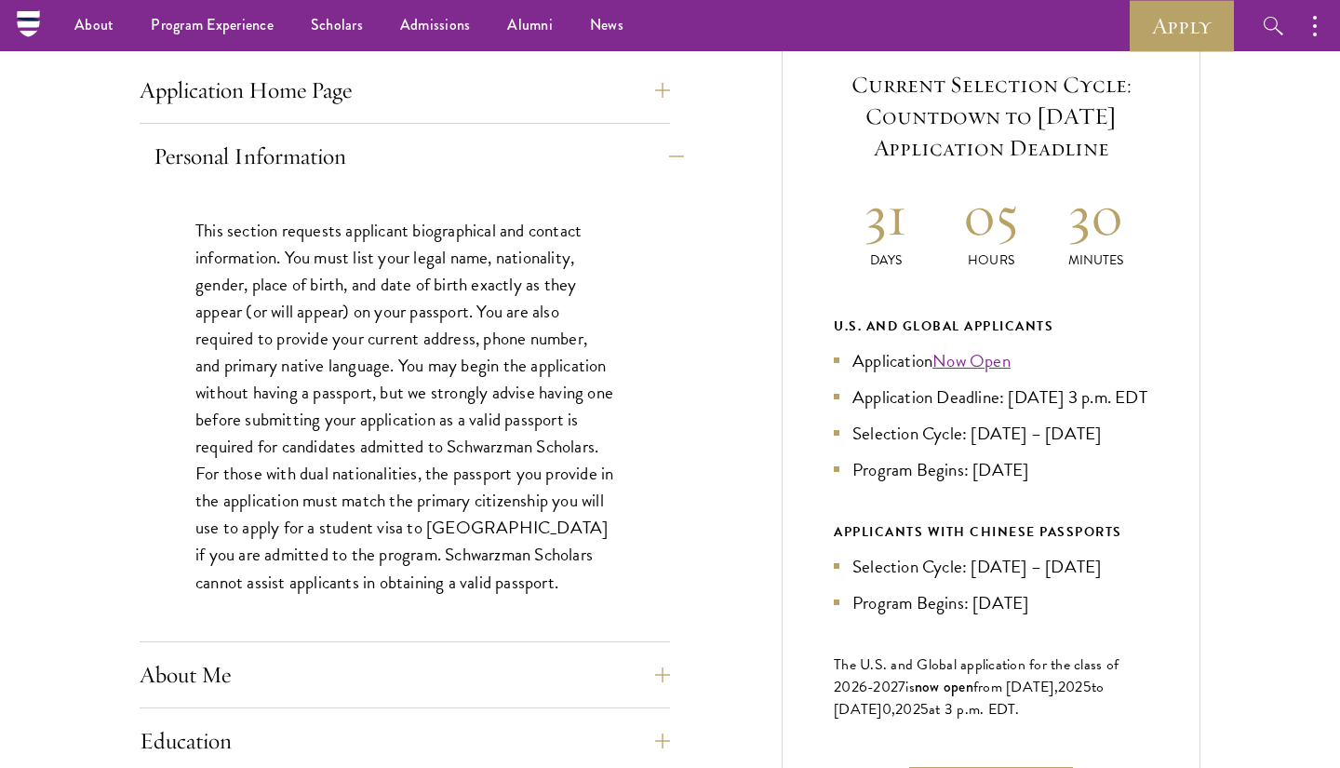
click at [472, 161] on button "Personal Information" at bounding box center [419, 156] width 531 height 45
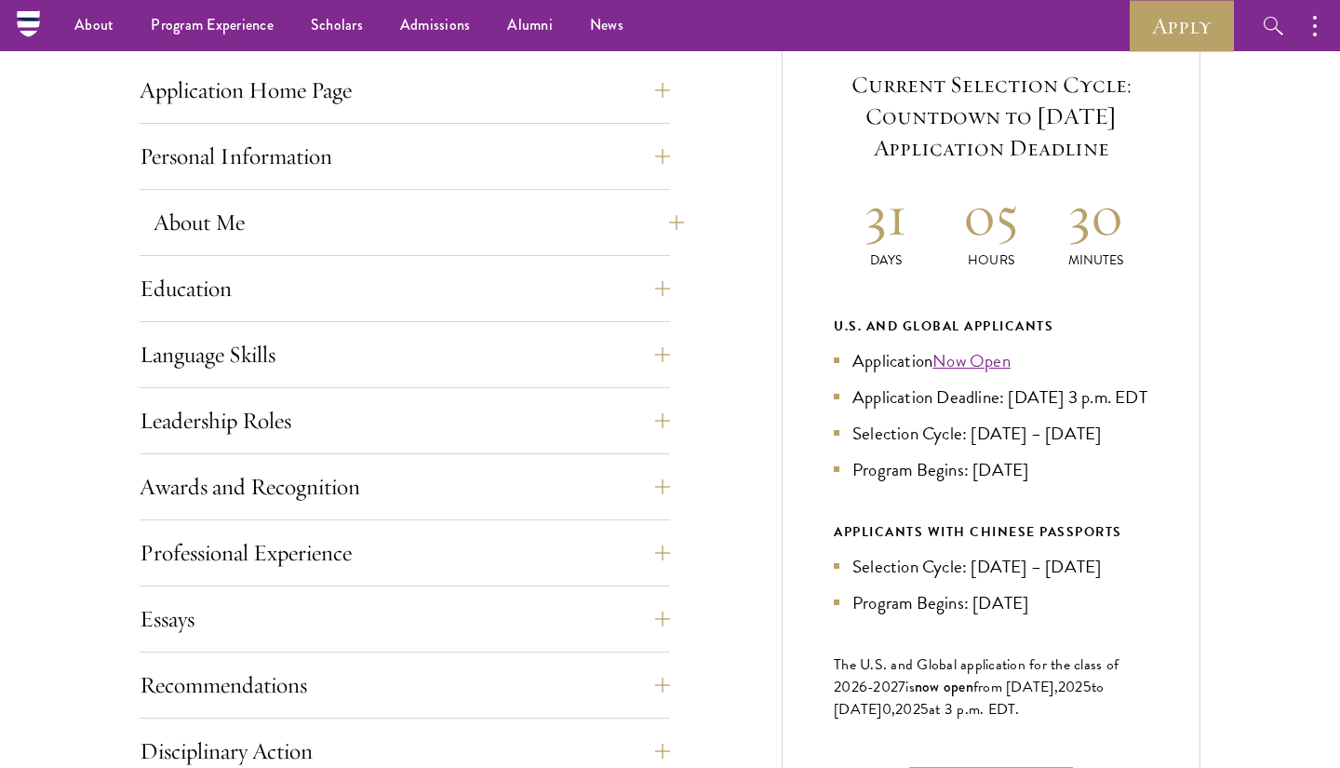
click at [449, 211] on button "About Me" at bounding box center [419, 222] width 531 height 45
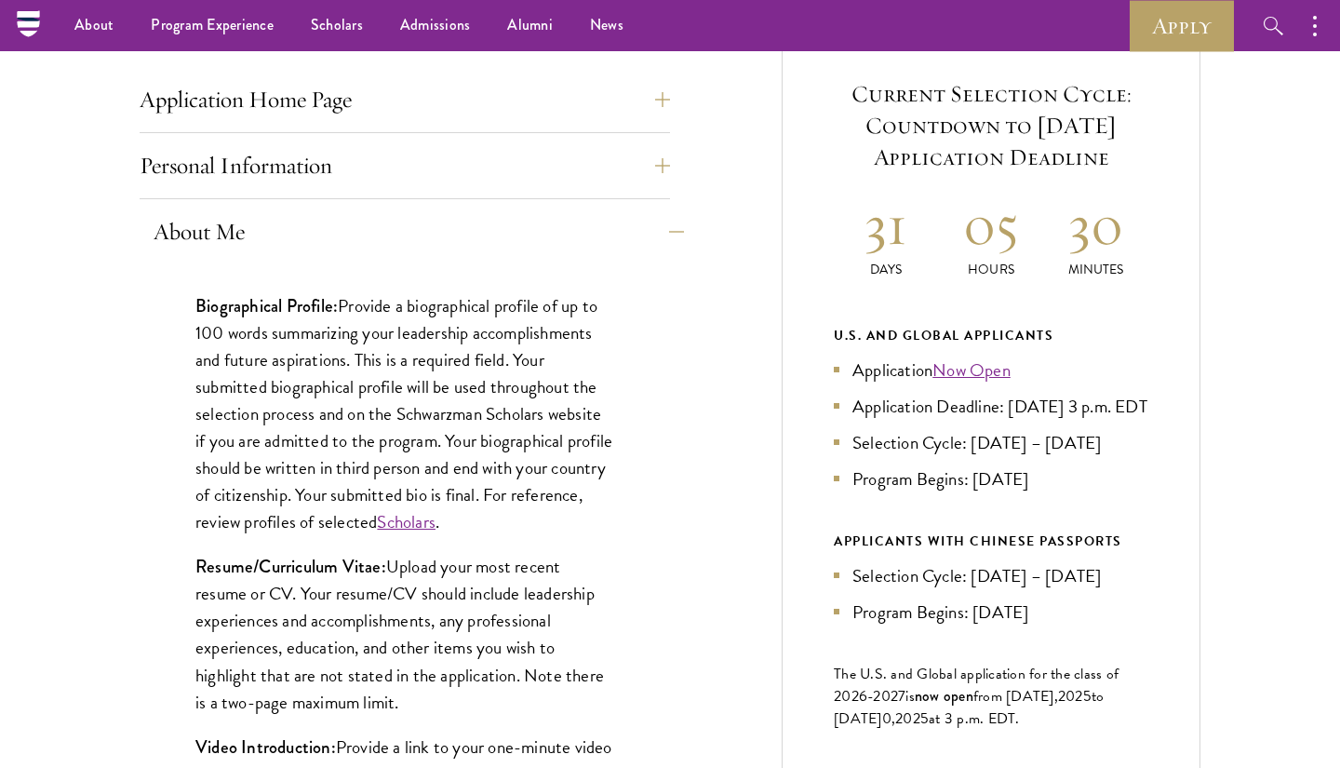
scroll to position [734, 0]
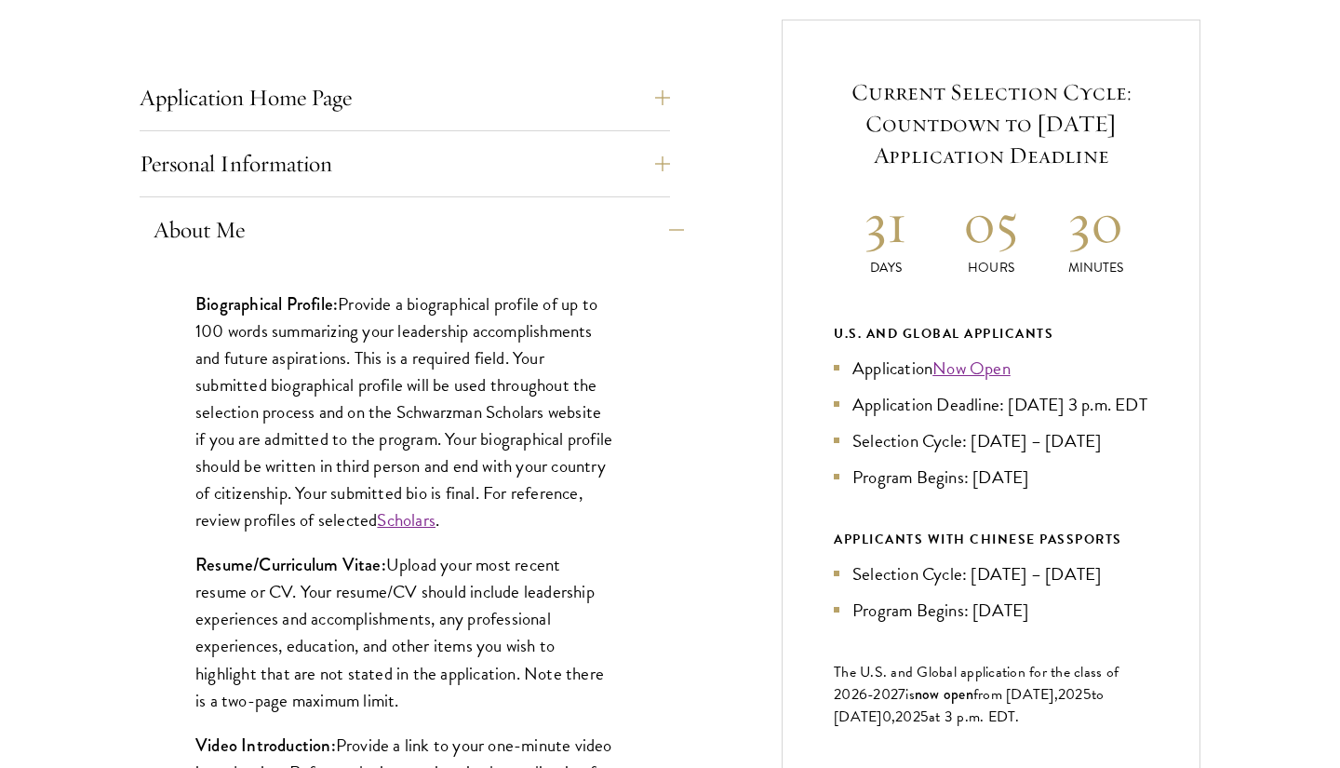
click at [439, 221] on button "About Me" at bounding box center [419, 230] width 531 height 45
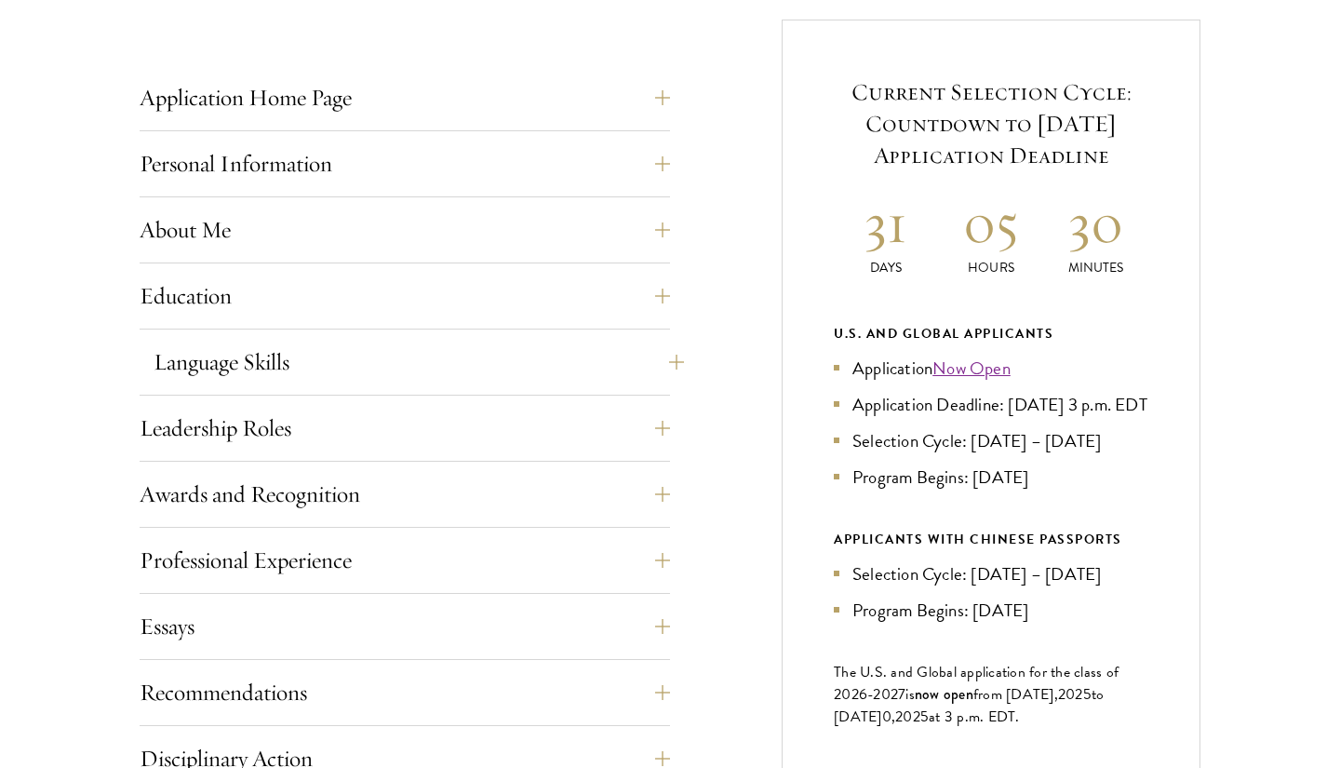
click at [493, 342] on button "Language Skills" at bounding box center [419, 362] width 531 height 45
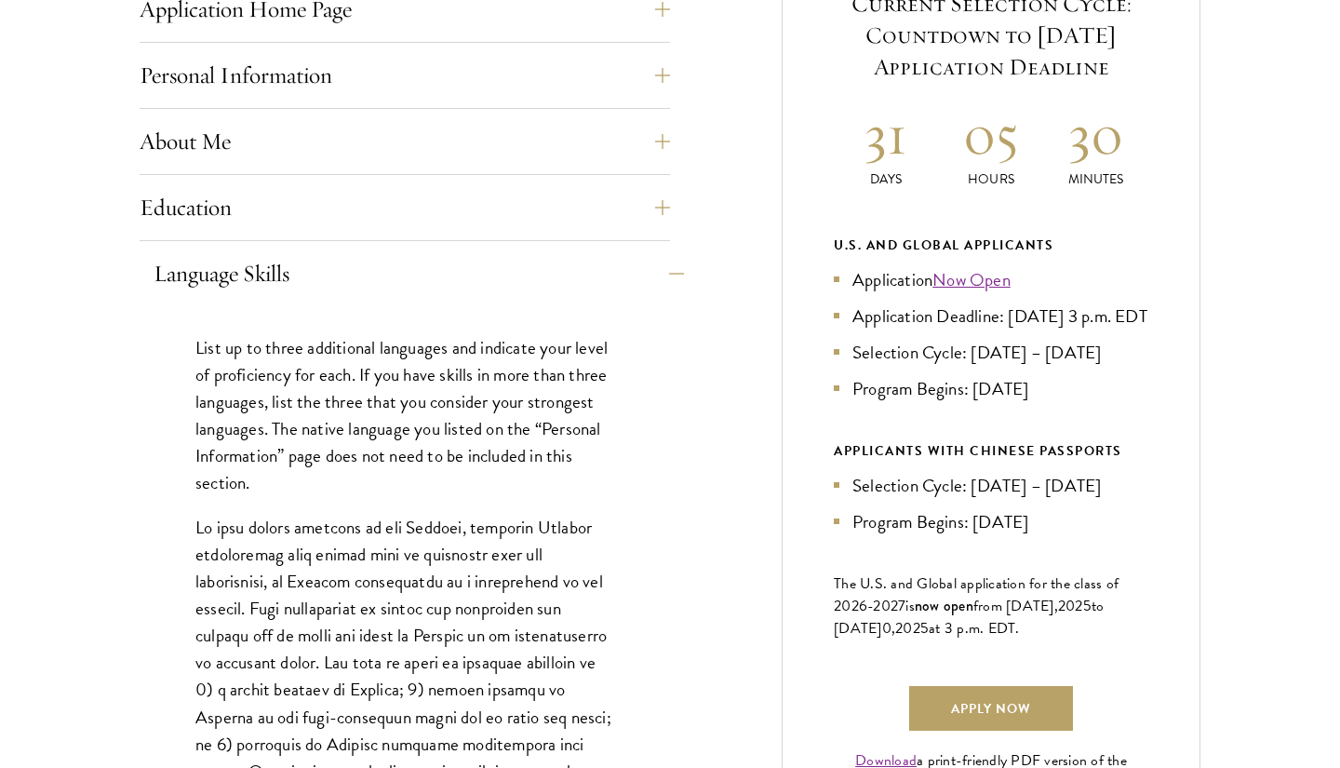
scroll to position [836, 0]
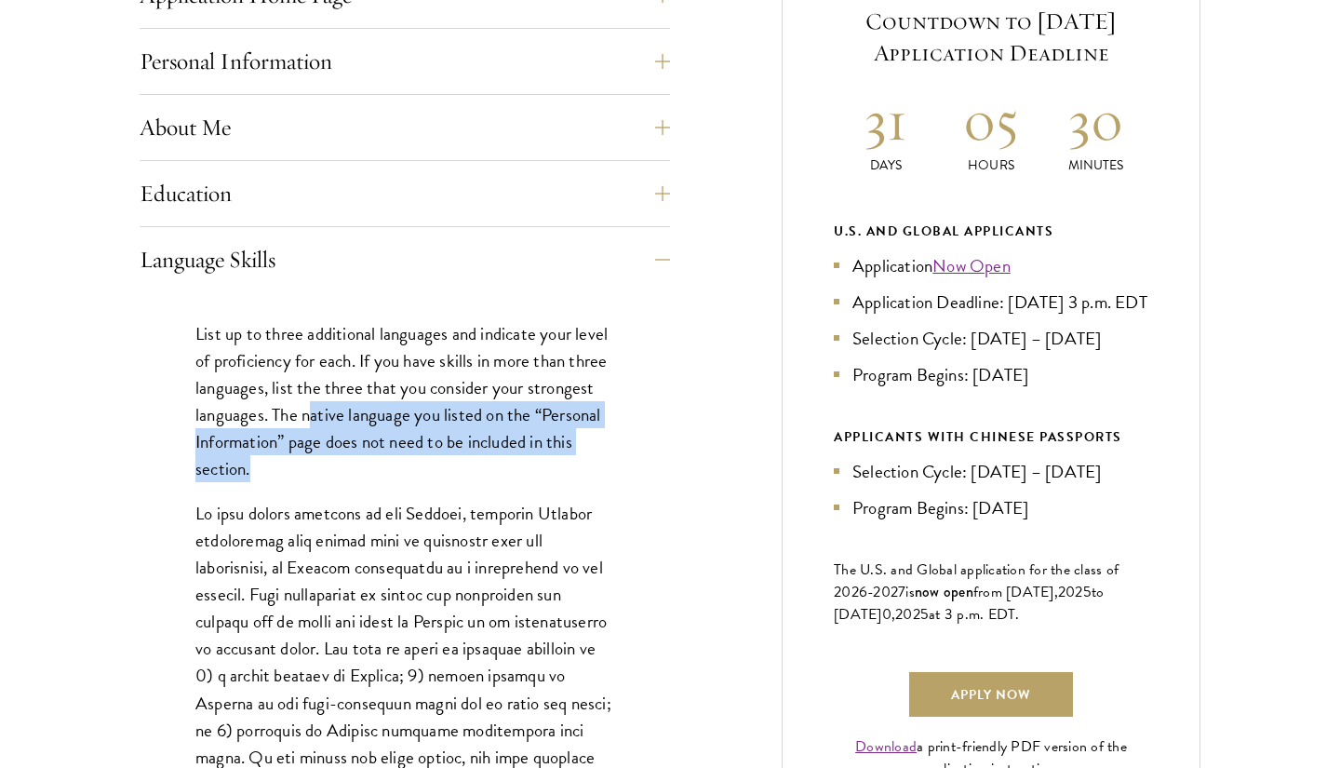
drag, startPoint x: 312, startPoint y: 418, endPoint x: 323, endPoint y: 453, distance: 37.1
click at [321, 451] on p "List up to three additional languages and indicate your level of proficiency fo…" at bounding box center [404, 401] width 419 height 162
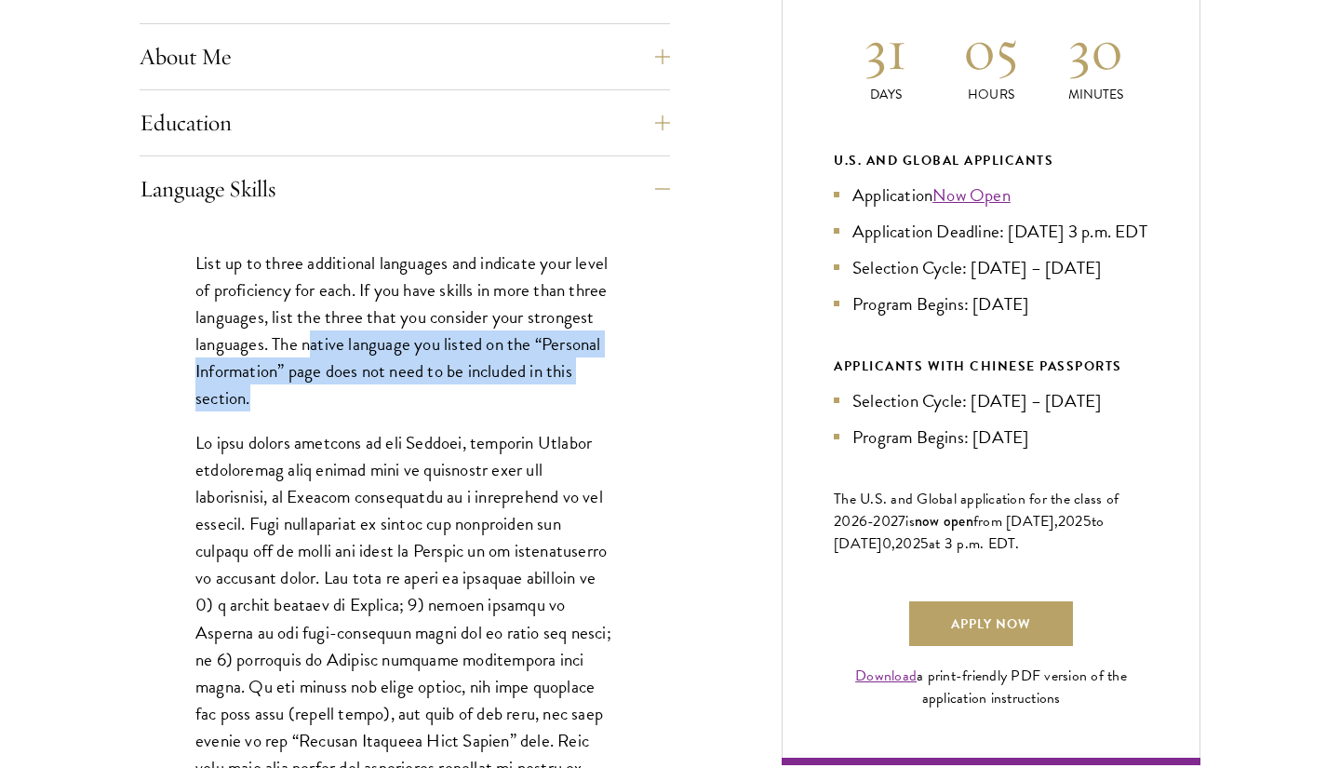
scroll to position [910, 0]
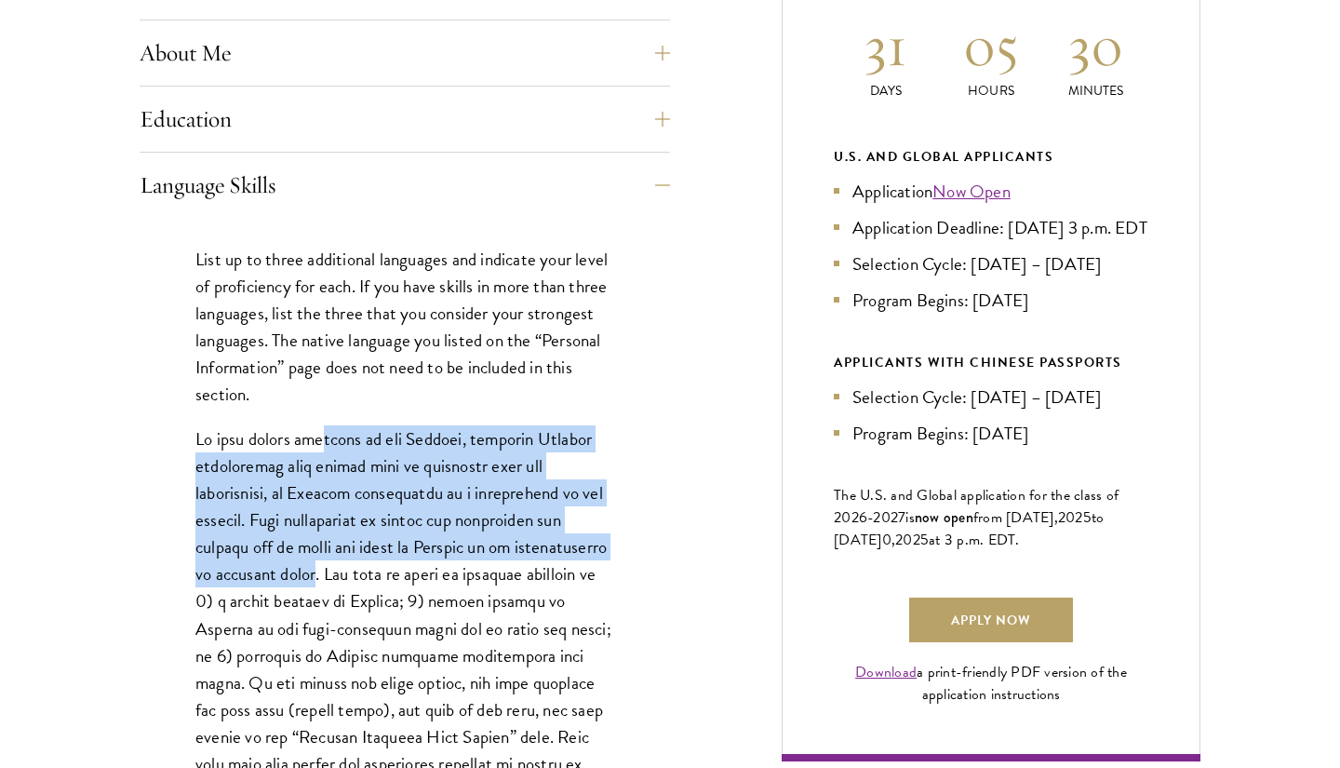
drag, startPoint x: 317, startPoint y: 438, endPoint x: 314, endPoint y: 571, distance: 132.2
click at [314, 571] on p at bounding box center [404, 695] width 419 height 541
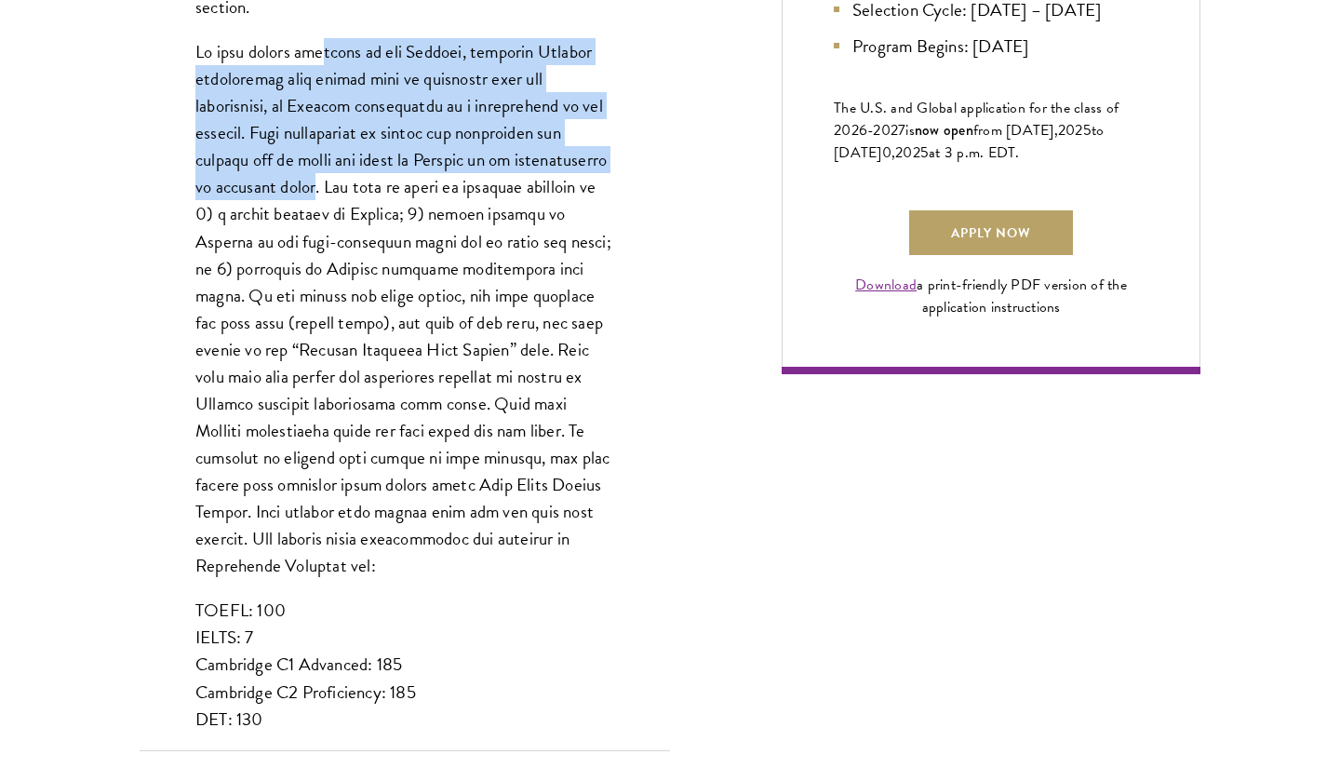
scroll to position [1304, 0]
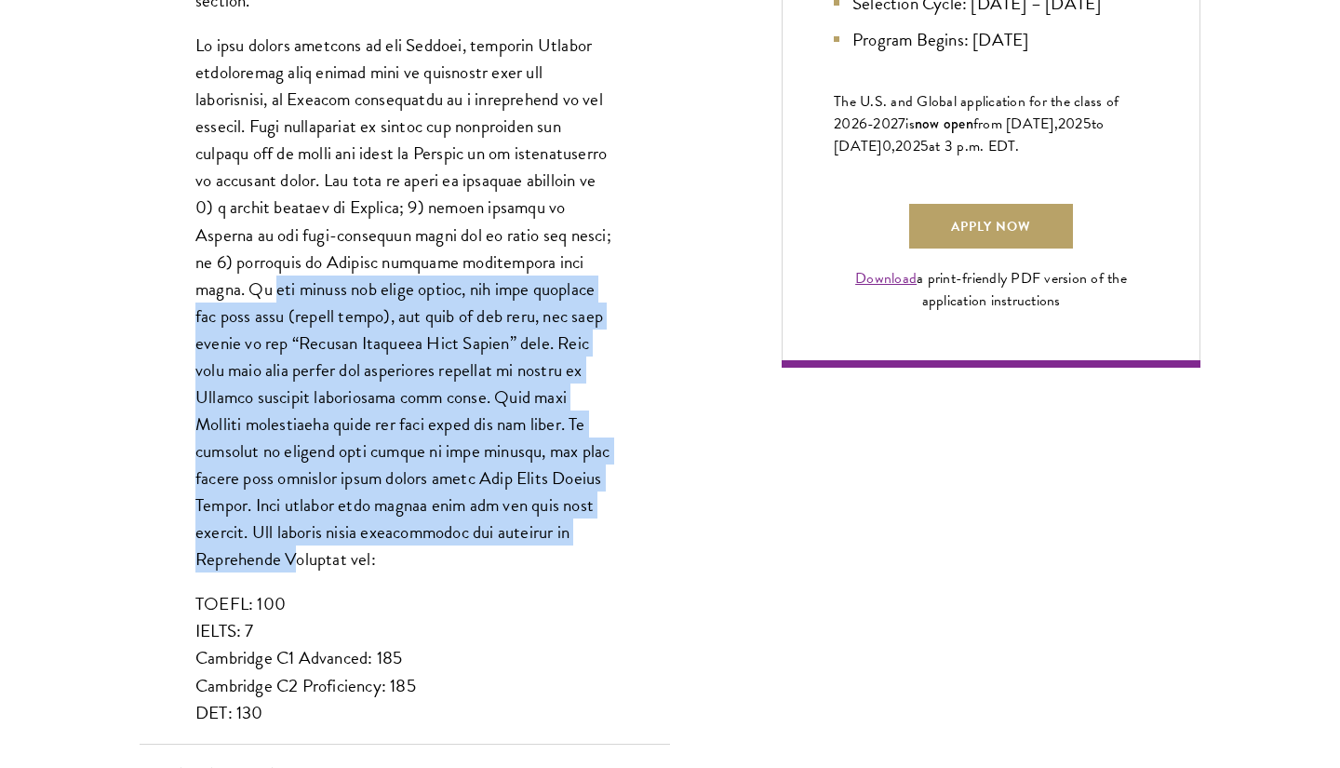
drag, startPoint x: 585, startPoint y: 263, endPoint x: 497, endPoint y: 523, distance: 274.9
click at [497, 521] on p at bounding box center [404, 302] width 419 height 541
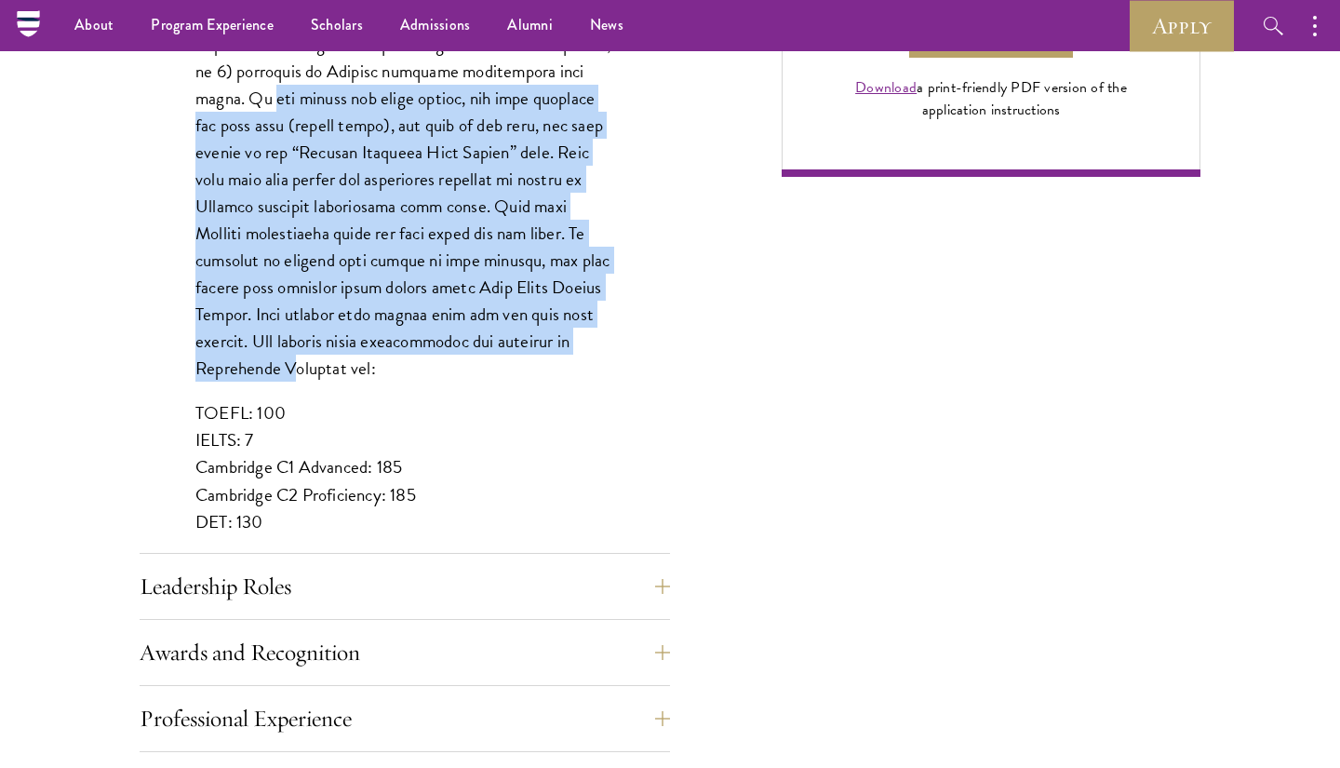
scroll to position [959, 0]
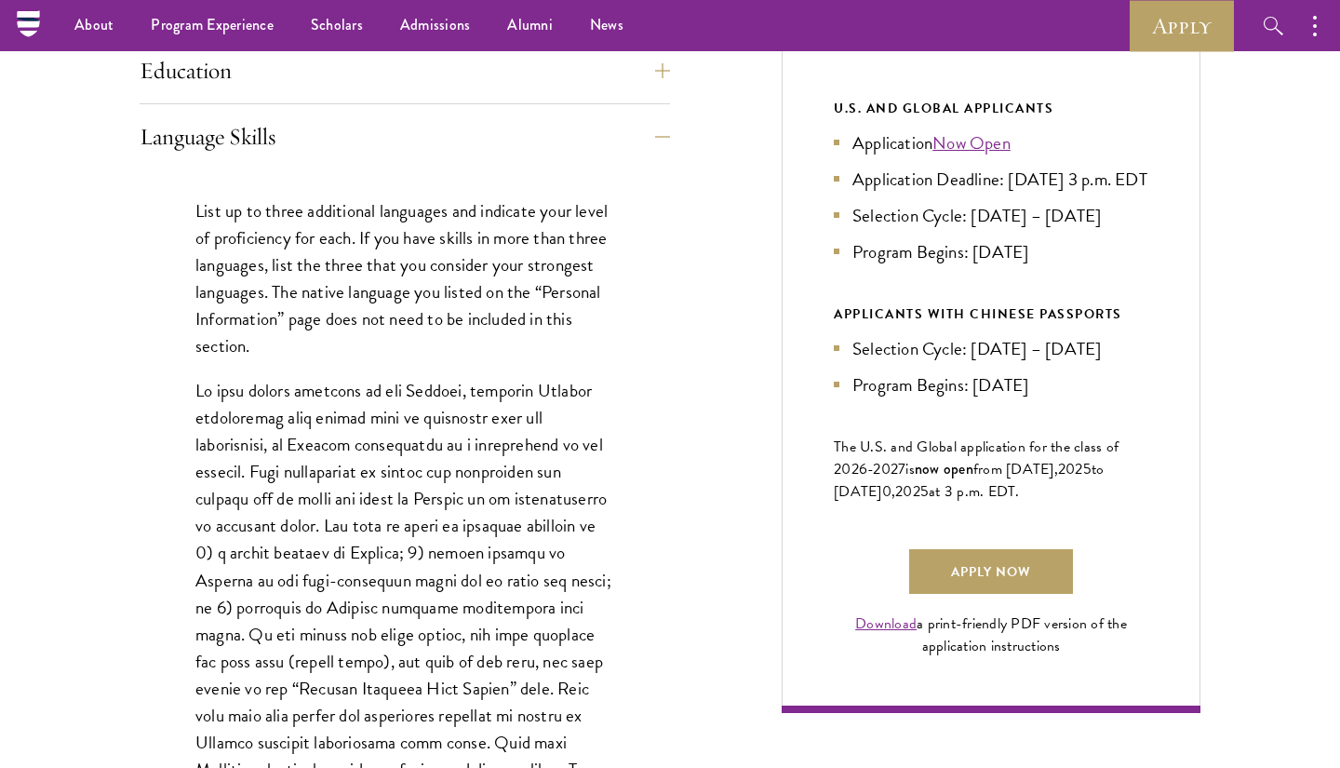
click at [592, 117] on button "Language Skills" at bounding box center [419, 136] width 531 height 45
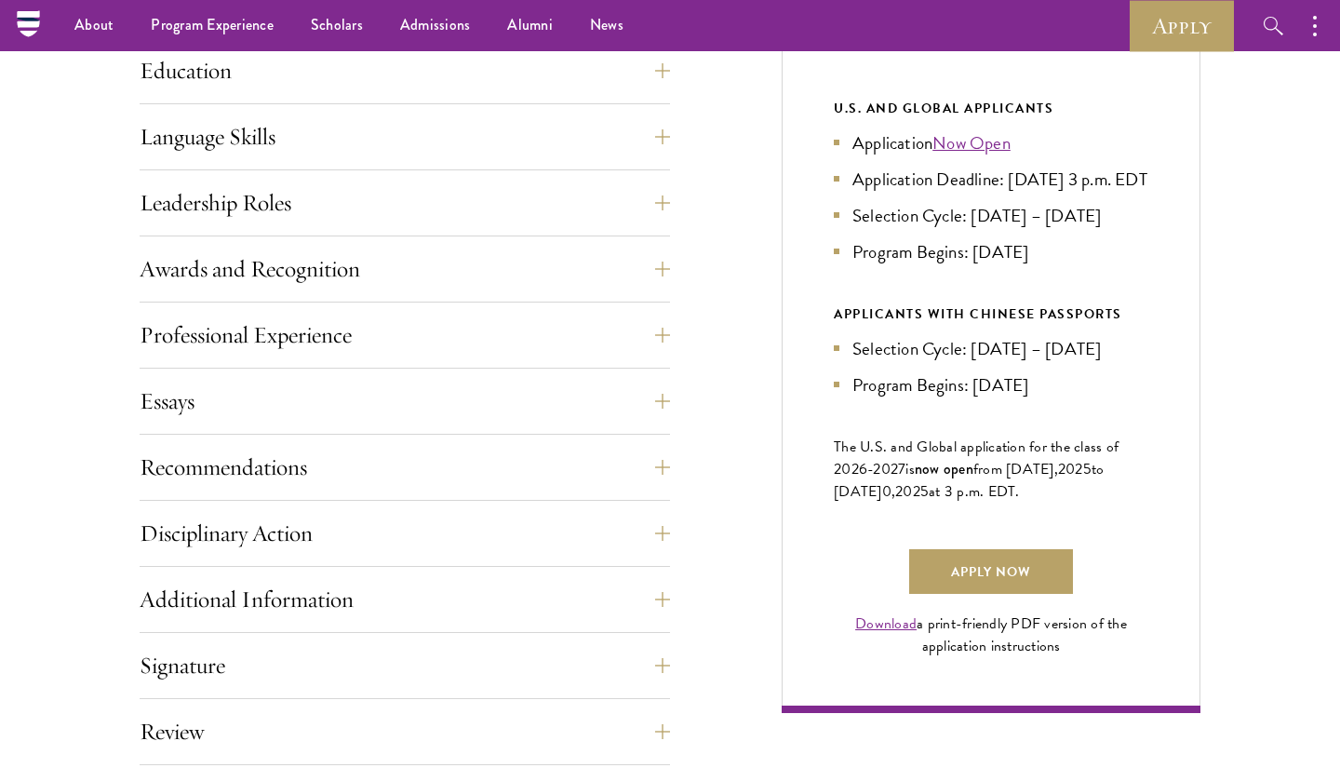
click at [572, 177] on div "Application Home Page The online application form must be completed in English.…" at bounding box center [405, 373] width 531 height 1047
click at [572, 185] on button "Leadership Roles" at bounding box center [419, 203] width 531 height 45
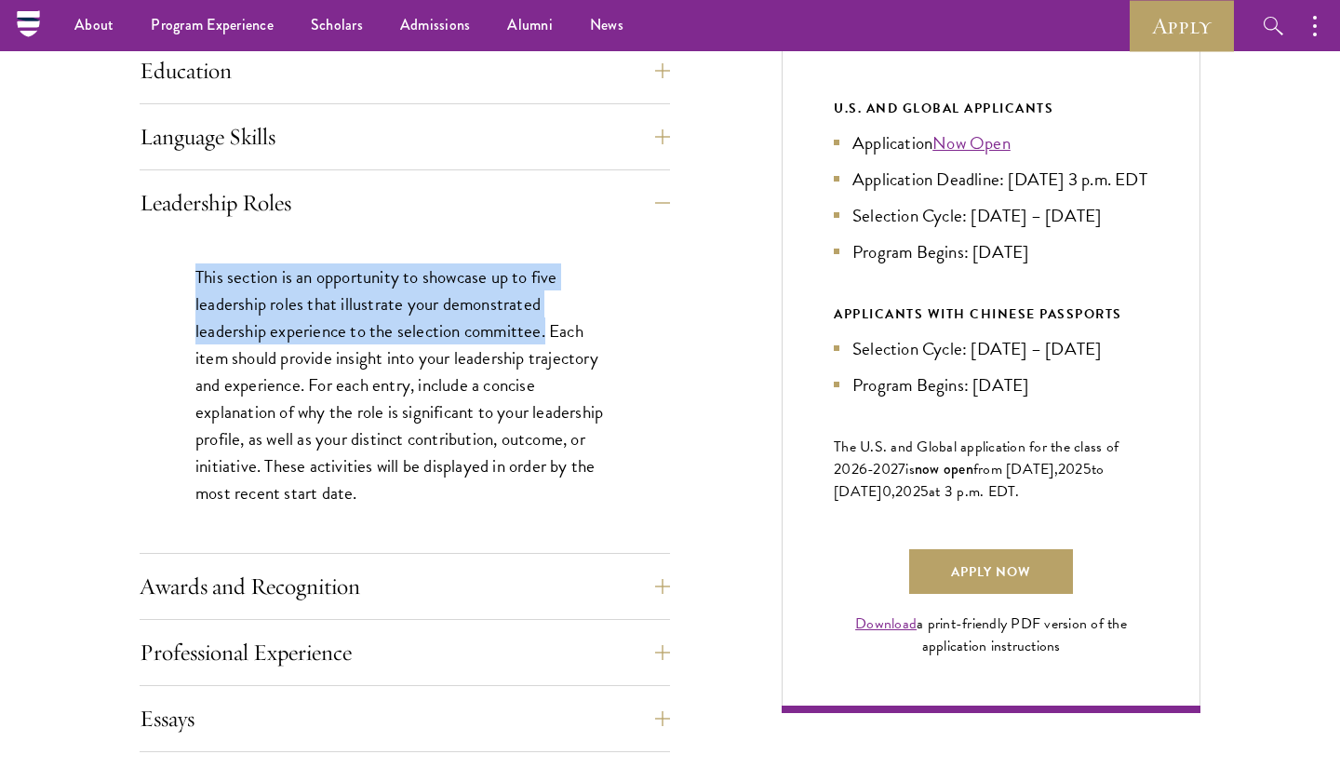
drag, startPoint x: 195, startPoint y: 268, endPoint x: 547, endPoint y: 326, distance: 356.6
click at [547, 328] on p "This section is an opportunity to showcase up to five leadership roles that ill…" at bounding box center [404, 385] width 419 height 244
click at [547, 326] on p "This section is an opportunity to showcase up to five leadership roles that ill…" at bounding box center [404, 385] width 419 height 244
drag, startPoint x: 547, startPoint y: 326, endPoint x: 205, endPoint y: 277, distance: 346.0
click at [205, 277] on p "This section is an opportunity to showcase up to five leadership roles that ill…" at bounding box center [404, 385] width 419 height 244
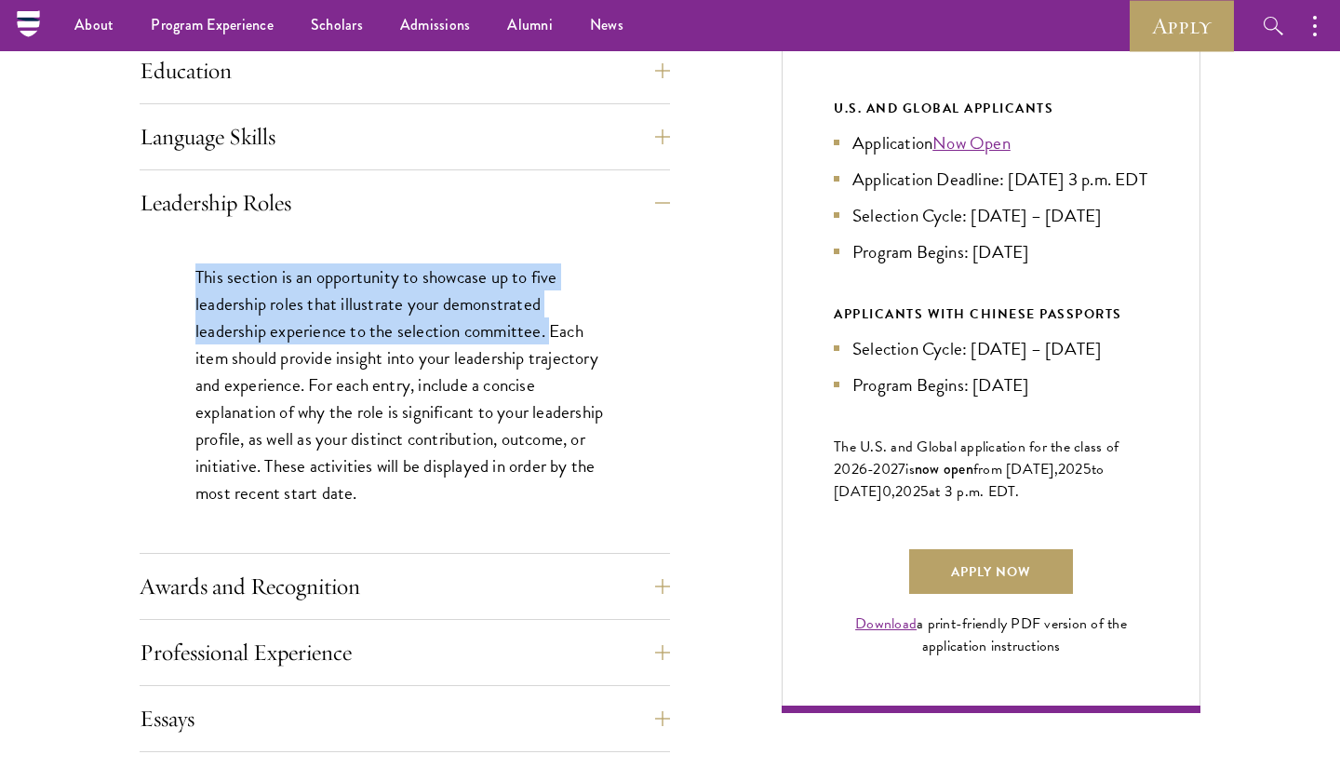
click at [205, 277] on p "This section is an opportunity to showcase up to five leadership roles that ill…" at bounding box center [404, 385] width 419 height 244
drag, startPoint x: 205, startPoint y: 277, endPoint x: 544, endPoint y: 320, distance: 341.5
click at [544, 320] on p "This section is an opportunity to showcase up to five leadership roles that ill…" at bounding box center [404, 385] width 419 height 244
drag, startPoint x: 544, startPoint y: 320, endPoint x: 216, endPoint y: 271, distance: 331.4
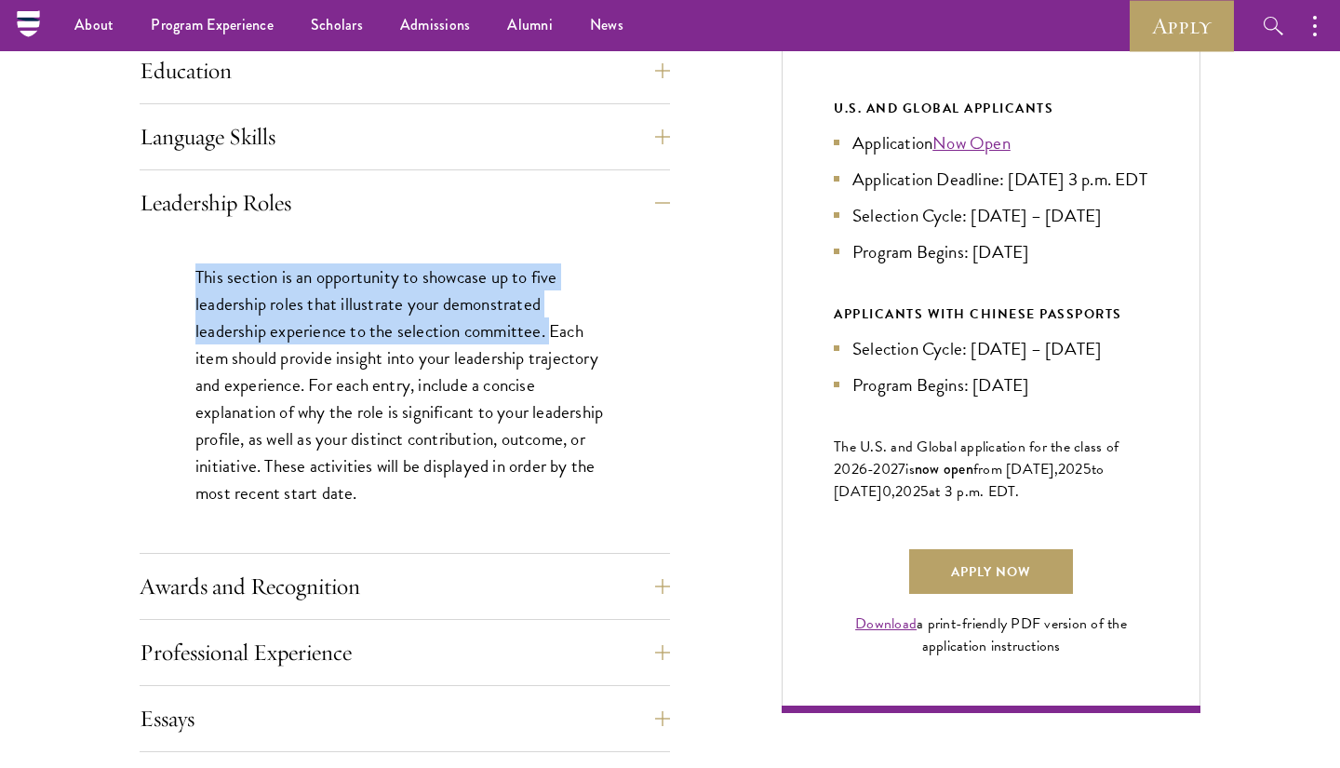
click at [216, 271] on p "This section is an opportunity to showcase up to five leadership roles that ill…" at bounding box center [404, 385] width 419 height 244
click at [217, 271] on p "This section is an opportunity to showcase up to five leadership roles that ill…" at bounding box center [404, 385] width 419 height 244
drag, startPoint x: 217, startPoint y: 271, endPoint x: 540, endPoint y: 330, distance: 328.5
click at [540, 330] on p "This section is an opportunity to showcase up to five leadership roles that ill…" at bounding box center [404, 385] width 419 height 244
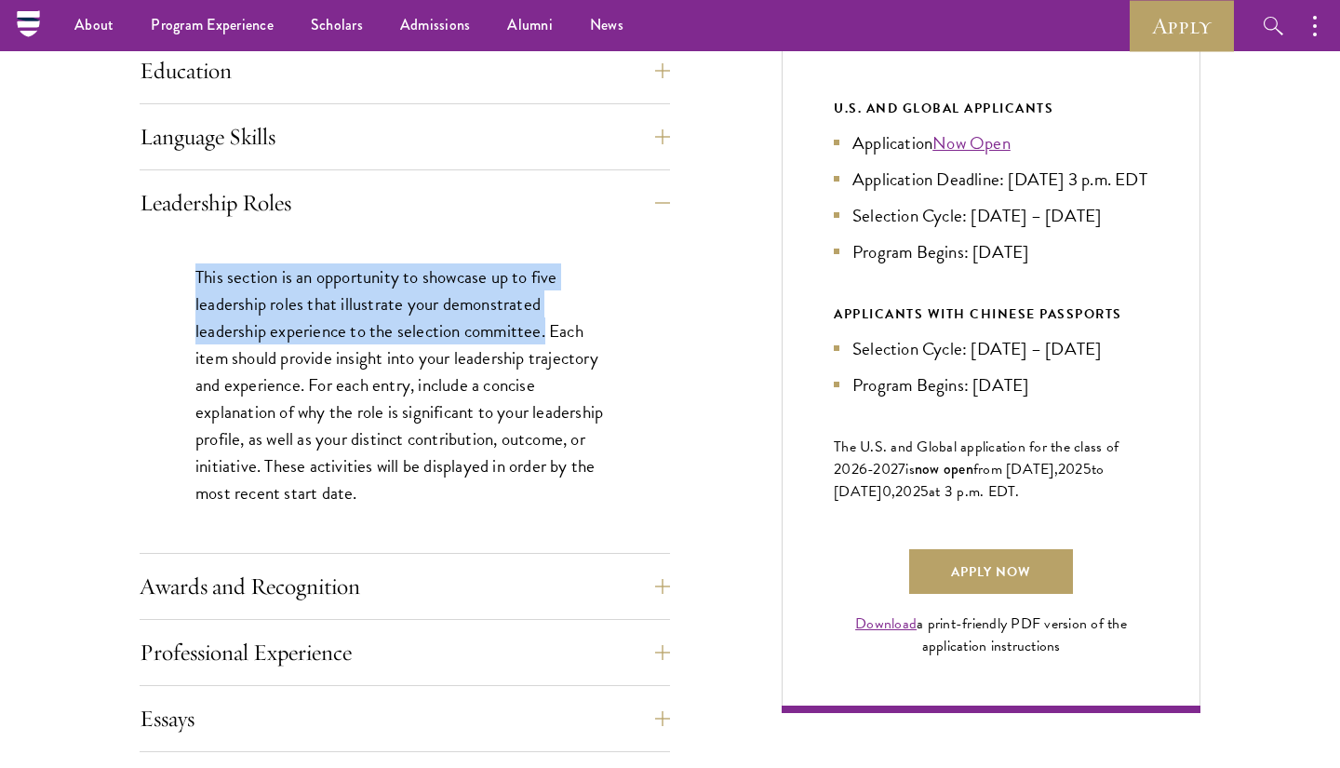
drag, startPoint x: 540, startPoint y: 330, endPoint x: 213, endPoint y: 276, distance: 331.2
click at [213, 276] on p "This section is an opportunity to showcase up to five leadership roles that ill…" at bounding box center [404, 385] width 419 height 244
drag, startPoint x: 213, startPoint y: 276, endPoint x: 542, endPoint y: 330, distance: 333.0
click at [542, 330] on p "This section is an opportunity to showcase up to five leadership roles that ill…" at bounding box center [404, 385] width 419 height 244
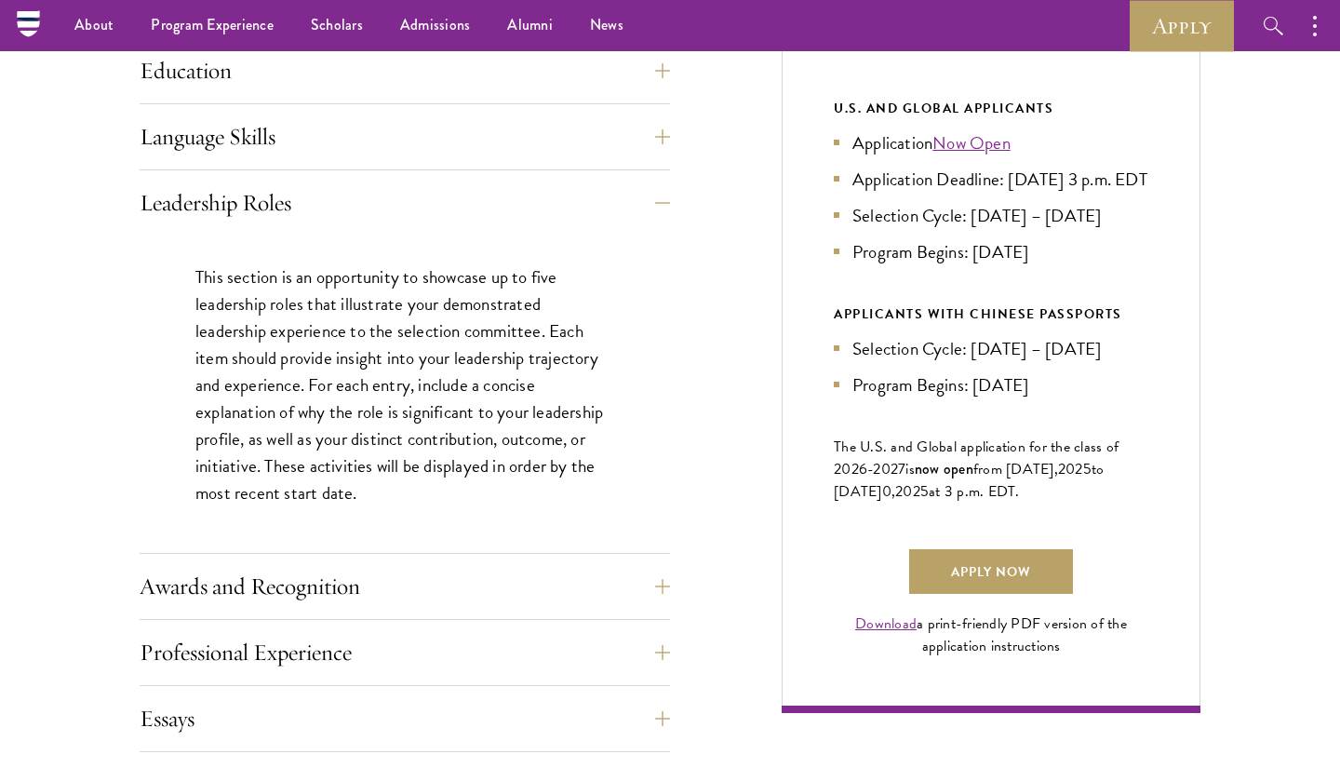
click at [542, 329] on p "This section is an opportunity to showcase up to five leadership roles that ill…" at bounding box center [404, 385] width 419 height 244
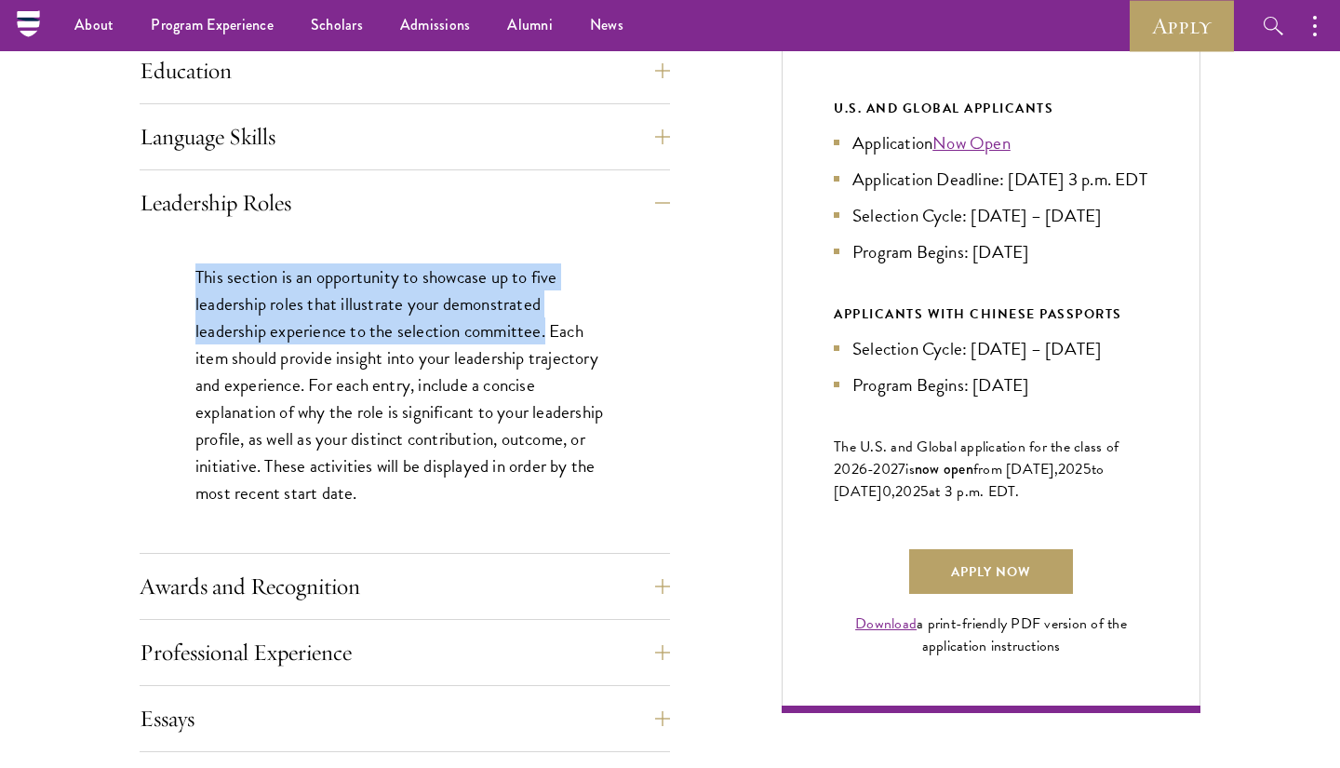
drag, startPoint x: 542, startPoint y: 328, endPoint x: 173, endPoint y: 270, distance: 373.1
click at [173, 270] on div "This section is an opportunity to showcase up to five leadership roles that ill…" at bounding box center [405, 395] width 531 height 318
click at [172, 263] on div "This section is an opportunity to showcase up to five leadership roles that ill…" at bounding box center [405, 395] width 531 height 318
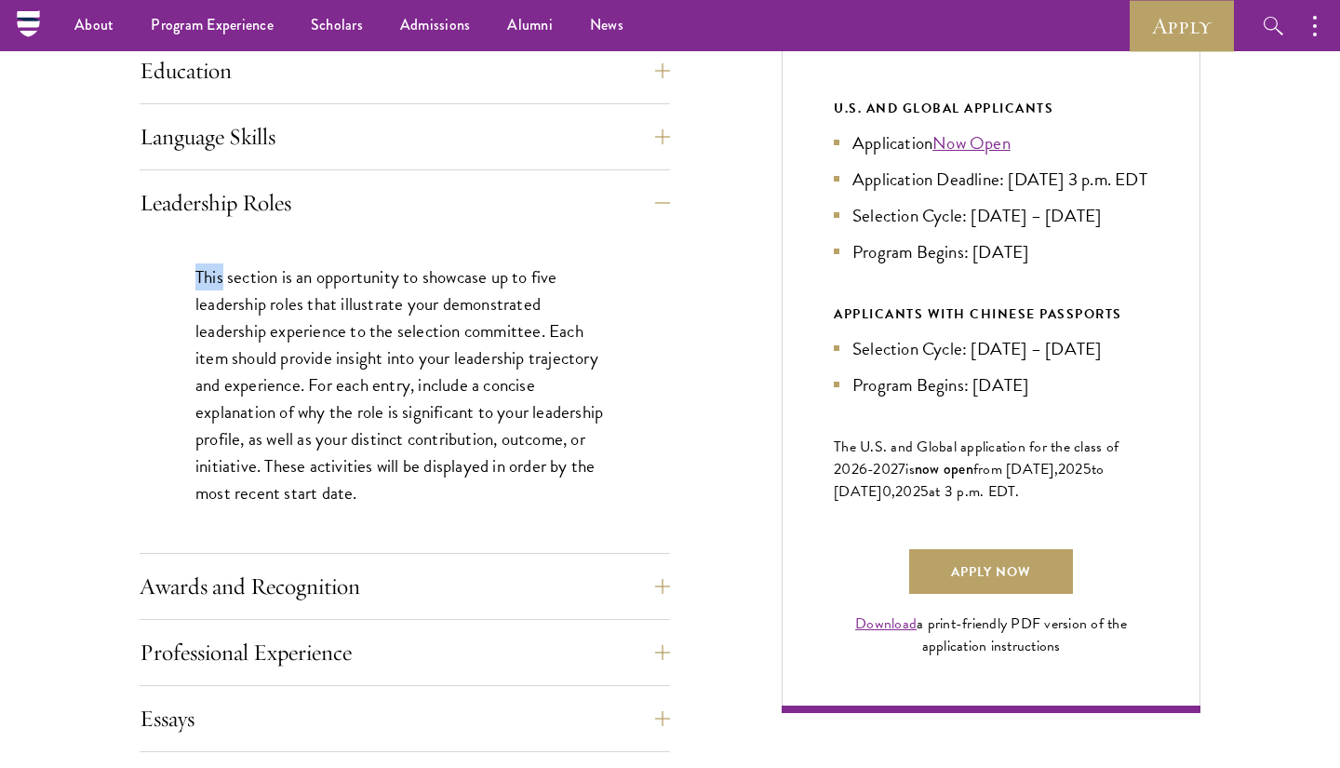
click at [181, 263] on div "This section is an opportunity to showcase up to five leadership roles that ill…" at bounding box center [405, 395] width 531 height 318
drag, startPoint x: 182, startPoint y: 263, endPoint x: 194, endPoint y: 263, distance: 12.1
click at [532, 319] on p "This section is an opportunity to showcase up to five leadership roles that ill…" at bounding box center [404, 385] width 419 height 244
click at [546, 330] on p "This section is an opportunity to showcase up to five leadership roles that ill…" at bounding box center [404, 385] width 419 height 244
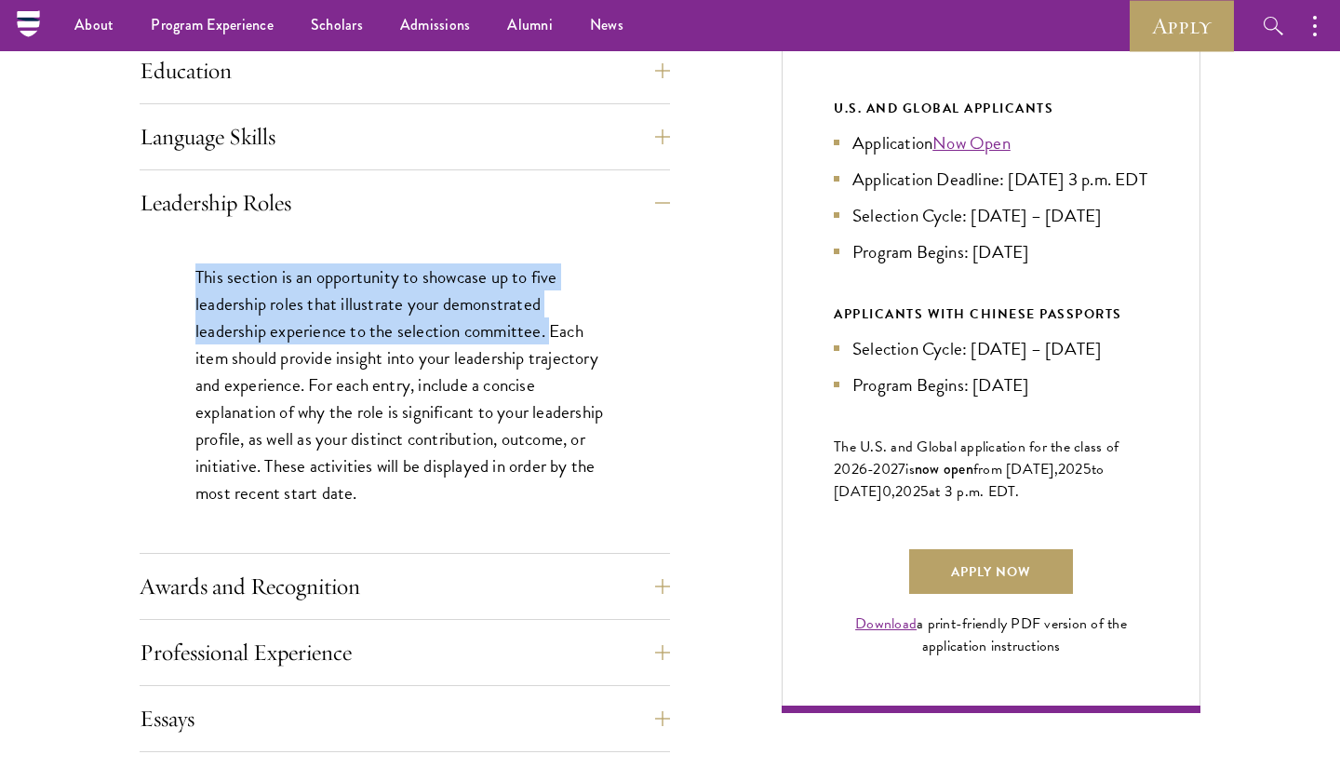
drag, startPoint x: 546, startPoint y: 330, endPoint x: 193, endPoint y: 276, distance: 356.9
click at [192, 276] on div "This section is an opportunity to showcase up to five leadership roles that ill…" at bounding box center [405, 395] width 531 height 318
click at [193, 276] on div "This section is an opportunity to showcase up to five leadership roles that ill…" at bounding box center [405, 395] width 531 height 318
drag, startPoint x: 193, startPoint y: 276, endPoint x: 543, endPoint y: 329, distance: 354.0
click at [543, 329] on div "This section is an opportunity to showcase up to five leadership roles that ill…" at bounding box center [405, 395] width 531 height 318
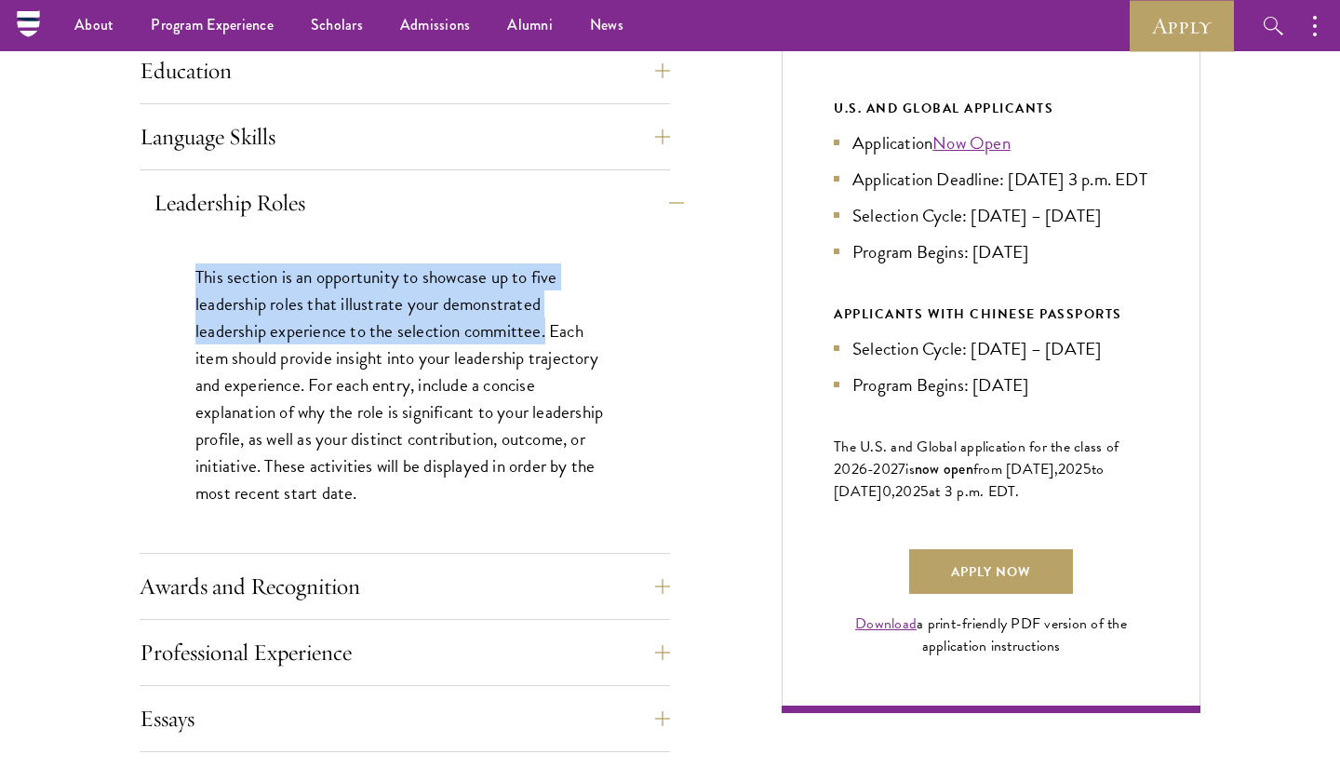
click at [580, 203] on button "Leadership Roles" at bounding box center [419, 203] width 531 height 45
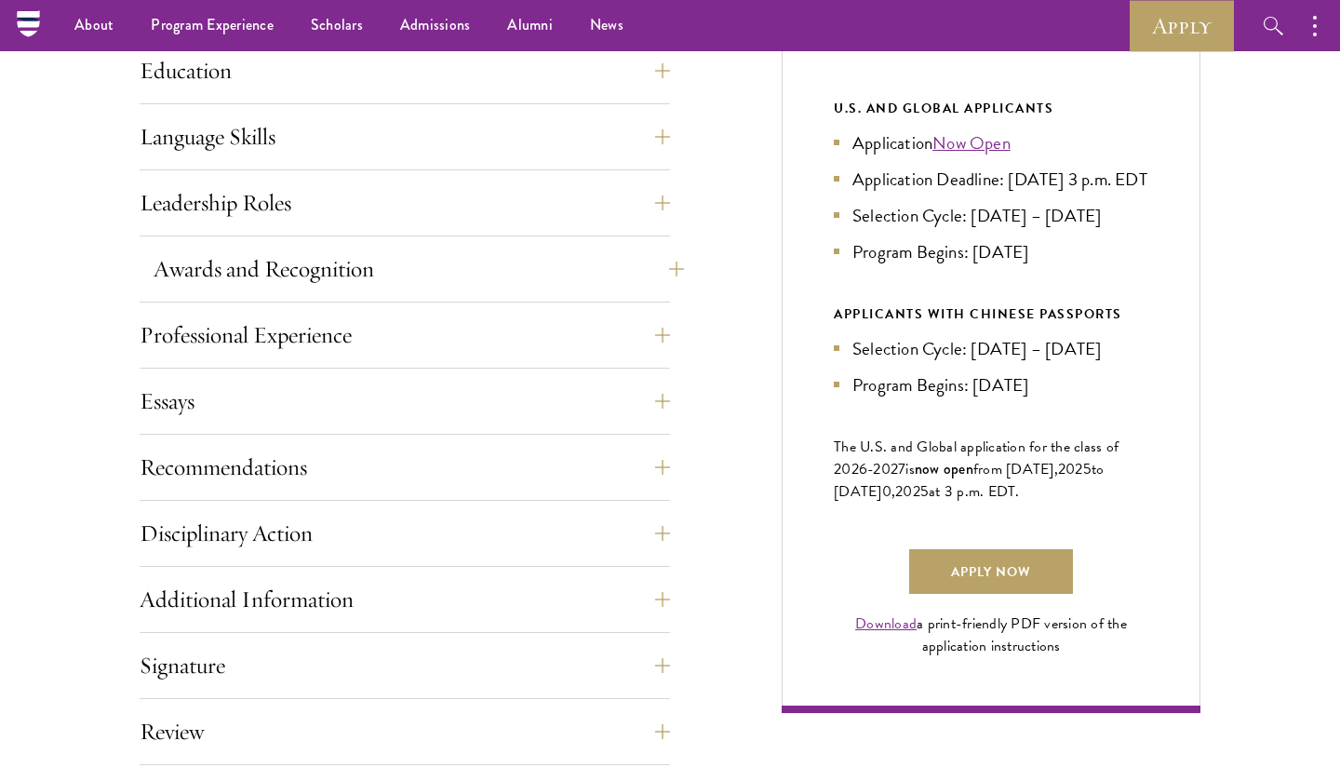
click at [669, 266] on button "Awards and Recognition" at bounding box center [419, 269] width 531 height 45
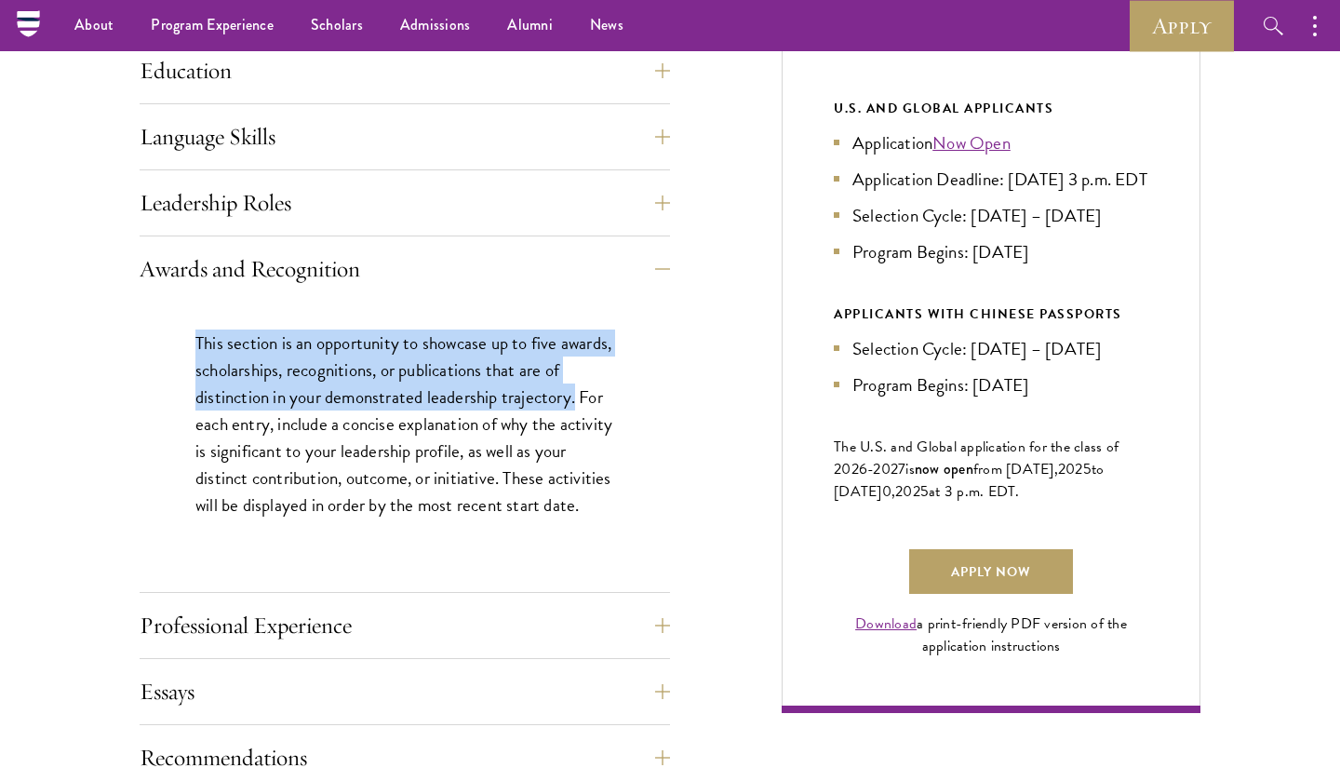
drag, startPoint x: 419, startPoint y: 311, endPoint x: 599, endPoint y: 388, distance: 195.6
click at [598, 388] on div "This section is an opportunity to showcase up to five awards, scholarships, rec…" at bounding box center [405, 433] width 531 height 263
click at [599, 388] on p "This section is an opportunity to showcase up to five awards, scholarships, rec…" at bounding box center [404, 424] width 419 height 189
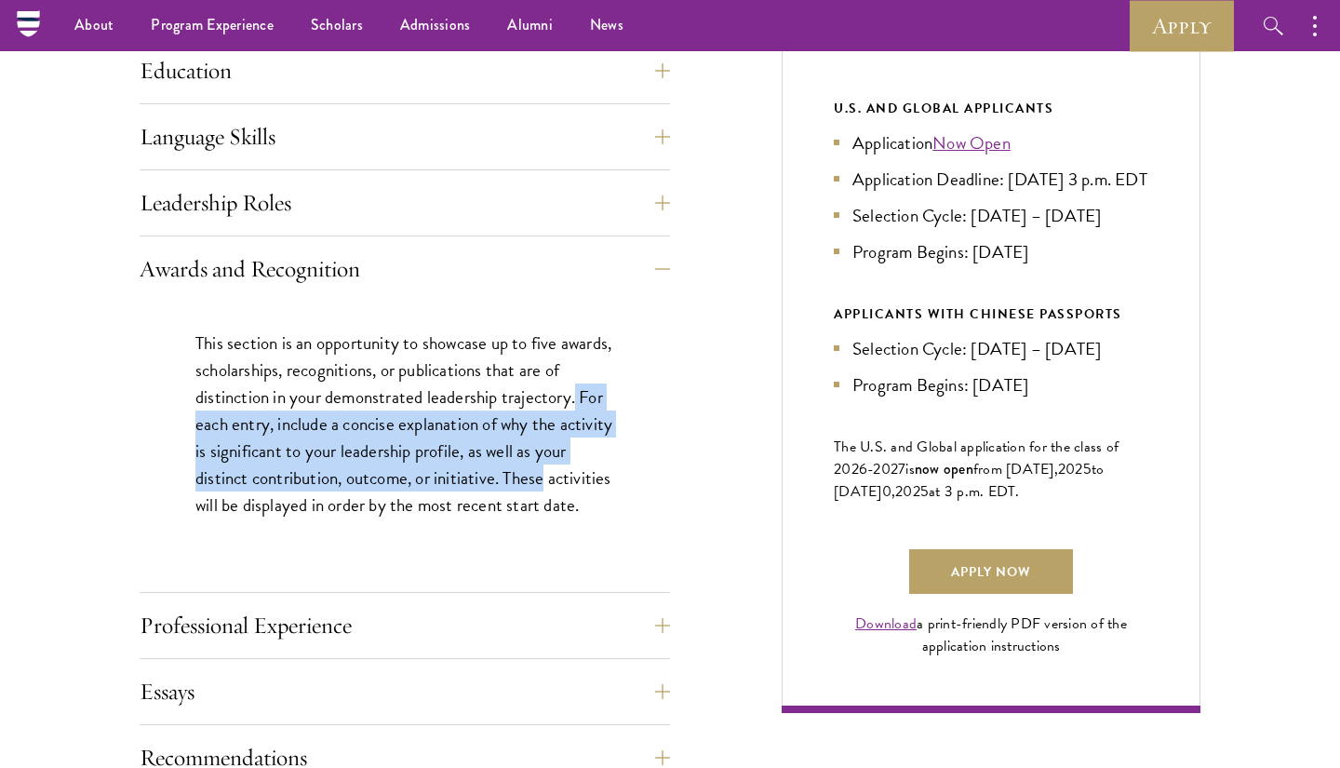
drag, startPoint x: 606, startPoint y: 395, endPoint x: 616, endPoint y: 468, distance: 74.2
click at [616, 468] on div "This section is an opportunity to showcase up to five awards, scholarships, rec…" at bounding box center [405, 433] width 531 height 263
click at [513, 471] on p "This section is an opportunity to showcase up to five awards, scholarships, rec…" at bounding box center [404, 424] width 419 height 189
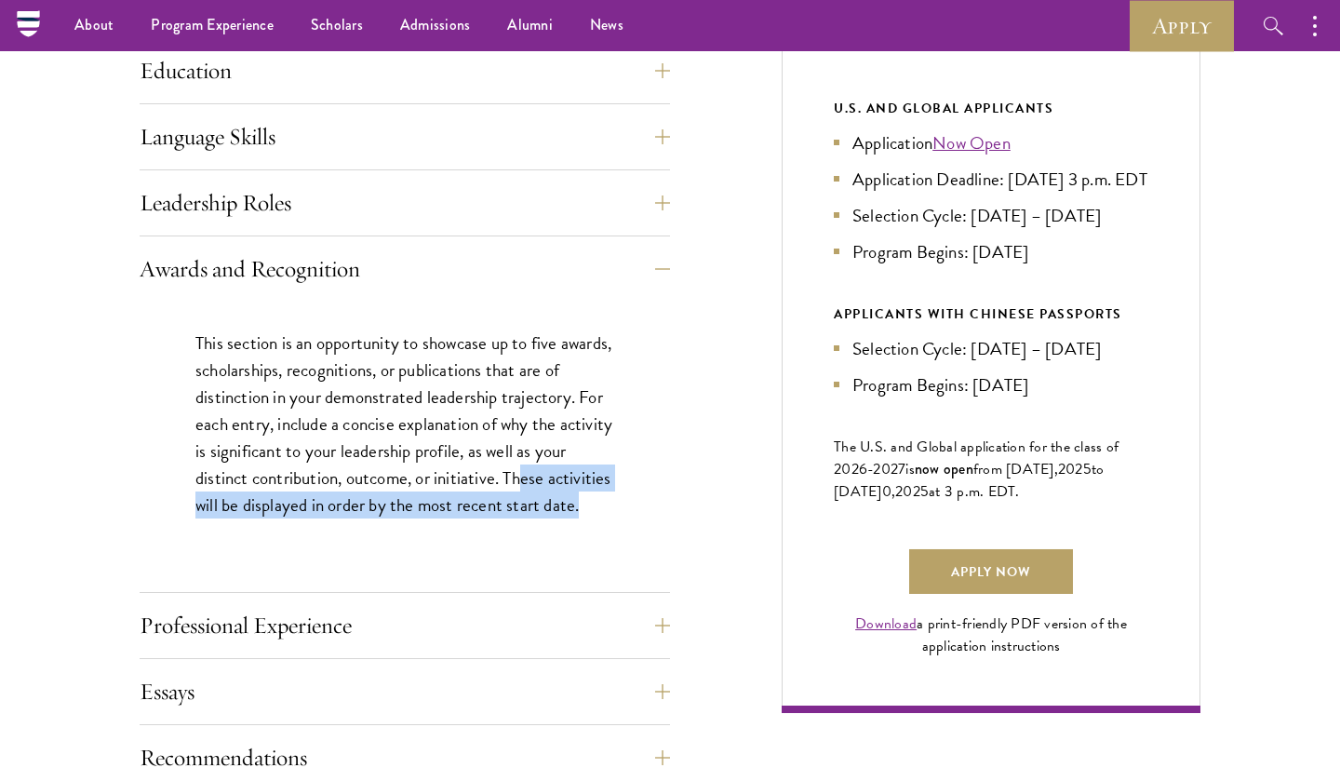
drag, startPoint x: 562, startPoint y: 476, endPoint x: 565, endPoint y: 523, distance: 47.6
click at [566, 519] on p "This section is an opportunity to showcase up to five awards, scholarships, rec…" at bounding box center [404, 424] width 419 height 189
click at [565, 519] on p "This section is an opportunity to showcase up to five awards, scholarships, rec…" at bounding box center [404, 424] width 419 height 189
drag, startPoint x: 565, startPoint y: 523, endPoint x: 554, endPoint y: 469, distance: 55.1
click at [554, 469] on p "This section is an opportunity to showcase up to five awards, scholarships, rec…" at bounding box center [404, 424] width 419 height 189
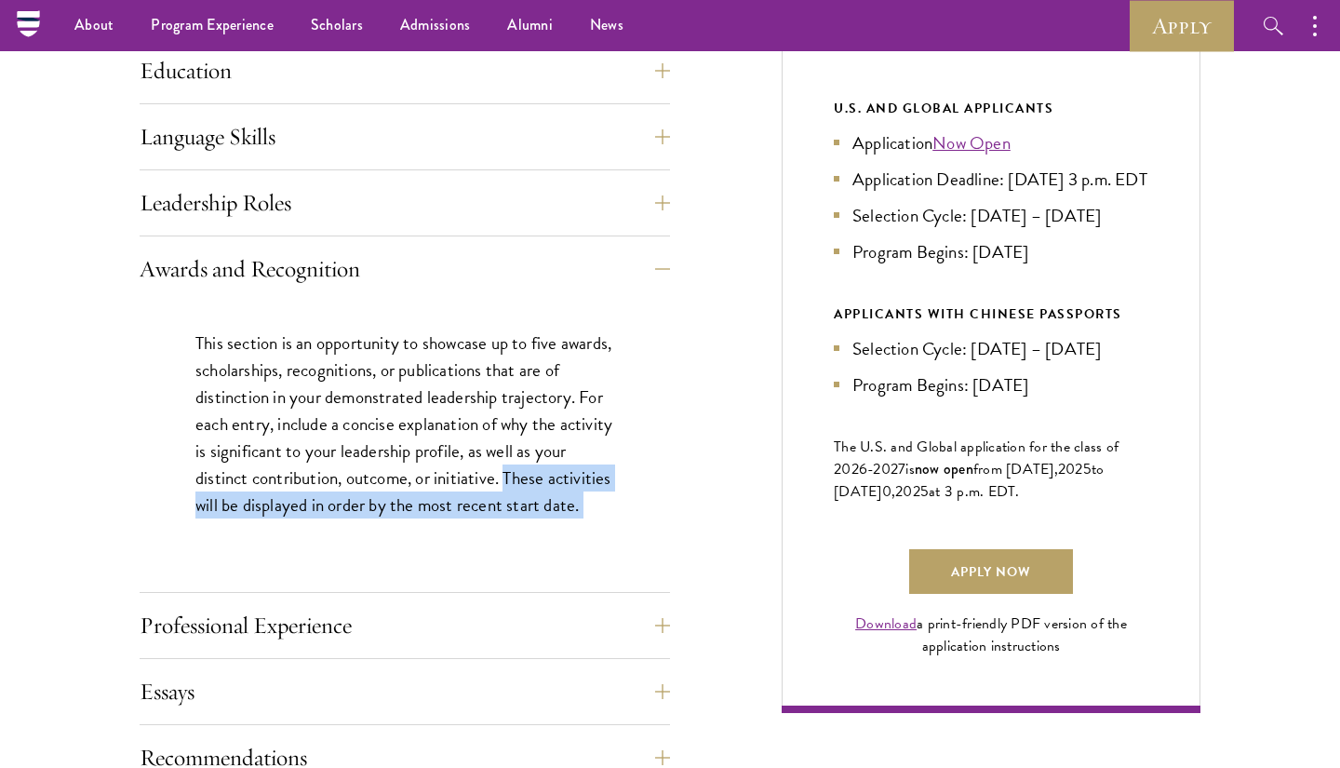
click at [554, 469] on p "This section is an opportunity to showcase up to five awards, scholarships, rec…" at bounding box center [404, 424] width 419 height 189
drag, startPoint x: 554, startPoint y: 469, endPoint x: 230, endPoint y: 519, distance: 327.8
click at [228, 519] on p "This section is an opportunity to showcase up to five awards, scholarships, rec…" at bounding box center [404, 424] width 419 height 189
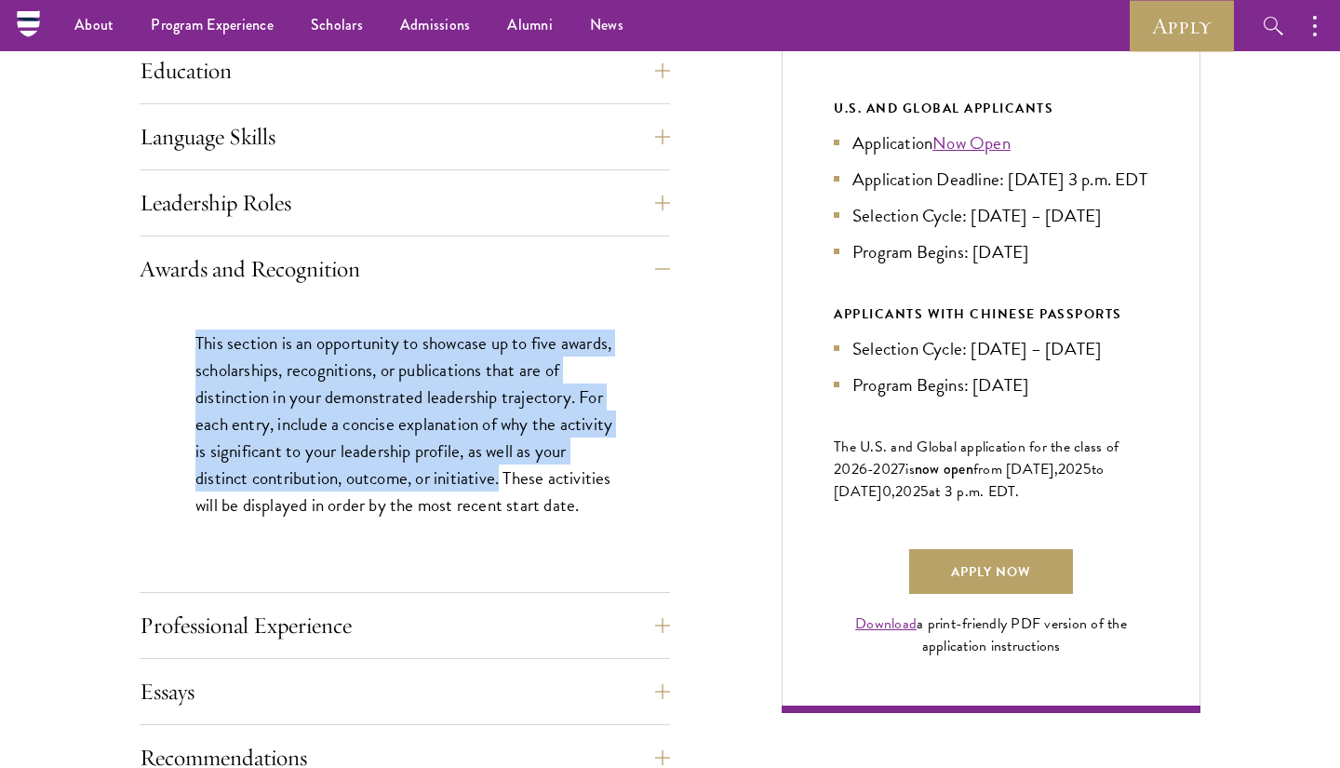
drag, startPoint x: 539, startPoint y: 477, endPoint x: 496, endPoint y: 306, distance: 175.7
click at [496, 304] on div "This section is an opportunity to showcase up to five awards, scholarships, rec…" at bounding box center [405, 433] width 531 height 263
click at [496, 306] on div "This section is an opportunity to showcase up to five awards, scholarships, rec…" at bounding box center [405, 433] width 531 height 263
drag, startPoint x: 496, startPoint y: 306, endPoint x: 533, endPoint y: 462, distance: 159.9
click at [533, 463] on div "This section is an opportunity to showcase up to five awards, scholarships, rec…" at bounding box center [405, 433] width 531 height 263
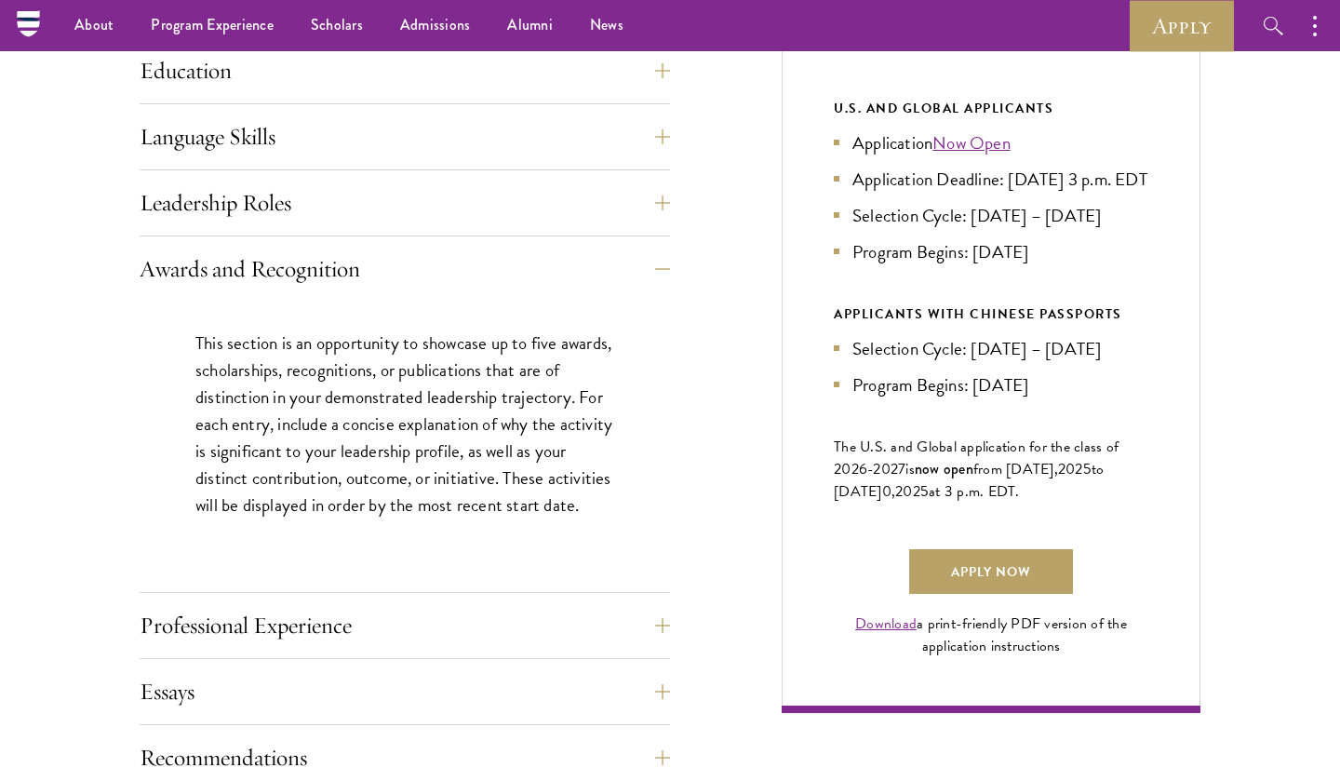
click at [542, 478] on p "This section is an opportunity to showcase up to five awards, scholarships, rec…" at bounding box center [404, 424] width 419 height 189
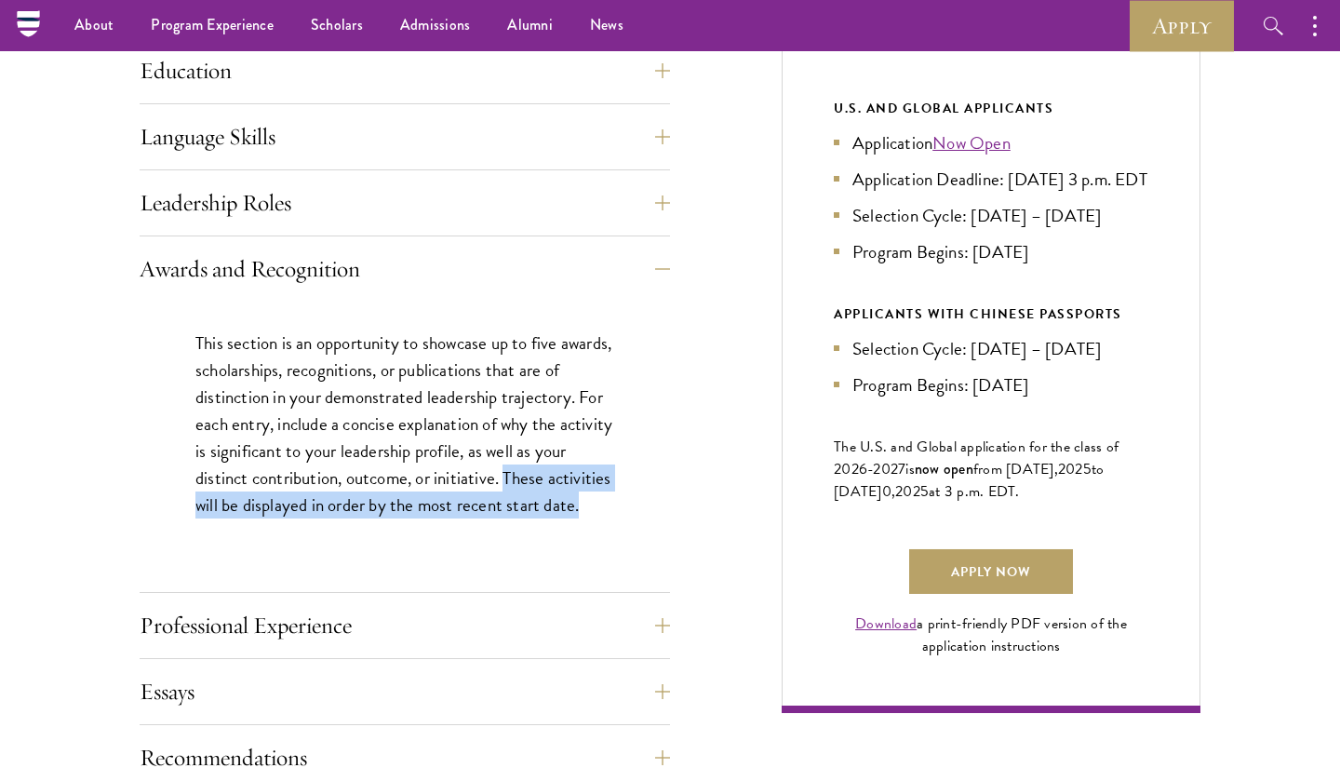
drag, startPoint x: 542, startPoint y: 478, endPoint x: 222, endPoint y: 522, distance: 322.3
click at [222, 519] on p "This section is an opportunity to showcase up to five awards, scholarships, rec…" at bounding box center [404, 424] width 419 height 189
click at [540, 249] on button "Awards and Recognition" at bounding box center [419, 269] width 531 height 45
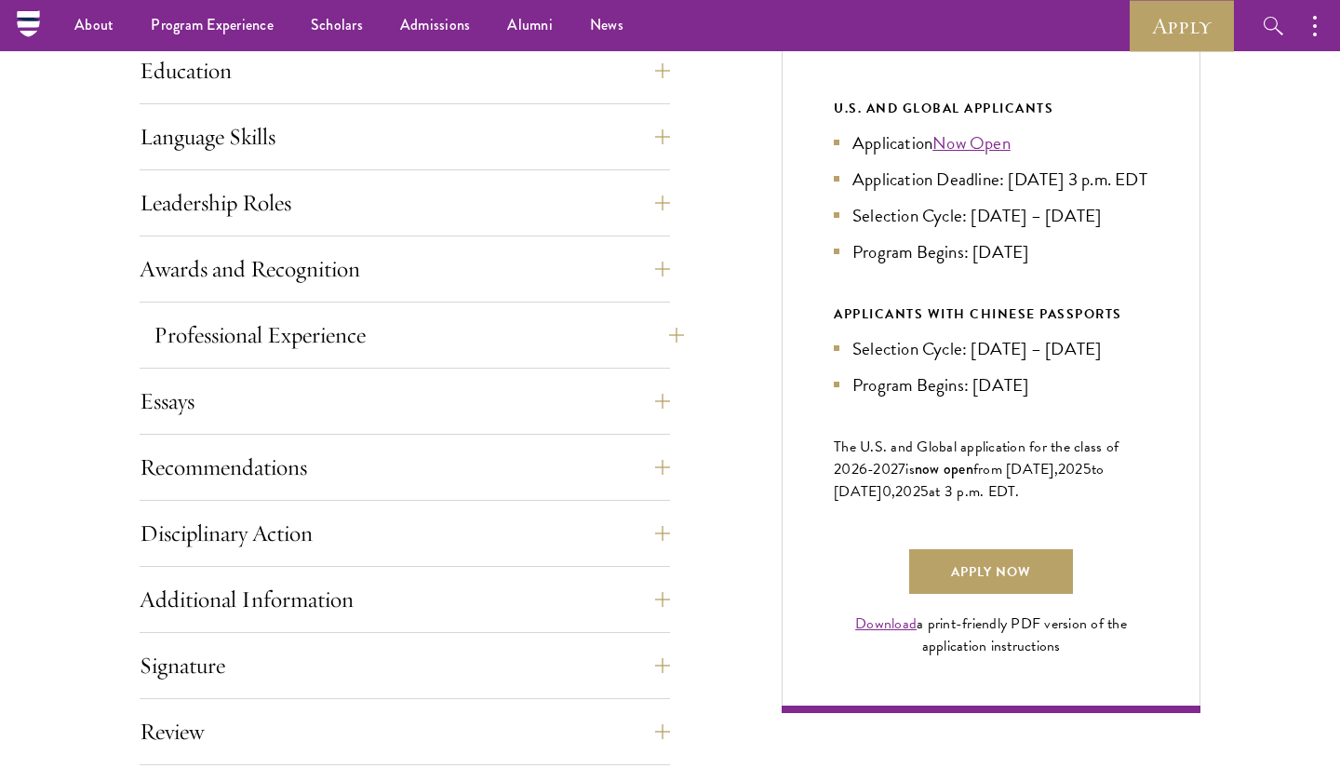
click at [520, 334] on button "Professional Experience" at bounding box center [419, 335] width 531 height 45
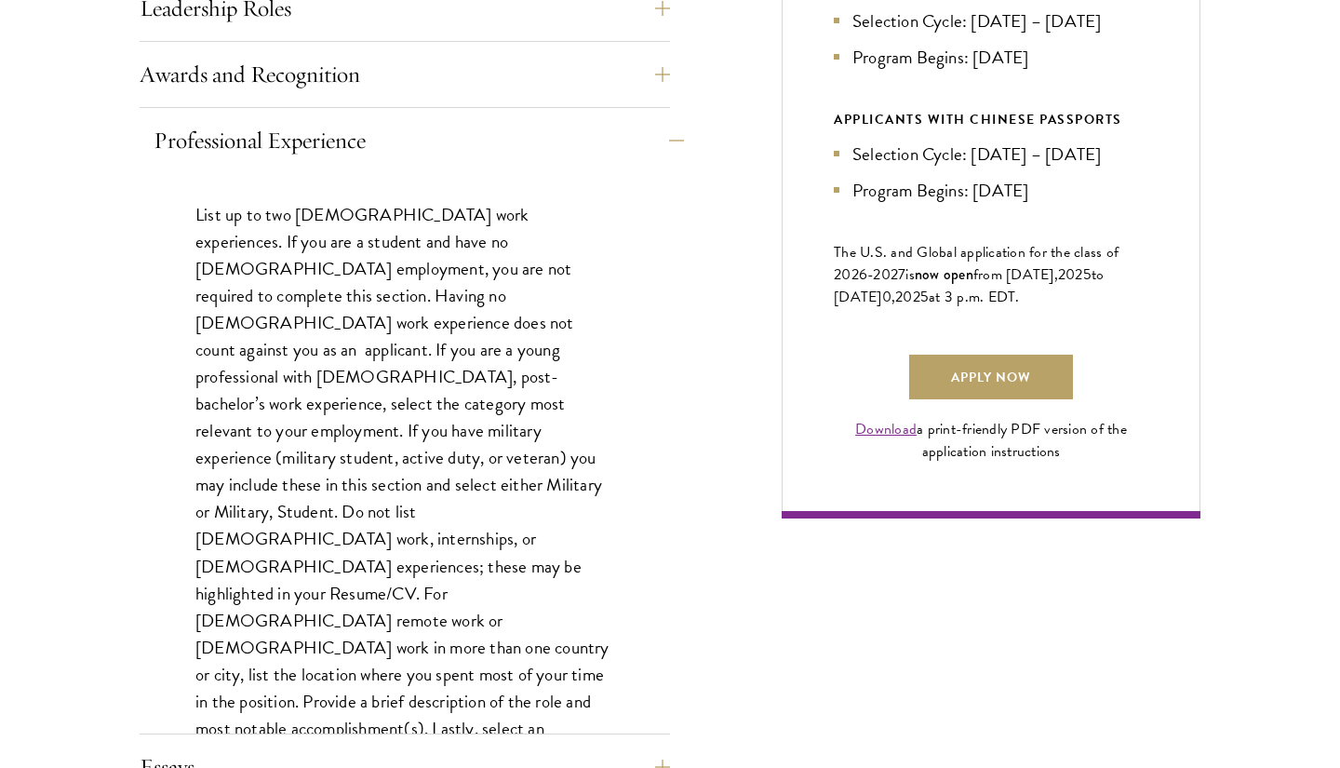
scroll to position [1158, 0]
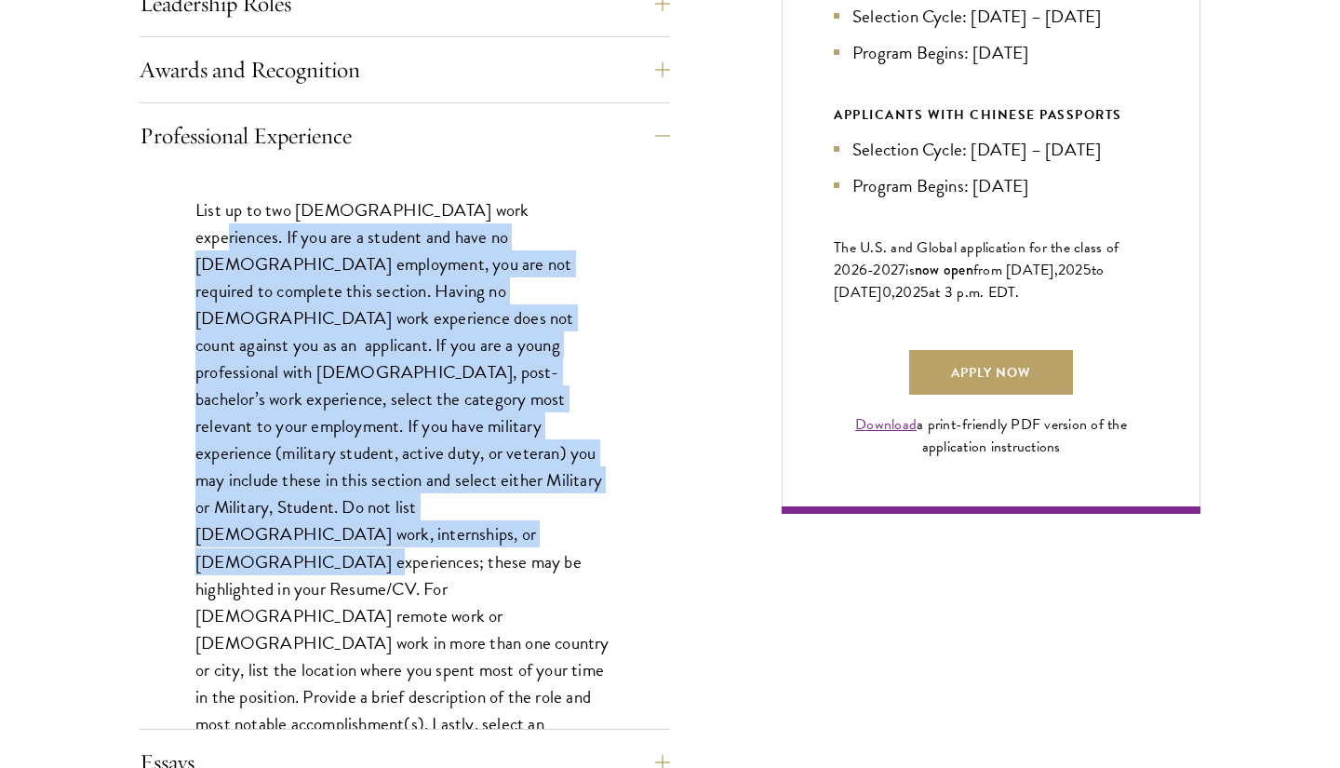
drag, startPoint x: 492, startPoint y: 200, endPoint x: 604, endPoint y: 474, distance: 295.6
click at [604, 474] on p "List up to two full-time work experiences. If you are a student and have no ful…" at bounding box center [404, 493] width 419 height 595
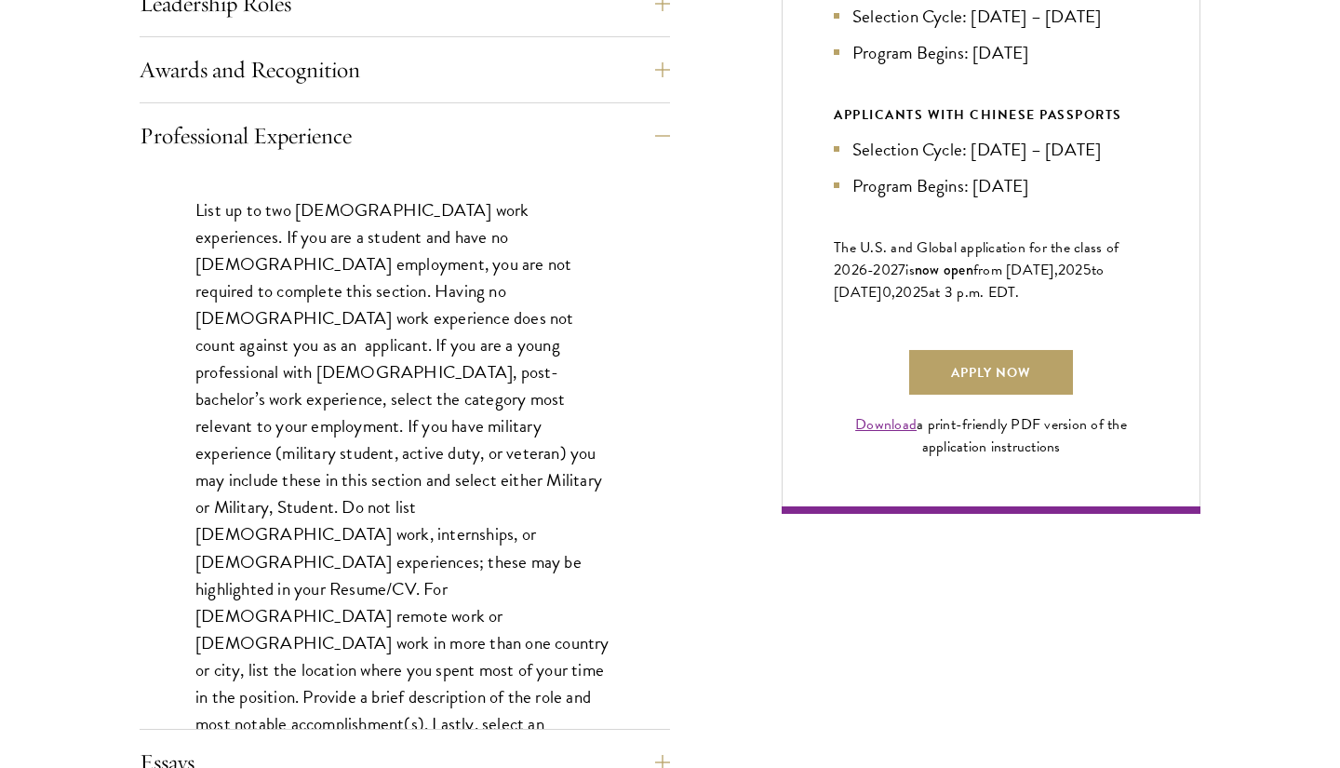
click at [626, 473] on div "List up to two full-time work experiences. If you are a student and have no ful…" at bounding box center [405, 502] width 531 height 669
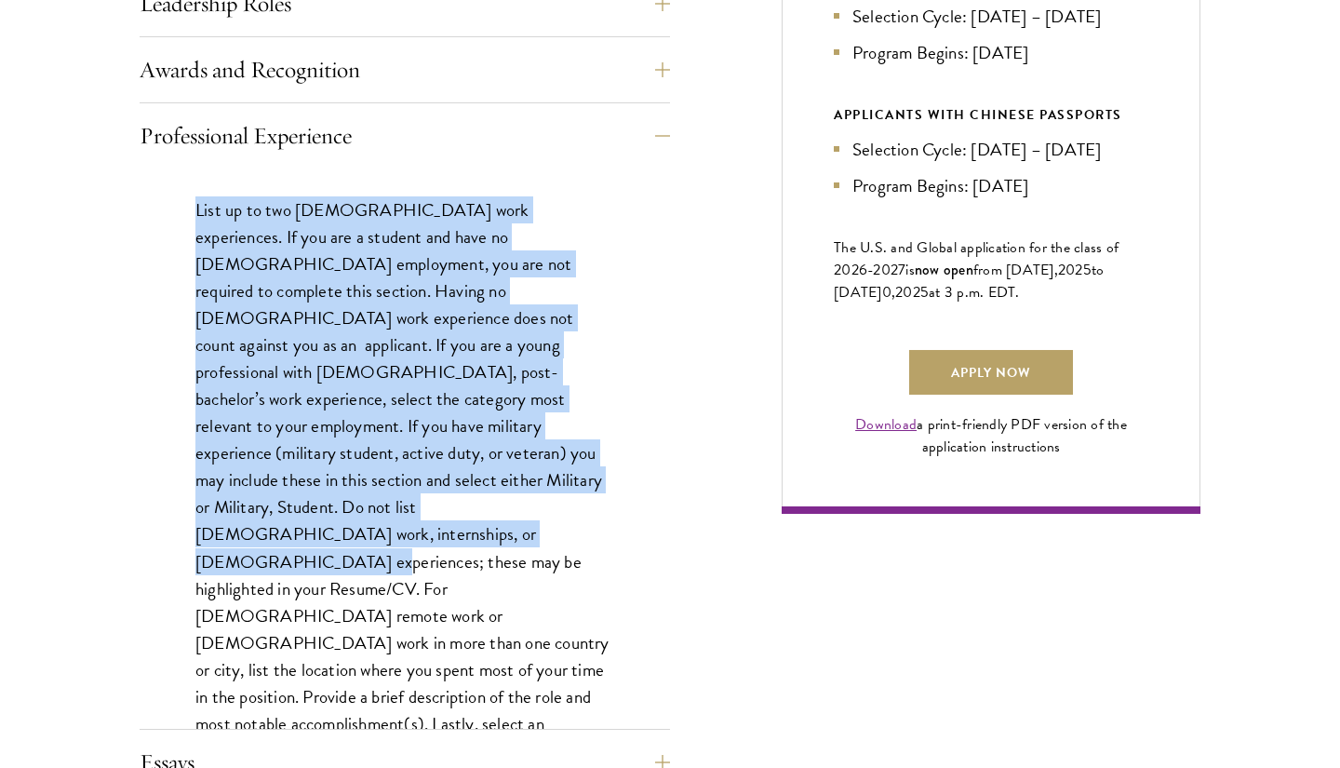
drag, startPoint x: 621, startPoint y: 473, endPoint x: 528, endPoint y: 180, distance: 307.7
click at [528, 180] on div "List up to two full-time work experiences. If you are a student and have no ful…" at bounding box center [405, 502] width 531 height 669
drag, startPoint x: 528, startPoint y: 180, endPoint x: 618, endPoint y: 470, distance: 304.1
click at [618, 471] on div "List up to two full-time work experiences. If you are a student and have no ful…" at bounding box center [405, 502] width 531 height 669
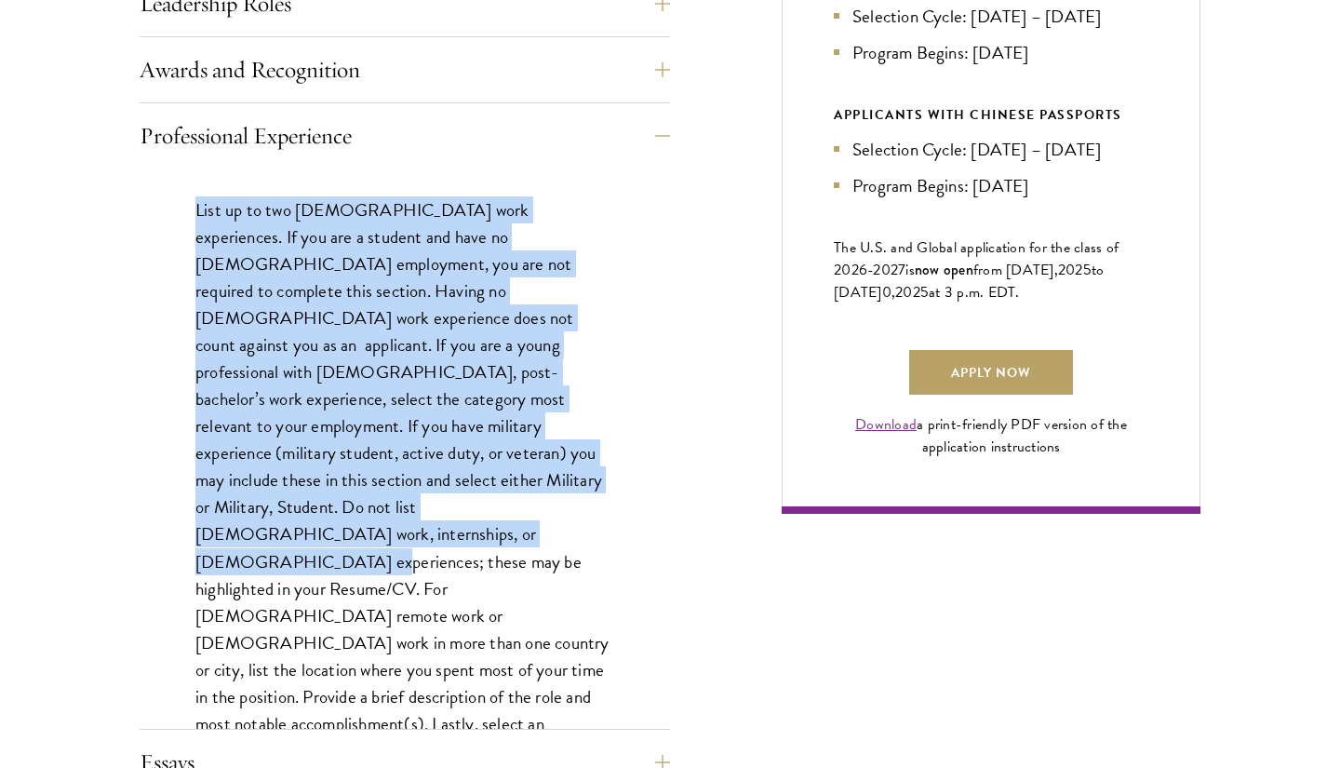
click at [618, 470] on div "List up to two full-time work experiences. If you are a student and have no ful…" at bounding box center [405, 502] width 531 height 669
drag, startPoint x: 618, startPoint y: 470, endPoint x: 518, endPoint y: 183, distance: 303.8
click at [518, 183] on div "List up to two full-time work experiences. If you are a student and have no ful…" at bounding box center [405, 502] width 531 height 669
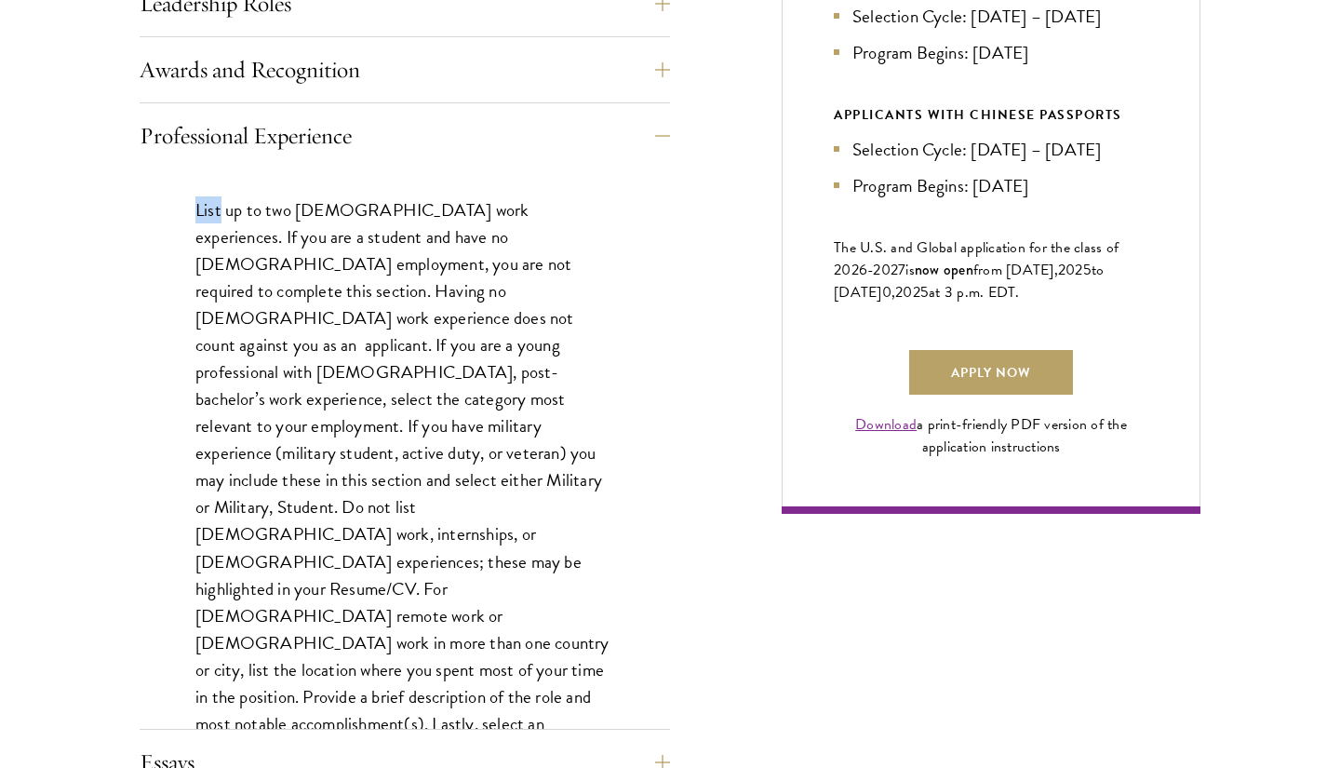
click at [515, 182] on div "List up to two full-time work experiences. If you are a student and have no ful…" at bounding box center [405, 502] width 531 height 669
click at [521, 164] on div "Professional Experience" at bounding box center [405, 422] width 531 height 616
click at [527, 150] on button "Professional Experience" at bounding box center [419, 136] width 531 height 45
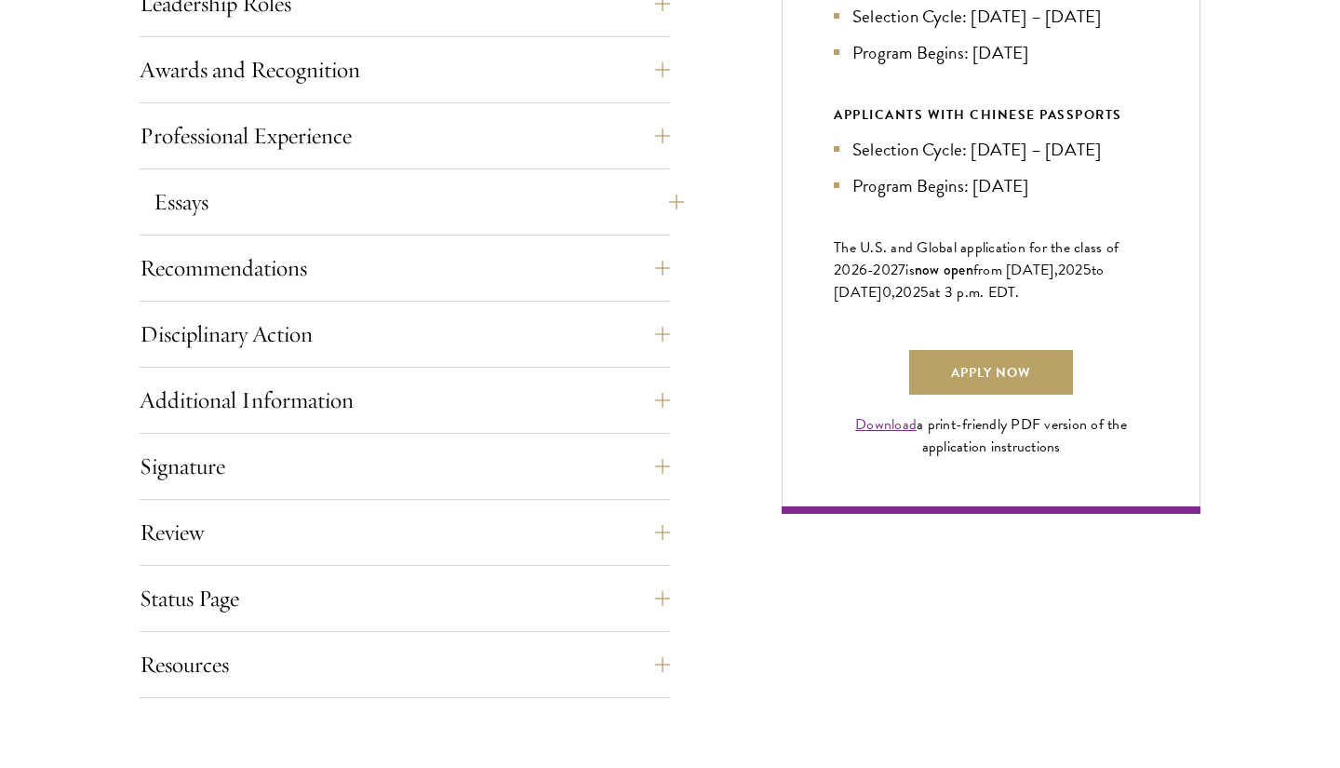
click at [506, 202] on button "Essays" at bounding box center [419, 202] width 531 height 45
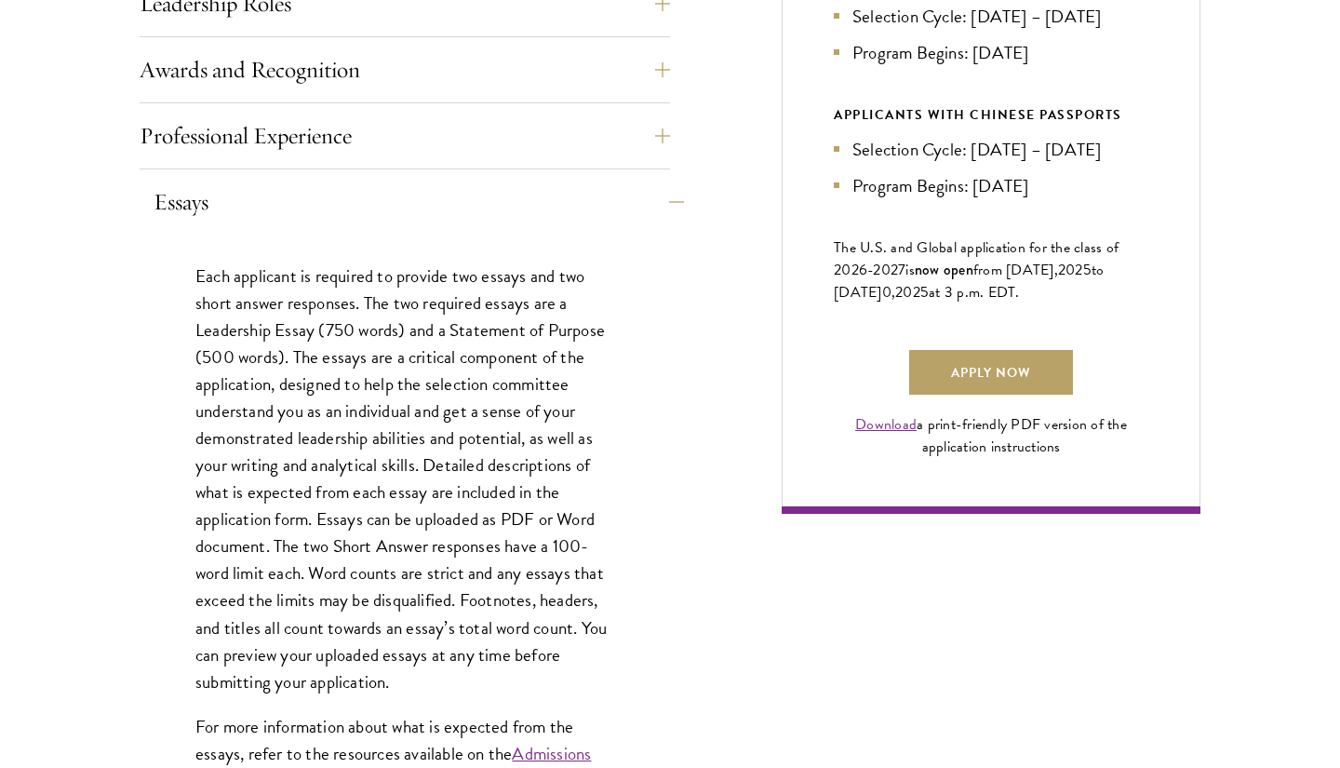
click at [506, 202] on button "Essays" at bounding box center [419, 202] width 531 height 45
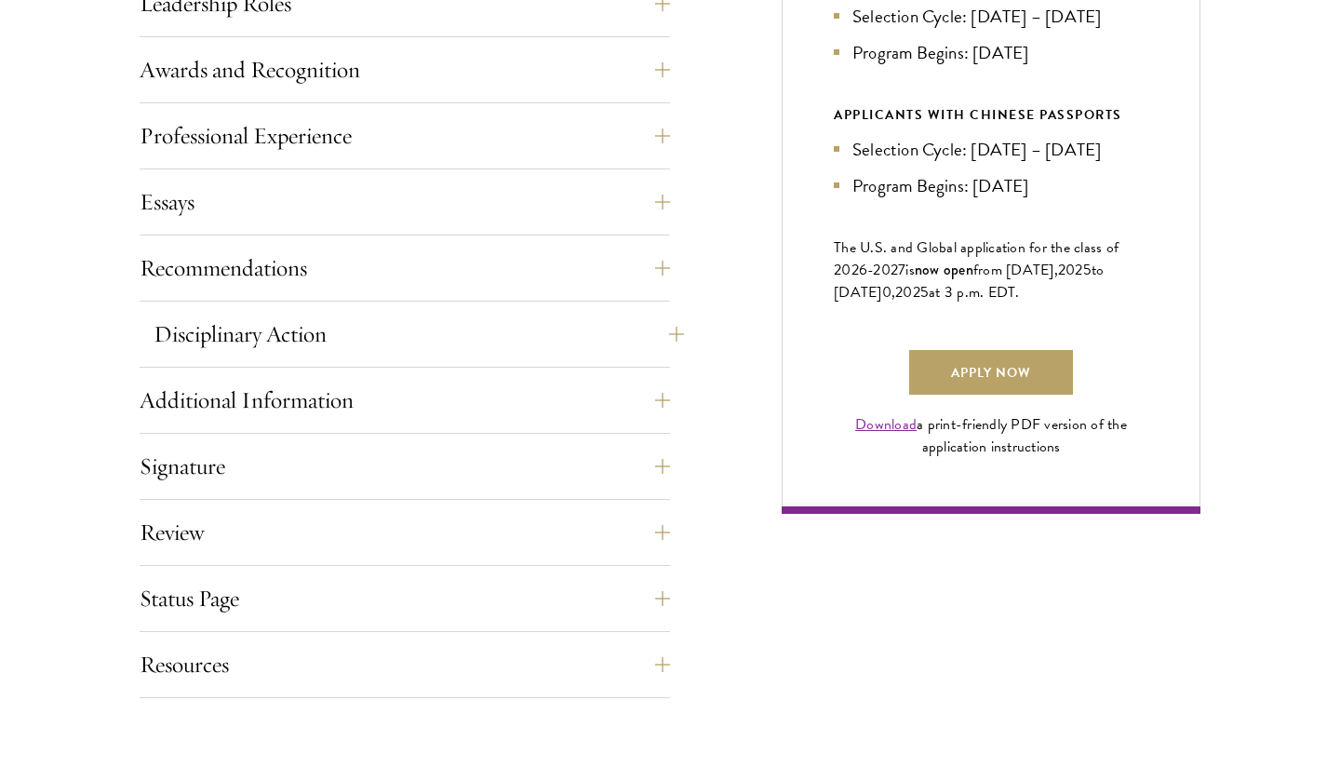
click at [462, 334] on button "Disciplinary Action" at bounding box center [419, 334] width 531 height 45
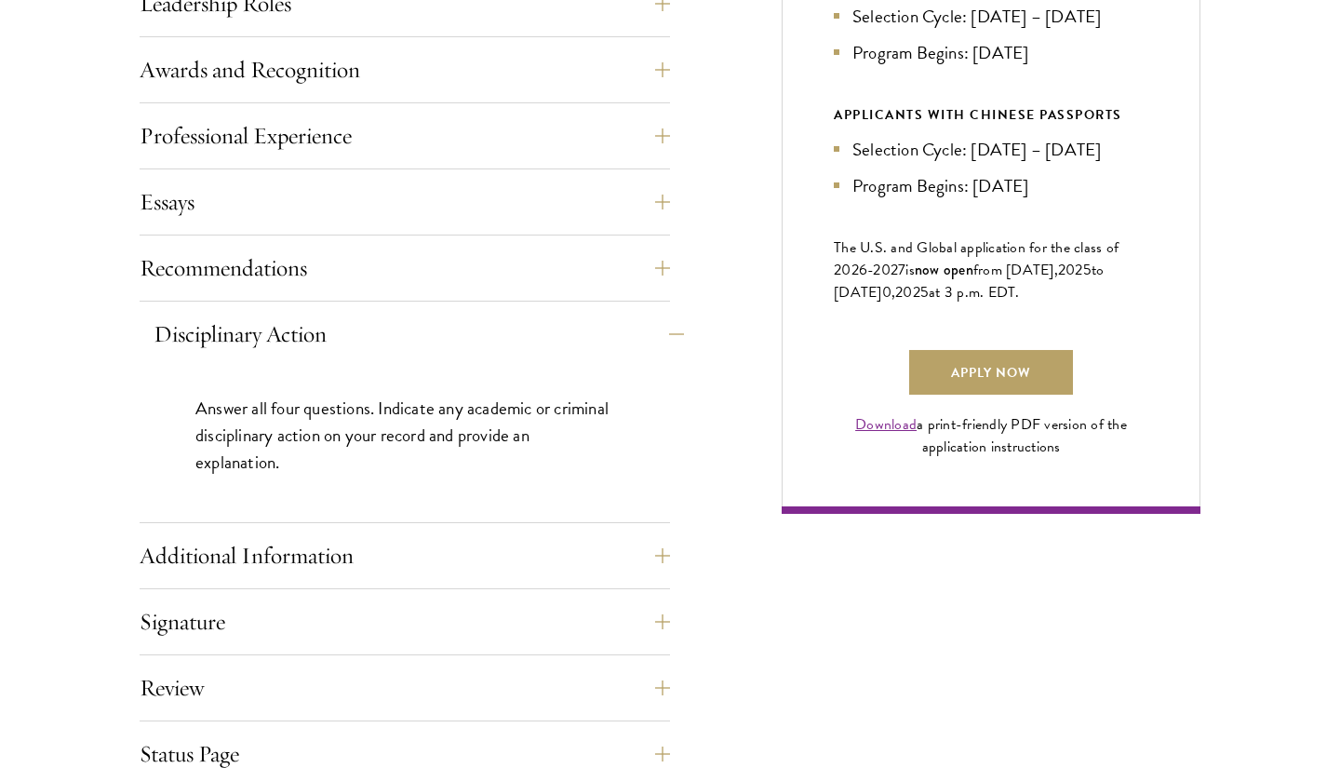
click at [462, 331] on button "Disciplinary Action" at bounding box center [419, 334] width 531 height 45
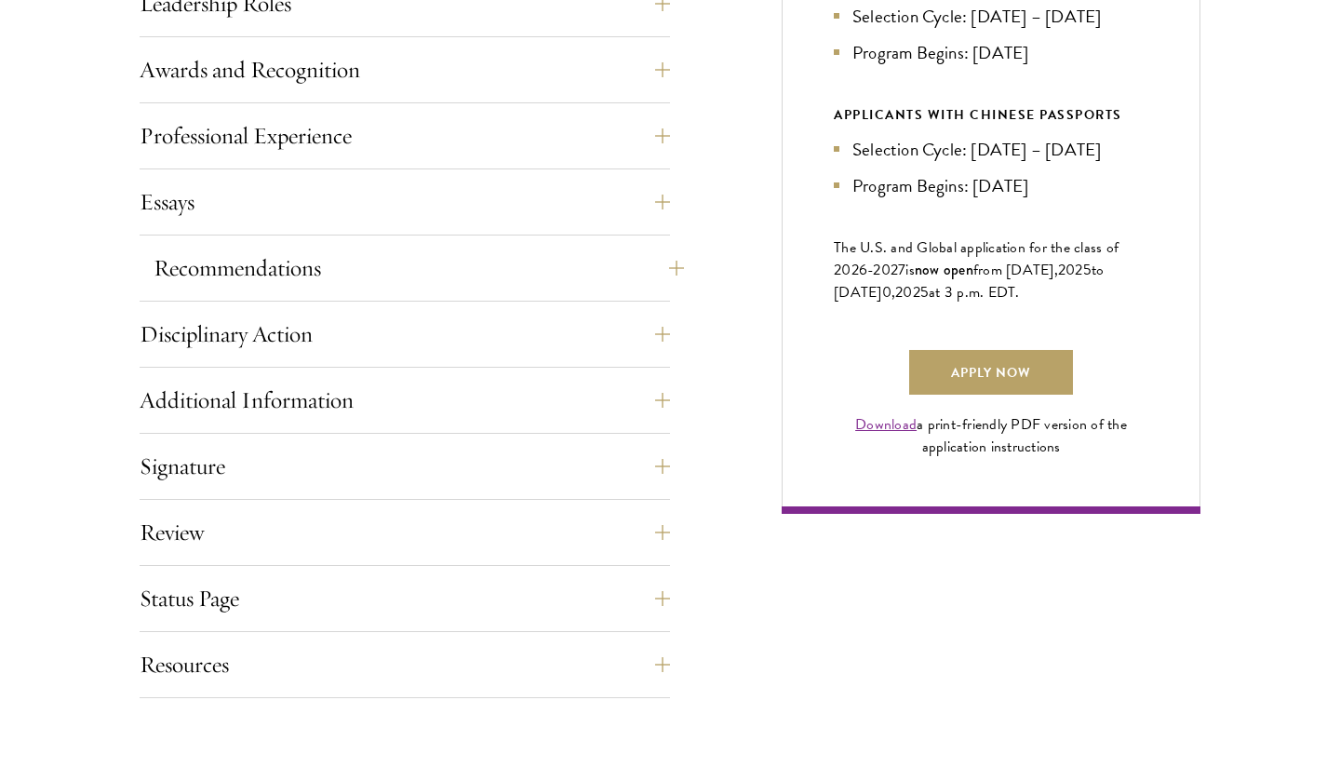
click at [462, 277] on button "Recommendations" at bounding box center [419, 268] width 531 height 45
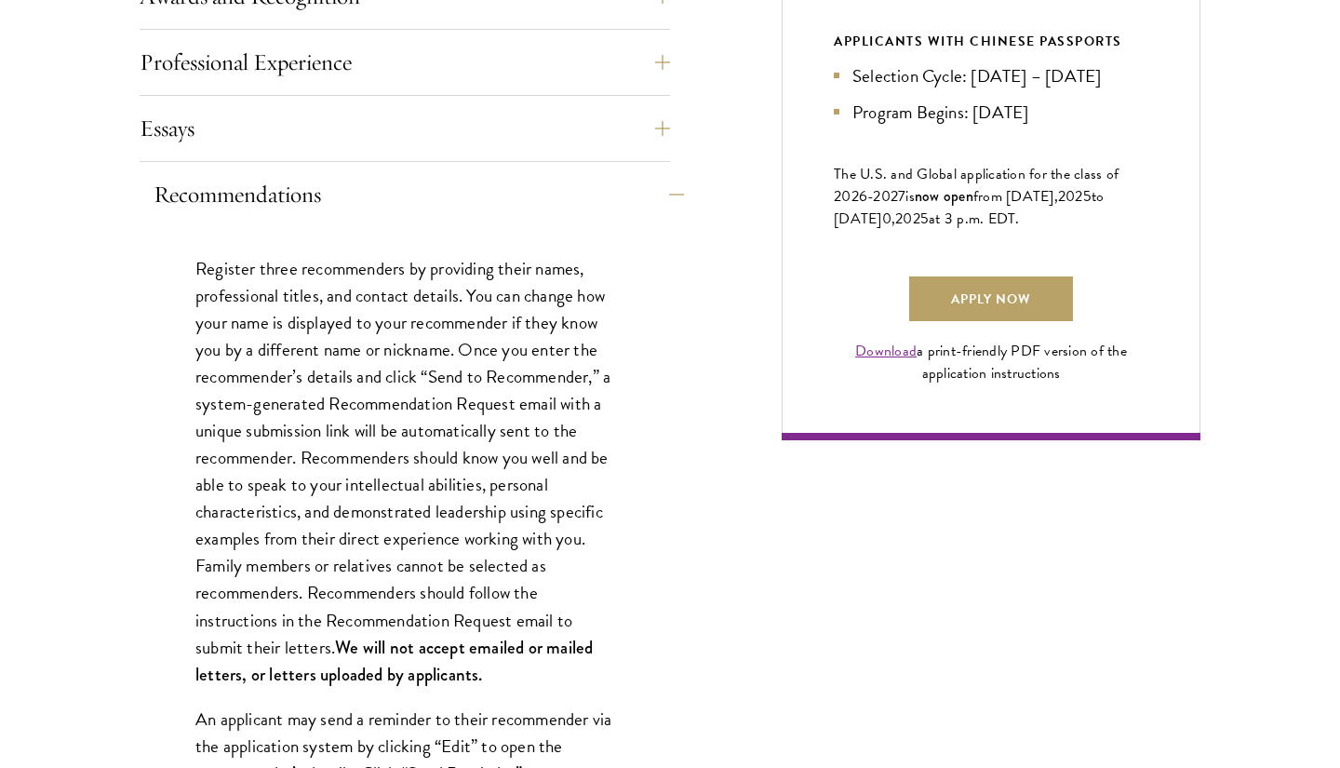
scroll to position [1266, 0]
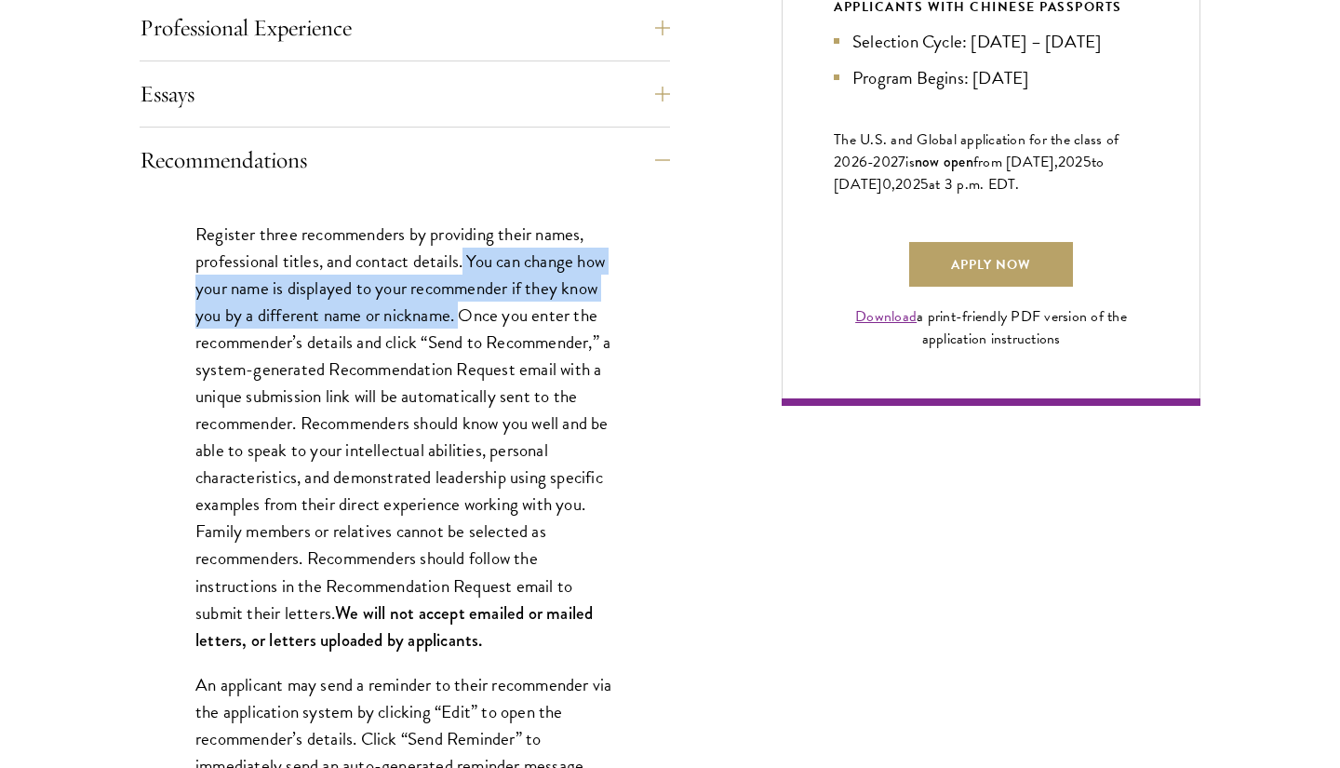
drag, startPoint x: 463, startPoint y: 260, endPoint x: 467, endPoint y: 310, distance: 50.5
click at [467, 310] on p "Register three recommenders by providing their names, professional titles, and …" at bounding box center [404, 437] width 419 height 433
click at [465, 309] on p "Register three recommenders by providing their names, professional titles, and …" at bounding box center [404, 437] width 419 height 433
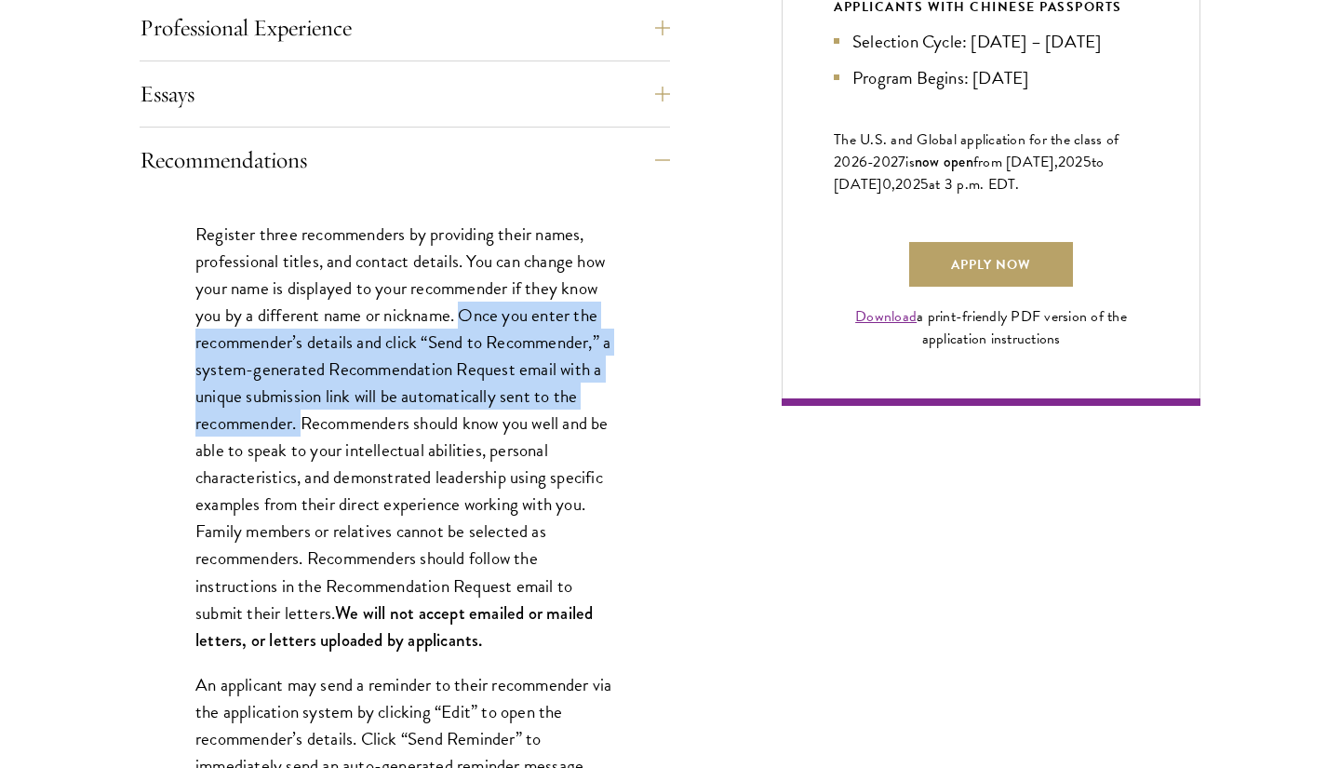
drag, startPoint x: 465, startPoint y: 309, endPoint x: 298, endPoint y: 413, distance: 197.3
click at [298, 413] on p "Register three recommenders by providing their names, professional titles, and …" at bounding box center [404, 437] width 419 height 433
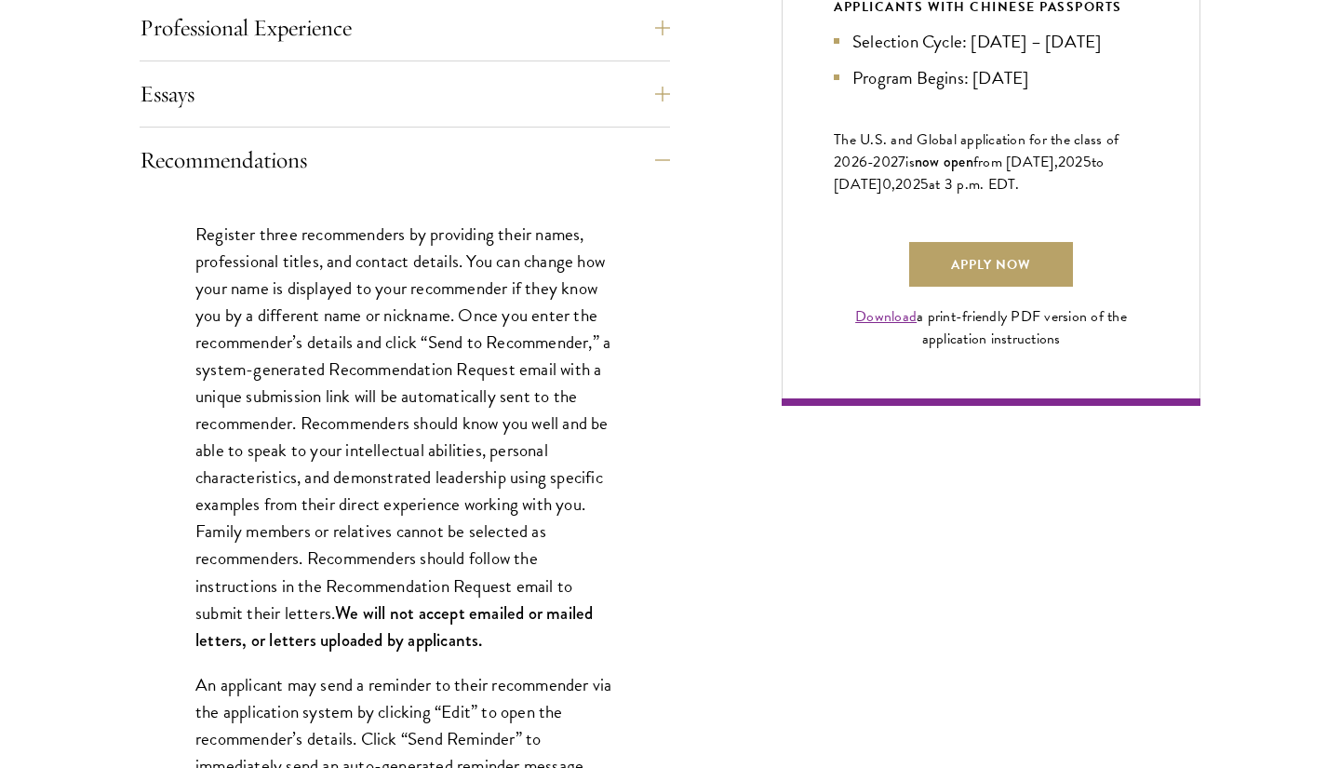
click at [303, 414] on p "Register three recommenders by providing their names, professional titles, and …" at bounding box center [404, 437] width 419 height 433
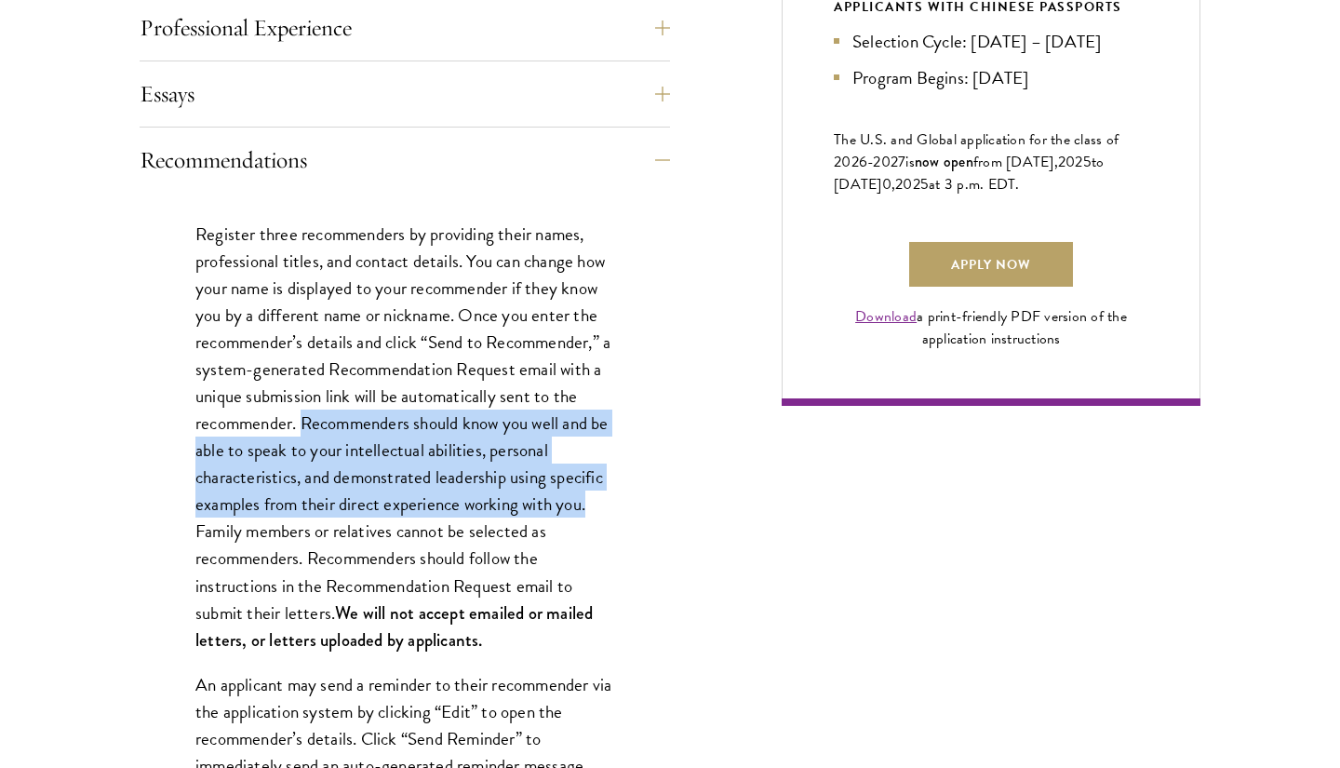
drag, startPoint x: 303, startPoint y: 414, endPoint x: 607, endPoint y: 499, distance: 315.1
click at [608, 499] on p "Register three recommenders by providing their names, professional titles, and …" at bounding box center [404, 437] width 419 height 433
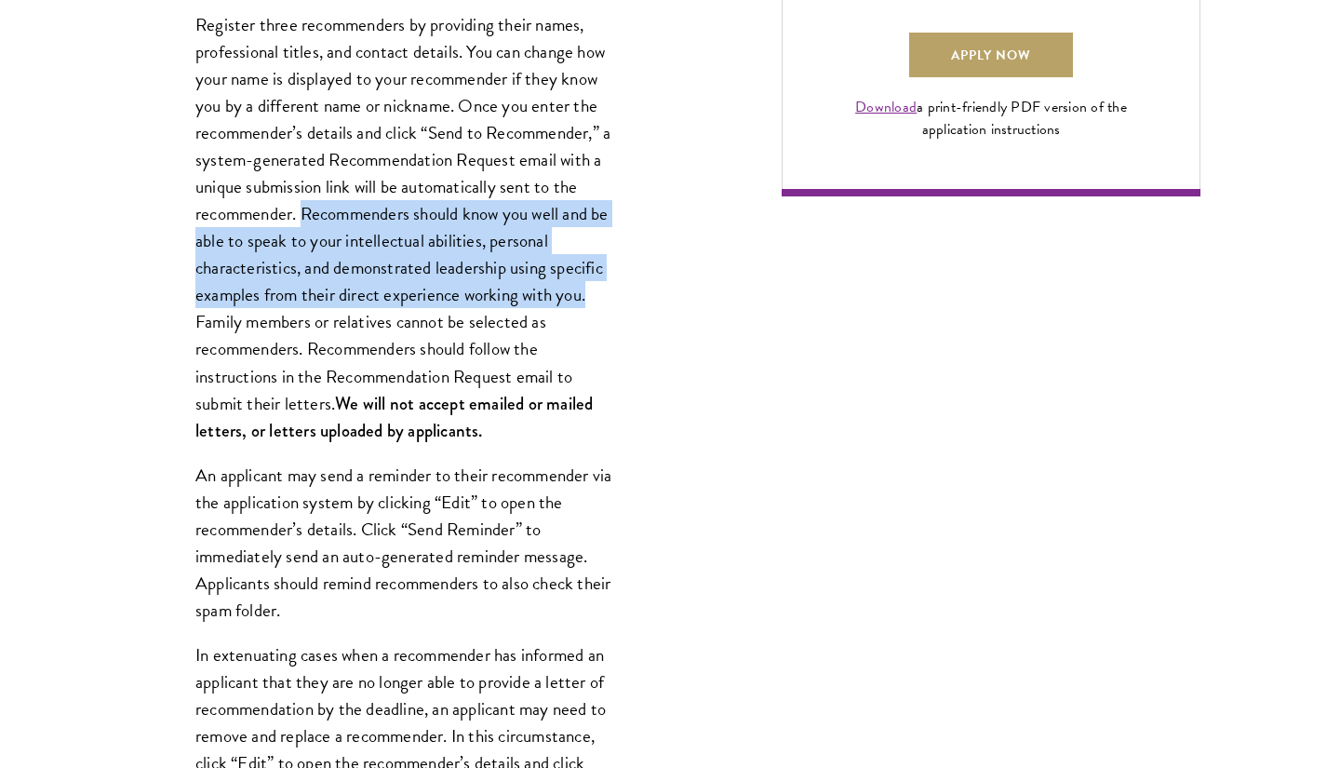
scroll to position [1476, 0]
drag, startPoint x: 313, startPoint y: 347, endPoint x: 340, endPoint y: 397, distance: 57.1
click at [340, 399] on p "Register three recommenders by providing their names, professional titles, and …" at bounding box center [404, 226] width 419 height 433
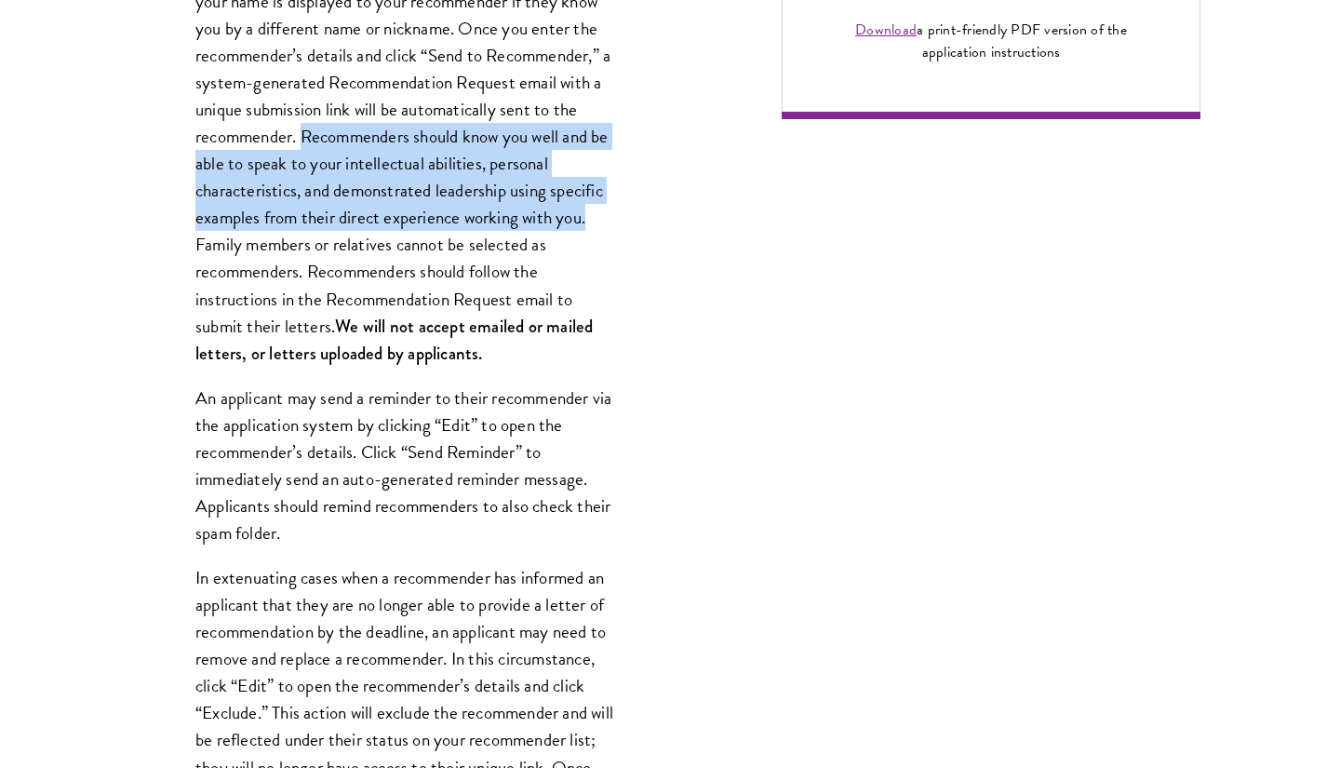
scroll to position [1573, 0]
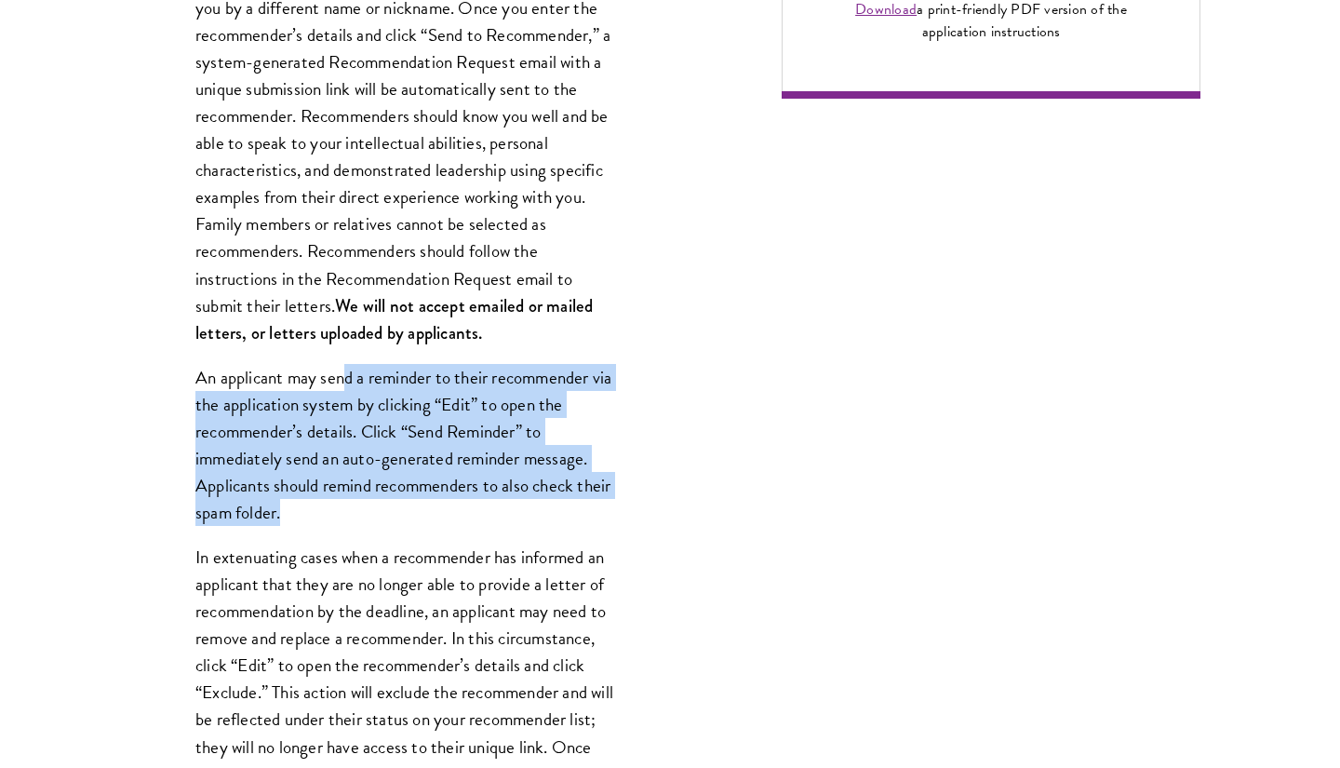
drag, startPoint x: 344, startPoint y: 379, endPoint x: 434, endPoint y: 497, distance: 148.2
click at [434, 497] on p "An applicant may send a reminder to their recommender via the application syste…" at bounding box center [404, 445] width 419 height 162
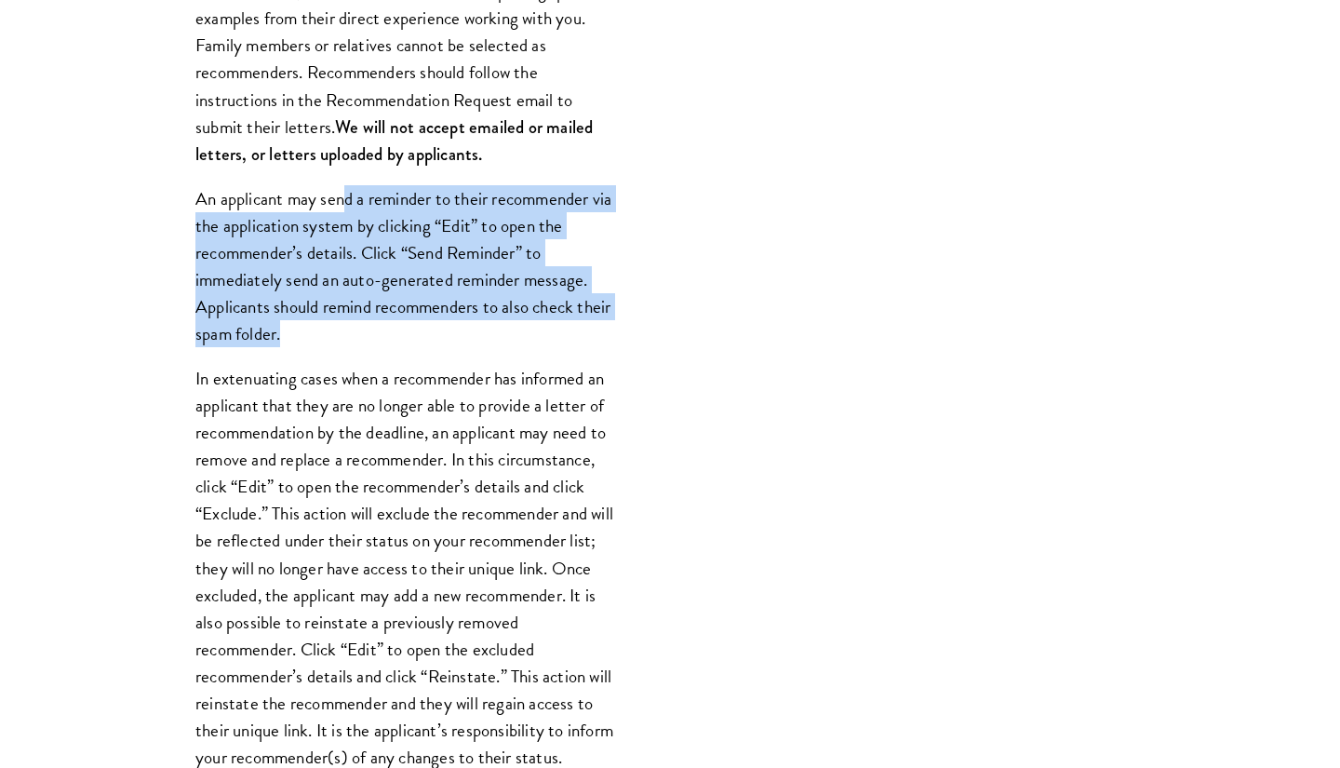
scroll to position [1771, 0]
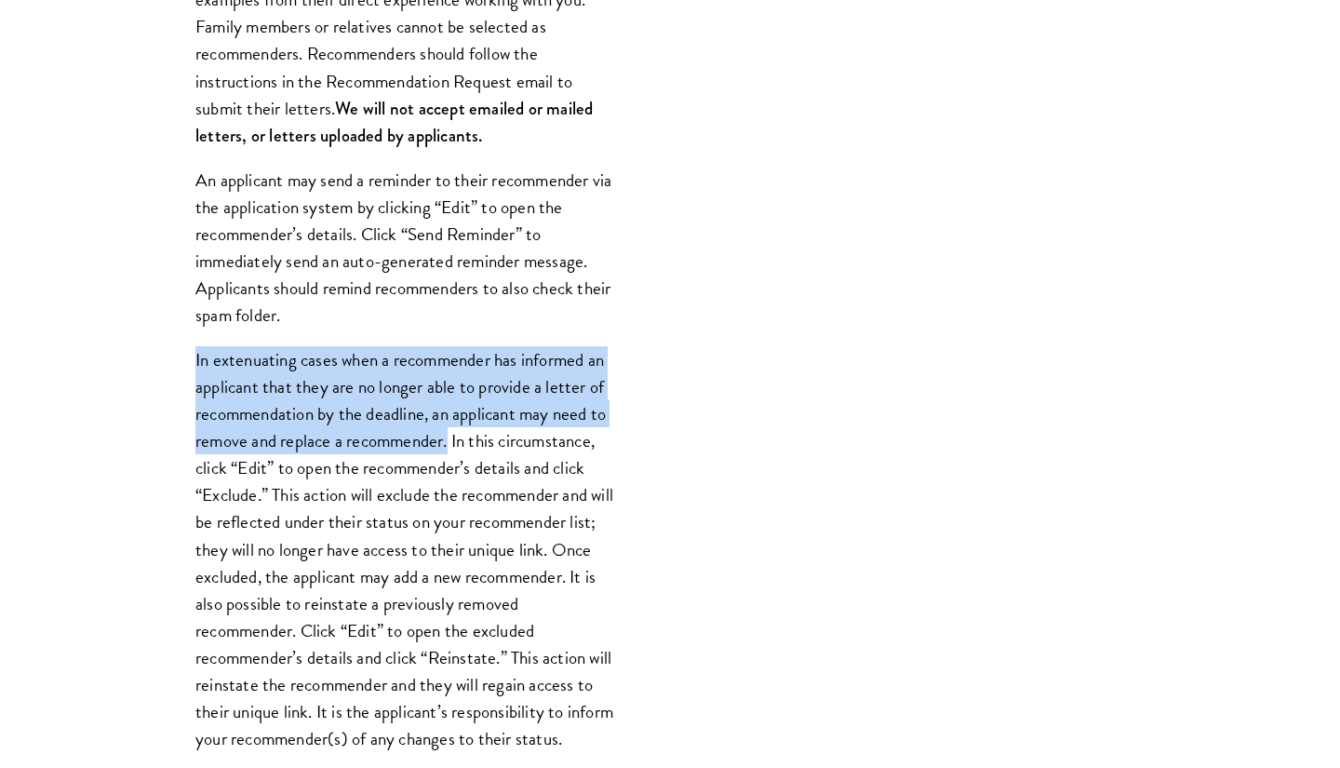
drag, startPoint x: 468, startPoint y: 334, endPoint x: 449, endPoint y: 441, distance: 108.8
click at [449, 442] on div "Register three recommenders by providing their names, professional titles, and …" at bounding box center [405, 437] width 531 height 1498
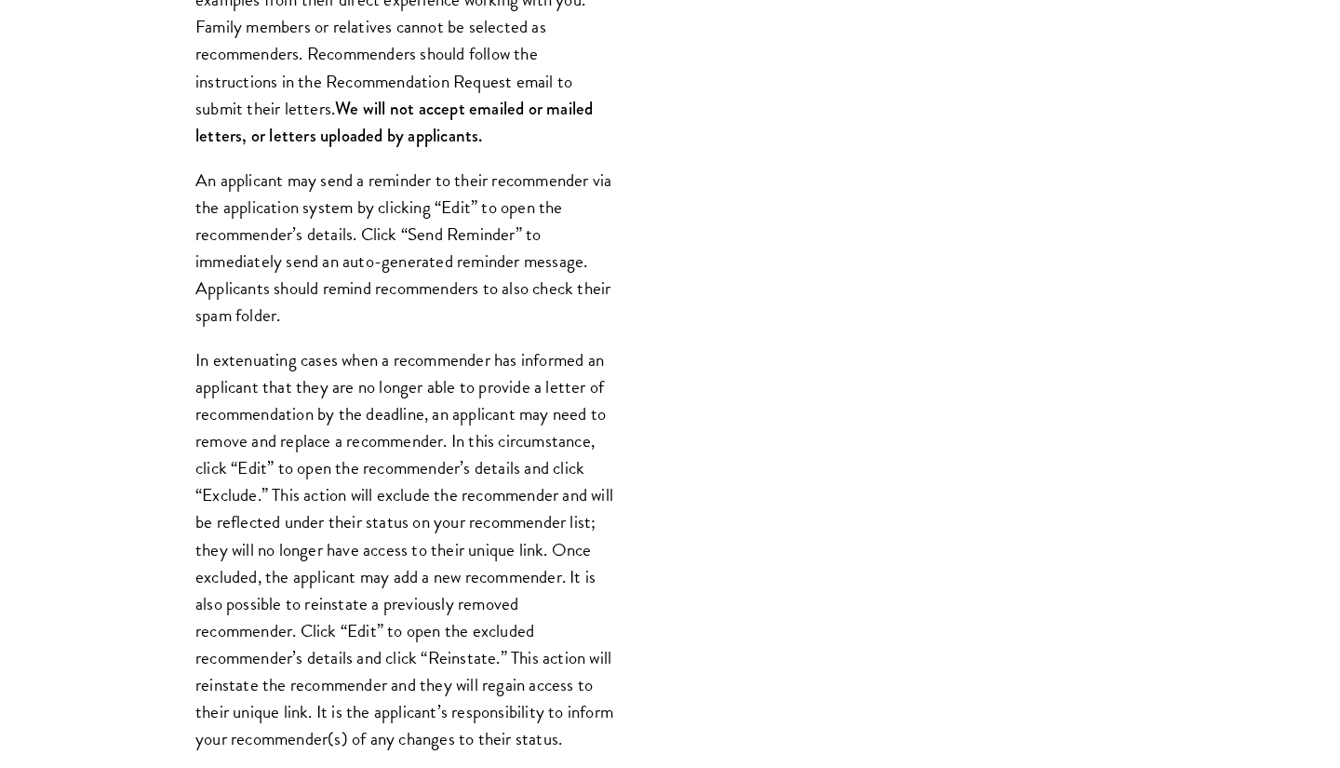
click at [455, 438] on p "In extenuating cases when a recommender has informed an applicant that they are…" at bounding box center [404, 549] width 419 height 406
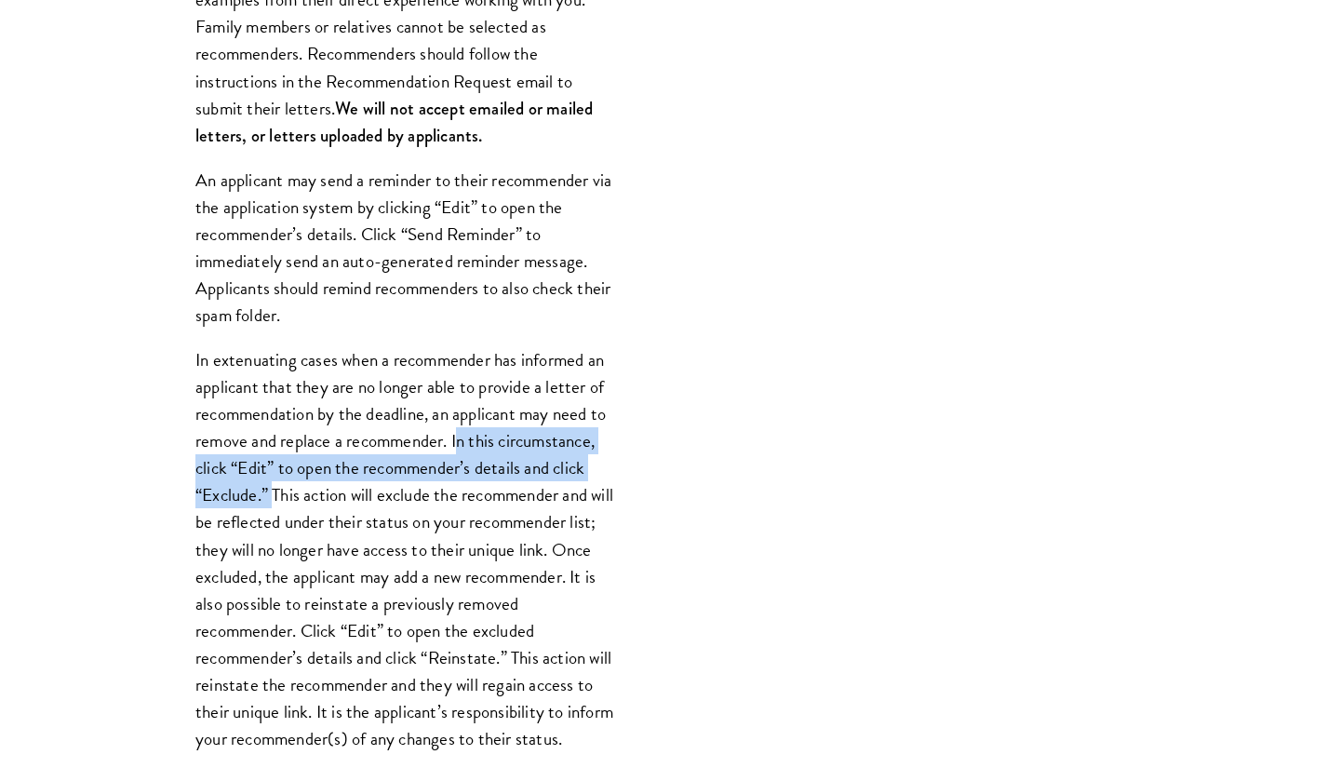
drag, startPoint x: 461, startPoint y: 438, endPoint x: 273, endPoint y: 491, distance: 195.1
click at [273, 492] on p "In extenuating cases when a recommender has informed an applicant that they are…" at bounding box center [404, 549] width 419 height 406
click at [273, 491] on p "In extenuating cases when a recommender has informed an applicant that they are…" at bounding box center [404, 549] width 419 height 406
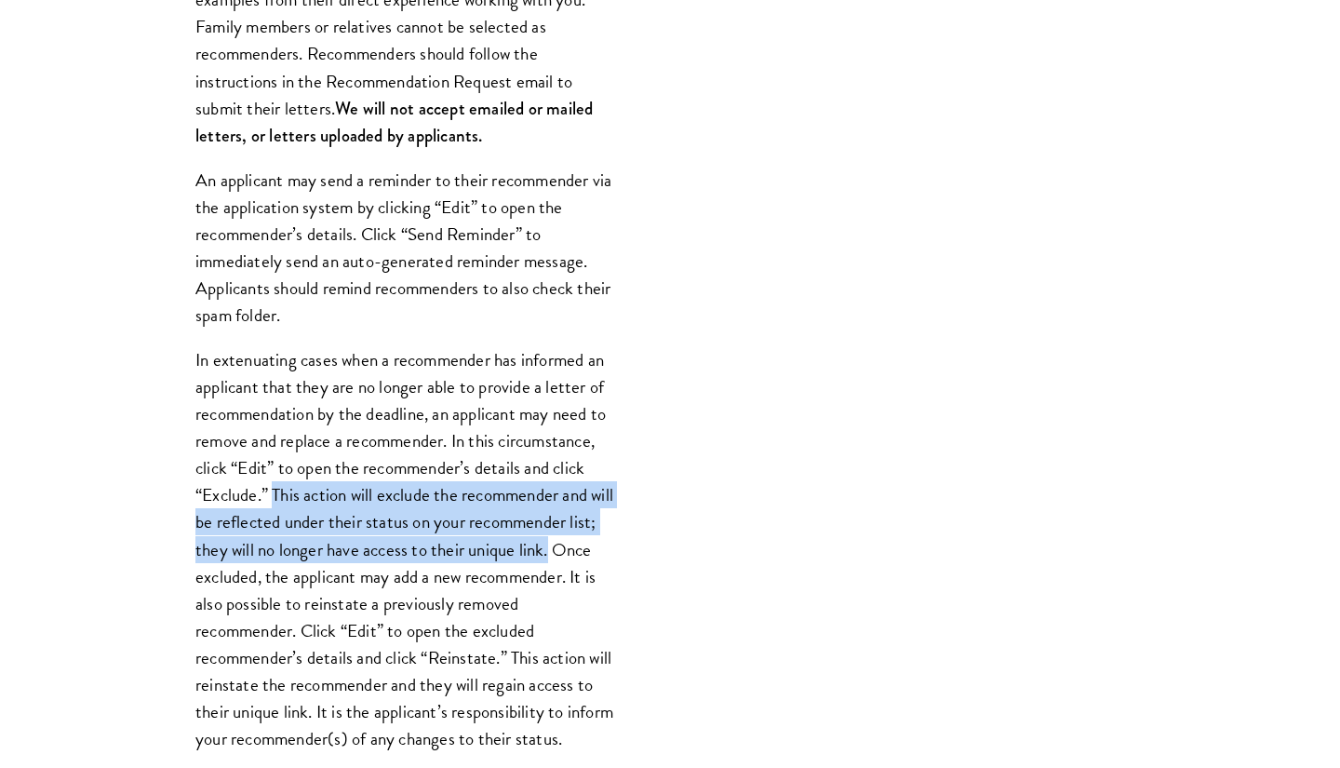
drag, startPoint x: 273, startPoint y: 491, endPoint x: 586, endPoint y: 535, distance: 316.9
click at [587, 536] on p "In extenuating cases when a recommender has informed an applicant that they are…" at bounding box center [404, 549] width 419 height 406
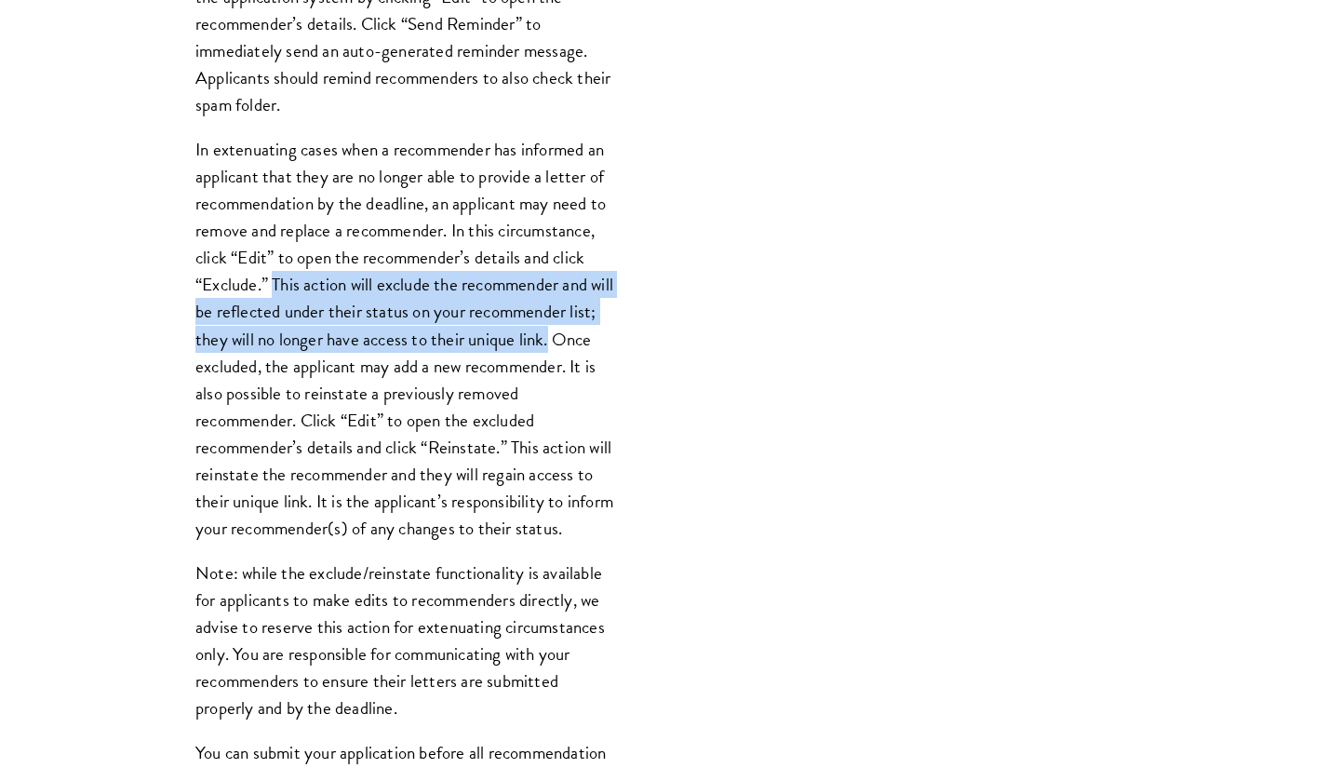
scroll to position [1982, 0]
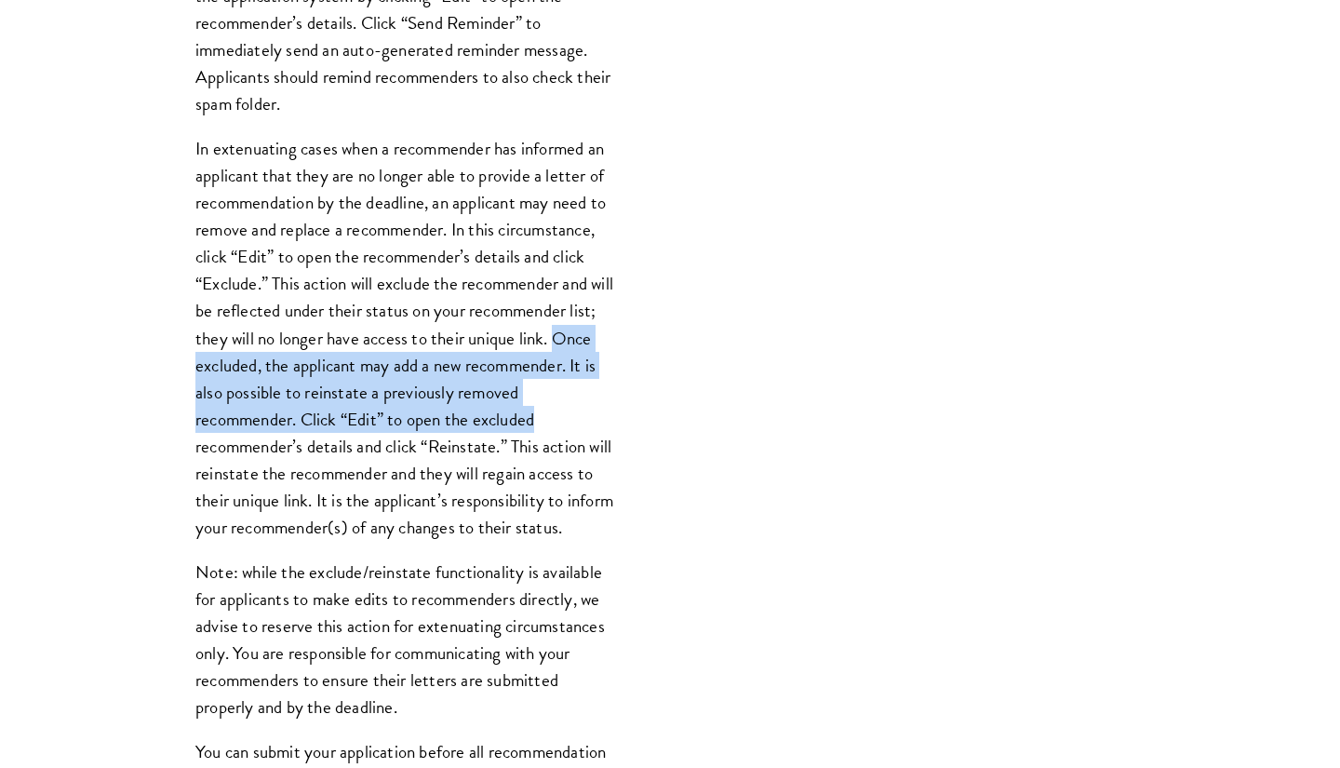
drag, startPoint x: 166, startPoint y: 357, endPoint x: 605, endPoint y: 422, distance: 444.2
click at [605, 422] on div "Register three recommenders by providing their names, professional titles, and …" at bounding box center [405, 226] width 531 height 1498
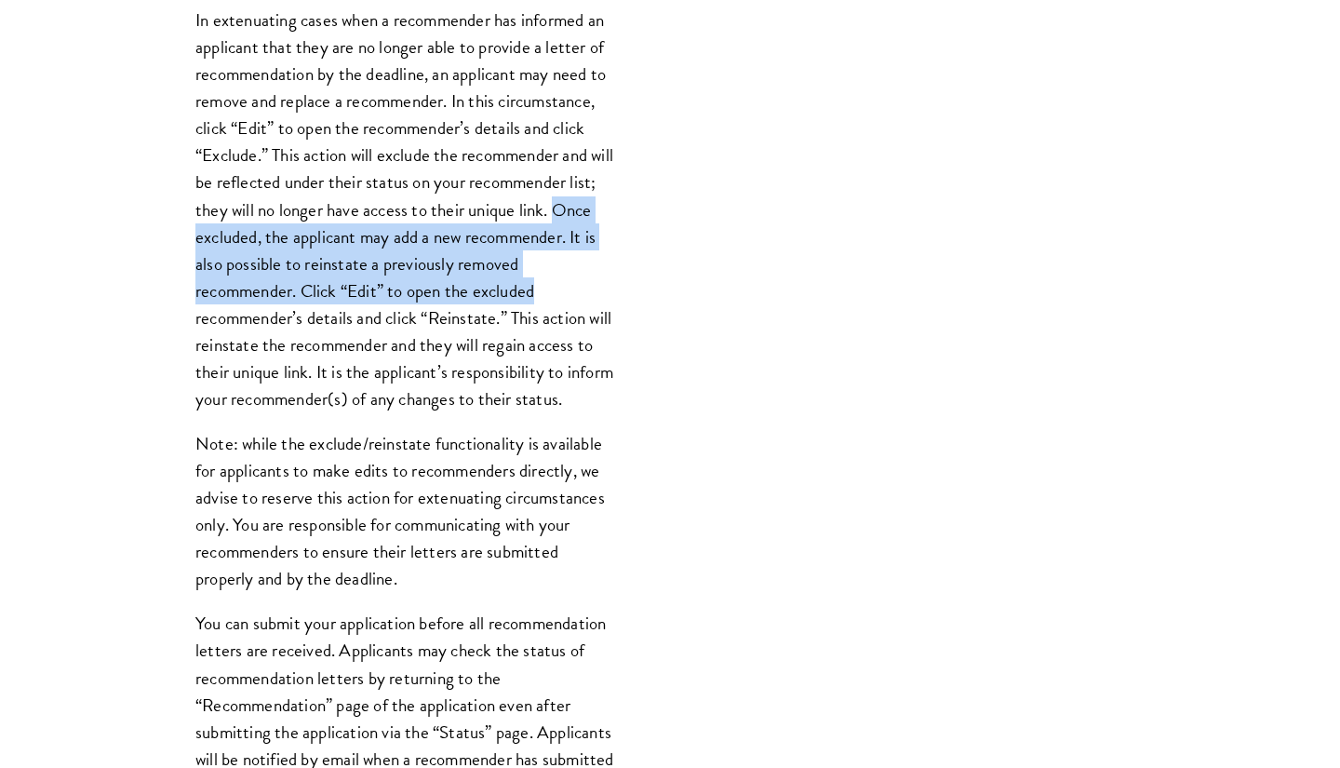
scroll to position [2124, 0]
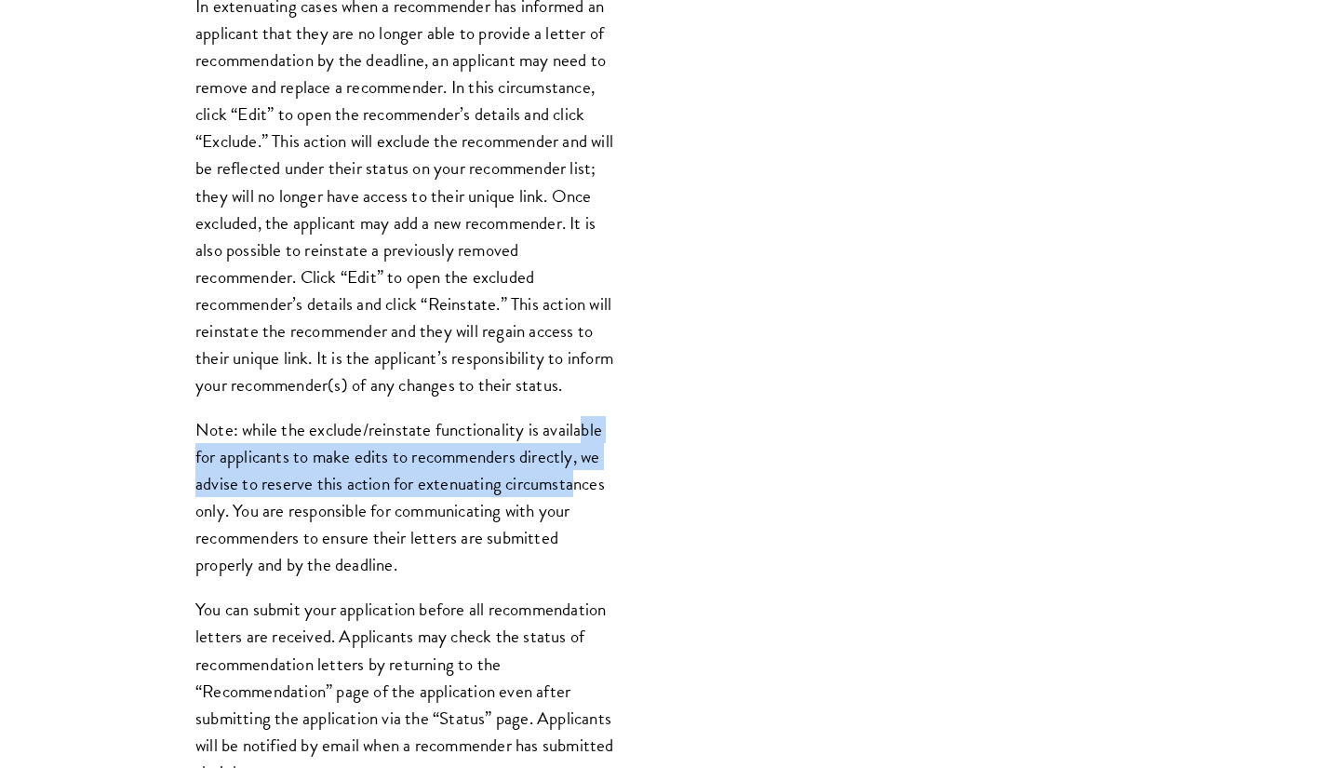
drag, startPoint x: 577, startPoint y: 453, endPoint x: 576, endPoint y: 510, distance: 56.8
click at [576, 510] on p "Note: while the exclude/reinstate functionality is available for applicants to …" at bounding box center [404, 497] width 419 height 162
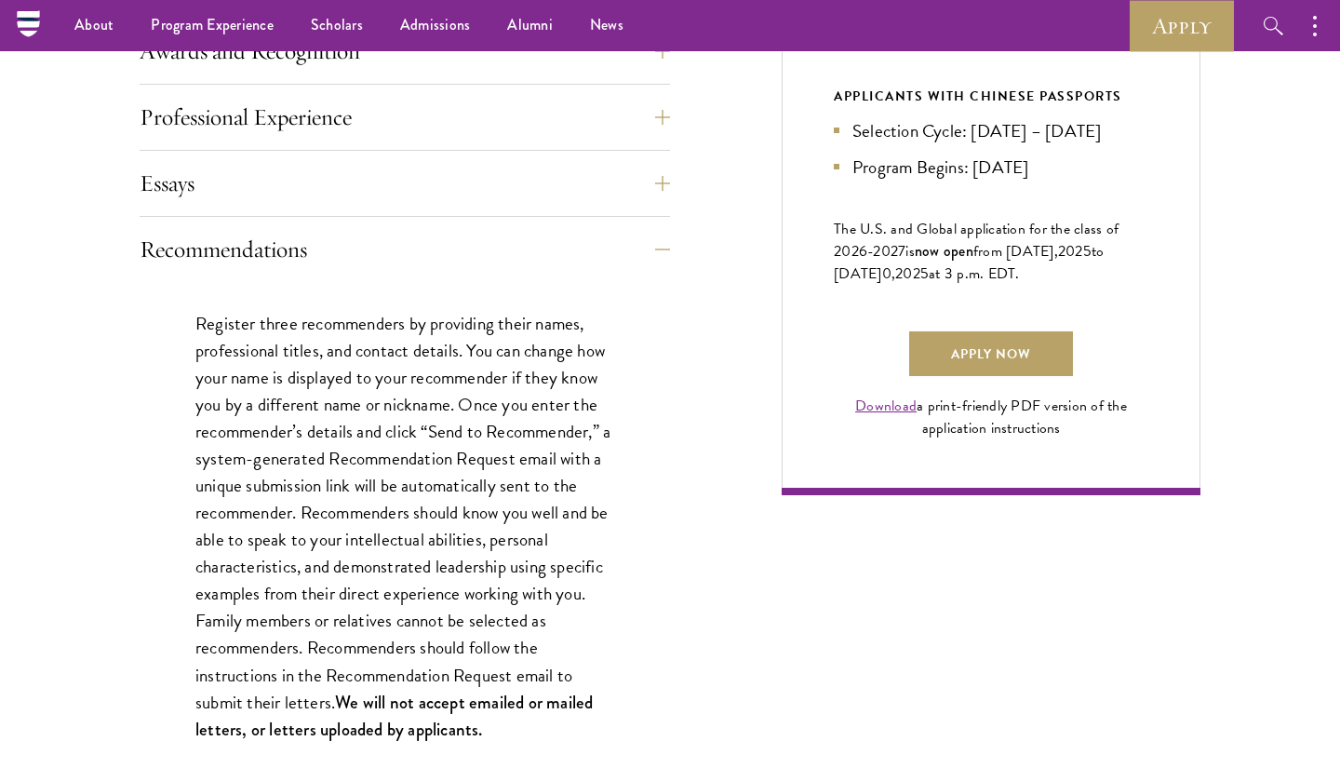
scroll to position [1125, 0]
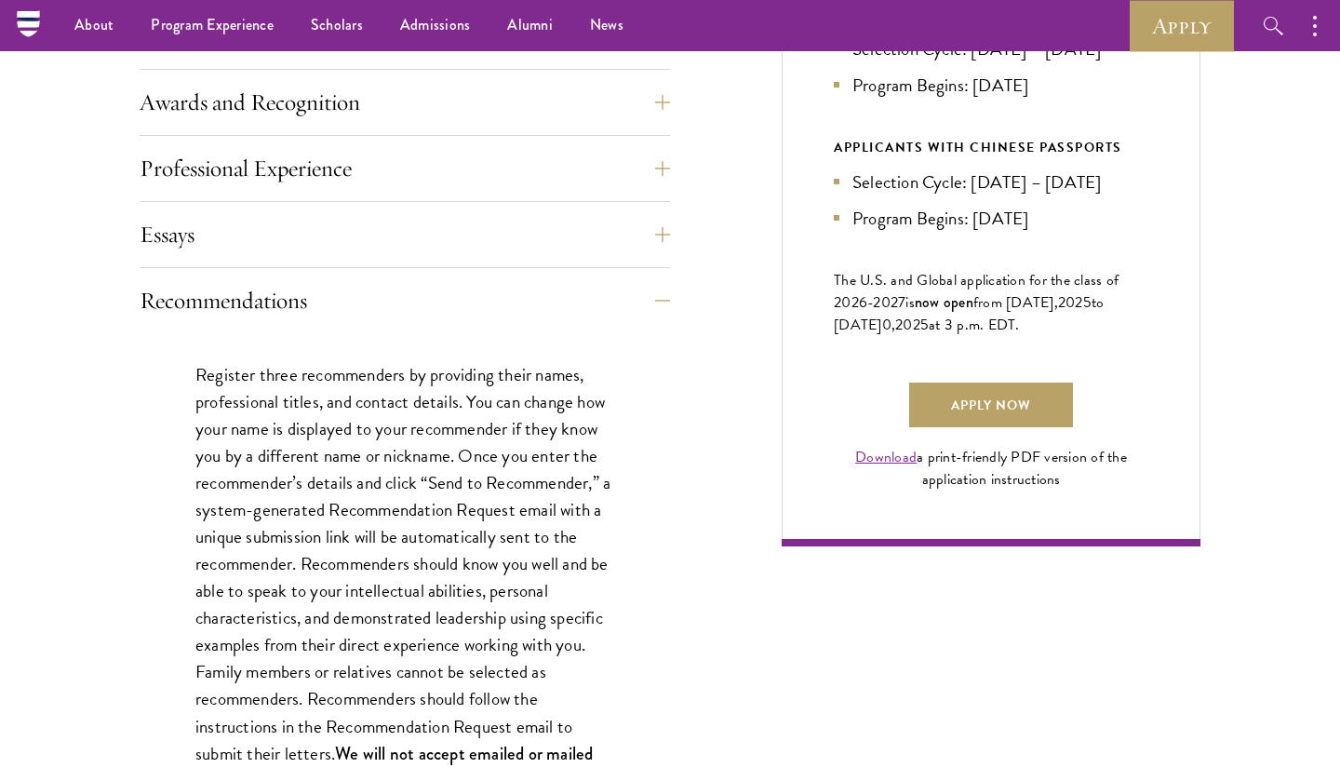
click at [584, 306] on button "Recommendations" at bounding box center [419, 300] width 531 height 45
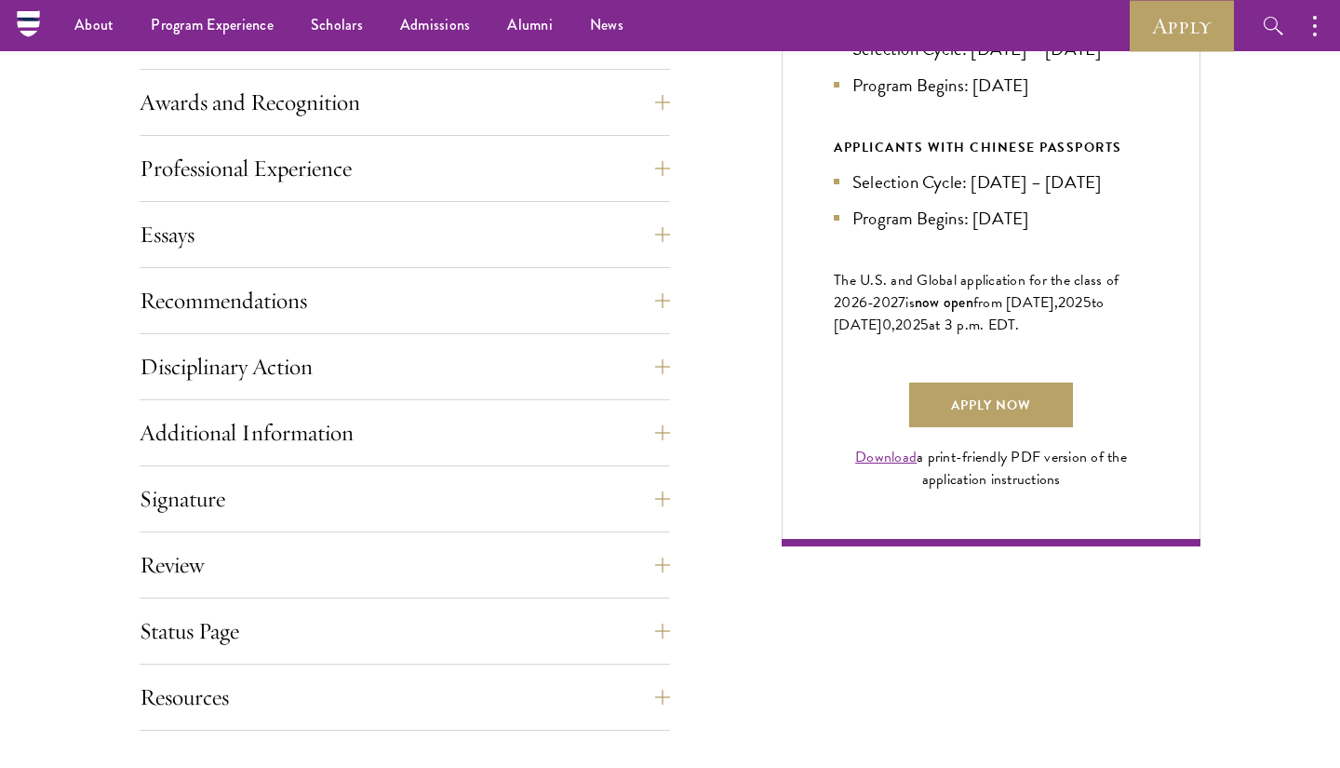
click at [577, 386] on div "Disciplinary Action Answer all four questions. Indicate any academic or crimina…" at bounding box center [405, 372] width 531 height 56
click at [576, 372] on button "Disciplinary Action" at bounding box center [419, 366] width 531 height 45
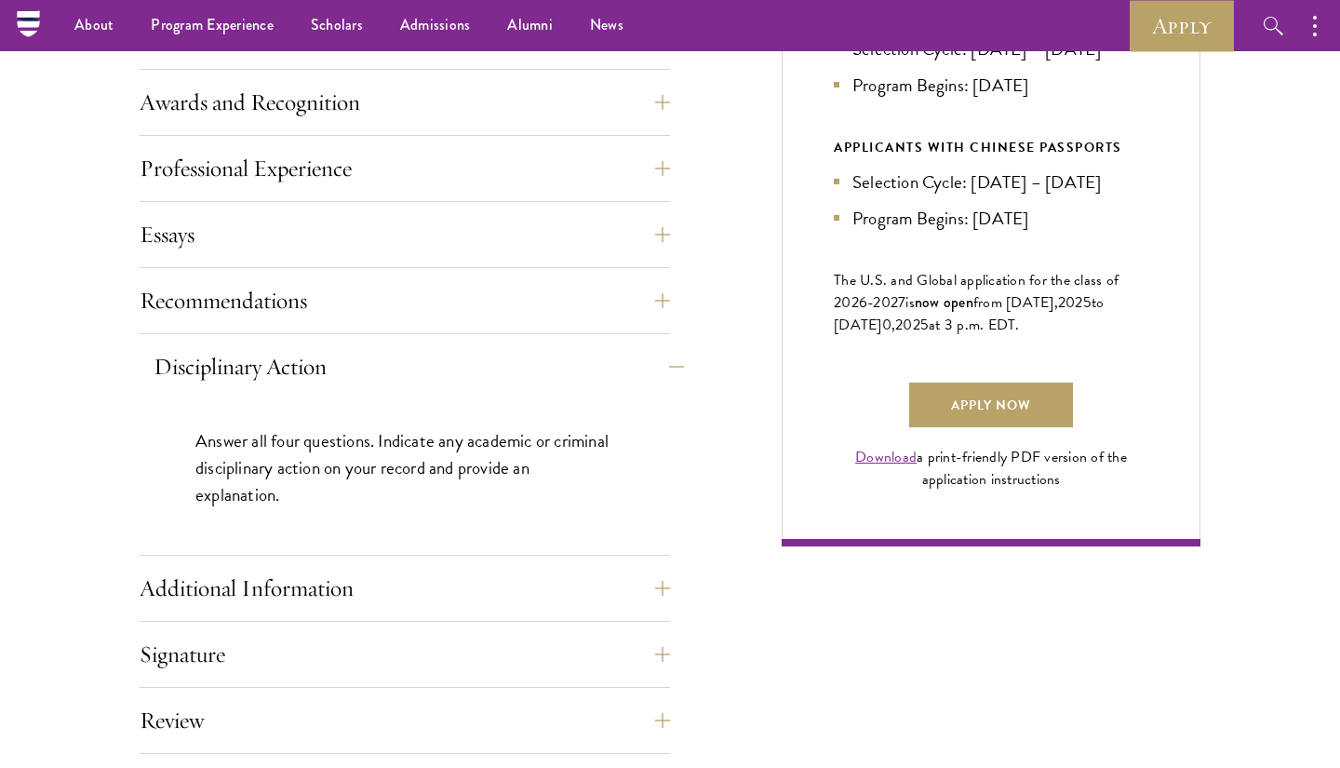
click at [576, 371] on button "Disciplinary Action" at bounding box center [419, 366] width 531 height 45
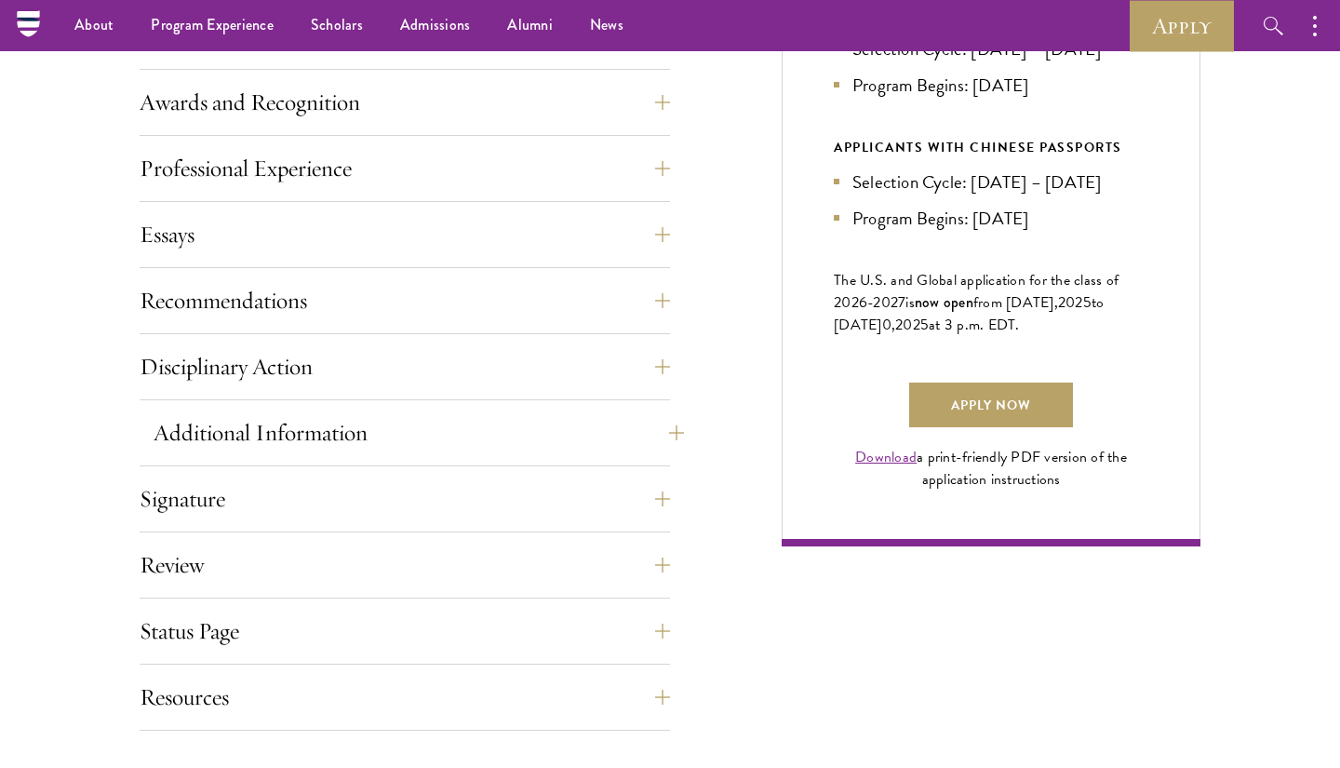
click at [564, 457] on div "Additional Information Interviews: : In-person interviews will take place on Oc…" at bounding box center [405, 439] width 531 height 56
click at [564, 451] on button "Additional Information" at bounding box center [419, 433] width 531 height 45
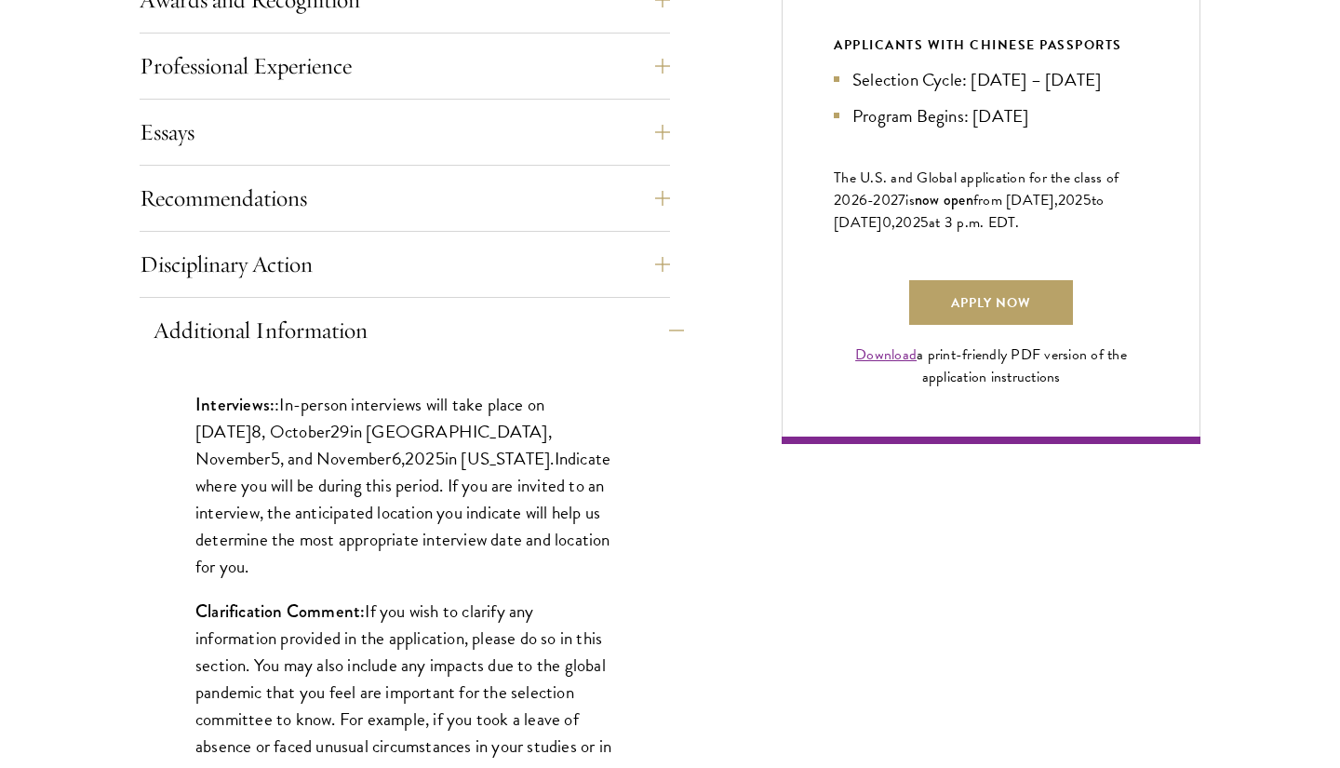
scroll to position [1230, 0]
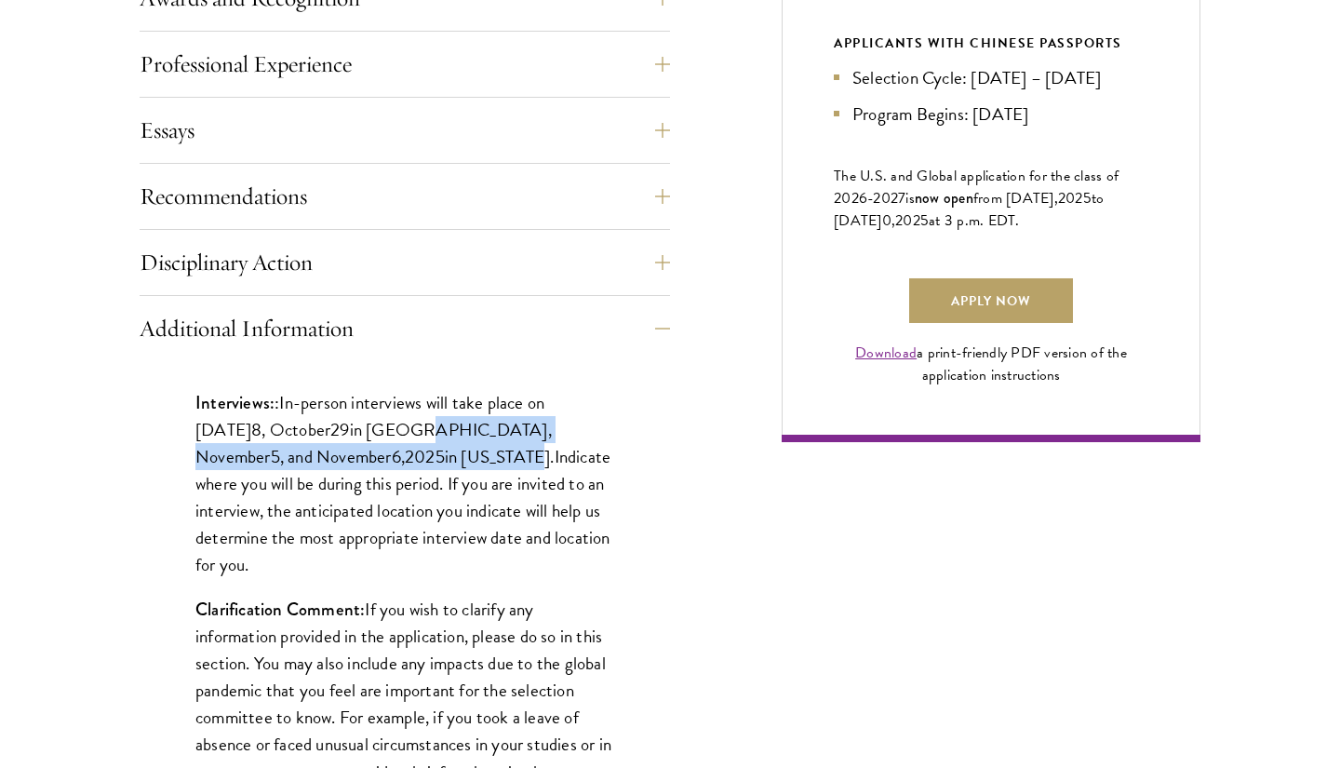
drag, startPoint x: 441, startPoint y: 417, endPoint x: 419, endPoint y: 448, distance: 38.0
click at [419, 449] on p "Interviews: : In-person interviews will take place on October 2 8 , October 29 …" at bounding box center [404, 483] width 419 height 189
click at [445, 448] on span "in New York." at bounding box center [500, 456] width 110 height 27
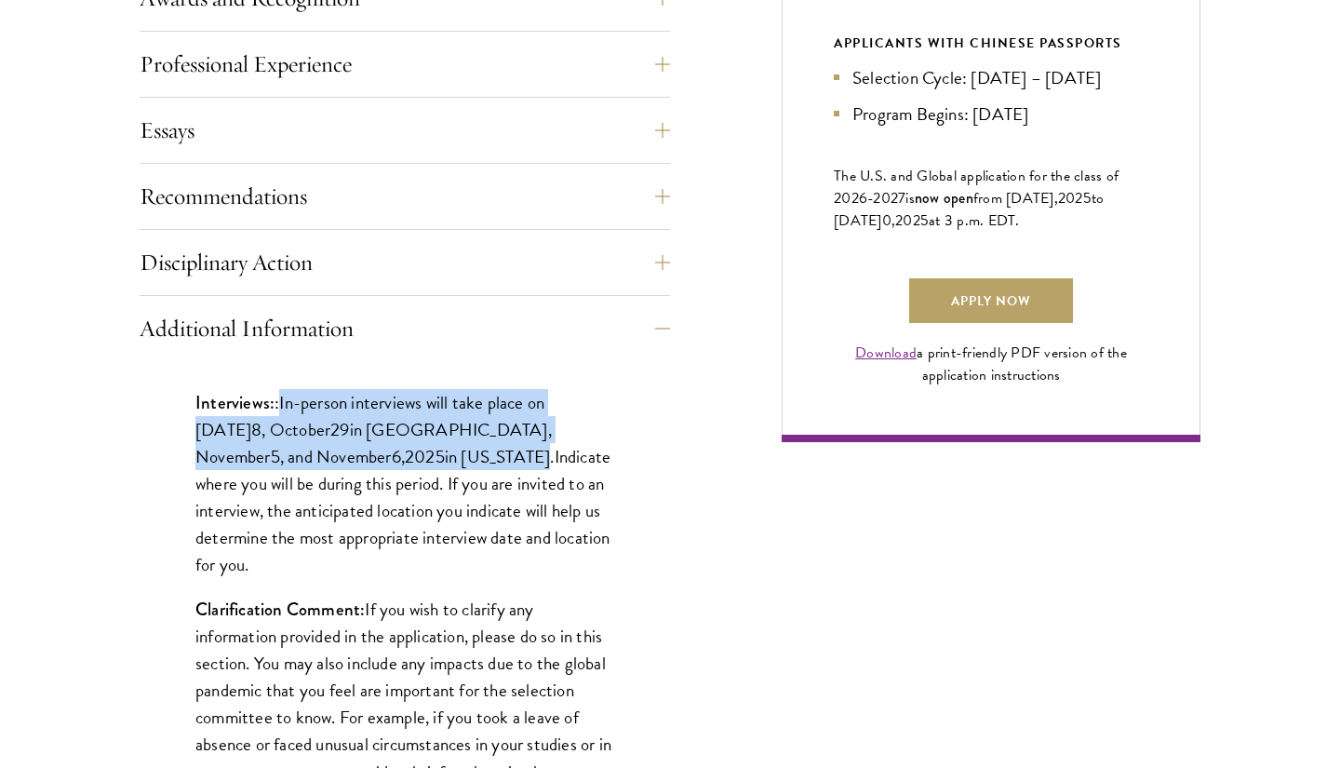
drag, startPoint x: 419, startPoint y: 448, endPoint x: 294, endPoint y: 399, distance: 133.8
click at [294, 399] on p "Interviews: : In-person interviews will take place on October 2 8 , October 29 …" at bounding box center [404, 483] width 419 height 189
click at [293, 399] on span "In-person interviews will take place on October 2" at bounding box center [369, 416] width 349 height 54
drag, startPoint x: 293, startPoint y: 399, endPoint x: 401, endPoint y: 461, distance: 124.2
click at [401, 461] on p "Interviews: : In-person interviews will take place on October 2 8 , October 29 …" at bounding box center [404, 483] width 419 height 189
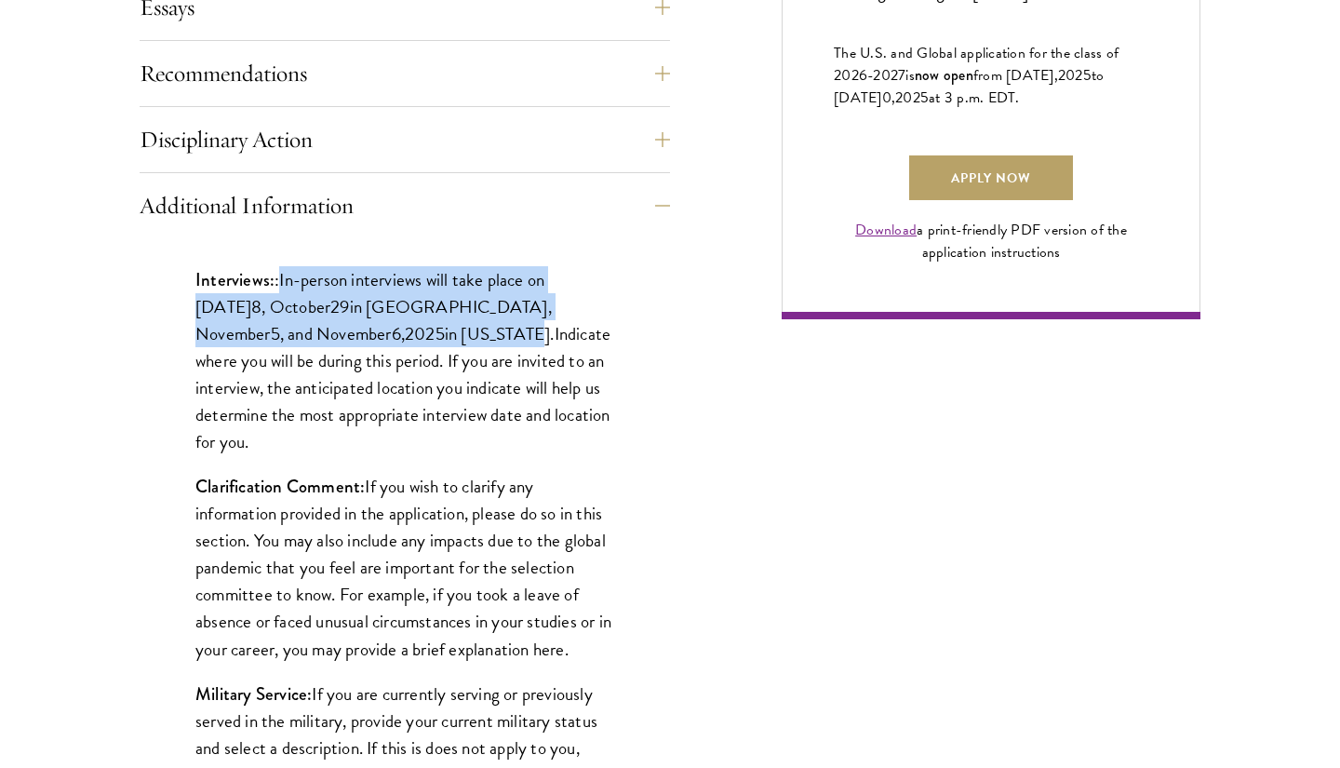
scroll to position [1356, 0]
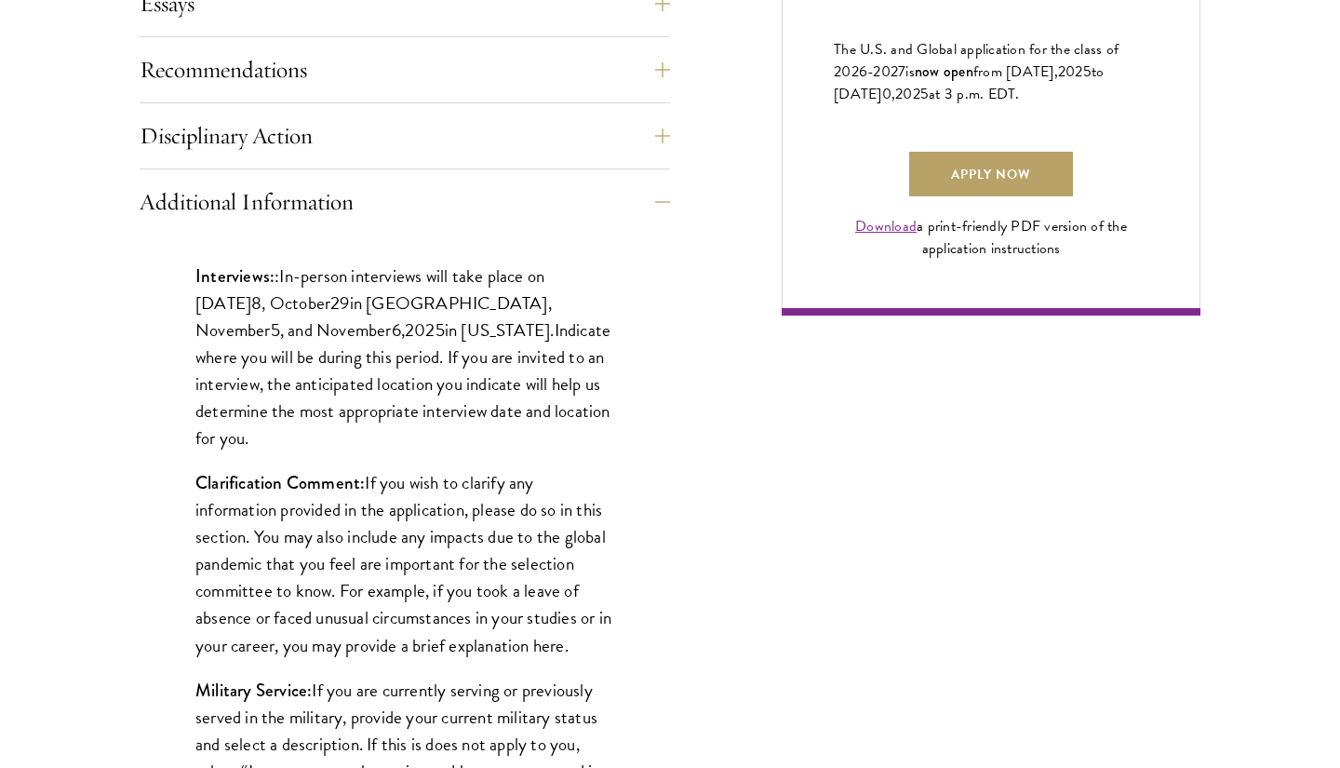
drag, startPoint x: 561, startPoint y: 416, endPoint x: 437, endPoint y: 387, distance: 128.0
click at [540, 414] on p "Interviews: : In-person interviews will take place on October 2 8 , October 29 …" at bounding box center [404, 357] width 419 height 189
drag, startPoint x: 384, startPoint y: 352, endPoint x: 283, endPoint y: 269, distance: 131.0
click at [283, 269] on p "Interviews: : In-person interviews will take place on October 2 8 , October 29 …" at bounding box center [404, 357] width 419 height 189
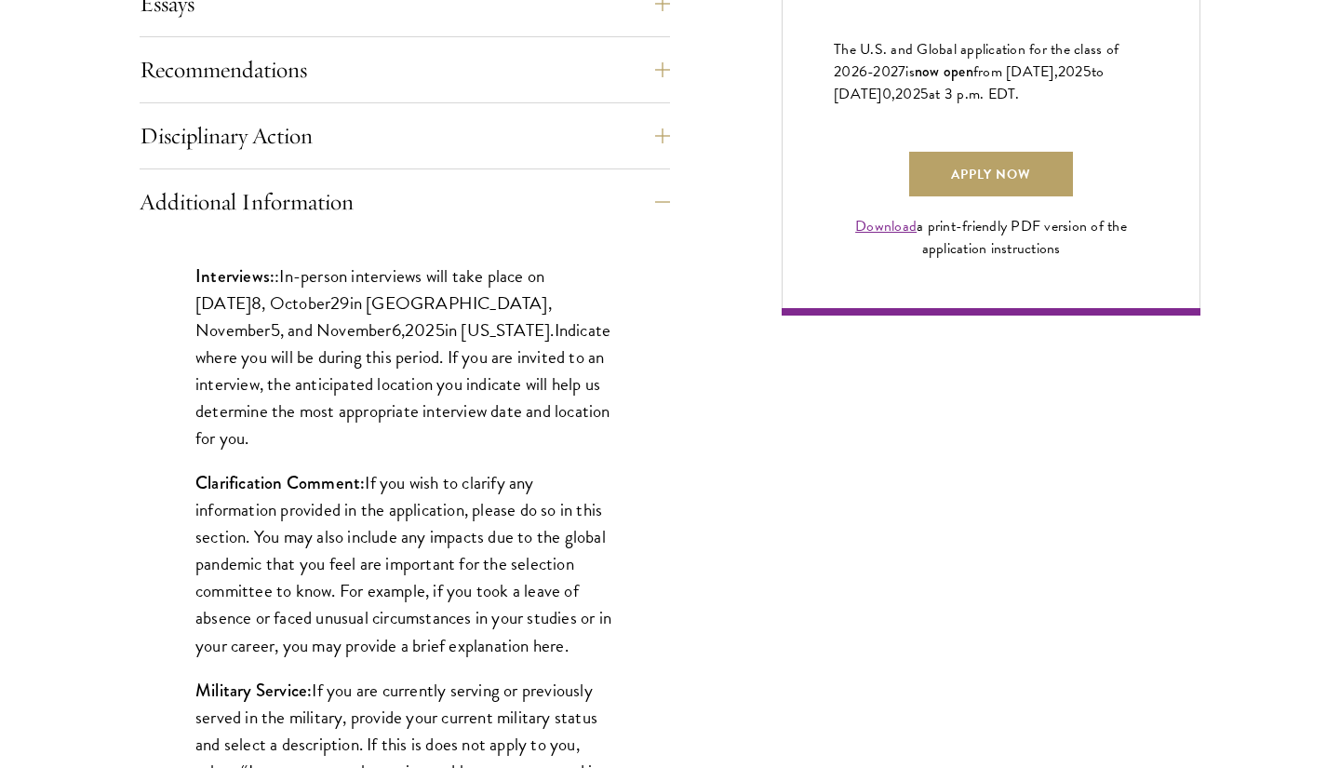
drag, startPoint x: 283, startPoint y: 269, endPoint x: 574, endPoint y: 411, distance: 323.9
click at [574, 411] on p "Interviews: : In-person interviews will take place on October 2 8 , October 29 …" at bounding box center [404, 357] width 419 height 189
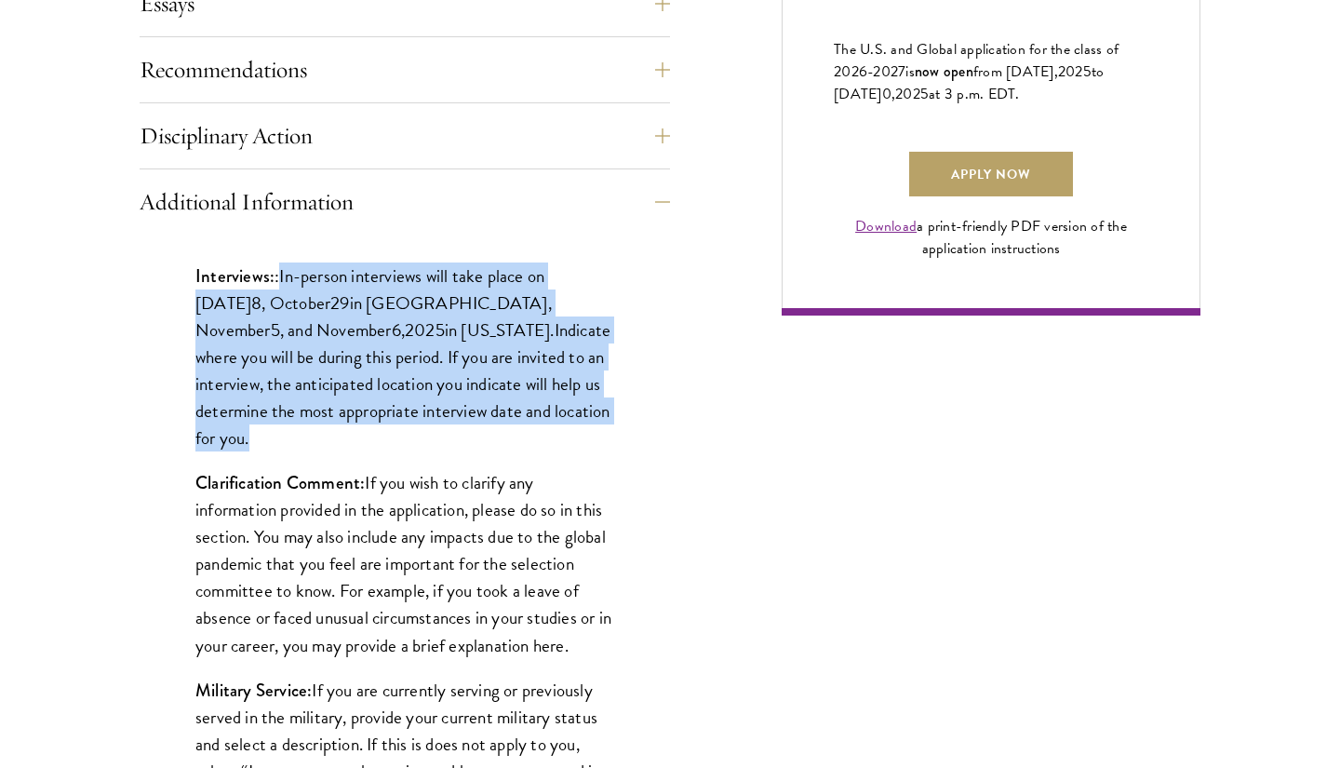
drag, startPoint x: 574, startPoint y: 411, endPoint x: 287, endPoint y: 268, distance: 321.0
click at [287, 268] on p "Interviews: : In-person interviews will take place on October 2 8 , October 29 …" at bounding box center [404, 357] width 419 height 189
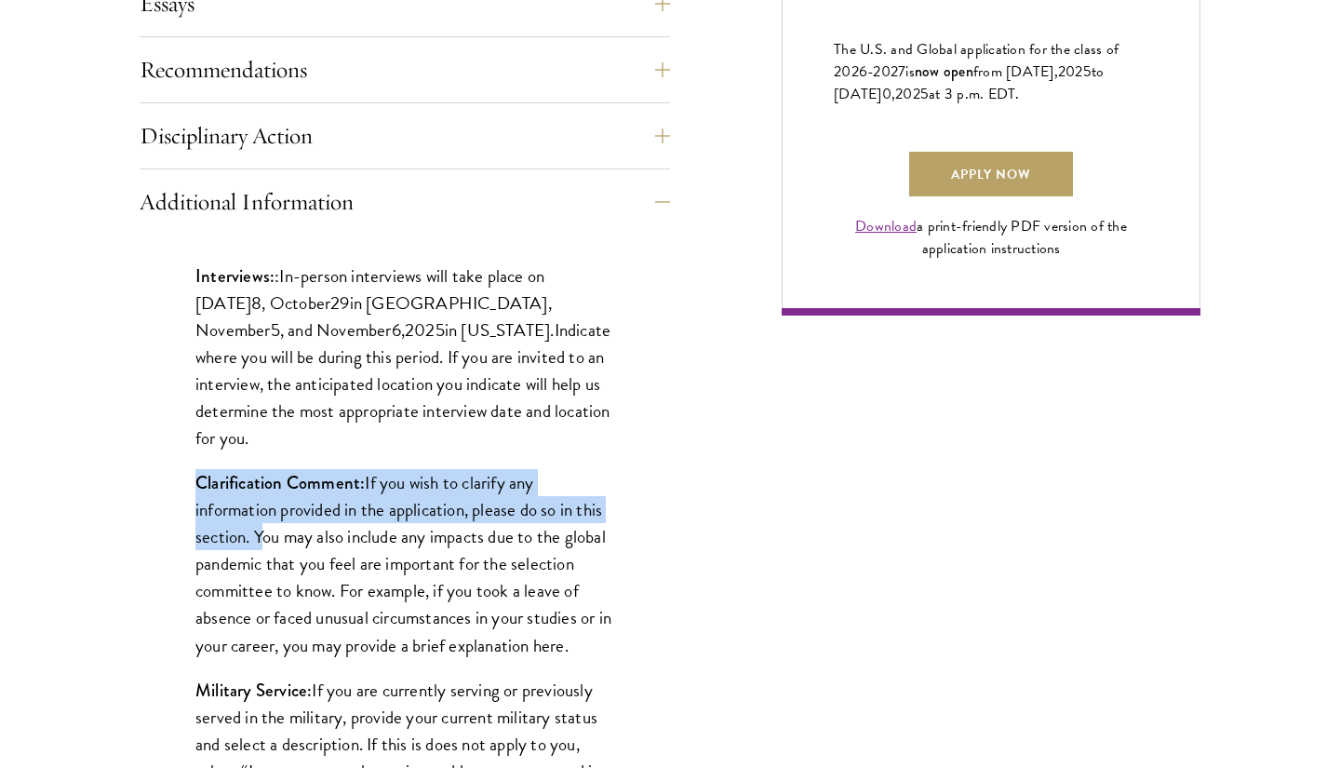
drag, startPoint x: 186, startPoint y: 453, endPoint x: 254, endPoint y: 511, distance: 89.2
click at [254, 511] on div "Interviews: : In-person interviews will take place on October 2 8 , October 29 …" at bounding box center [405, 547] width 531 height 624
click at [254, 511] on p "Clarification Comment: If you wish to clarify any information provided in the a…" at bounding box center [404, 563] width 419 height 189
drag, startPoint x: 254, startPoint y: 511, endPoint x: 374, endPoint y: 451, distance: 134.1
click at [374, 469] on p "Clarification Comment: If you wish to clarify any information provided in the a…" at bounding box center [404, 563] width 419 height 189
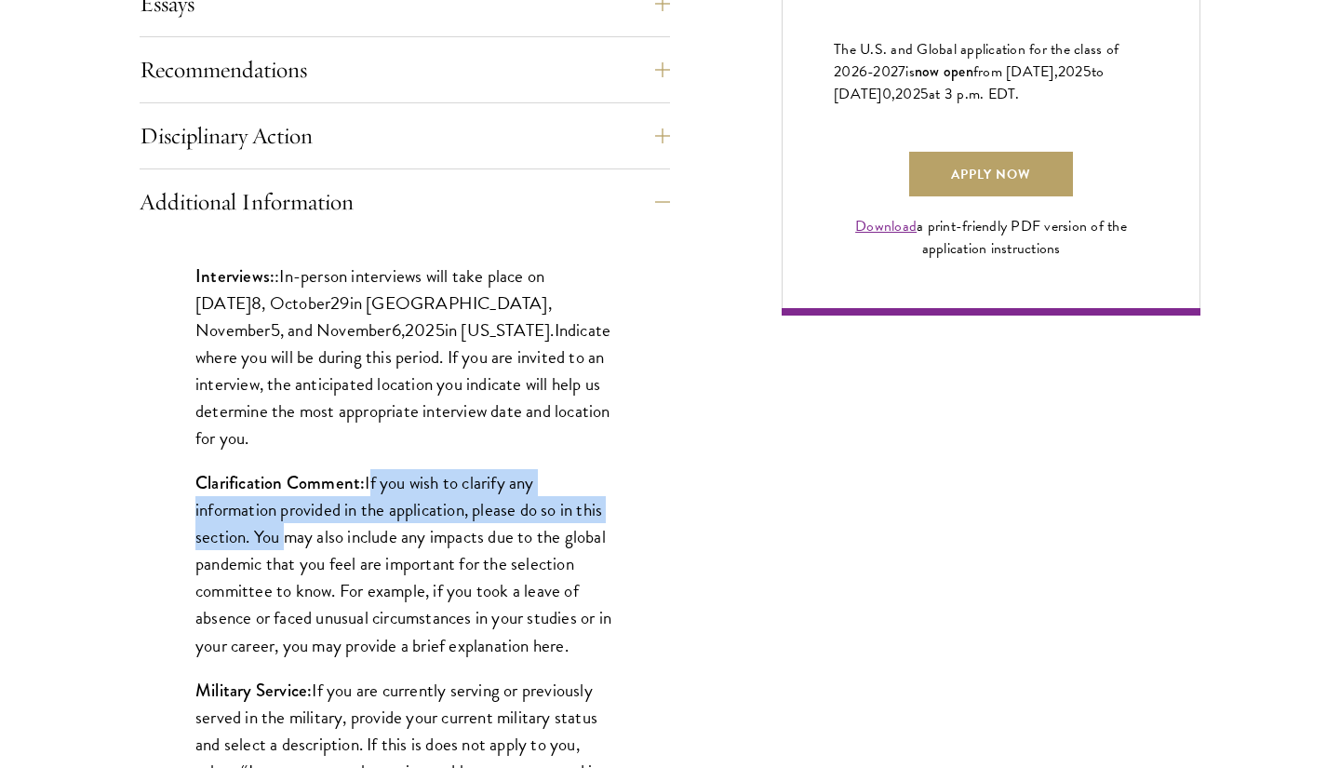
click at [374, 469] on p "Clarification Comment: If you wish to clarify any information provided in the a…" at bounding box center [404, 563] width 419 height 189
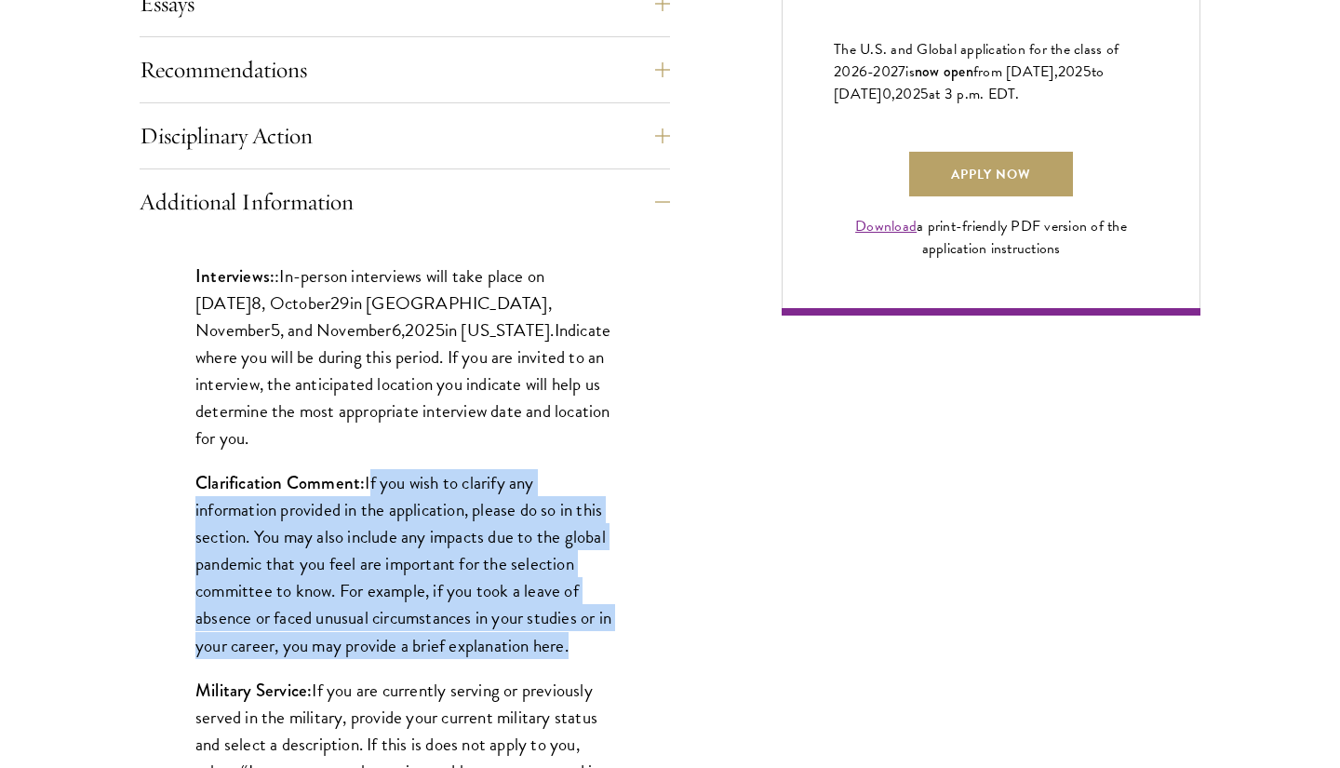
drag, startPoint x: 374, startPoint y: 451, endPoint x: 597, endPoint y: 608, distance: 271.9
click at [597, 608] on p "Clarification Comment: If you wish to clarify any information provided in the a…" at bounding box center [404, 563] width 419 height 189
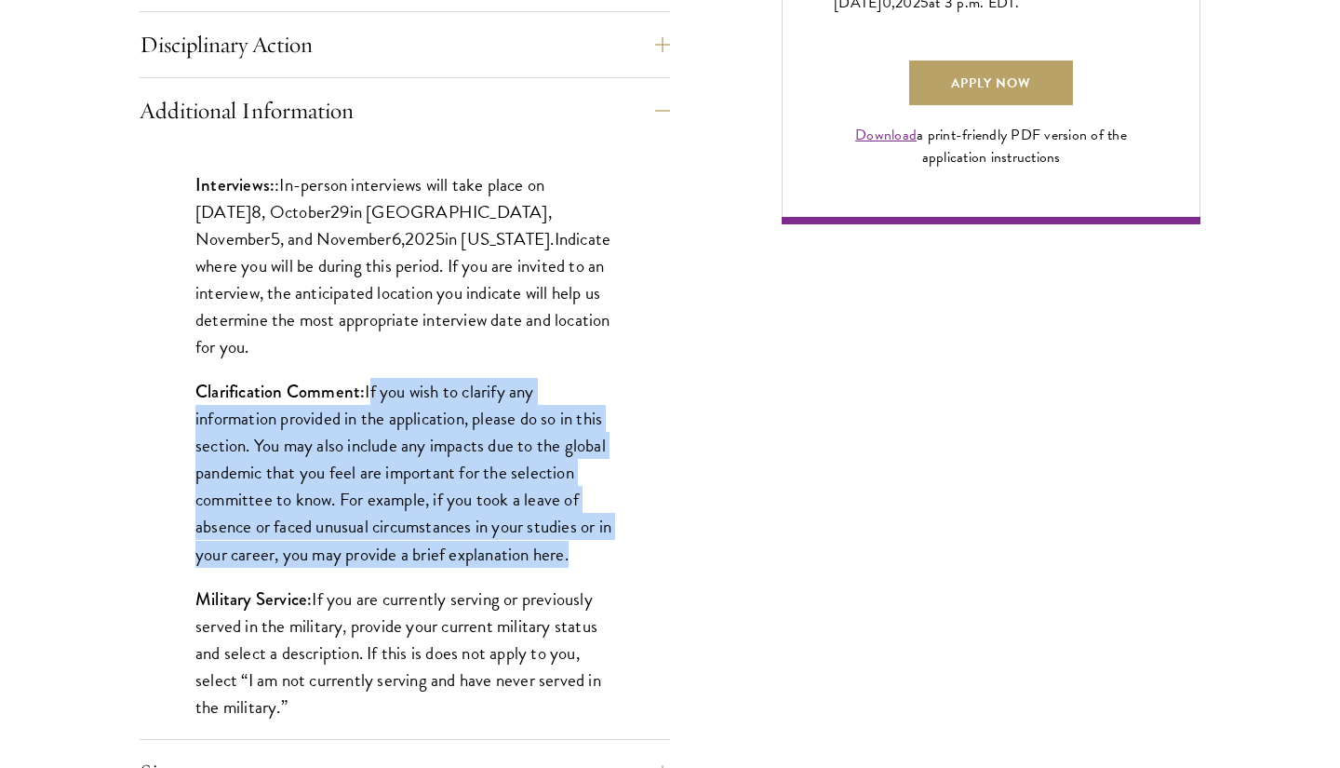
scroll to position [1459, 0]
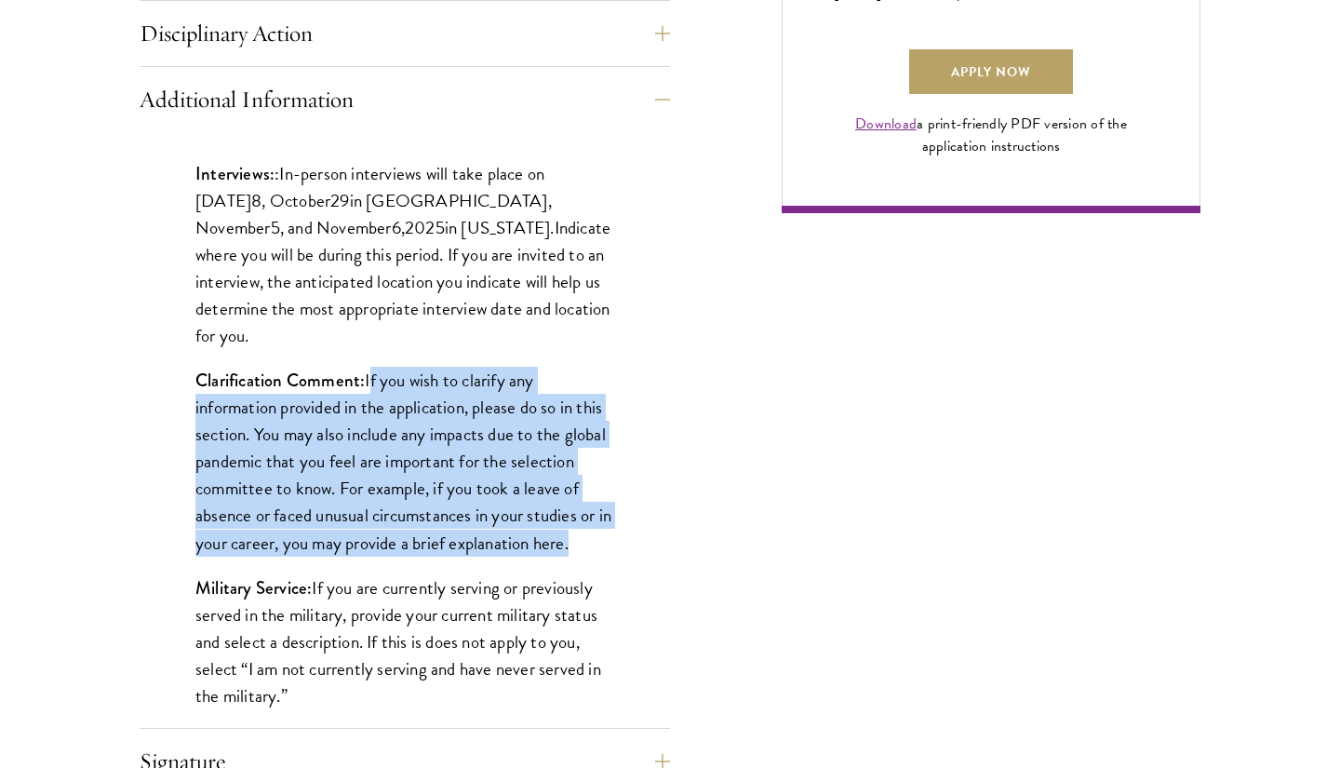
click at [624, 519] on div "Interviews: : In-person interviews will take place on October 2 8 , October 29 …" at bounding box center [405, 444] width 531 height 624
drag, startPoint x: 625, startPoint y: 519, endPoint x: 375, endPoint y: 350, distance: 301.6
click at [374, 350] on div "Interviews: : In-person interviews will take place on October 2 8 , October 29 …" at bounding box center [405, 444] width 531 height 624
click at [385, 102] on button "Additional Information" at bounding box center [419, 99] width 531 height 45
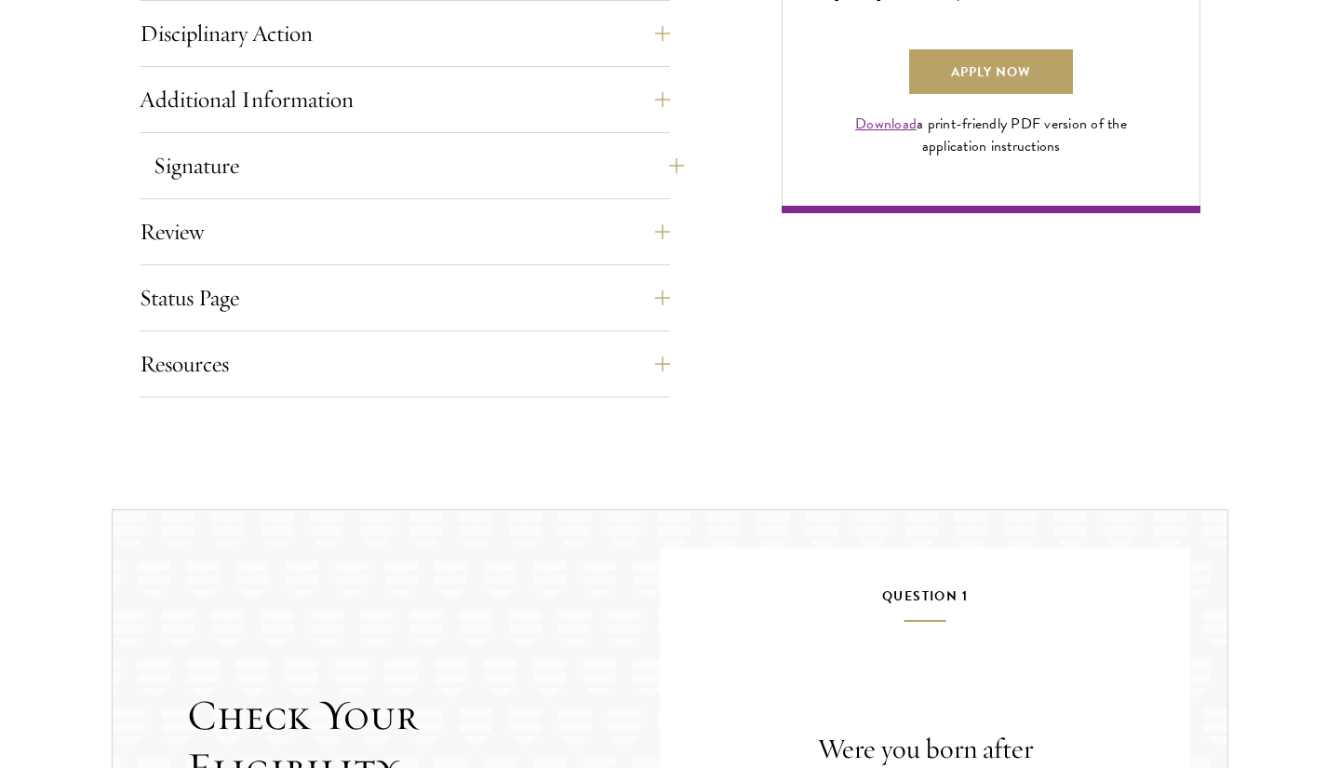
click at [359, 167] on button "Signature" at bounding box center [419, 165] width 531 height 45
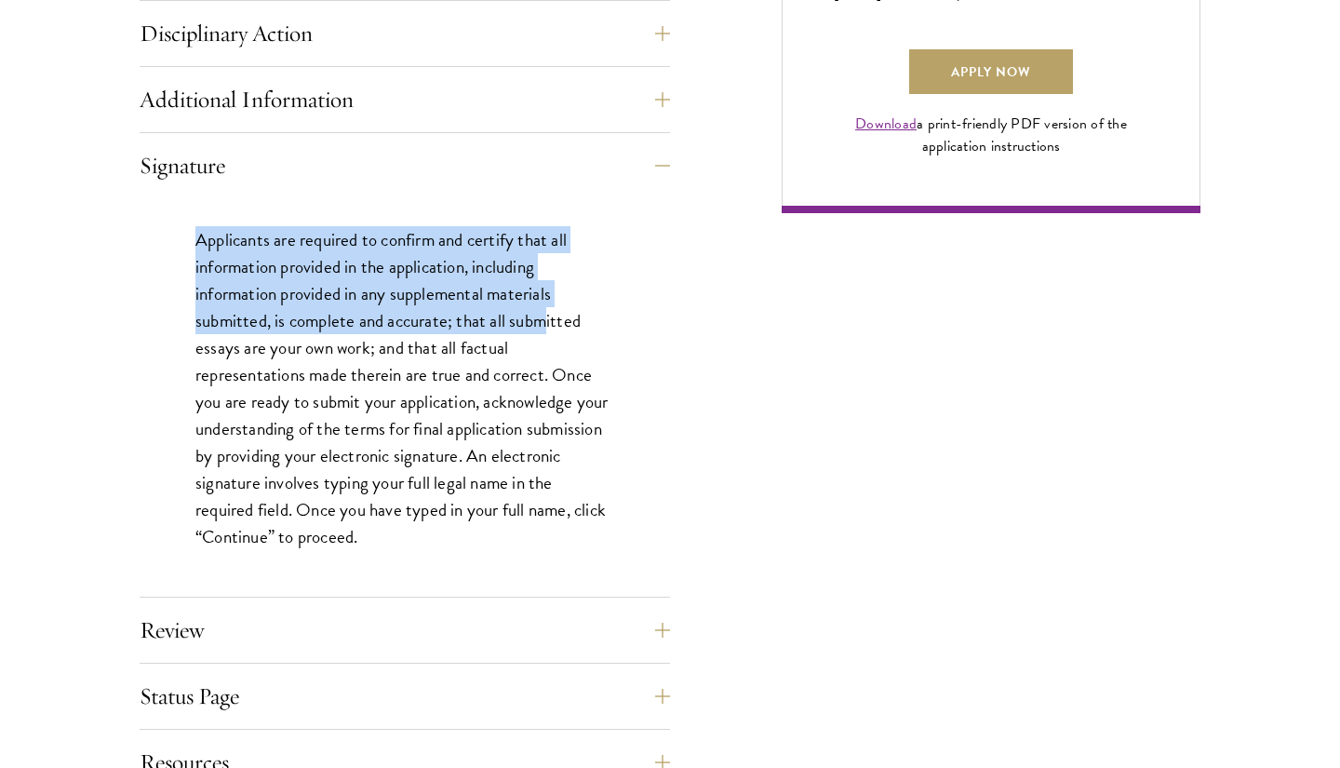
drag, startPoint x: 337, startPoint y: 209, endPoint x: 546, endPoint y: 306, distance: 229.9
click at [546, 306] on div "Applicants are required to confirm and certify that all information provided in…" at bounding box center [405, 397] width 531 height 399
click at [565, 181] on button "Signature" at bounding box center [419, 165] width 531 height 45
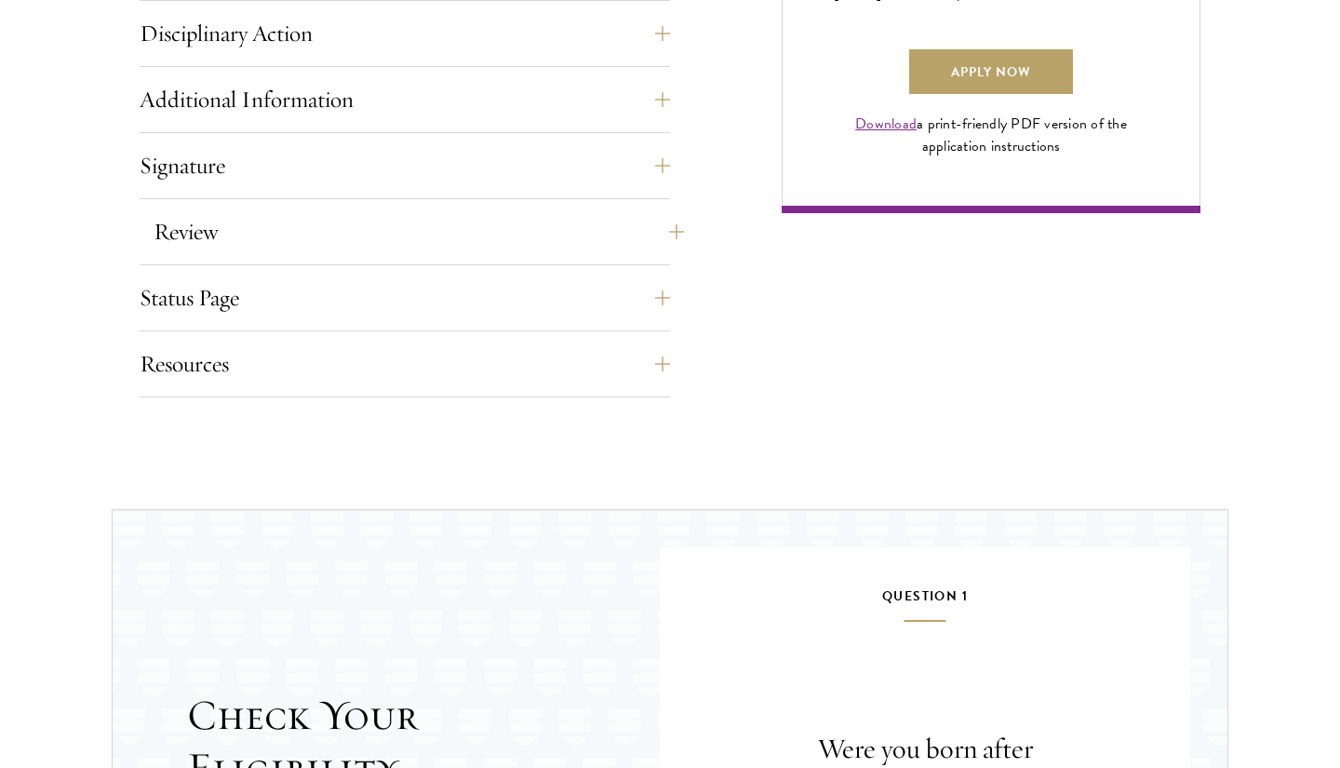
click at [547, 233] on button "Review" at bounding box center [419, 231] width 531 height 45
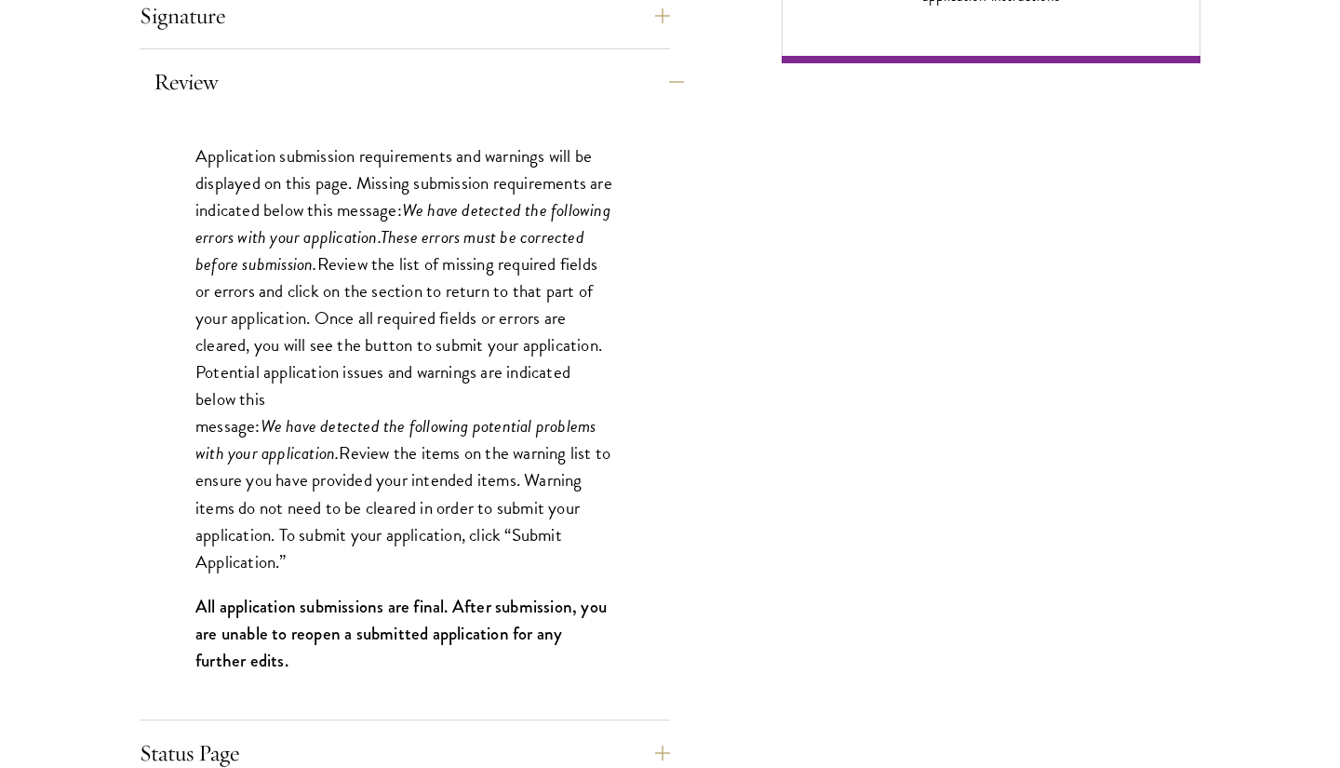
scroll to position [1610, 0]
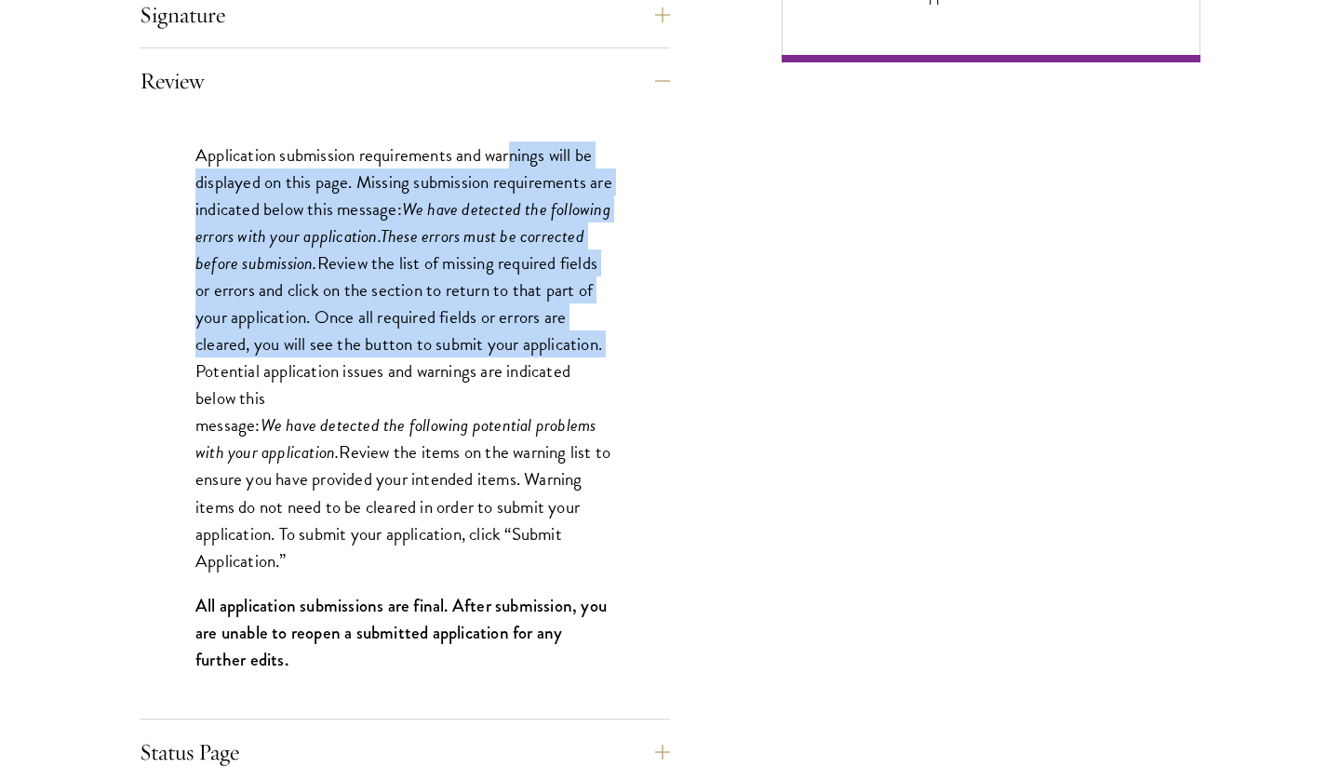
drag, startPoint x: 514, startPoint y: 140, endPoint x: 604, endPoint y: 354, distance: 232.4
click at [606, 352] on p "Application submission requirements and warnings will be displayed on this page…" at bounding box center [404, 357] width 419 height 433
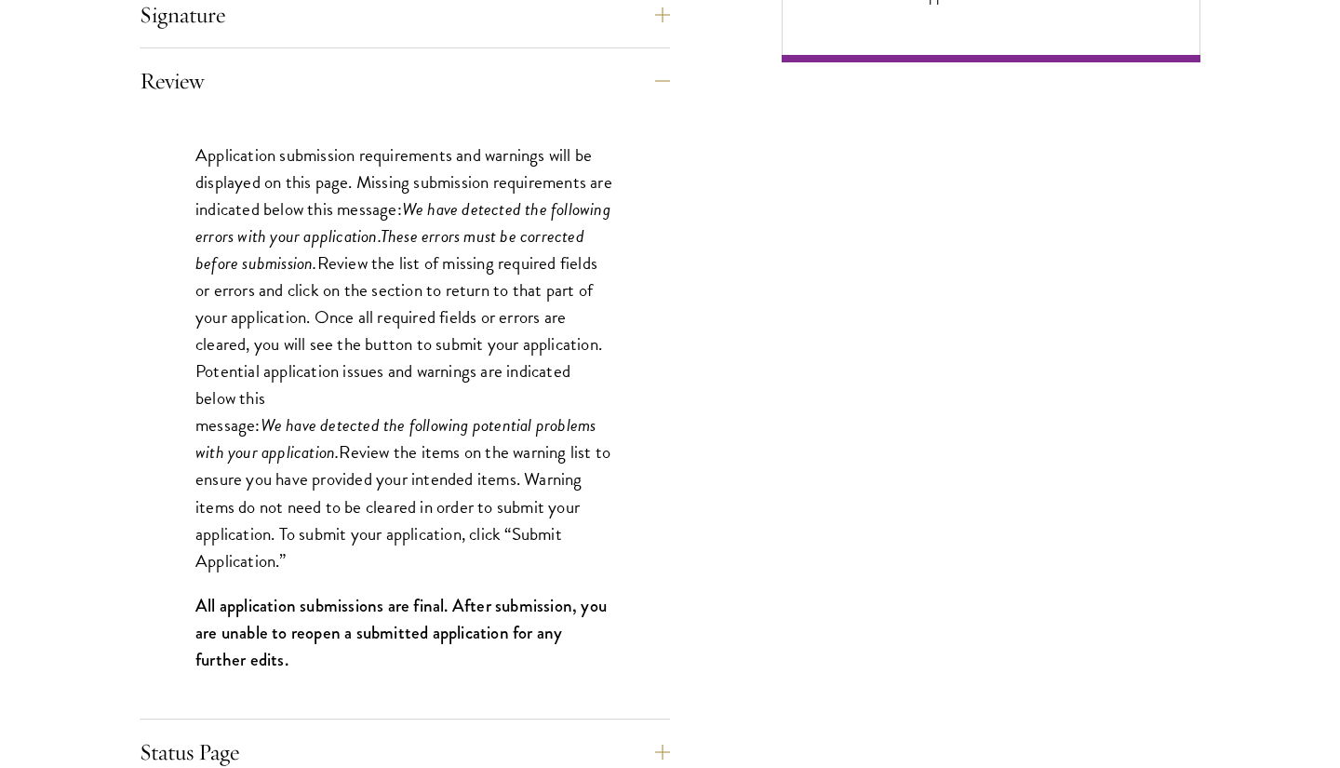
click at [604, 354] on p "Application submission requirements and warnings will be displayed on this page…" at bounding box center [404, 357] width 419 height 433
click at [611, 83] on button "Review" at bounding box center [419, 81] width 531 height 45
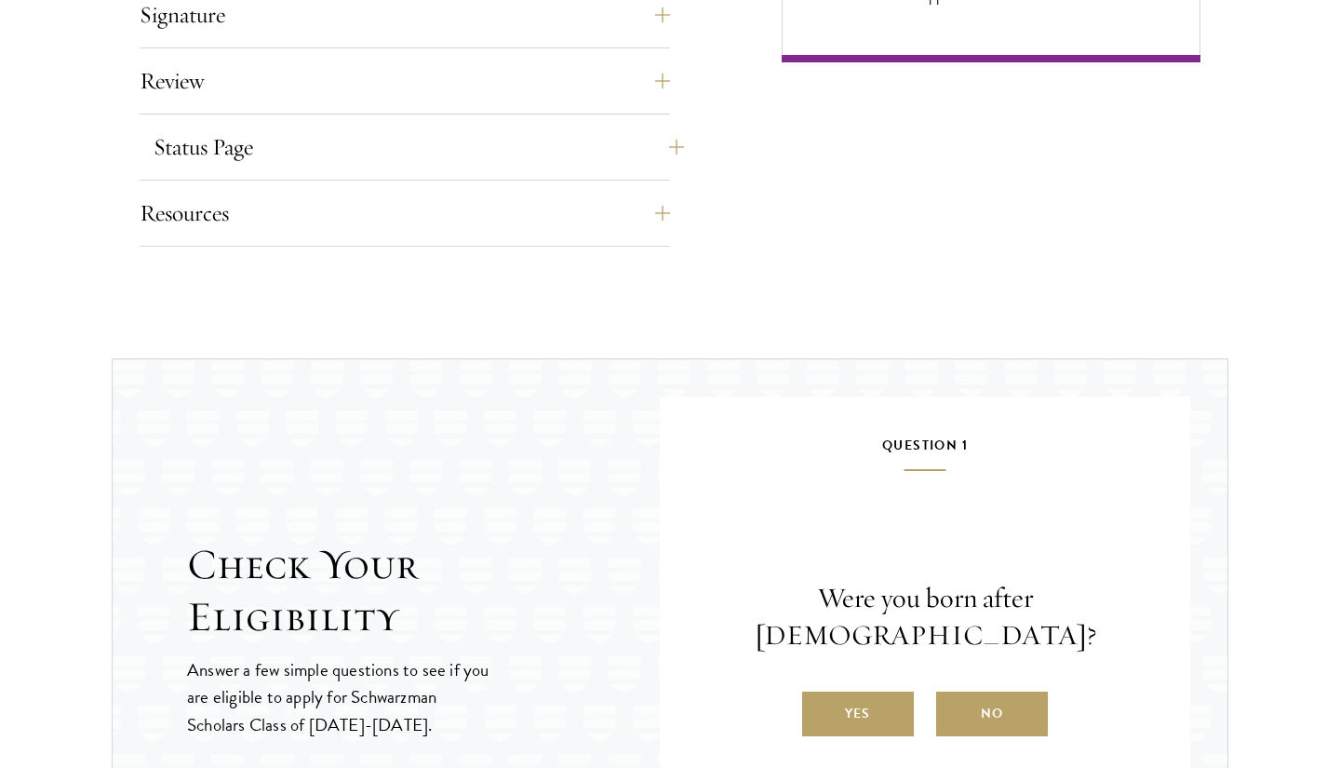
click at [570, 125] on button "Status Page" at bounding box center [419, 147] width 531 height 45
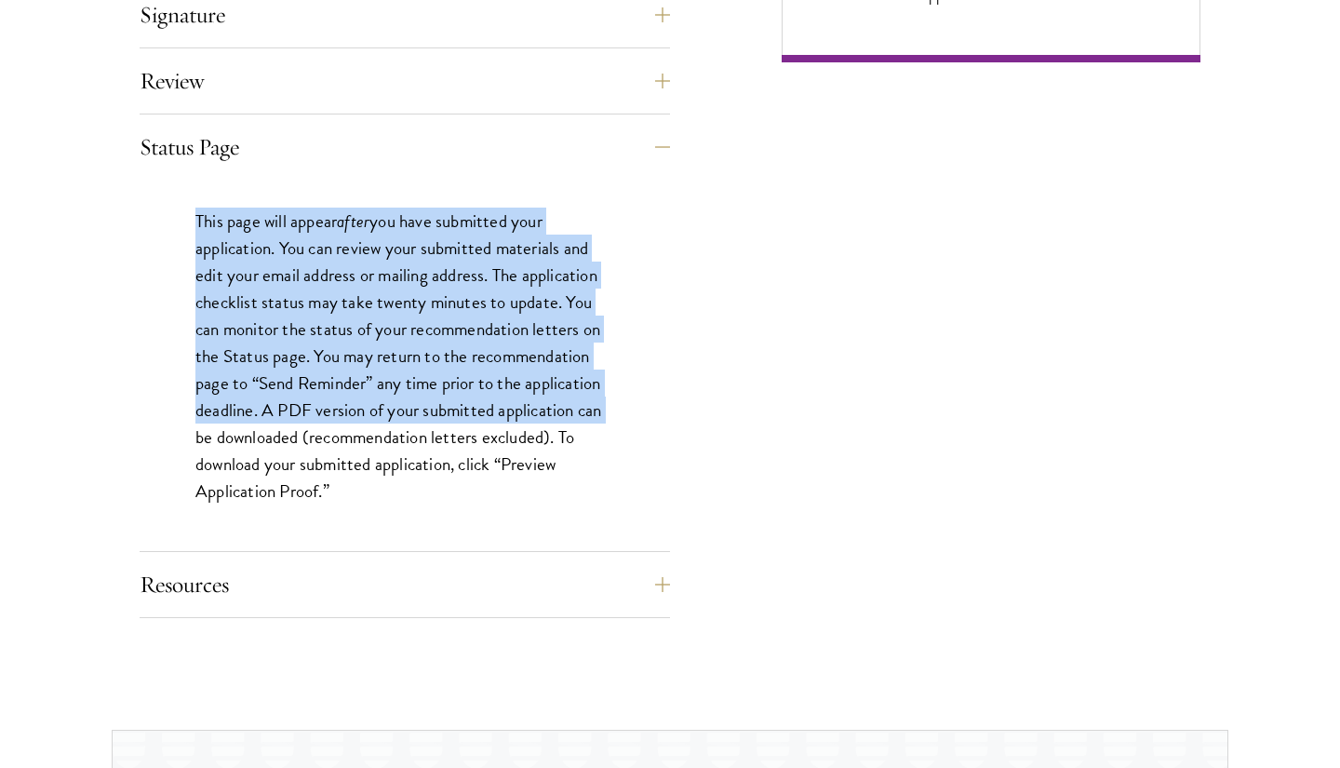
drag, startPoint x: 544, startPoint y: 194, endPoint x: 623, endPoint y: 398, distance: 219.5
click at [623, 398] on div "This page will appear after you have submitted your application. You can review…" at bounding box center [405, 366] width 531 height 372
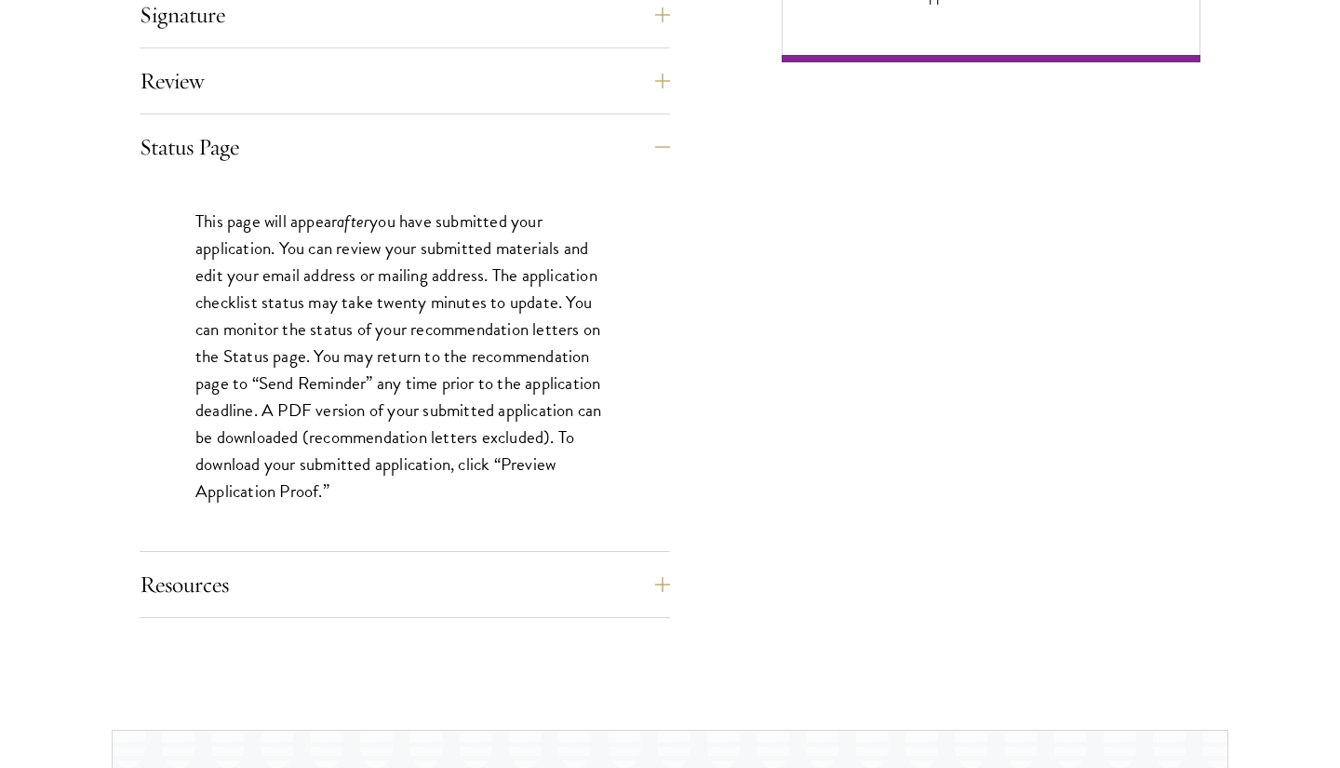
click at [632, 130] on button "Status Page" at bounding box center [419, 147] width 531 height 45
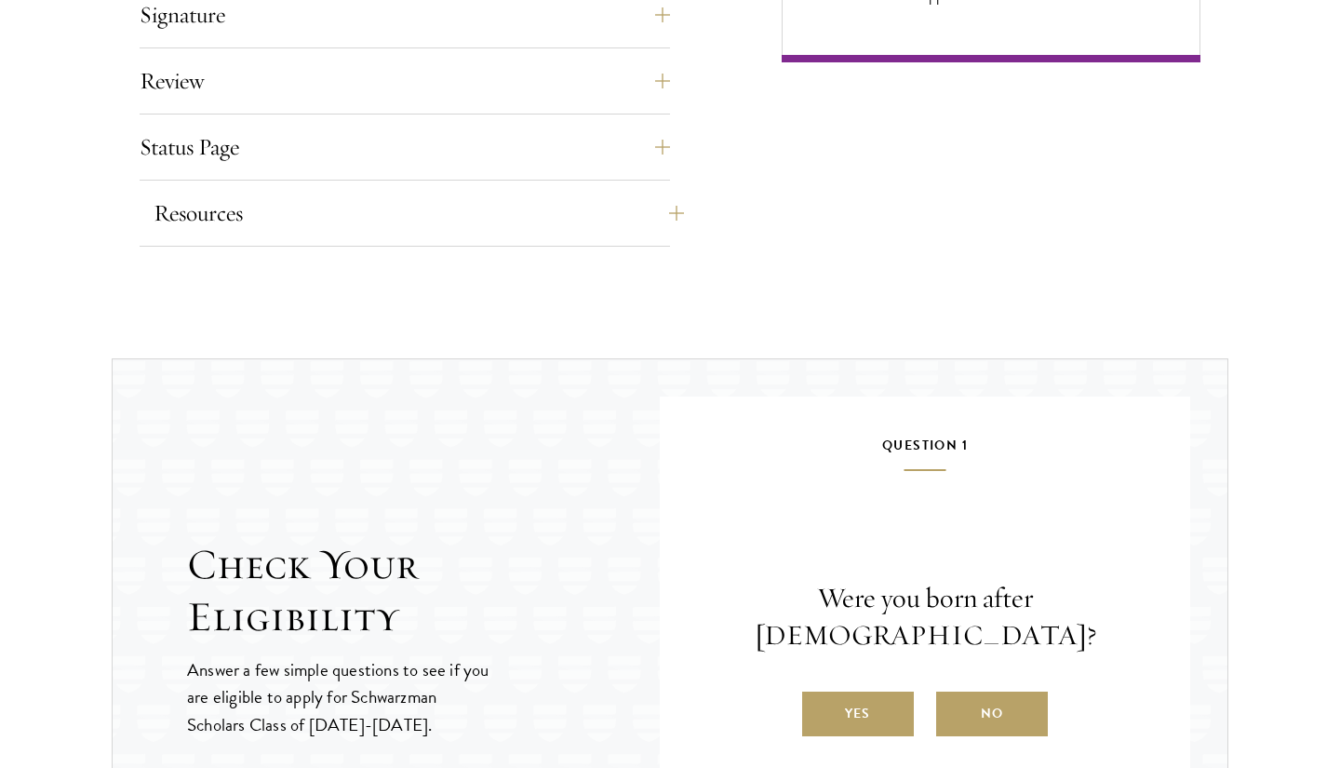
click at [616, 257] on article "Start the Process Take the first step toward joining a global community that wi…" at bounding box center [670, 279] width 1340 height 2825
click at [616, 238] on div "Resources Eligibility Requirements Application FAQ Technical Support: apptech@s…" at bounding box center [405, 219] width 531 height 56
click at [617, 222] on button "Resources" at bounding box center [419, 213] width 531 height 45
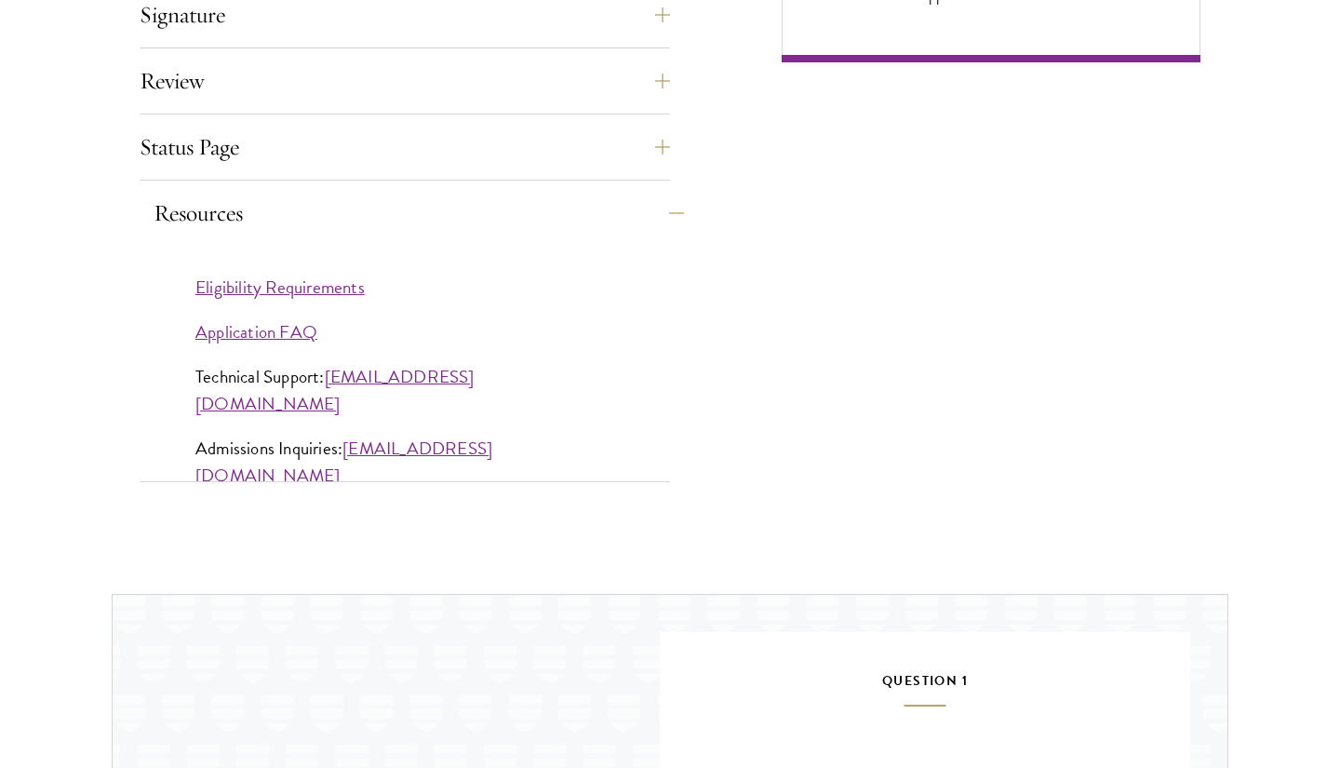
click at [617, 222] on button "Resources" at bounding box center [419, 213] width 531 height 45
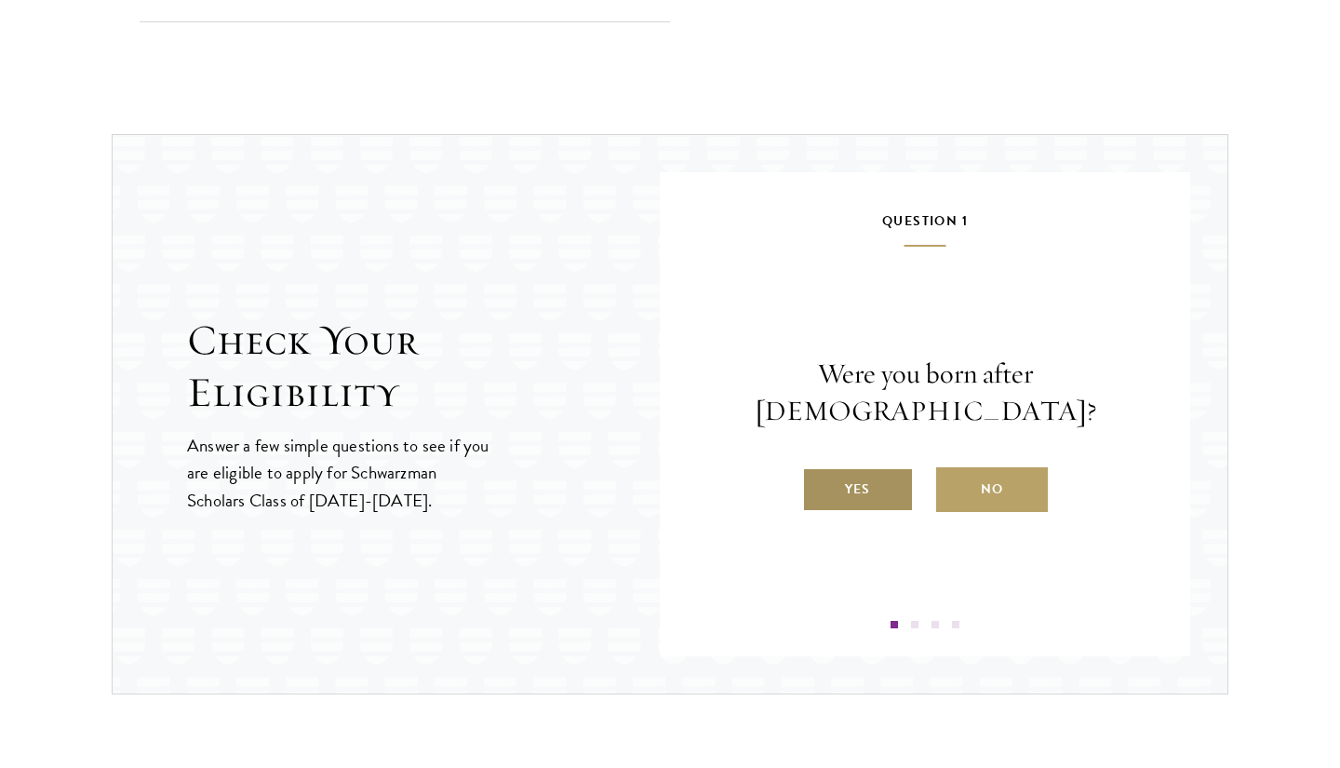
scroll to position [1837, 0]
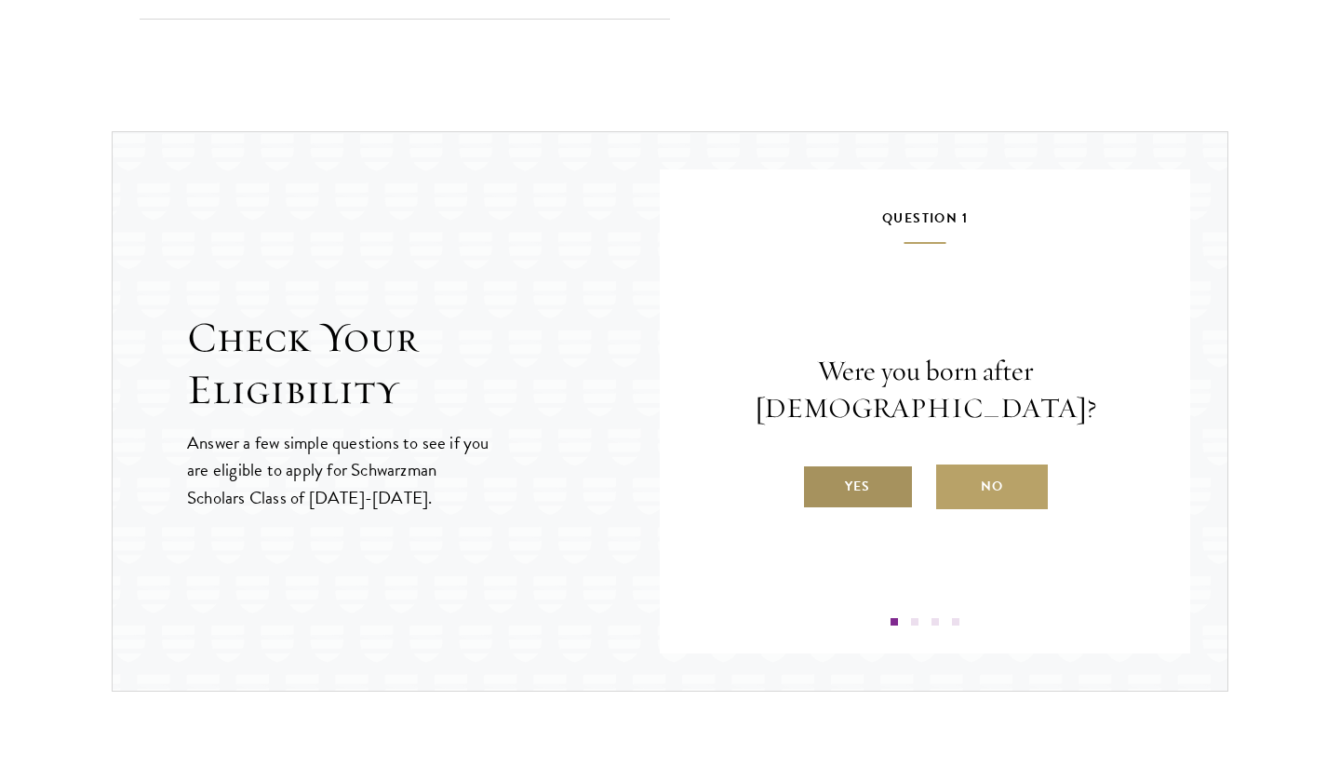
click at [885, 465] on label "Yes" at bounding box center [858, 487] width 112 height 45
click at [819, 466] on input "Yes" at bounding box center [810, 474] width 17 height 17
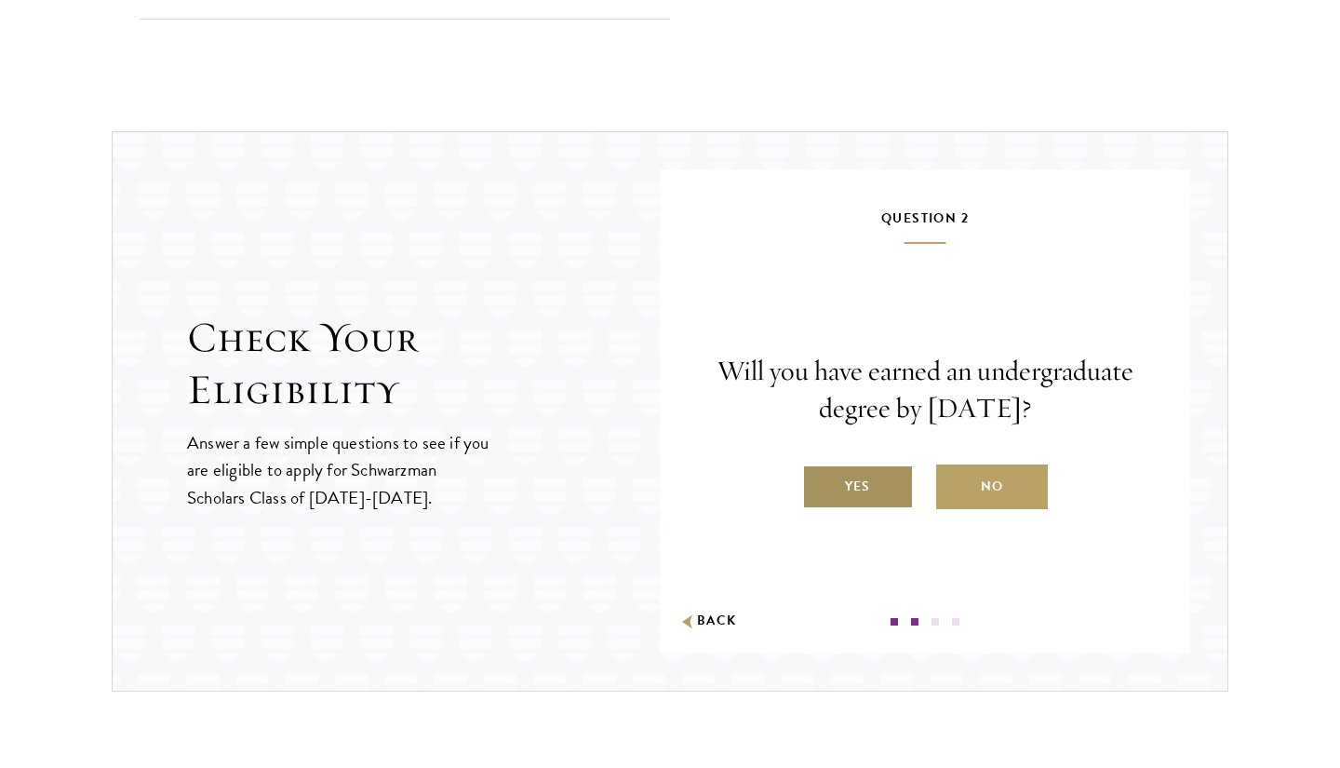
click at [900, 485] on label "Yes" at bounding box center [858, 487] width 112 height 45
click at [819, 483] on input "Yes" at bounding box center [810, 474] width 17 height 17
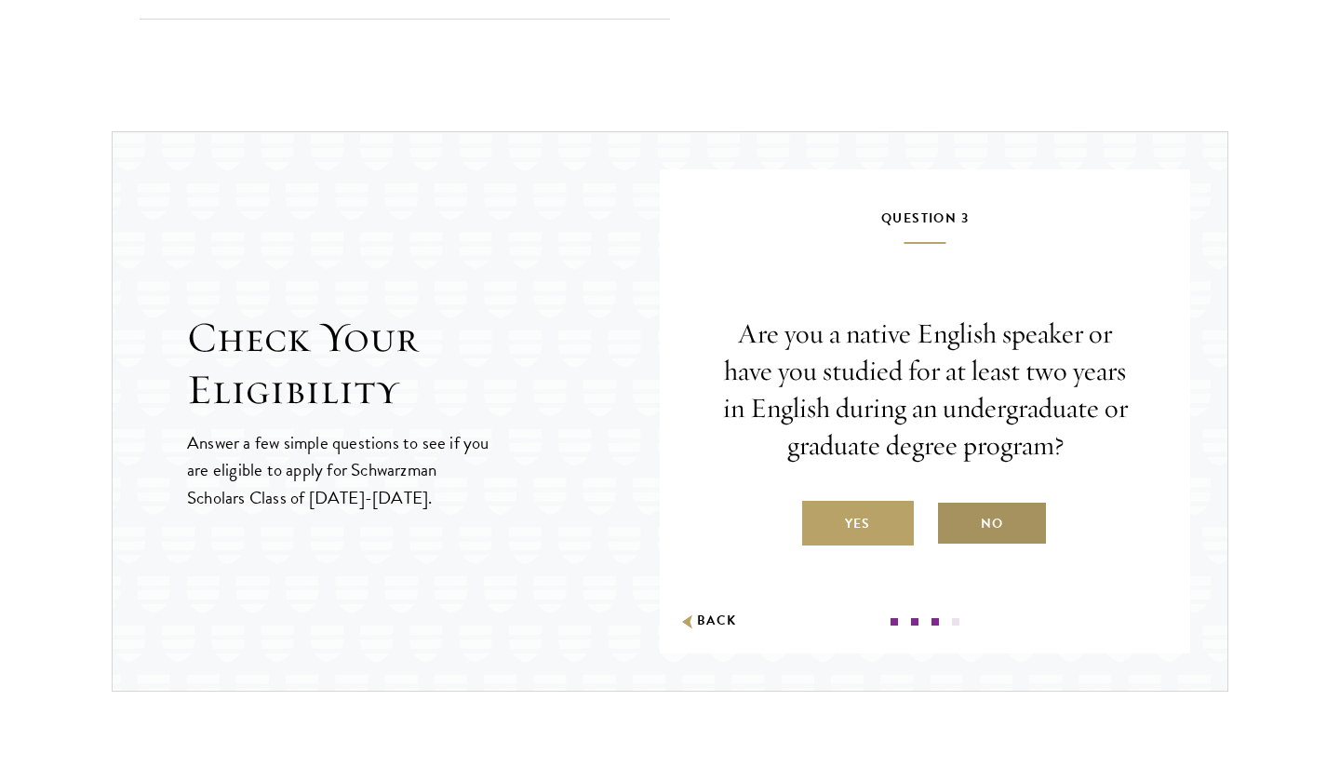
click at [985, 524] on label "No" at bounding box center [992, 523] width 112 height 45
click at [953, 520] on input "No" at bounding box center [944, 512] width 17 height 17
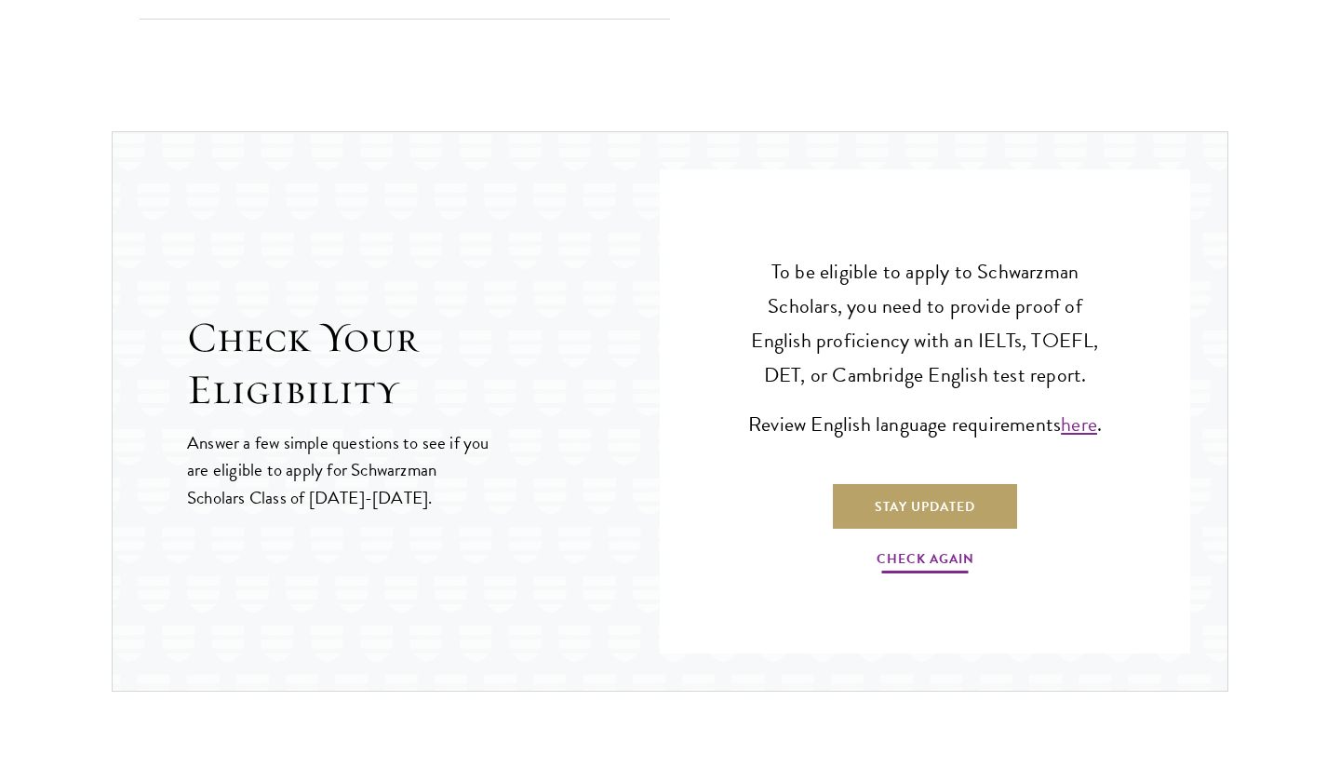
click at [952, 558] on link "Check Again" at bounding box center [926, 561] width 98 height 29
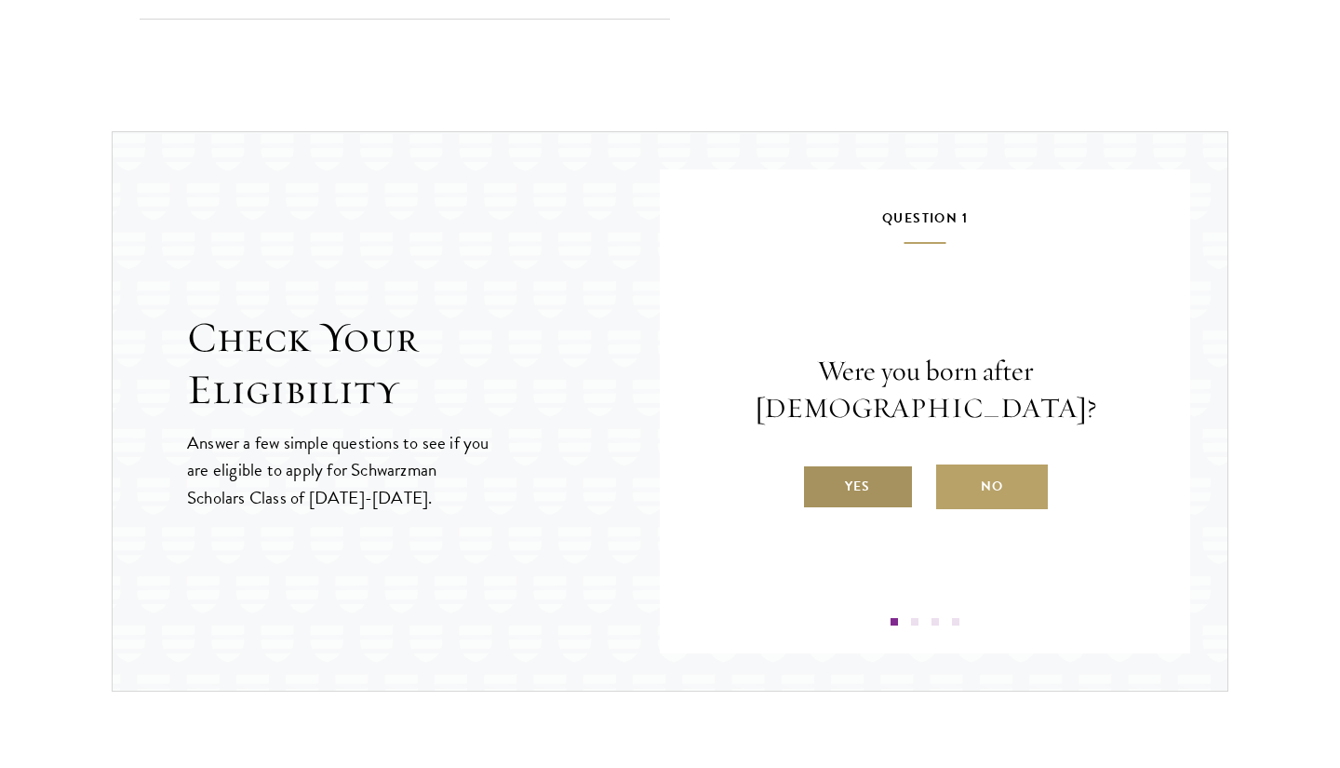
click at [888, 470] on label "Yes" at bounding box center [858, 487] width 112 height 45
click at [819, 470] on input "Yes" at bounding box center [810, 474] width 17 height 17
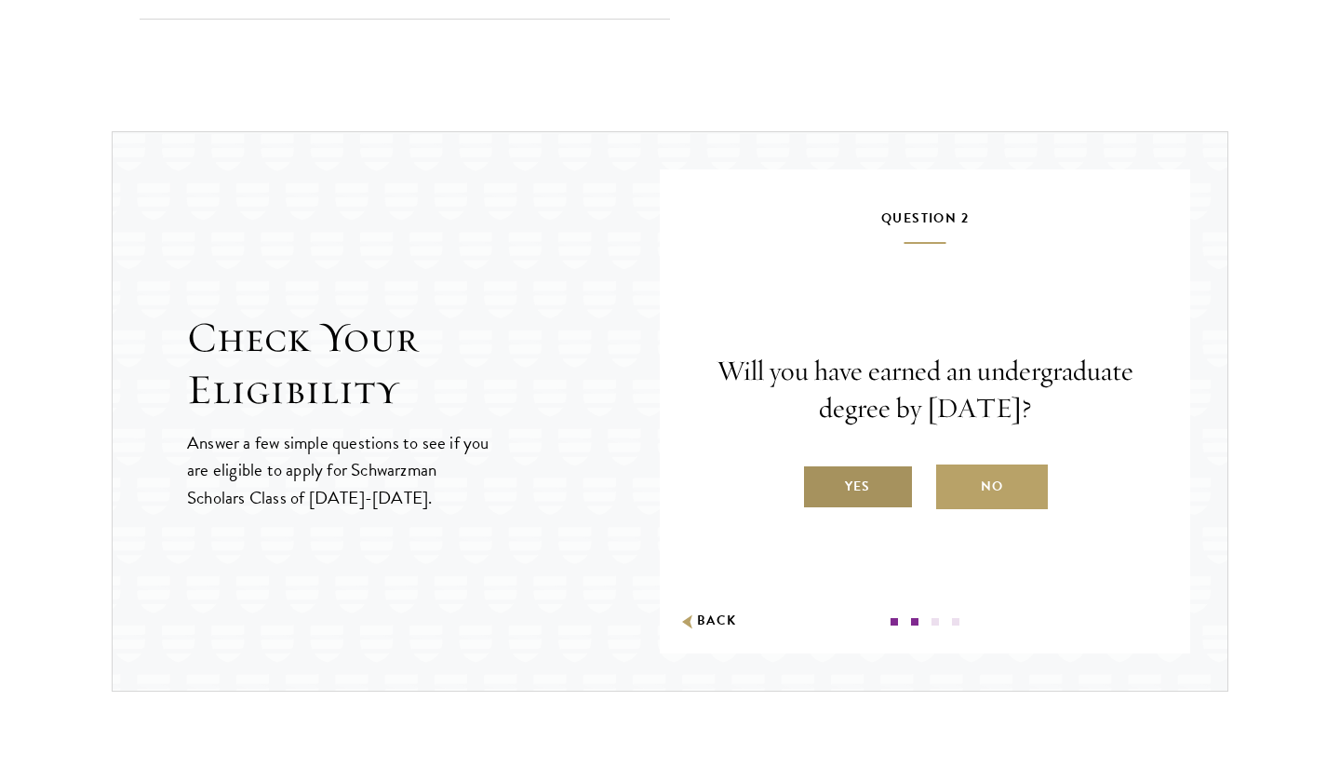
click at [885, 488] on label "Yes" at bounding box center [858, 487] width 112 height 45
click at [819, 483] on input "Yes" at bounding box center [810, 474] width 17 height 17
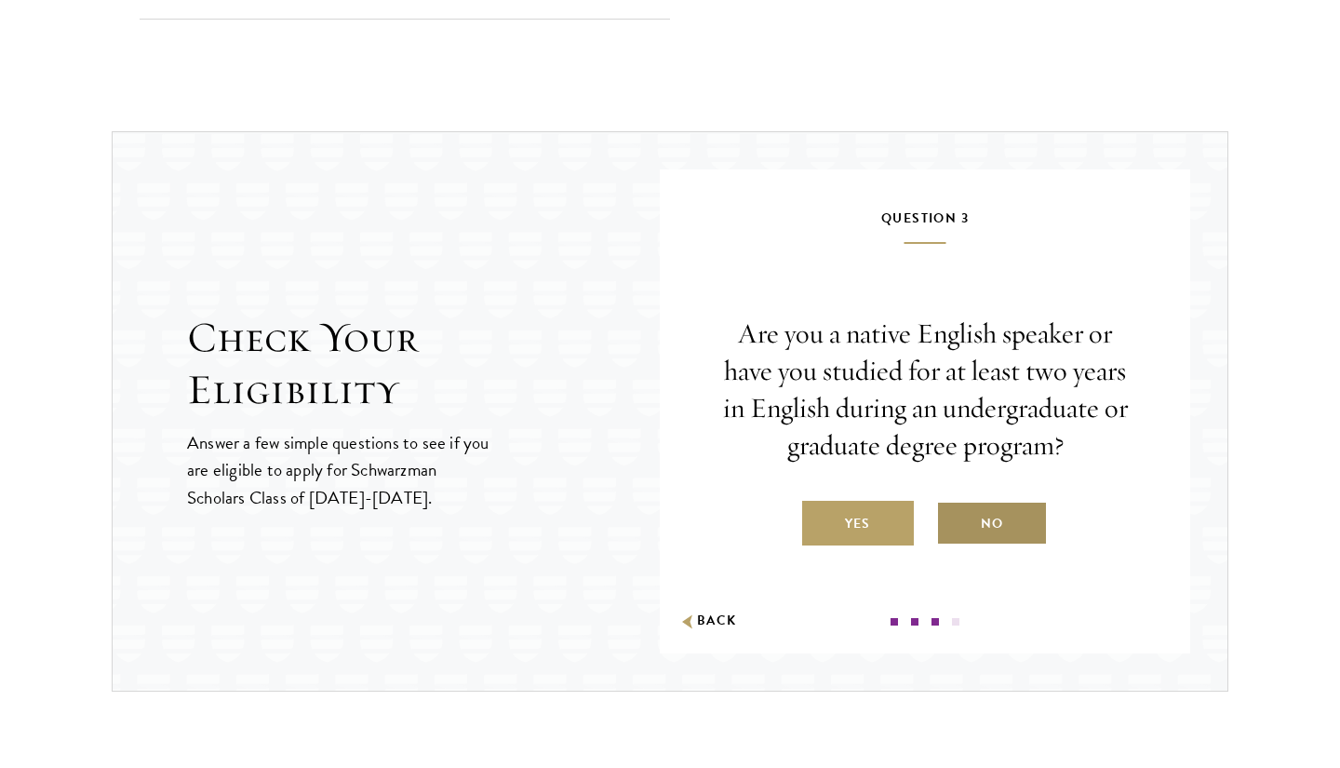
click at [983, 519] on label "No" at bounding box center [992, 523] width 112 height 45
click at [953, 519] on input "No" at bounding box center [944, 512] width 17 height 17
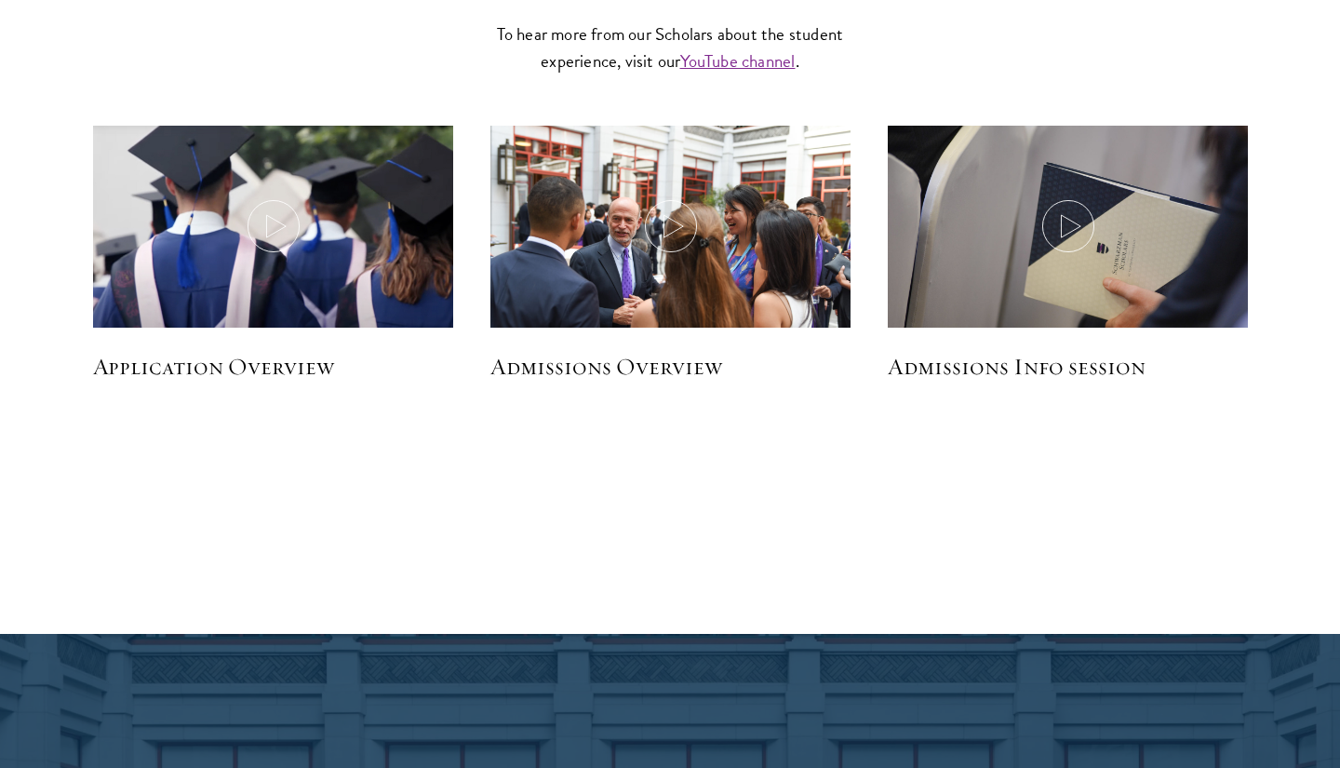
scroll to position [3295, 0]
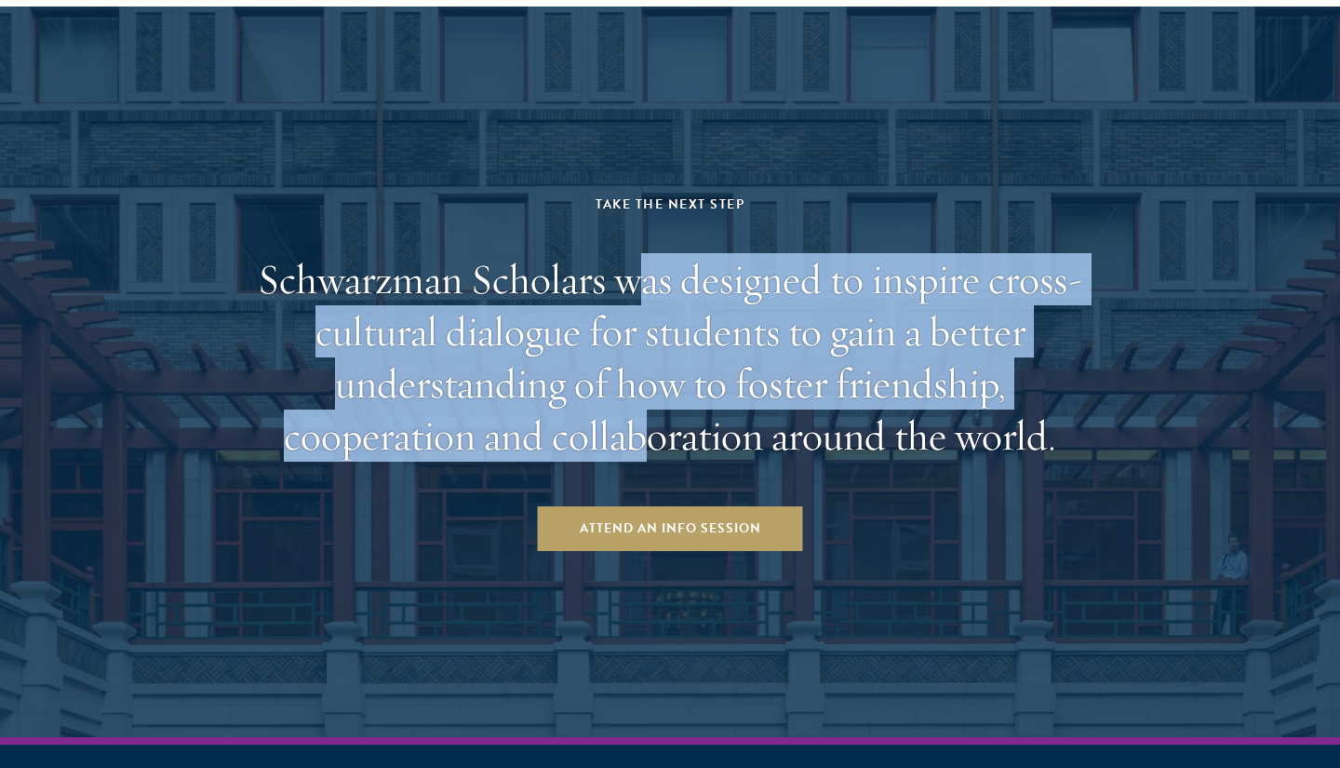
drag, startPoint x: 646, startPoint y: 249, endPoint x: 659, endPoint y: 449, distance: 199.6
click at [659, 449] on h2 "Schwarzman Scholars was designed to inspire cross-cultural dialogue for student…" at bounding box center [670, 357] width 866 height 209
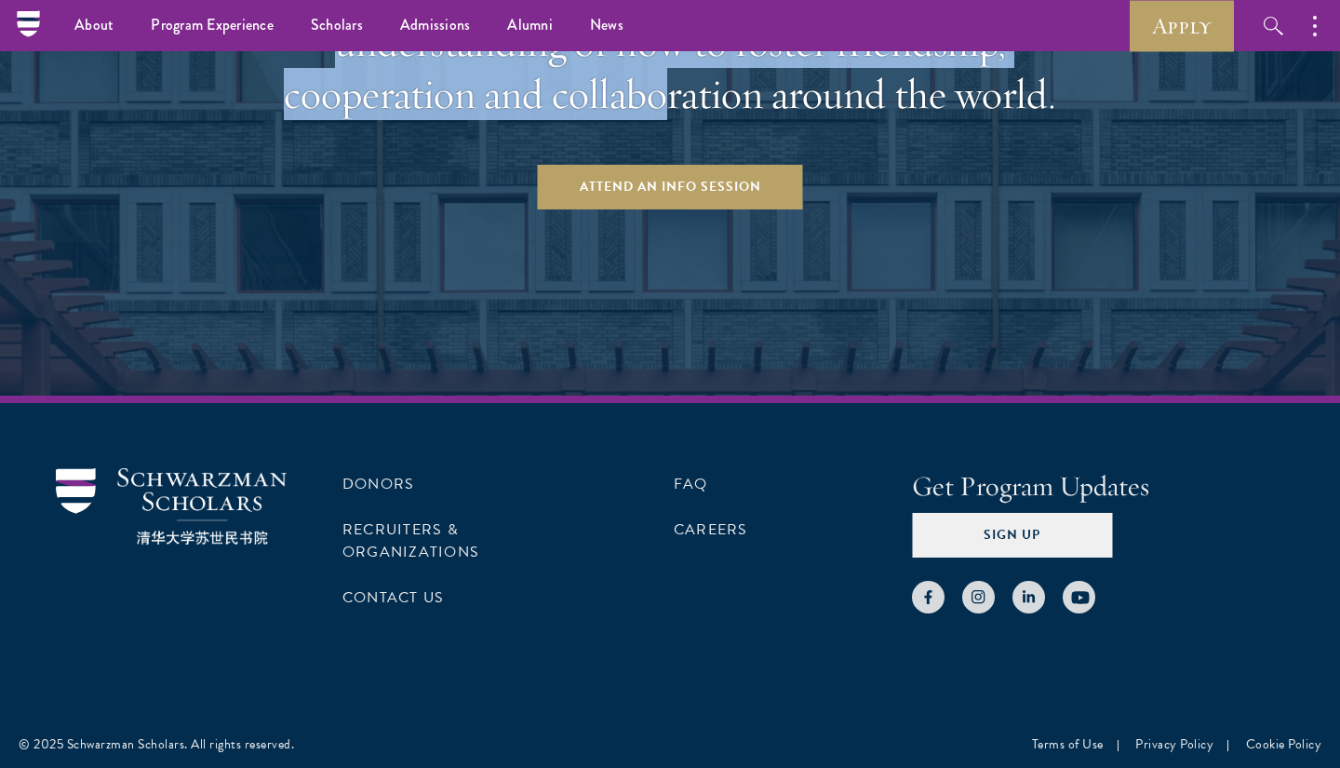
scroll to position [3636, 0]
click at [457, 539] on link "Recruiters & Organizations" at bounding box center [411, 541] width 137 height 45
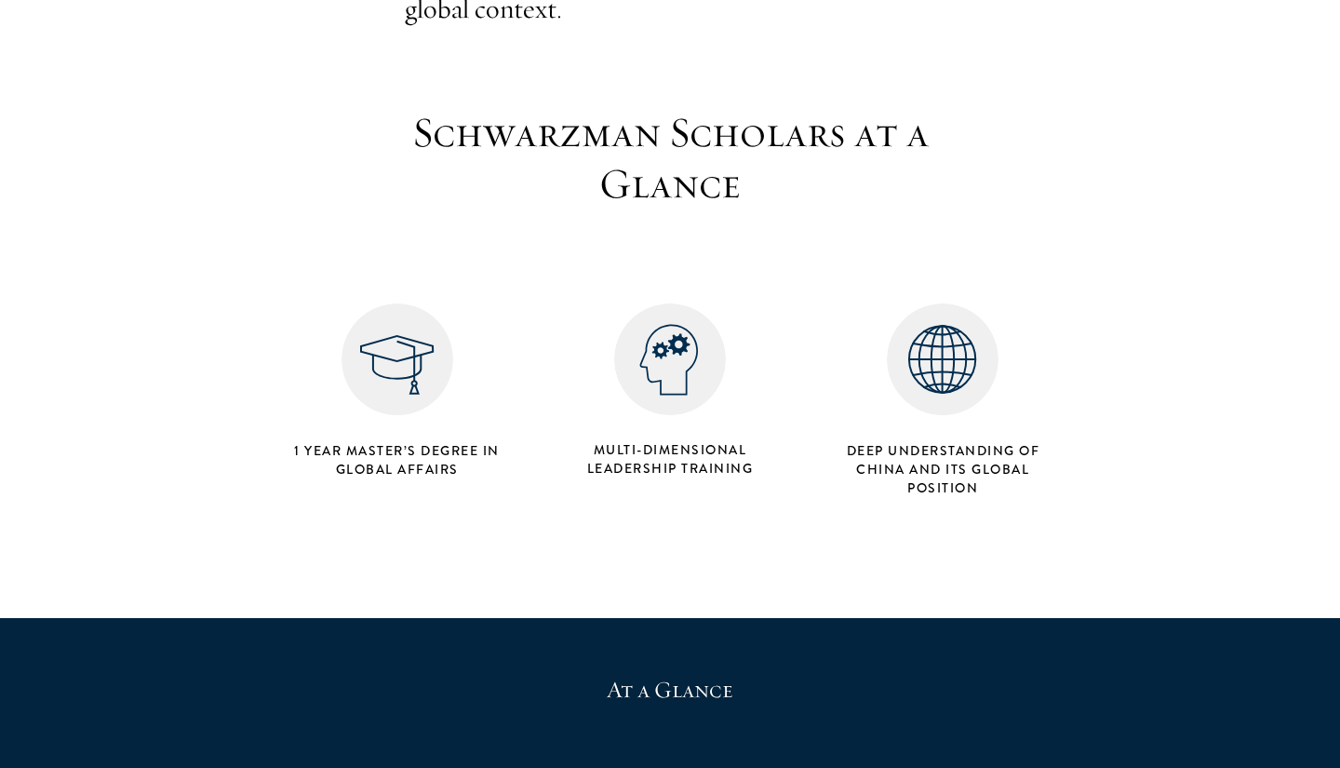
scroll to position [691, 0]
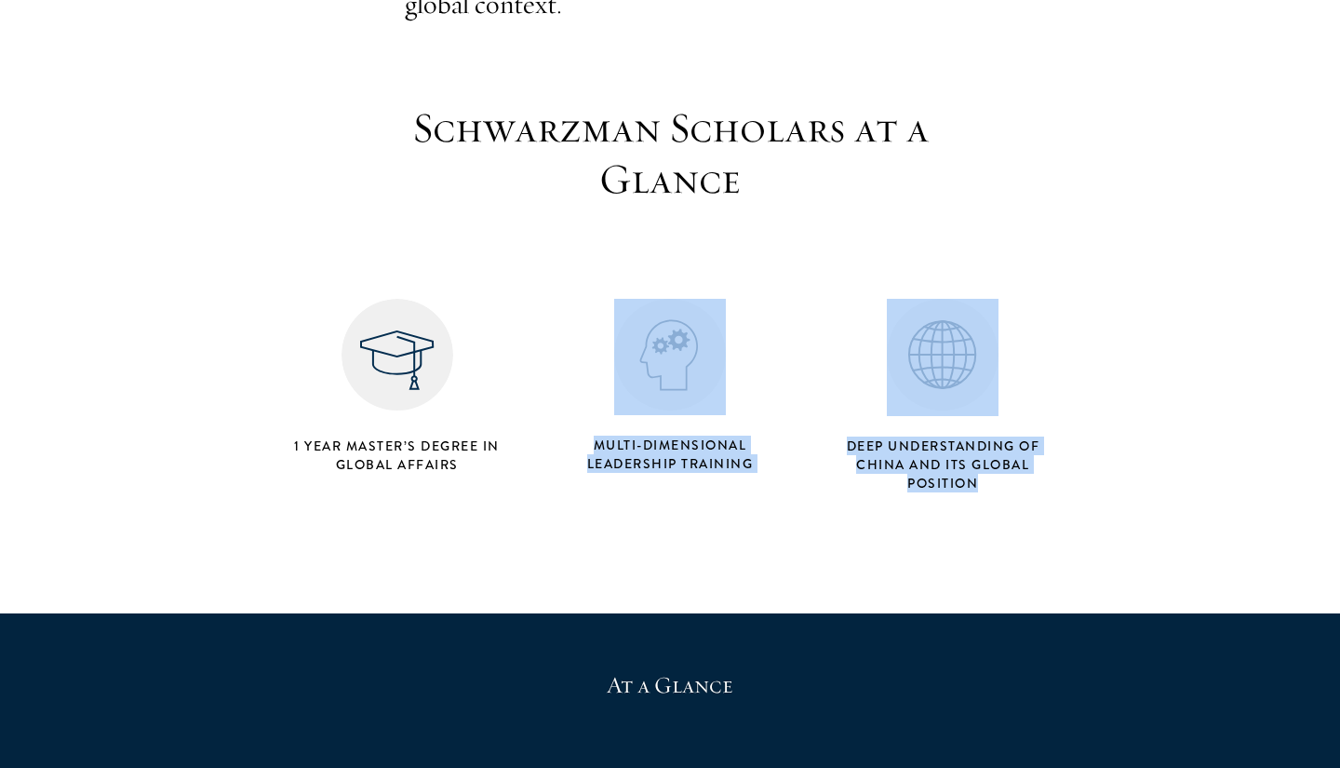
drag, startPoint x: 1070, startPoint y: 478, endPoint x: 228, endPoint y: 474, distance: 841.5
click at [228, 474] on section "Schwarzman Scholars at a Glance 1 Year Master’s Degree in Global Affairs Multi-…" at bounding box center [670, 301] width 1005 height 399
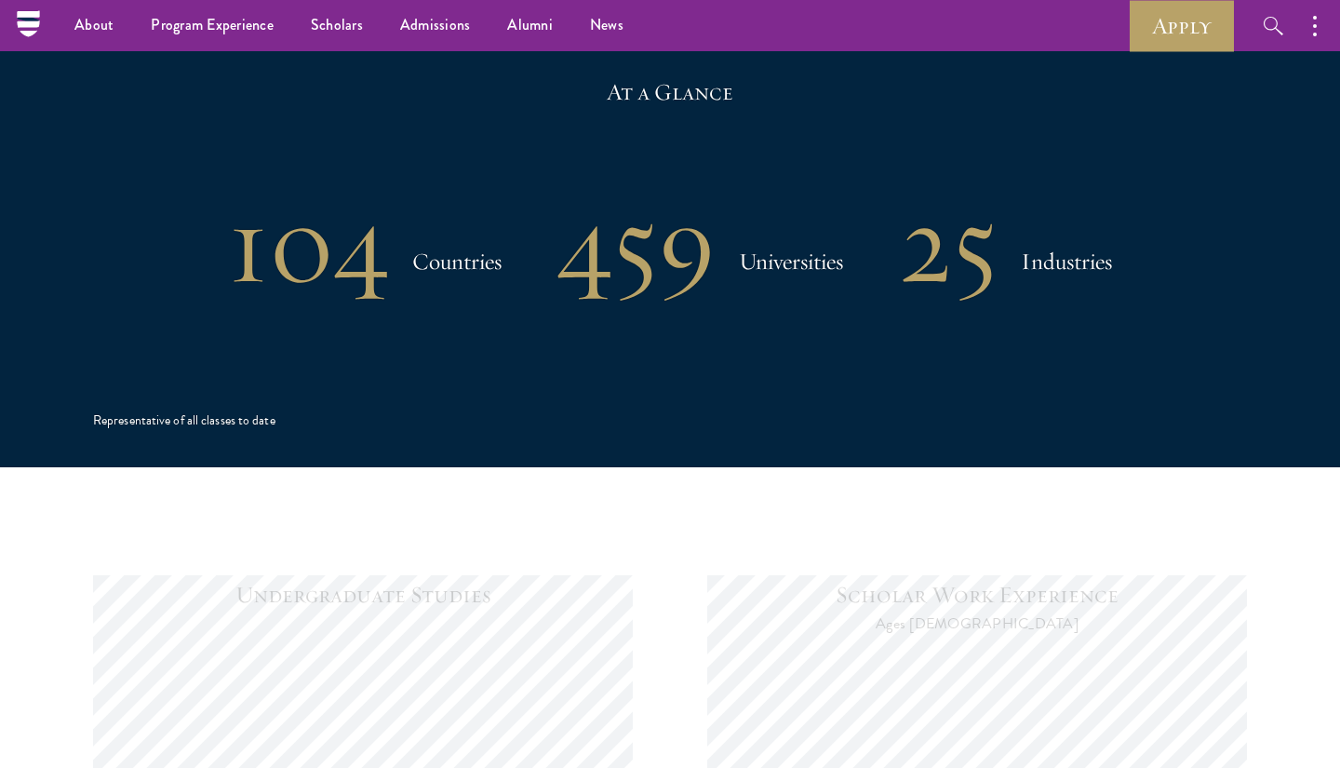
scroll to position [1283, 0]
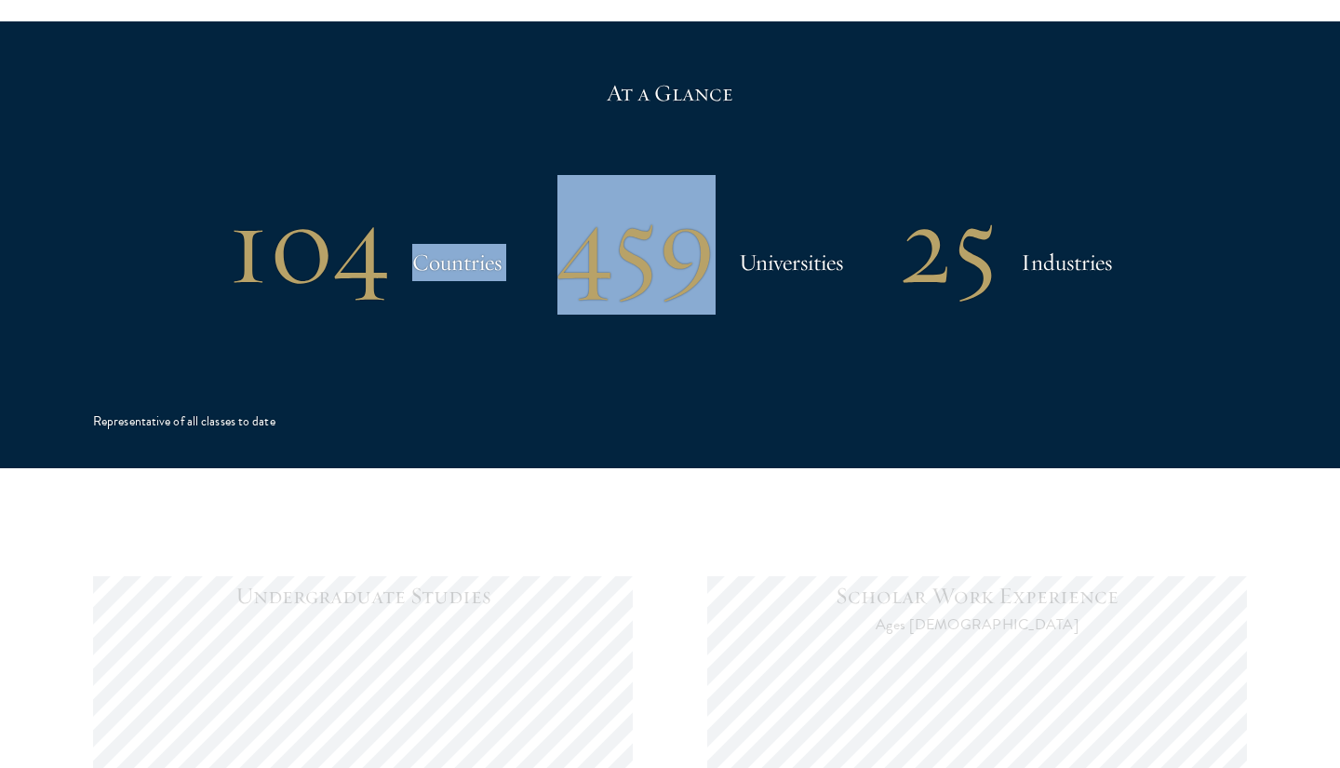
drag, startPoint x: 457, startPoint y: 173, endPoint x: 549, endPoint y: 350, distance: 199.4
click at [549, 350] on div "At a Glance 104 Countries 459 Universities 25 Industries Representative of all …" at bounding box center [670, 244] width 1154 height 447
click at [549, 348] on div "At a Glance 104 Countries 459 Universities 25 Industries Representative of all …" at bounding box center [670, 244] width 1154 height 447
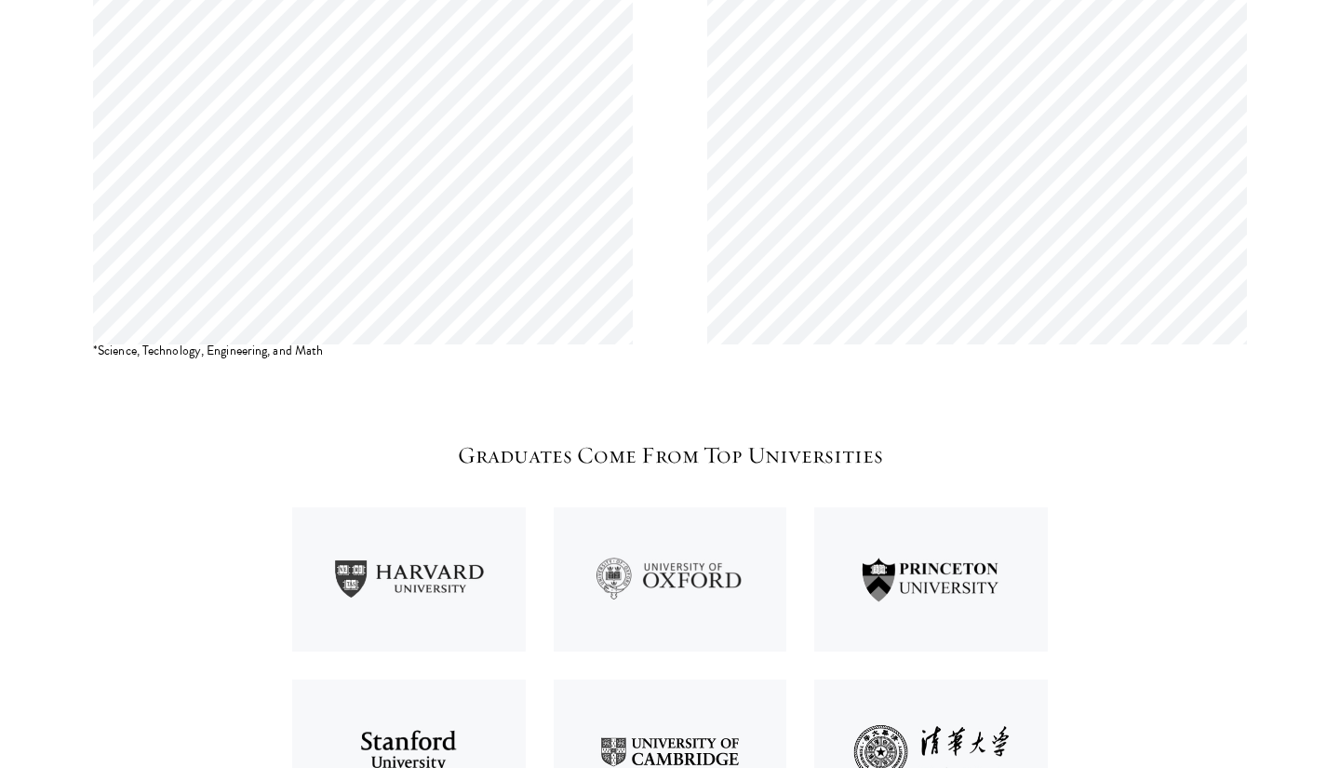
scroll to position [2060, 0]
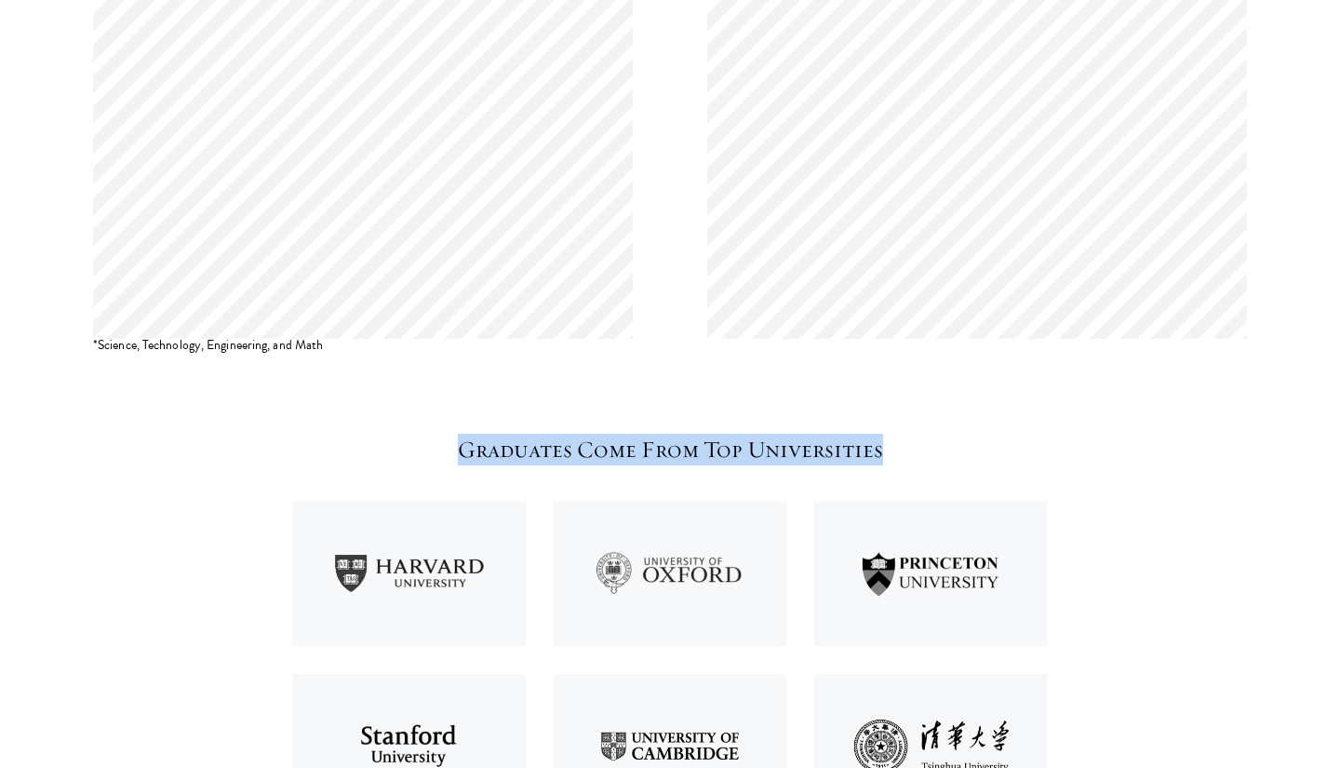
drag, startPoint x: 707, startPoint y: 402, endPoint x: 922, endPoint y: 462, distance: 222.2
click at [923, 463] on section "Undergraduate Studies Scholar Work Experience Ages [DEMOGRAPHIC_DATA] *Science,…" at bounding box center [670, 278] width 1340 height 1174
click at [922, 462] on div "Graduates Come From Top Universities At a glance statistics representative of t…" at bounding box center [670, 649] width 754 height 431
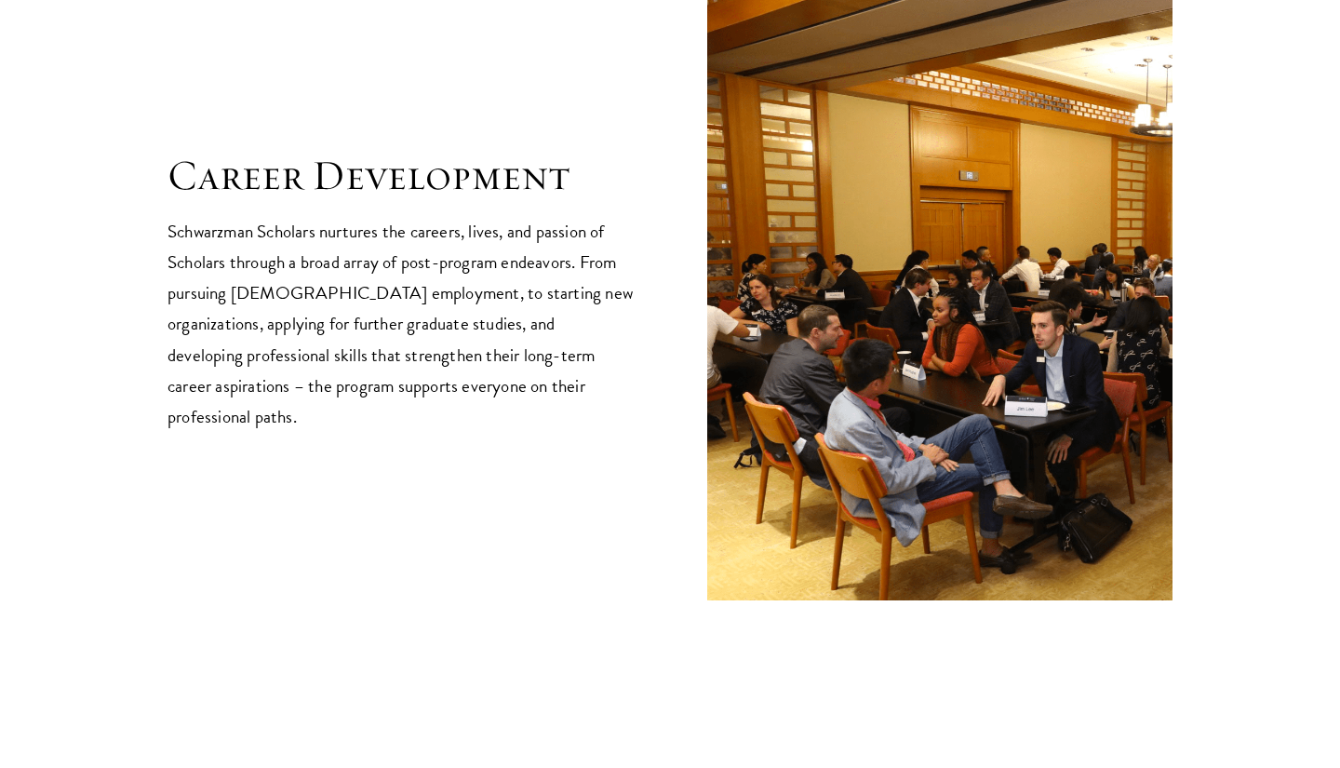
scroll to position [3060, 0]
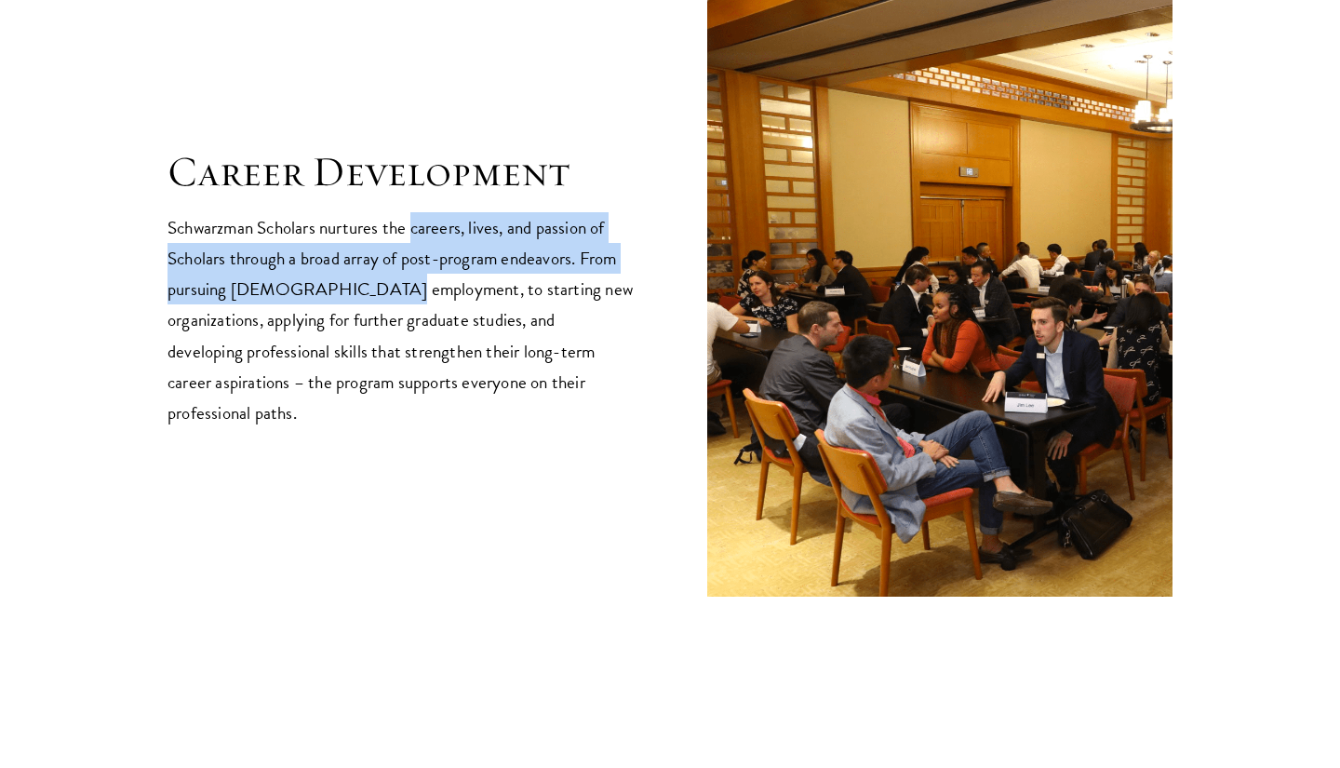
drag, startPoint x: 415, startPoint y: 236, endPoint x: 377, endPoint y: 301, distance: 74.7
click at [376, 302] on p "Schwarzman Scholars nurtures the careers, lives, and passion of Scholars throug…" at bounding box center [400, 319] width 465 height 215
click at [377, 301] on p "Schwarzman Scholars nurtures the careers, lives, and passion of Scholars throug…" at bounding box center [400, 319] width 465 height 215
drag, startPoint x: 377, startPoint y: 301, endPoint x: 379, endPoint y: 225, distance: 75.4
click at [379, 225] on p "Schwarzman Scholars nurtures the careers, lives, and passion of Scholars throug…" at bounding box center [400, 319] width 465 height 215
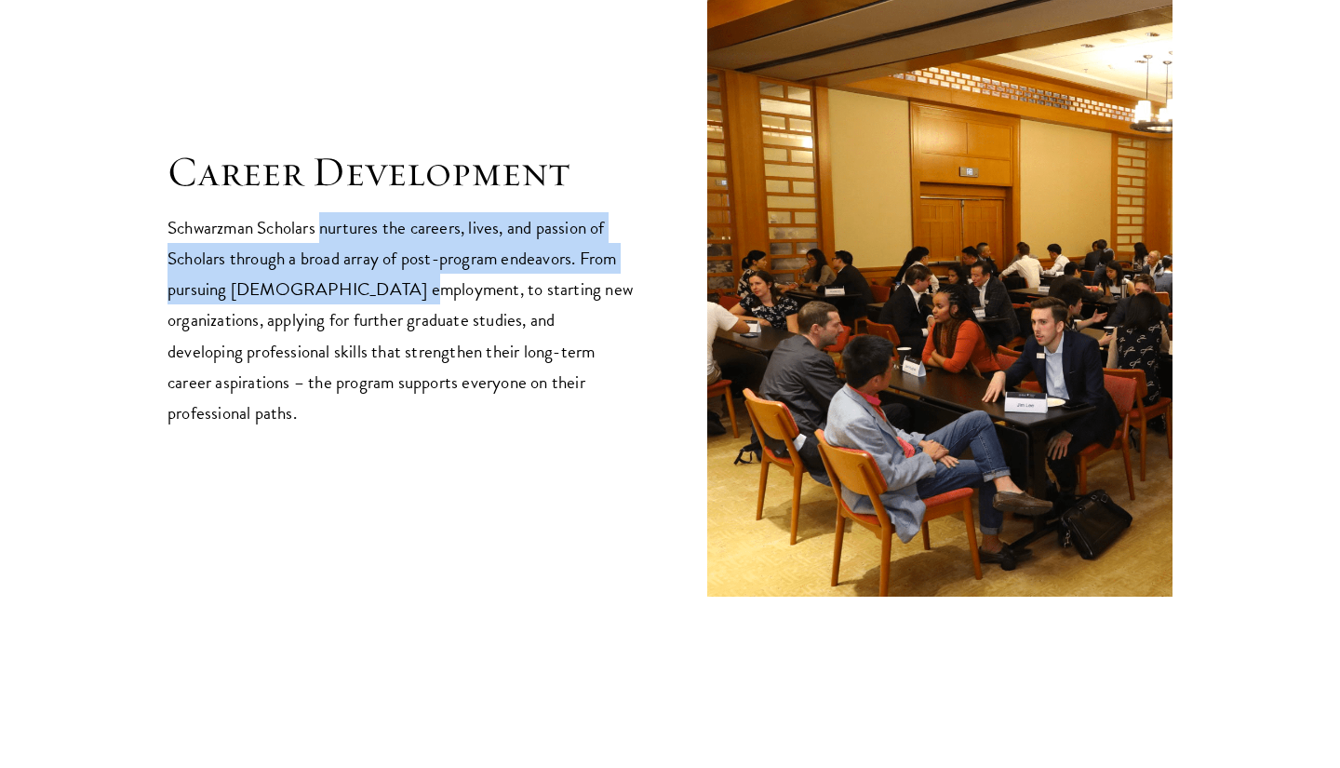
click at [378, 226] on p "Schwarzman Scholars nurtures the careers, lives, and passion of Scholars throug…" at bounding box center [400, 319] width 465 height 215
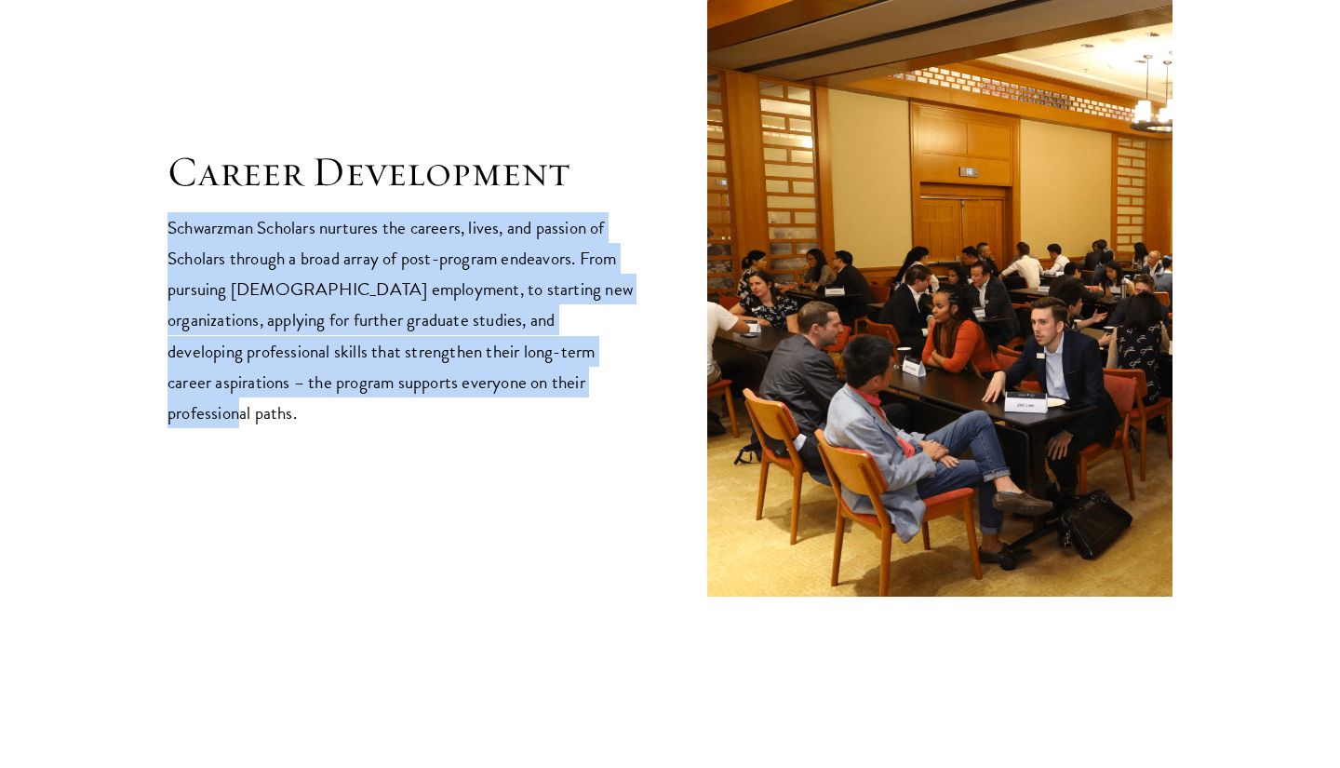
drag, startPoint x: 381, startPoint y: 212, endPoint x: 592, endPoint y: 381, distance: 270.3
click at [592, 381] on div "Career Development Schwarzman Scholars nurtures the careers, lives, and passion…" at bounding box center [400, 287] width 465 height 282
click at [590, 381] on p "Schwarzman Scholars nurtures the careers, lives, and passion of Scholars throug…" at bounding box center [400, 319] width 465 height 215
drag, startPoint x: 590, startPoint y: 381, endPoint x: 585, endPoint y: 212, distance: 168.6
click at [586, 211] on div "Career Development Schwarzman Scholars nurtures the careers, lives, and passion…" at bounding box center [400, 287] width 465 height 282
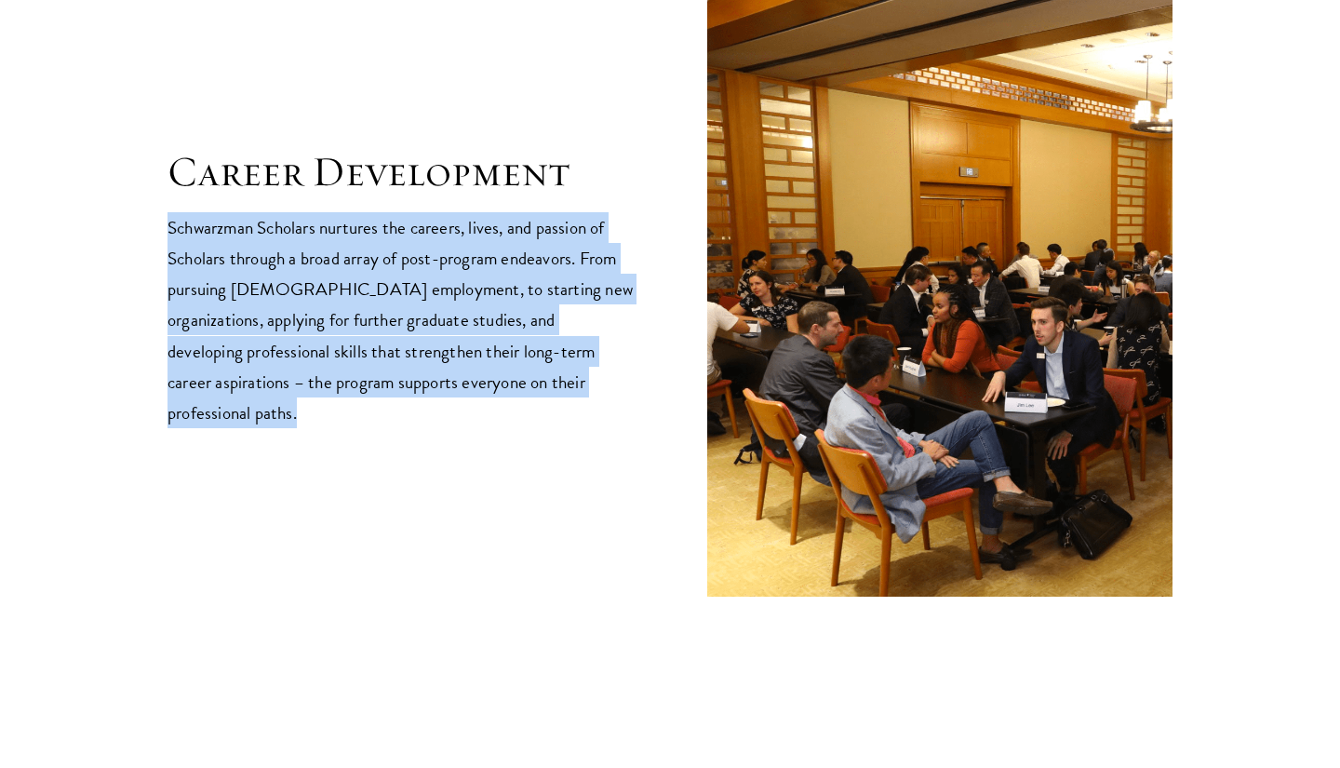
click at [585, 212] on div "Career Development Schwarzman Scholars nurtures the careers, lives, and passion…" at bounding box center [400, 287] width 465 height 282
drag, startPoint x: 585, startPoint y: 212, endPoint x: 587, endPoint y: 399, distance: 187.1
click at [587, 399] on div "Career Development Schwarzman Scholars nurtures the careers, lives, and passion…" at bounding box center [400, 287] width 465 height 282
click at [587, 400] on p "Schwarzman Scholars nurtures the careers, lives, and passion of Scholars throug…" at bounding box center [400, 319] width 465 height 215
drag, startPoint x: 587, startPoint y: 400, endPoint x: 609, endPoint y: 168, distance: 232.8
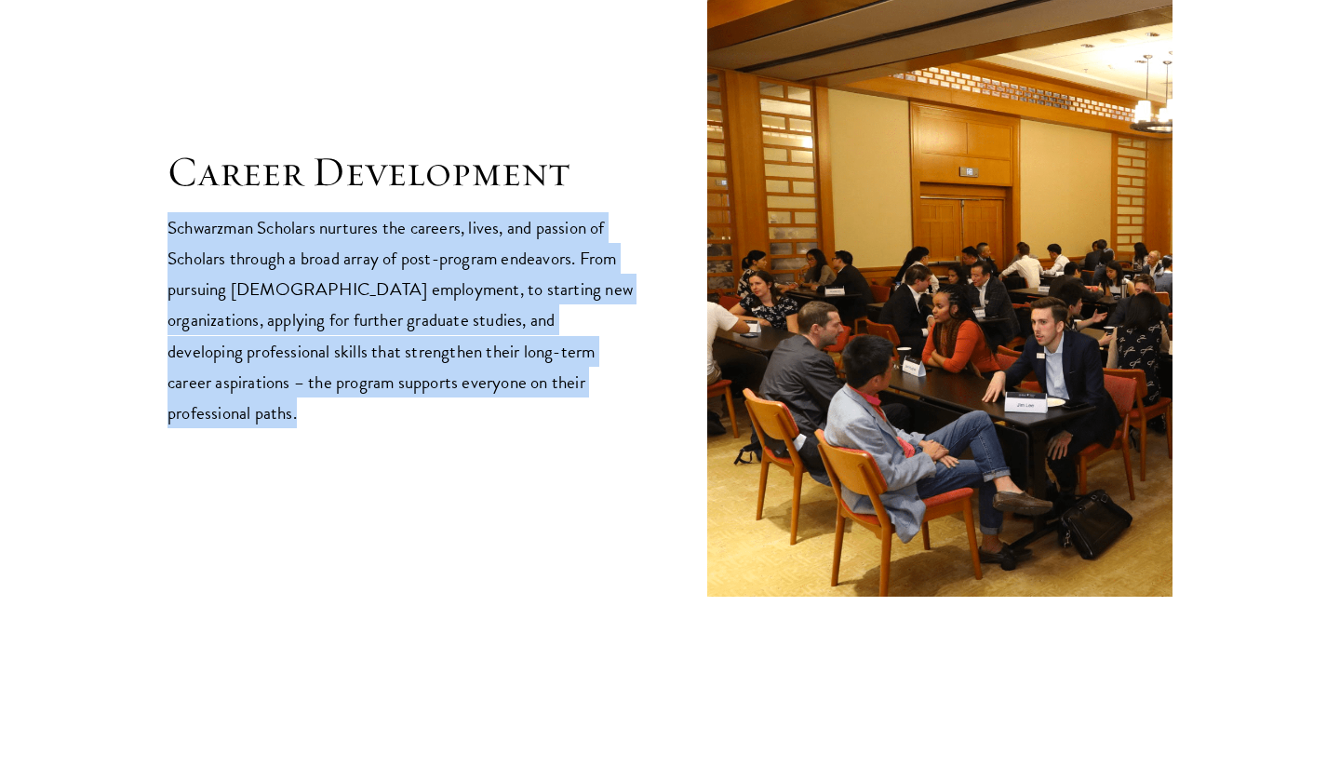
click at [609, 168] on div "Career Development Schwarzman Scholars nurtures the careers, lives, and passion…" at bounding box center [400, 287] width 465 height 282
click at [609, 168] on h2 "Career Development" at bounding box center [400, 172] width 465 height 52
drag, startPoint x: 609, startPoint y: 168, endPoint x: 541, endPoint y: 383, distance: 224.6
click at [541, 384] on div "Career Development Schwarzman Scholars nurtures the careers, lives, and passion…" at bounding box center [400, 287] width 465 height 282
click at [541, 383] on p "Schwarzman Scholars nurtures the careers, lives, and passion of Scholars throug…" at bounding box center [400, 319] width 465 height 215
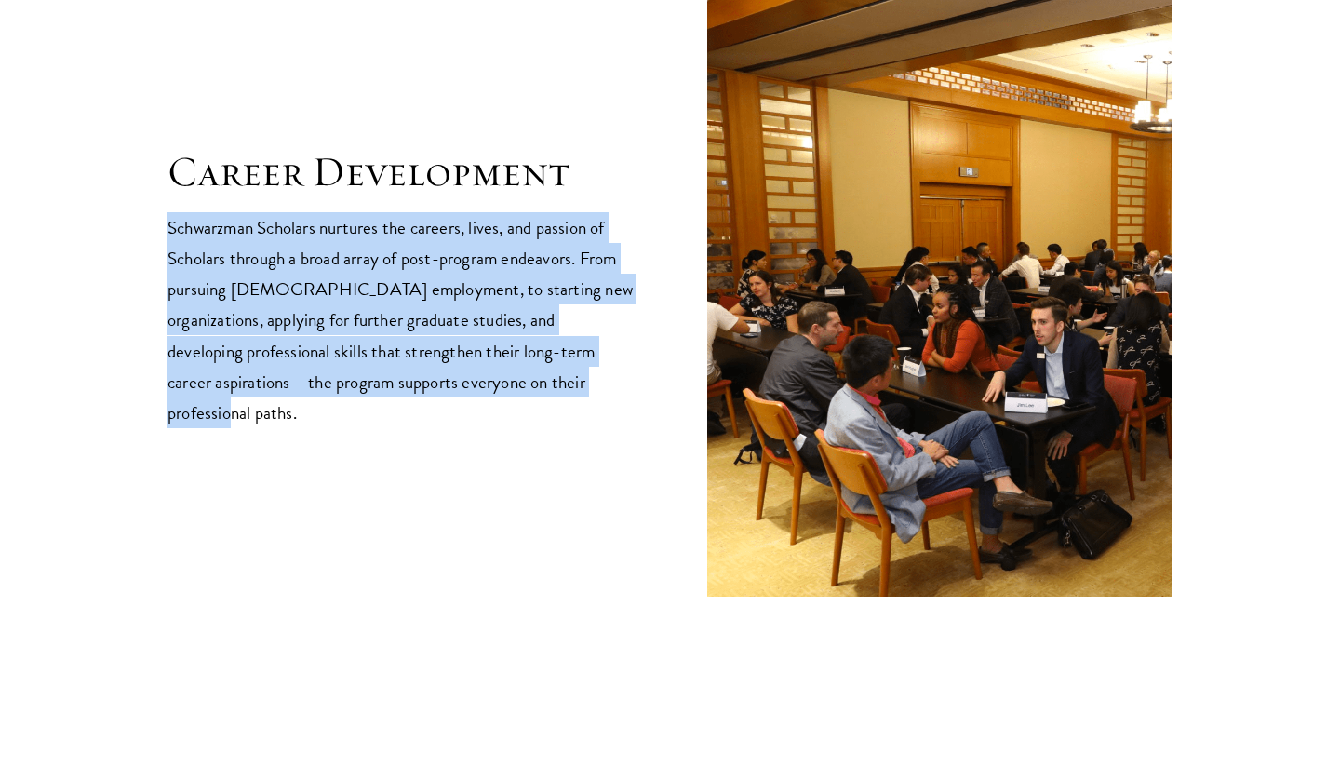
drag, startPoint x: 541, startPoint y: 383, endPoint x: 534, endPoint y: 213, distance: 169.5
click at [534, 214] on div "Career Development Schwarzman Scholars nurtures the careers, lives, and passion…" at bounding box center [400, 287] width 465 height 282
click at [534, 213] on div "Career Development Schwarzman Scholars nurtures the careers, lives, and passion…" at bounding box center [400, 287] width 465 height 282
drag, startPoint x: 534, startPoint y: 213, endPoint x: 534, endPoint y: 392, distance: 178.7
click at [533, 392] on div "Career Development Schwarzman Scholars nurtures the careers, lives, and passion…" at bounding box center [400, 287] width 465 height 282
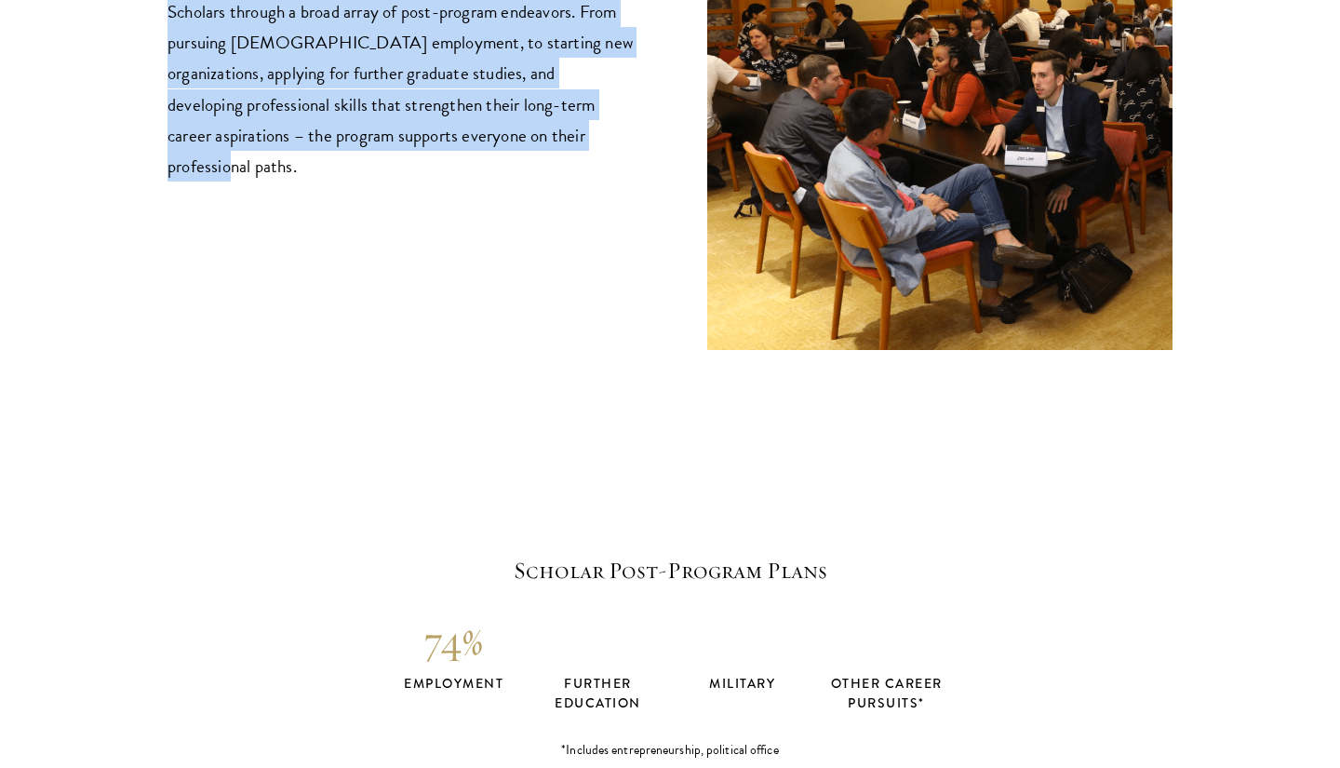
scroll to position [3641, 0]
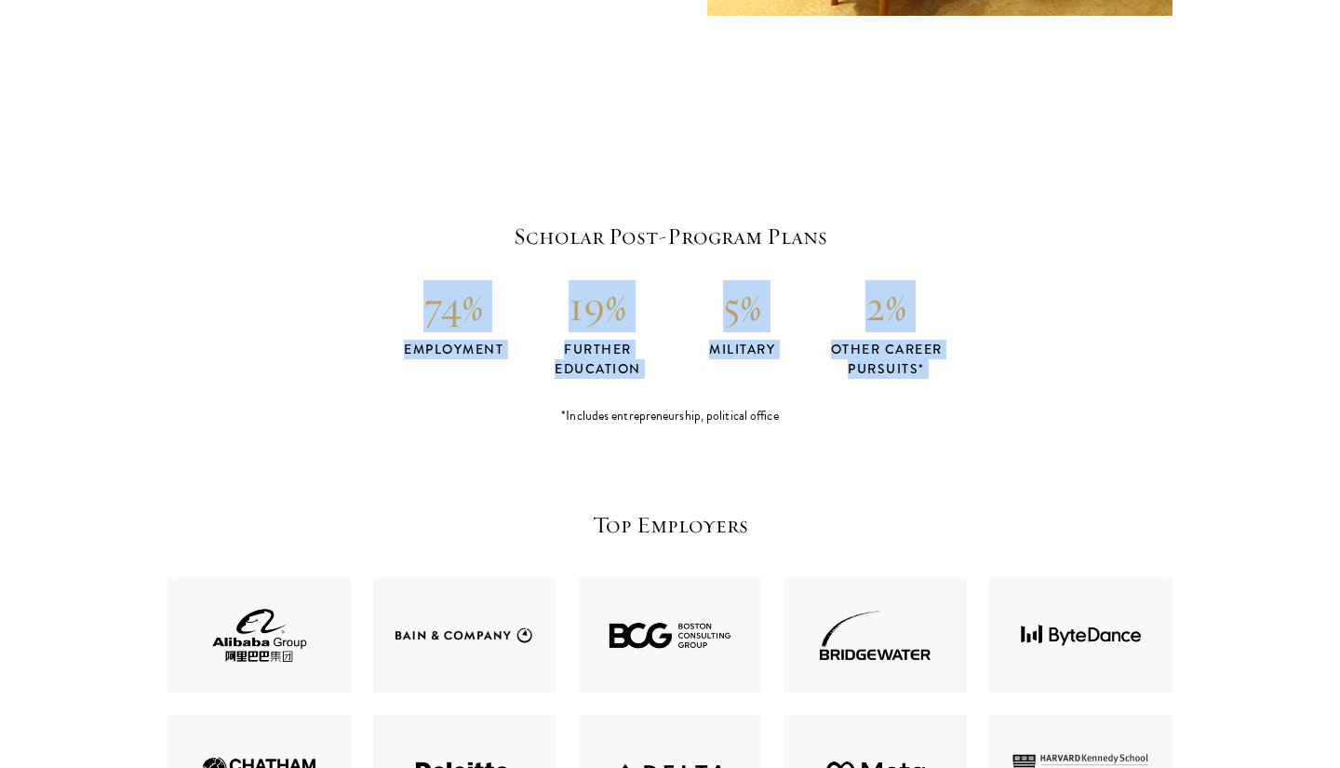
drag, startPoint x: 401, startPoint y: 304, endPoint x: 947, endPoint y: 375, distance: 550.1
click at [947, 375] on div "Scholar Post-Program Plans 74% employment 19% further education 5% military 2% …" at bounding box center [670, 323] width 1005 height 205
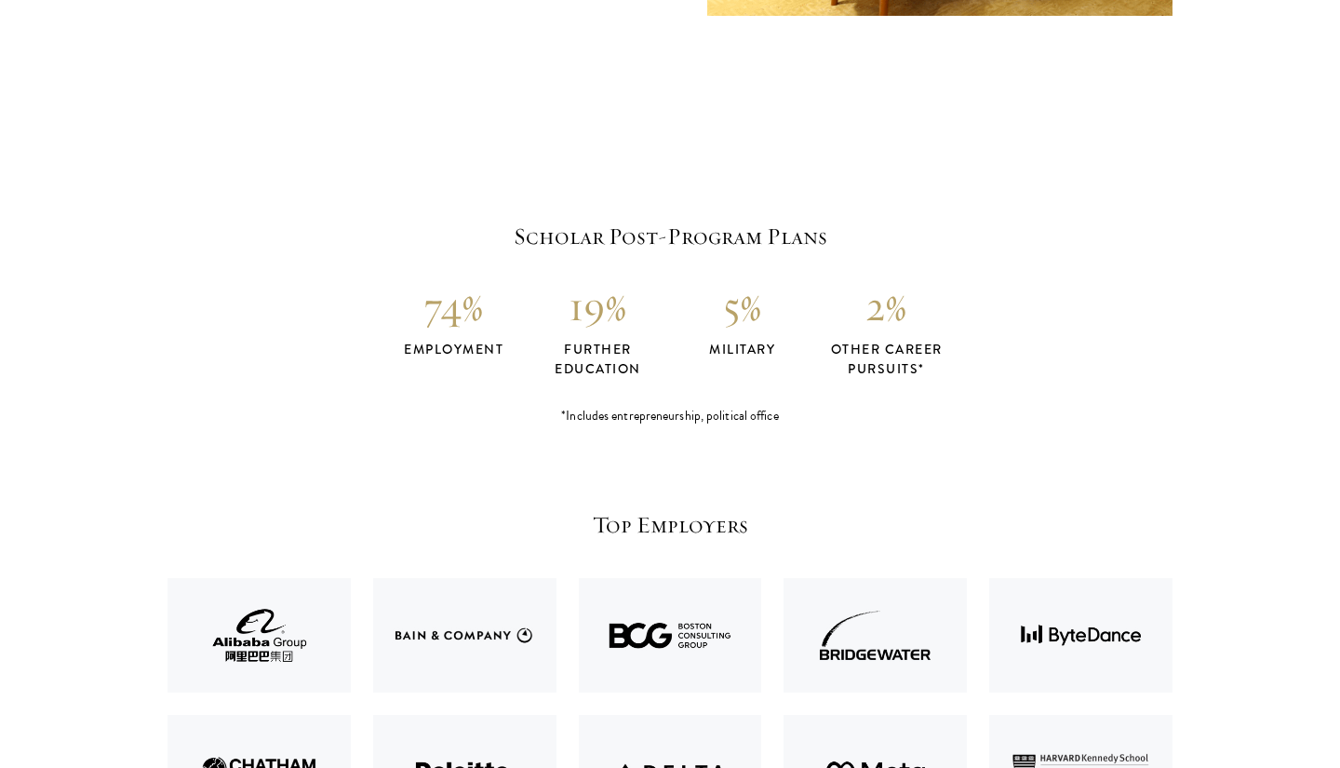
click at [947, 375] on div "Scholar Post-Program Plans 74% employment 19% further education 5% military 2% …" at bounding box center [670, 323] width 1005 height 205
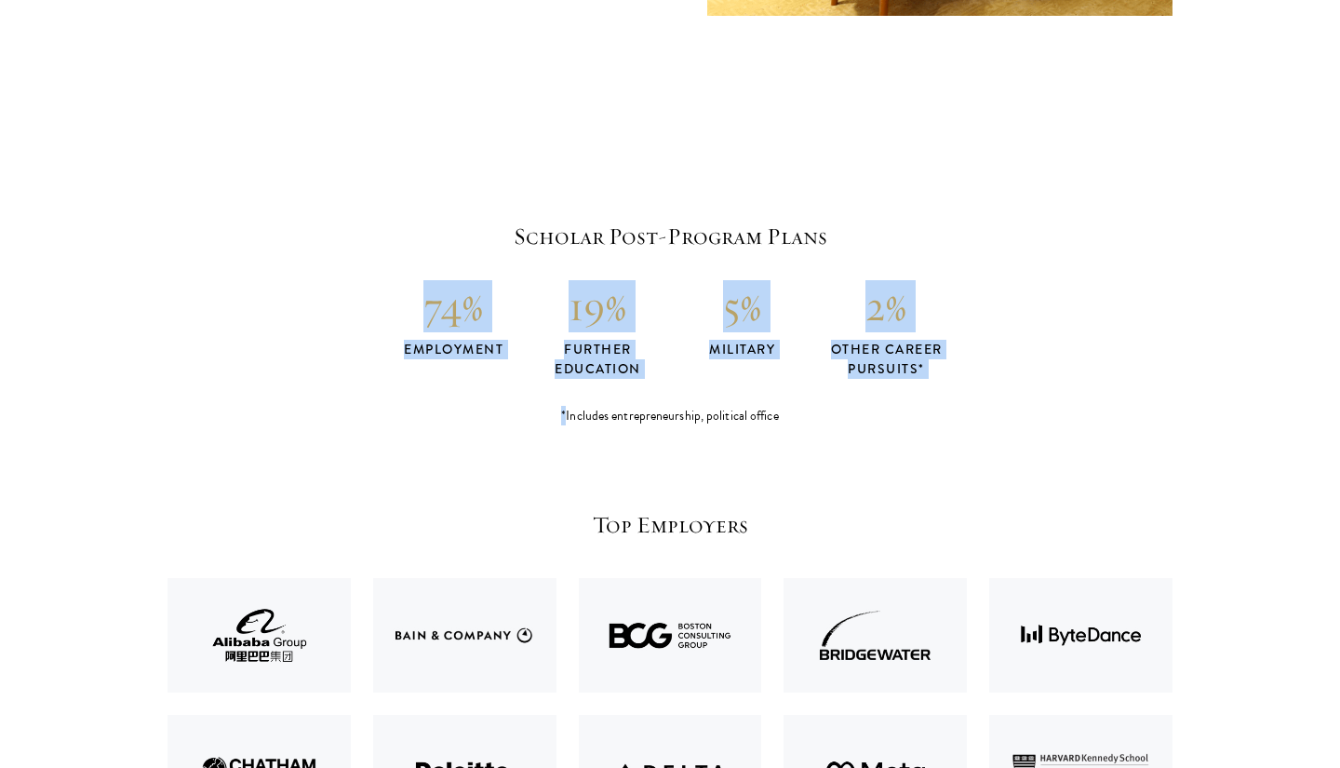
drag, startPoint x: 947, startPoint y: 375, endPoint x: 447, endPoint y: 279, distance: 509.0
click at [447, 279] on div "Scholar Post-Program Plans 74% employment 19% further education 5% military 2% …" at bounding box center [670, 323] width 1005 height 205
click at [447, 280] on h3 "74%" at bounding box center [454, 306] width 144 height 52
drag, startPoint x: 447, startPoint y: 279, endPoint x: 844, endPoint y: 369, distance: 407.4
click at [844, 369] on div "74% employment 19% further education 5% military 2% other career pursuits*" at bounding box center [670, 329] width 1005 height 99
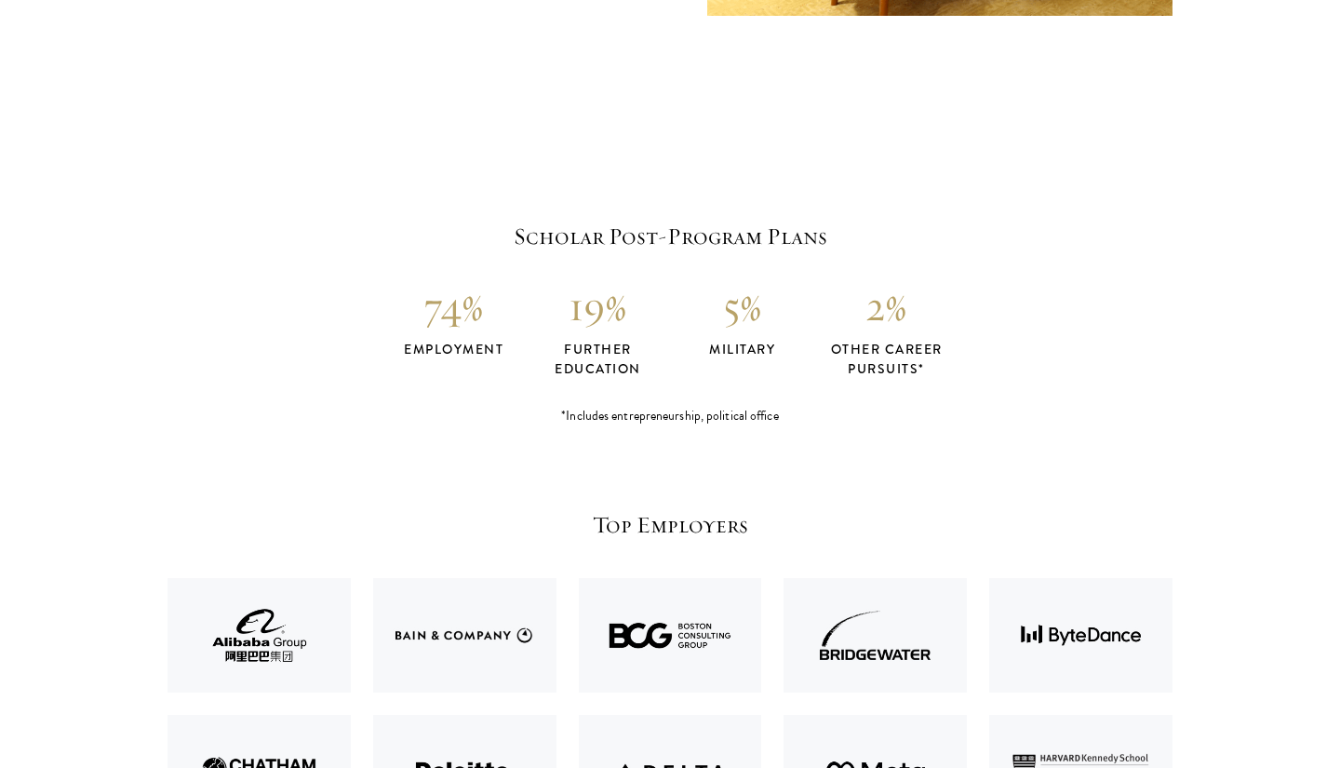
click at [931, 369] on h4 "other career pursuits*" at bounding box center [887, 359] width 144 height 39
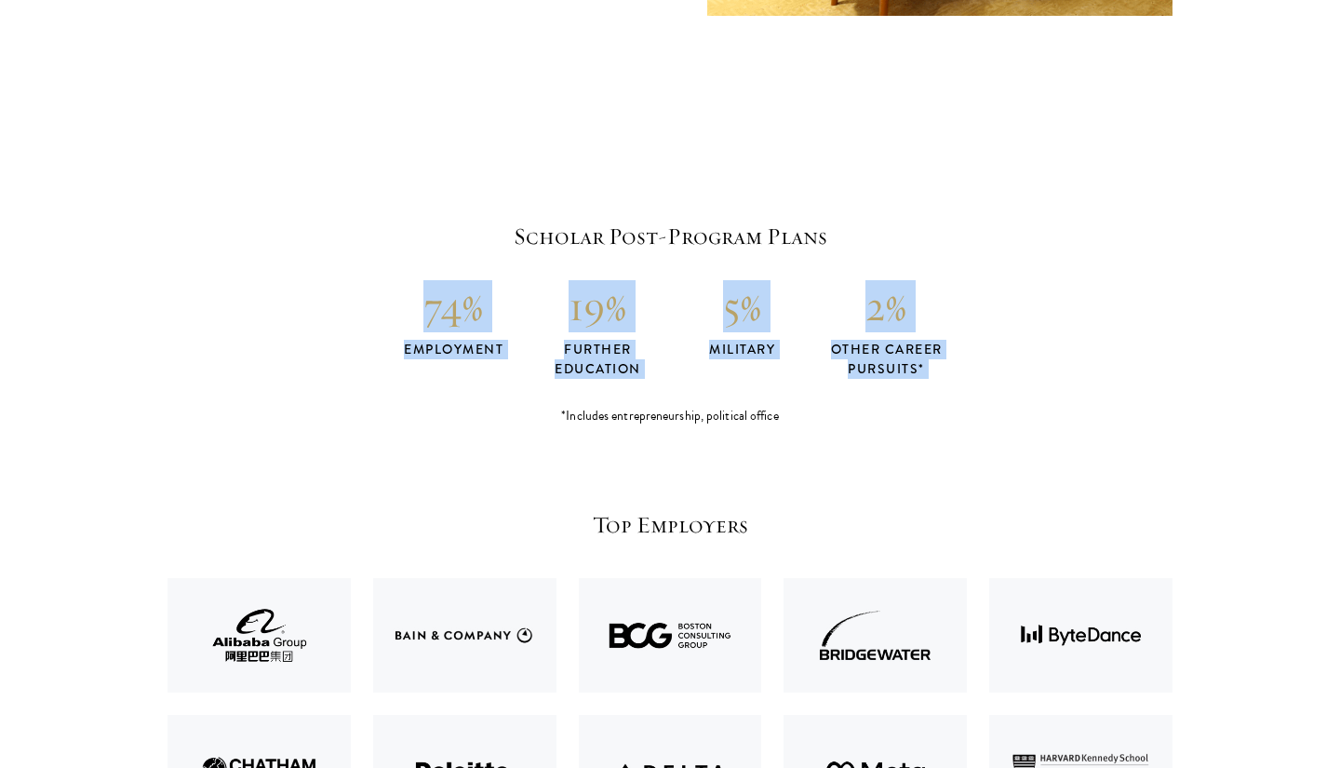
drag, startPoint x: 932, startPoint y: 369, endPoint x: 427, endPoint y: 312, distance: 507.7
click at [427, 312] on div "74% employment 19% further education 5% military 2% other career pursuits*" at bounding box center [670, 329] width 1005 height 99
click at [427, 312] on h3 "74%" at bounding box center [454, 306] width 144 height 52
drag, startPoint x: 427, startPoint y: 312, endPoint x: 947, endPoint y: 357, distance: 521.4
click at [947, 357] on div "74% employment 19% further education 5% military 2% other career pursuits*" at bounding box center [670, 329] width 1005 height 99
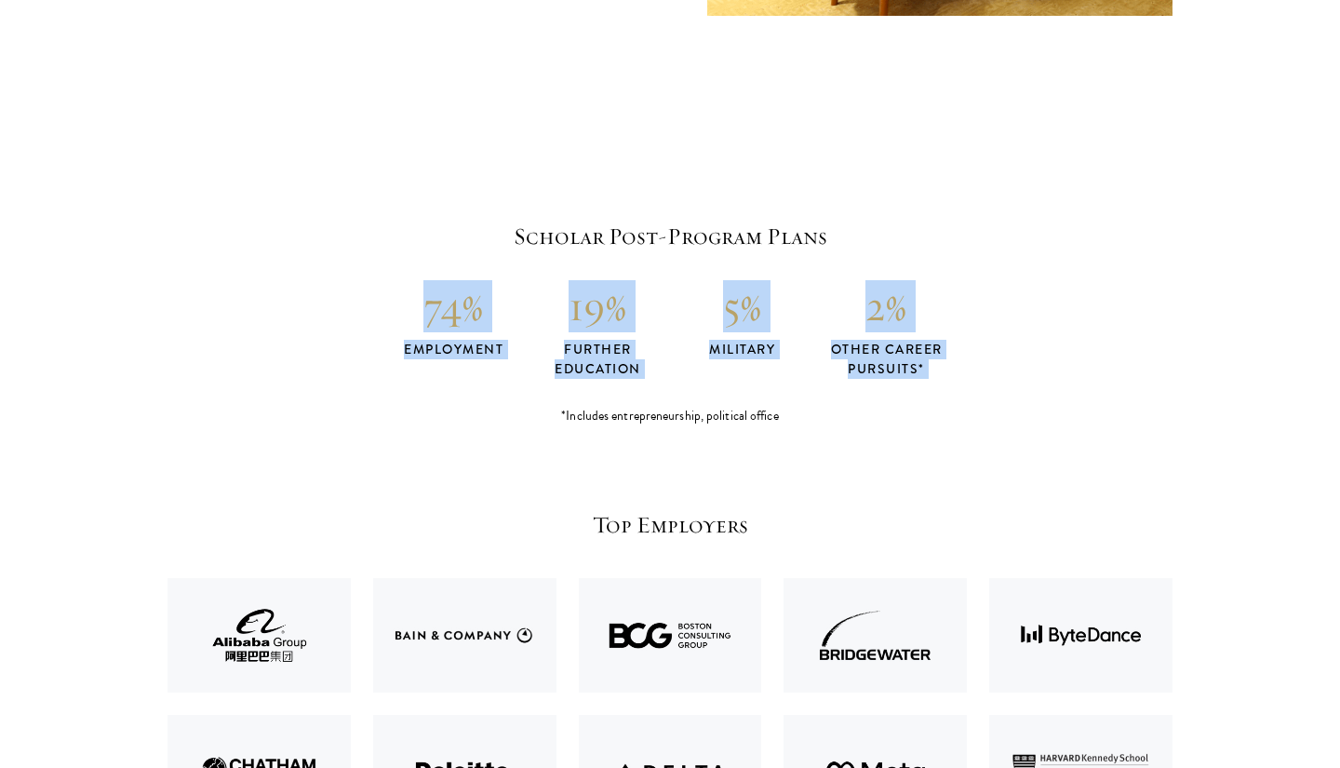
click at [947, 357] on h4 "other career pursuits*" at bounding box center [887, 359] width 144 height 39
drag, startPoint x: 947, startPoint y: 357, endPoint x: 403, endPoint y: 286, distance: 548.3
click at [403, 286] on div "74% employment 19% further education 5% military 2% other career pursuits*" at bounding box center [670, 329] width 1005 height 99
click at [403, 286] on h3 "74%" at bounding box center [454, 306] width 144 height 52
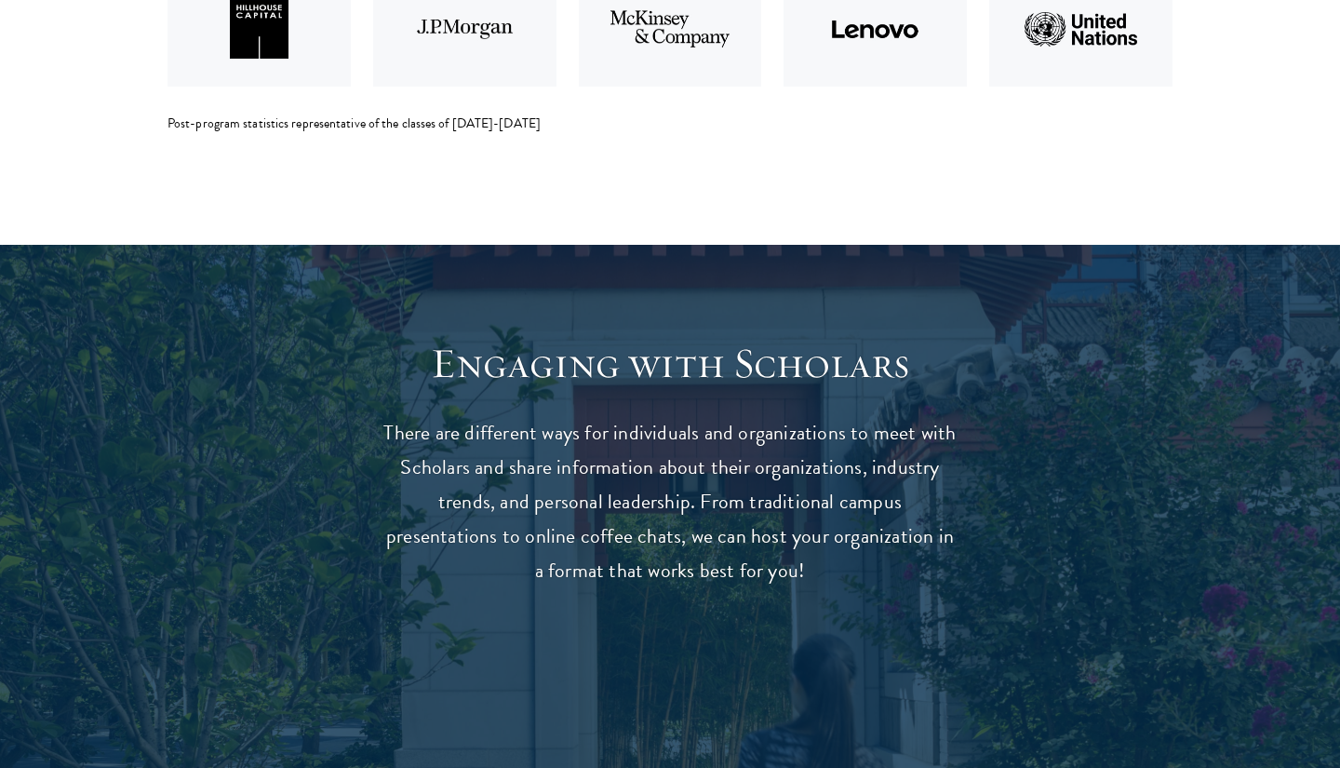
scroll to position [4751, 0]
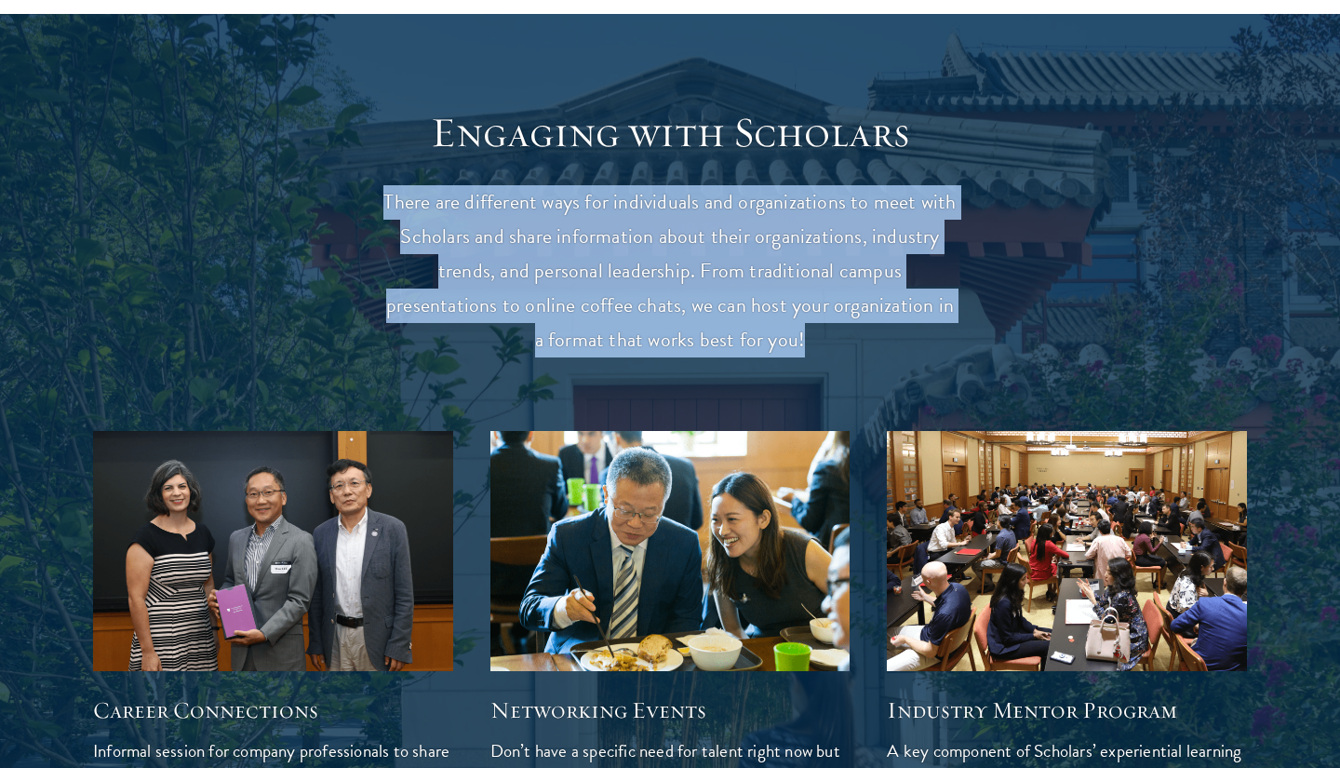
drag, startPoint x: 373, startPoint y: 176, endPoint x: 750, endPoint y: 329, distance: 406.7
click at [750, 329] on div "Engaging with Scholars There are different ways for individuals and organizatio…" at bounding box center [670, 738] width 1154 height 1262
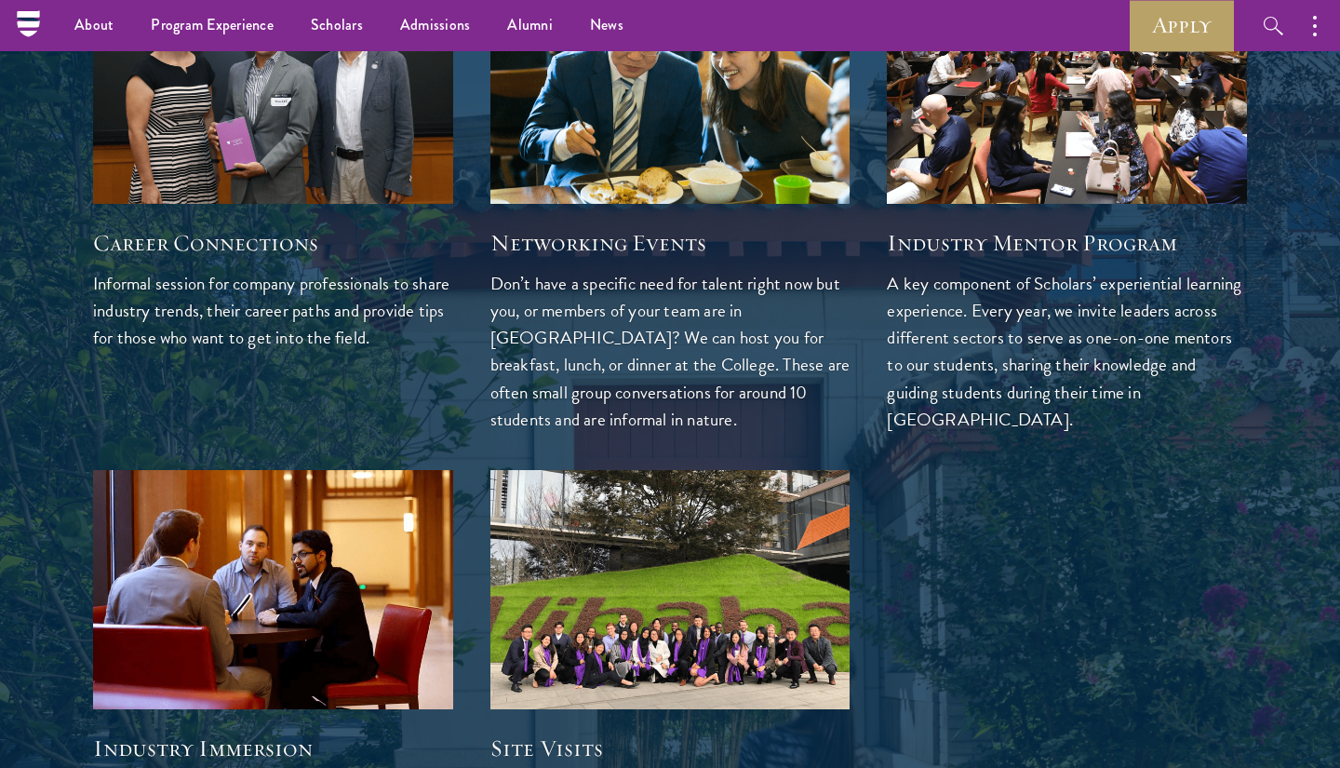
scroll to position [5185, 0]
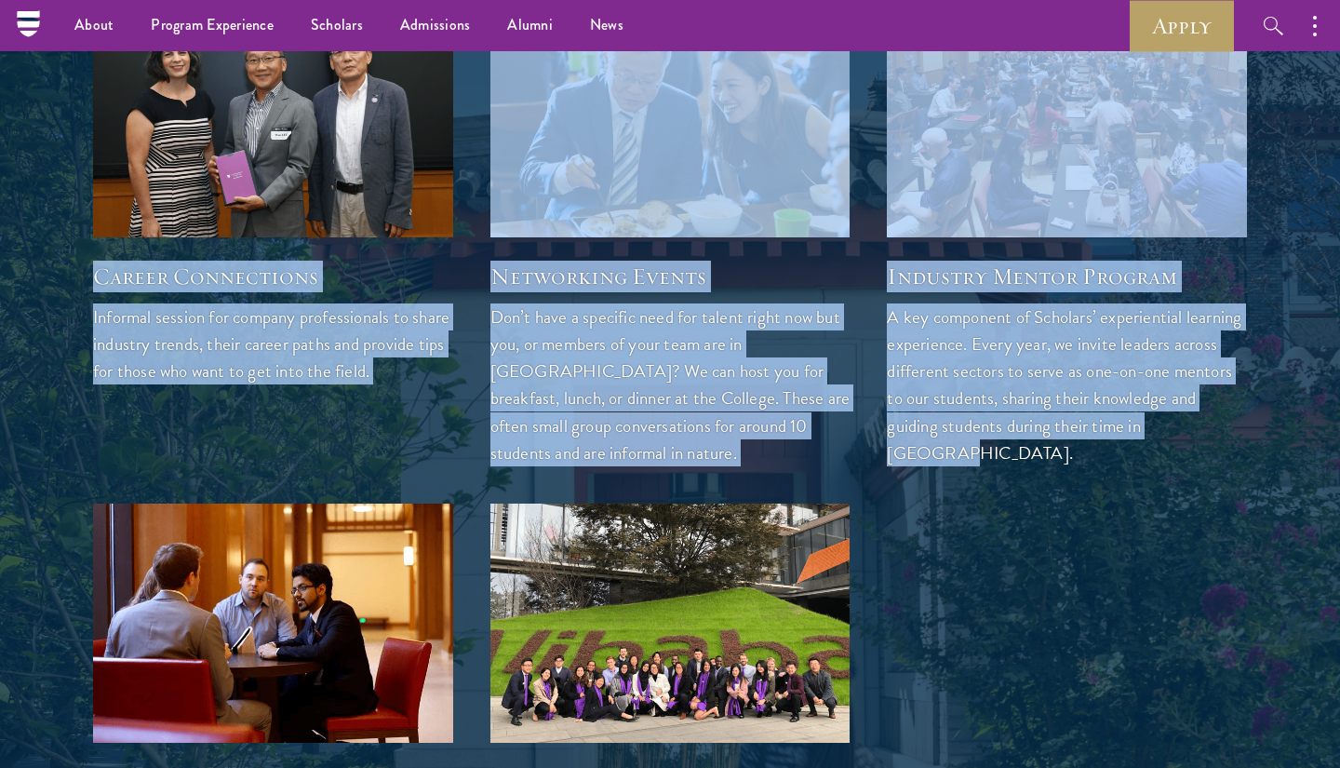
drag, startPoint x: 426, startPoint y: 243, endPoint x: 1244, endPoint y: 412, distance: 834.7
click at [1246, 413] on div "Career Connections Informal session for company professionals to share industry…" at bounding box center [670, 457] width 1192 height 957
click at [1244, 412] on p "A key component of Scholars’ experiential learning experience. Every year, we i…" at bounding box center [1067, 384] width 360 height 162
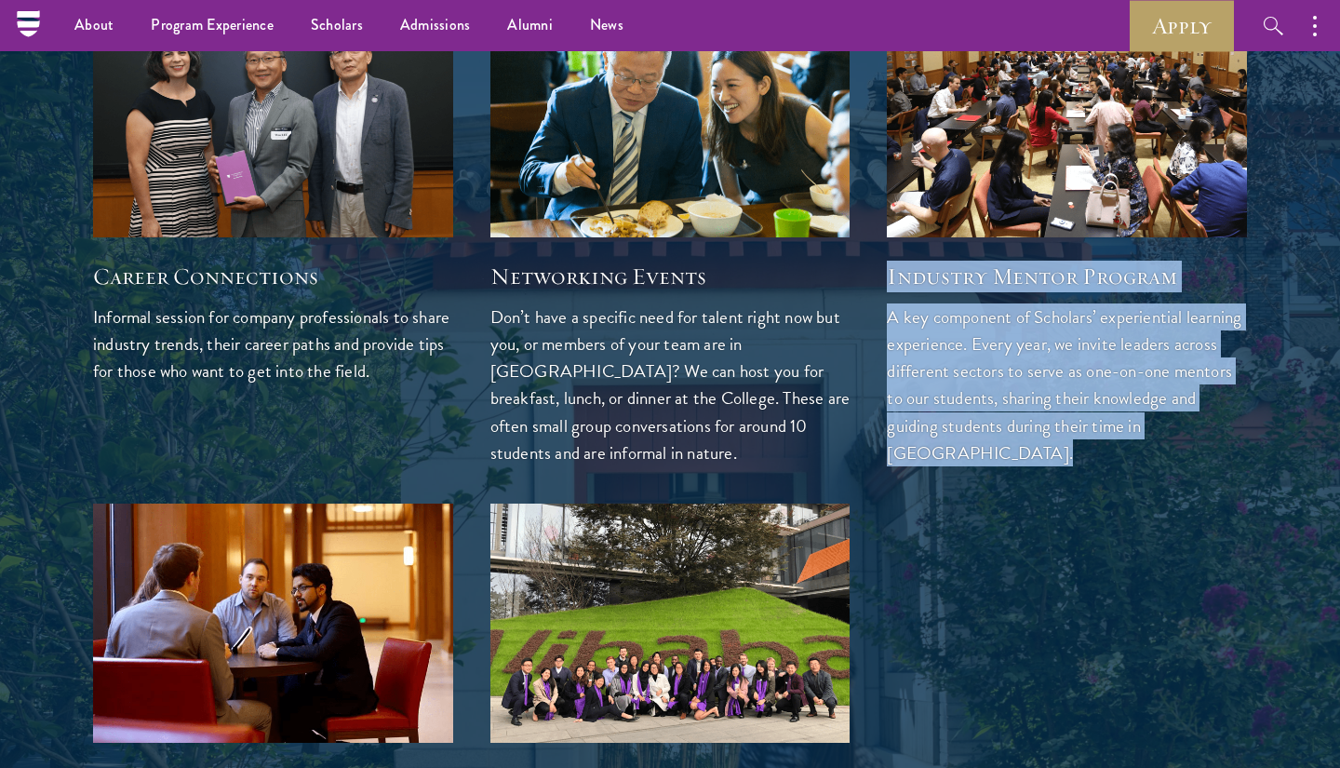
drag, startPoint x: 1244, startPoint y: 412, endPoint x: 915, endPoint y: 271, distance: 357.8
click at [915, 271] on div "Industry Mentor Program A key component of Scholars’ experiential learning expe…" at bounding box center [1067, 351] width 360 height 228
click at [915, 271] on h5 "Industry Mentor Program" at bounding box center [1067, 277] width 360 height 32
drag, startPoint x: 915, startPoint y: 271, endPoint x: 1166, endPoint y: 418, distance: 291.2
click at [1166, 418] on div "Industry Mentor Program A key component of Scholars’ experiential learning expe…" at bounding box center [1067, 351] width 360 height 228
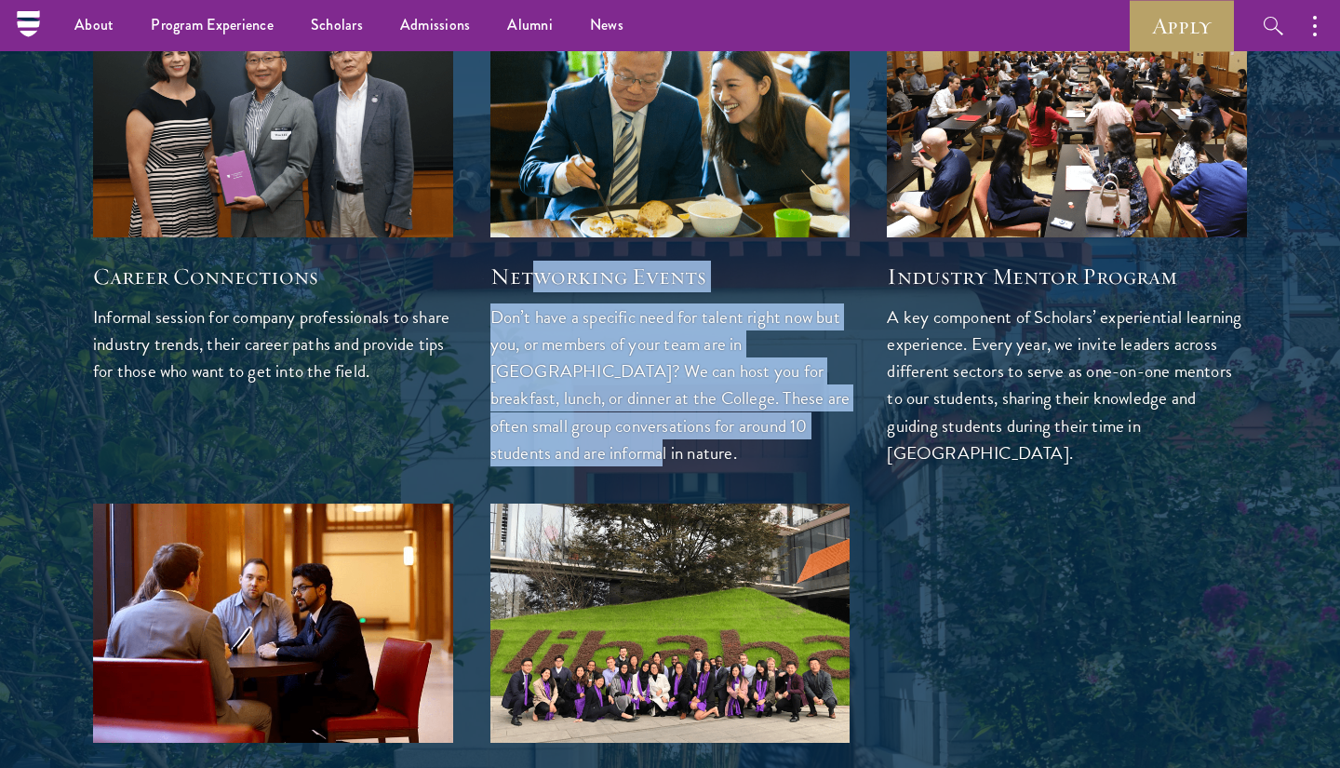
drag, startPoint x: 829, startPoint y: 412, endPoint x: 527, endPoint y: 269, distance: 334.8
click at [527, 269] on div "Networking Events Don’t have a specific need for talent right now but you, or m…" at bounding box center [671, 351] width 360 height 228
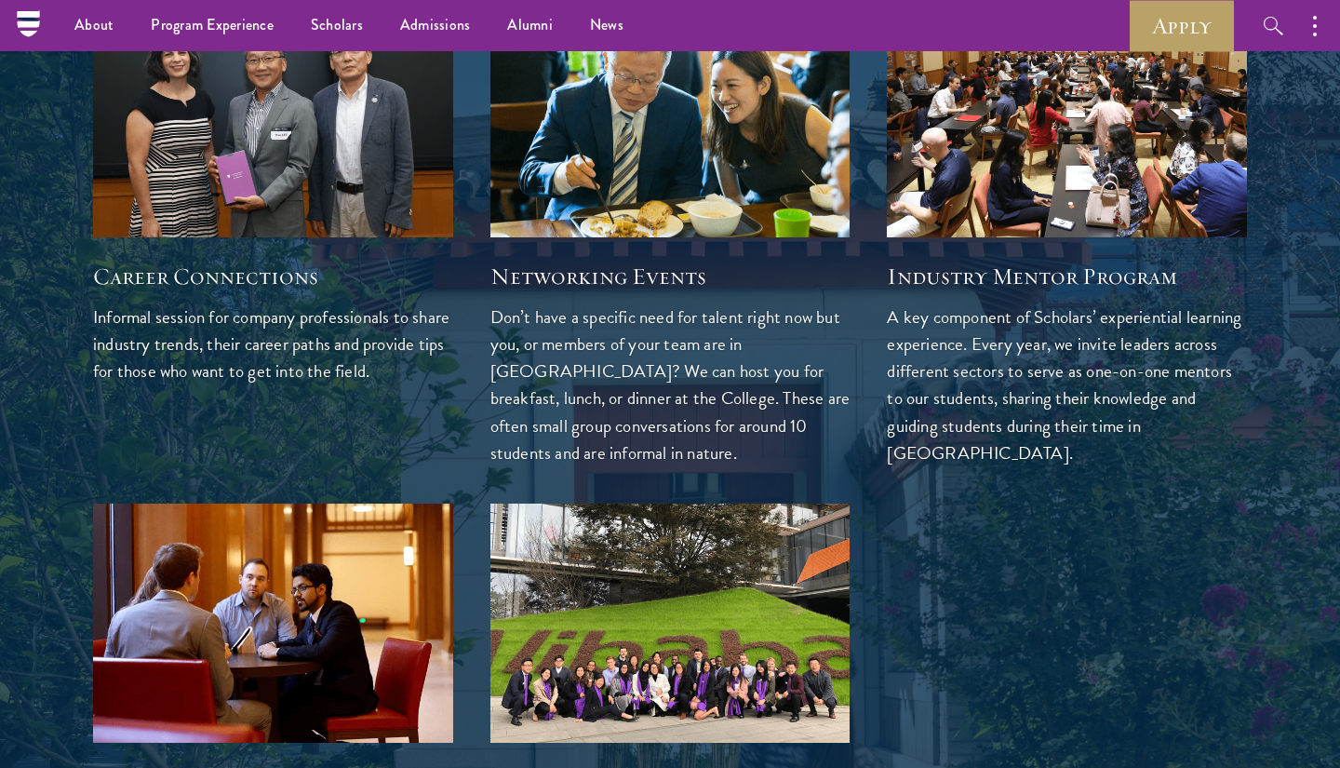
click at [360, 382] on p "Informal session for company professionals to share industry trends, their care…" at bounding box center [273, 343] width 360 height 81
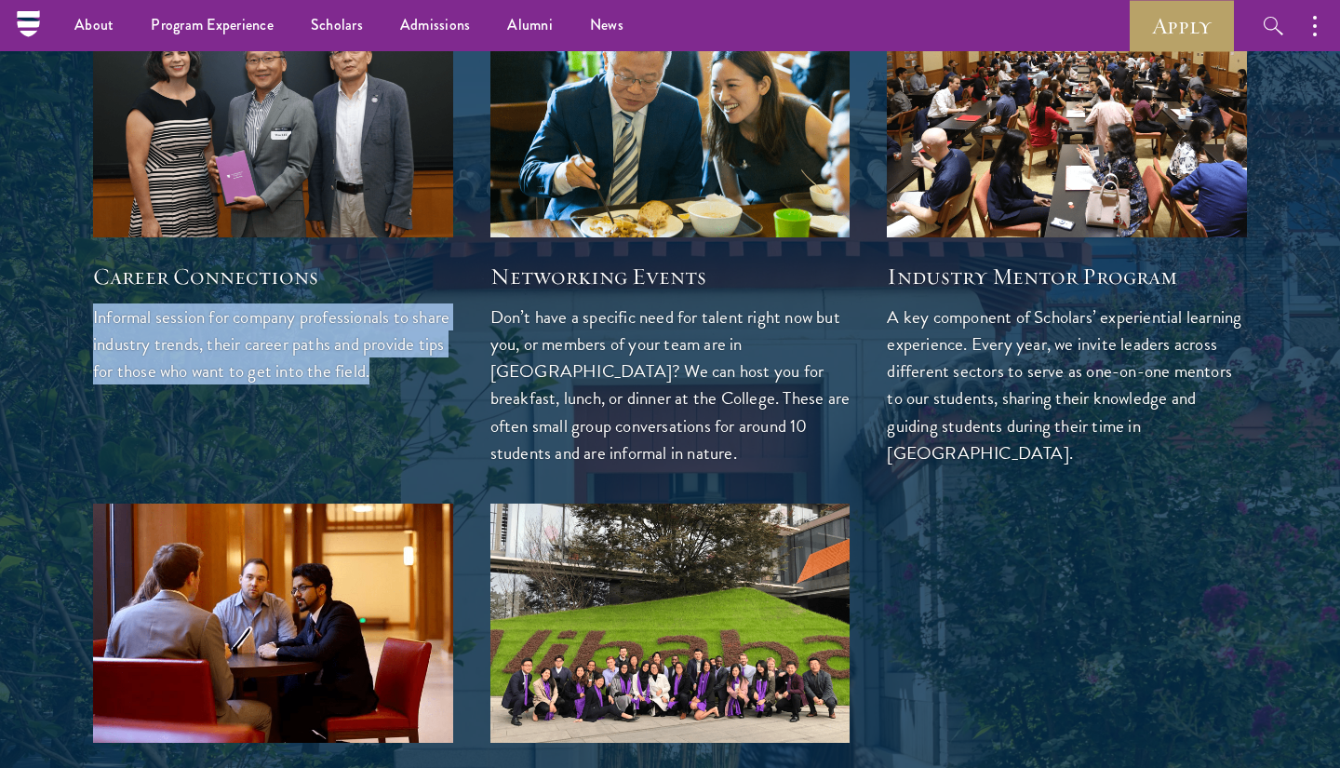
drag, startPoint x: 360, startPoint y: 382, endPoint x: 144, endPoint y: 291, distance: 234.1
click at [144, 291] on div "Career Connections Informal session for company professionals to share industry…" at bounding box center [273, 310] width 360 height 147
drag, startPoint x: 123, startPoint y: 256, endPoint x: 141, endPoint y: 396, distance: 140.9
click at [141, 384] on div "Career Connections Informal session for company professionals to share industry…" at bounding box center [273, 310] width 360 height 147
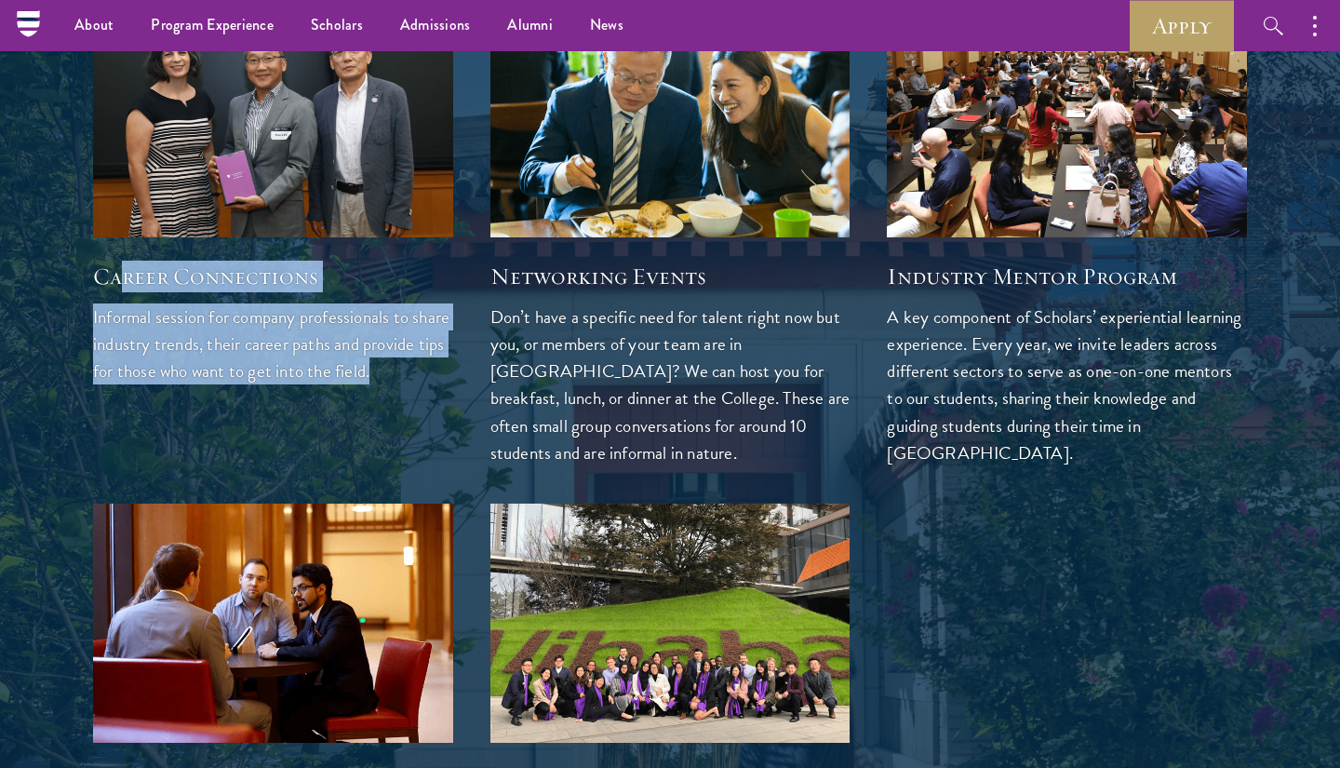
click at [141, 384] on p "Informal session for company professionals to share industry trends, their care…" at bounding box center [273, 343] width 360 height 81
drag, startPoint x: 141, startPoint y: 396, endPoint x: 109, endPoint y: 256, distance: 143.4
click at [109, 255] on div "Career Connections Informal session for company professionals to share industry…" at bounding box center [273, 310] width 360 height 147
click at [109, 261] on h5 "Career Connections" at bounding box center [273, 277] width 360 height 32
drag, startPoint x: 109, startPoint y: 256, endPoint x: 121, endPoint y: 377, distance: 121.6
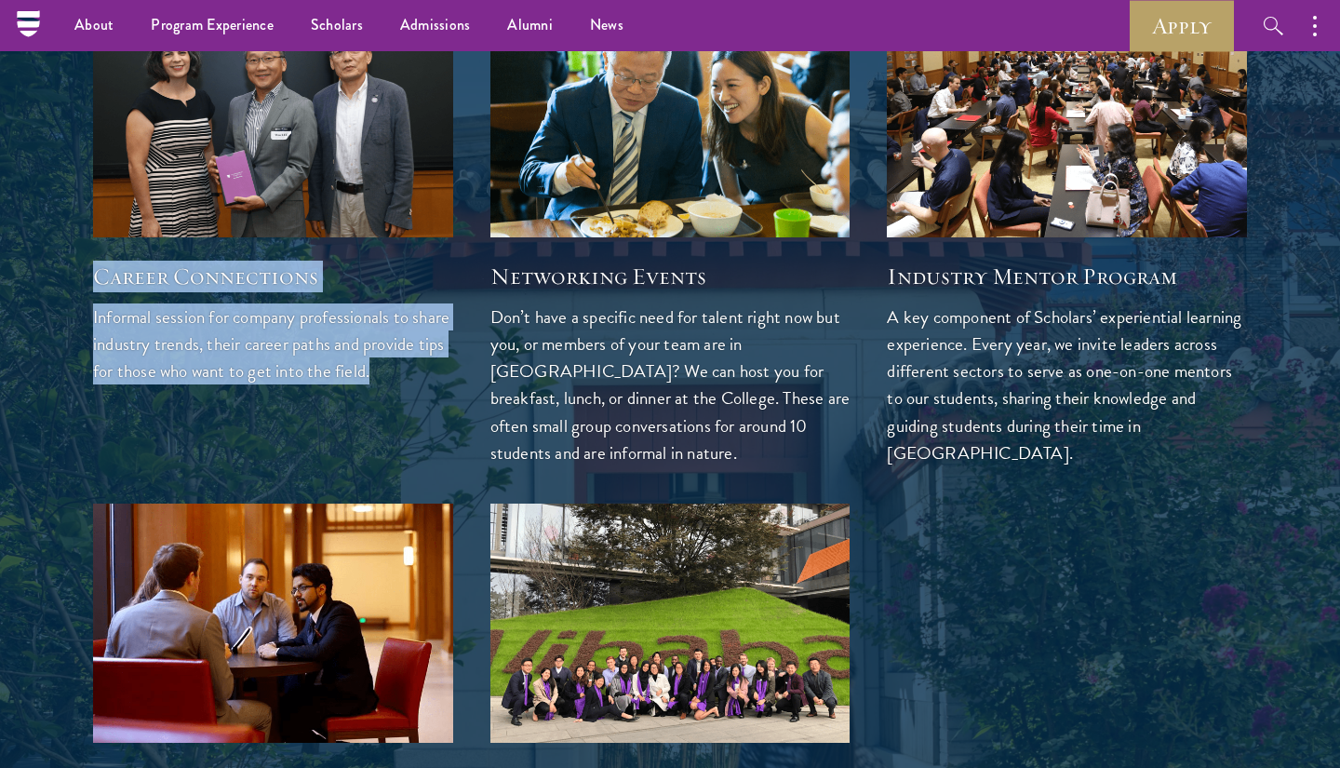
click at [121, 377] on div "Career Connections Informal session for company professionals to share industry…" at bounding box center [273, 310] width 360 height 147
